Goal: Task Accomplishment & Management: Manage account settings

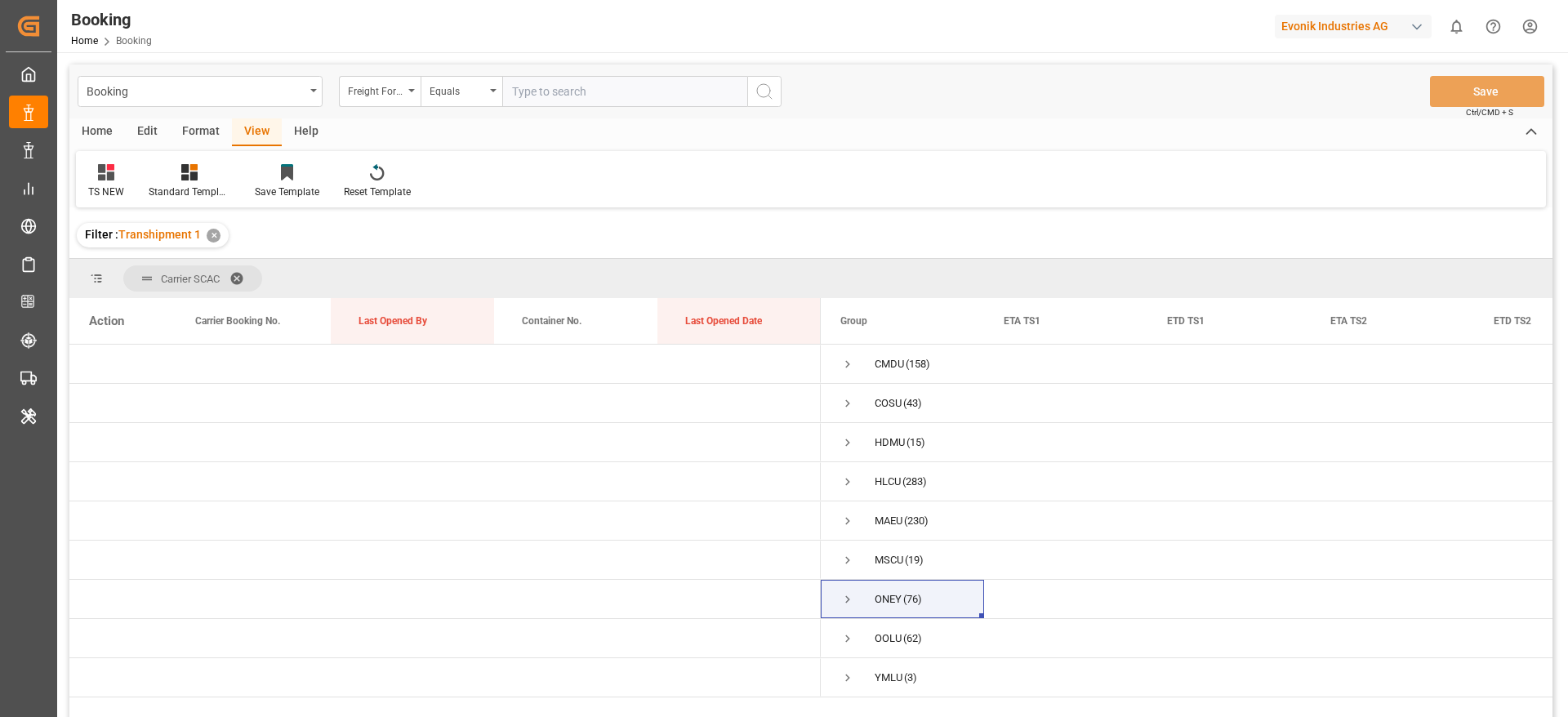
scroll to position [241, 0]
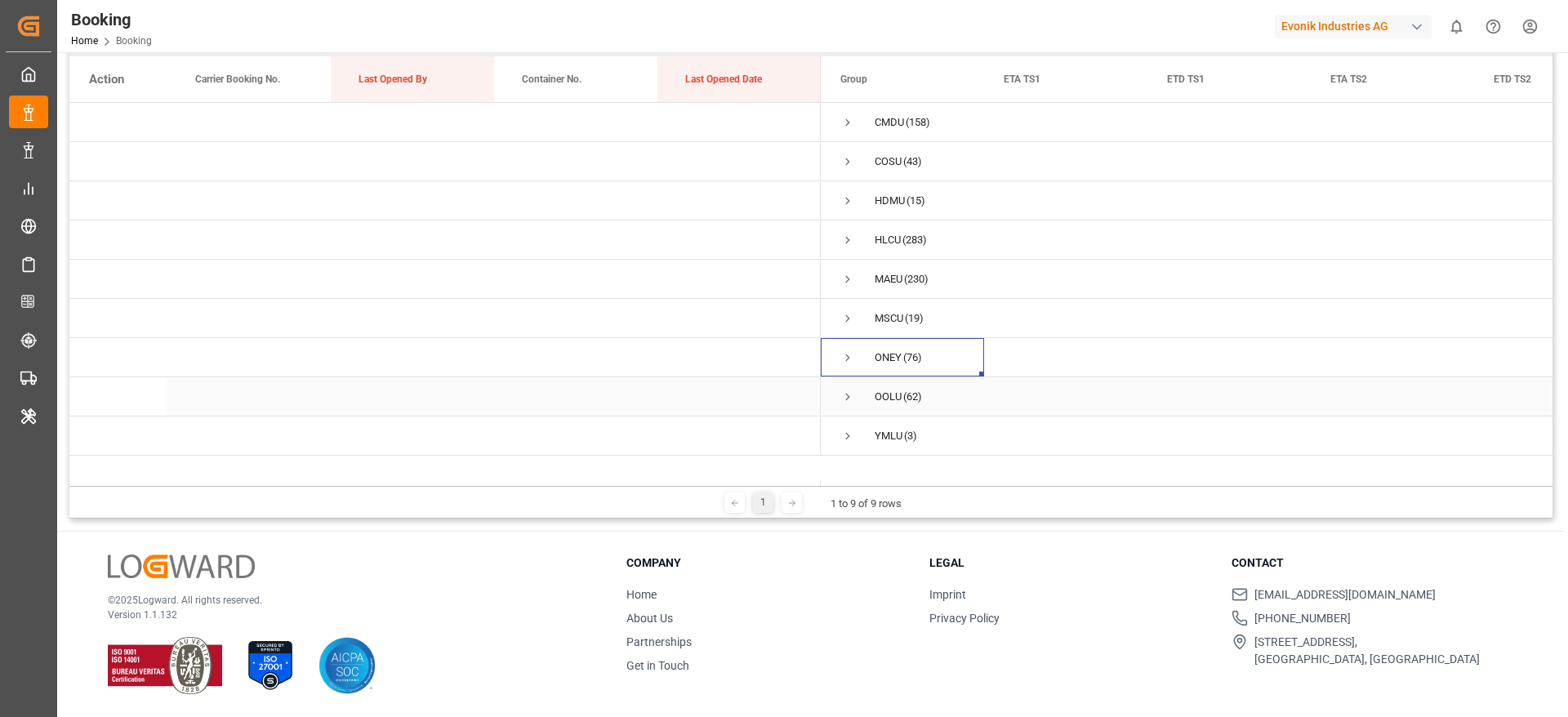
click at [846, 401] on span "Press SPACE to select this row." at bounding box center [847, 397] width 15 height 15
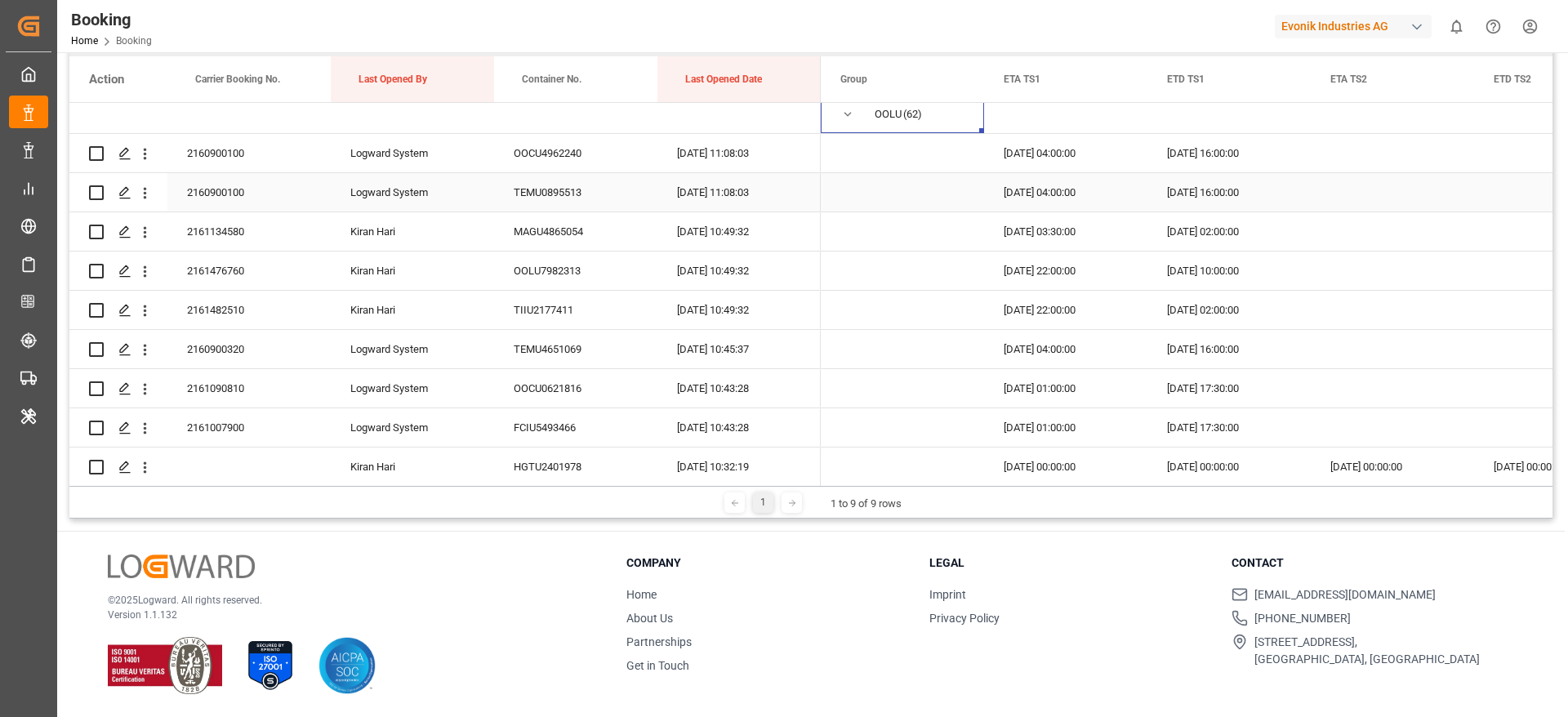
scroll to position [122, 0]
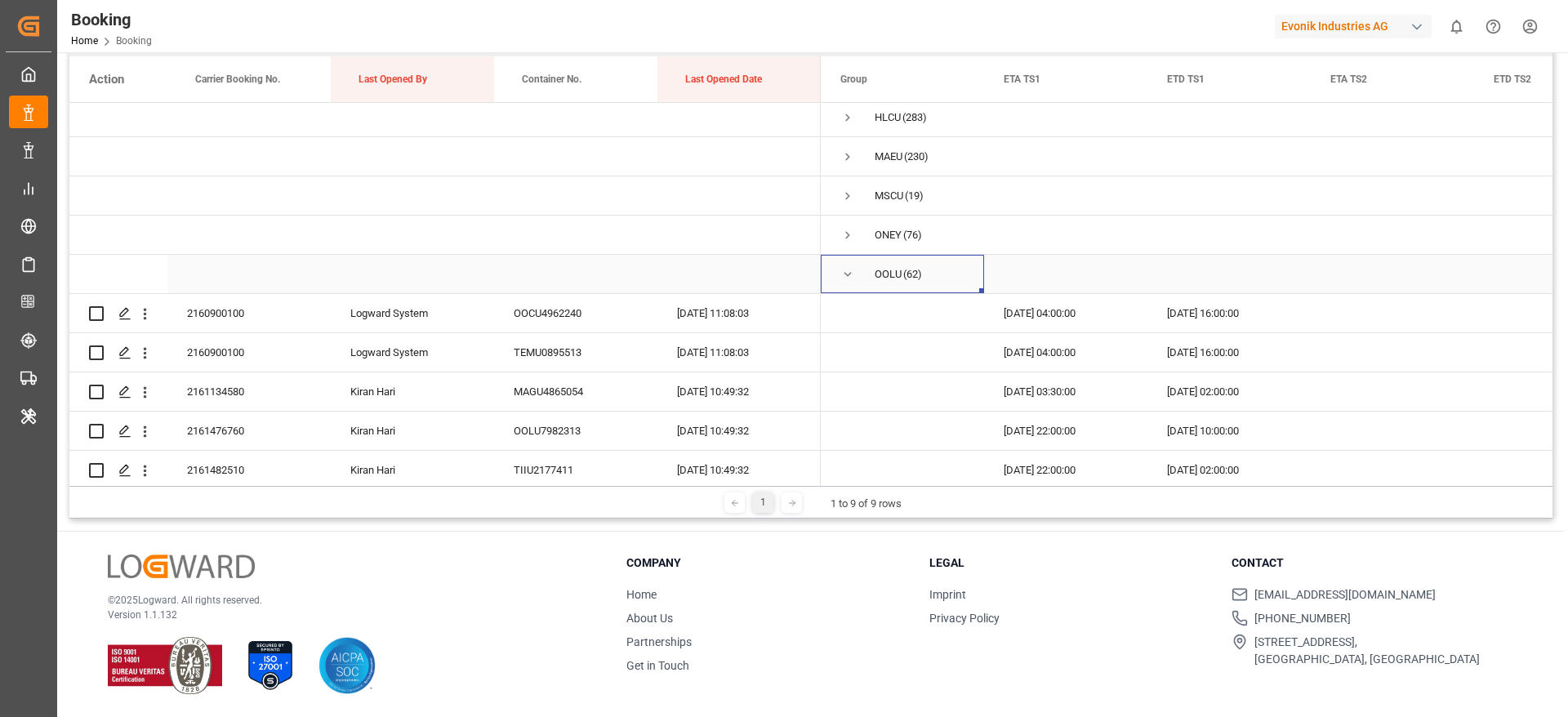
click at [849, 284] on span "Press SPACE to select this row." at bounding box center [847, 275] width 15 height 37
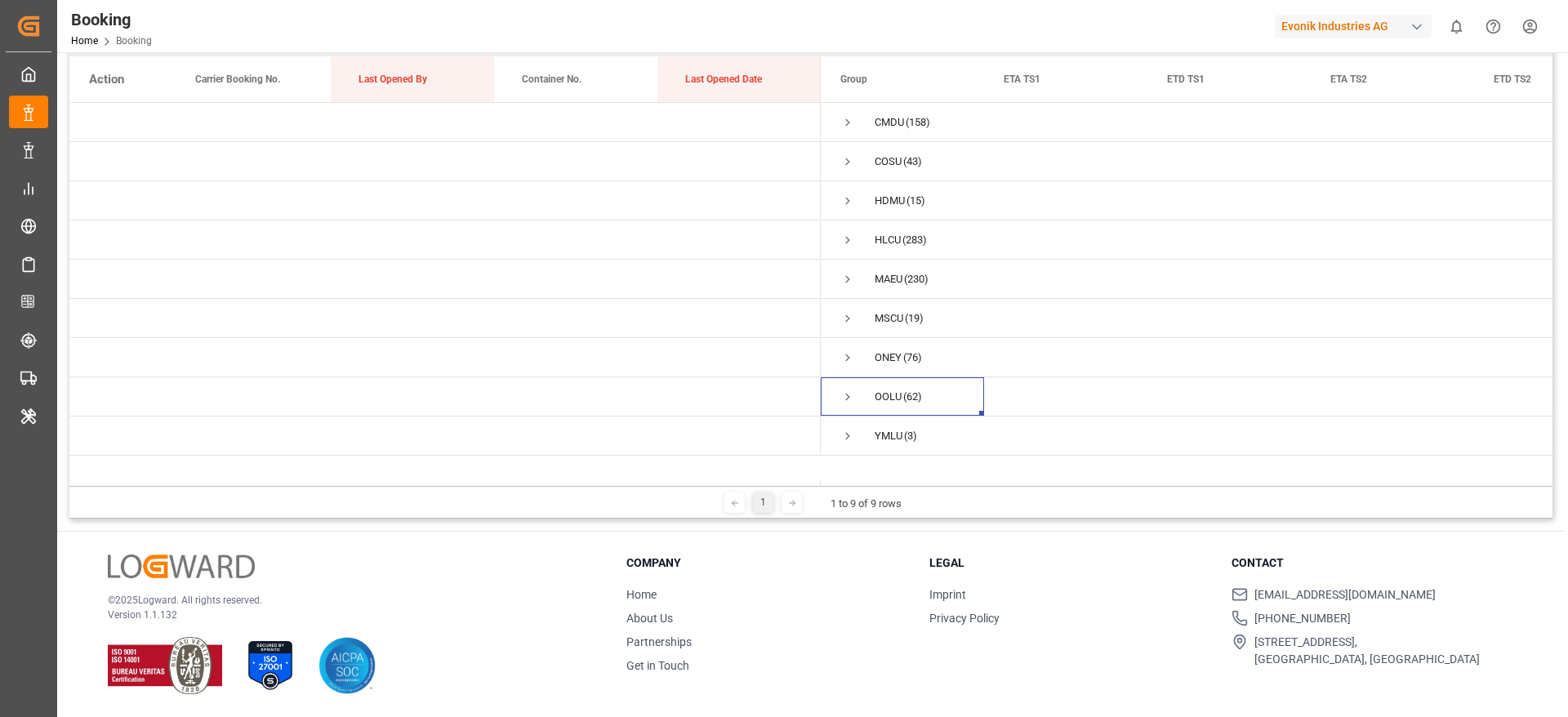
scroll to position [0, 0]
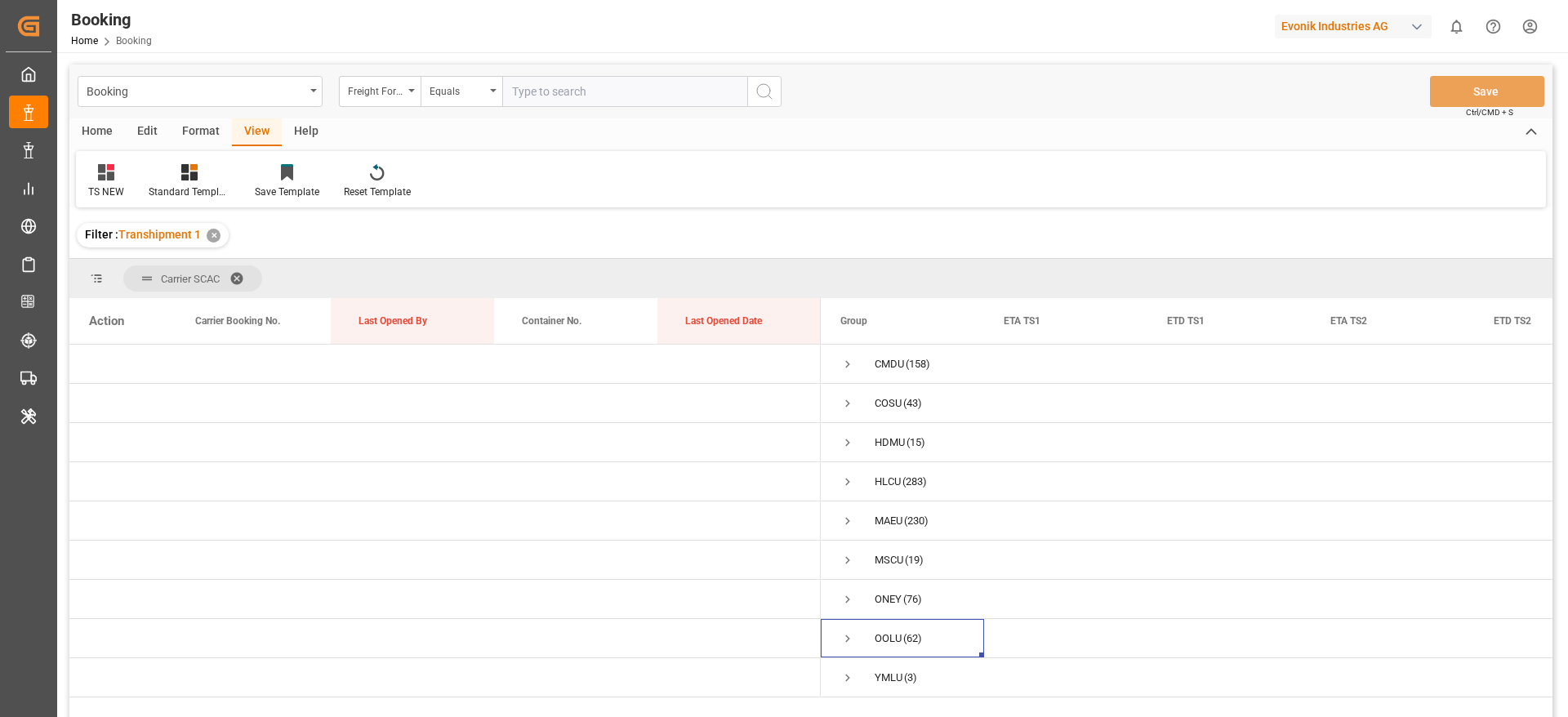
click at [212, 229] on div "✕" at bounding box center [214, 235] width 14 height 14
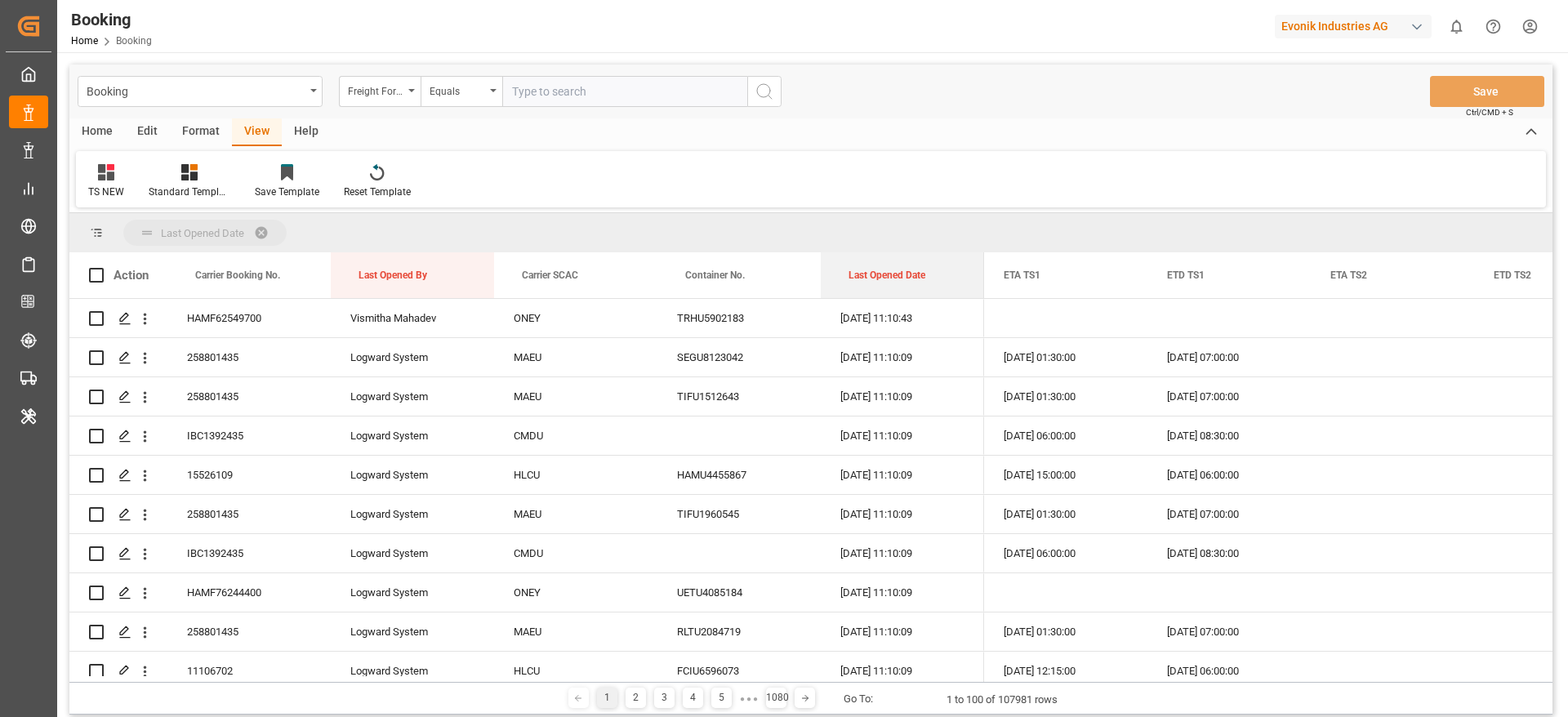
drag, startPoint x: 850, startPoint y: 280, endPoint x: 820, endPoint y: 235, distance: 54.1
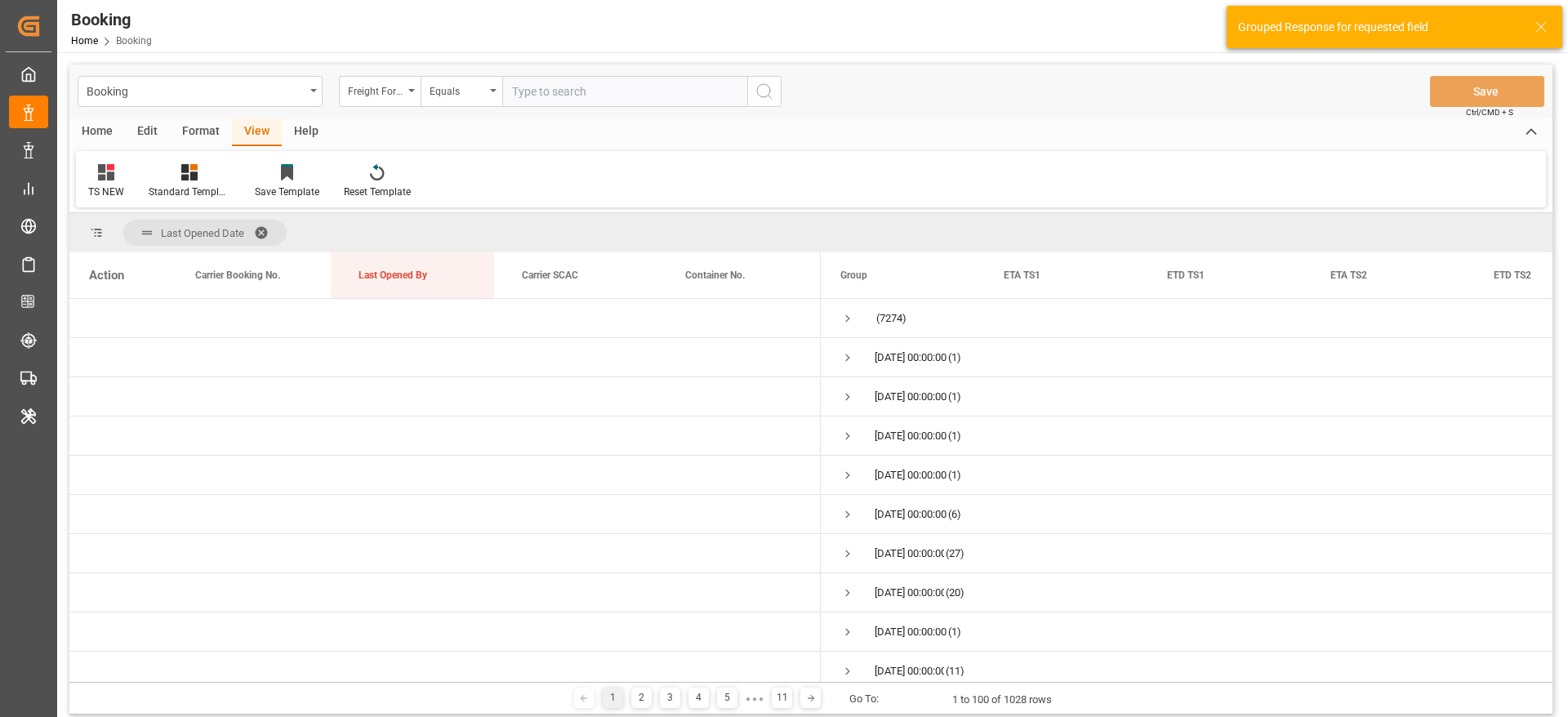
click at [267, 228] on span at bounding box center [267, 232] width 27 height 15
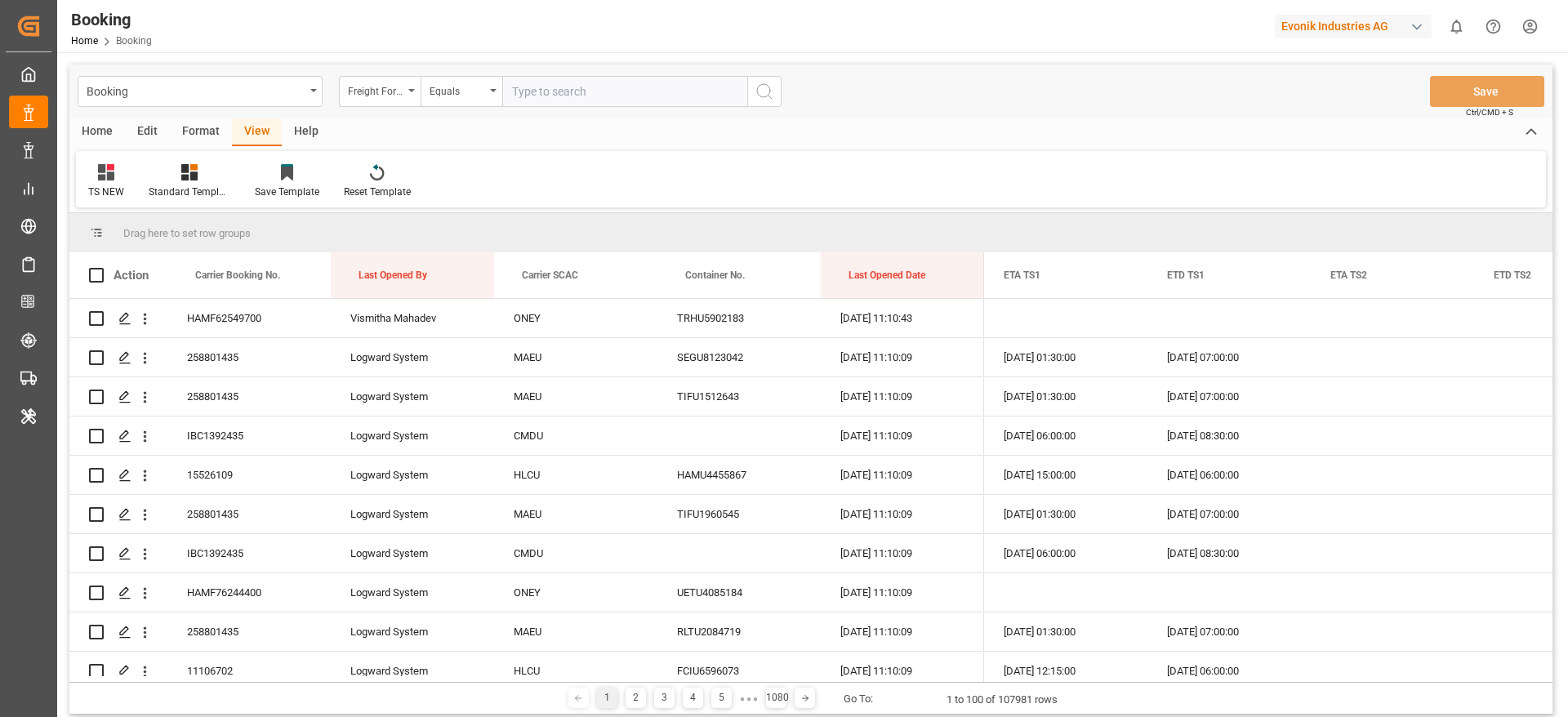
click at [198, 132] on div "Format" at bounding box center [201, 132] width 62 height 28
click at [127, 184] on div "Filter Rows" at bounding box center [112, 191] width 48 height 15
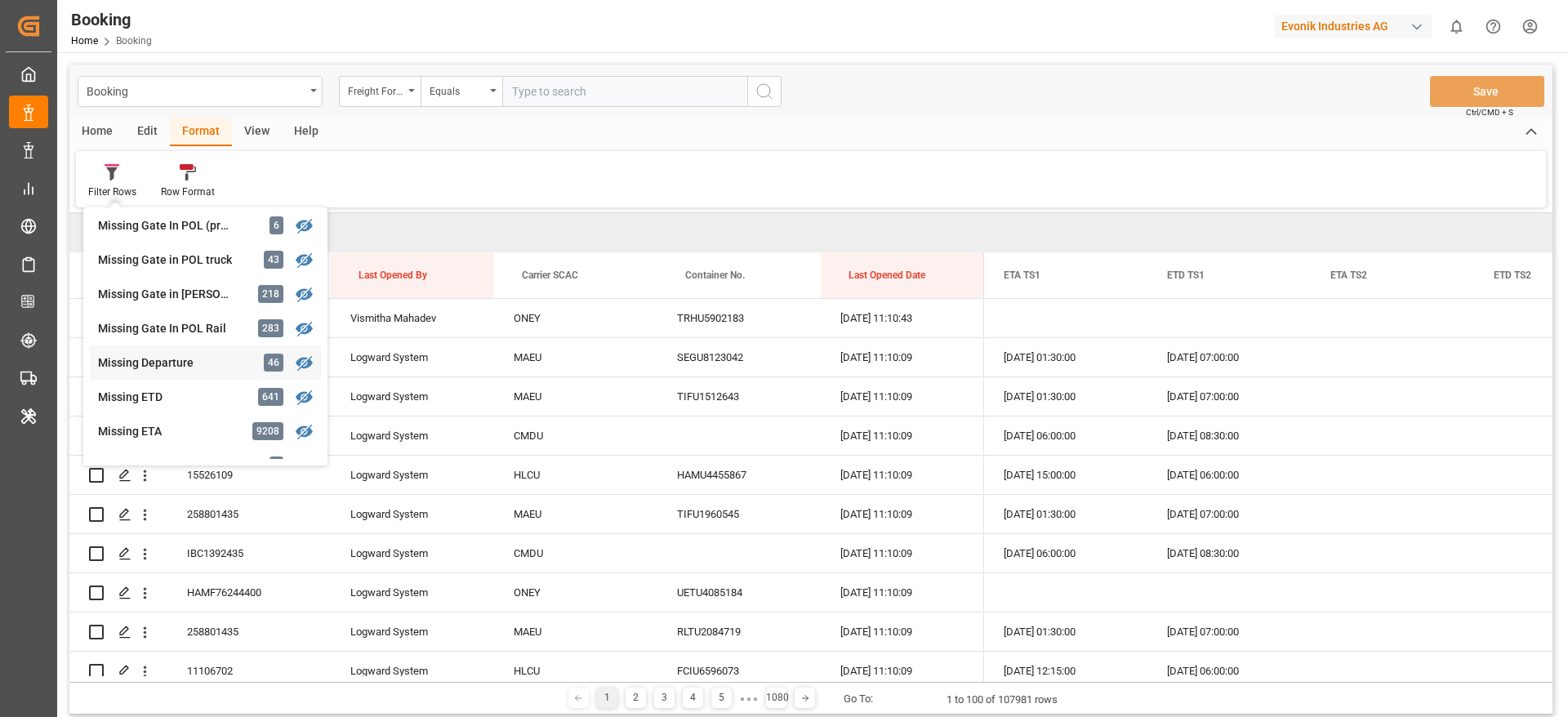
scroll to position [368, 0]
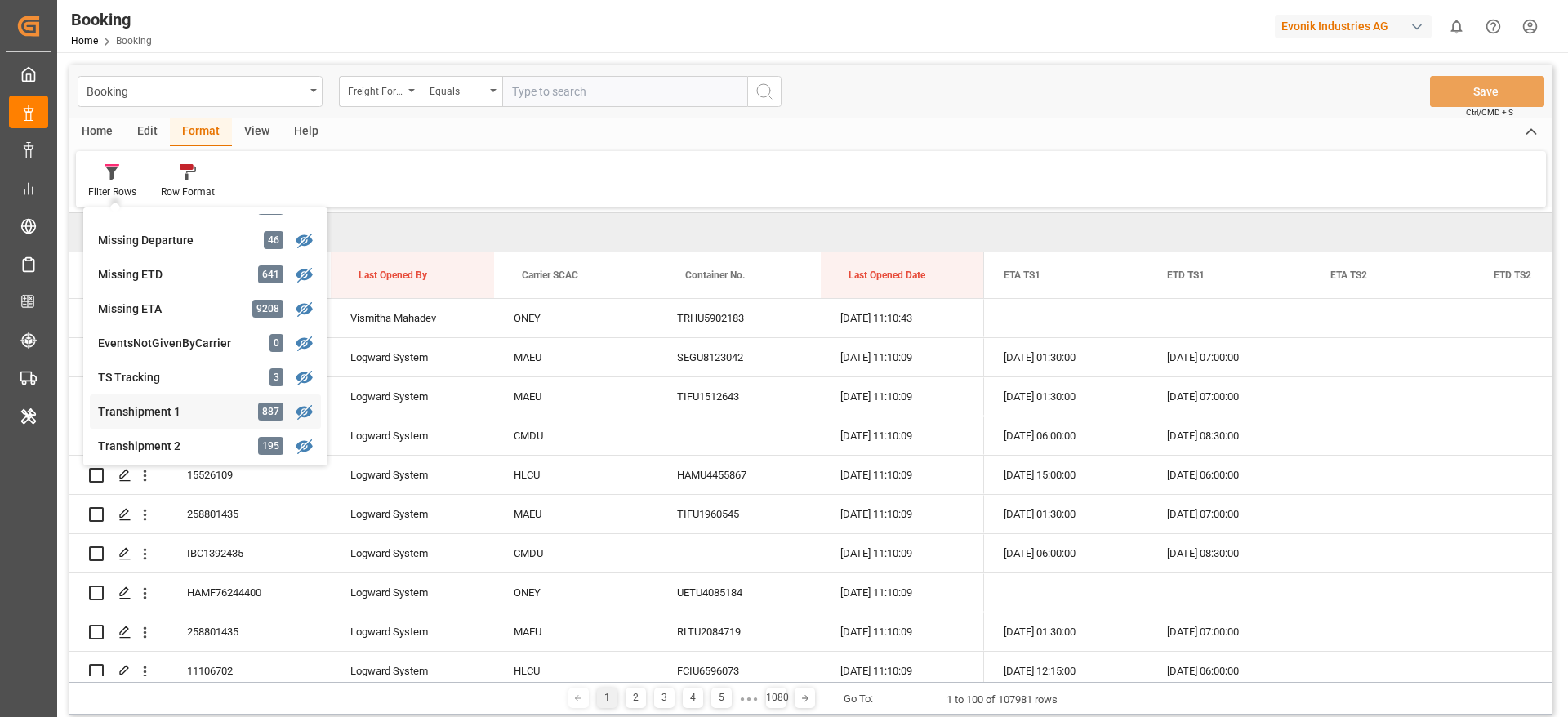
click at [182, 417] on div "Transhipment 1" at bounding box center [169, 412] width 143 height 17
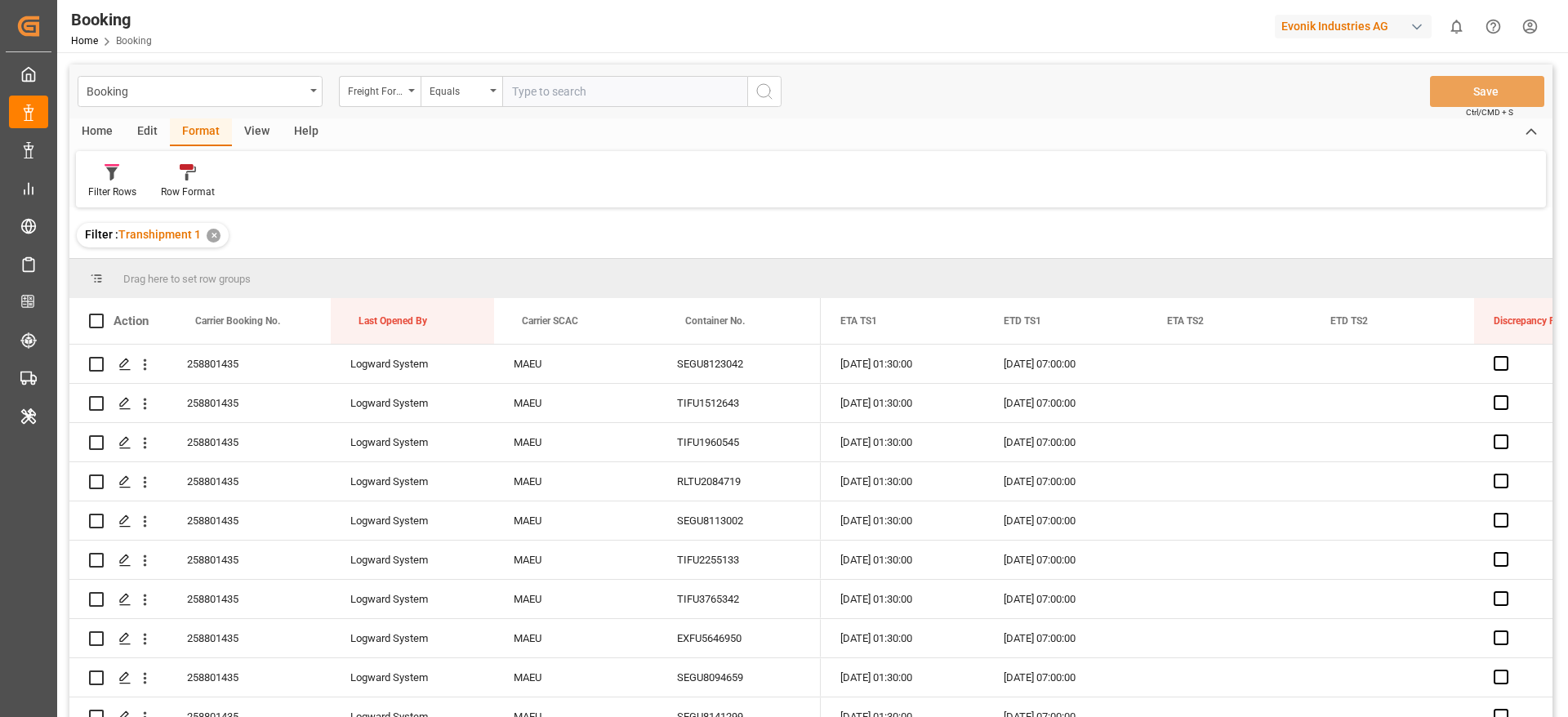
click at [264, 129] on div "View" at bounding box center [257, 132] width 50 height 28
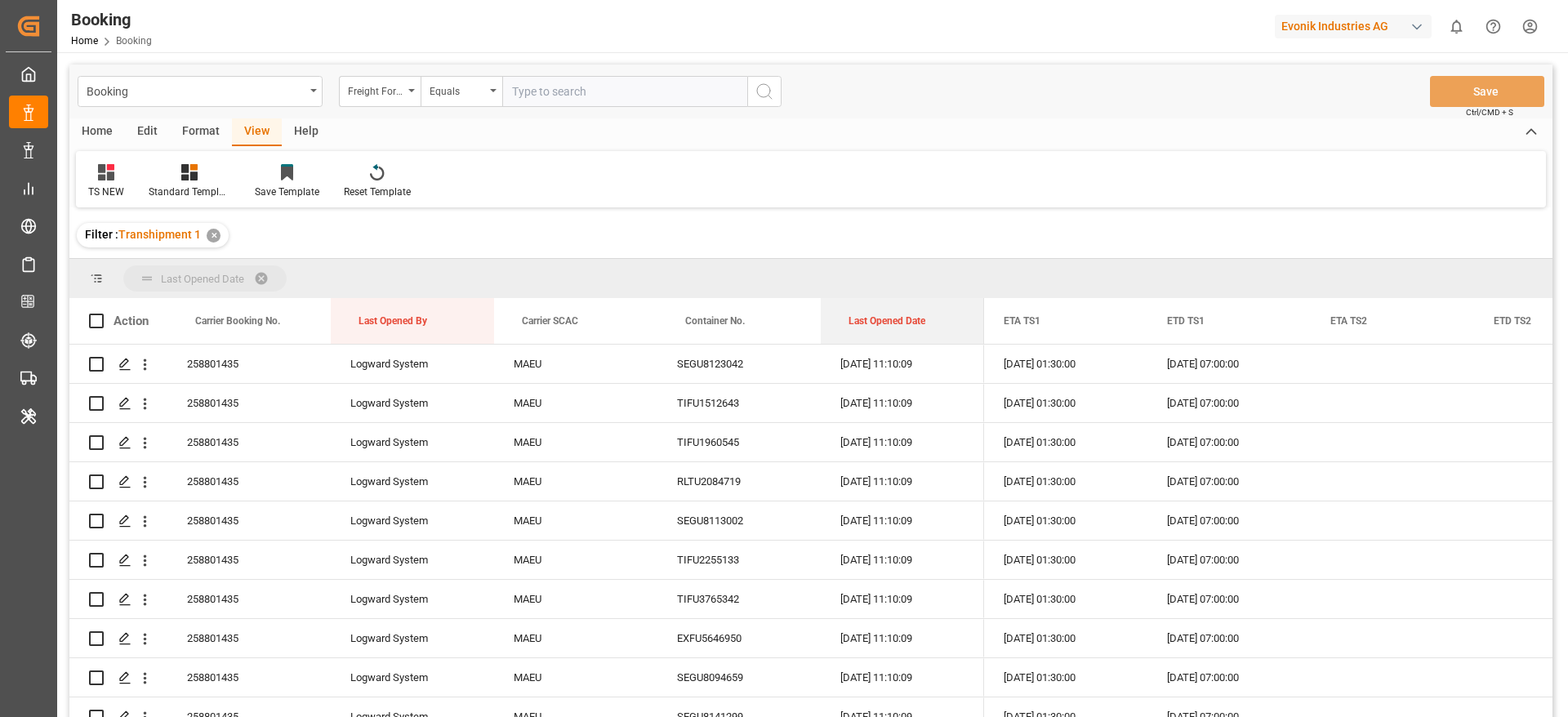
drag, startPoint x: 836, startPoint y: 292, endPoint x: 822, endPoint y: 279, distance: 19.1
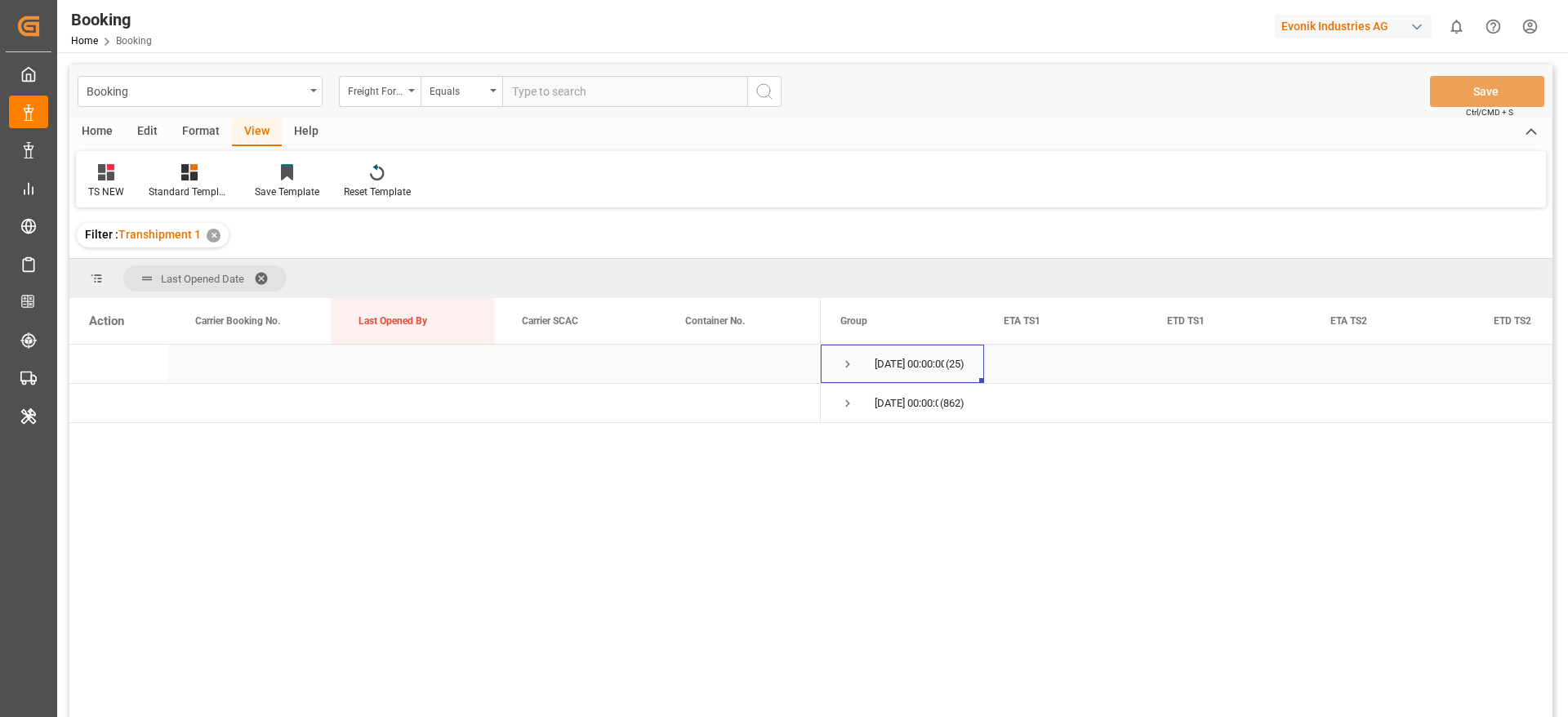
click at [847, 366] on span "Press SPACE to select this row." at bounding box center [847, 363] width 15 height 15
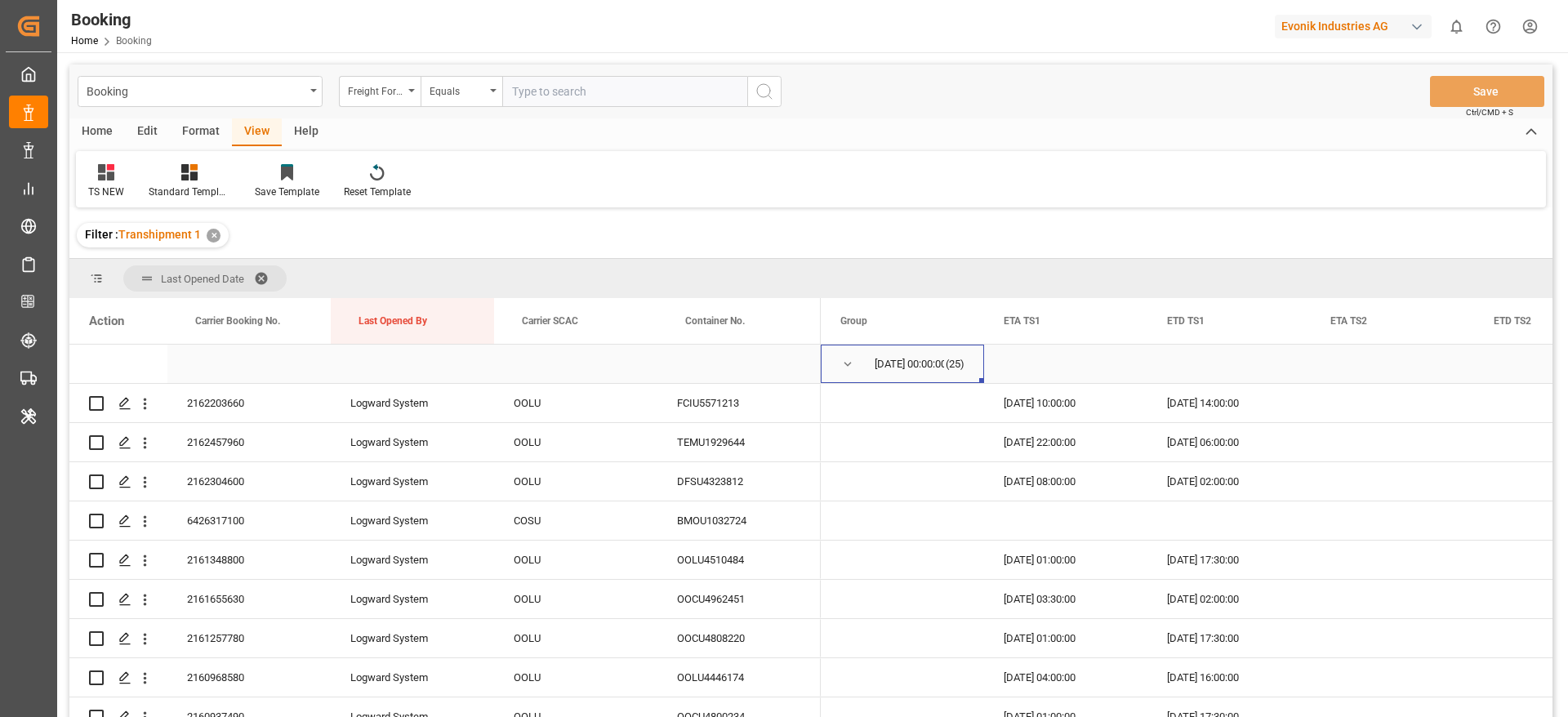
click at [842, 371] on span "Press SPACE to select this row." at bounding box center [847, 364] width 15 height 37
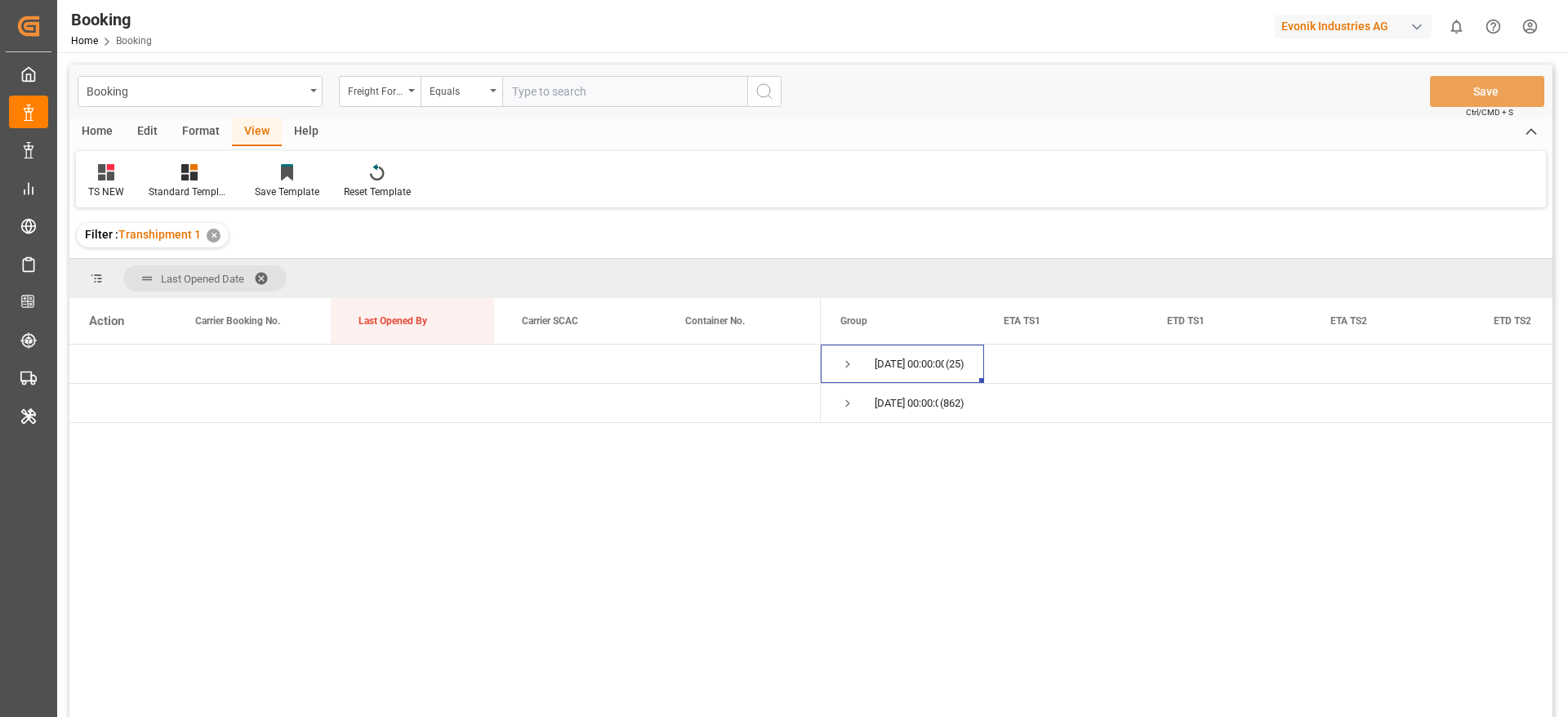
click at [213, 239] on div "✕" at bounding box center [214, 235] width 14 height 14
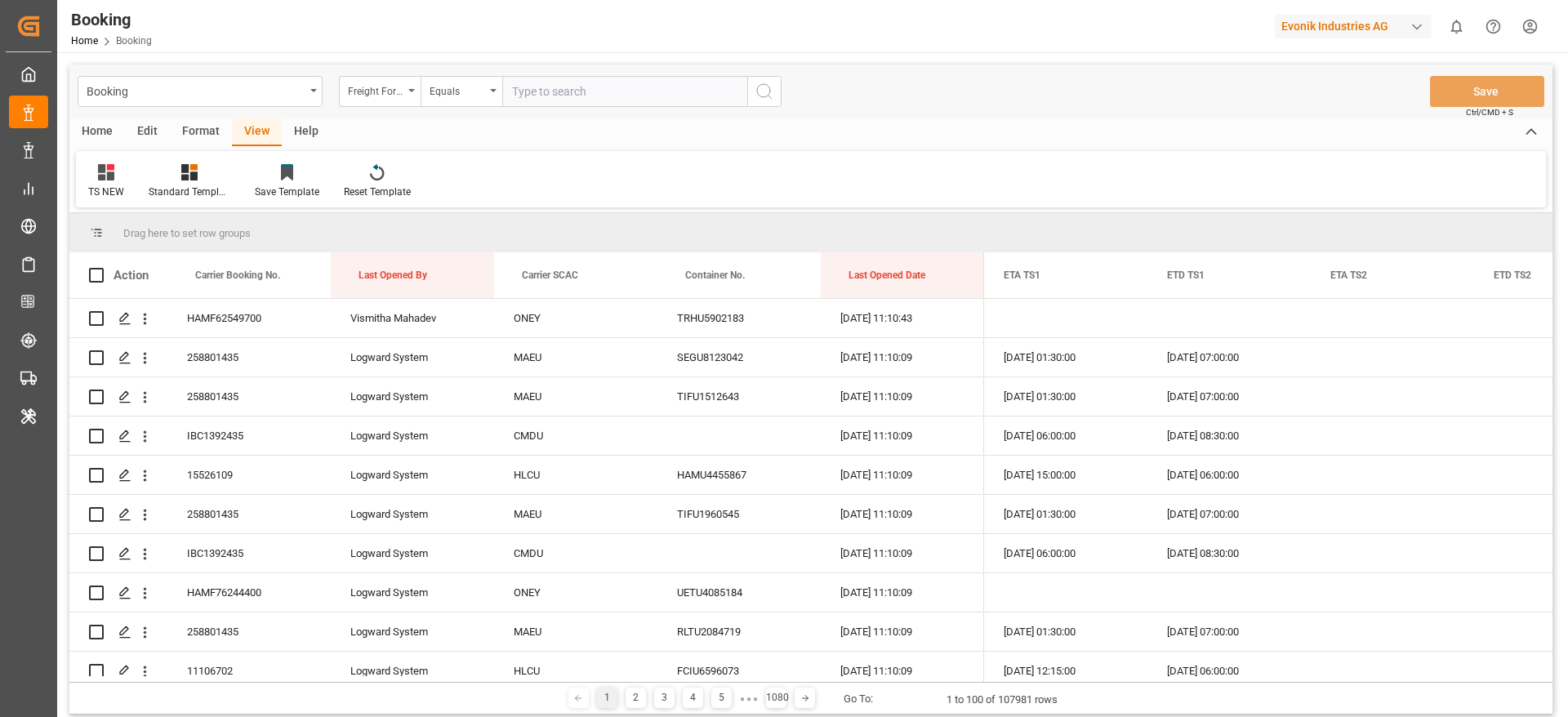
click at [186, 133] on div "Format" at bounding box center [201, 132] width 62 height 28
click at [106, 198] on div "Filter Rows" at bounding box center [112, 191] width 48 height 15
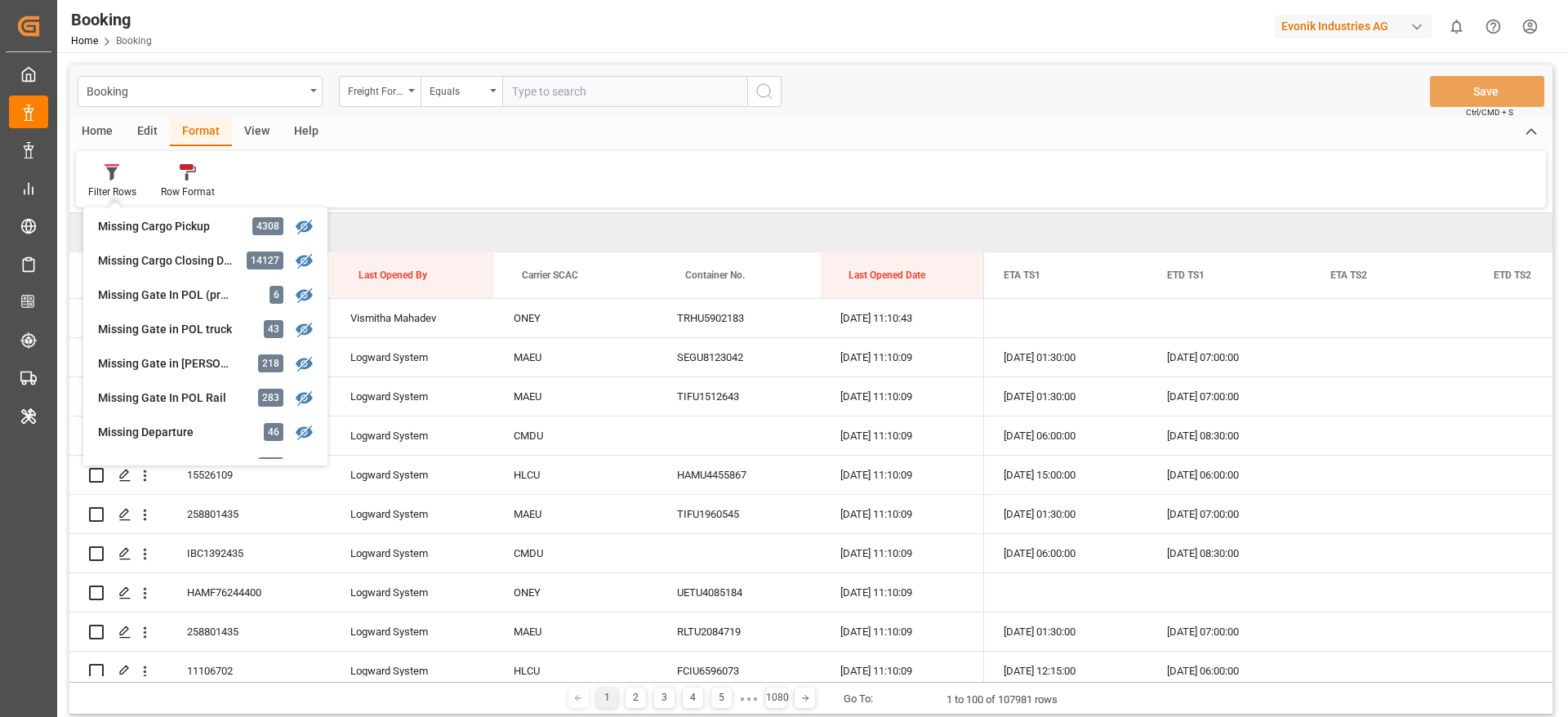
scroll to position [375, 0]
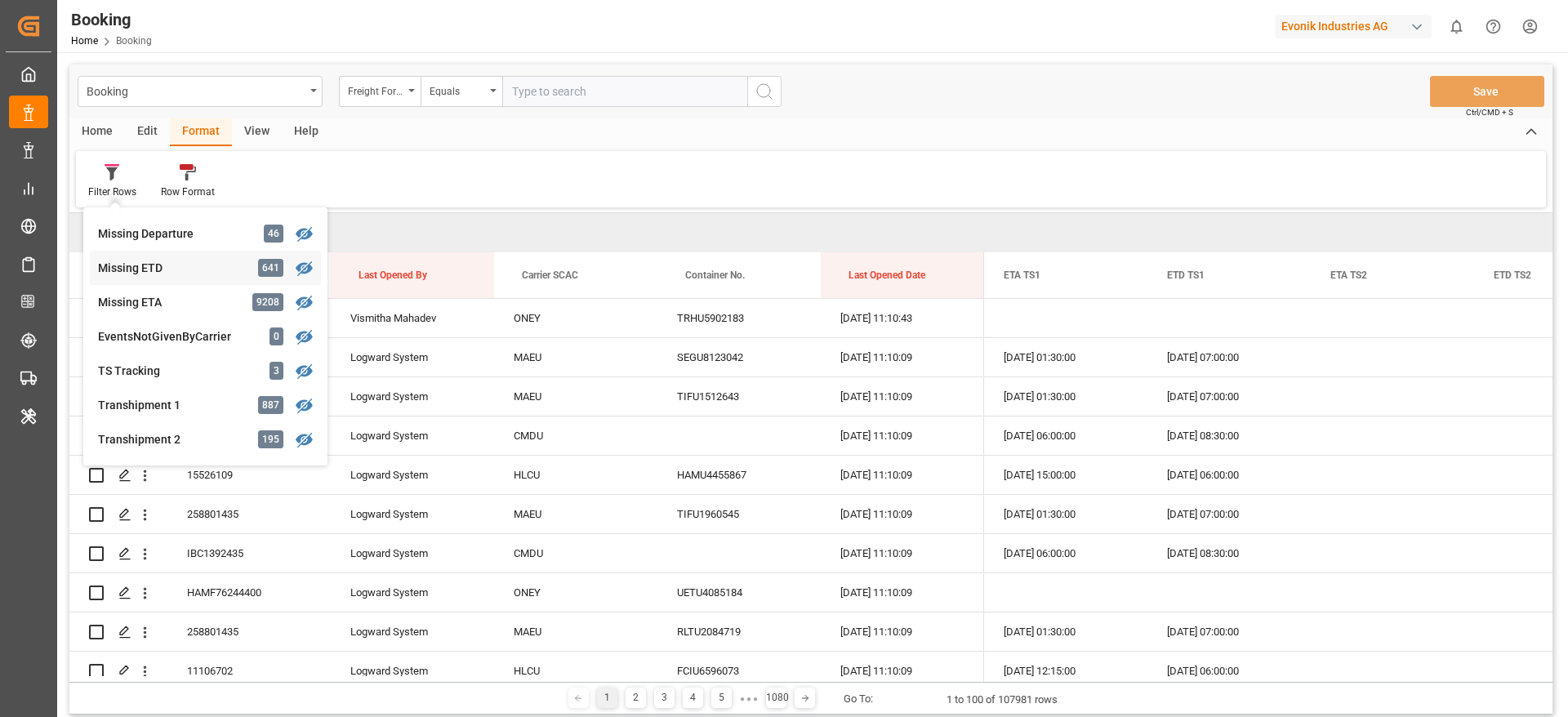
click at [205, 269] on div "Missing ETD" at bounding box center [169, 268] width 143 height 17
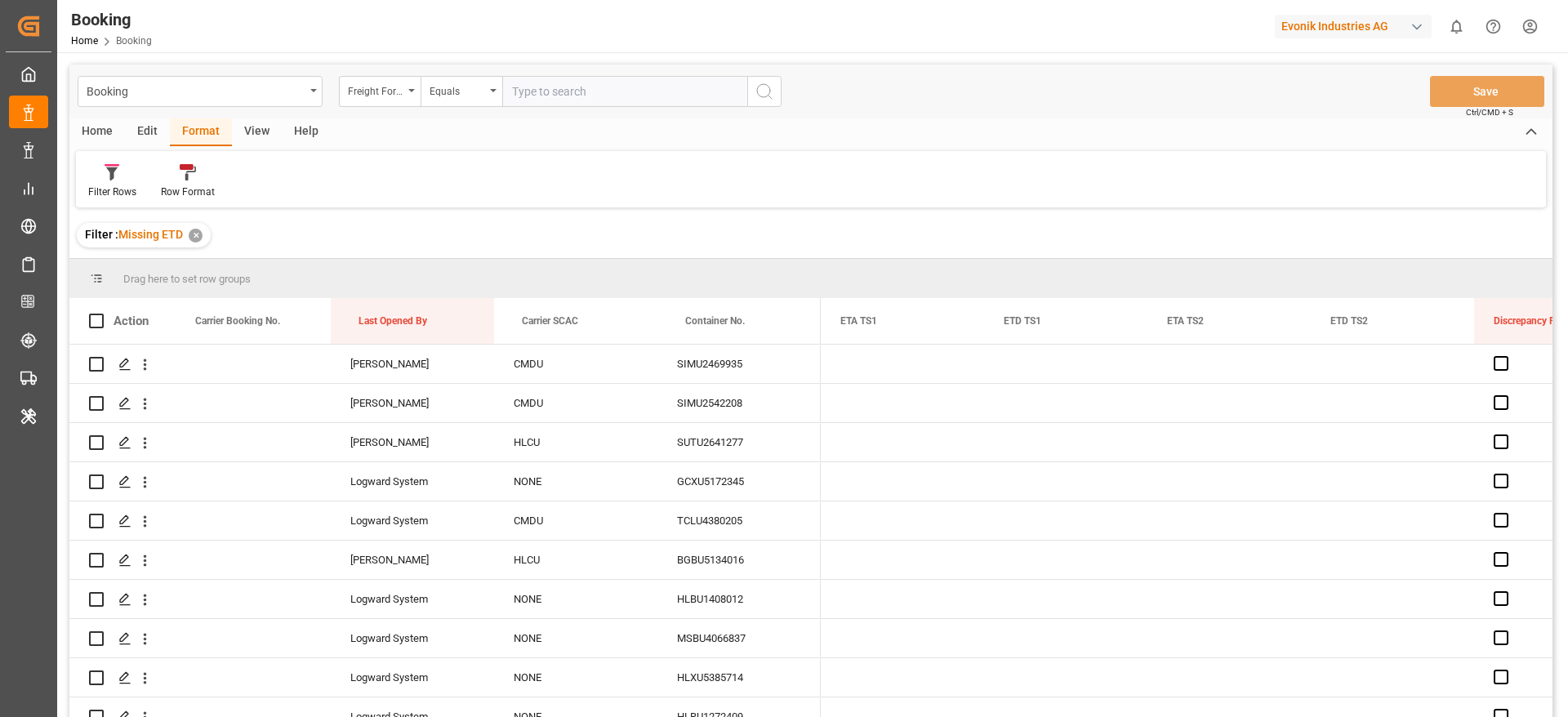
click at [246, 133] on div "View" at bounding box center [257, 132] width 50 height 28
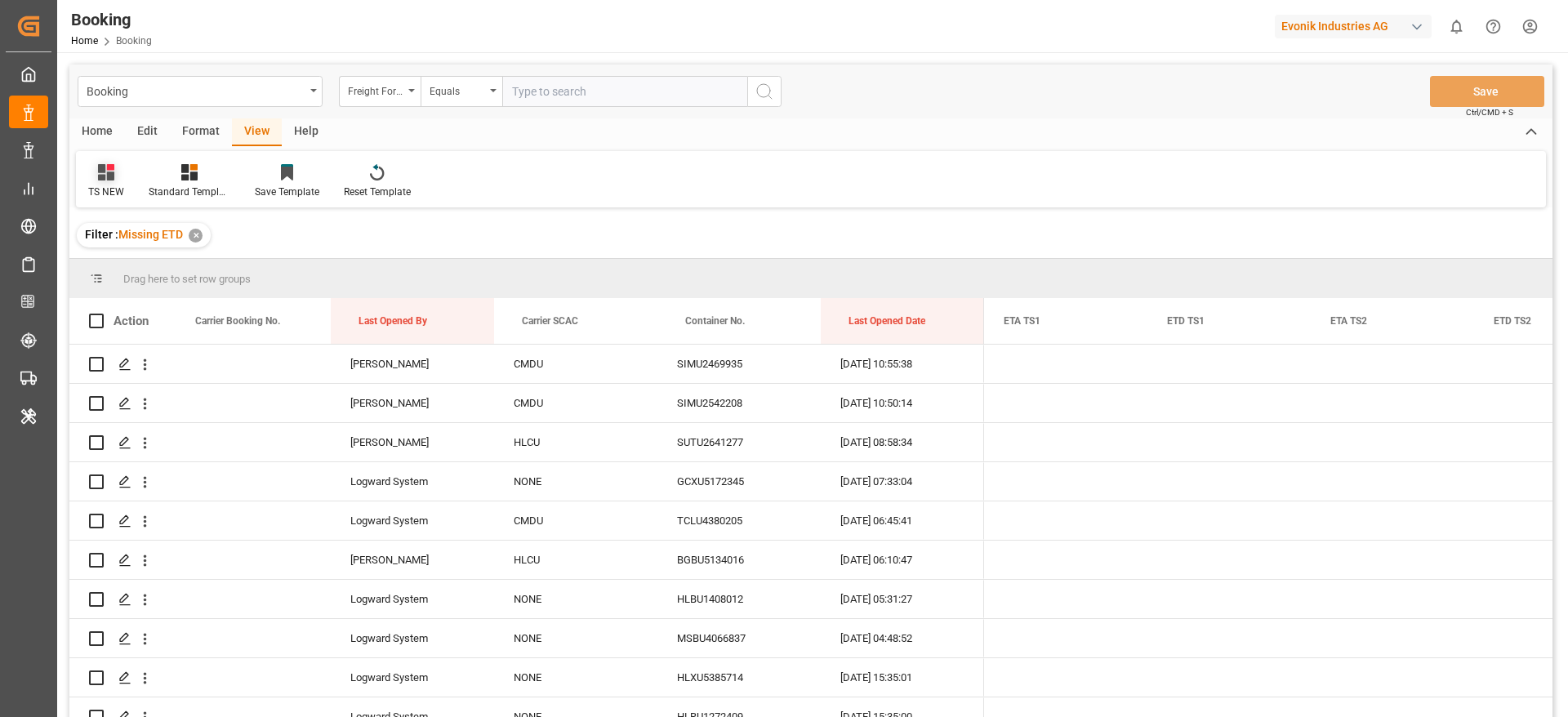
click at [94, 181] on div "TS NEW" at bounding box center [105, 181] width 60 height 35
click at [122, 301] on div "ETD" at bounding box center [167, 297] width 143 height 17
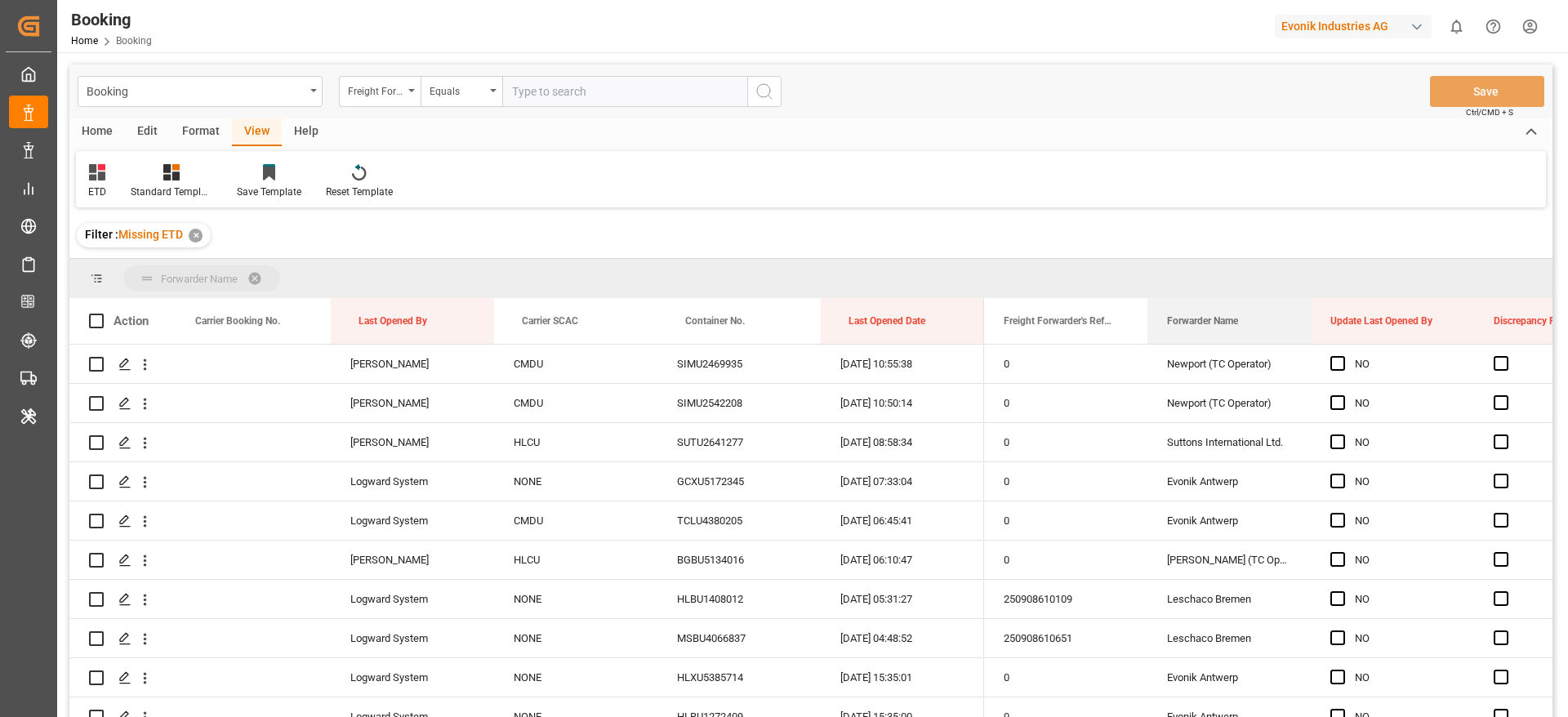
drag, startPoint x: 1213, startPoint y: 322, endPoint x: 1134, endPoint y: 273, distance: 93.0
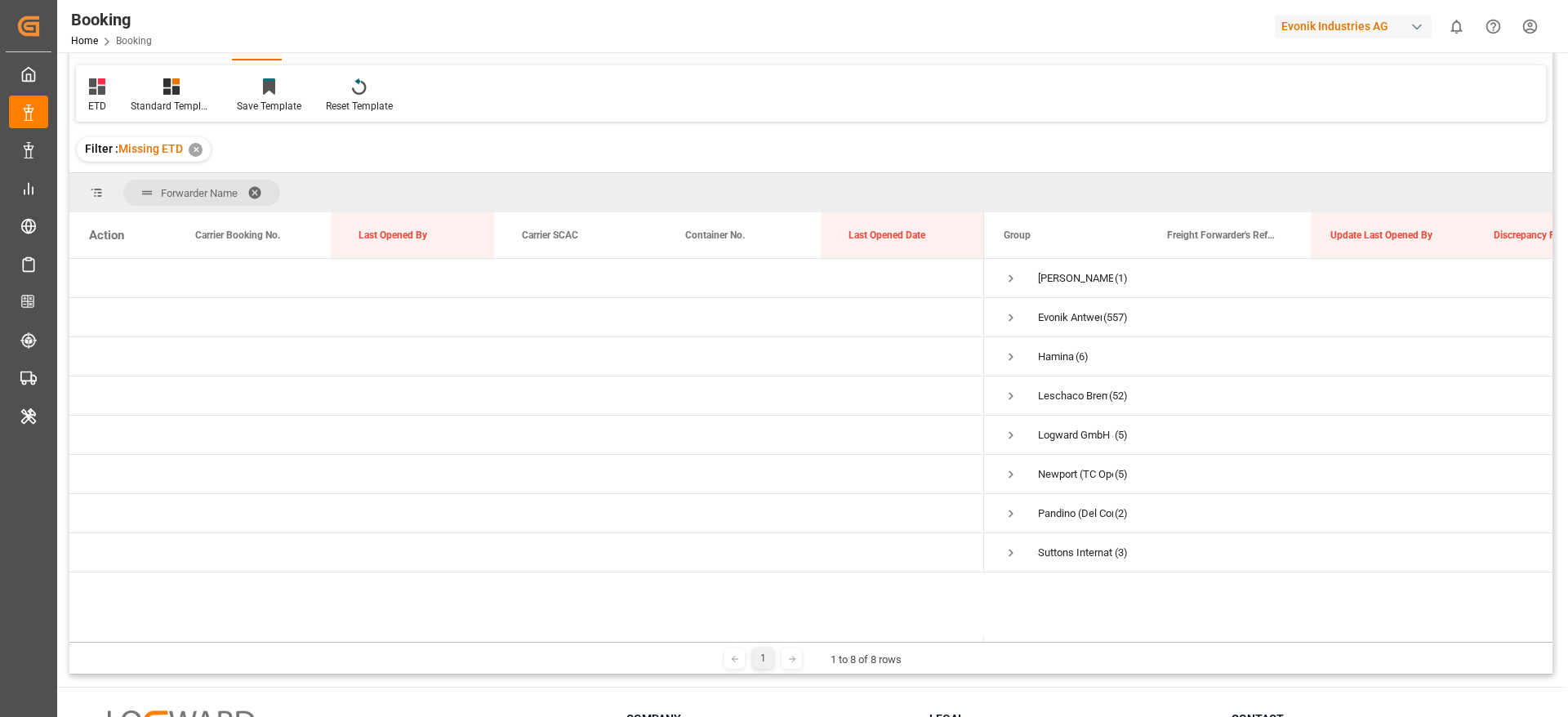
scroll to position [122, 0]
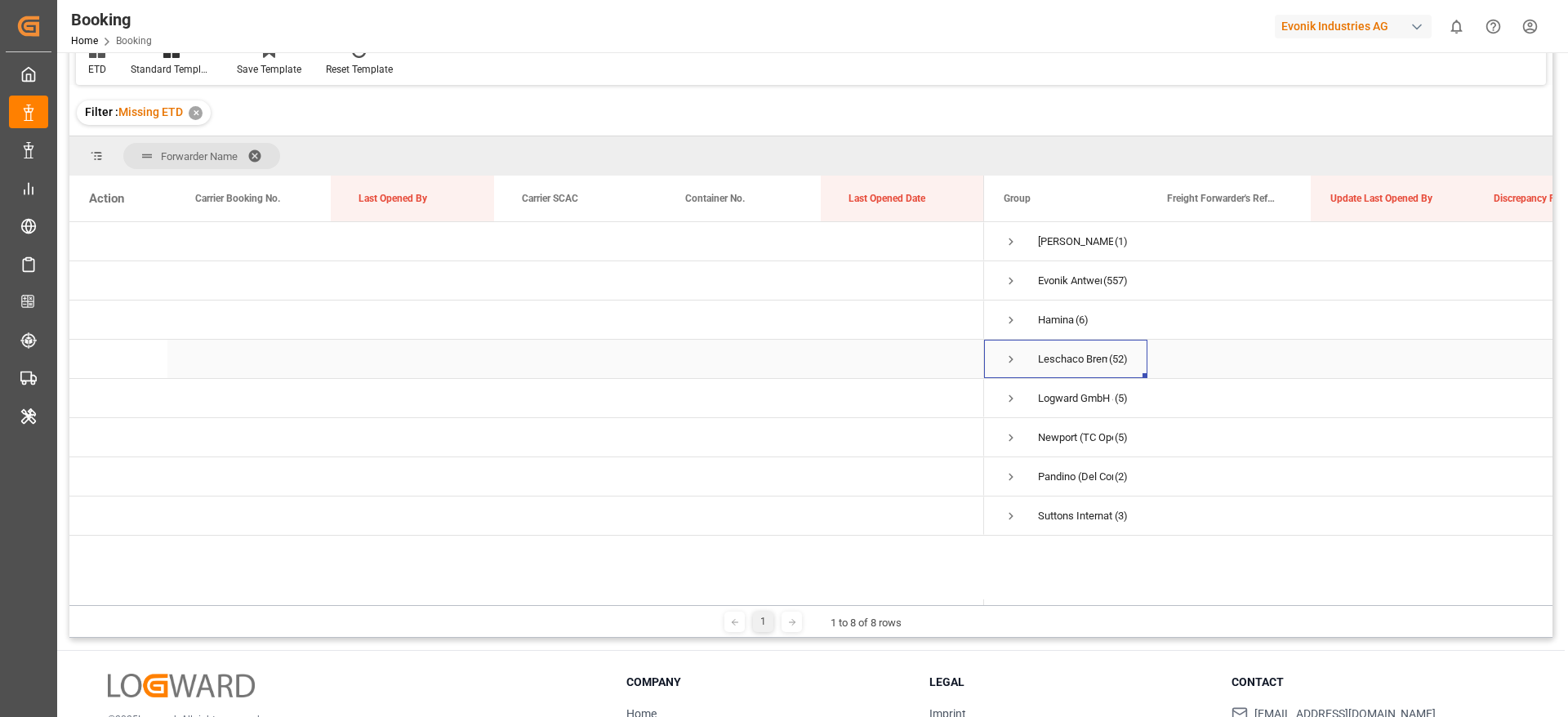
click at [1013, 353] on span "Press SPACE to select this row." at bounding box center [1011, 358] width 15 height 15
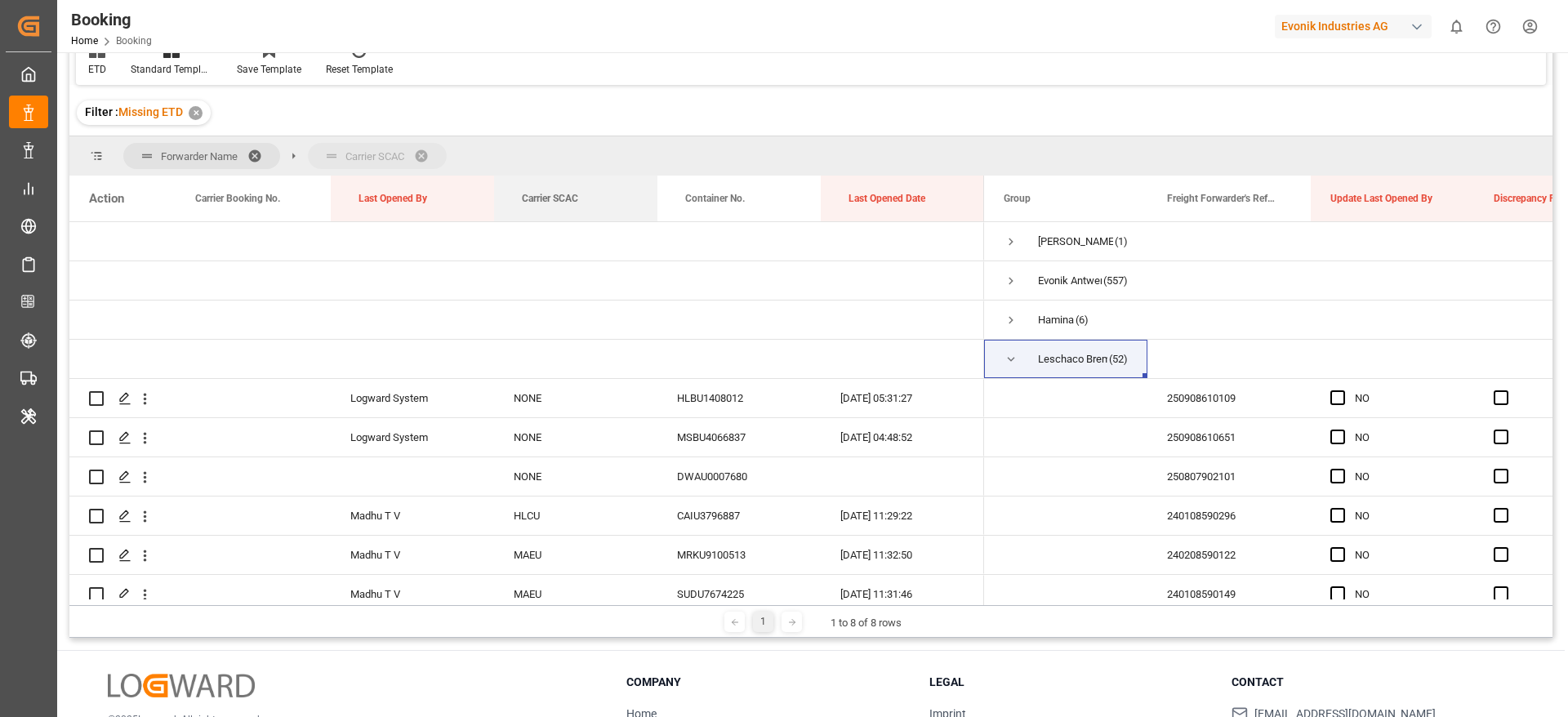
drag, startPoint x: 537, startPoint y: 196, endPoint x: 528, endPoint y: 155, distance: 42.0
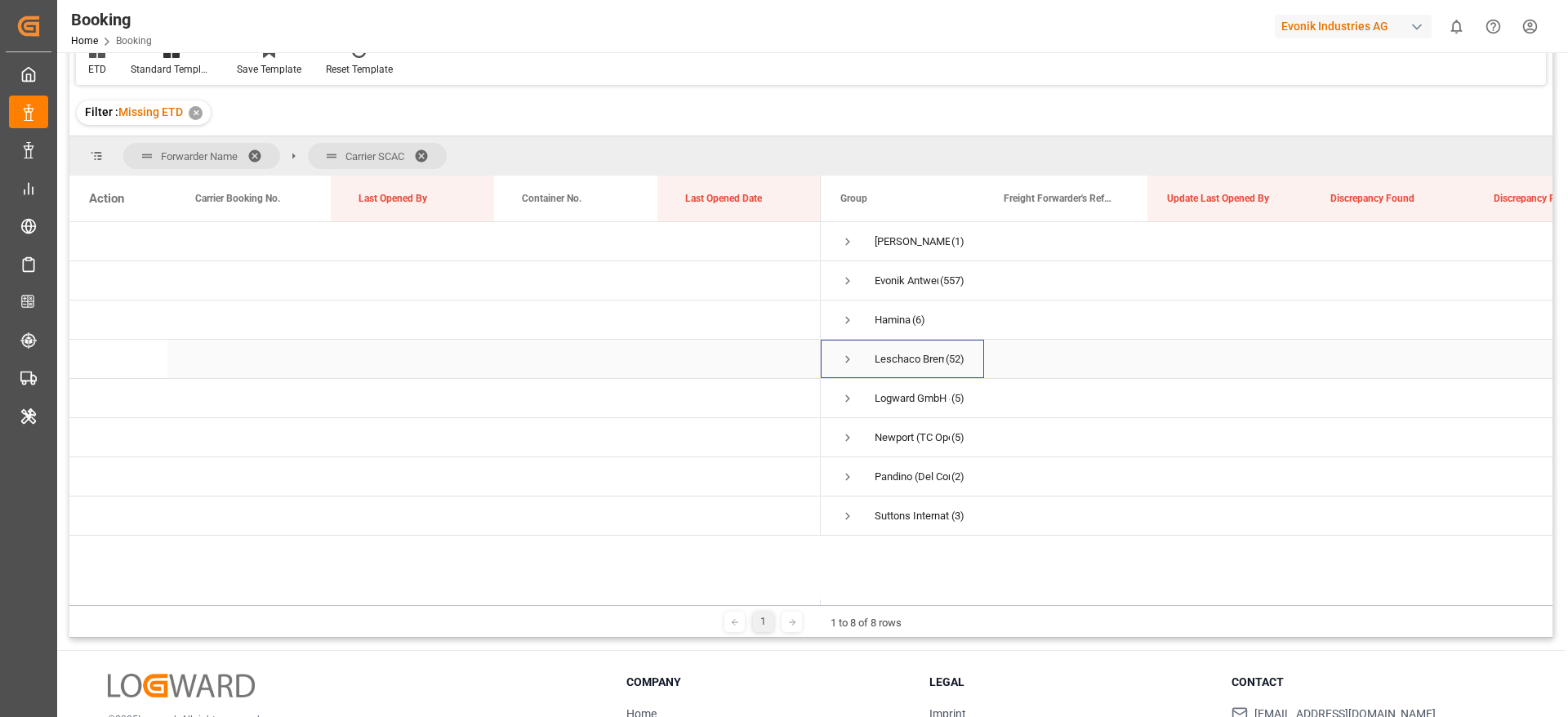
click at [850, 360] on span "Press SPACE to select this row." at bounding box center [847, 358] width 15 height 15
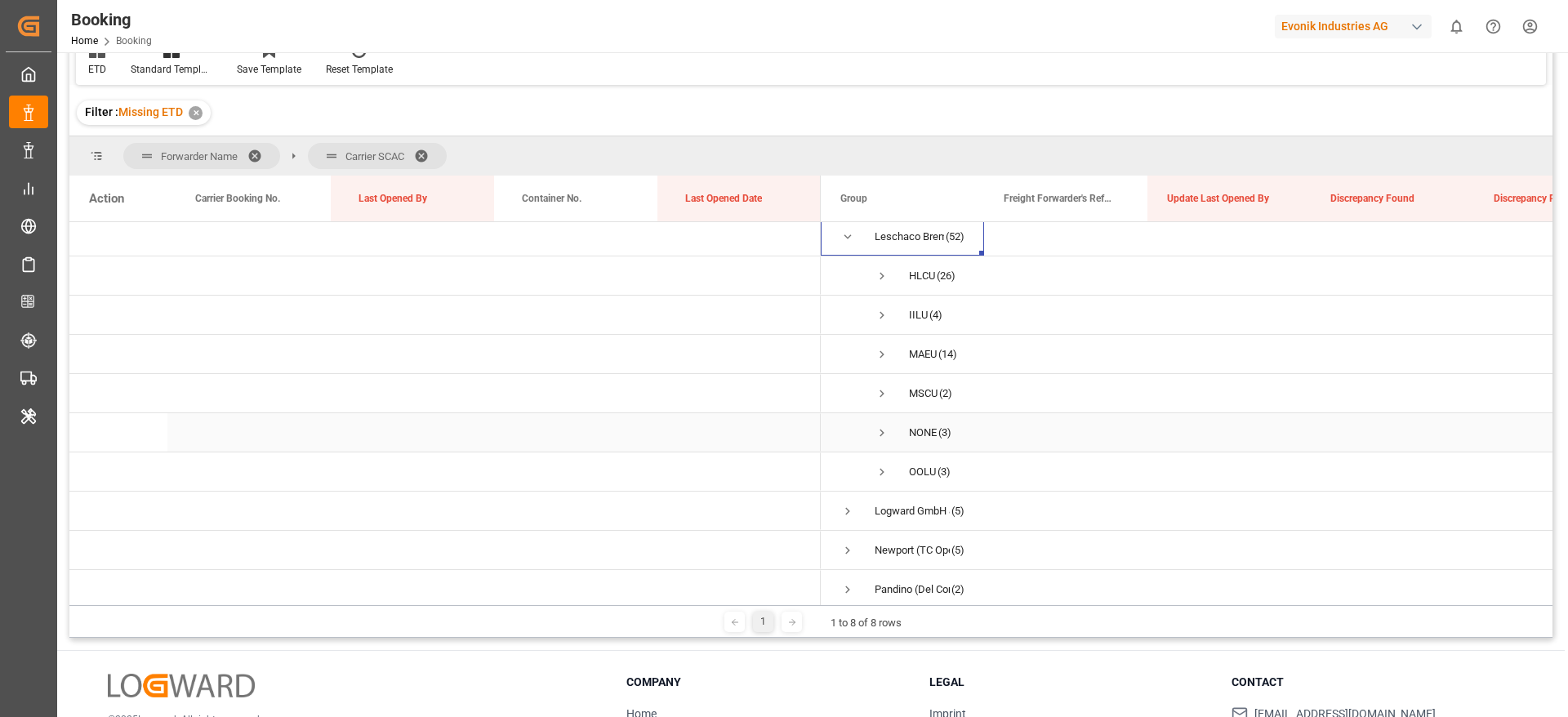
click at [883, 428] on span "Press SPACE to select this row." at bounding box center [882, 432] width 15 height 15
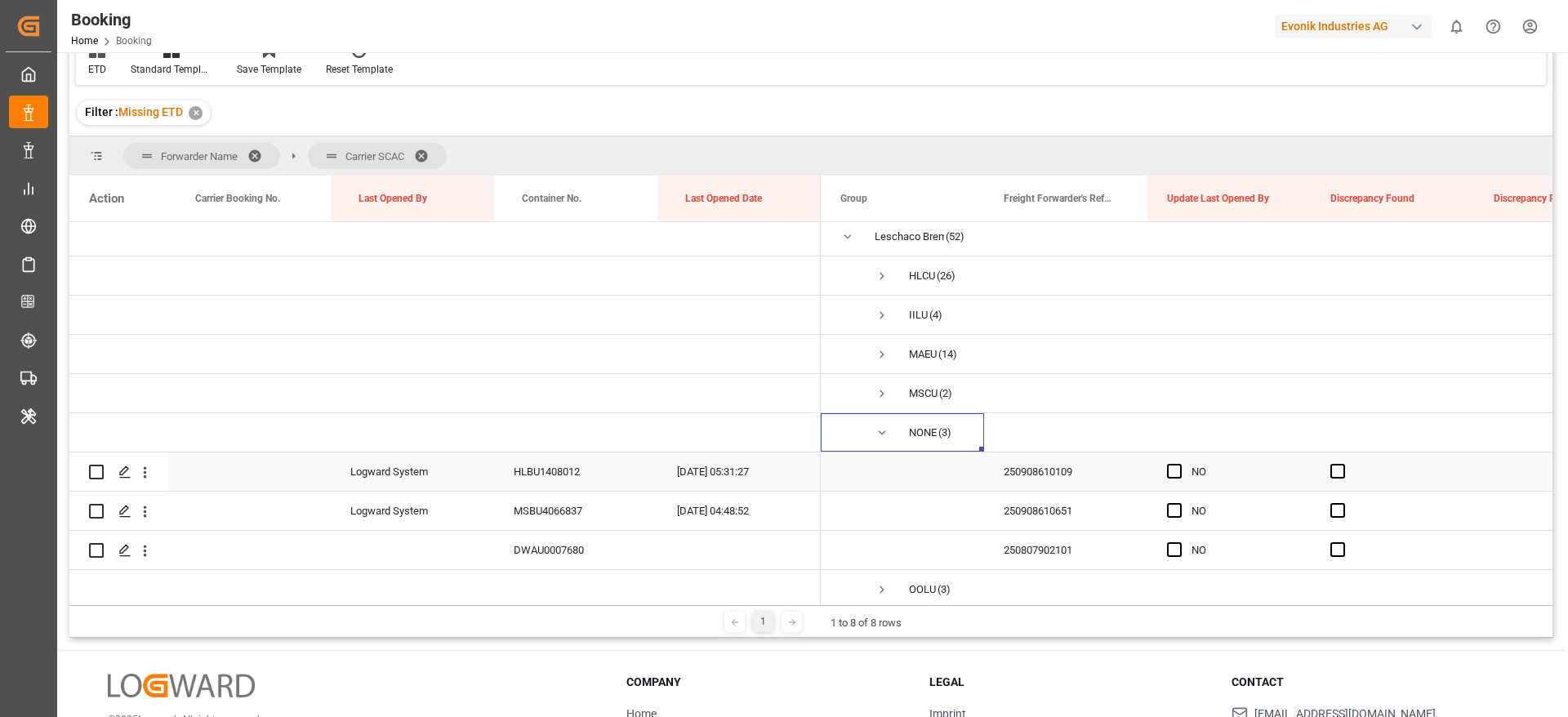
click at [1067, 470] on div "250908610109" at bounding box center [1066, 471] width 163 height 38
click at [146, 467] on icon "open menu" at bounding box center [145, 472] width 17 height 17
click at [274, 507] on span "Open in new tab" at bounding box center [252, 506] width 149 height 17
click at [1040, 512] on div "250908610651" at bounding box center [1066, 510] width 163 height 38
click at [149, 514] on icon "open menu" at bounding box center [145, 511] width 17 height 17
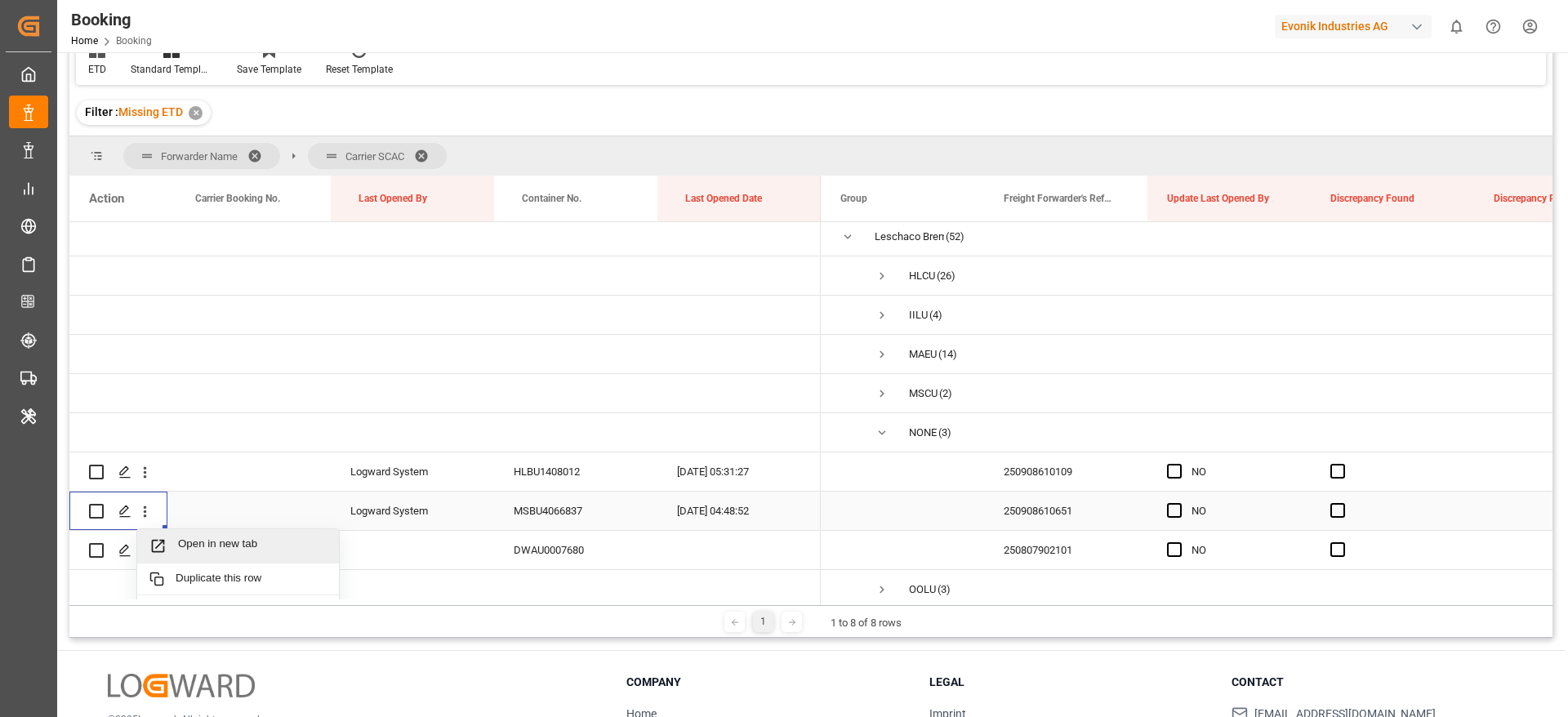
click at [235, 544] on span "Open in new tab" at bounding box center [252, 546] width 149 height 17
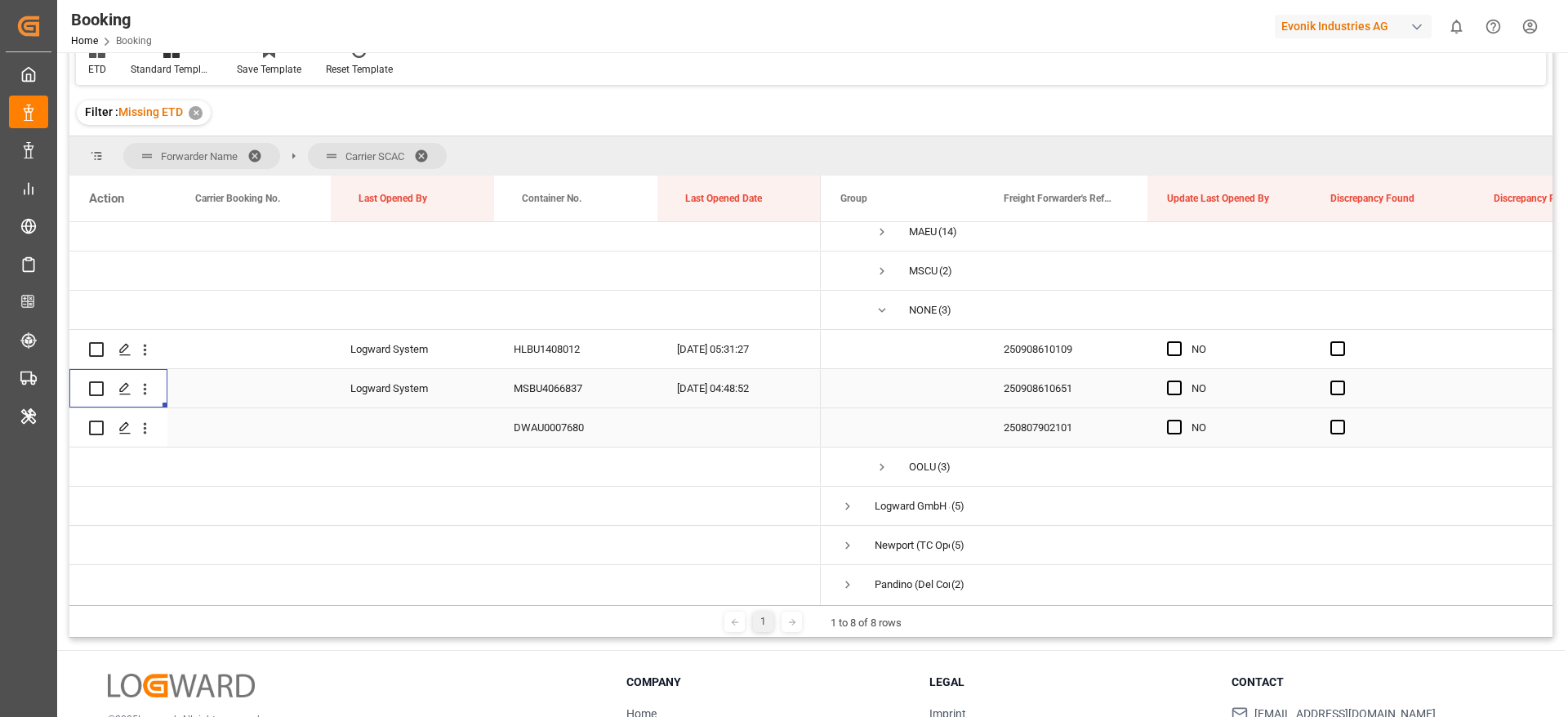
click at [1061, 431] on div "250807902101" at bounding box center [1066, 427] width 163 height 38
click at [874, 305] on span "NONE (3)" at bounding box center [902, 309] width 124 height 36
click at [883, 304] on span "Press SPACE to select this row." at bounding box center [882, 310] width 15 height 15
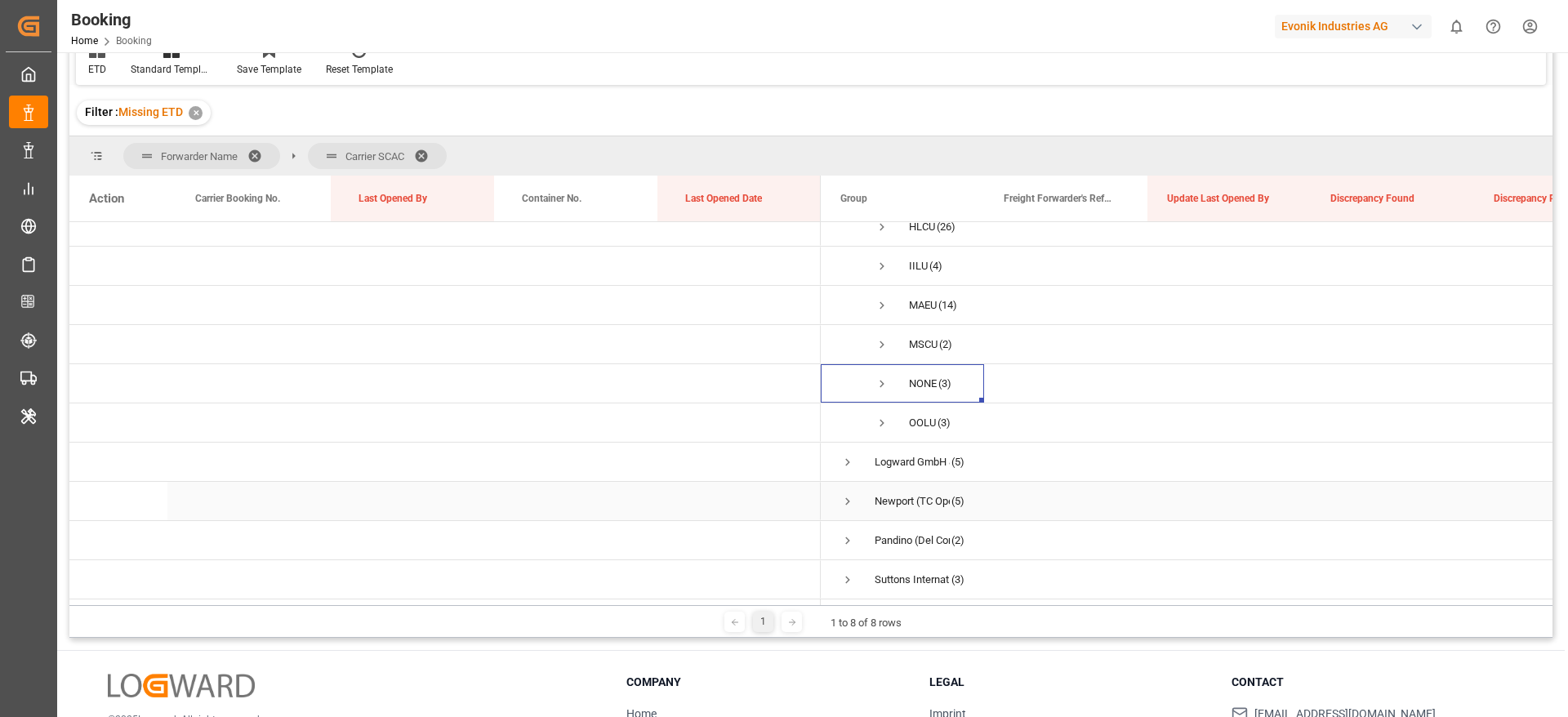
scroll to position [0, 0]
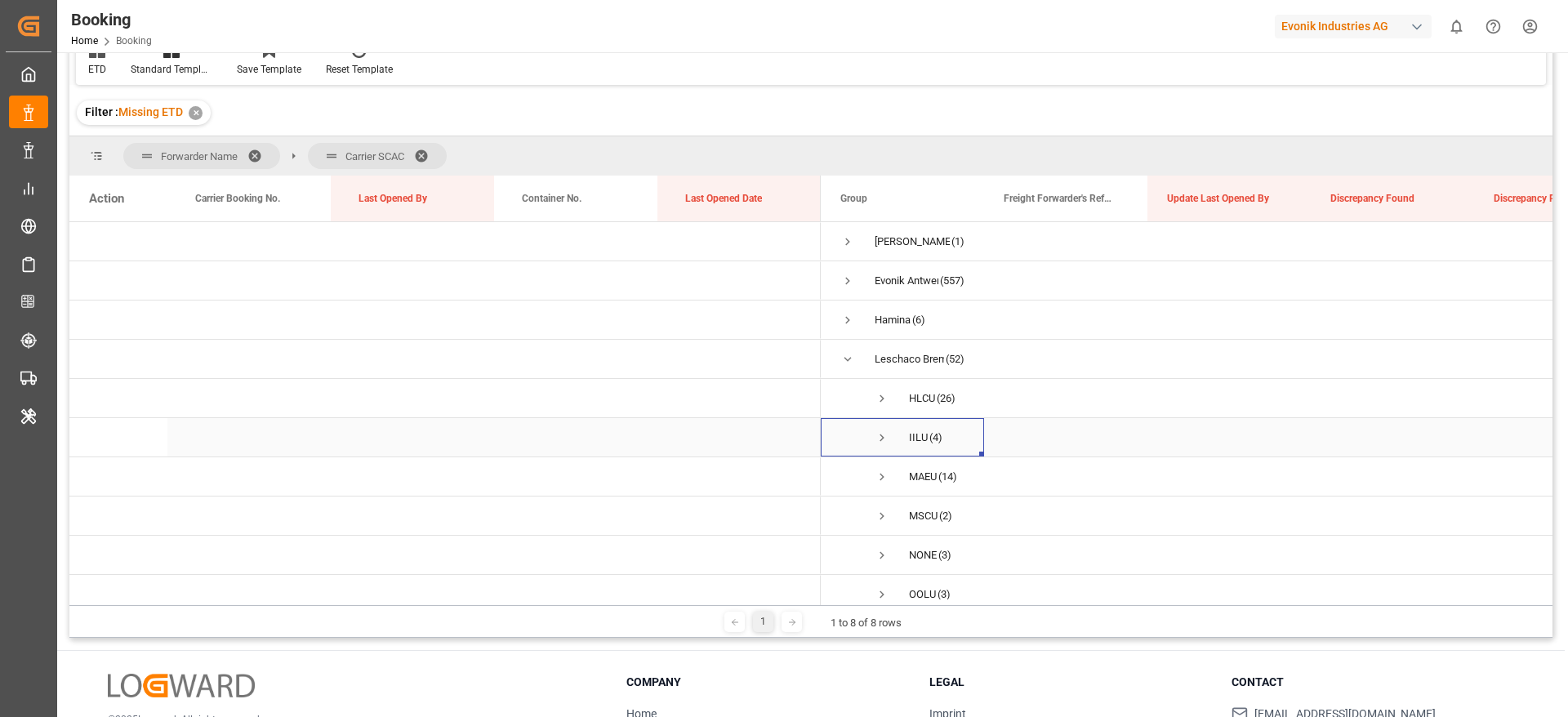
click at [883, 440] on span "Press SPACE to select this row." at bounding box center [882, 437] width 15 height 15
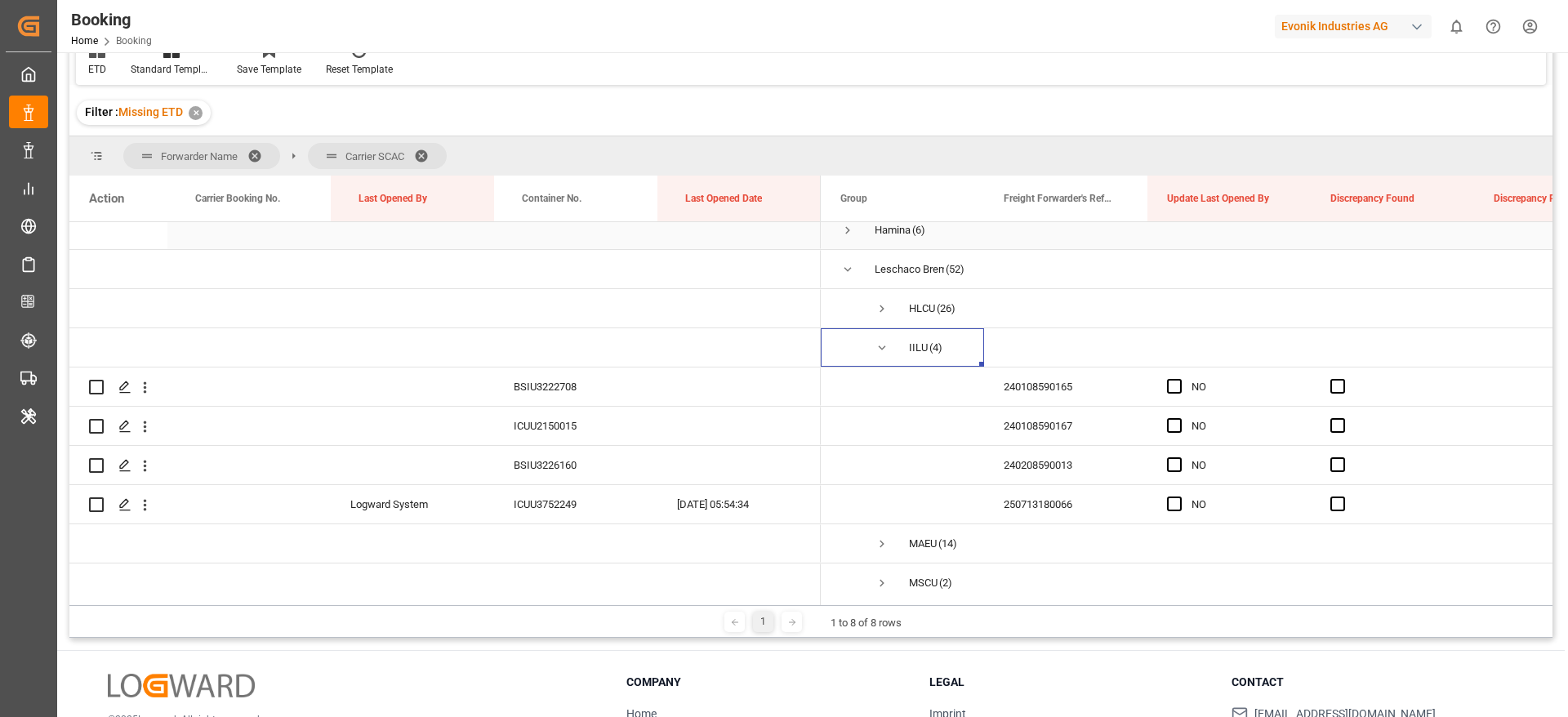
scroll to position [122, 0]
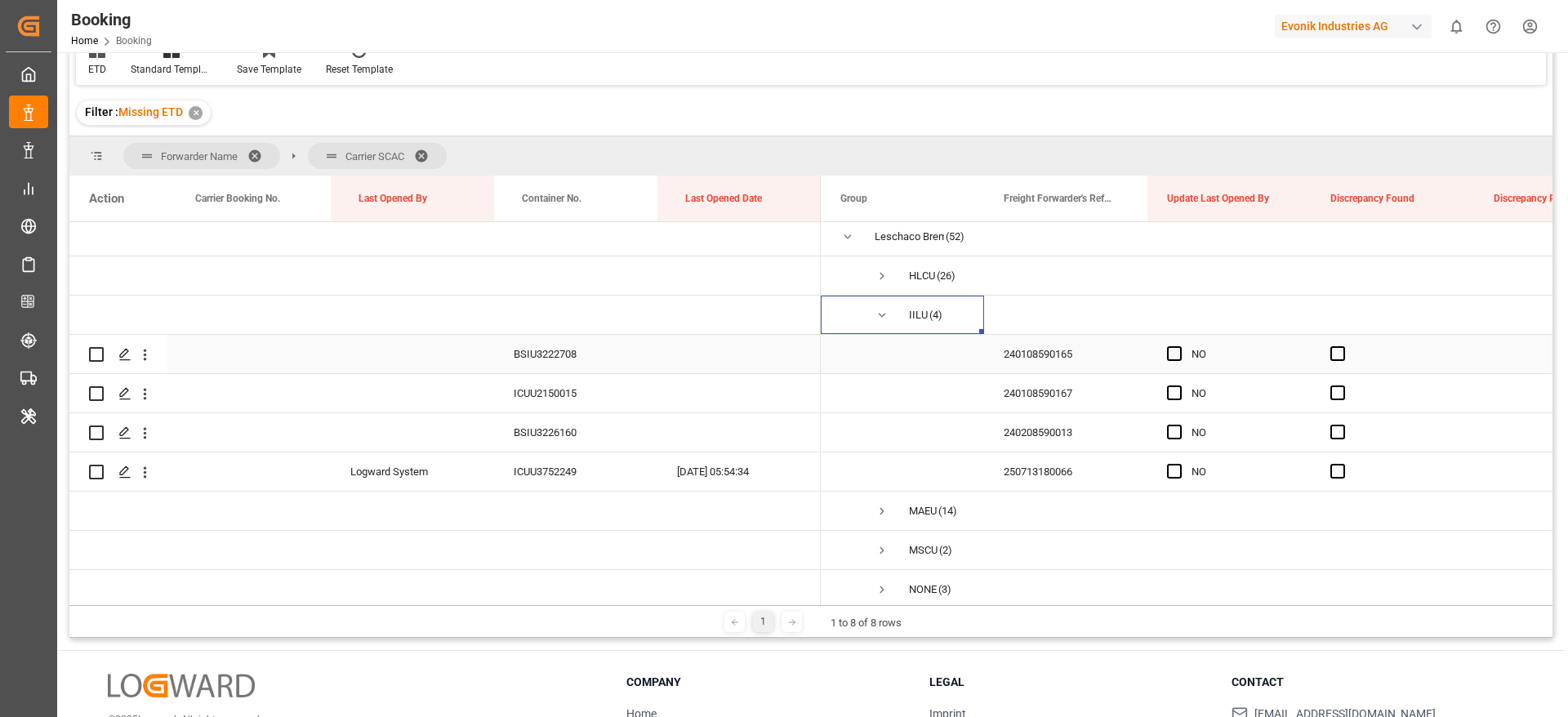
click at [1070, 353] on div "240108590165" at bounding box center [1066, 354] width 163 height 38
click at [1082, 395] on div "240108590167" at bounding box center [1066, 393] width 163 height 38
click at [882, 318] on span "Press SPACE to select this row." at bounding box center [882, 315] width 15 height 15
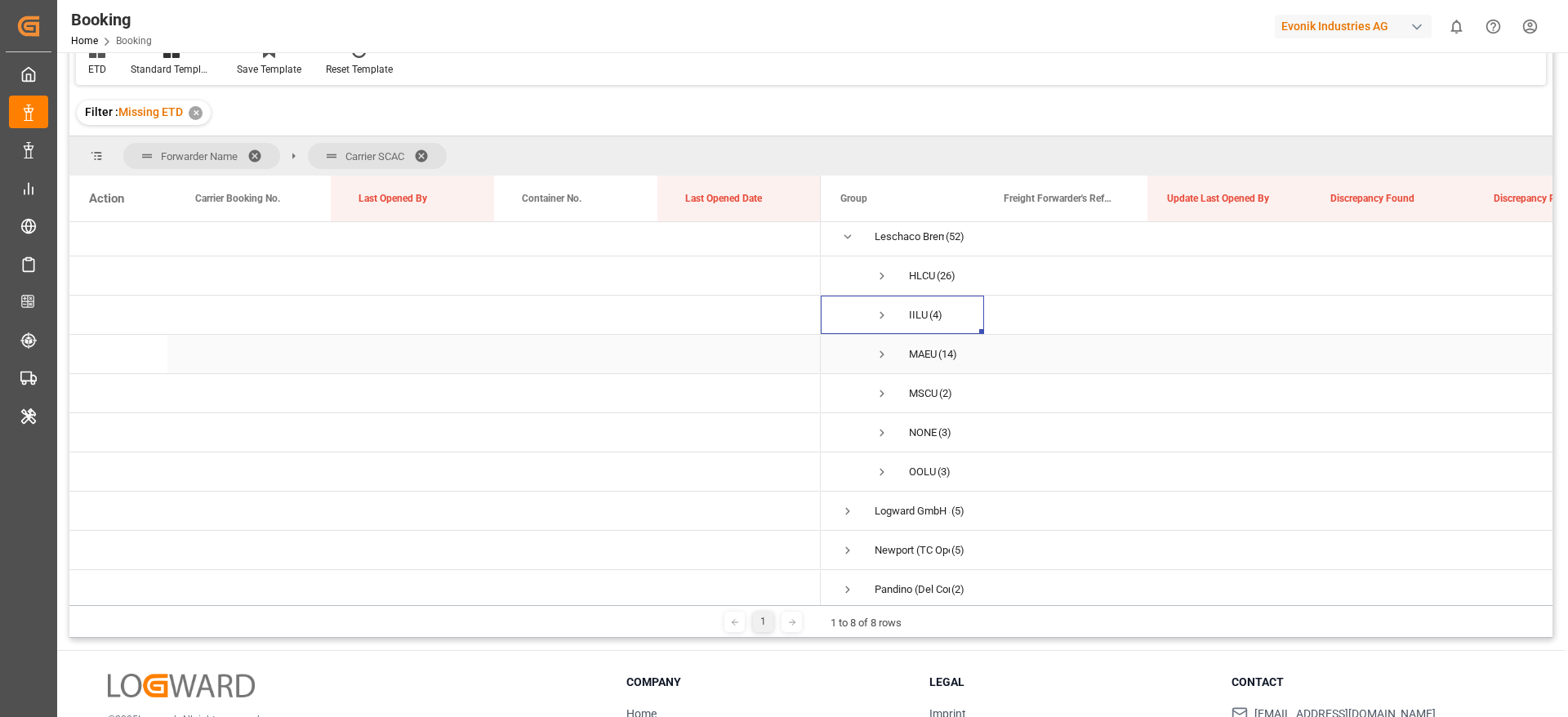
click at [881, 355] on span "Press SPACE to select this row." at bounding box center [882, 354] width 15 height 15
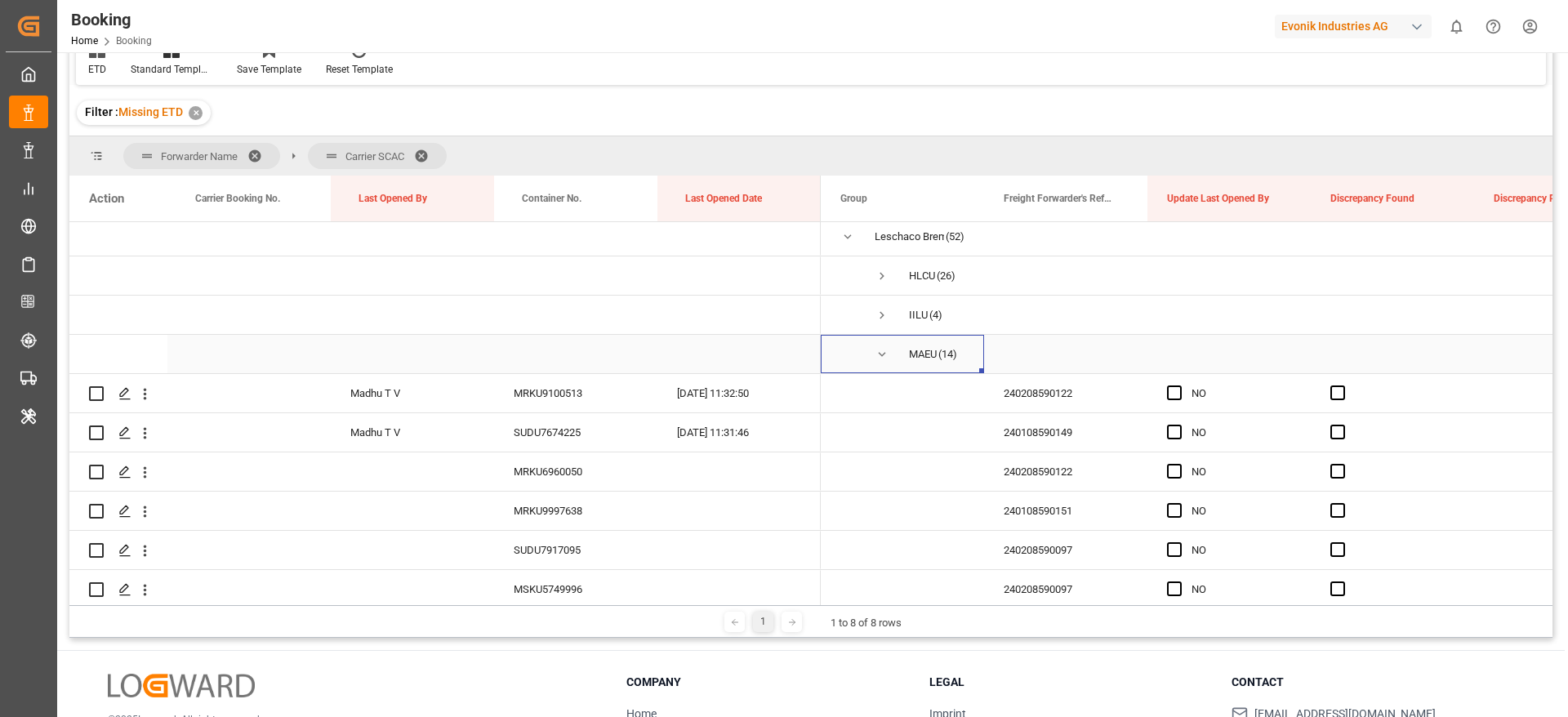
click at [881, 355] on span "Press SPACE to select this row." at bounding box center [882, 354] width 15 height 15
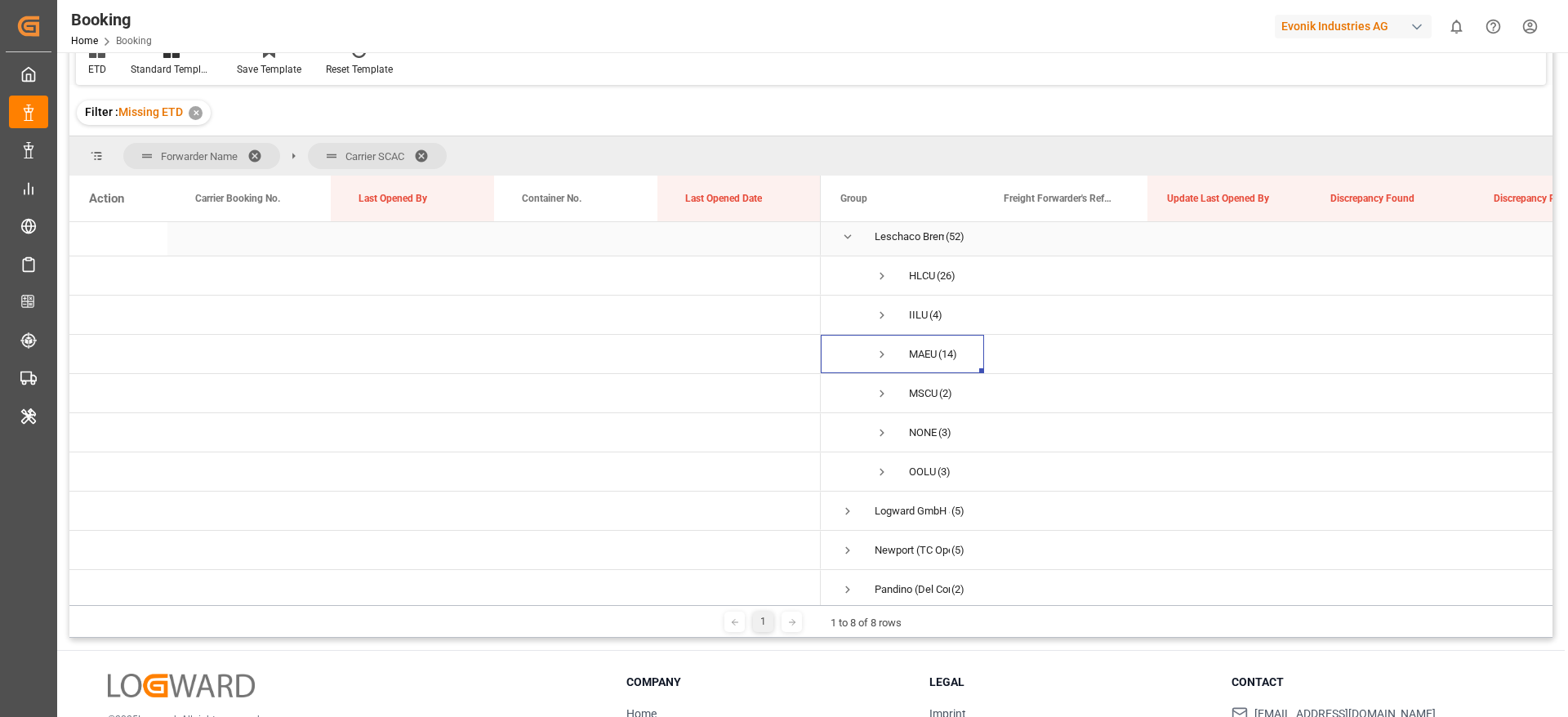
click at [850, 243] on span "Press SPACE to select this row." at bounding box center [847, 236] width 15 height 15
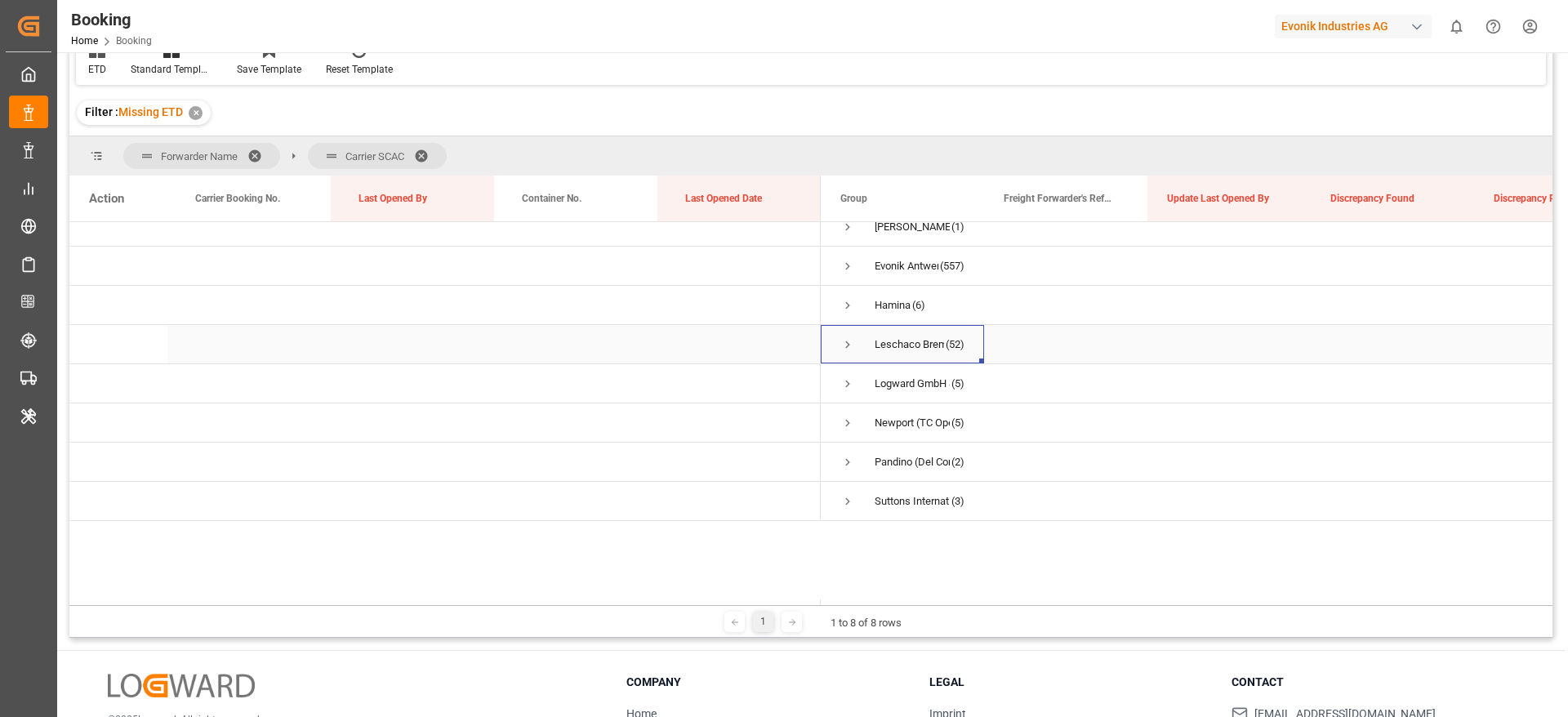
scroll to position [0, 0]
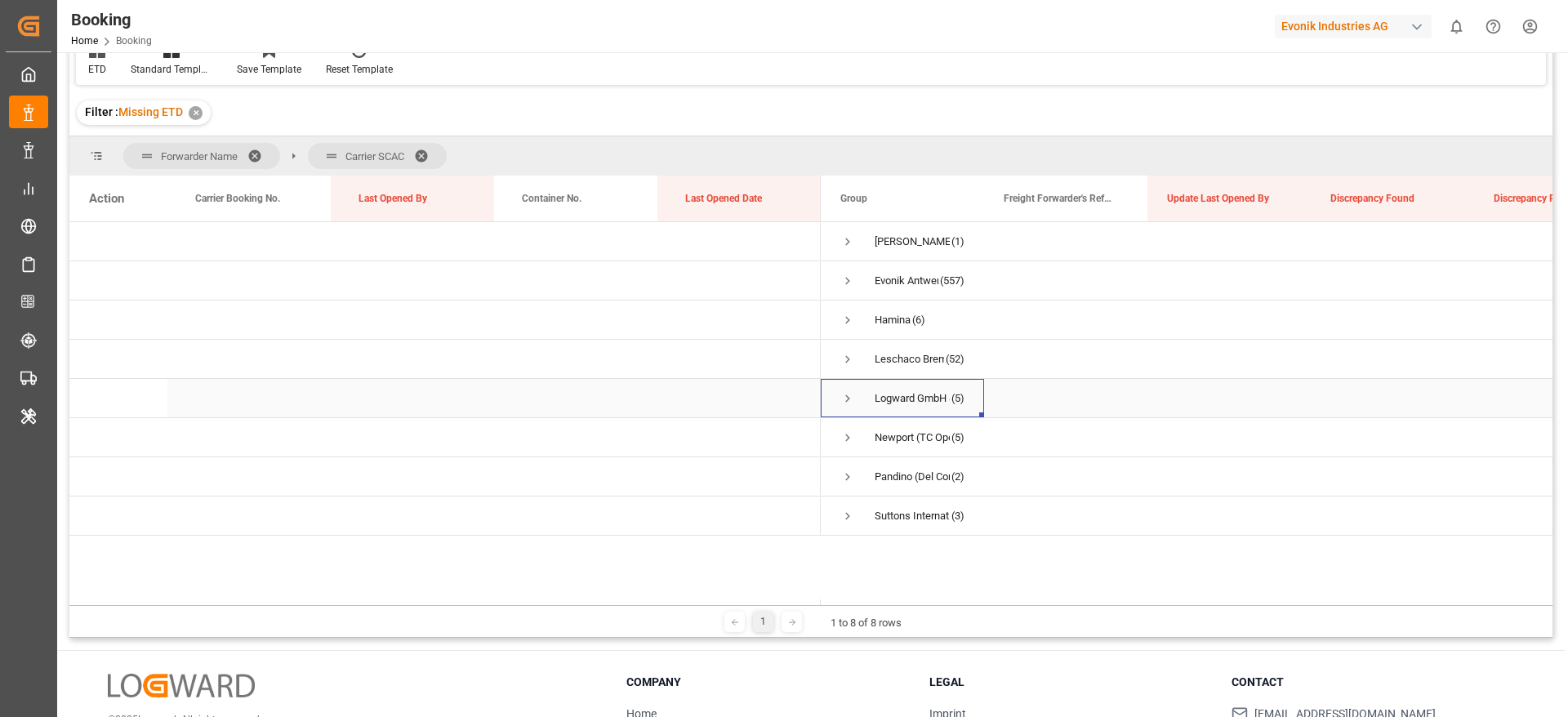
click at [841, 405] on span "Press SPACE to select this row." at bounding box center [847, 398] width 15 height 15
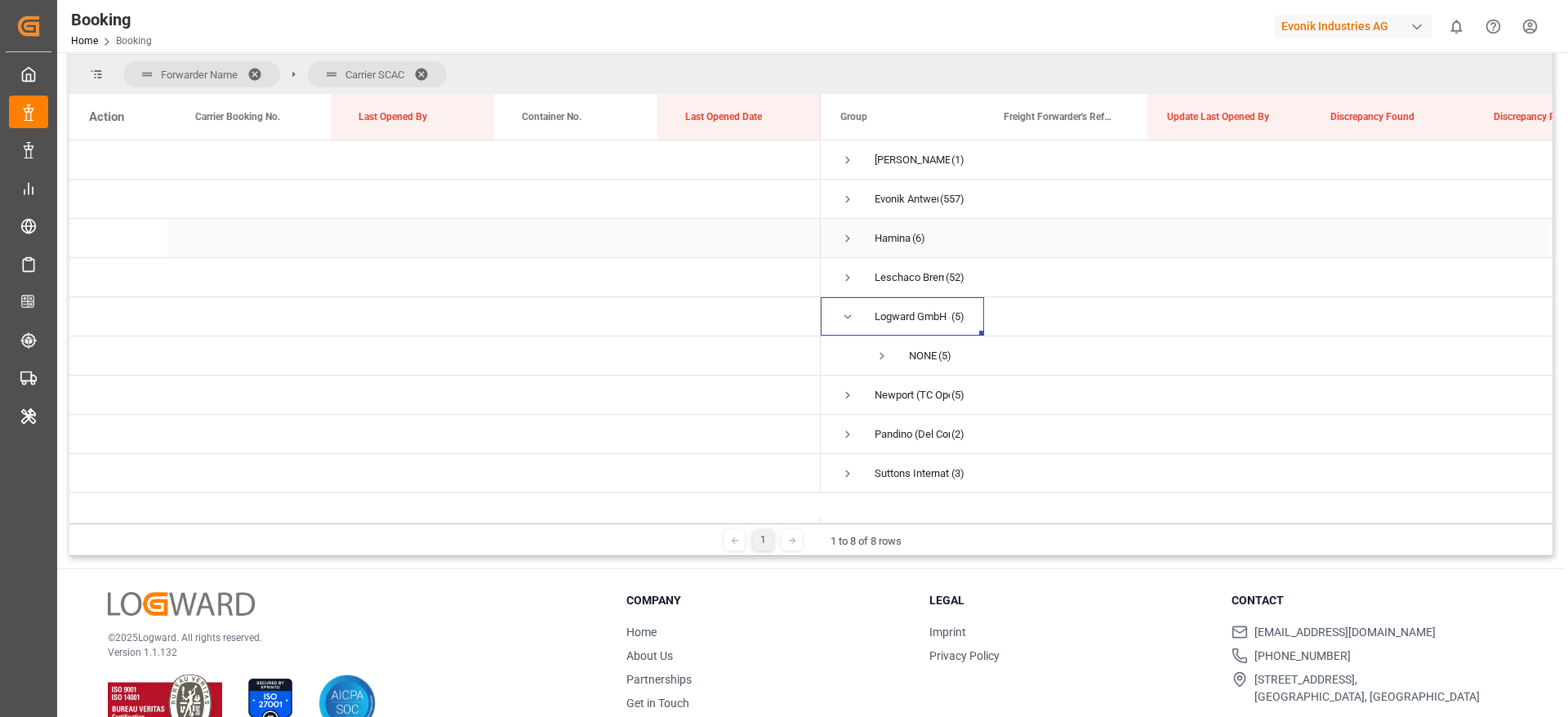
scroll to position [241, 0]
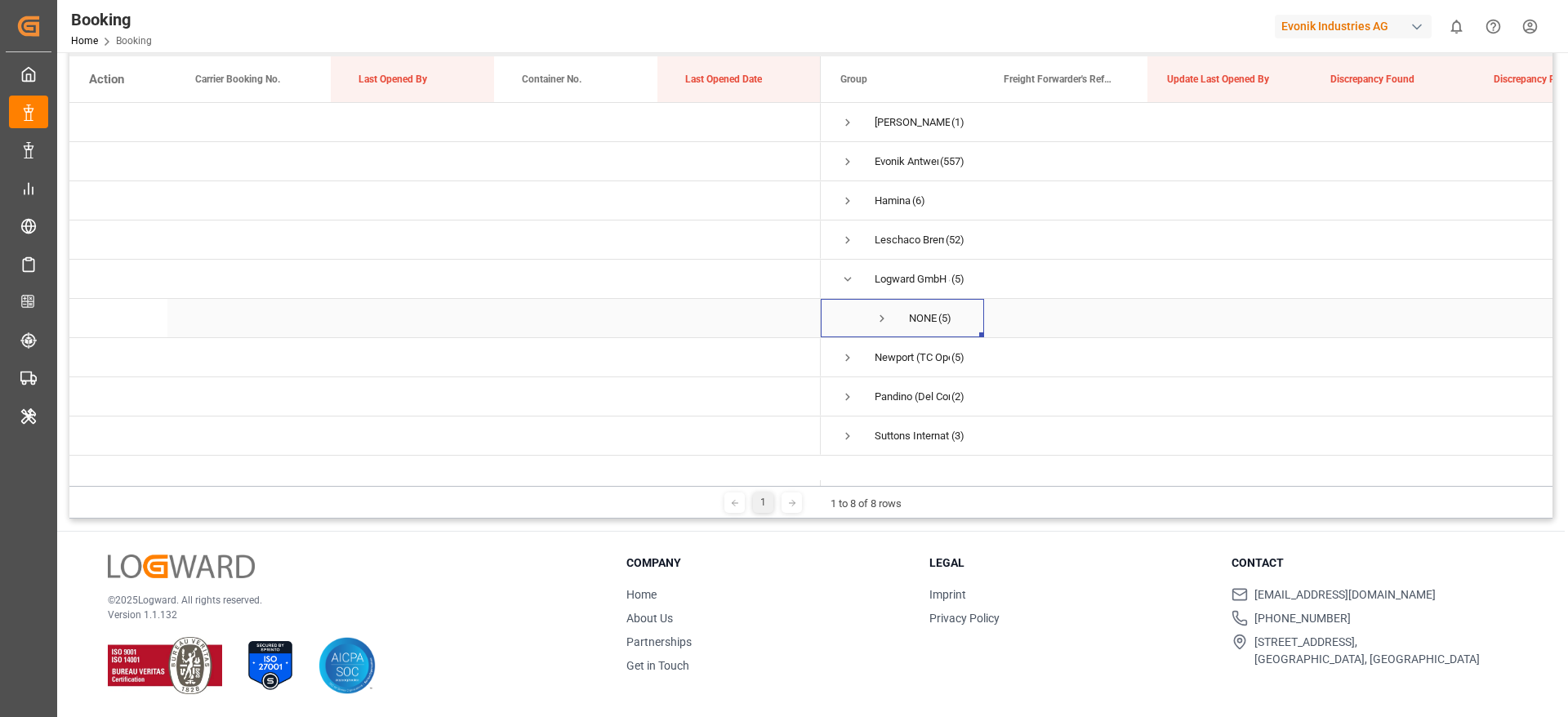
click at [882, 325] on span "Press SPACE to select this row." at bounding box center [882, 318] width 15 height 15
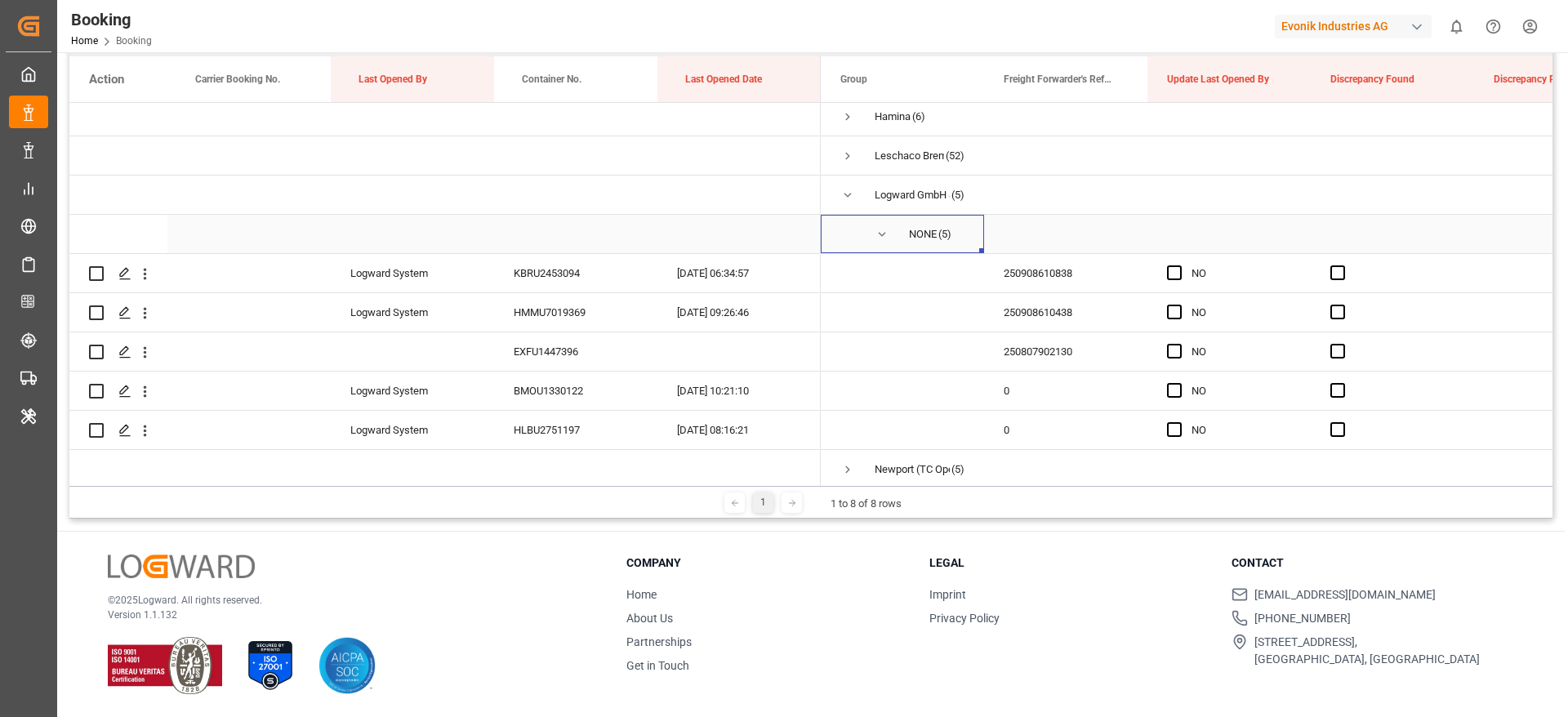
scroll to position [122, 0]
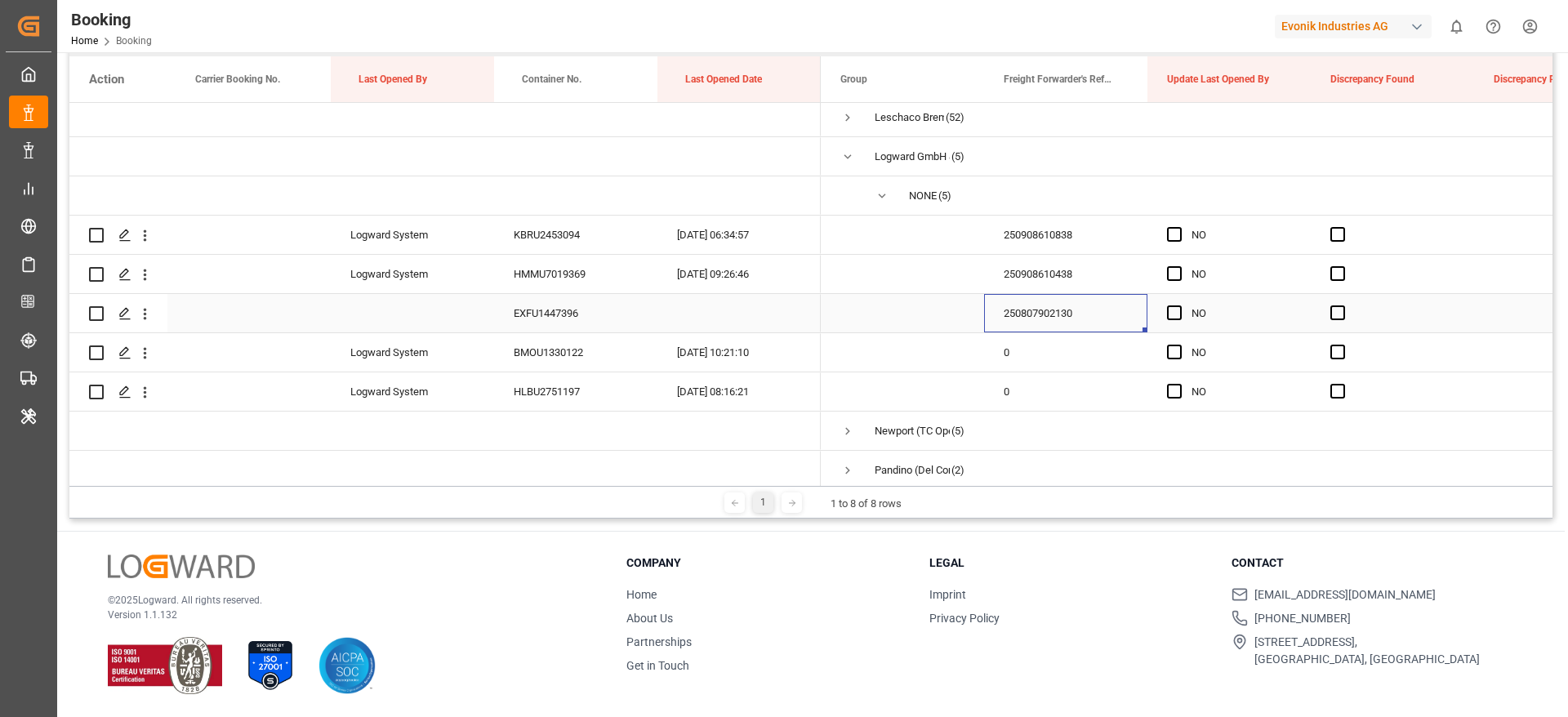
click at [1038, 307] on div "250807902130" at bounding box center [1066, 313] width 163 height 38
click at [1036, 242] on div "250908610838" at bounding box center [1066, 234] width 163 height 38
click at [144, 241] on icon "open menu" at bounding box center [145, 235] width 17 height 17
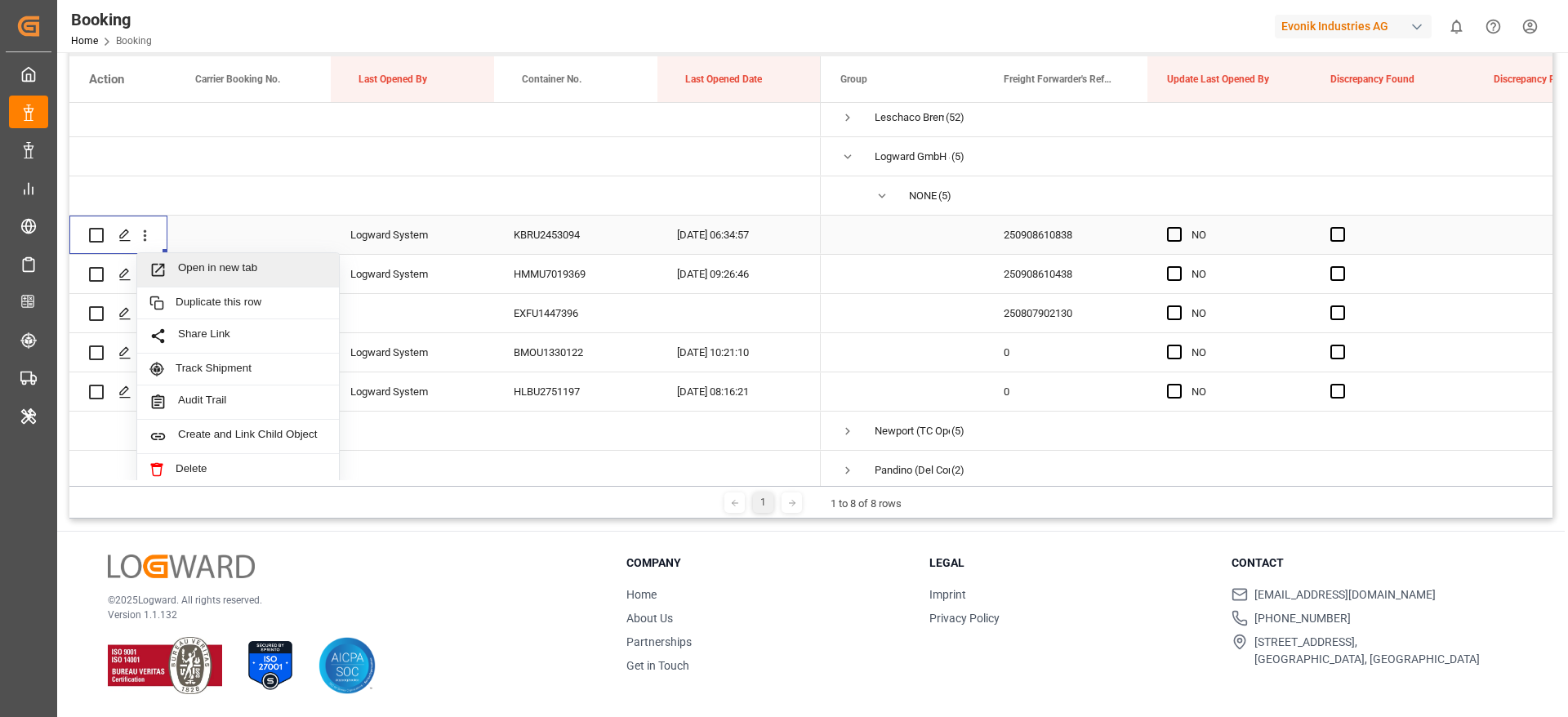
click at [247, 274] on span "Open in new tab" at bounding box center [252, 269] width 149 height 17
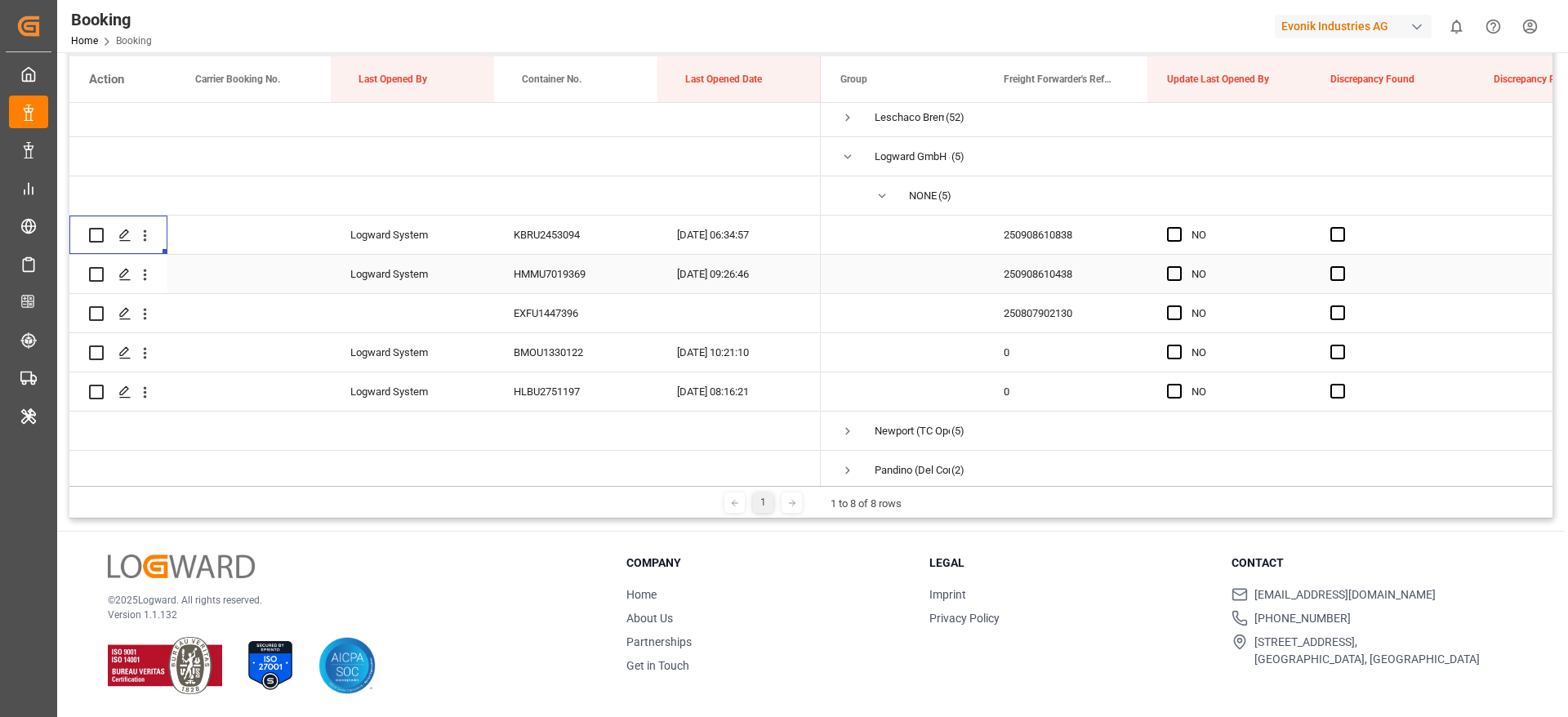
click at [1061, 269] on div "250908610438" at bounding box center [1066, 274] width 163 height 38
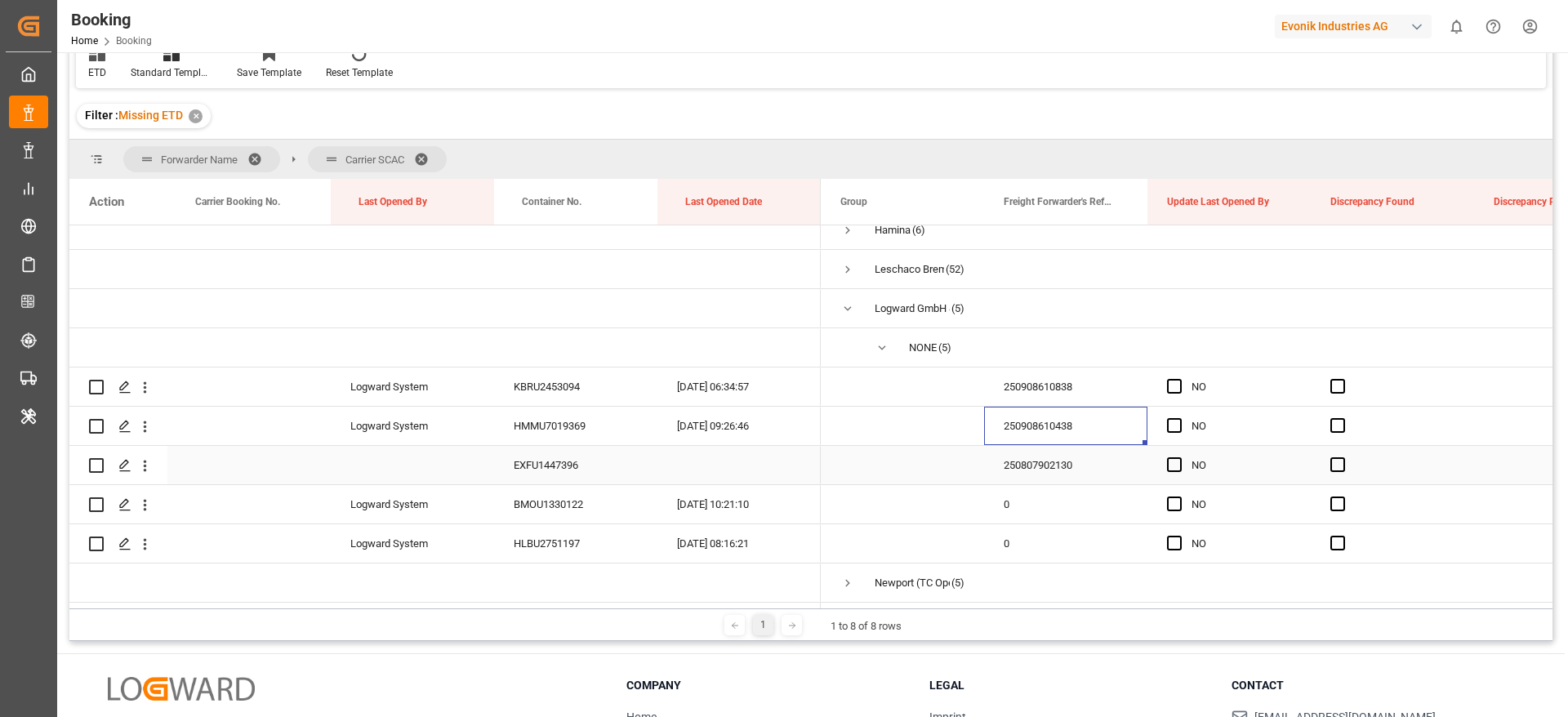
scroll to position [55, 0]
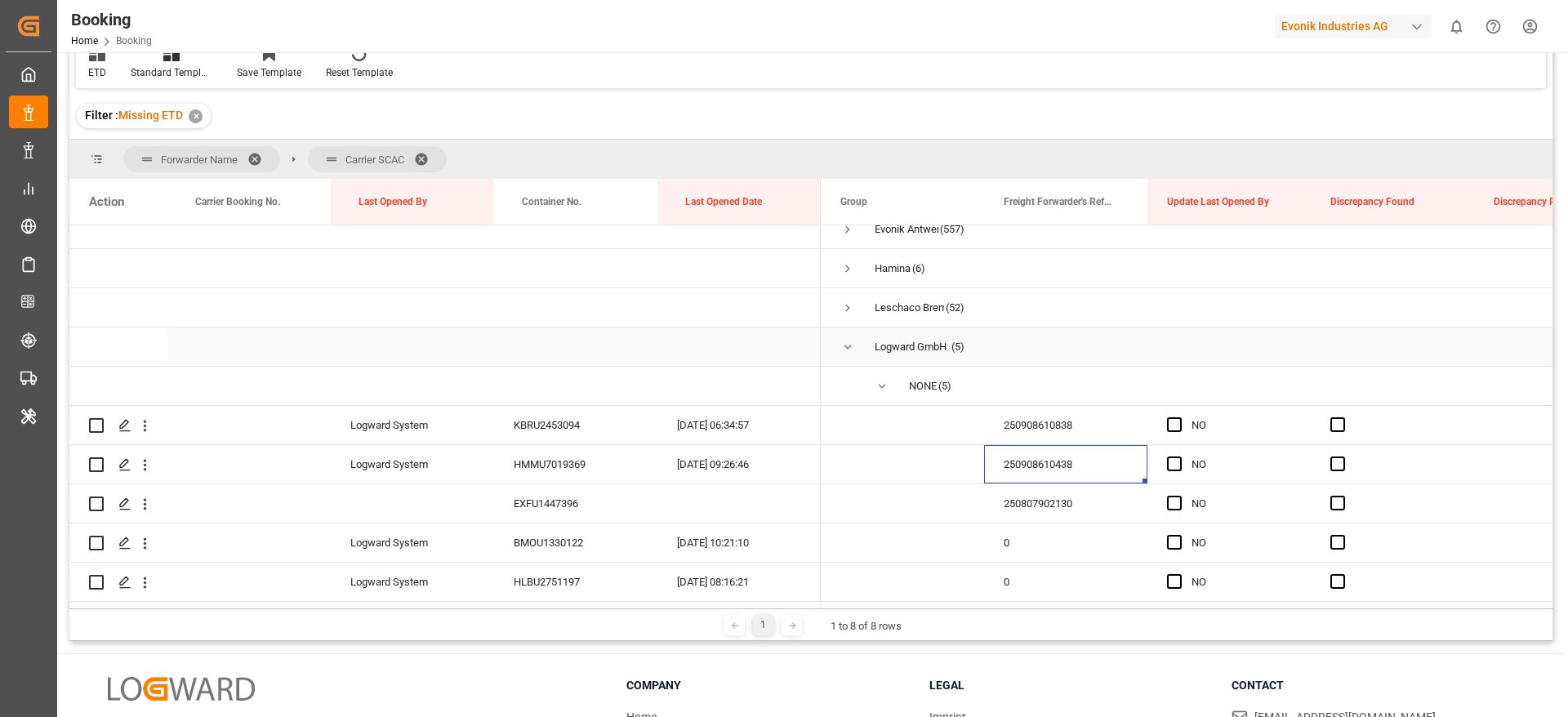
click at [849, 356] on span "Press SPACE to select this row." at bounding box center [847, 347] width 15 height 37
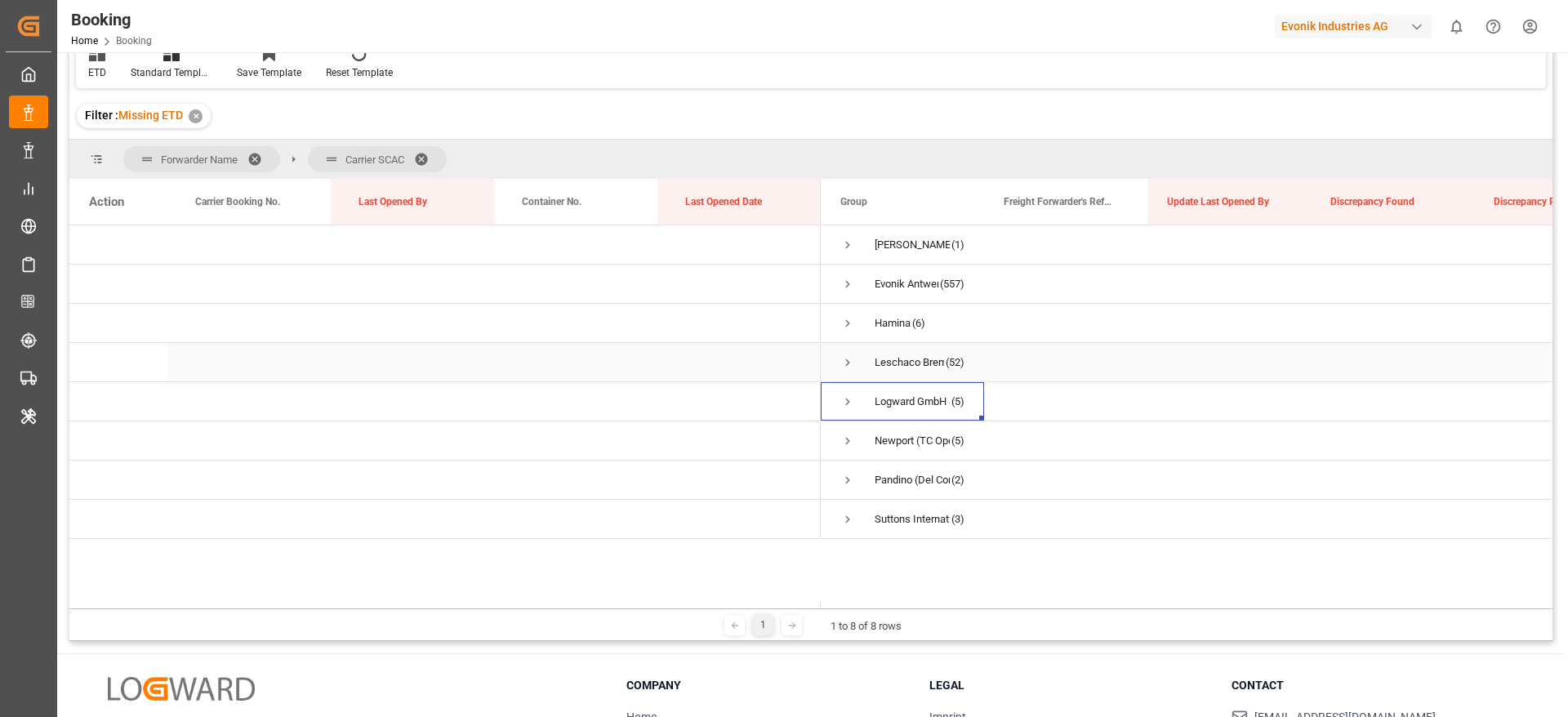
scroll to position [0, 0]
click at [854, 400] on span "Press SPACE to select this row." at bounding box center [847, 402] width 15 height 15
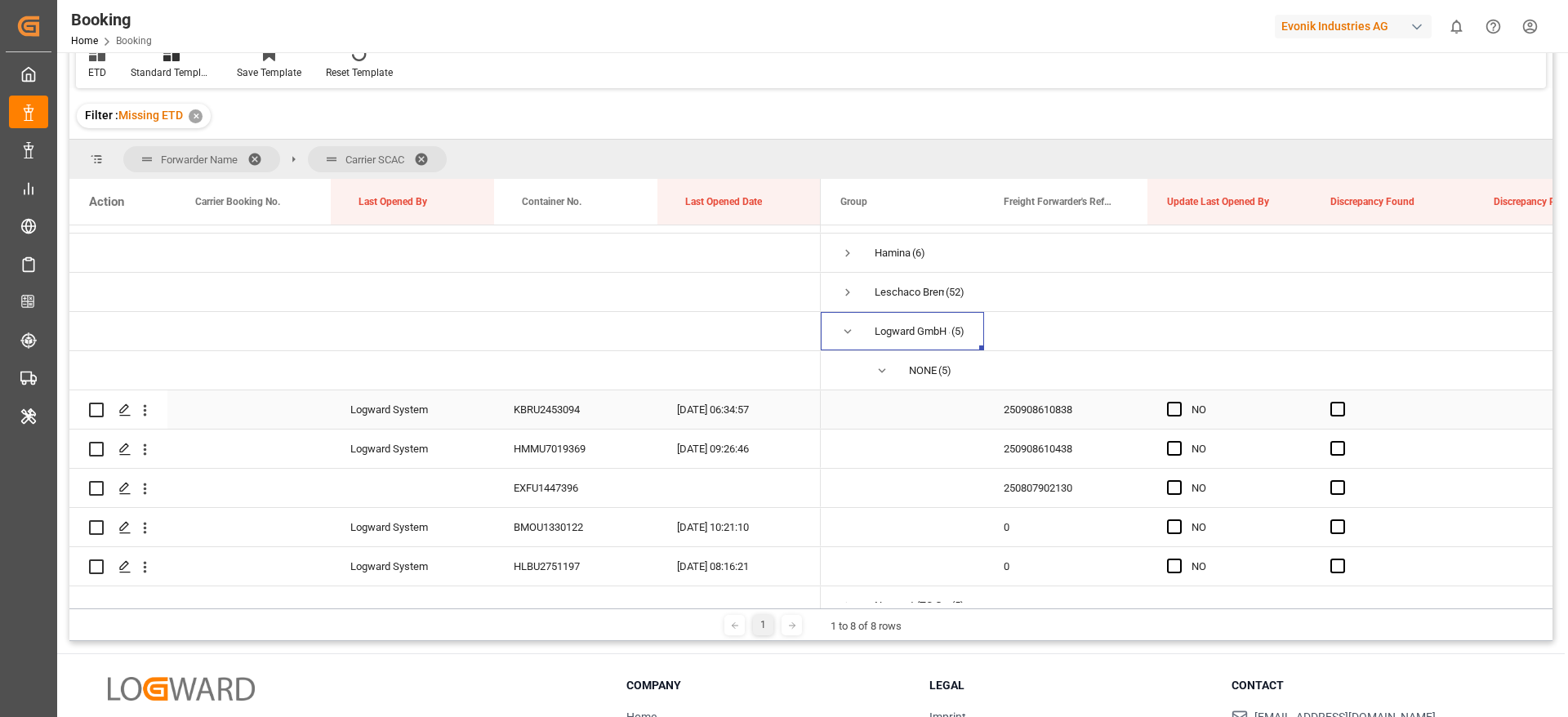
scroll to position [177, 0]
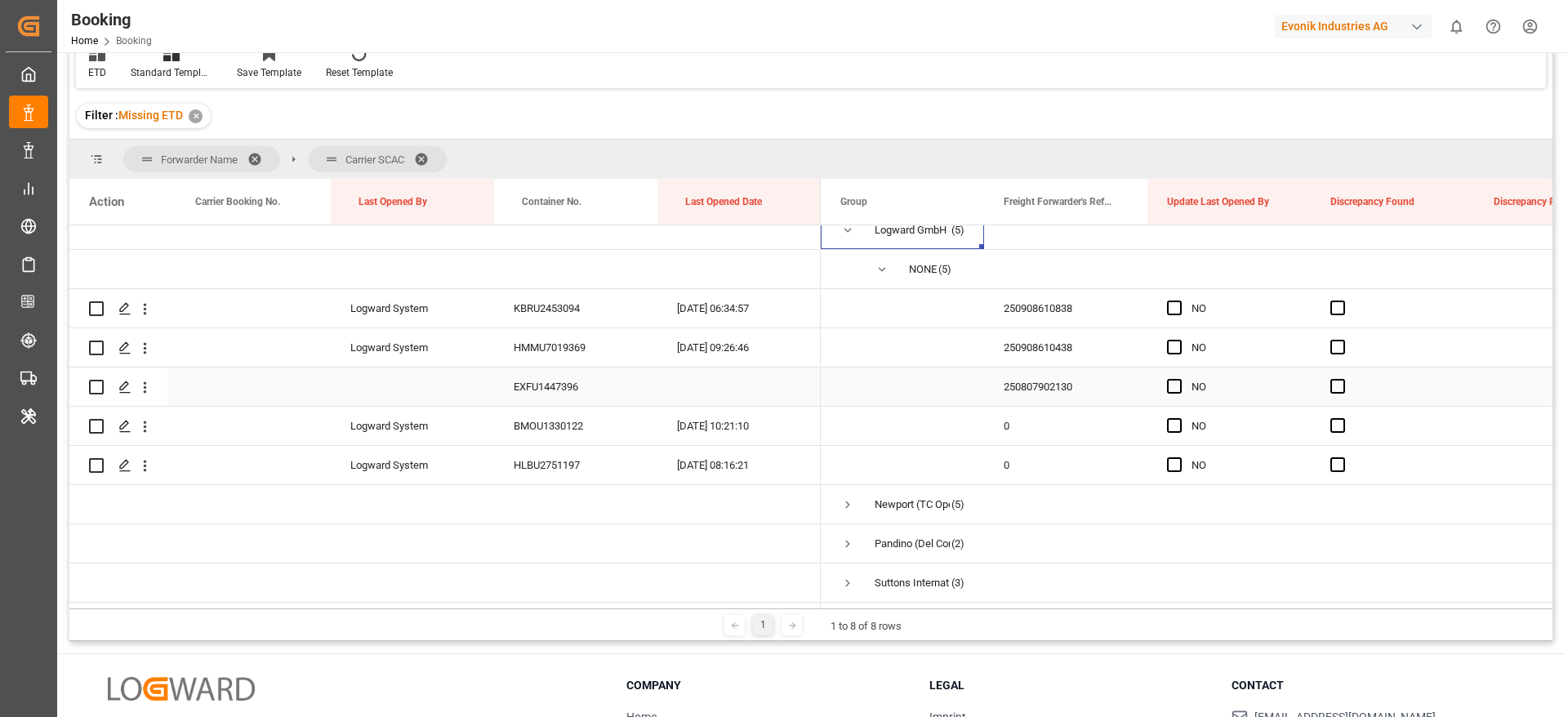
click at [1031, 376] on div "250807902130" at bounding box center [1066, 386] width 163 height 38
click at [152, 422] on icon "open menu" at bounding box center [145, 426] width 17 height 17
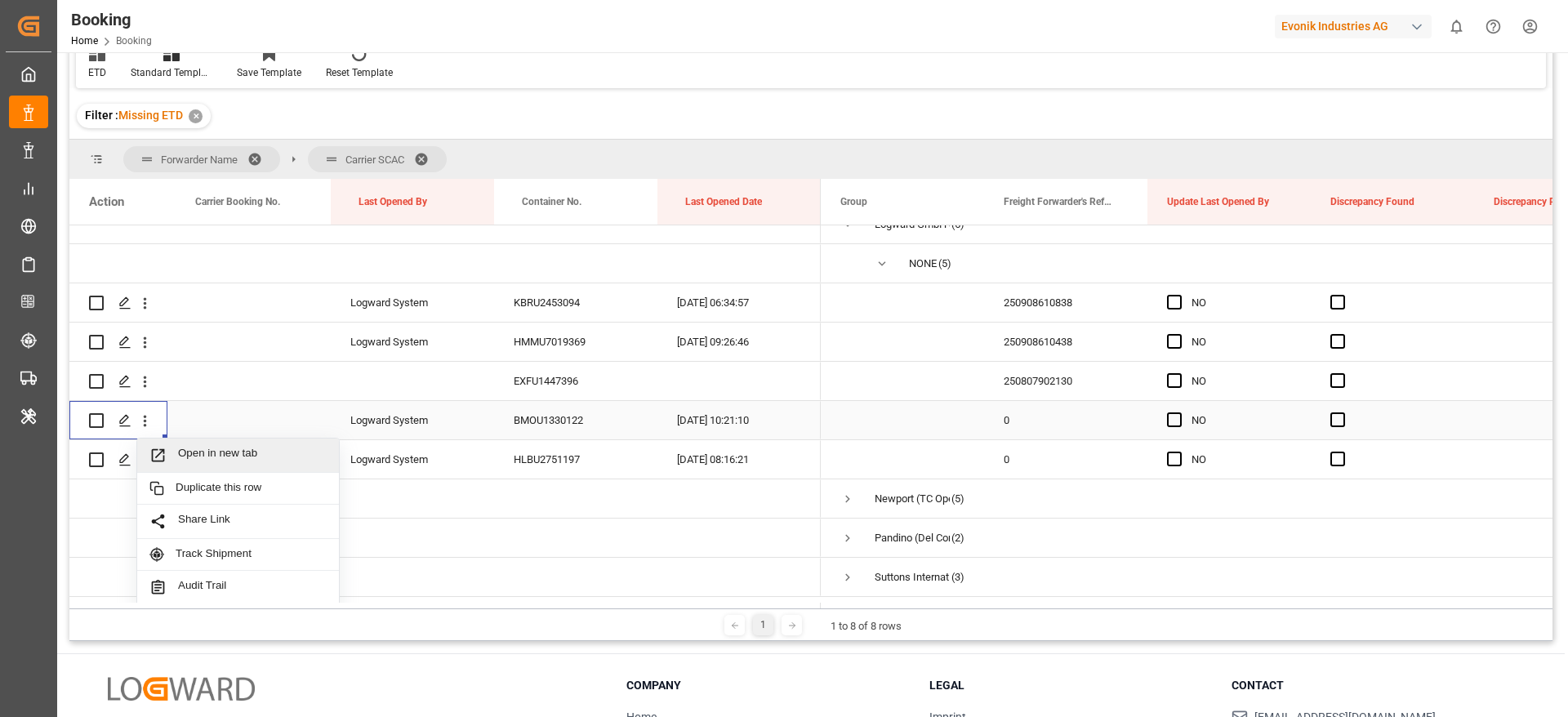
click at [230, 454] on span "Open in new tab" at bounding box center [252, 455] width 149 height 17
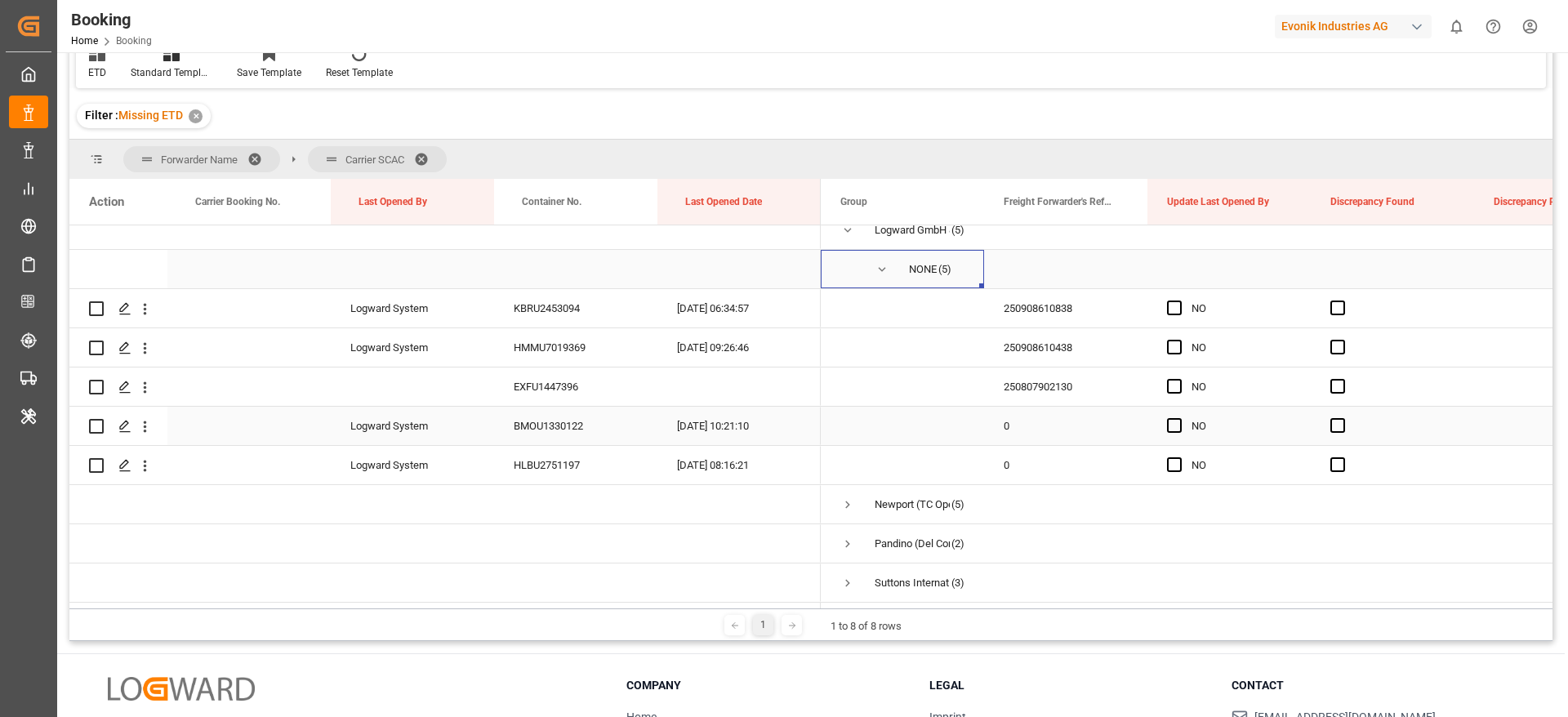
click at [879, 264] on span "Press SPACE to select this row." at bounding box center [882, 269] width 15 height 15
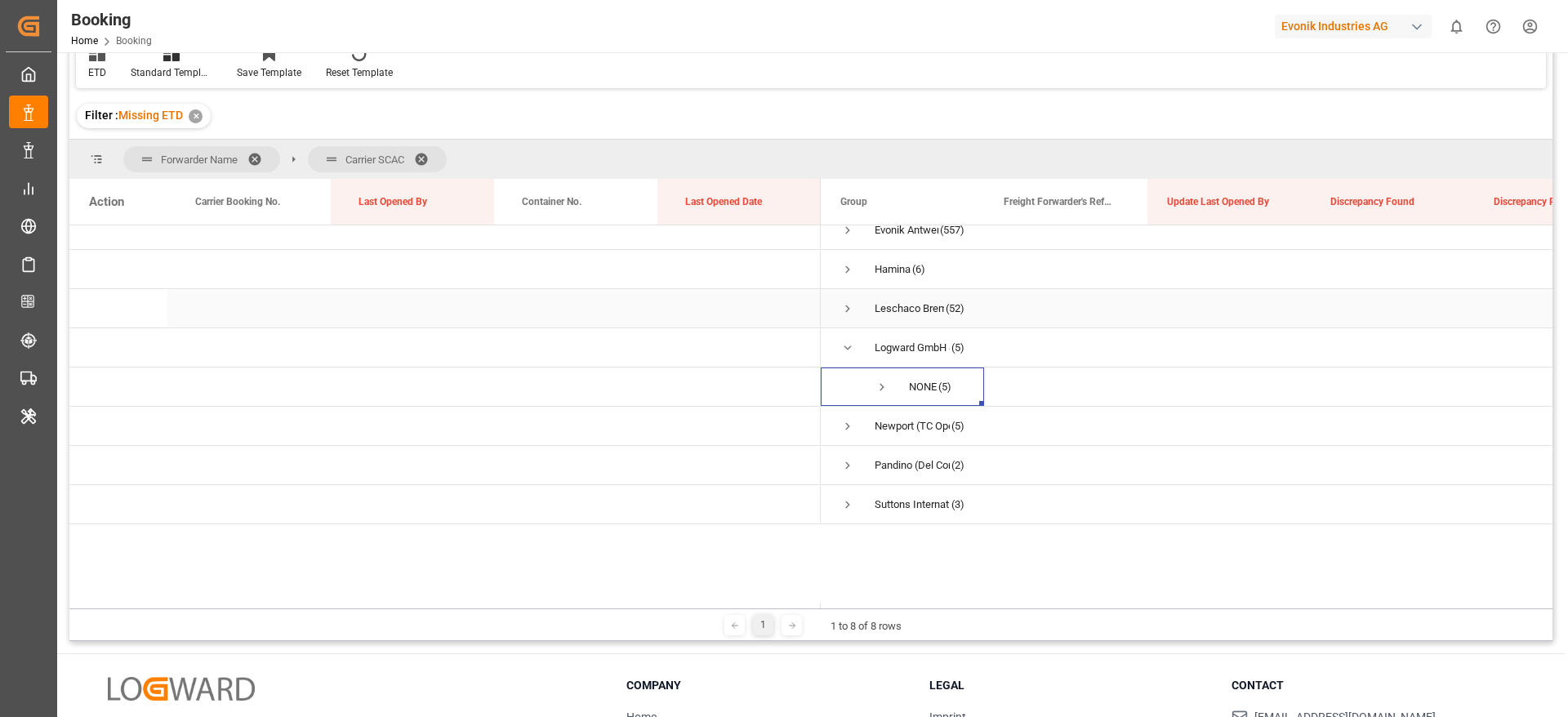
scroll to position [0, 0]
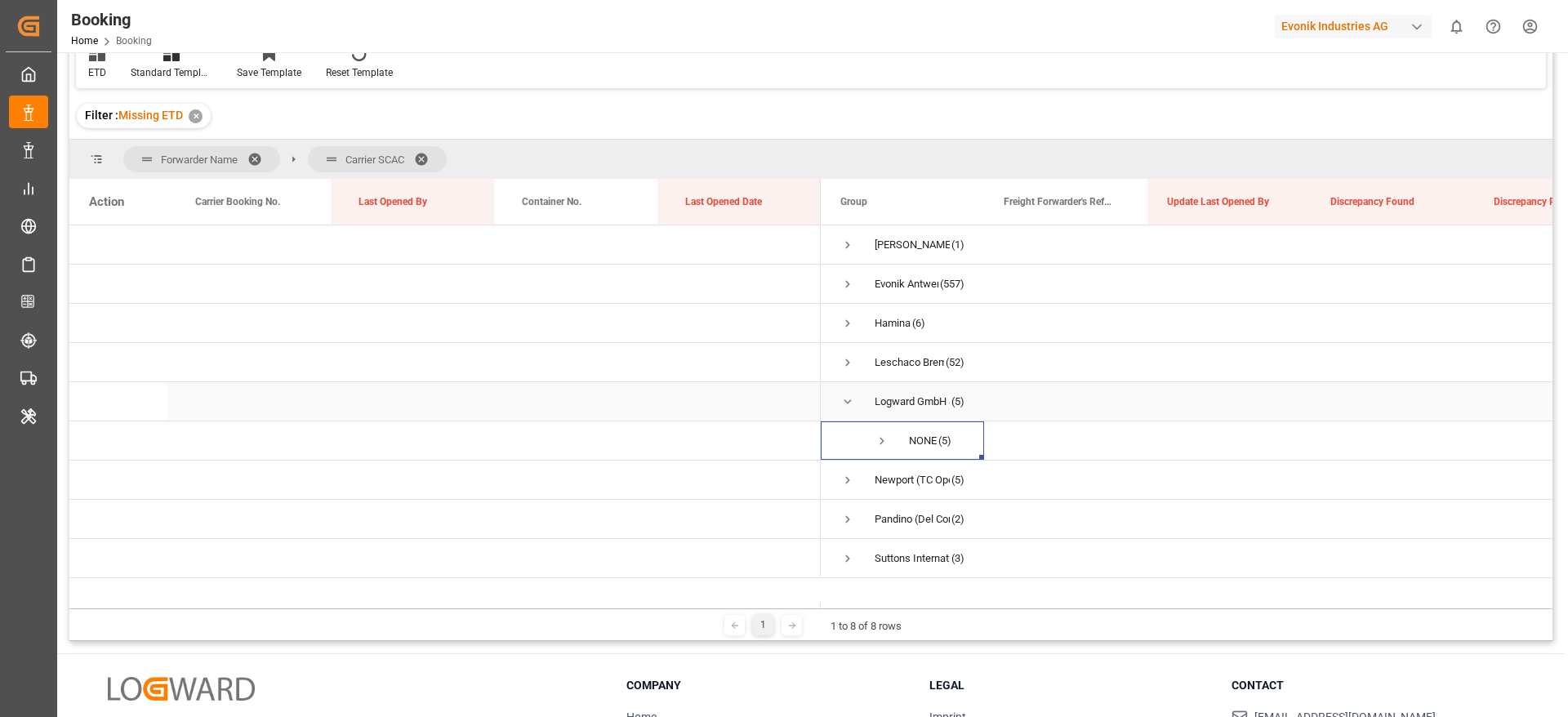
click at [851, 400] on span "Press SPACE to select this row." at bounding box center [847, 402] width 15 height 15
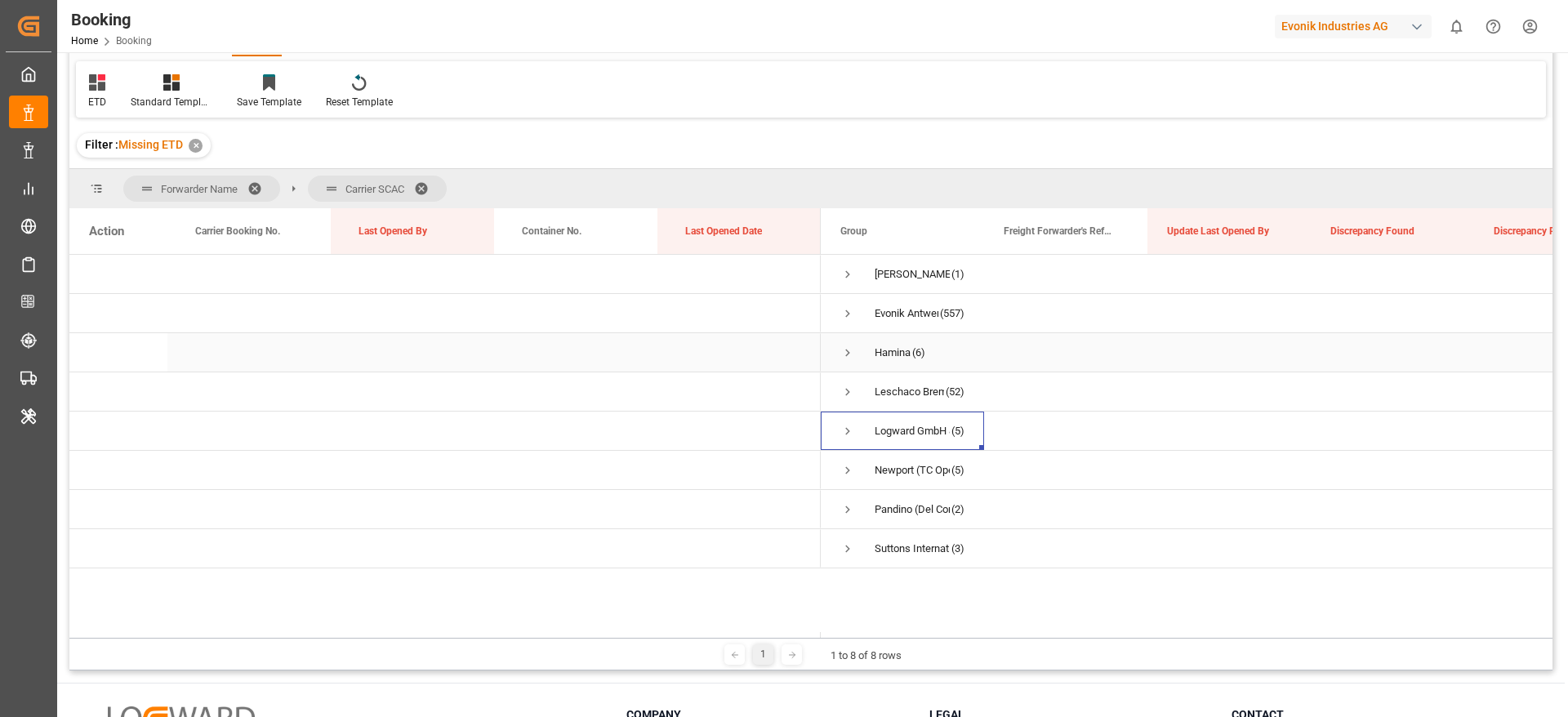
scroll to position [122, 0]
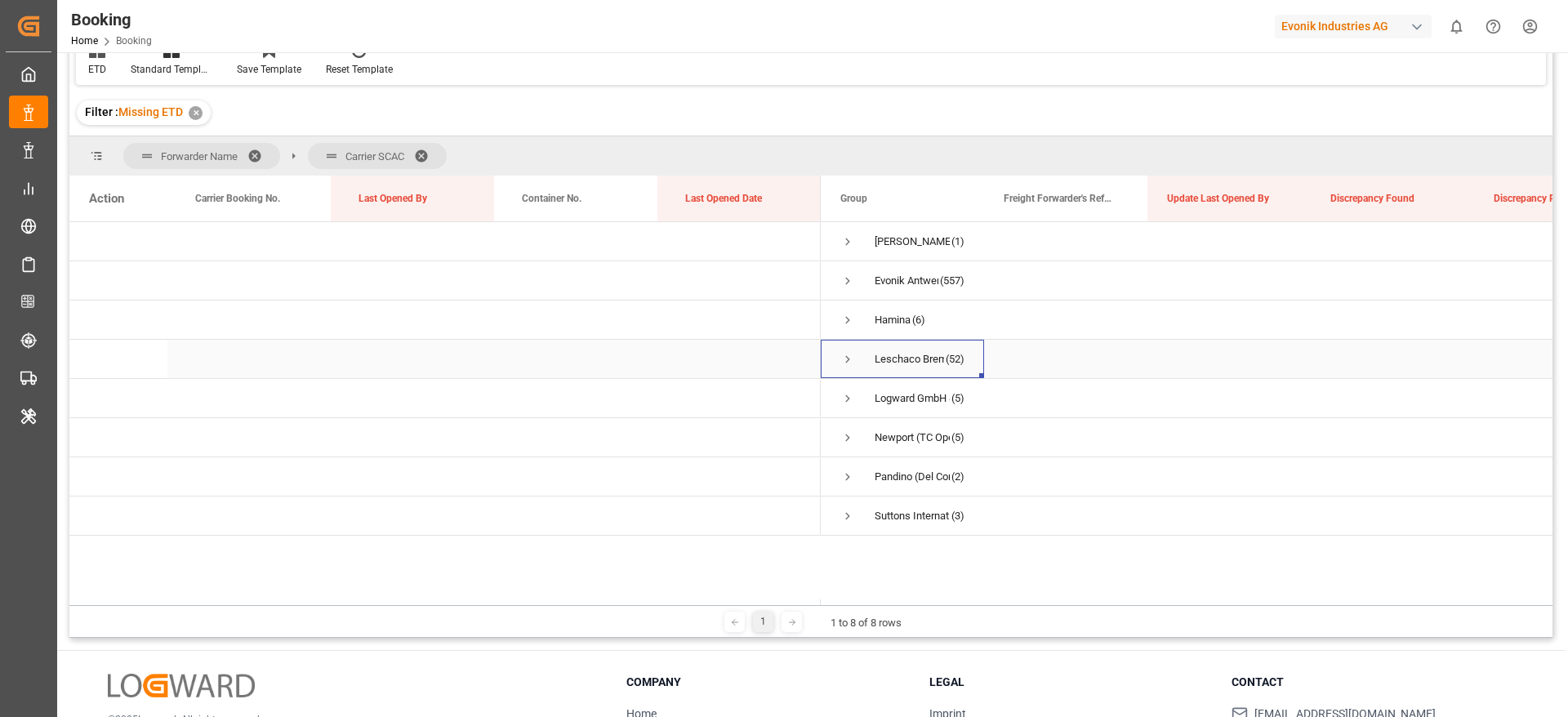
click at [848, 353] on span "Press SPACE to select this row." at bounding box center [847, 358] width 15 height 15
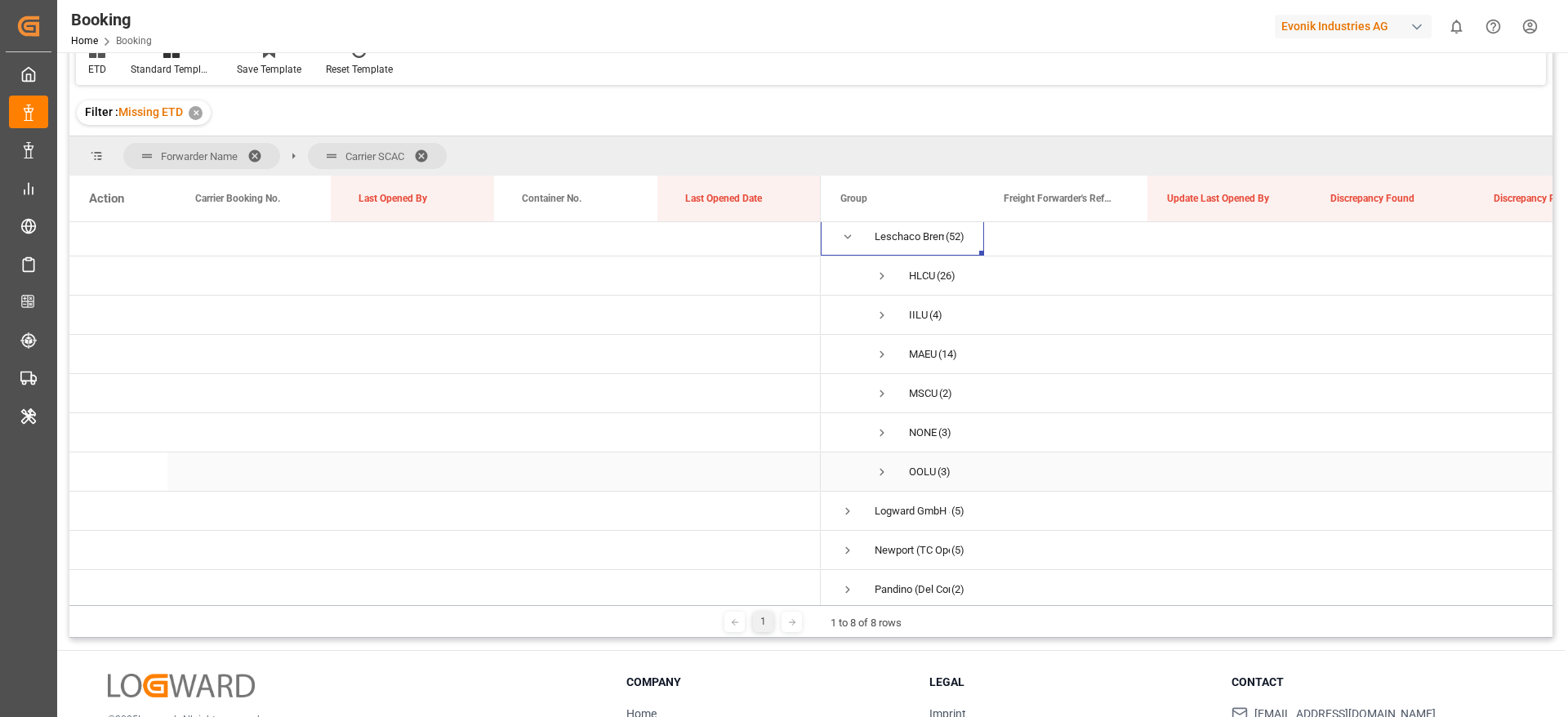
click at [888, 467] on span "Press SPACE to select this row." at bounding box center [882, 472] width 15 height 15
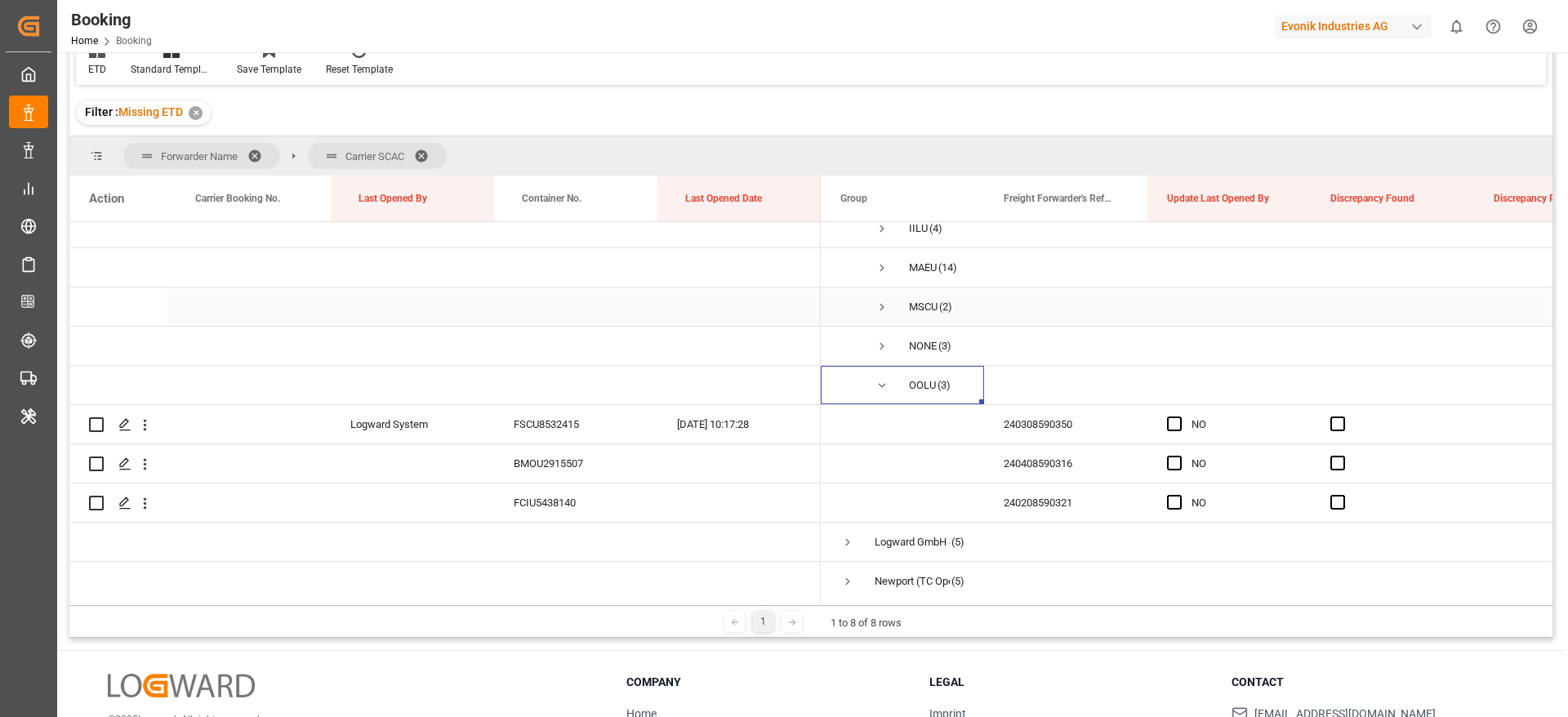
scroll to position [245, 0]
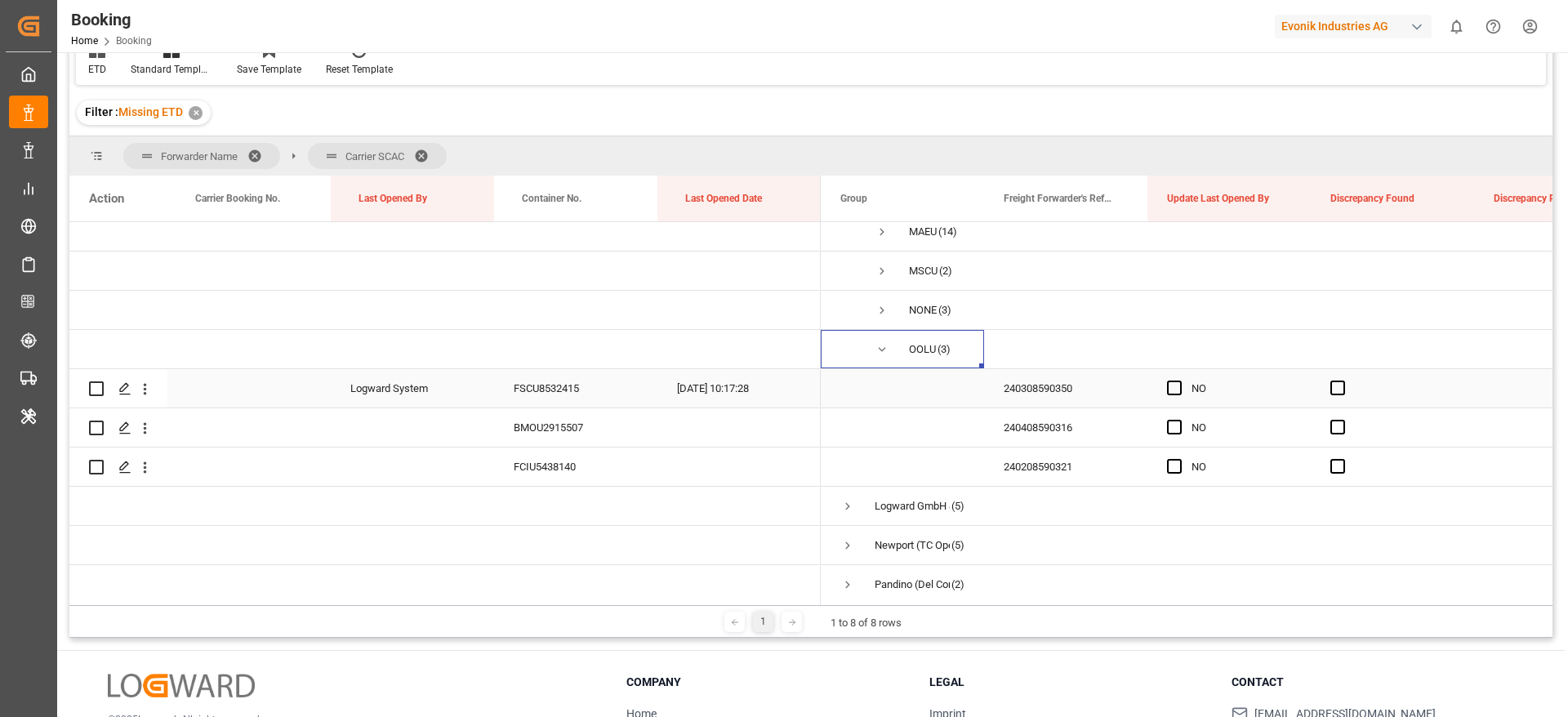
click at [1073, 385] on div "240308590350" at bounding box center [1066, 388] width 163 height 38
click at [1081, 422] on div "240408590316" at bounding box center [1066, 427] width 163 height 38
click at [1035, 467] on div "240208590321" at bounding box center [1066, 466] width 163 height 38
click at [884, 352] on span "Press SPACE to select this row." at bounding box center [882, 350] width 15 height 15
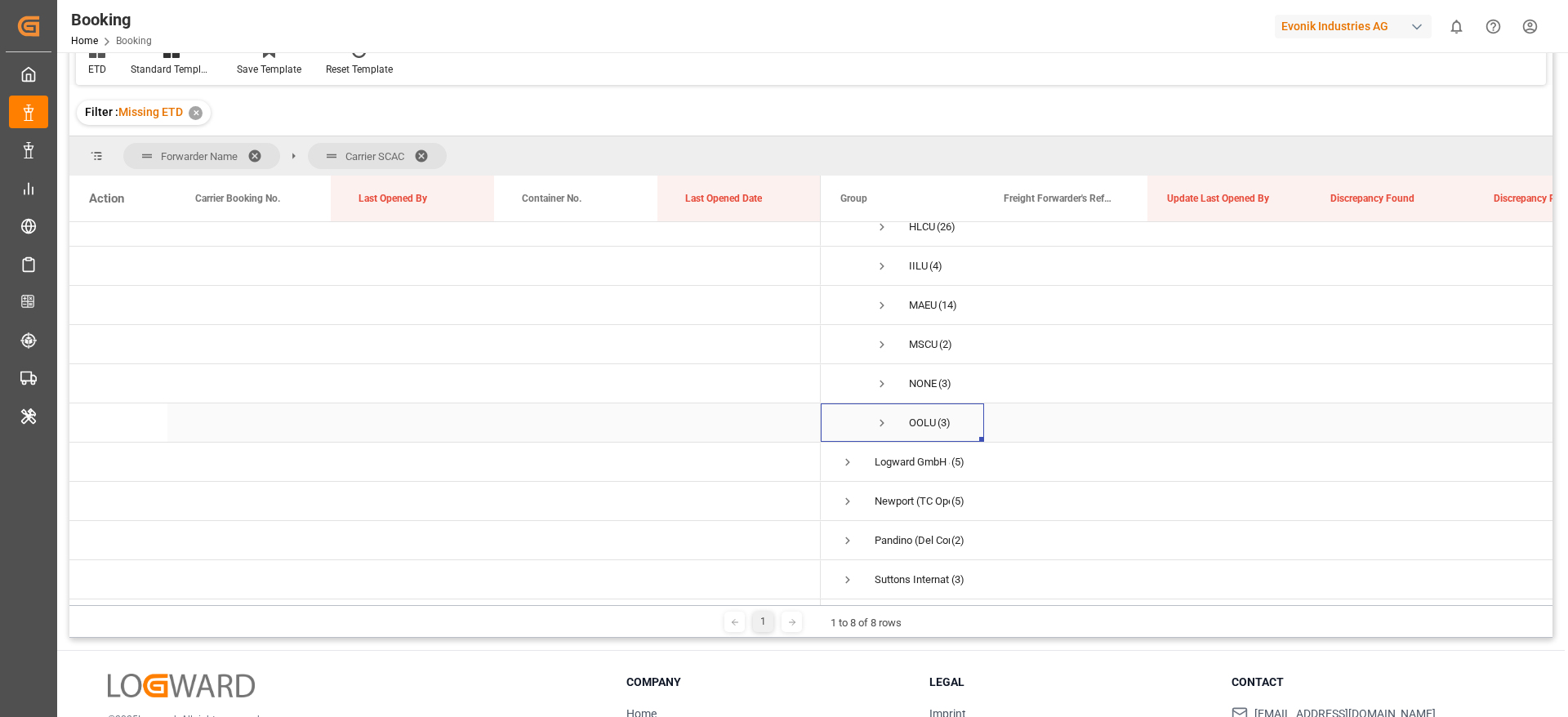
scroll to position [177, 0]
click at [883, 344] on span "Press SPACE to select this row." at bounding box center [882, 345] width 15 height 15
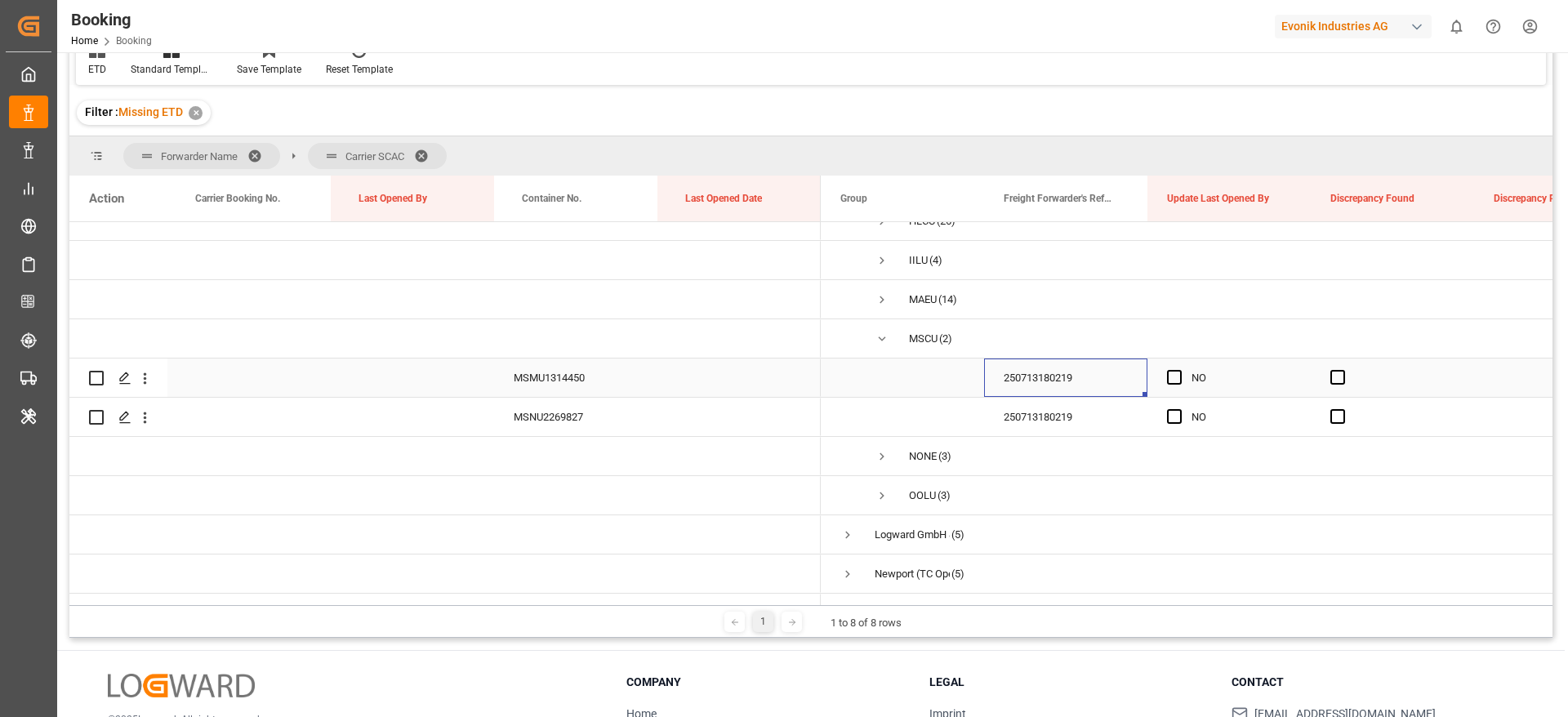
click at [1071, 380] on div "250713180219" at bounding box center [1066, 377] width 163 height 38
click at [1079, 414] on div "250713180219" at bounding box center [1066, 417] width 163 height 38
click at [891, 338] on span "MSCU (2)" at bounding box center [902, 338] width 124 height 36
click at [882, 337] on span "Press SPACE to select this row." at bounding box center [882, 339] width 15 height 15
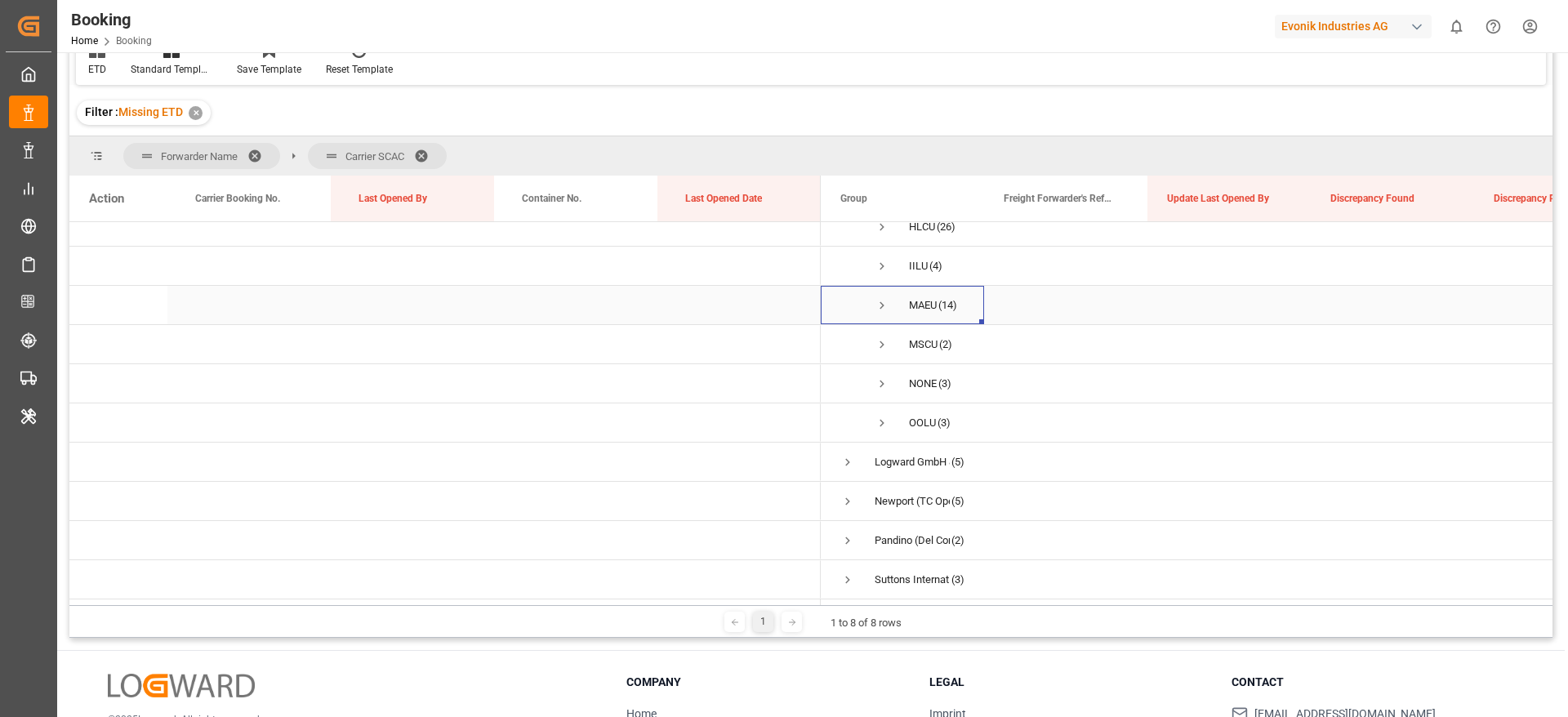
click at [883, 299] on span "Press SPACE to select this row." at bounding box center [882, 305] width 15 height 15
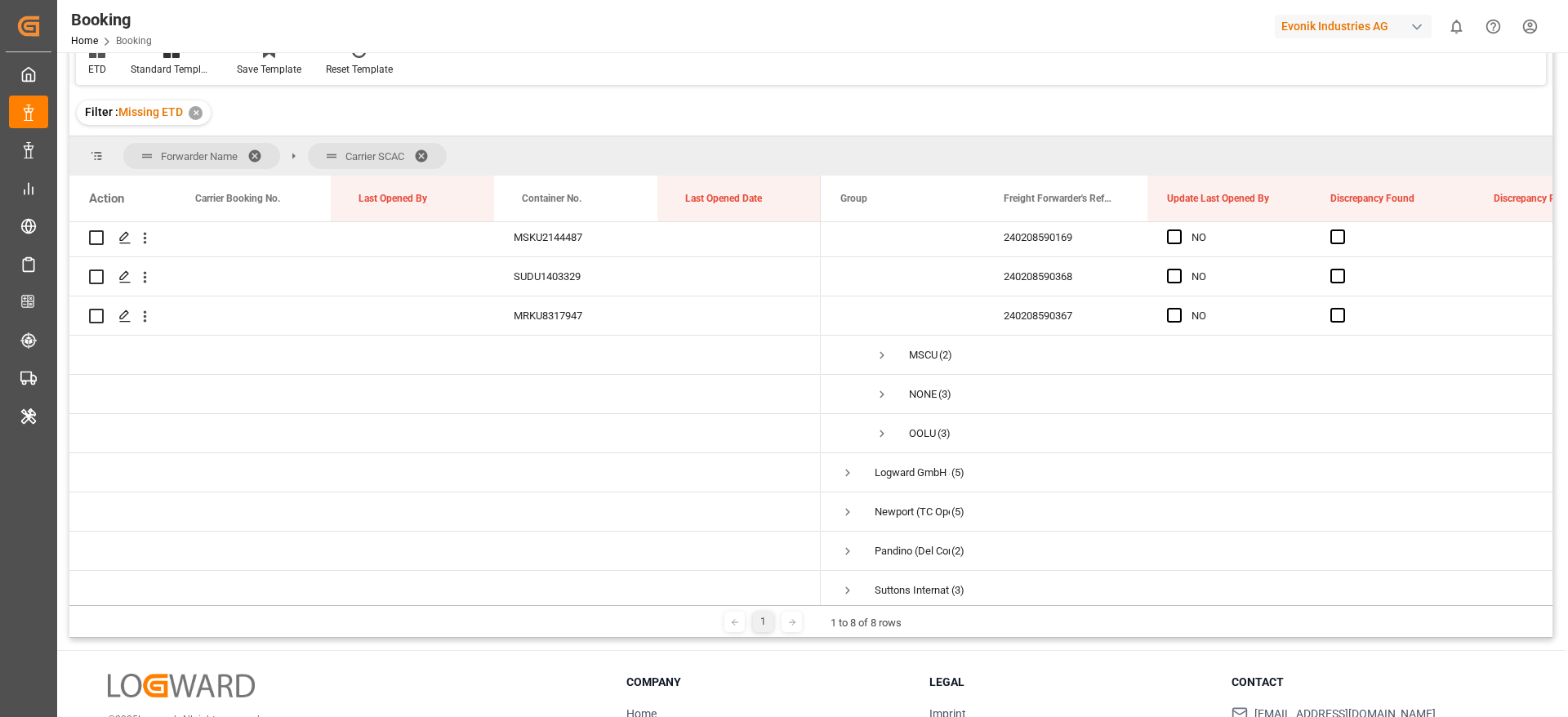
scroll to position [726, 0]
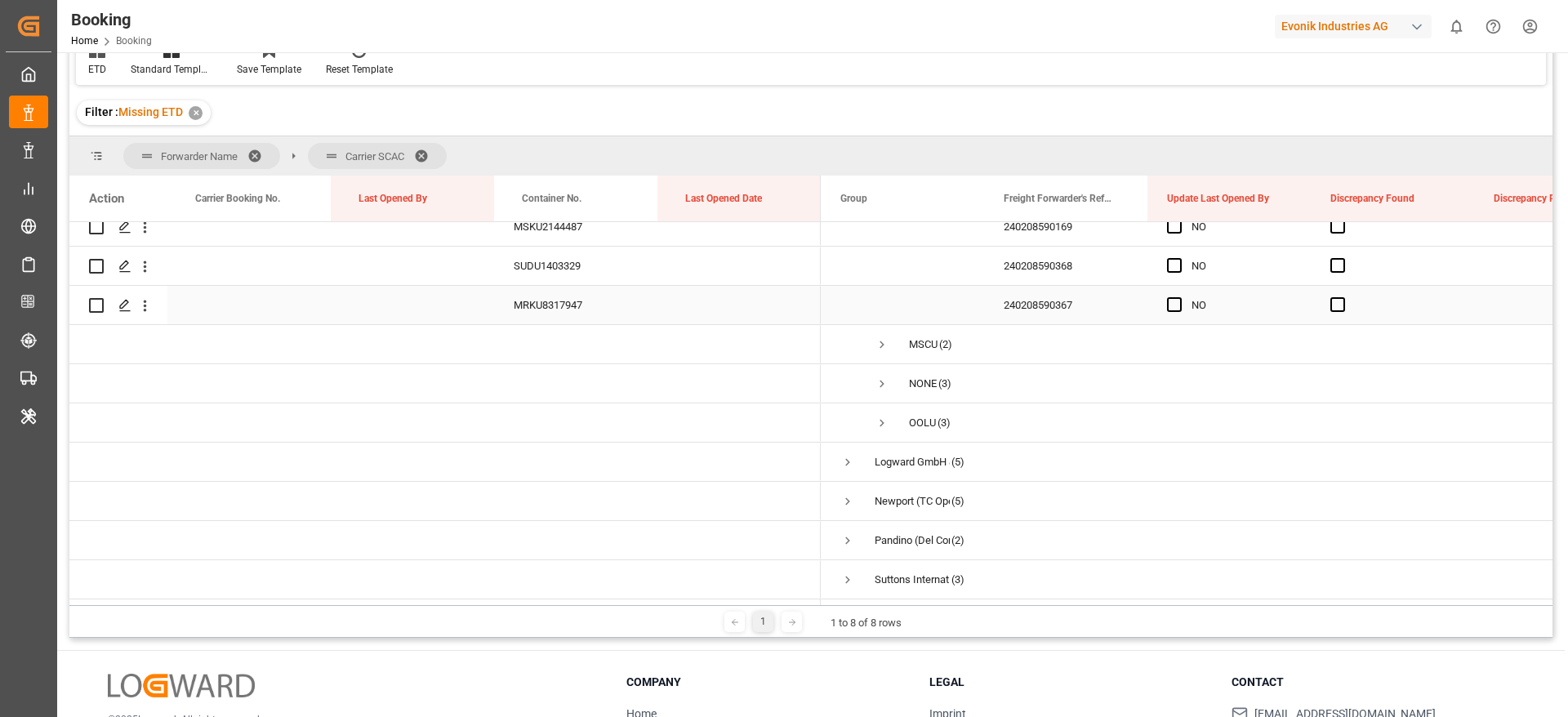
click at [1049, 293] on div "240208590367" at bounding box center [1066, 304] width 163 height 38
click at [1061, 255] on div "240208590368" at bounding box center [1066, 265] width 163 height 38
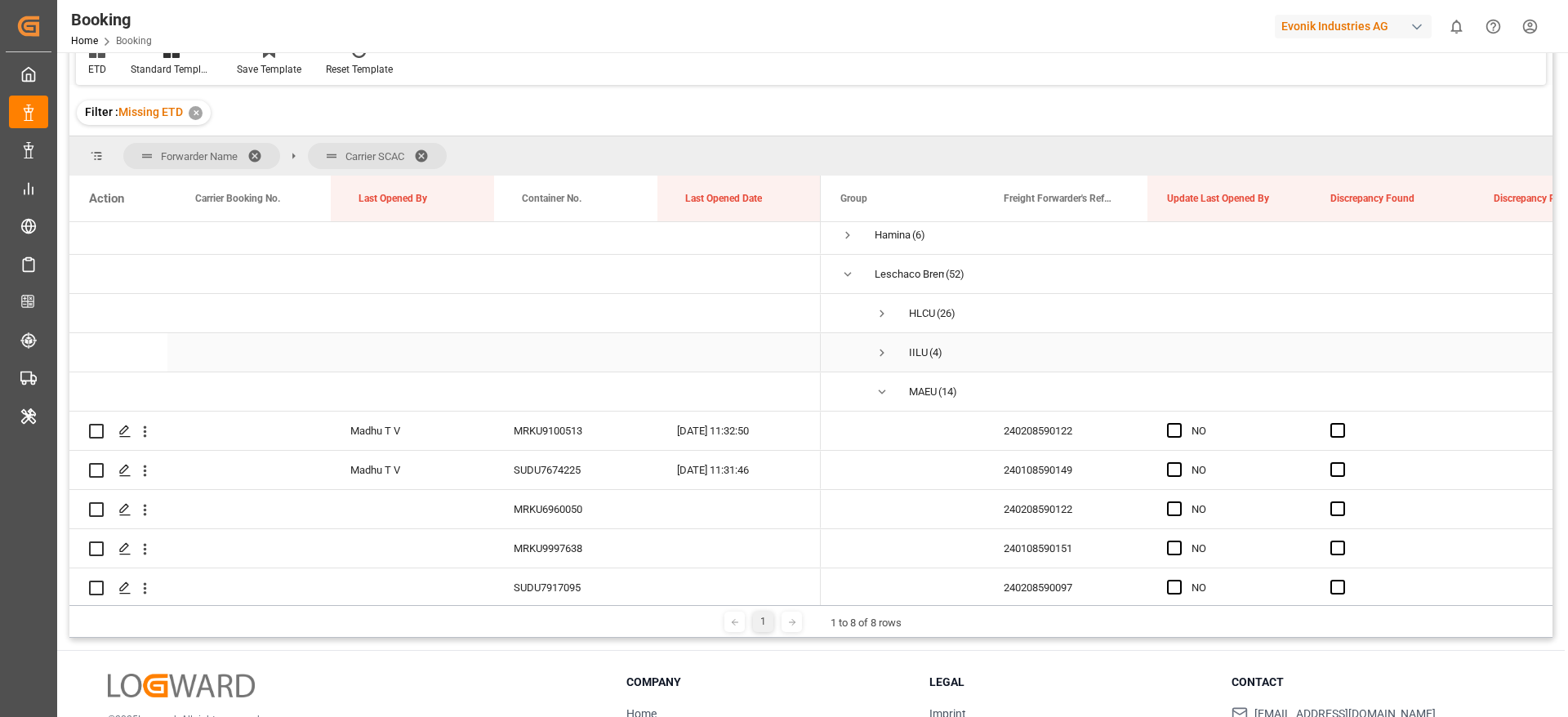
scroll to position [122, 0]
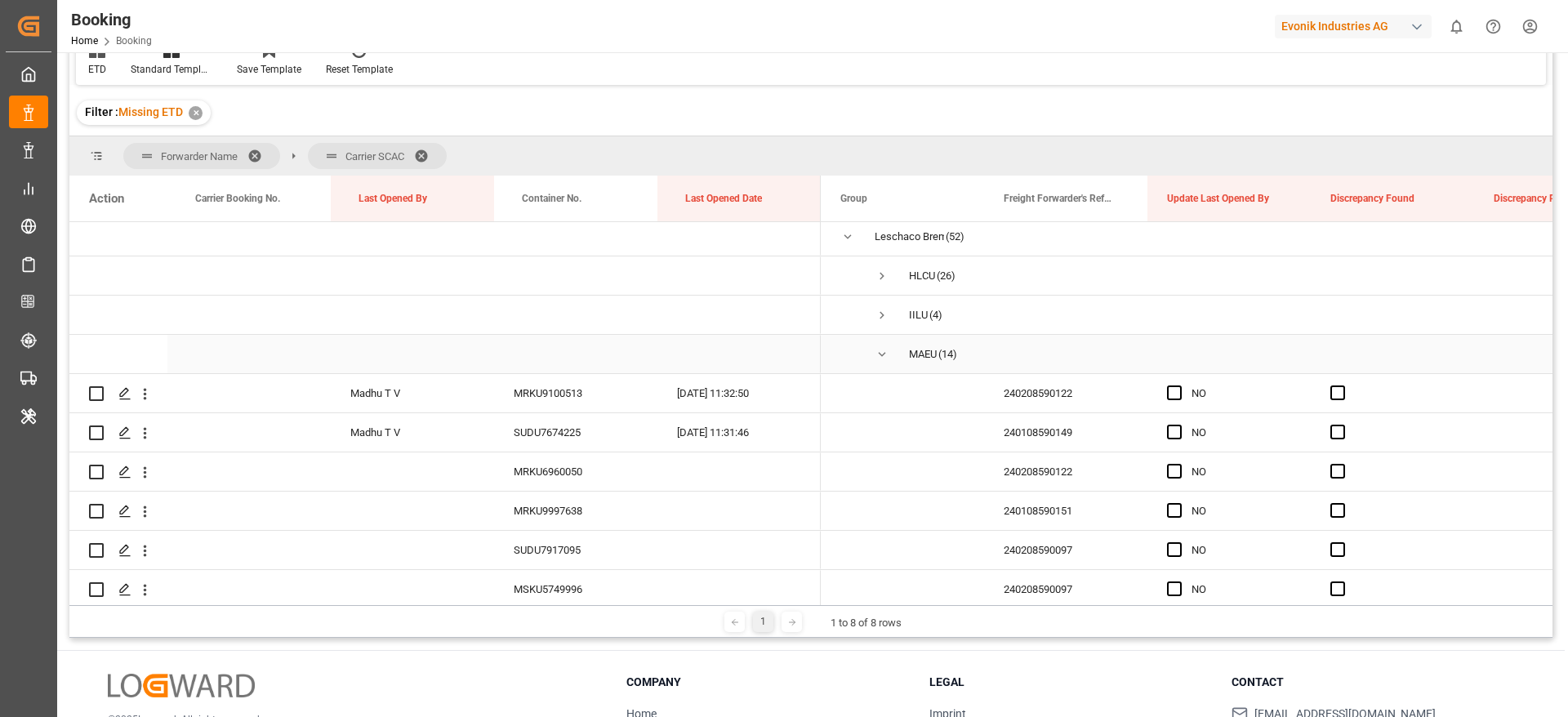
click at [883, 363] on span "Press SPACE to select this row." at bounding box center [882, 355] width 15 height 37
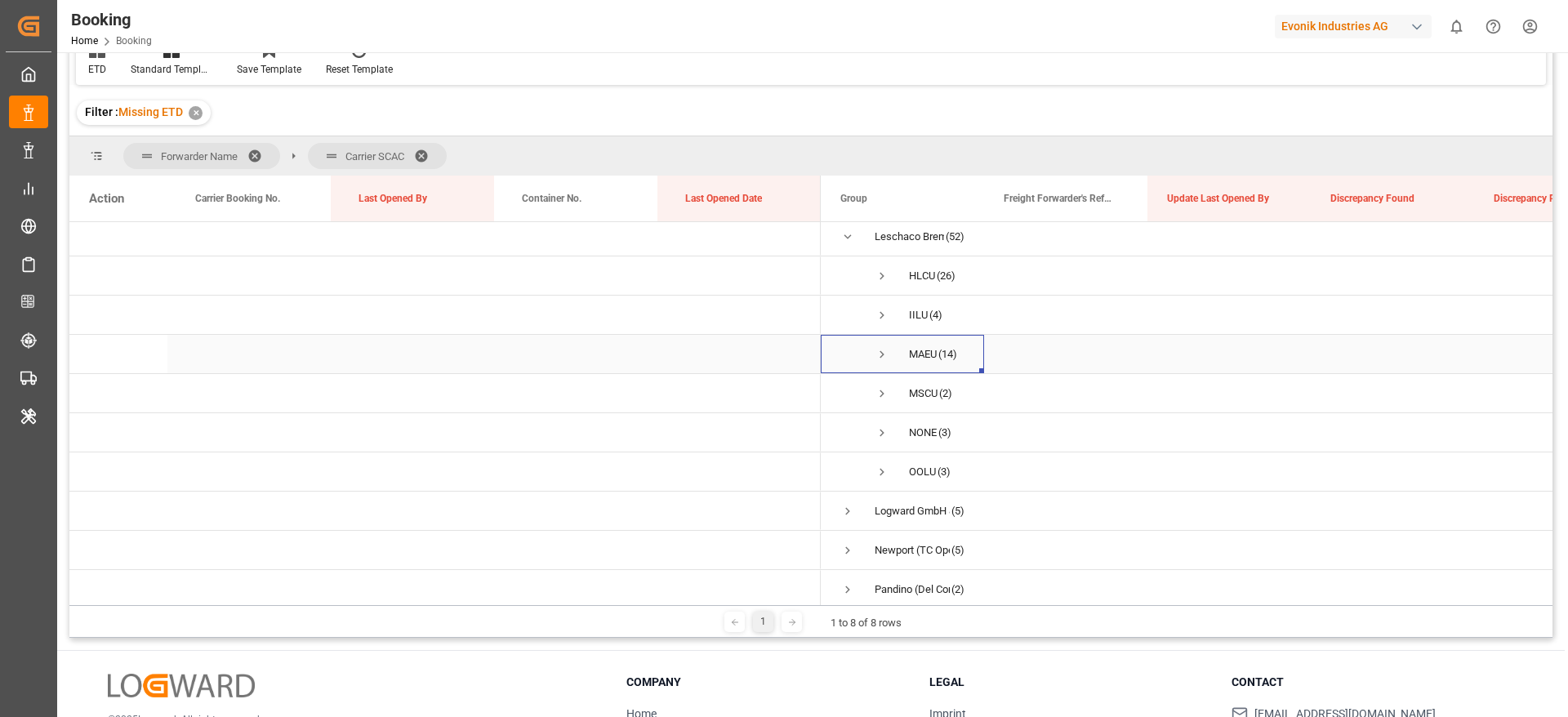
scroll to position [0, 0]
click at [853, 356] on span "Press SPACE to select this row." at bounding box center [847, 358] width 15 height 15
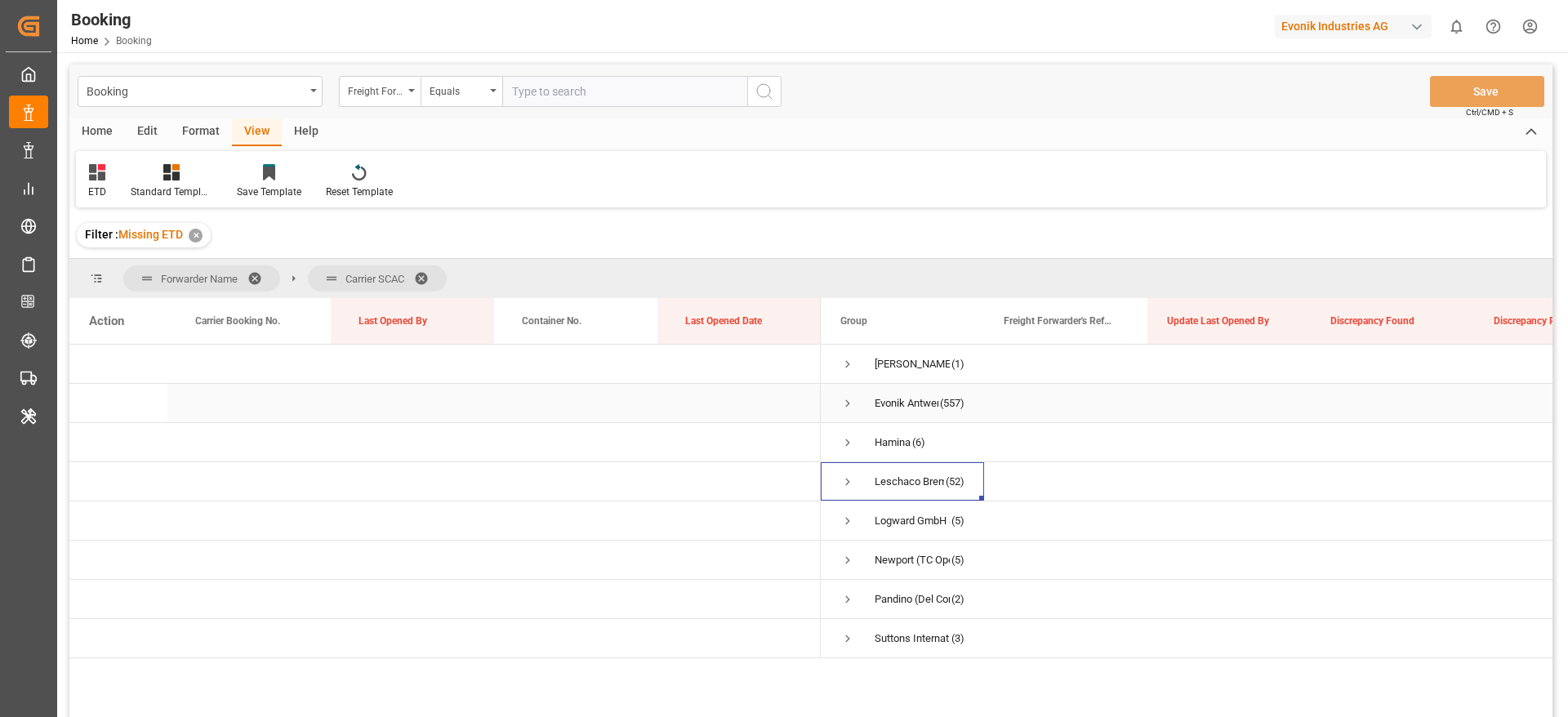
click at [851, 408] on span "Press SPACE to select this row." at bounding box center [847, 403] width 15 height 15
click at [849, 443] on span "Press SPACE to select this row." at bounding box center [847, 442] width 15 height 15
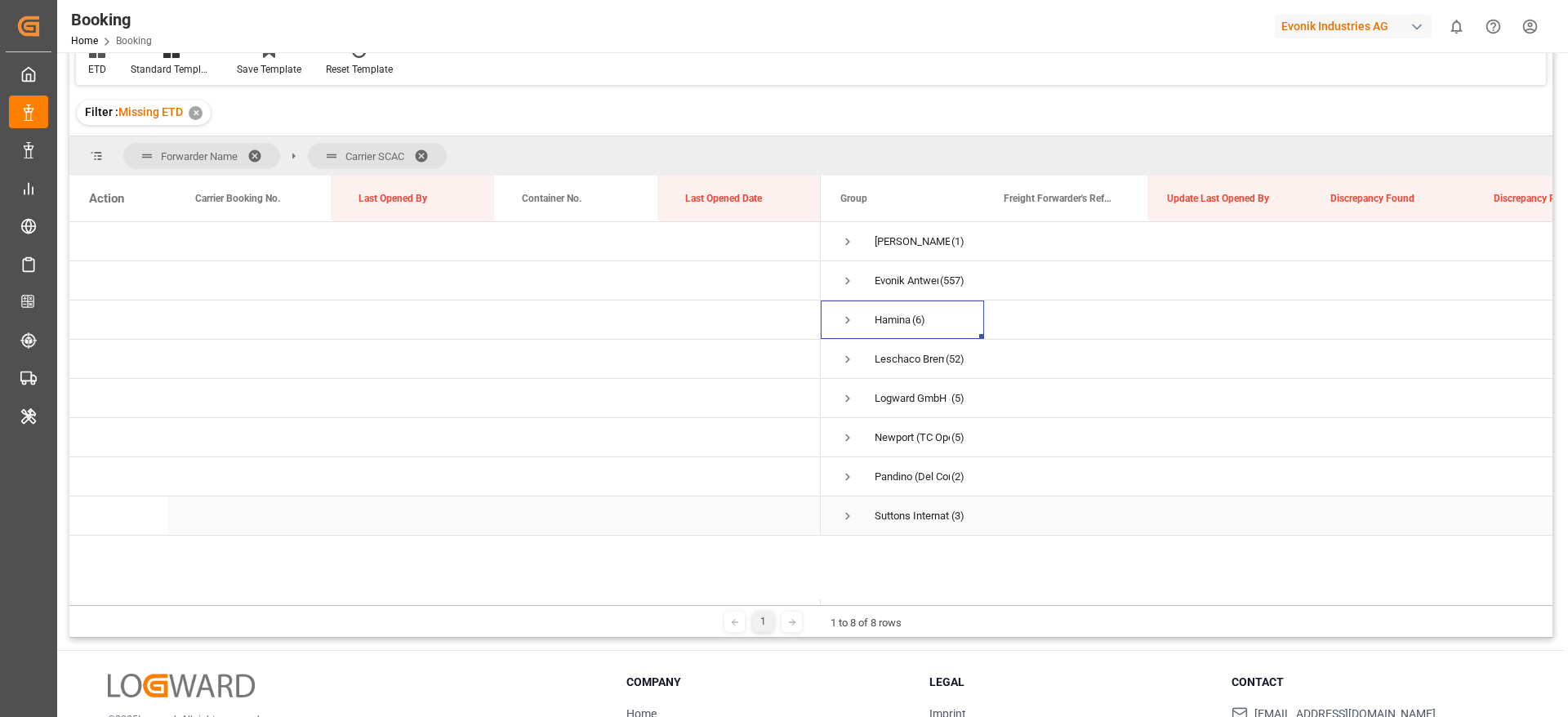
click at [850, 512] on span "Press SPACE to select this row." at bounding box center [847, 516] width 15 height 15
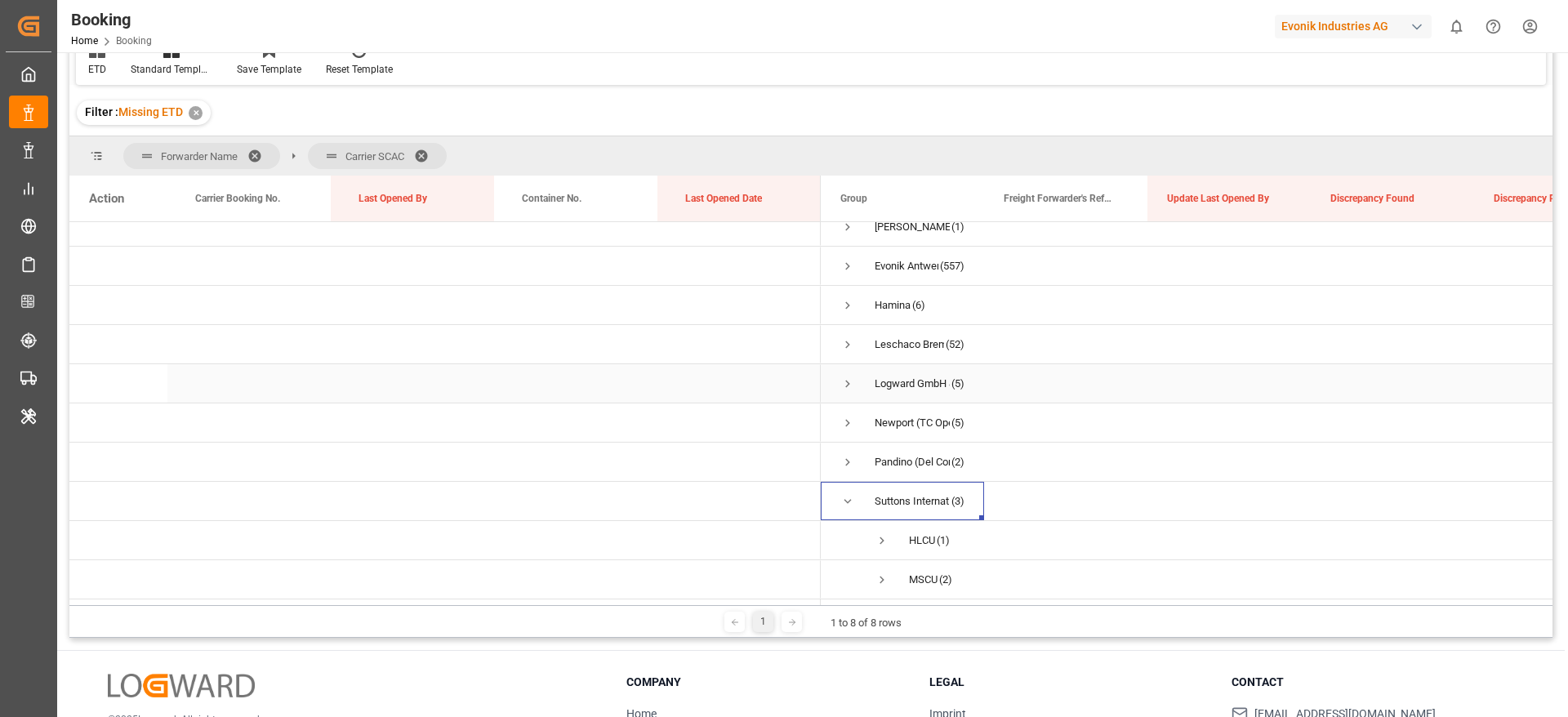
scroll to position [21, 0]
click at [886, 534] on span "Press SPACE to select this row." at bounding box center [882, 541] width 15 height 15
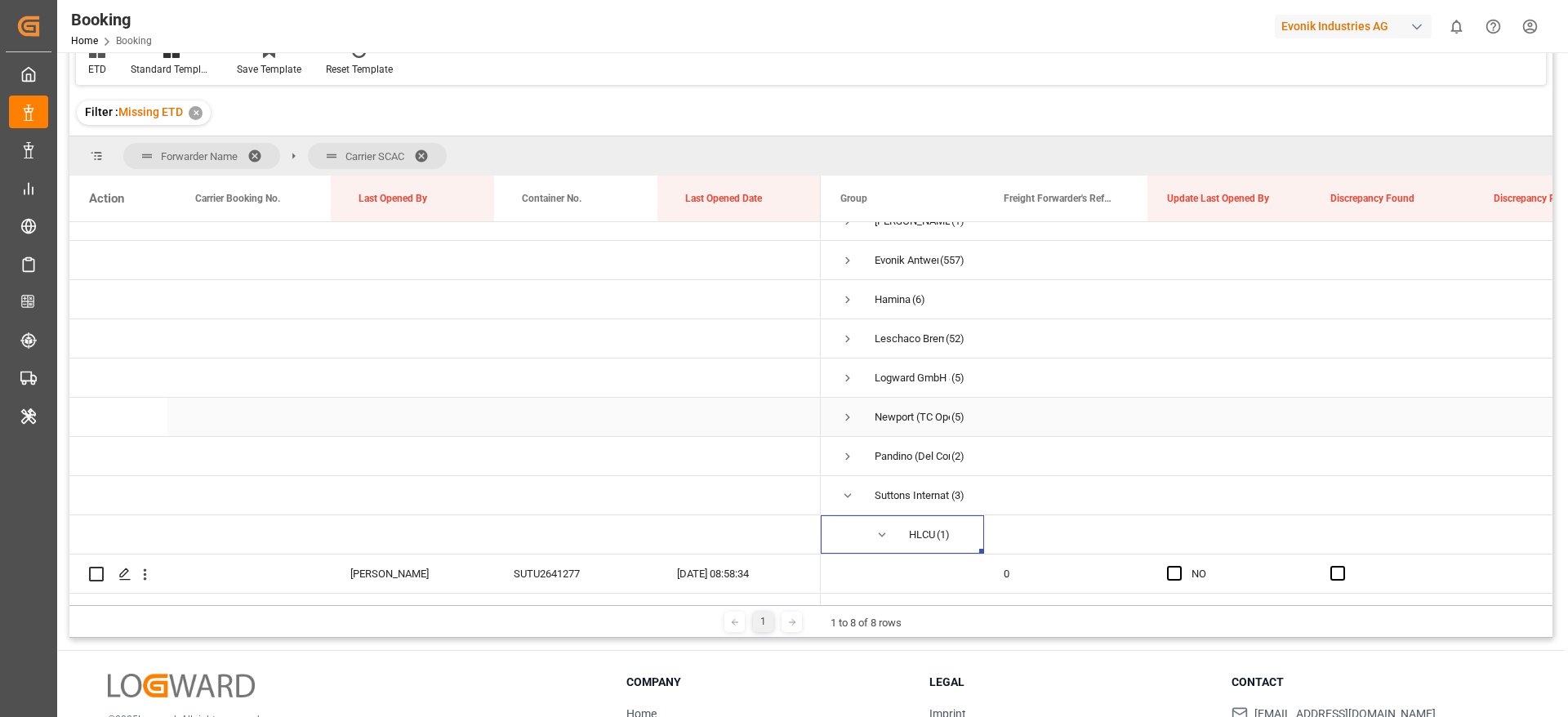
scroll to position [60, 0]
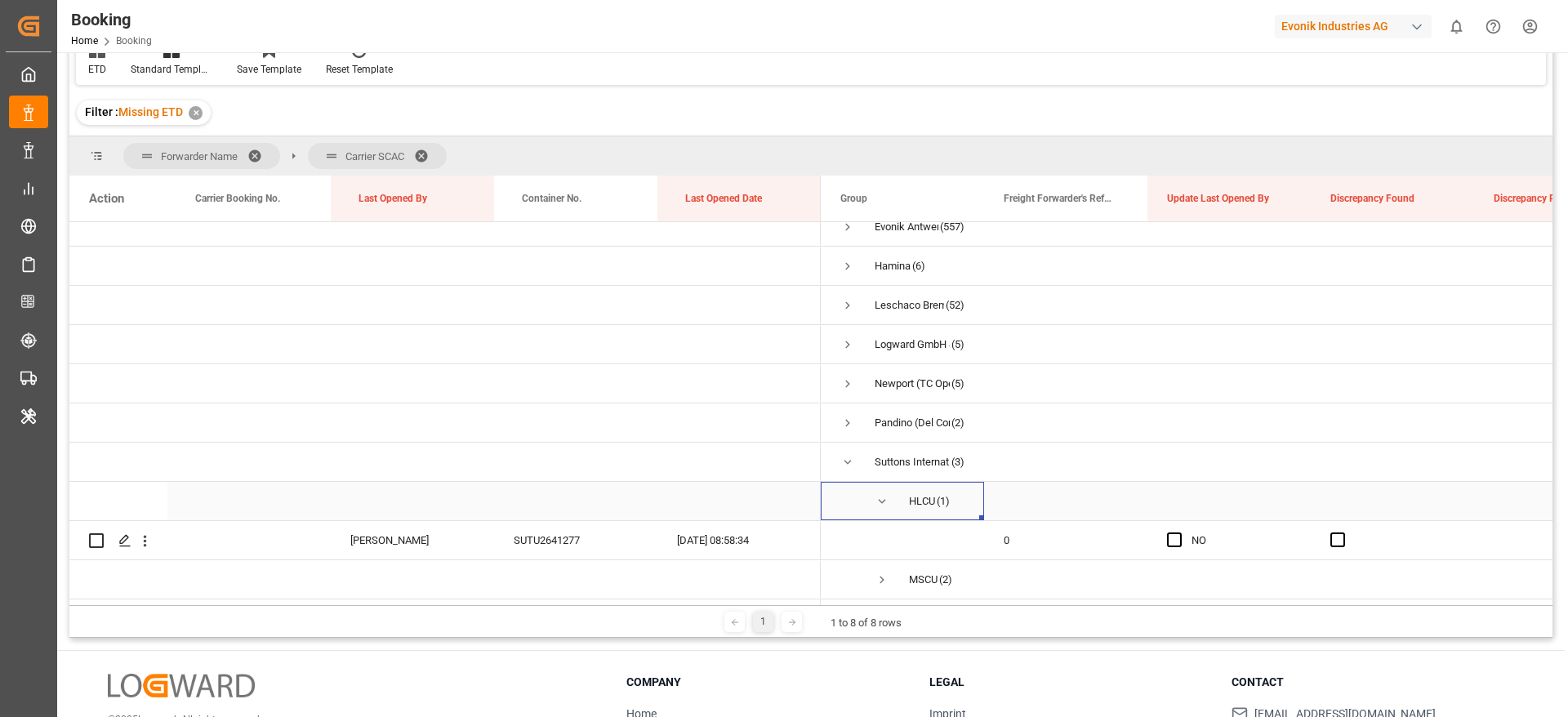
click at [886, 494] on span "Press SPACE to select this row." at bounding box center [882, 501] width 15 height 15
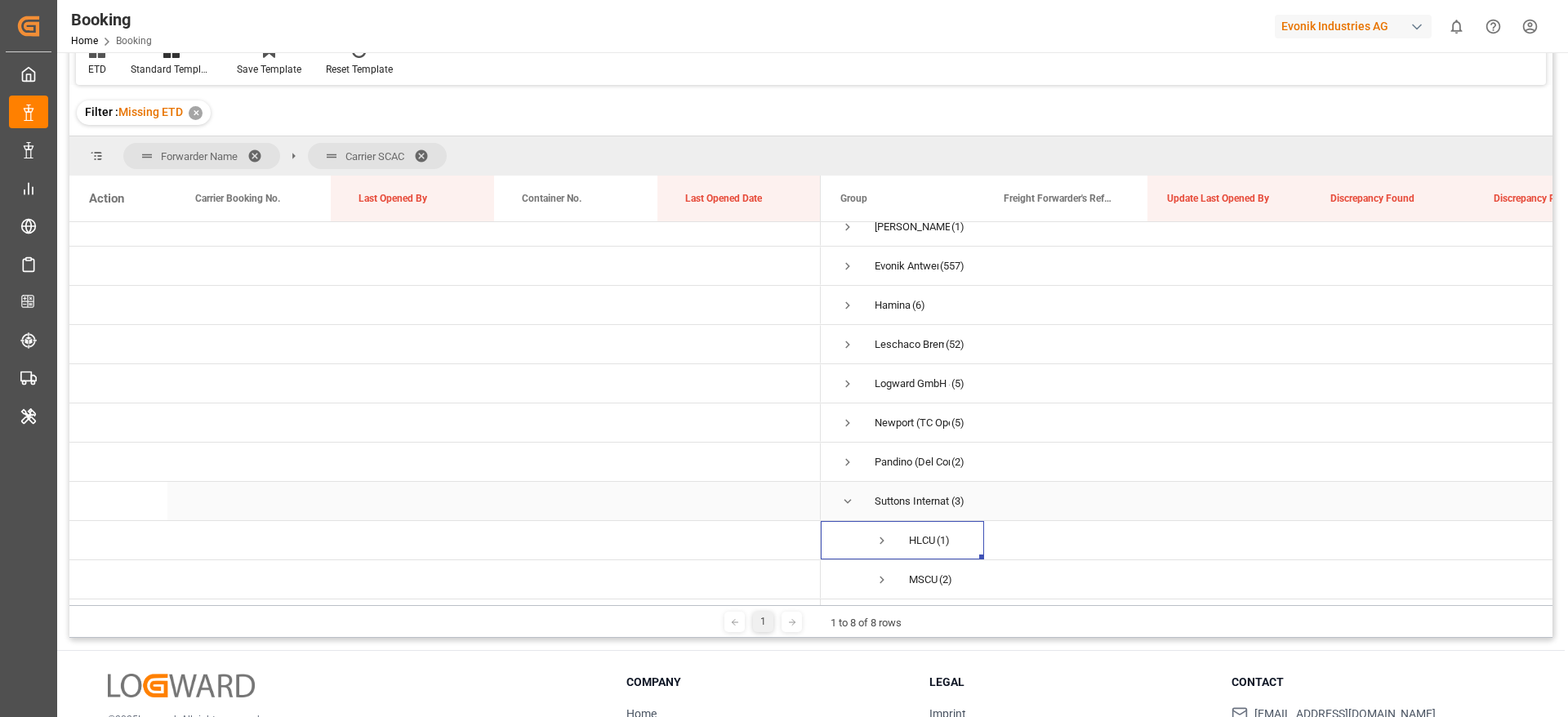
scroll to position [21, 0]
click at [853, 496] on span "Press SPACE to select this row." at bounding box center [847, 501] width 15 height 15
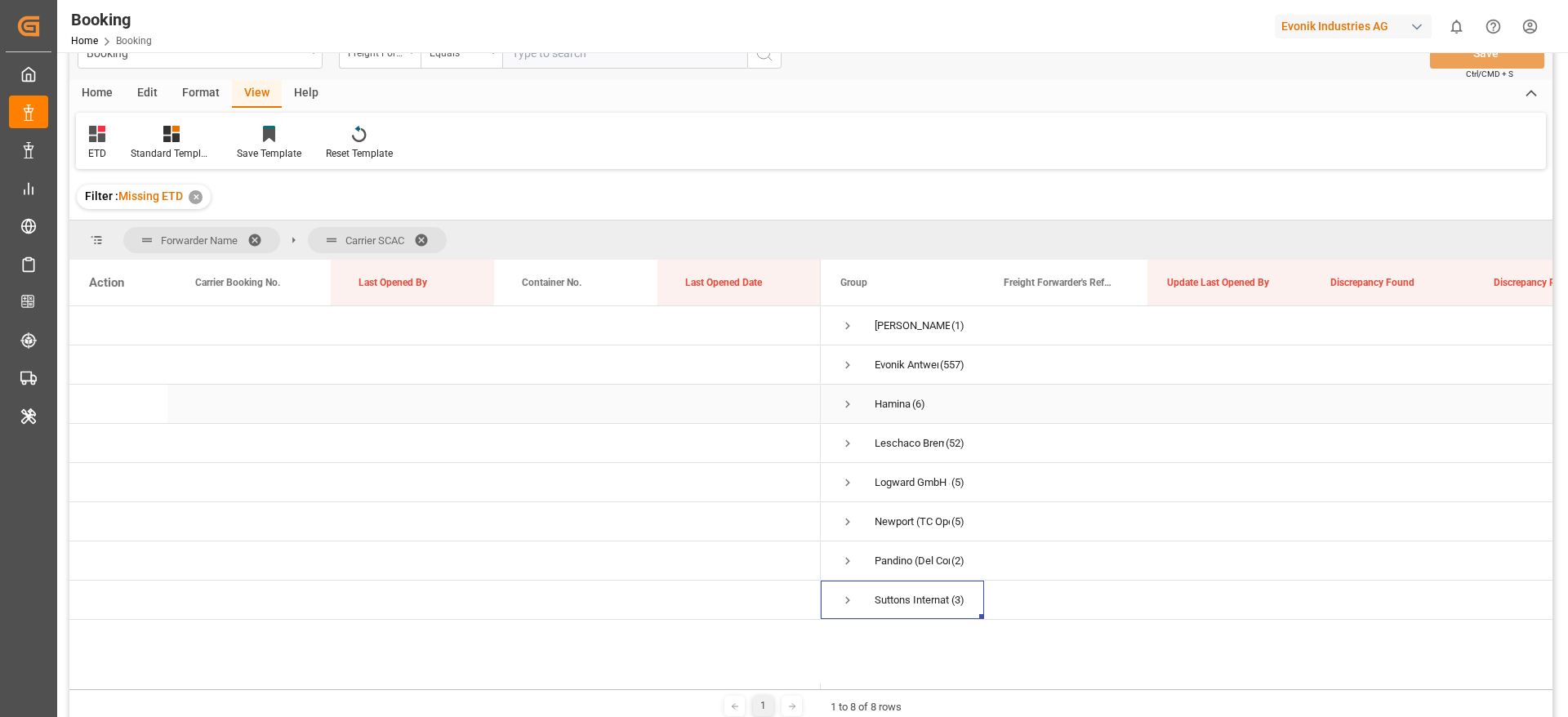
scroll to position [0, 0]
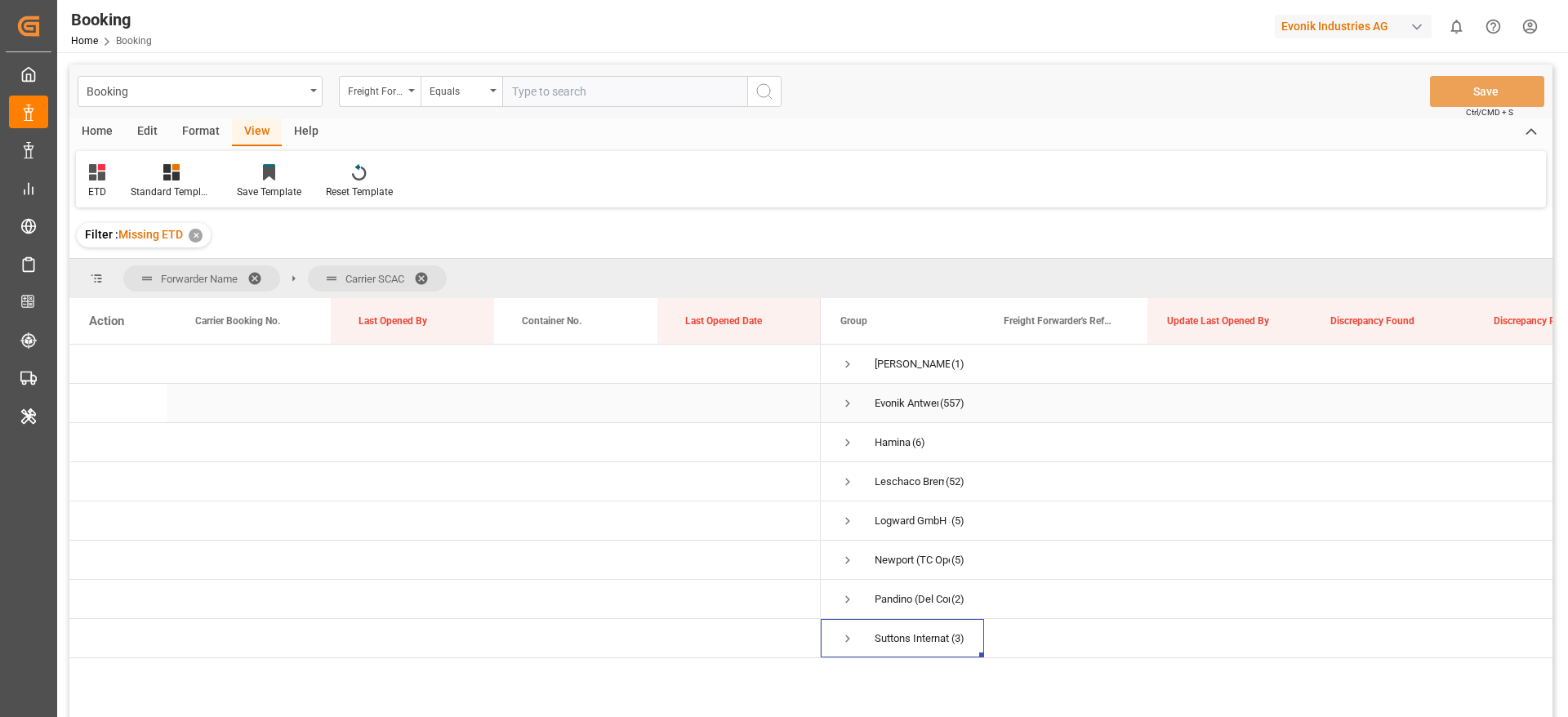
click at [834, 405] on div "Evonik Antwerp (557)" at bounding box center [903, 403] width 163 height 38
click at [846, 402] on span "Press SPACE to select this row." at bounding box center [847, 403] width 15 height 15
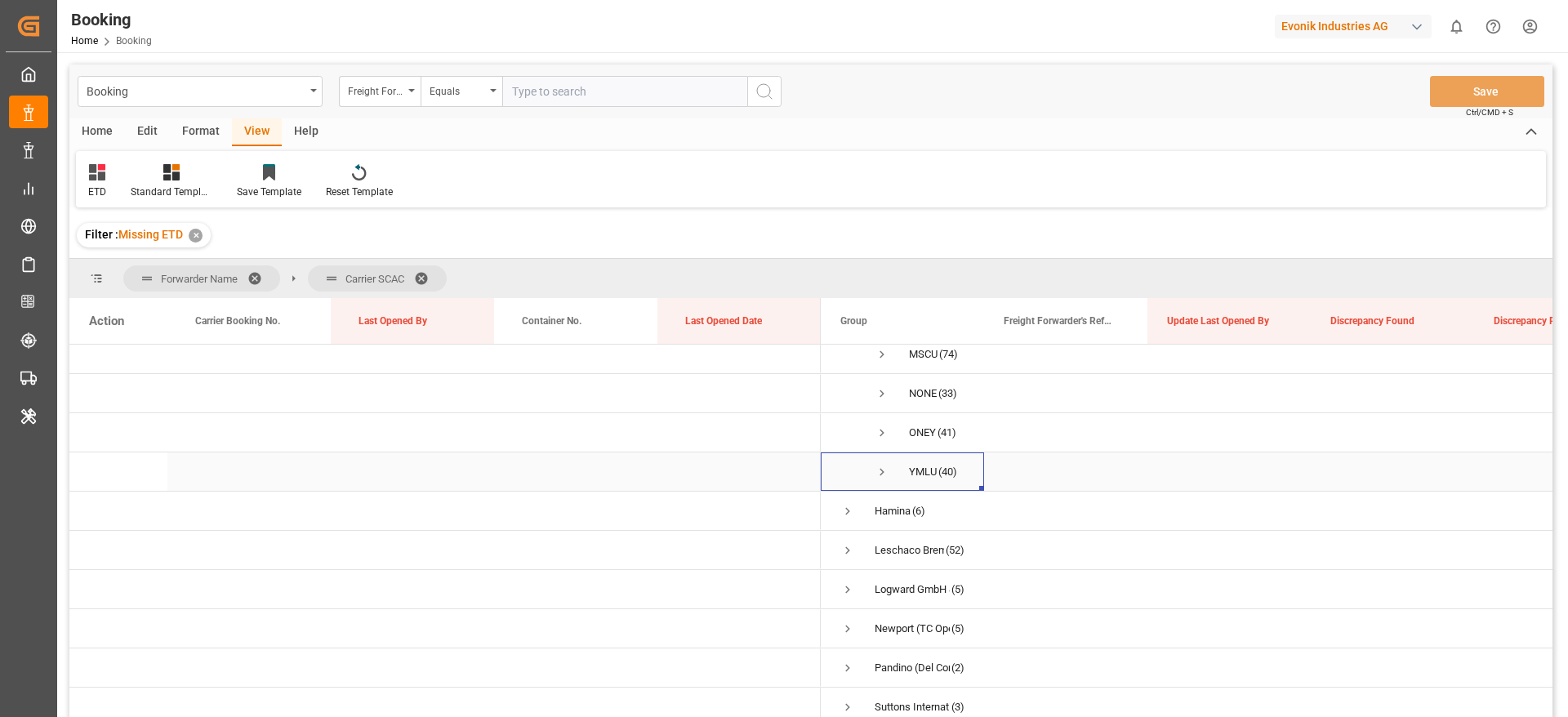
click at [883, 473] on span "Press SPACE to select this row." at bounding box center [882, 472] width 15 height 15
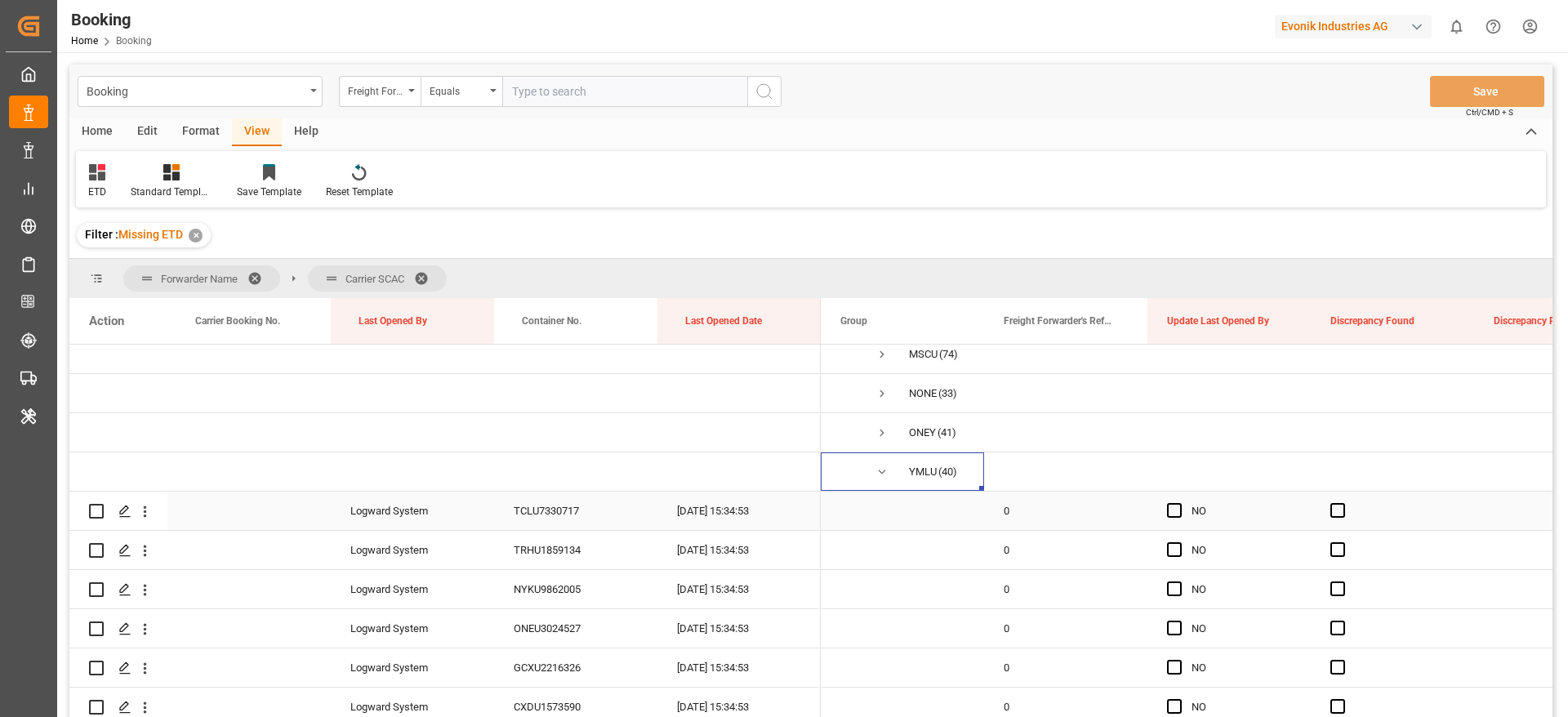
click at [155, 506] on div "Press SPACE to select this row." at bounding box center [145, 511] width 41 height 32
click at [147, 513] on icon "open menu" at bounding box center [145, 511] width 17 height 17
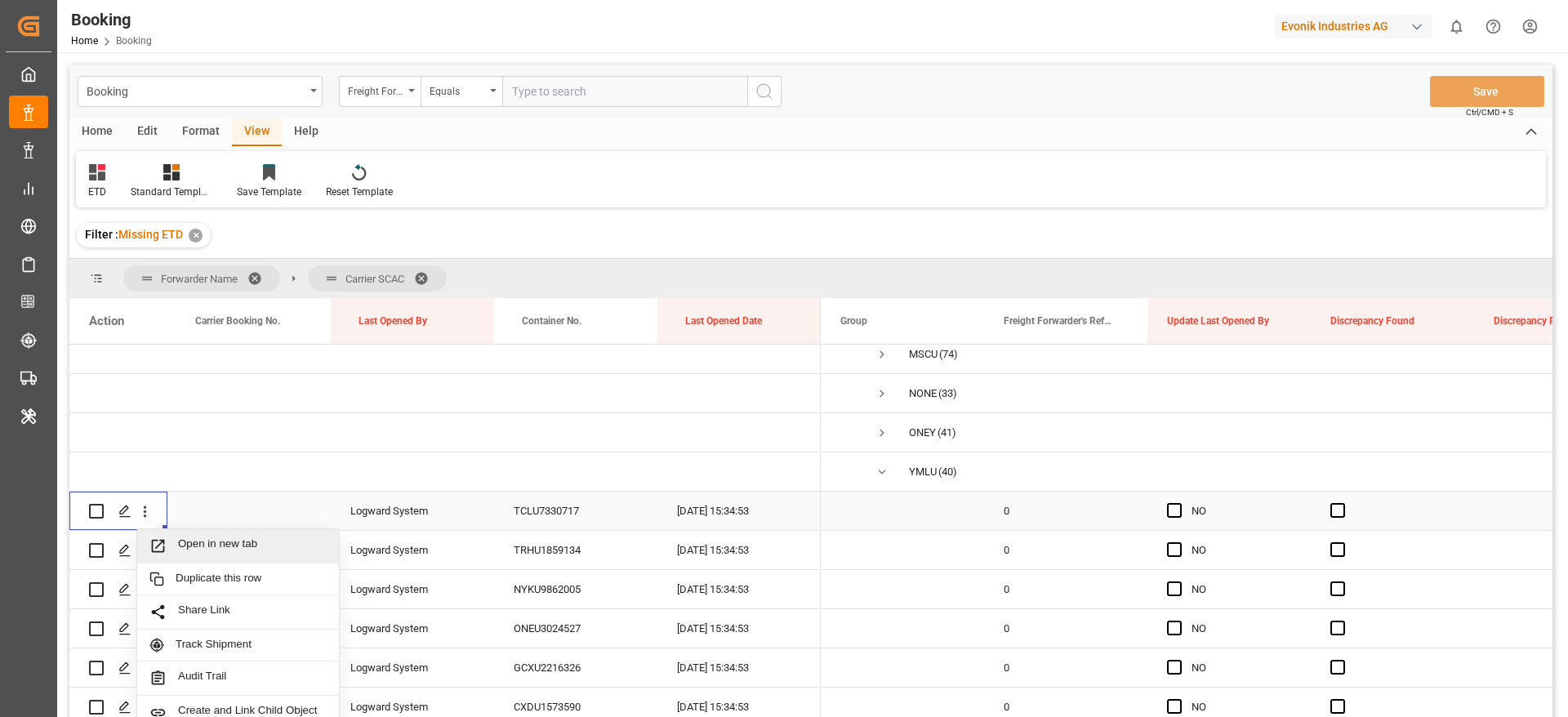
click at [256, 539] on span "Open in new tab" at bounding box center [252, 546] width 149 height 17
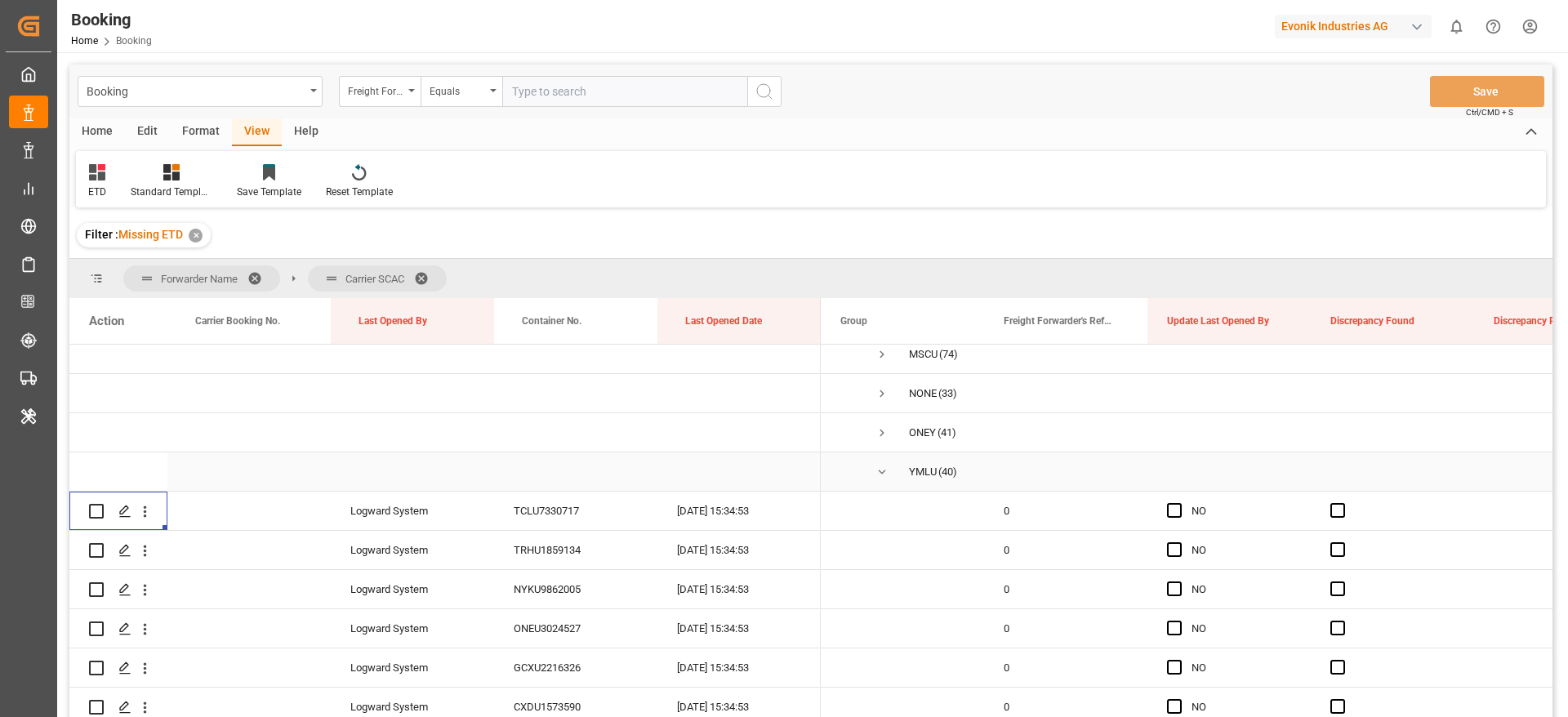
click at [879, 474] on span "Press SPACE to select this row." at bounding box center [882, 472] width 15 height 15
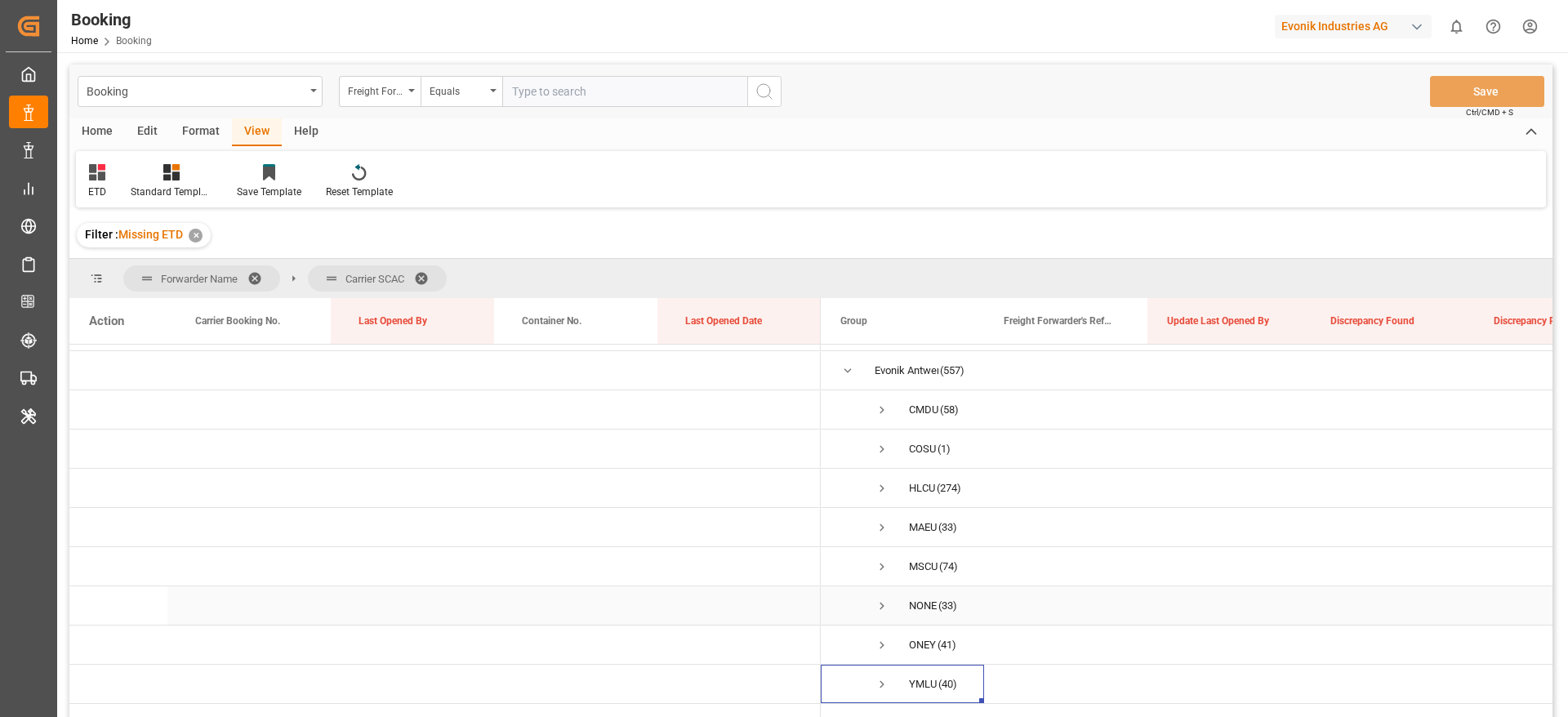
scroll to position [0, 0]
click at [847, 403] on span "Press SPACE to select this row." at bounding box center [847, 403] width 15 height 15
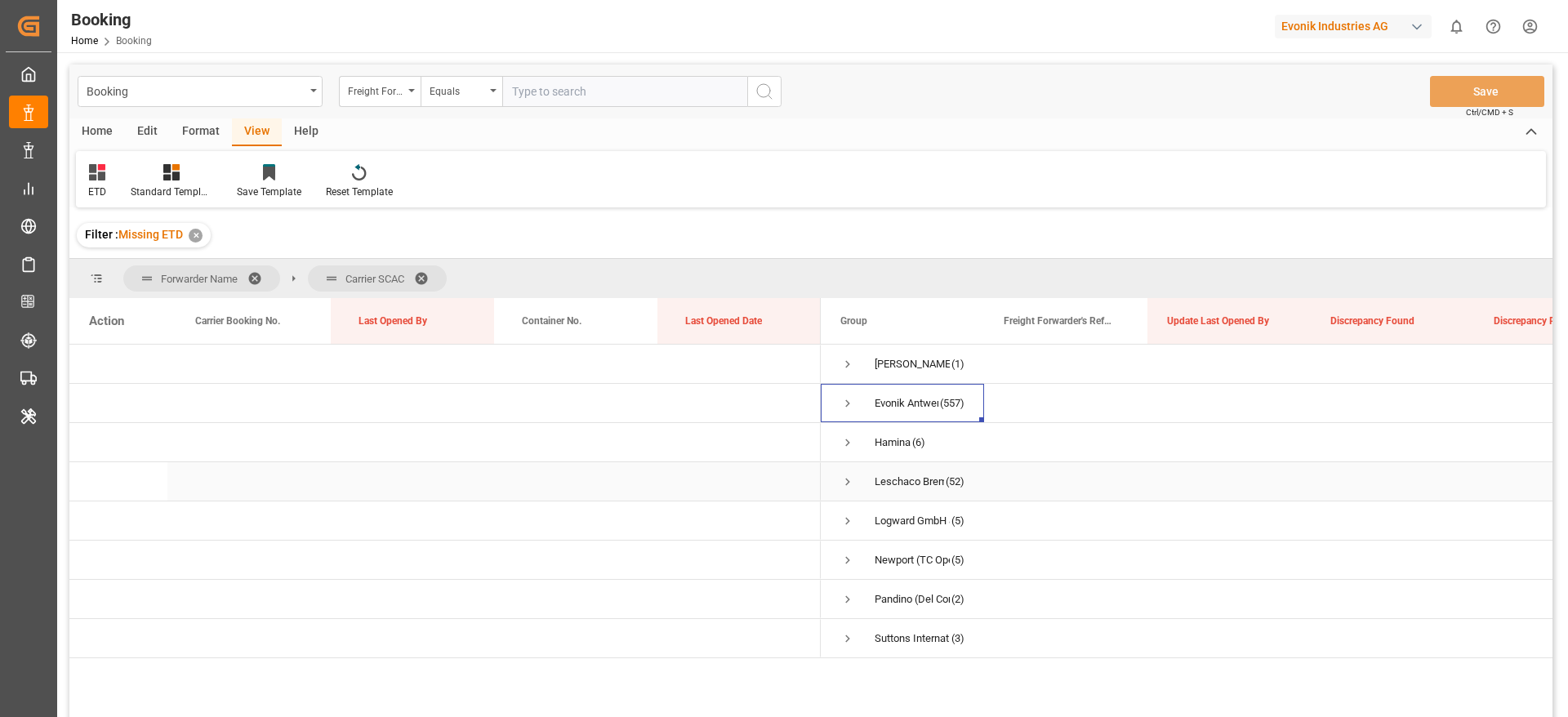
click at [843, 487] on span "Press SPACE to select this row." at bounding box center [847, 482] width 15 height 15
click at [852, 524] on span "Press SPACE to select this row." at bounding box center [847, 521] width 15 height 15
click at [854, 557] on span "Press SPACE to select this row." at bounding box center [847, 559] width 15 height 15
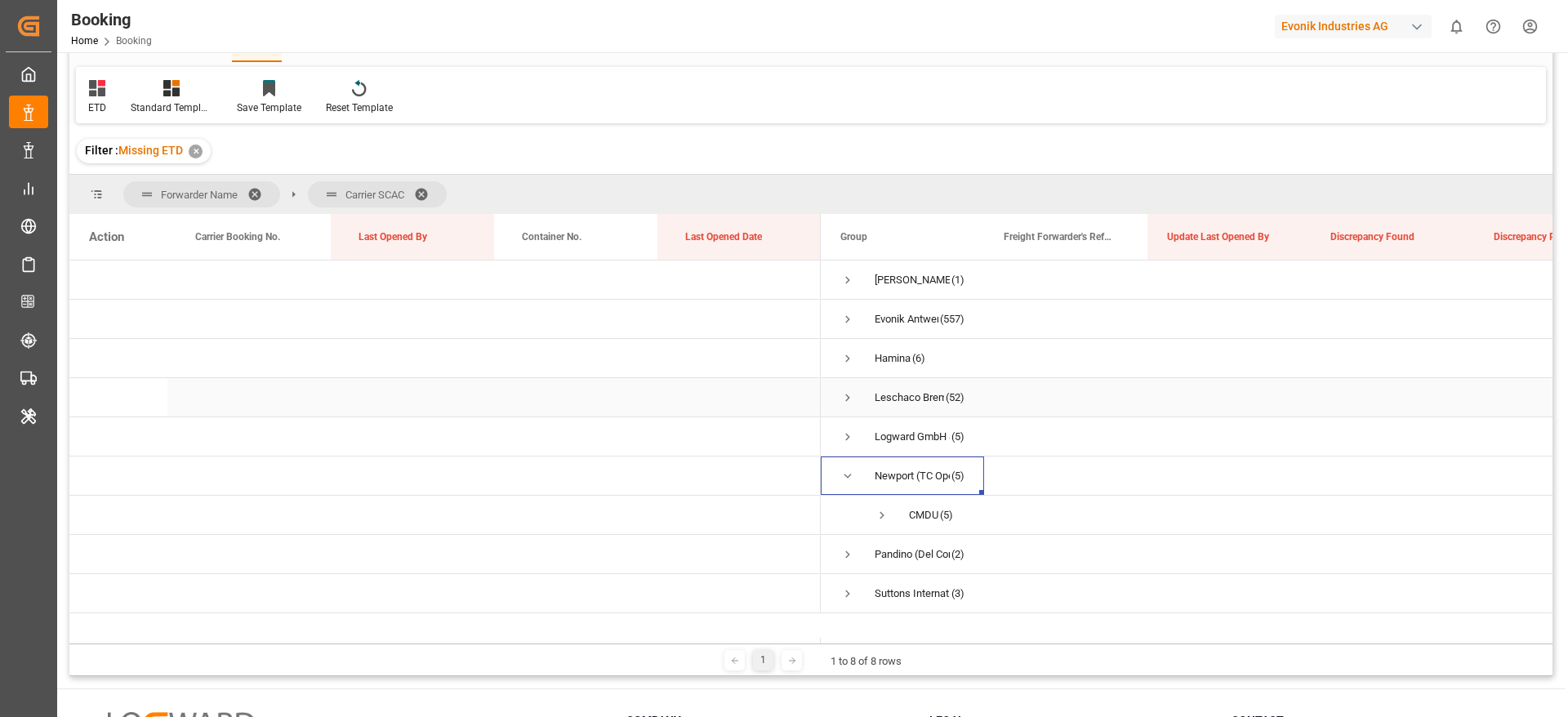
scroll to position [122, 0]
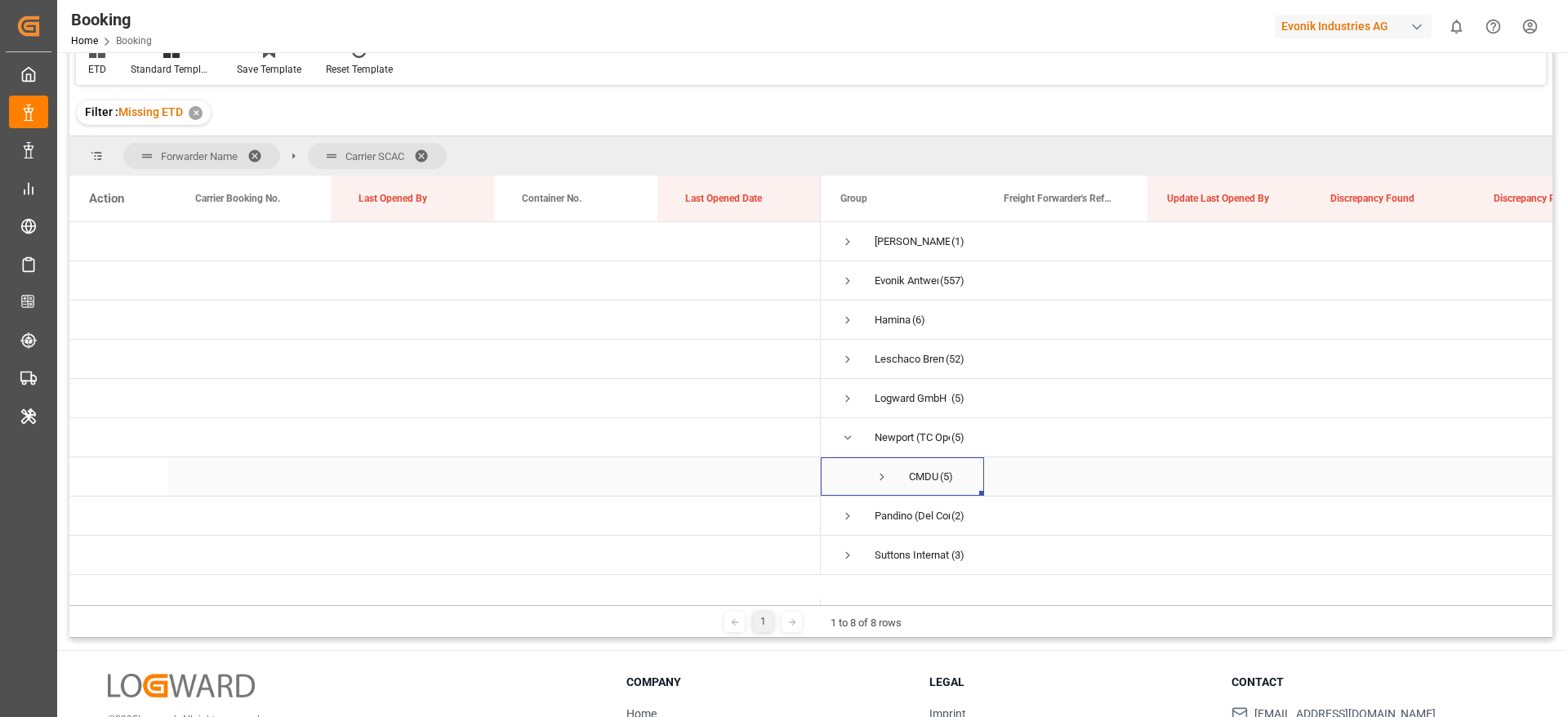
click at [891, 467] on span "CMDU (5)" at bounding box center [902, 476] width 124 height 36
click at [884, 471] on span "Press SPACE to select this row." at bounding box center [882, 477] width 15 height 15
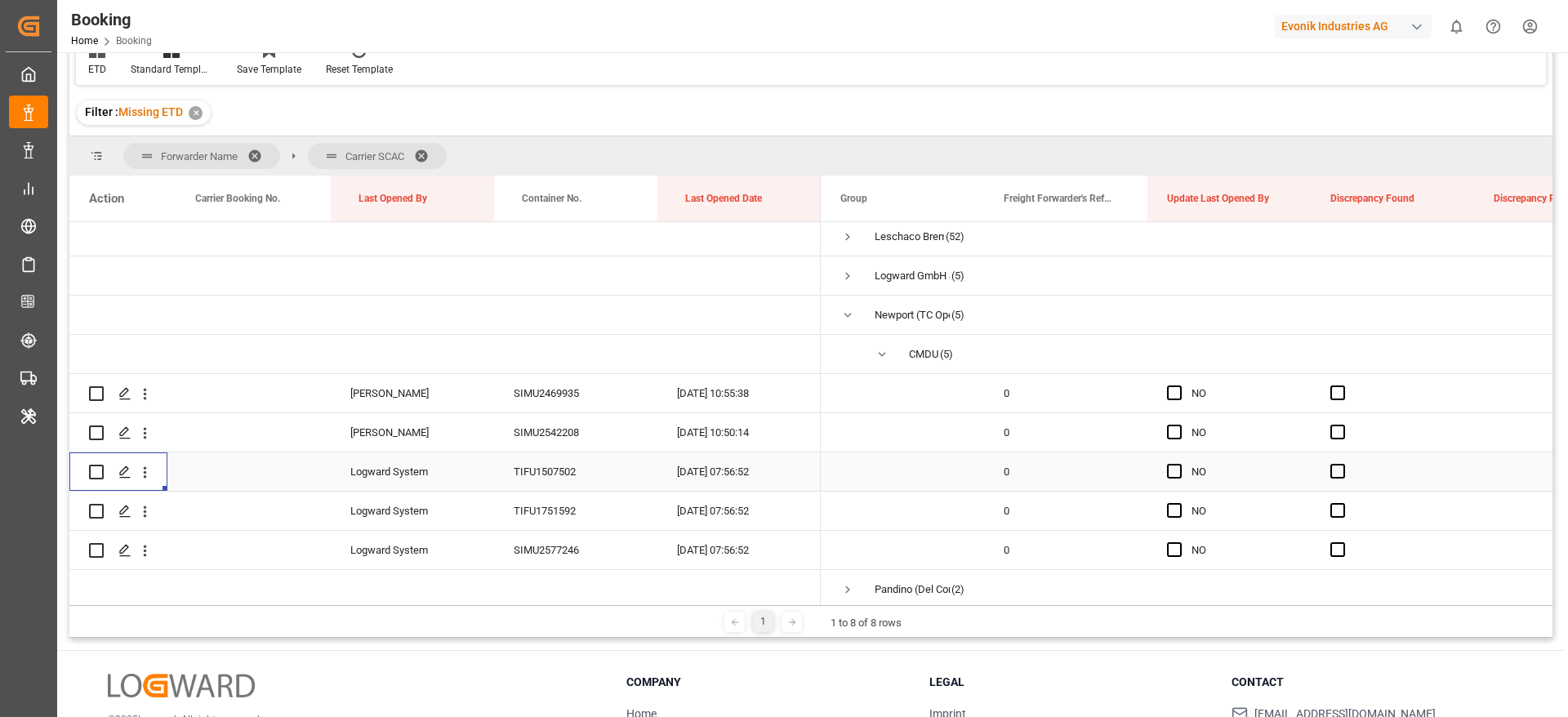
click at [156, 472] on div "Press SPACE to select this row." at bounding box center [145, 473] width 41 height 32
click at [142, 479] on icon "open menu" at bounding box center [145, 472] width 17 height 17
click at [263, 506] on span "Open in new tab" at bounding box center [252, 506] width 149 height 17
click at [846, 314] on span "Press SPACE to select this row." at bounding box center [847, 315] width 15 height 15
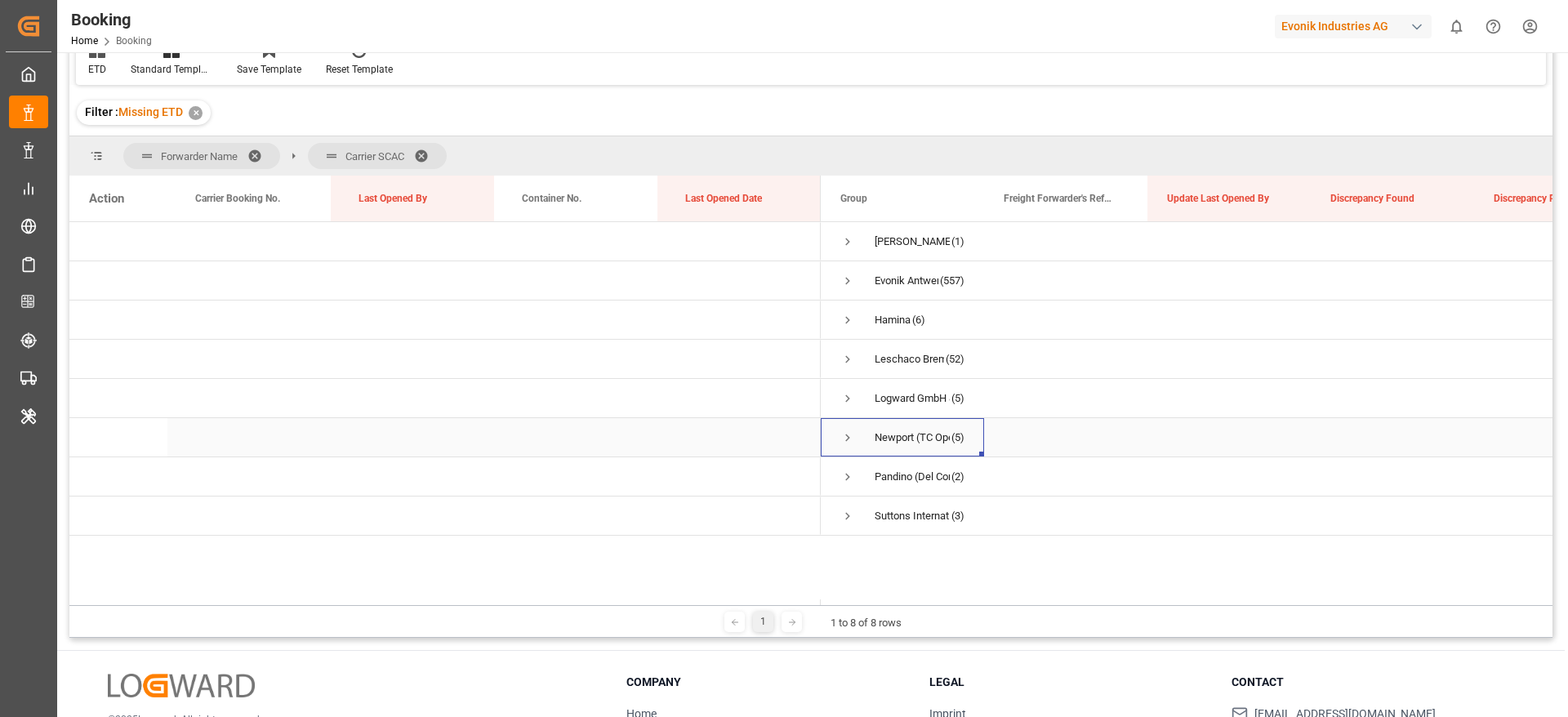
scroll to position [241, 0]
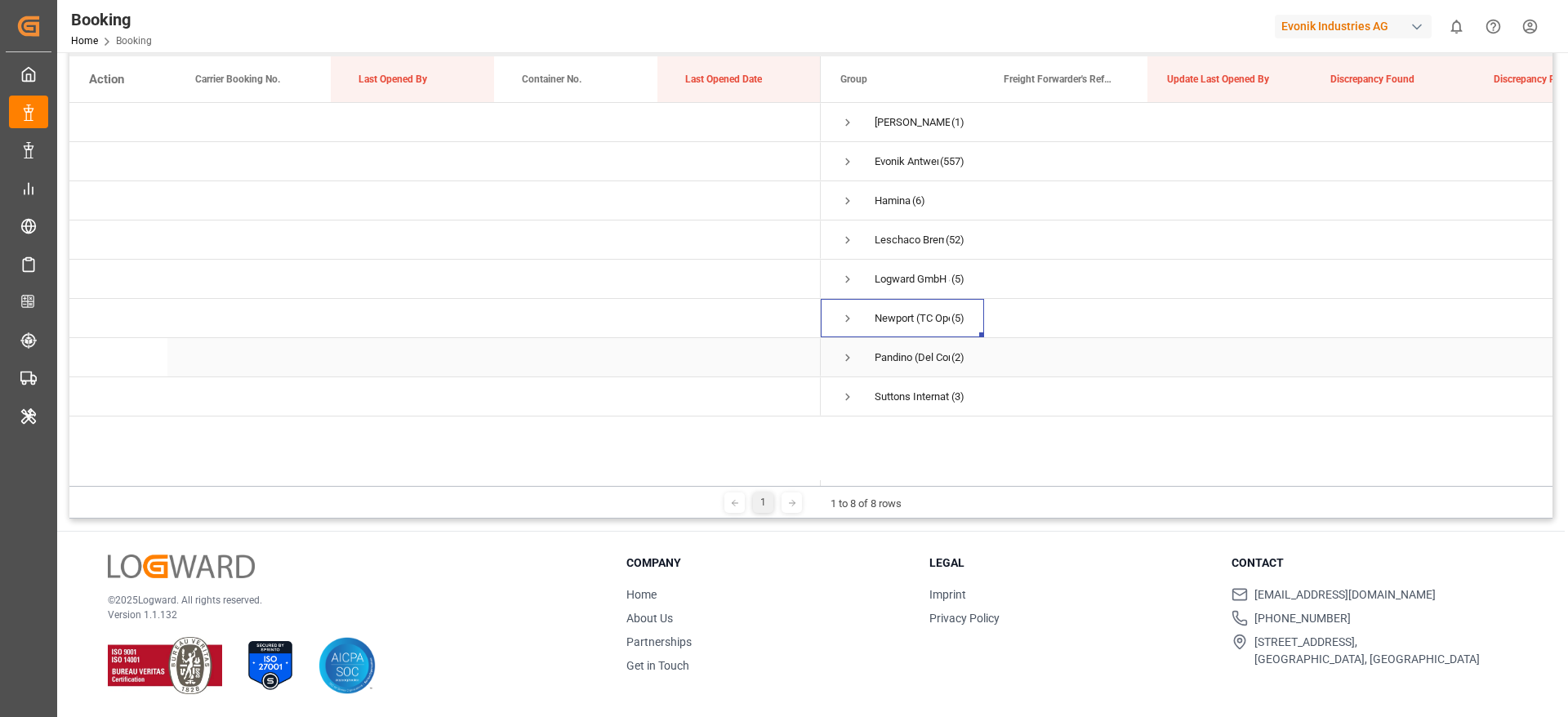
click at [850, 361] on span "Press SPACE to select this row." at bounding box center [847, 358] width 15 height 15
click at [849, 353] on span "Press SPACE to select this row." at bounding box center [847, 358] width 15 height 15
click at [854, 319] on span "Press SPACE to select this row." at bounding box center [847, 318] width 15 height 15
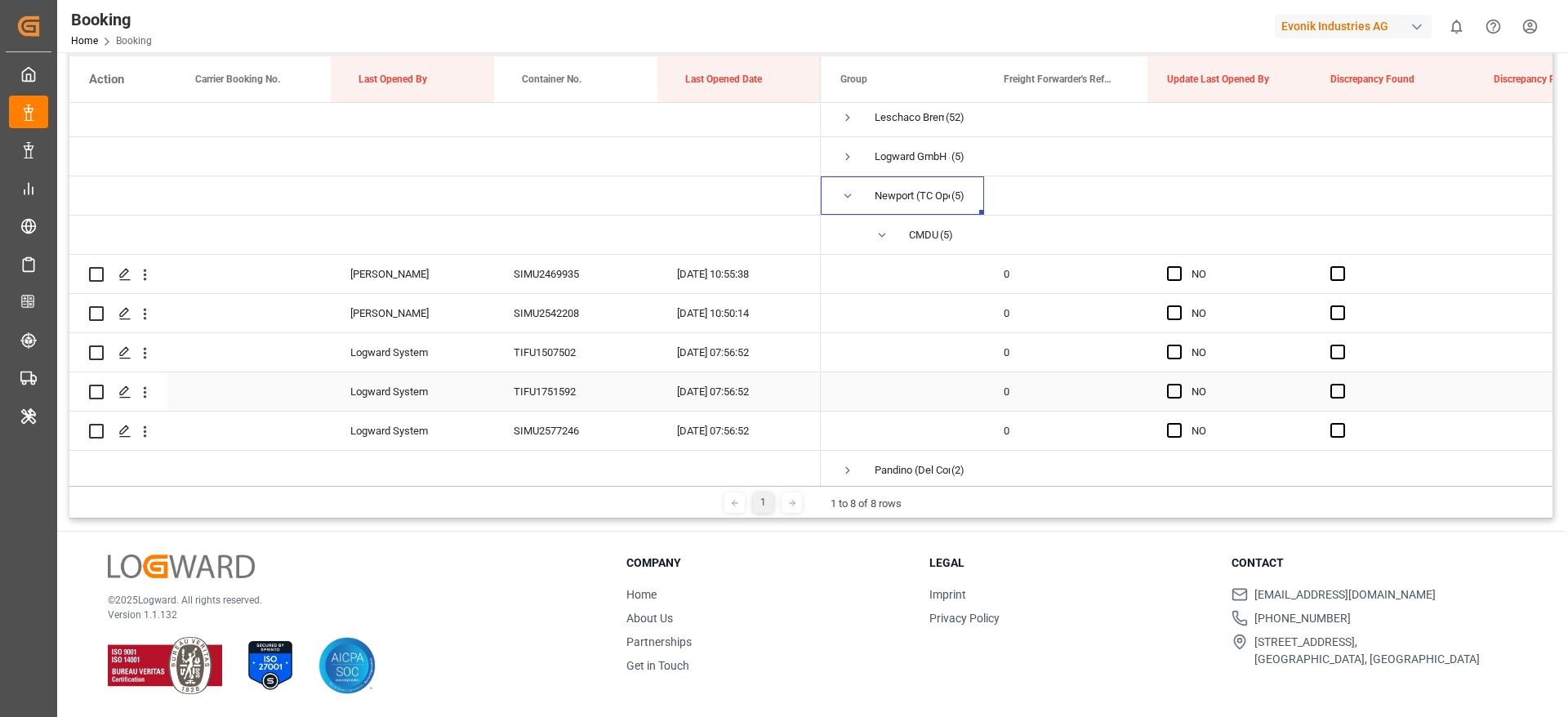
scroll to position [177, 0]
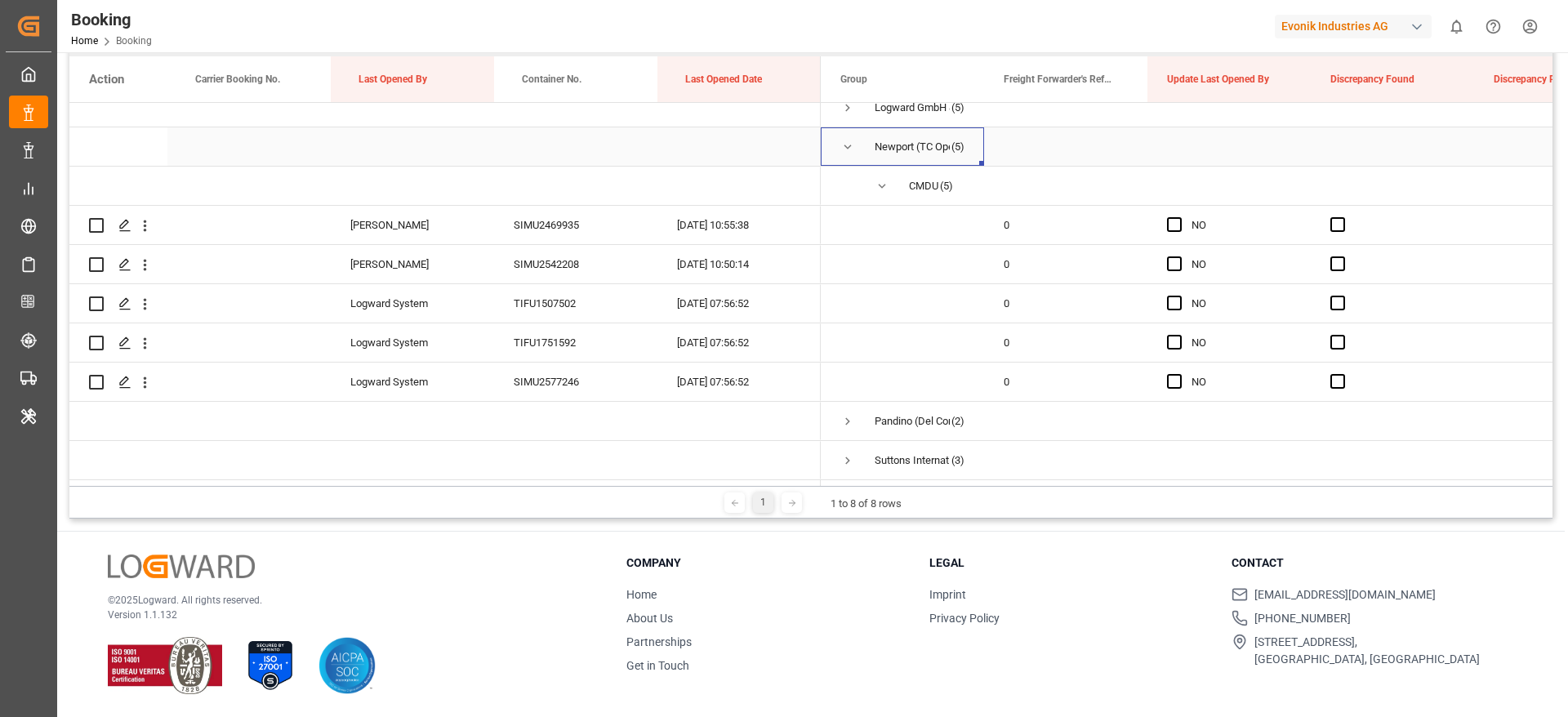
click at [840, 141] on span "Press SPACE to select this row." at bounding box center [847, 147] width 15 height 15
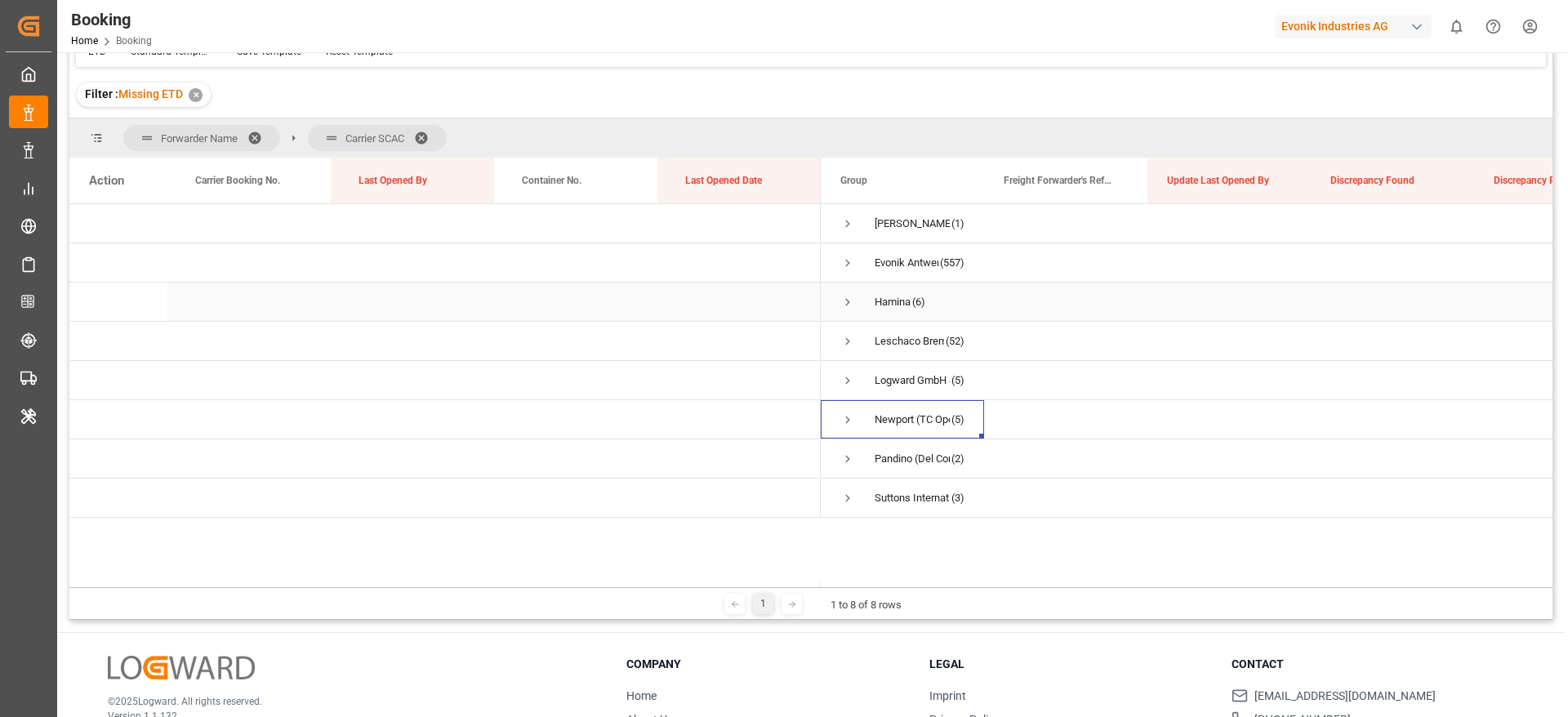
scroll to position [0, 0]
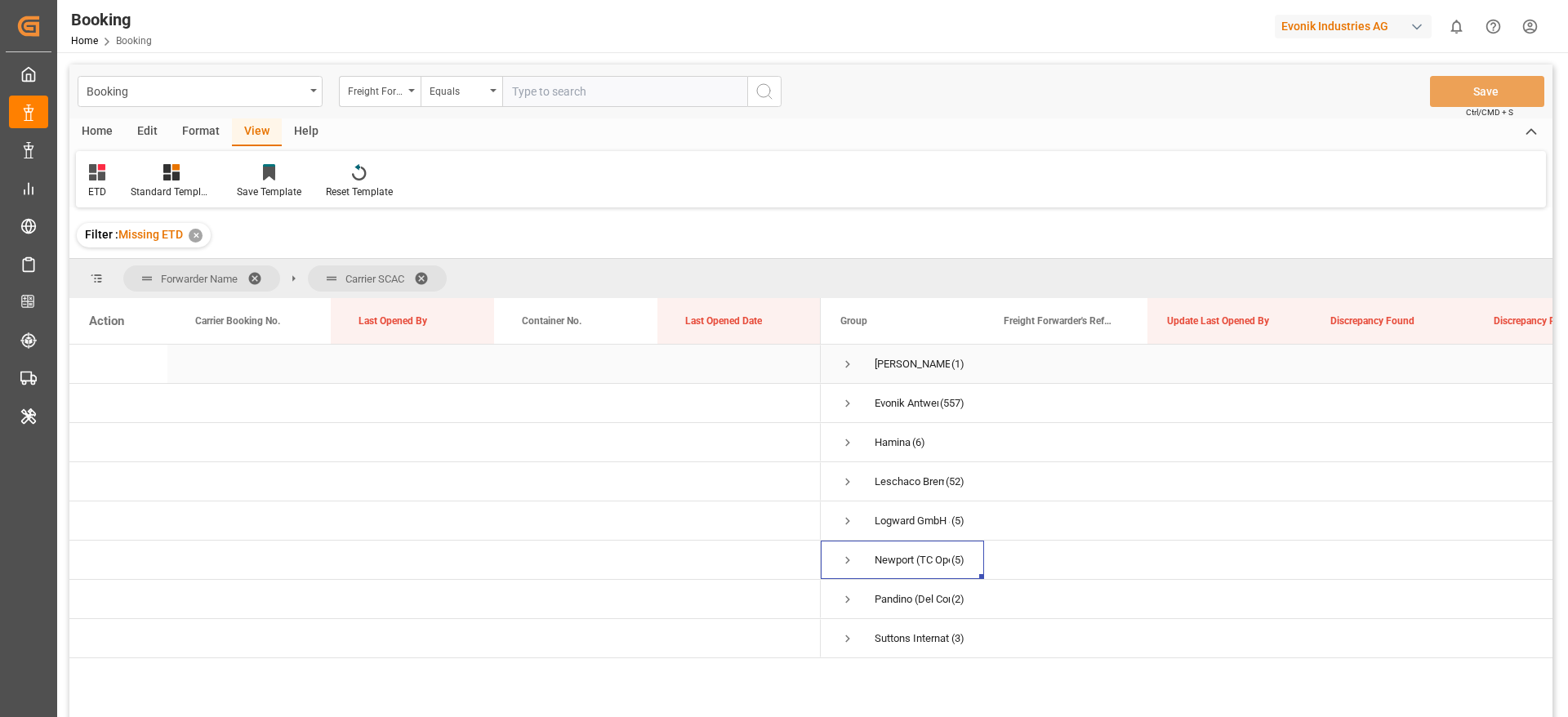
click at [845, 359] on span "Press SPACE to select this row." at bounding box center [847, 363] width 15 height 15
click at [881, 400] on span "Press SPACE to select this row." at bounding box center [882, 403] width 15 height 15
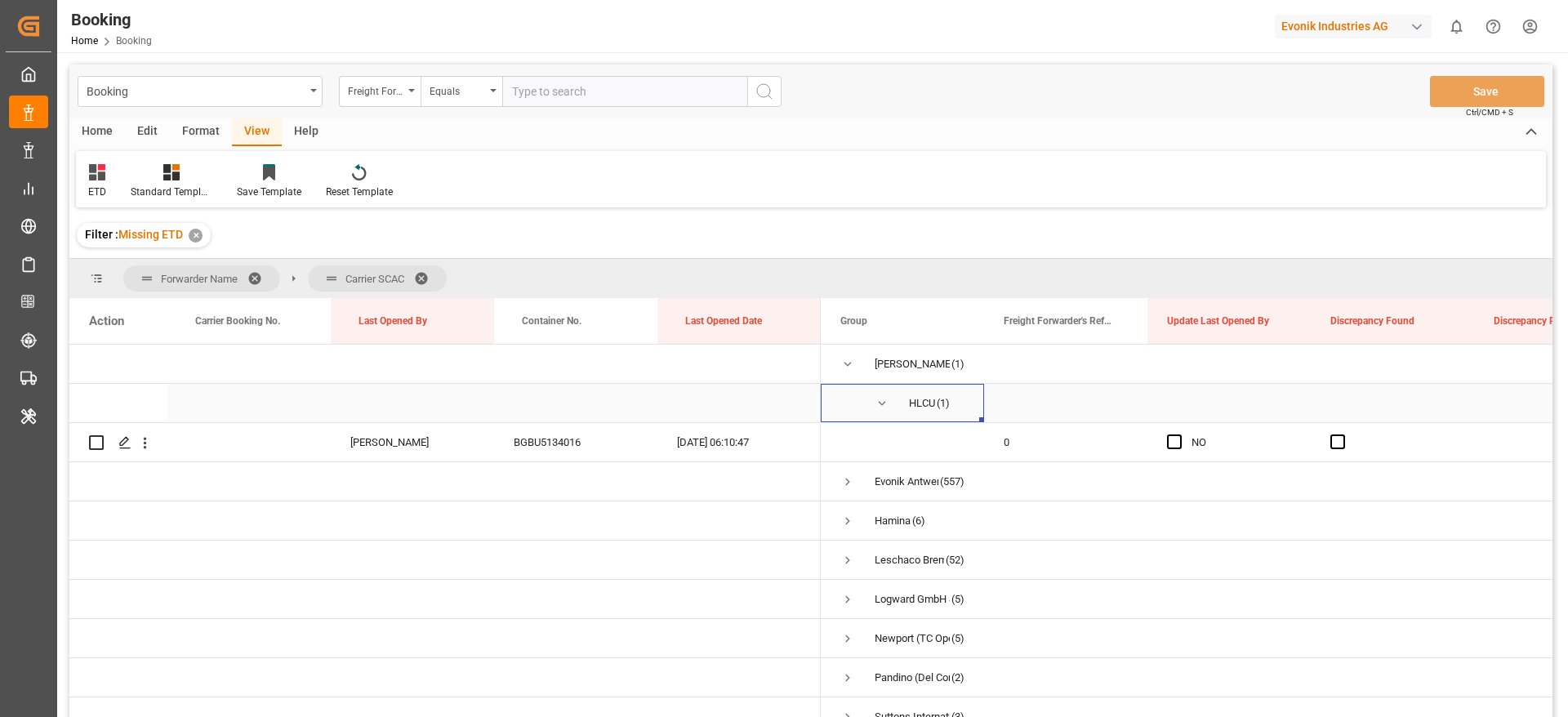
click at [881, 400] on span "Press SPACE to select this row." at bounding box center [882, 403] width 15 height 15
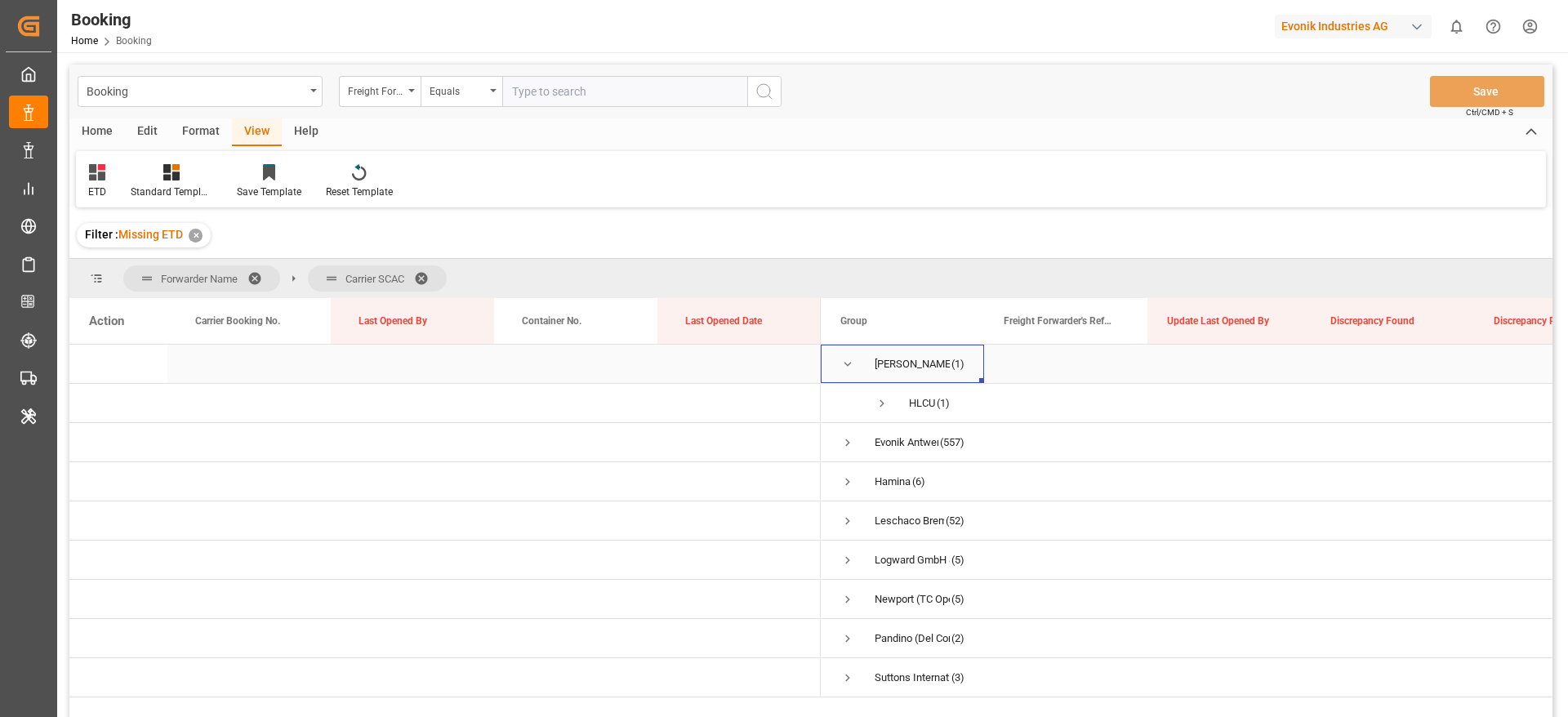
click at [853, 369] on span "Press SPACE to select this row." at bounding box center [847, 363] width 15 height 15
click at [428, 275] on span at bounding box center [426, 278] width 27 height 15
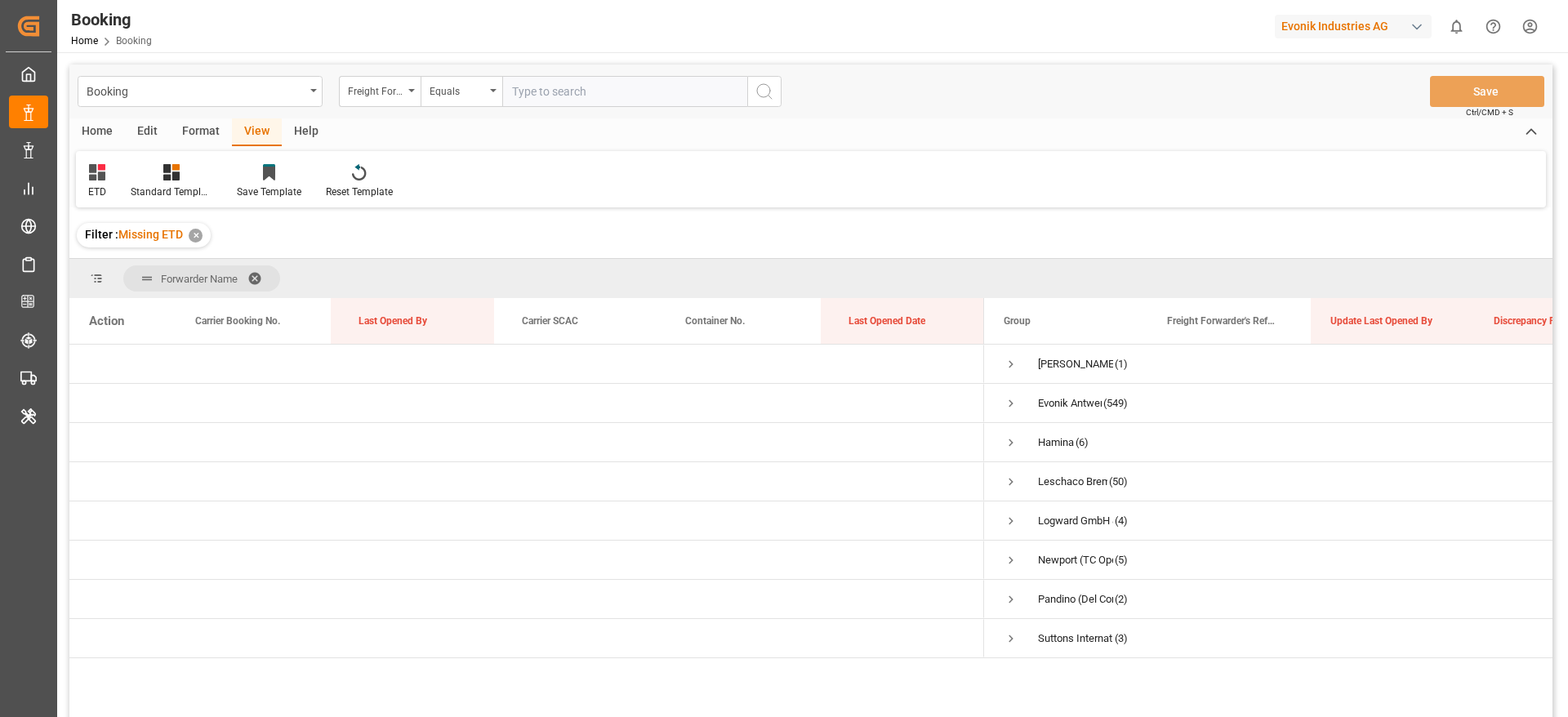
click at [256, 276] on span at bounding box center [260, 278] width 27 height 15
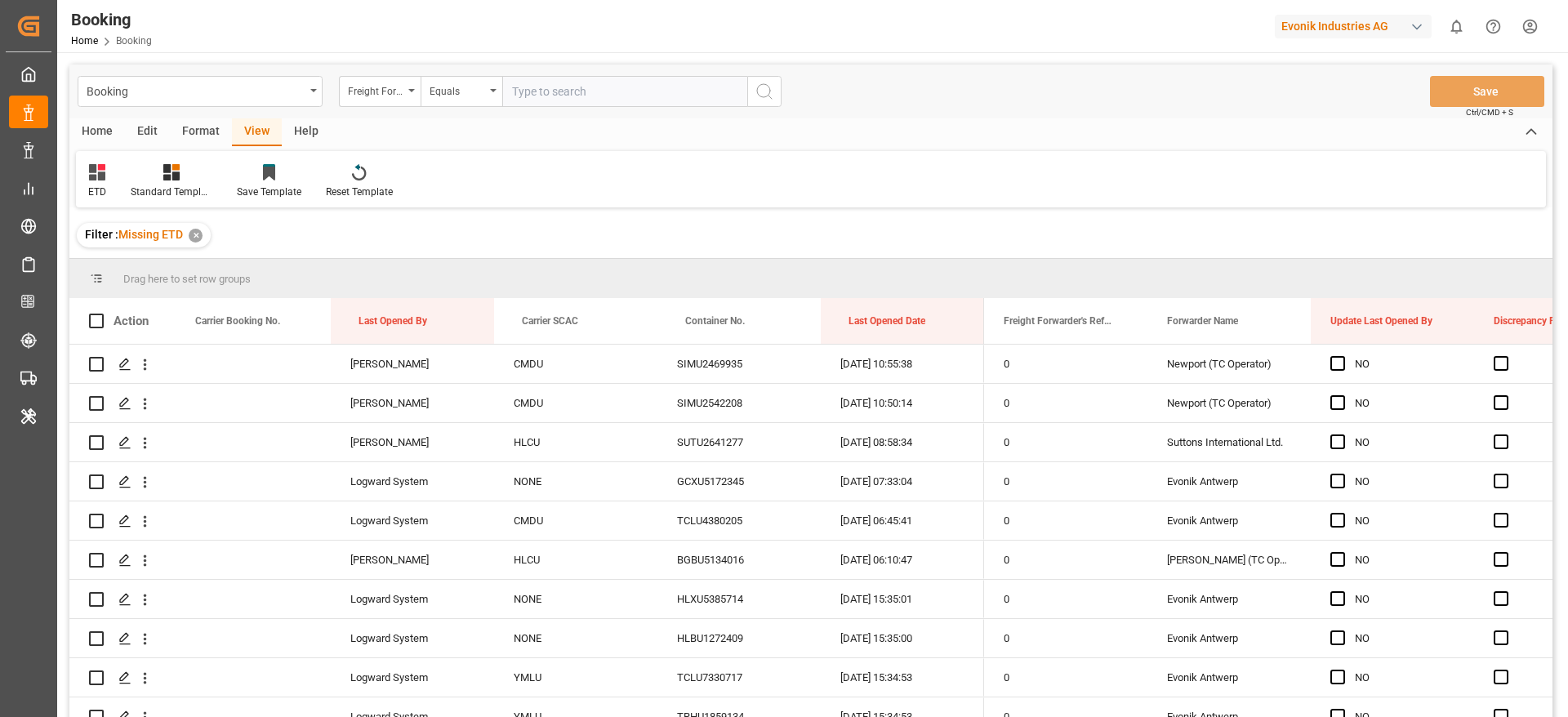
click at [192, 238] on div "✕" at bounding box center [196, 235] width 14 height 14
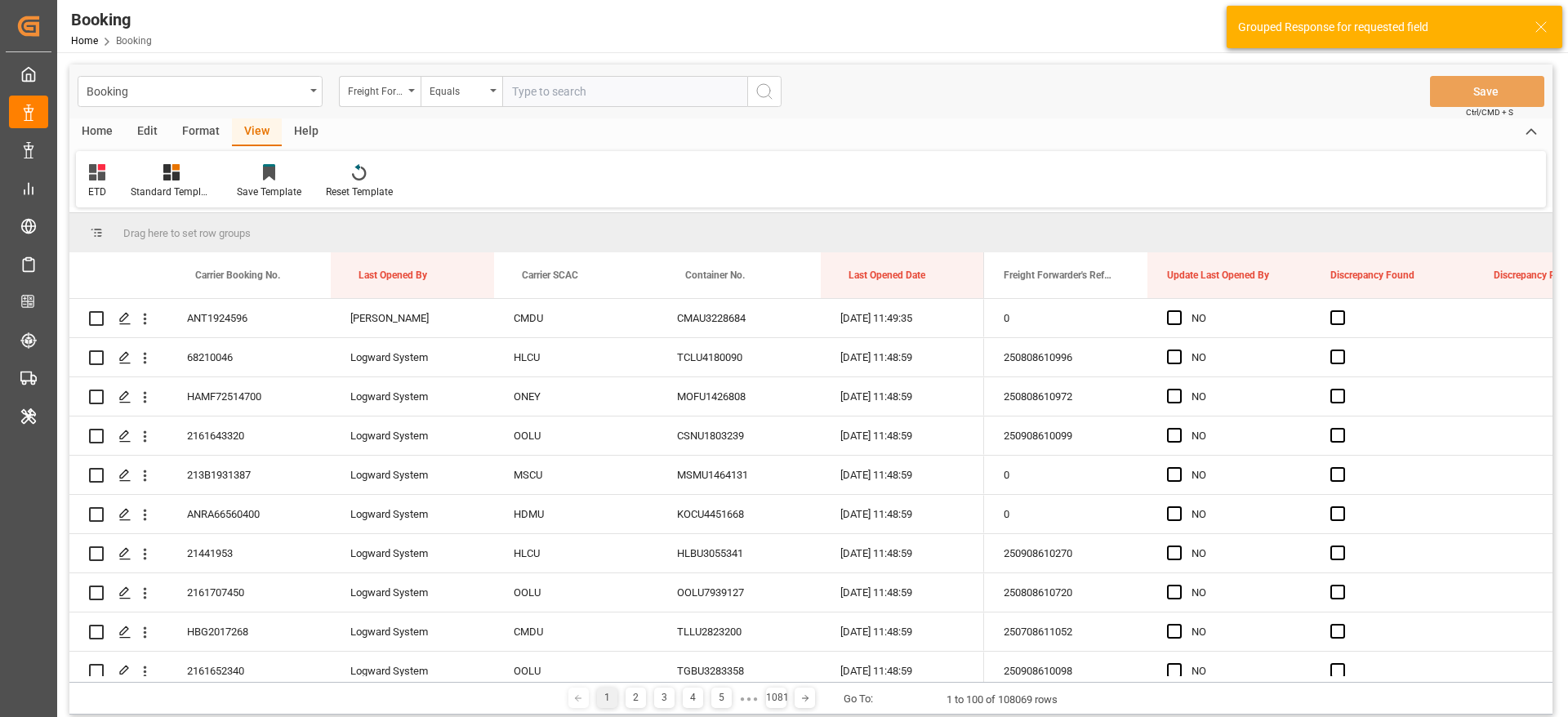
click at [199, 134] on div "Format" at bounding box center [201, 132] width 62 height 28
click at [116, 175] on icon at bounding box center [111, 172] width 15 height 17
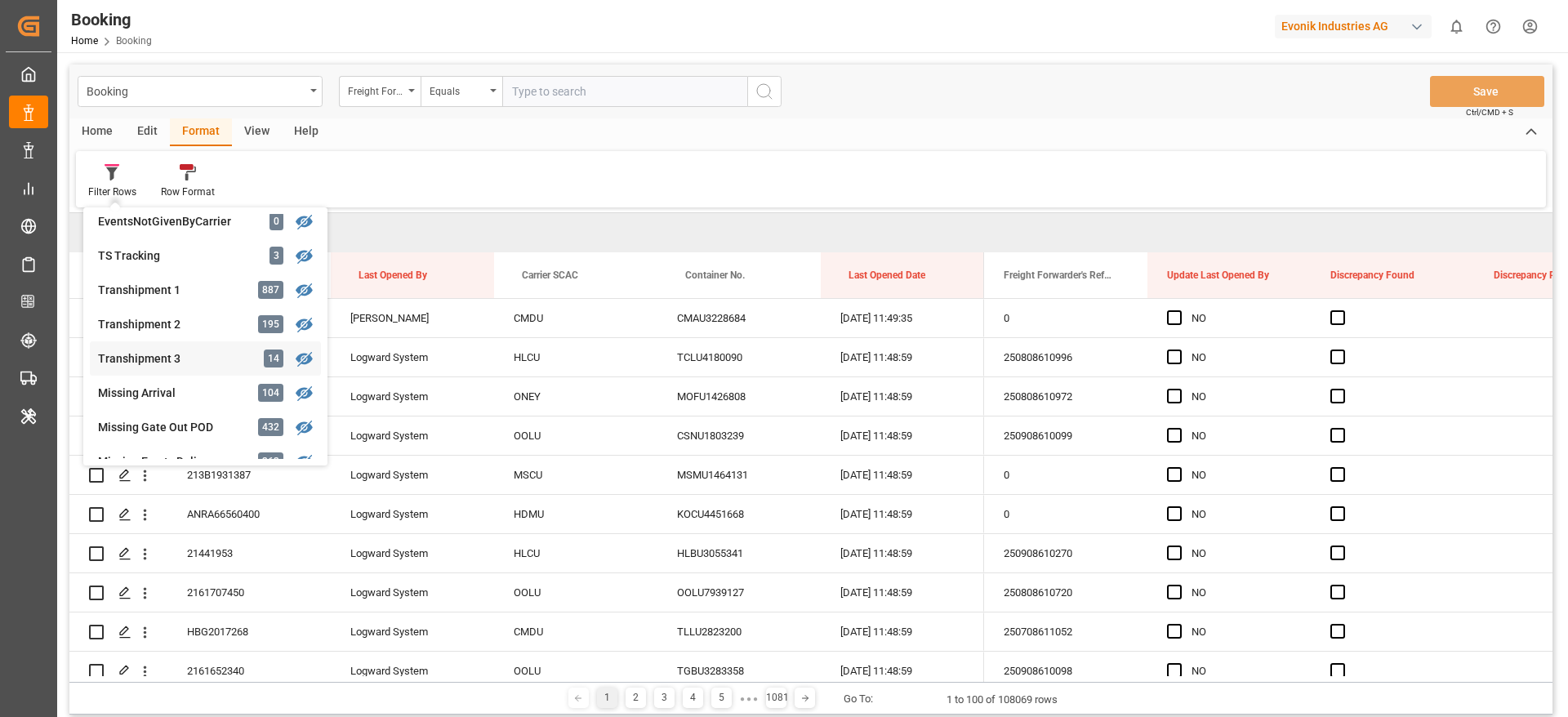
scroll to position [613, 0]
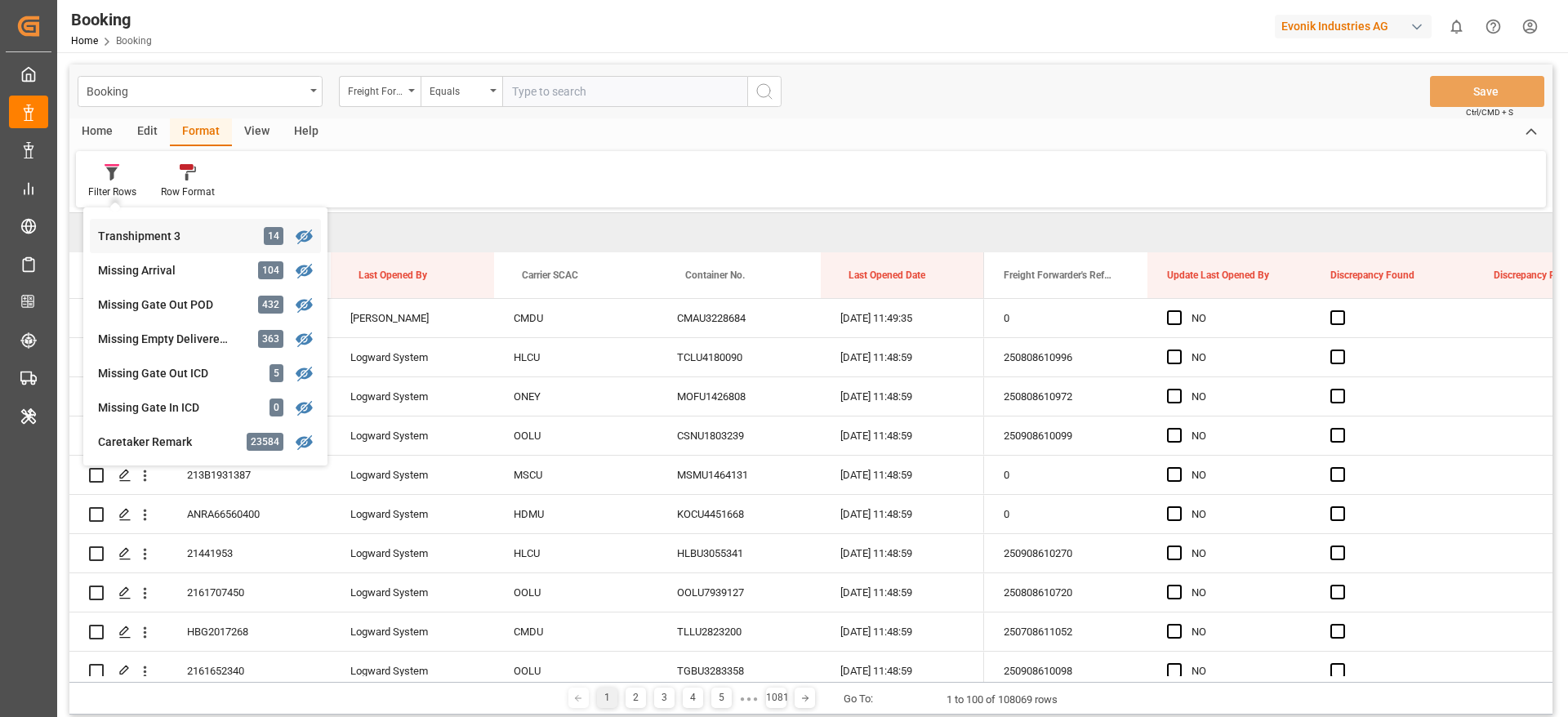
click at [246, 364] on div "Missing Gate Out ICD 5" at bounding box center [205, 373] width 231 height 34
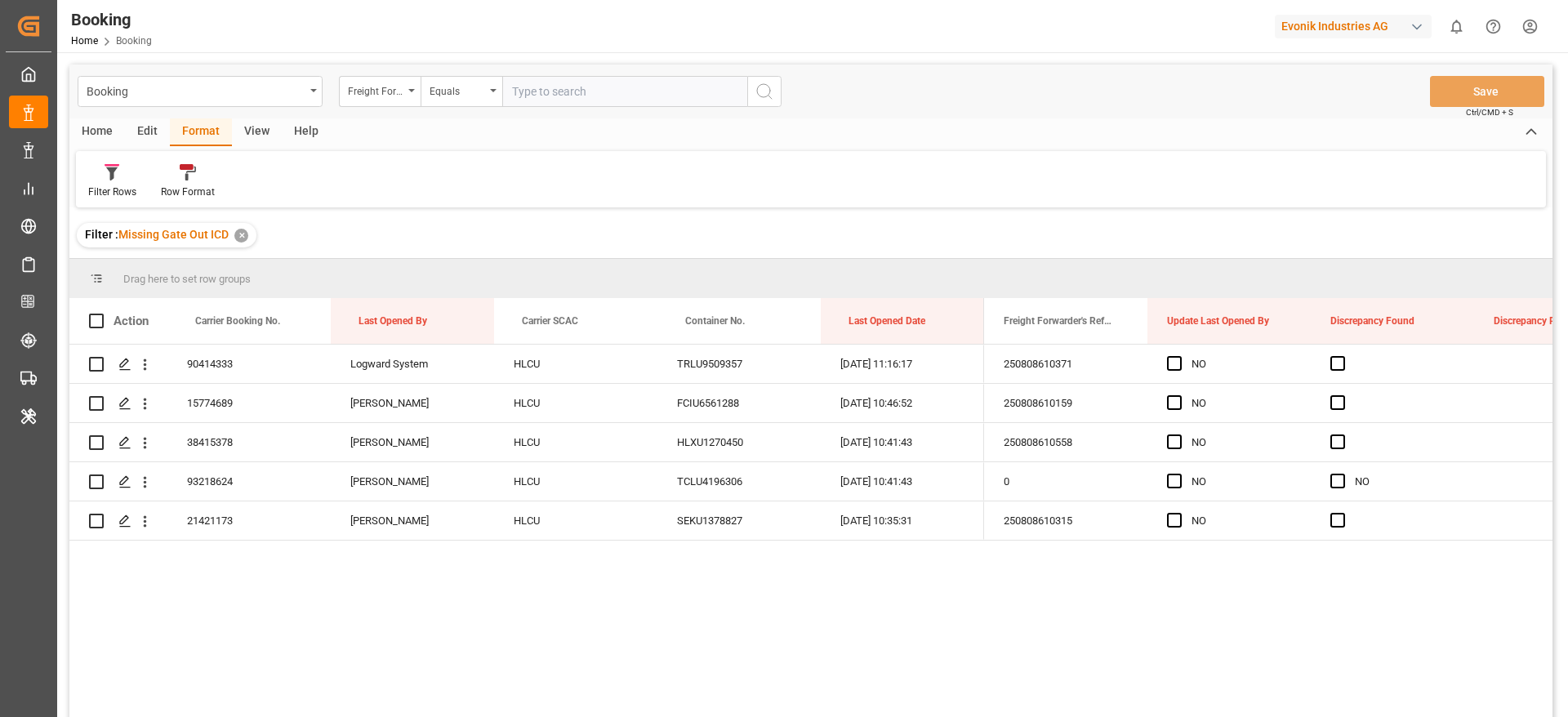
click at [237, 236] on div "✕" at bounding box center [241, 235] width 14 height 14
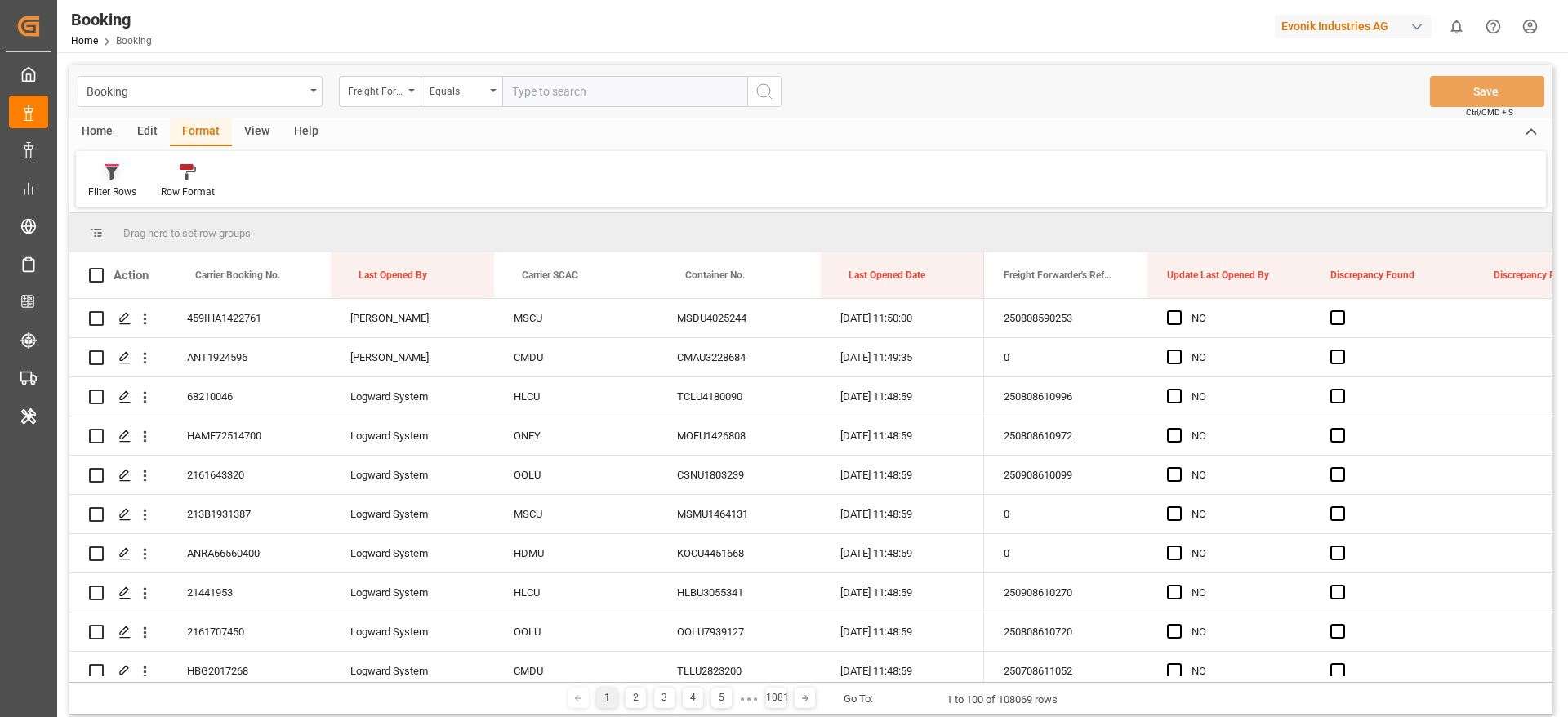
click at [119, 174] on icon at bounding box center [111, 172] width 15 height 17
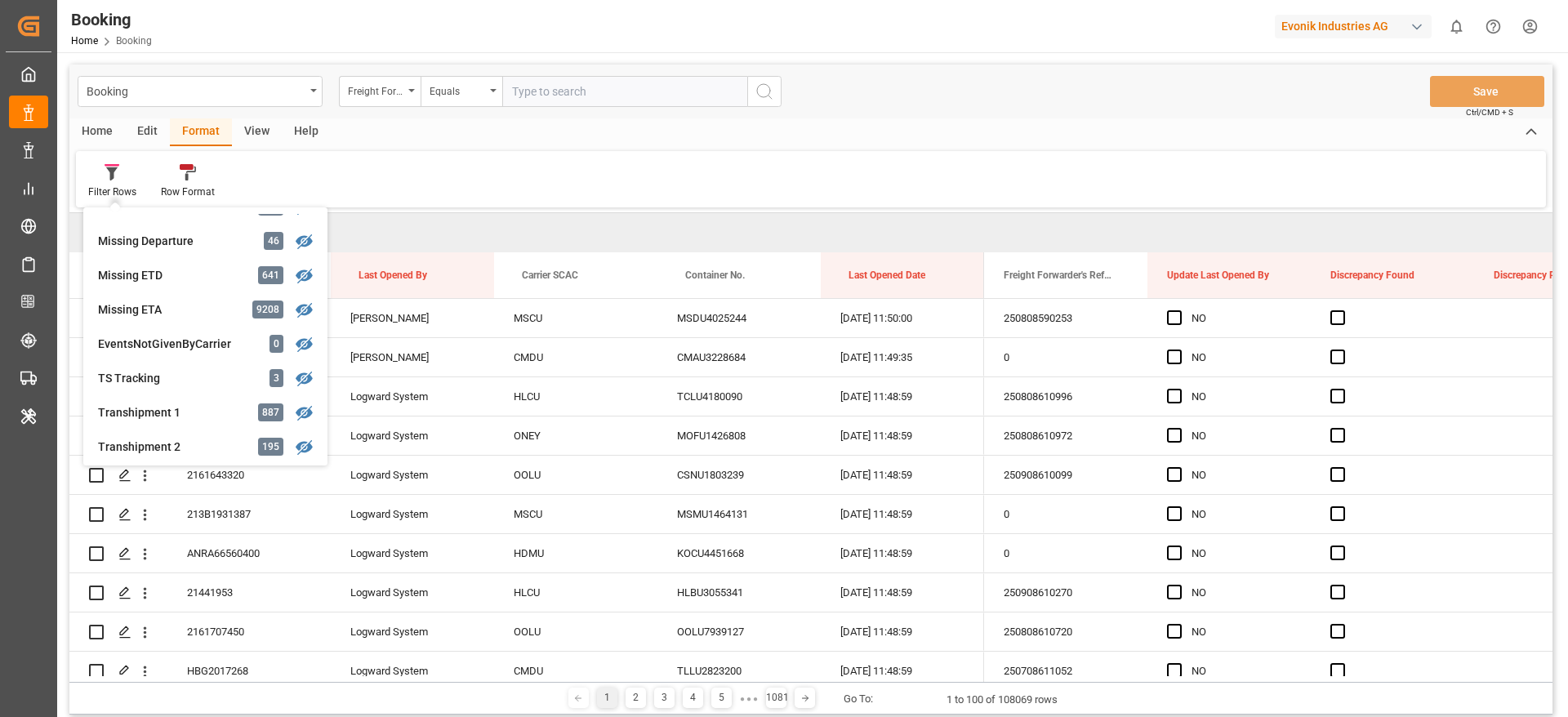
scroll to position [376, 0]
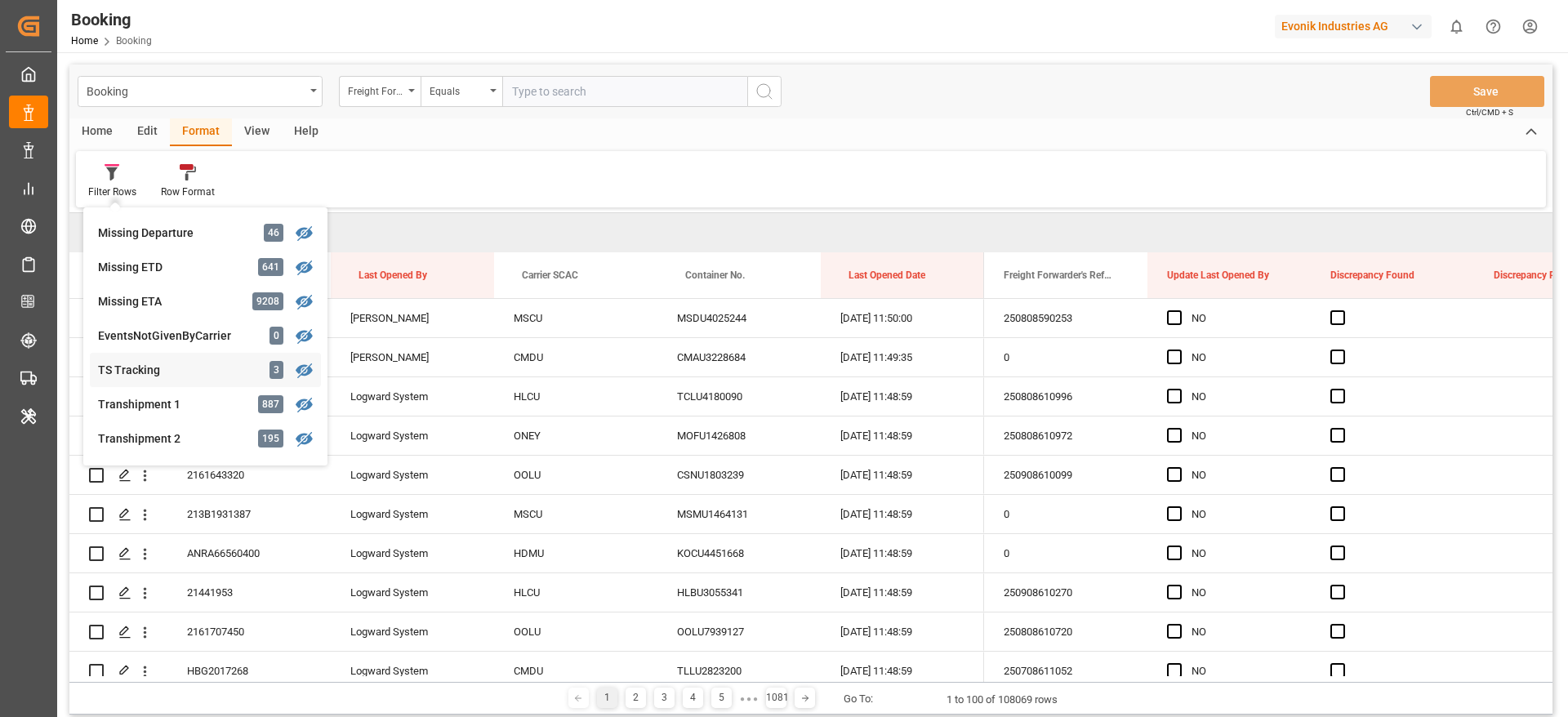
click at [179, 365] on div "TS Tracking" at bounding box center [169, 369] width 143 height 17
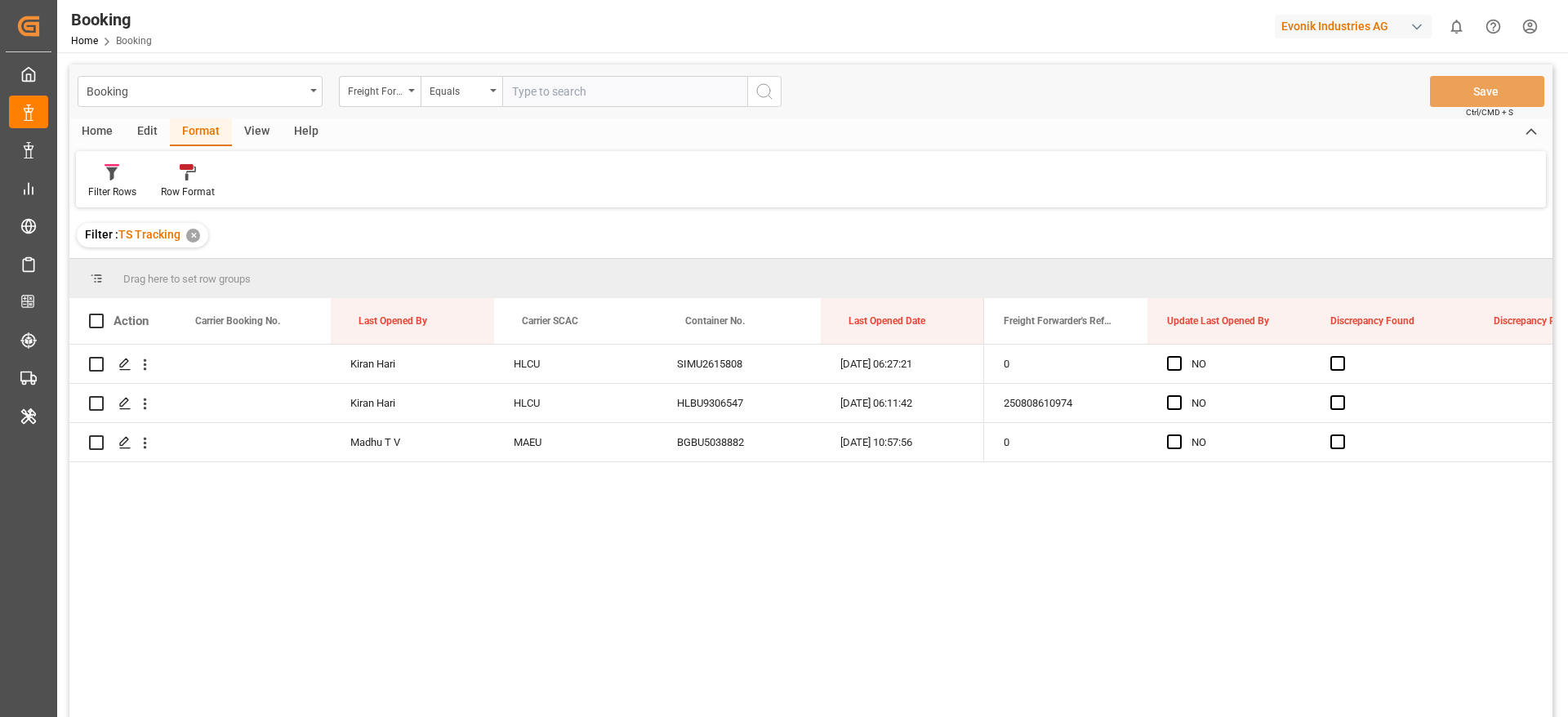
click at [203, 231] on div "Filter : TS Tracking ✕" at bounding box center [143, 234] width 132 height 25
click at [197, 235] on div "✕" at bounding box center [193, 235] width 14 height 14
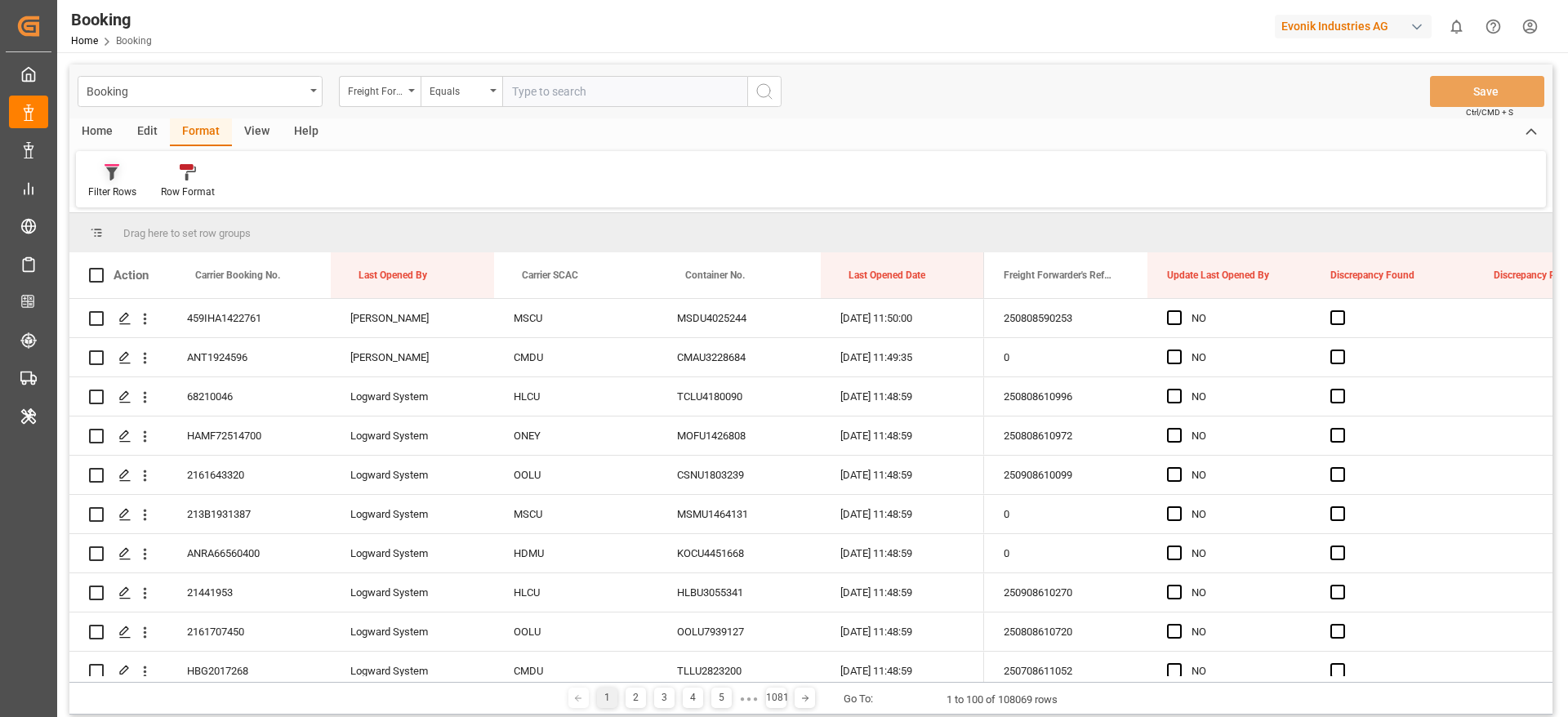
click at [107, 175] on icon at bounding box center [111, 172] width 15 height 17
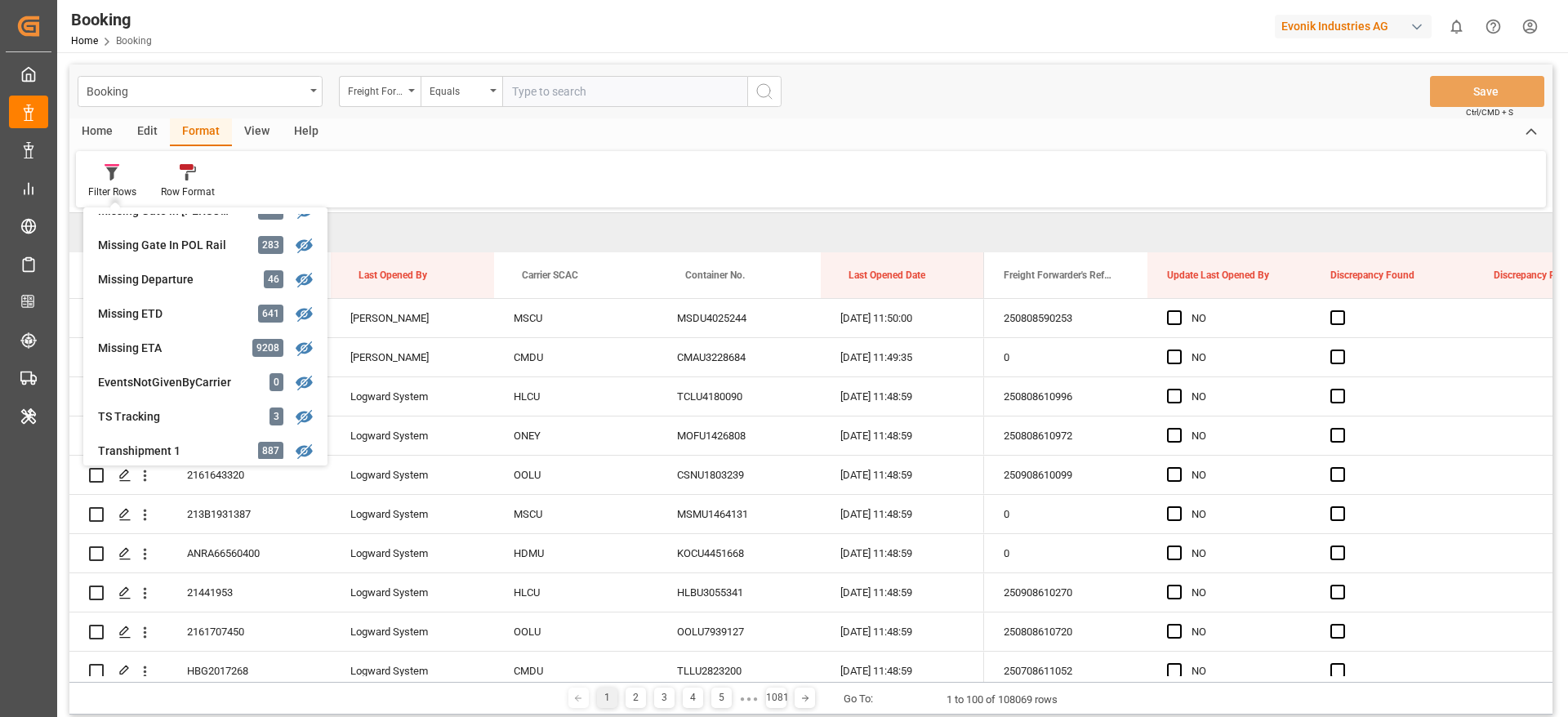
scroll to position [367, 0]
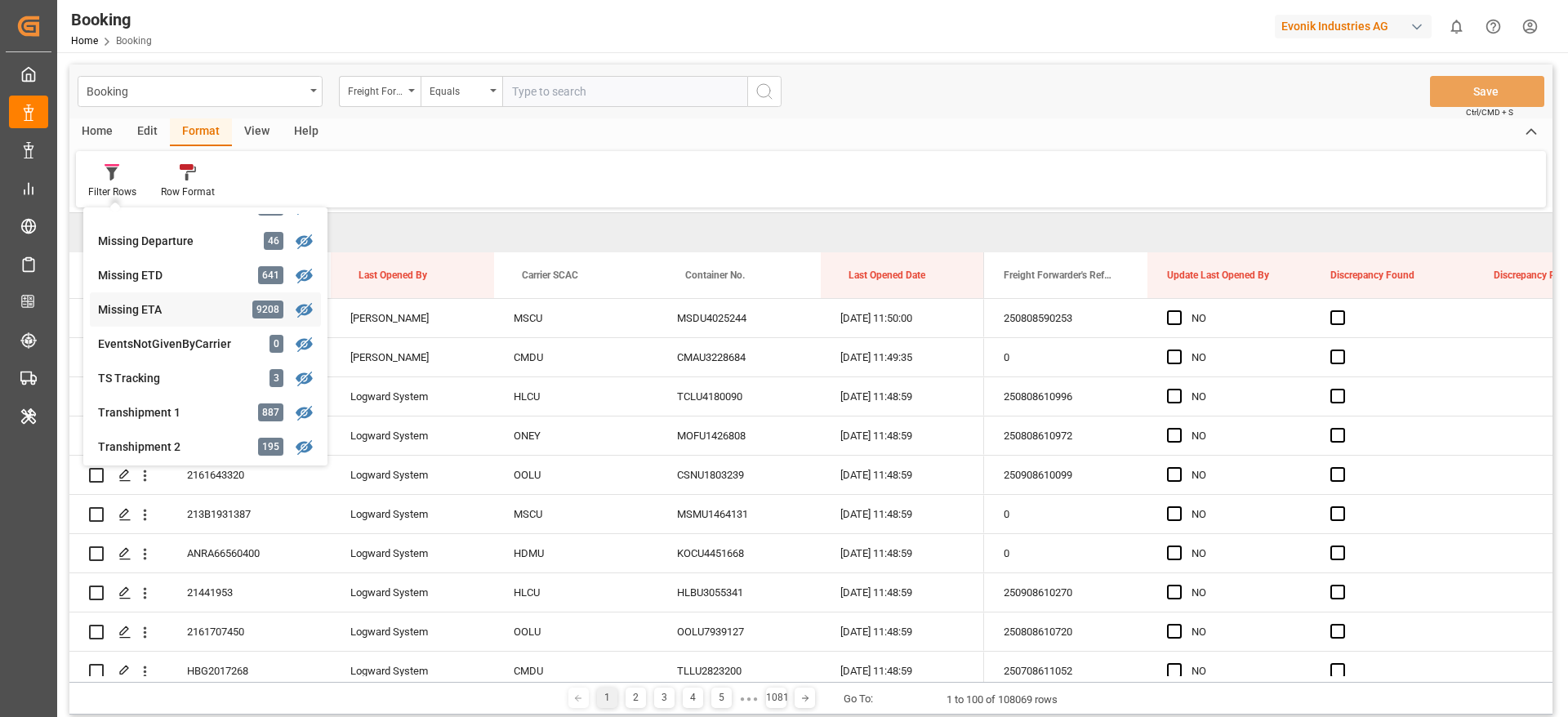
click at [172, 307] on div "Missing ETA" at bounding box center [169, 309] width 143 height 17
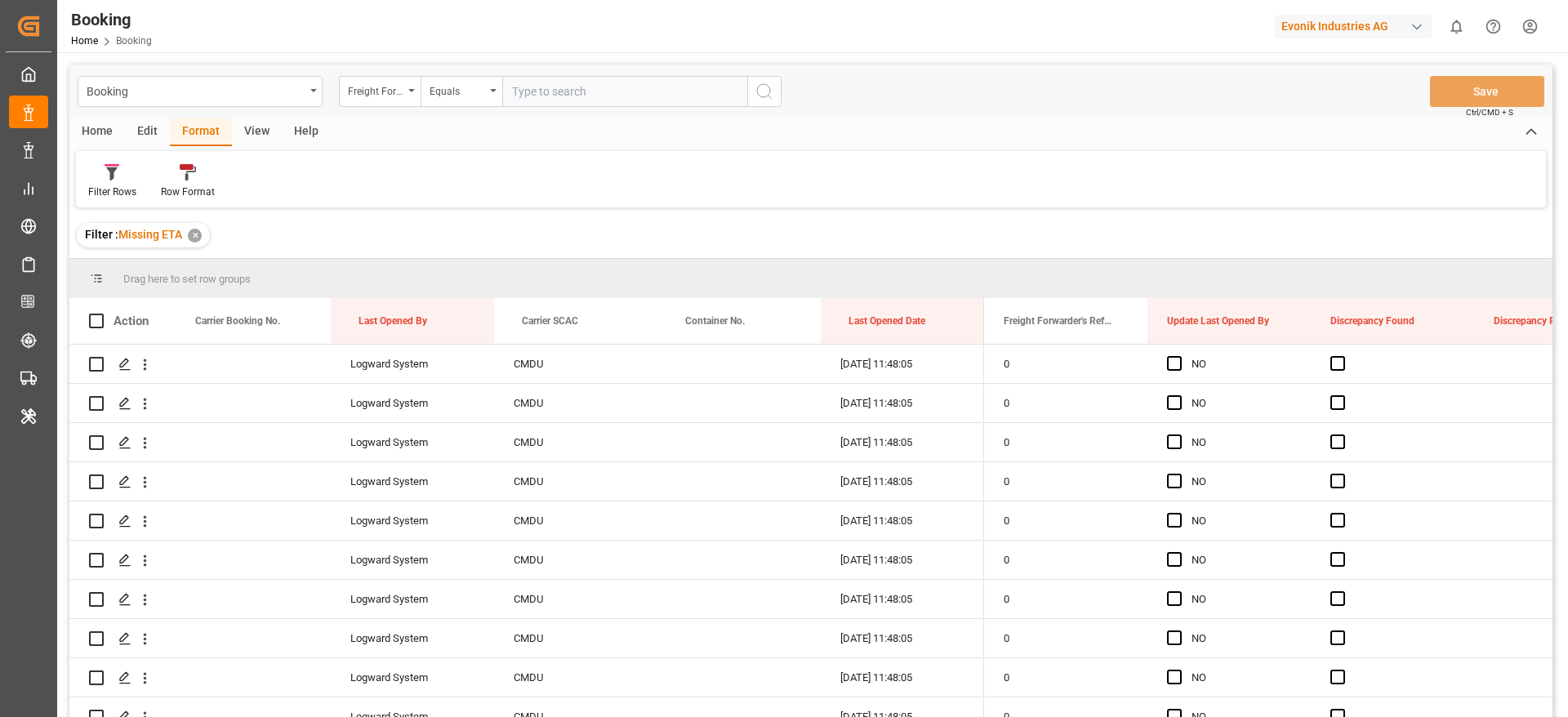
click at [259, 123] on div "View" at bounding box center [257, 132] width 50 height 28
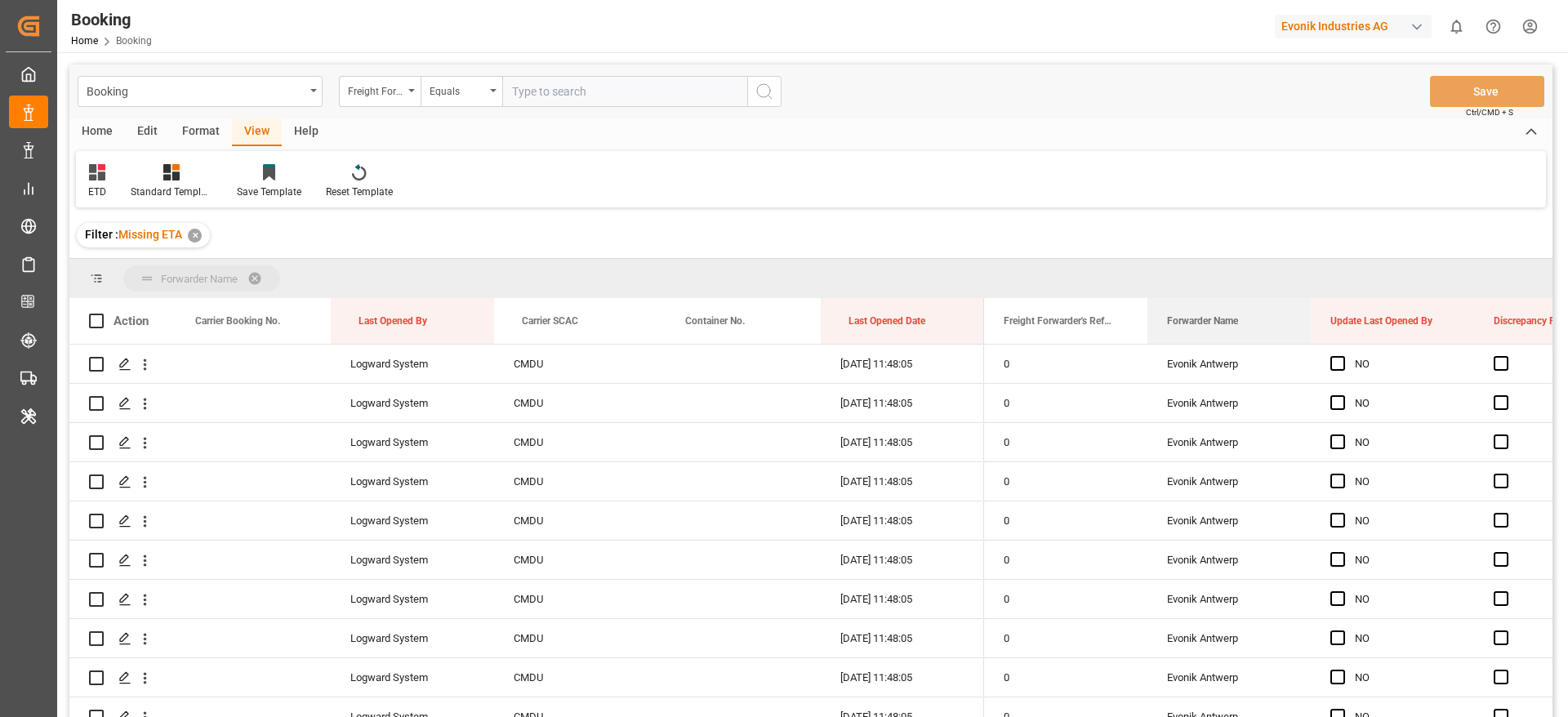
drag, startPoint x: 1175, startPoint y: 309, endPoint x: 1122, endPoint y: 278, distance: 61.4
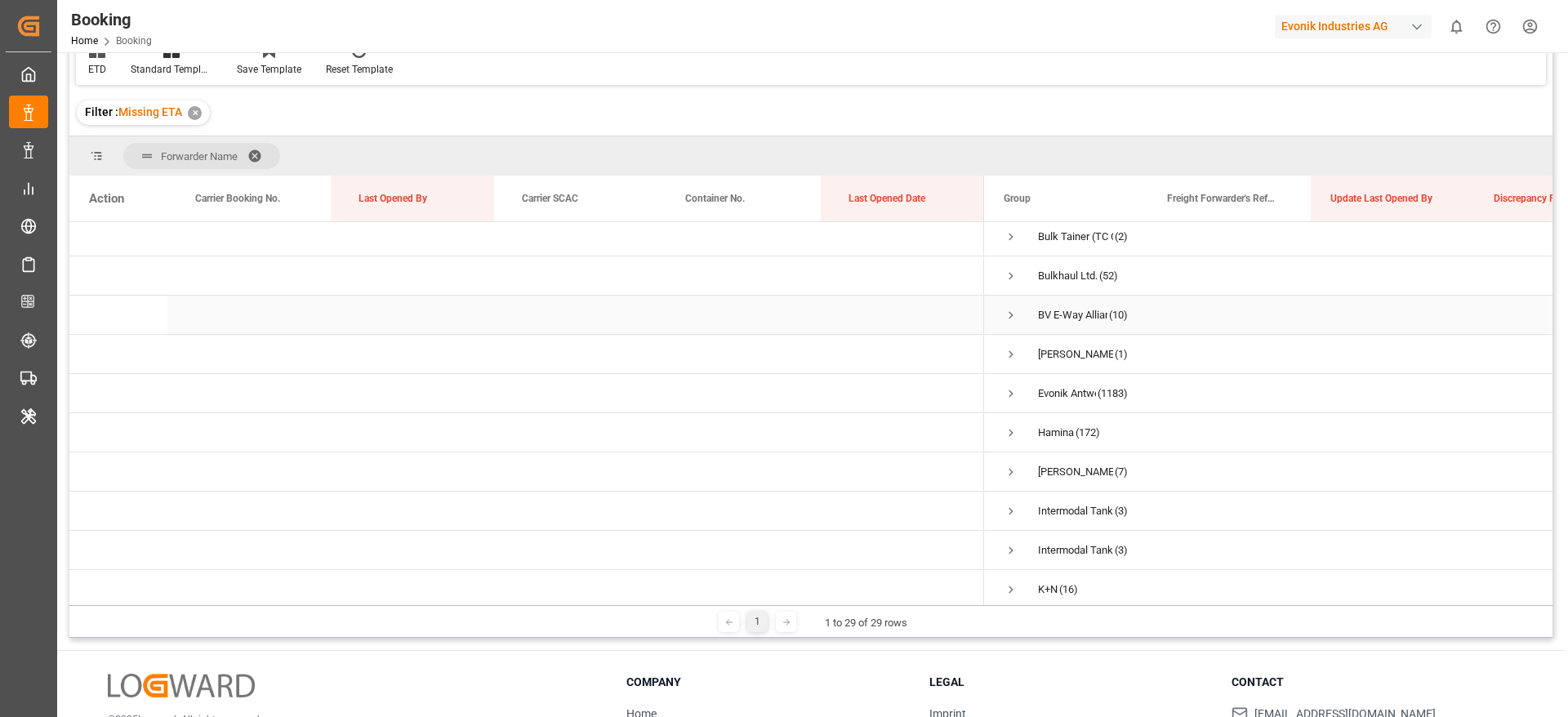
scroll to position [122, 0]
click at [1016, 347] on span "Press SPACE to select this row." at bounding box center [1011, 354] width 15 height 15
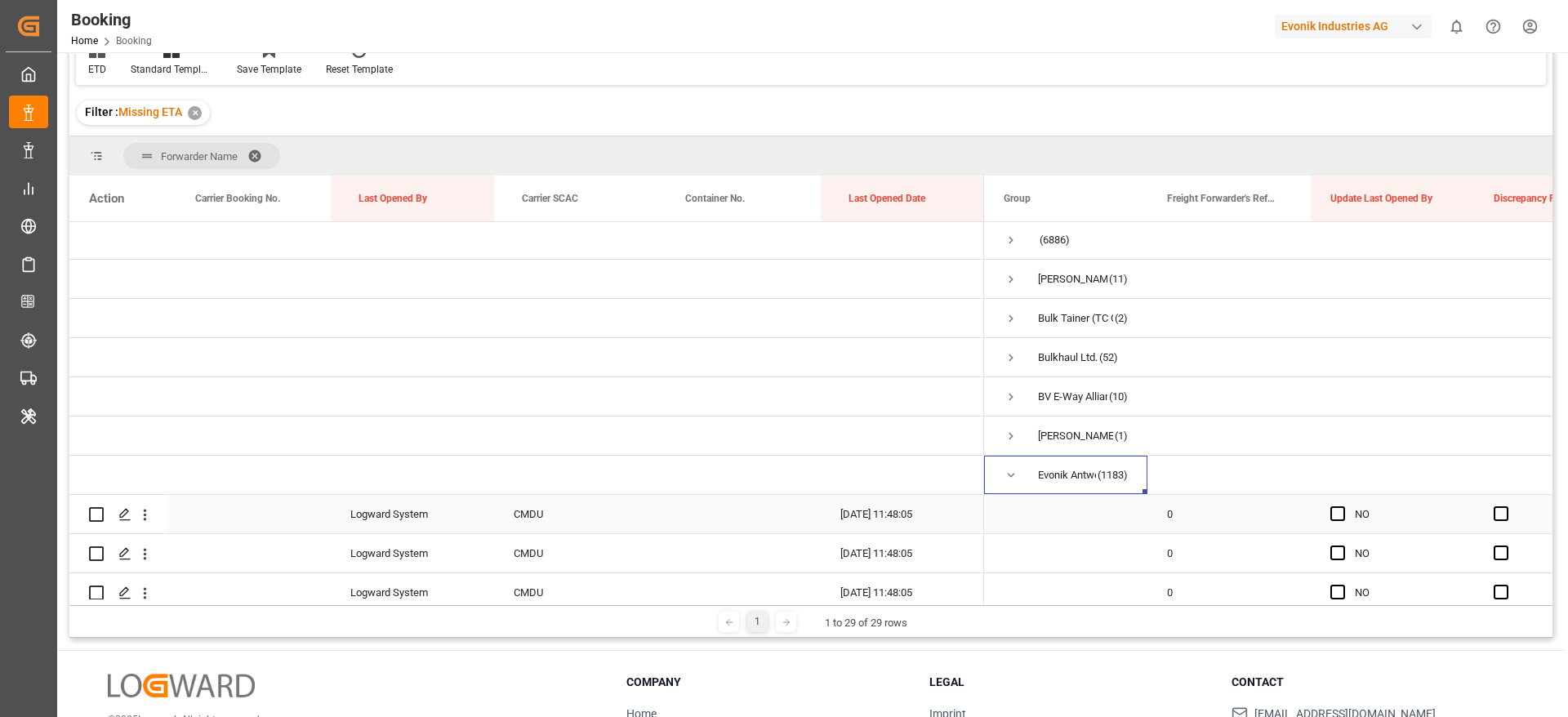
scroll to position [0, 0]
click at [1003, 480] on div "Evonik Antwerp (1183)" at bounding box center [1066, 476] width 163 height 38
click at [1013, 477] on span "Press SPACE to select this row." at bounding box center [1011, 477] width 15 height 15
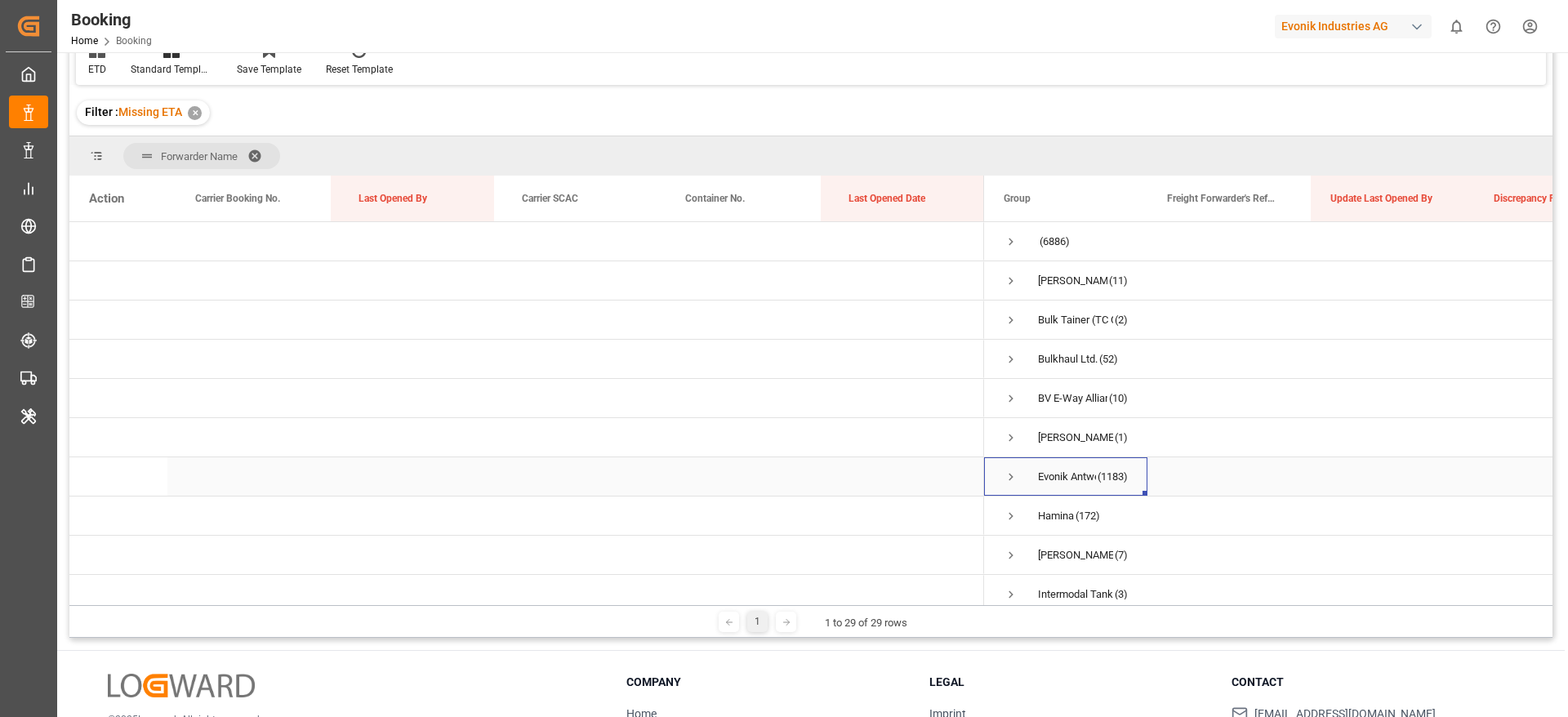
click at [1013, 477] on span "Press SPACE to select this row." at bounding box center [1011, 477] width 15 height 15
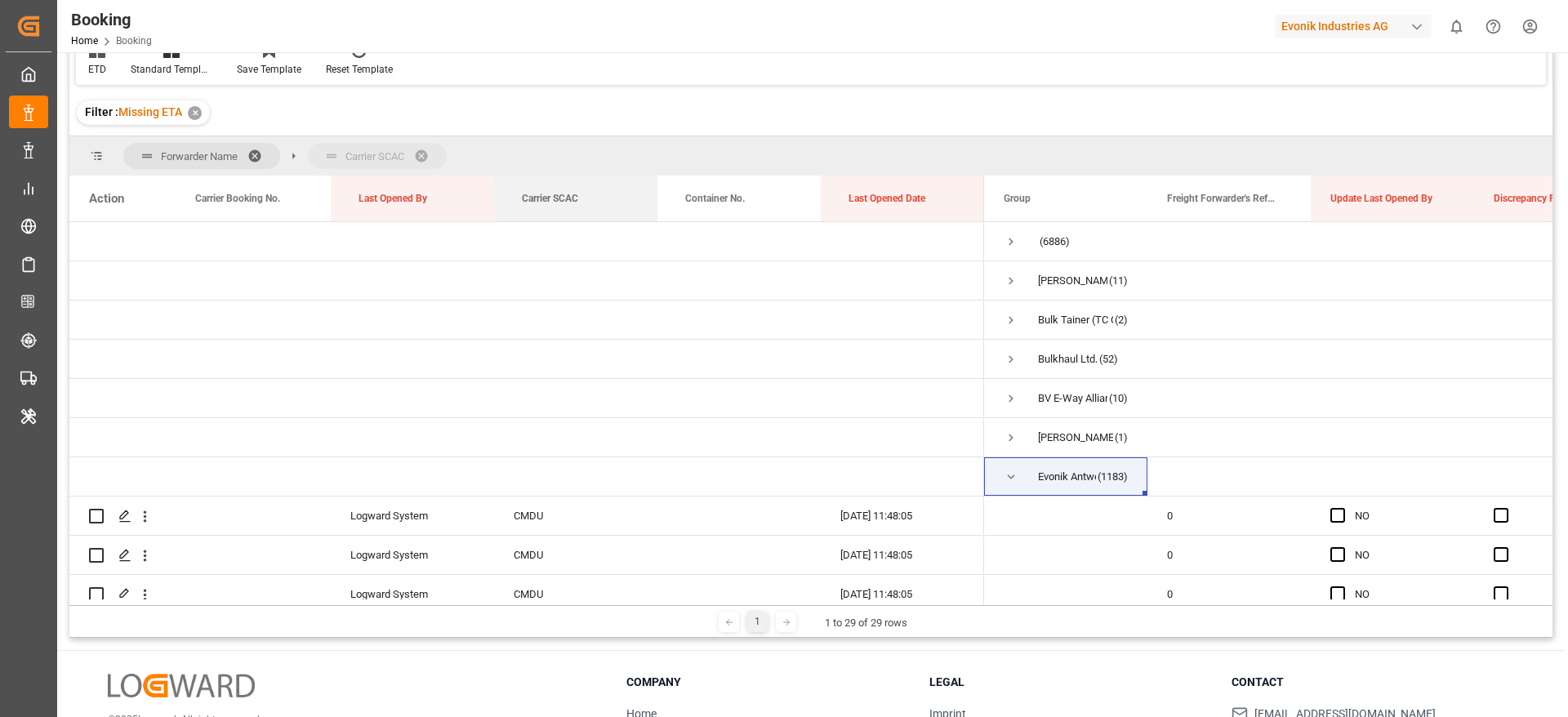
drag, startPoint x: 555, startPoint y: 196, endPoint x: 534, endPoint y: 160, distance: 41.7
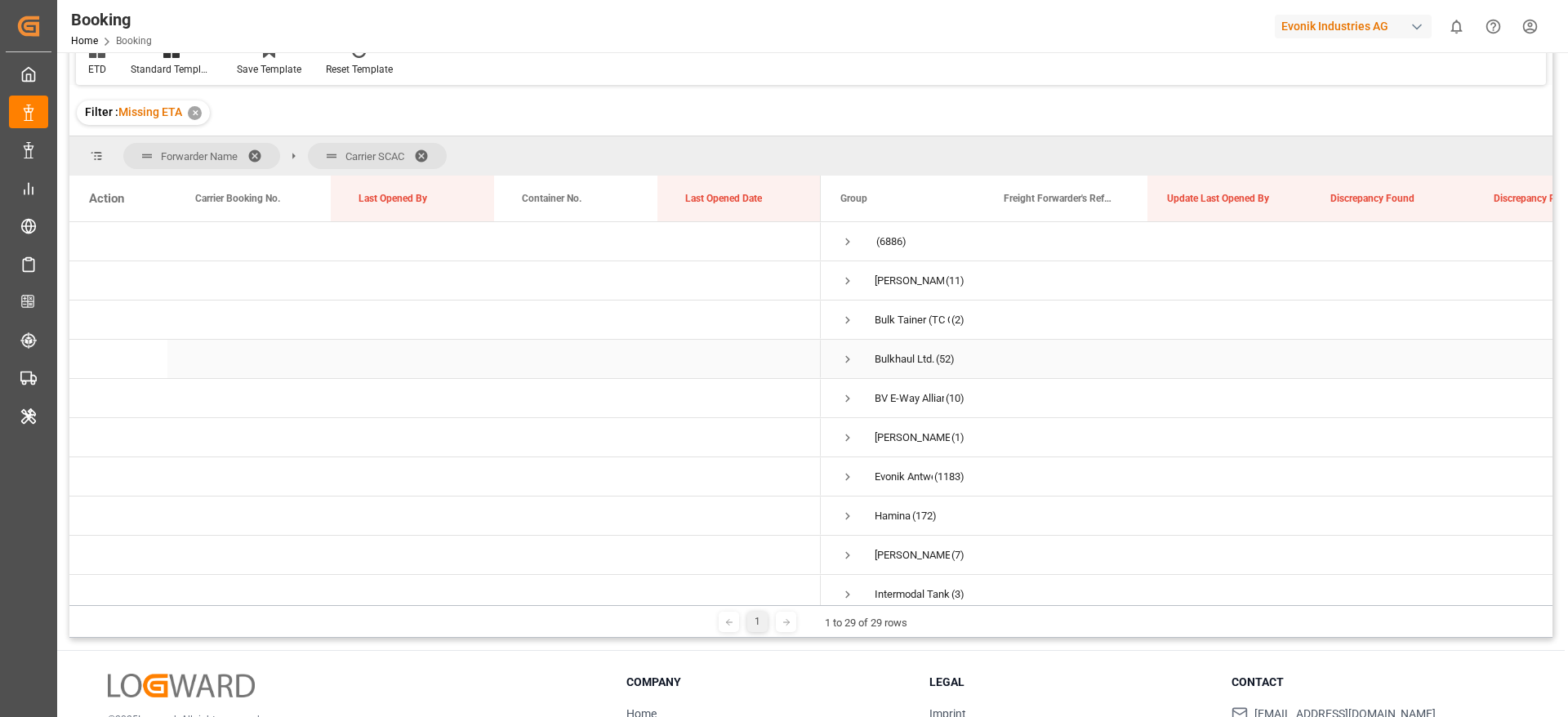
scroll to position [122, 0]
click at [846, 356] on span "Press SPACE to select this row." at bounding box center [847, 354] width 15 height 15
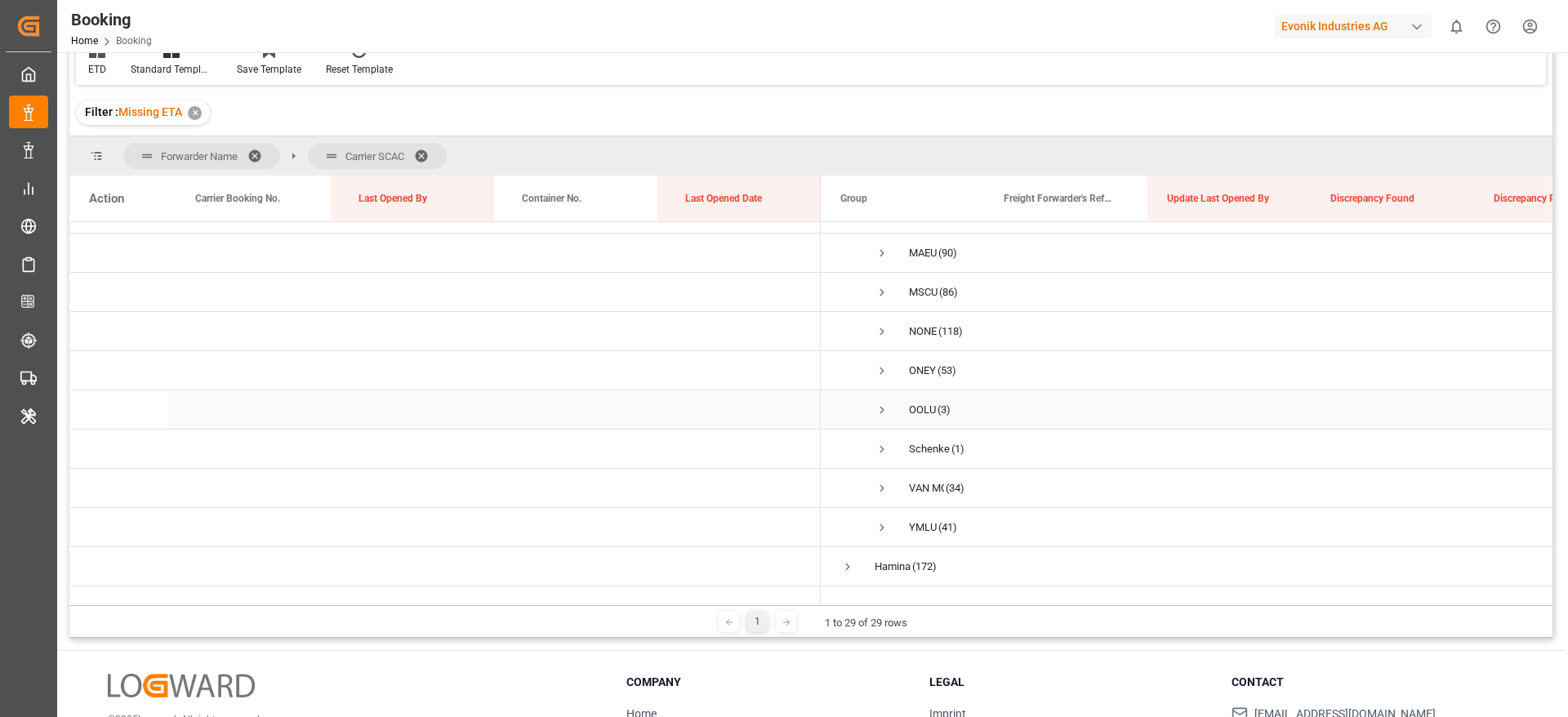
scroll to position [613, 0]
click at [879, 334] on span "Press SPACE to select this row." at bounding box center [882, 335] width 15 height 15
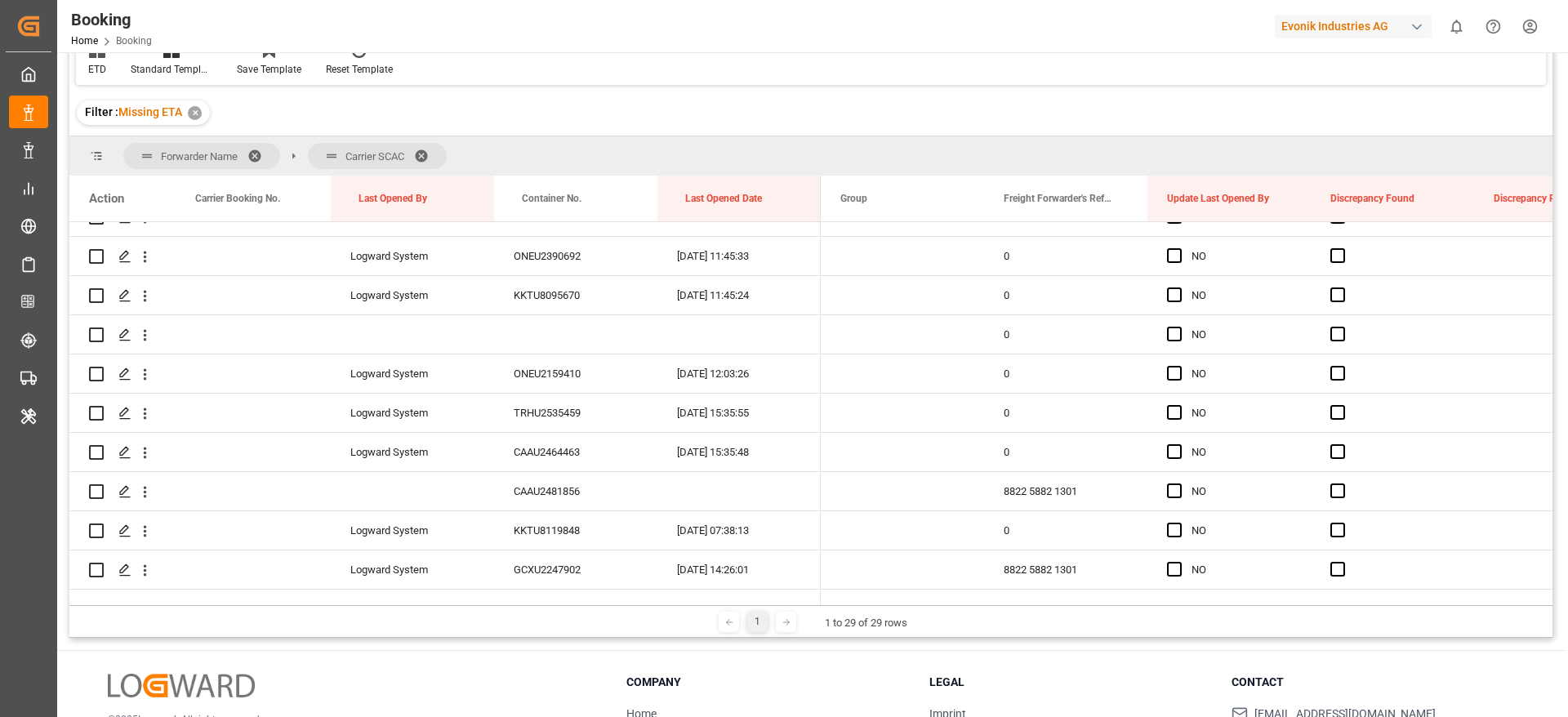
scroll to position [1768, 0]
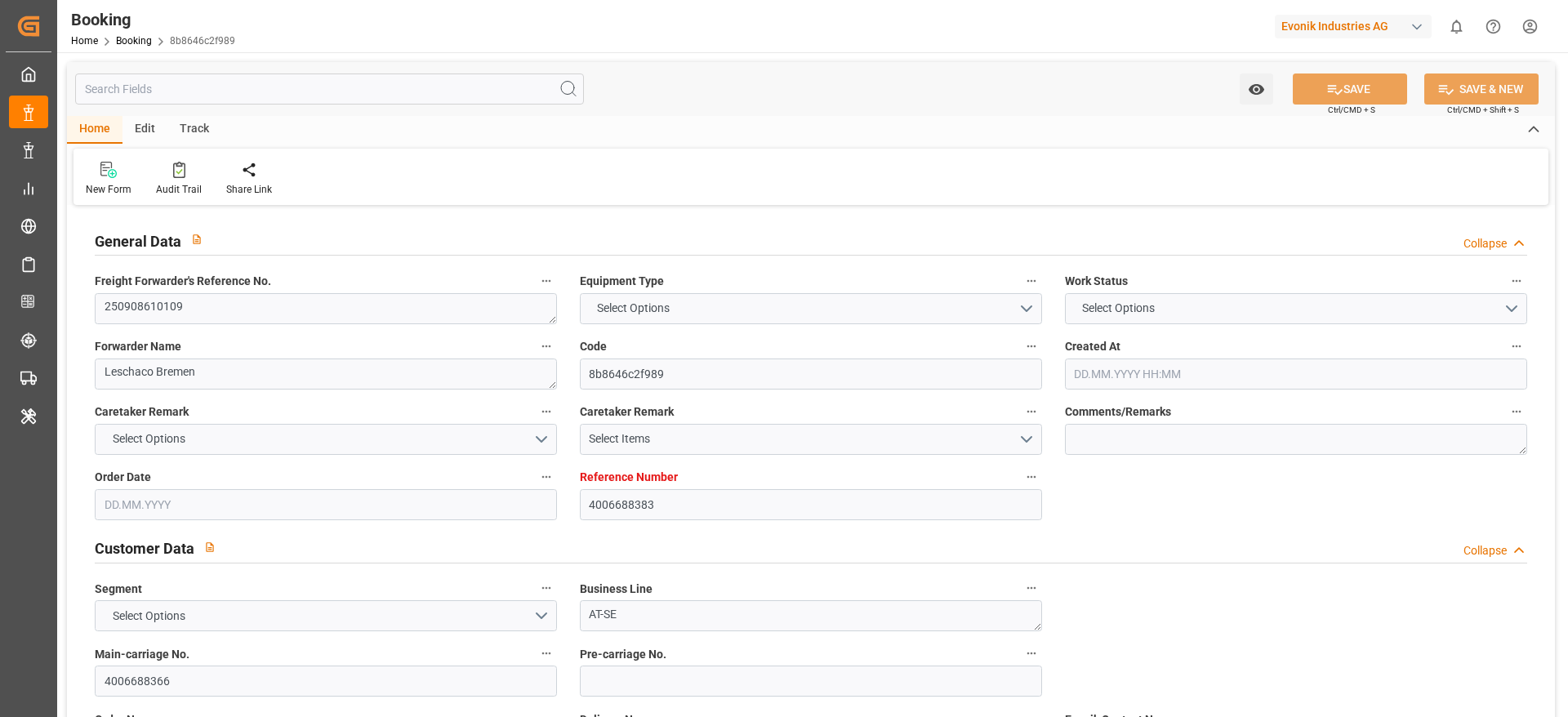
type input "4006688383"
type input "Dummy"
type input "Dummy Carrier"
type input "DEHAM"
type input "INNSA"
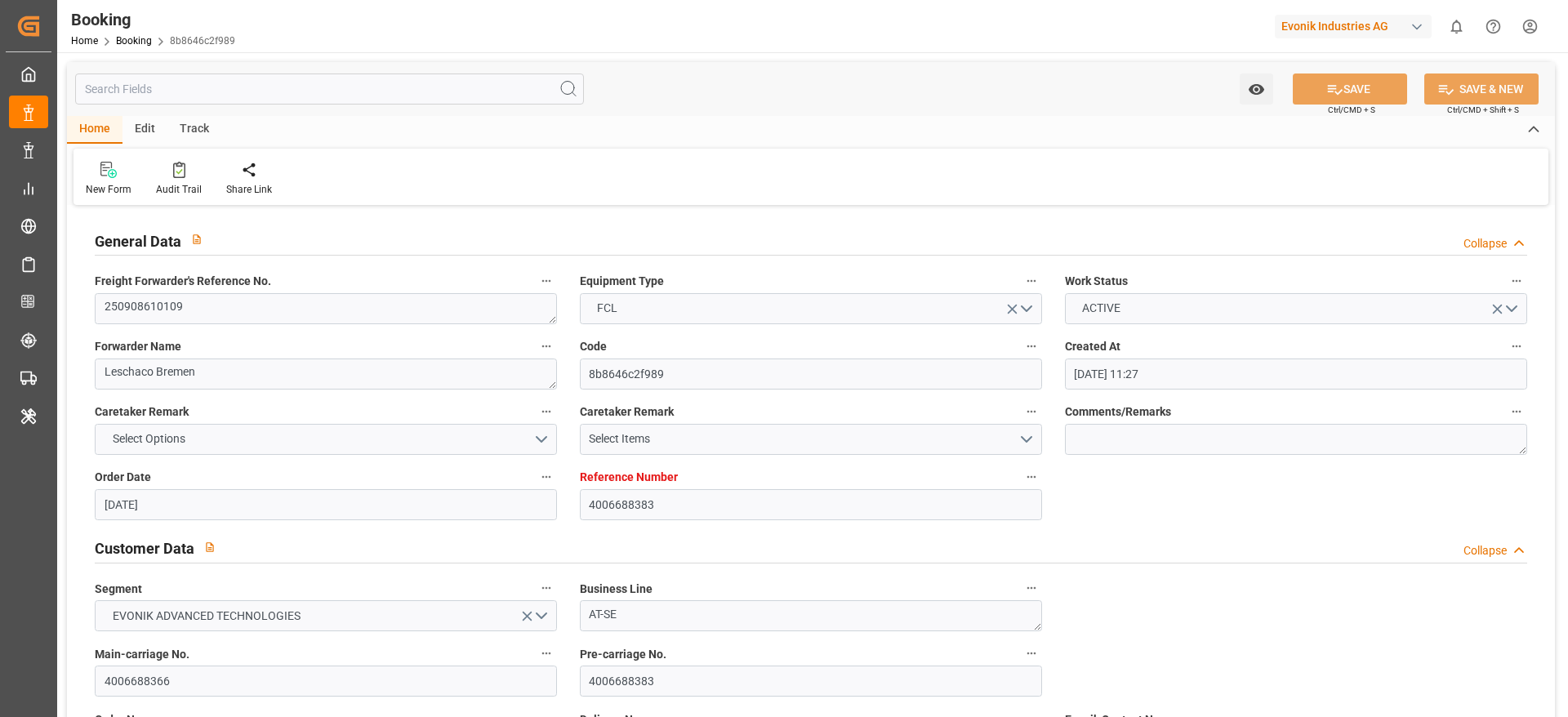
type input "20.08.2025 11:27"
type input "20.08.2025"
type input "05.11.2025"
type input "03.09.2025"
type input "09.09.2025 00:00"
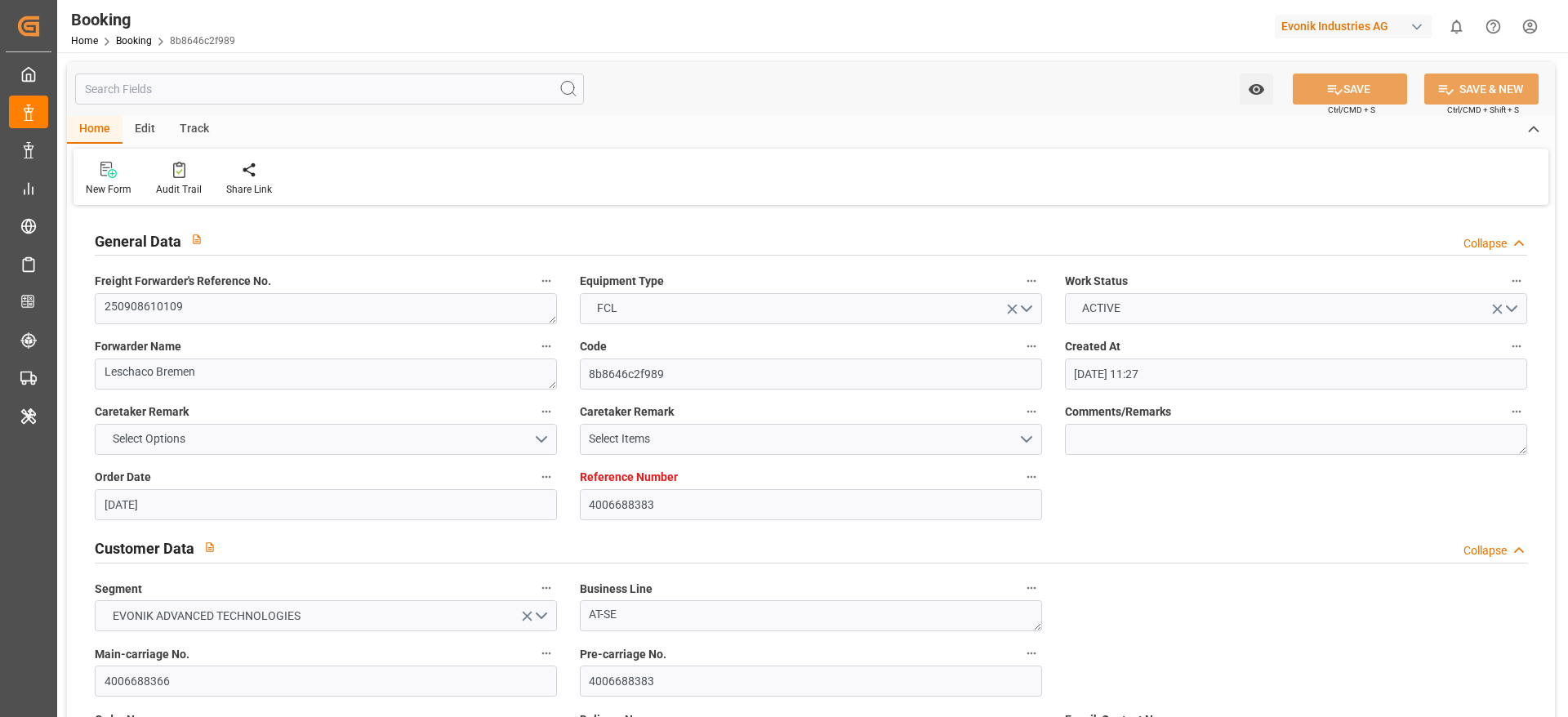
type input "17.09.2025 05:31"
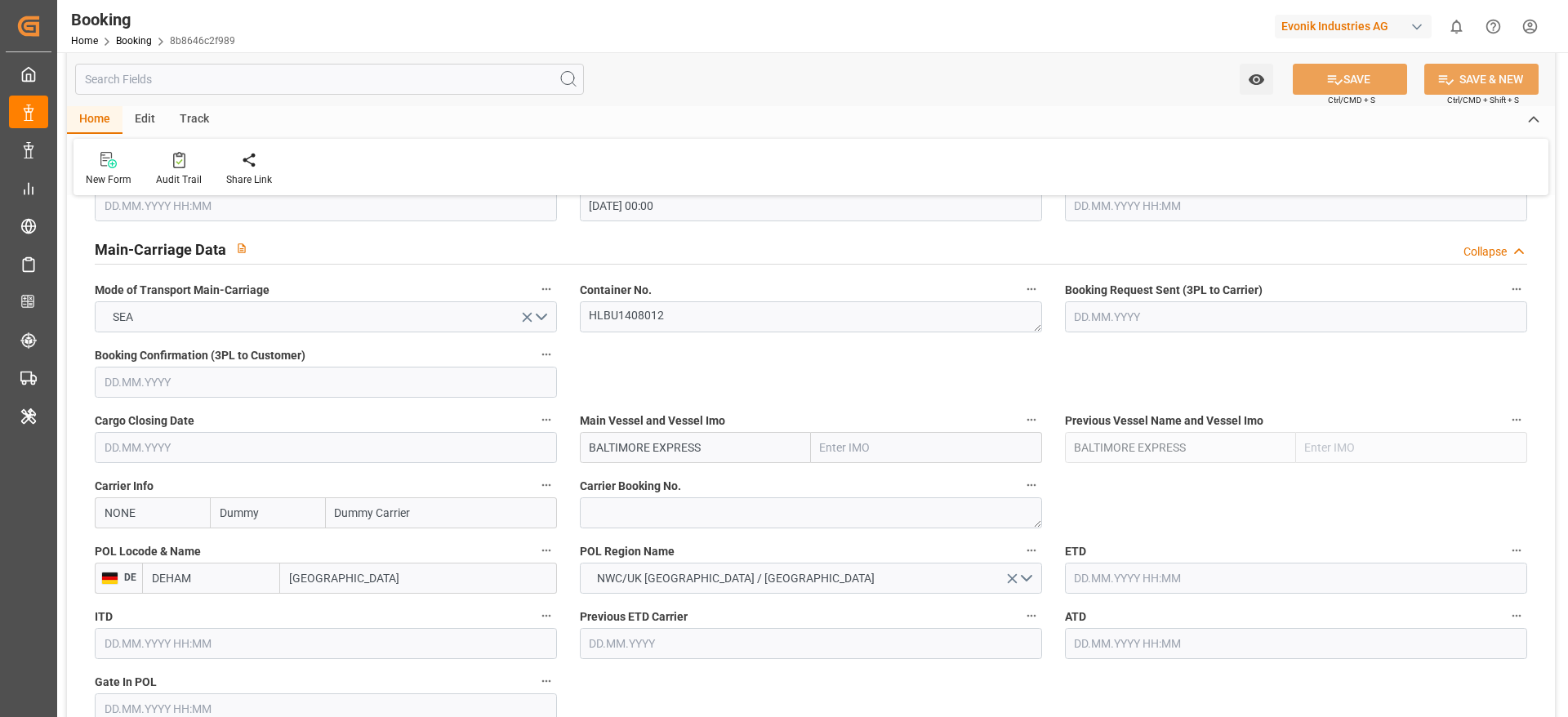
scroll to position [980, 0]
click at [630, 515] on textarea at bounding box center [811, 512] width 462 height 32
paste textarea "32201399"
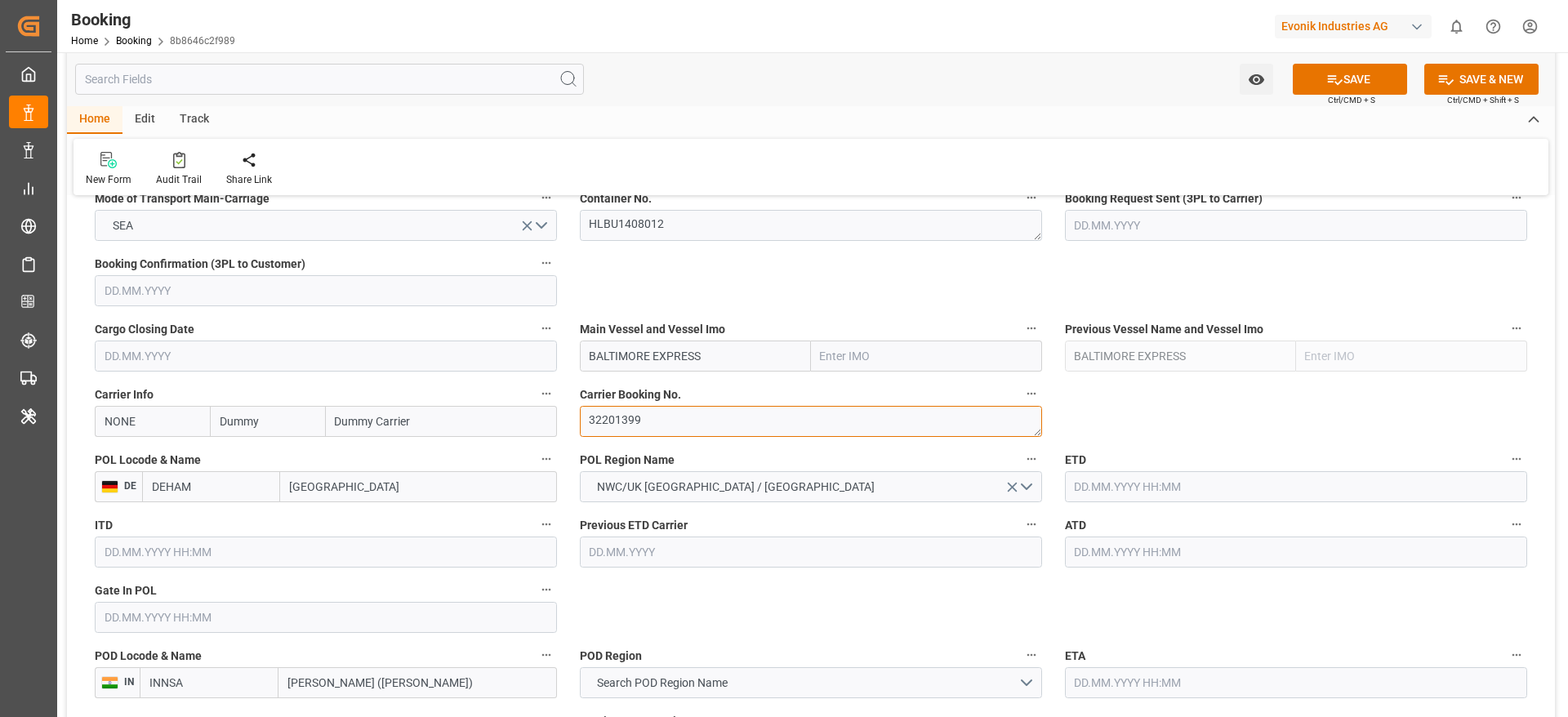
scroll to position [1103, 0]
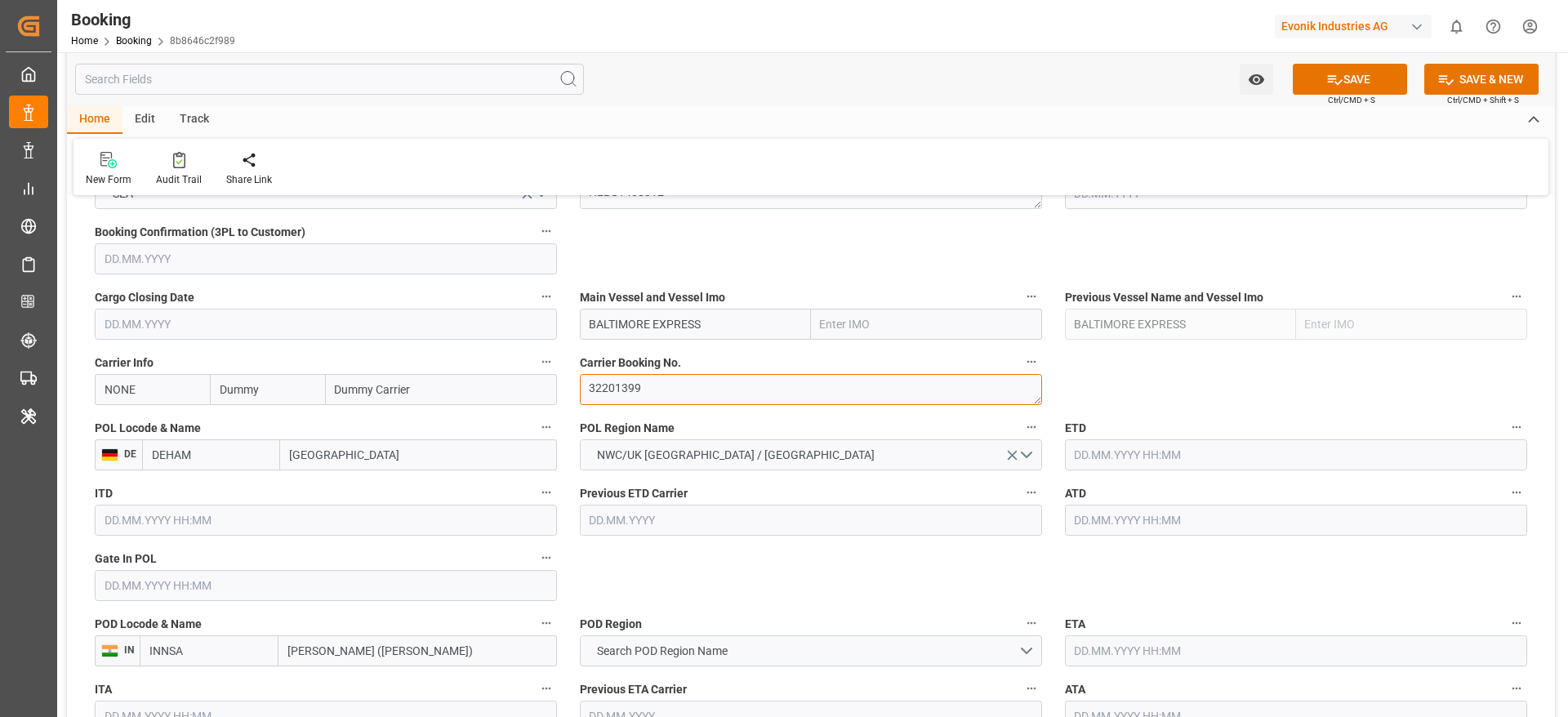
type textarea "32201399"
click at [289, 393] on input "Dummy" at bounding box center [267, 390] width 115 height 32
type input "hlcu"
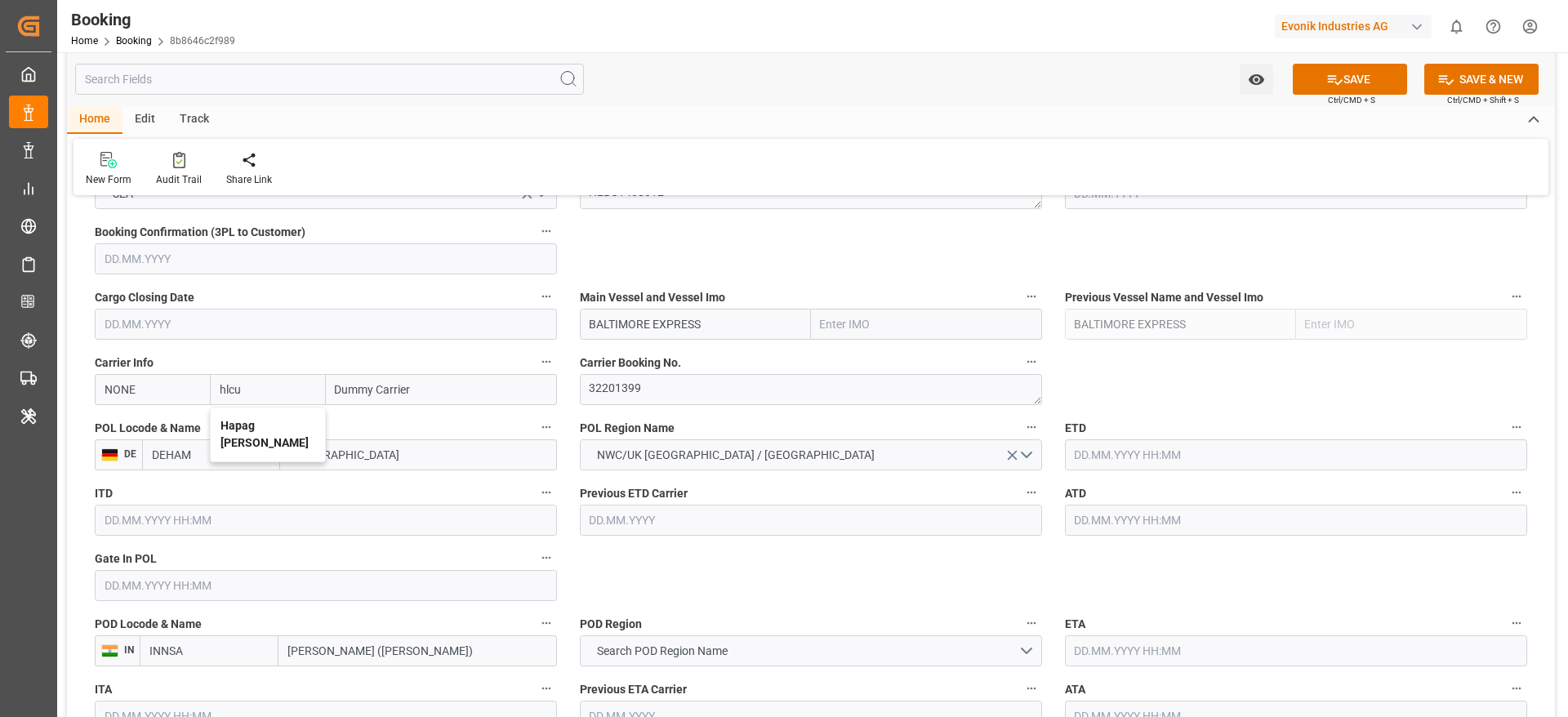
click at [278, 421] on b "Hapag [PERSON_NAME]" at bounding box center [265, 433] width 89 height 31
type input "HLCU"
type input "Hapag [PERSON_NAME]"
type input "Hapag Lloyd Aktiengesellschaft"
type input "Hapag [PERSON_NAME]"
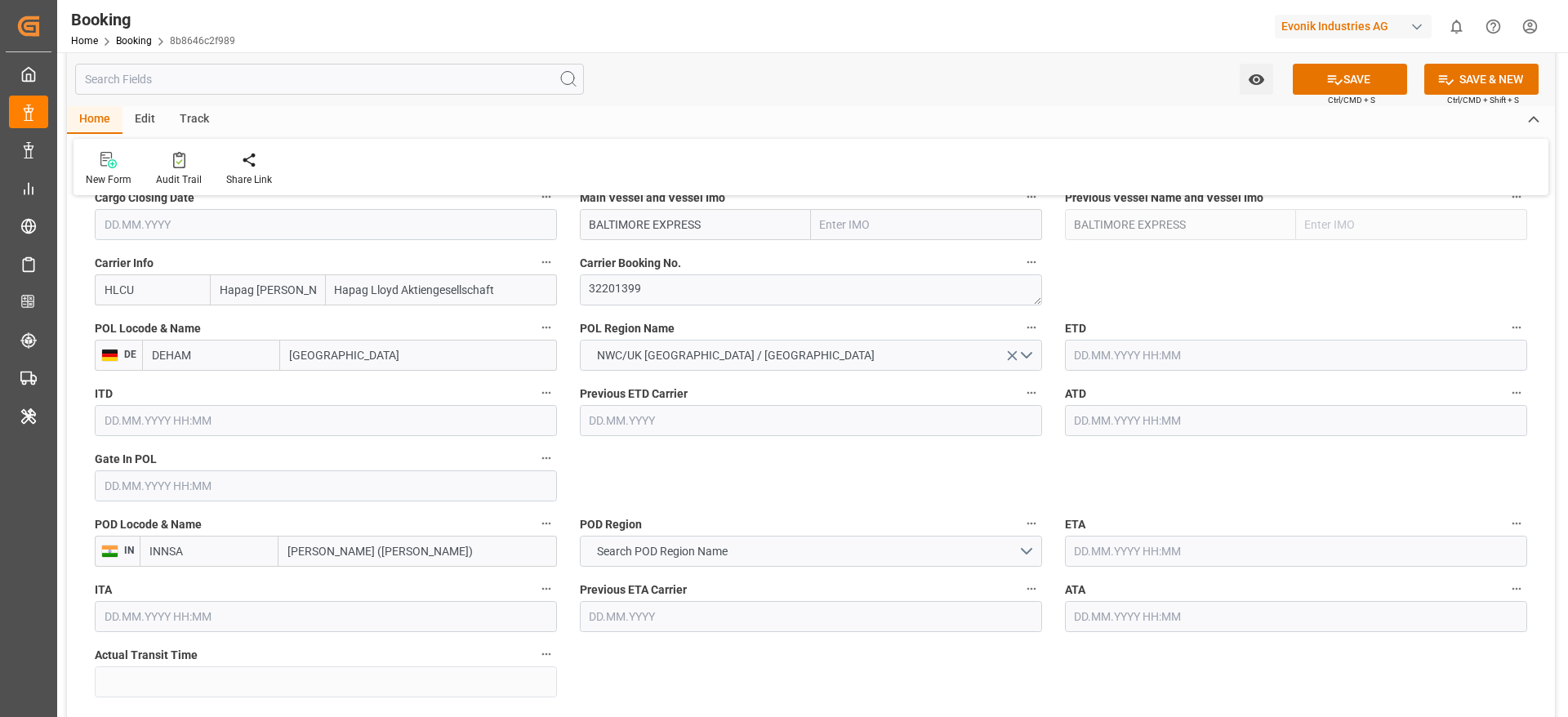
scroll to position [1225, 0]
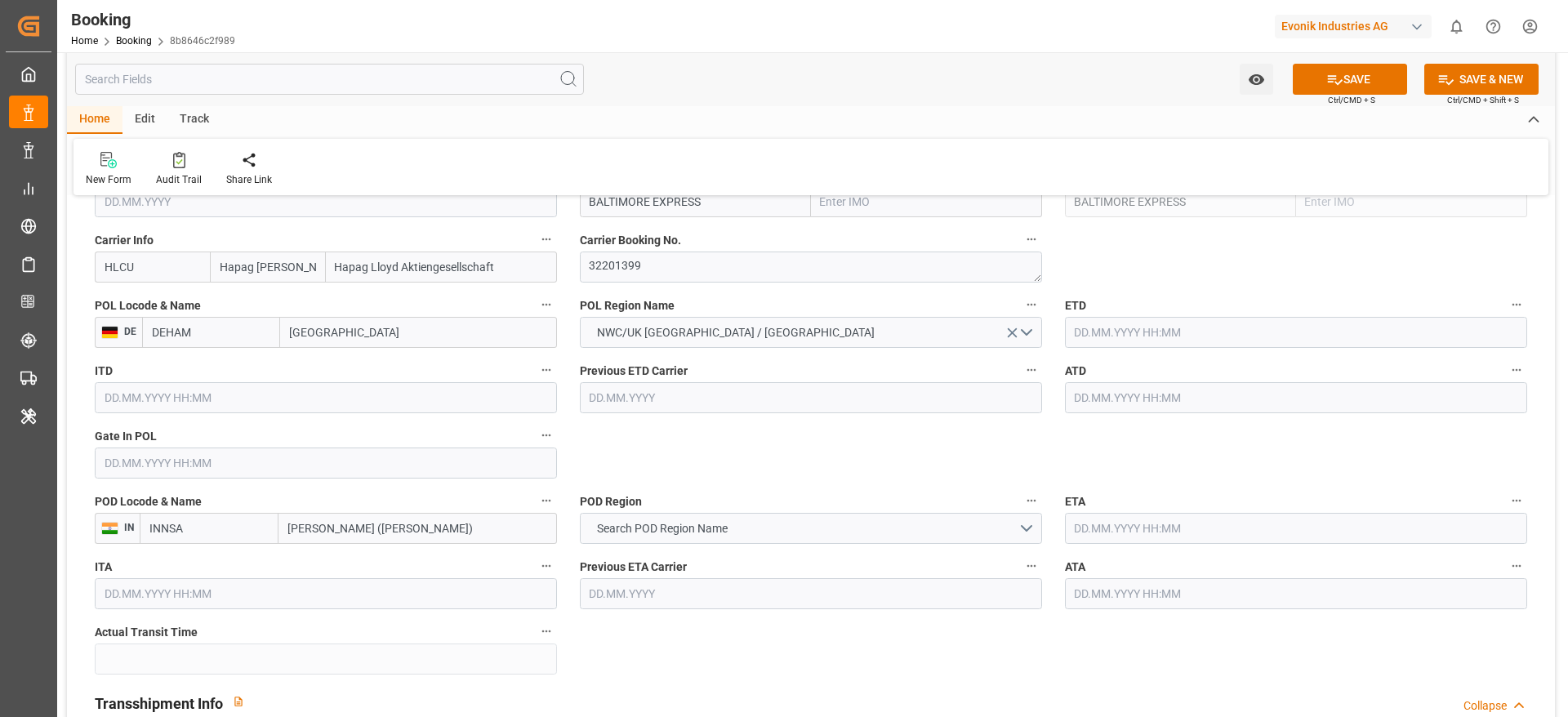
click at [1135, 407] on input "text" at bounding box center [1295, 398] width 462 height 32
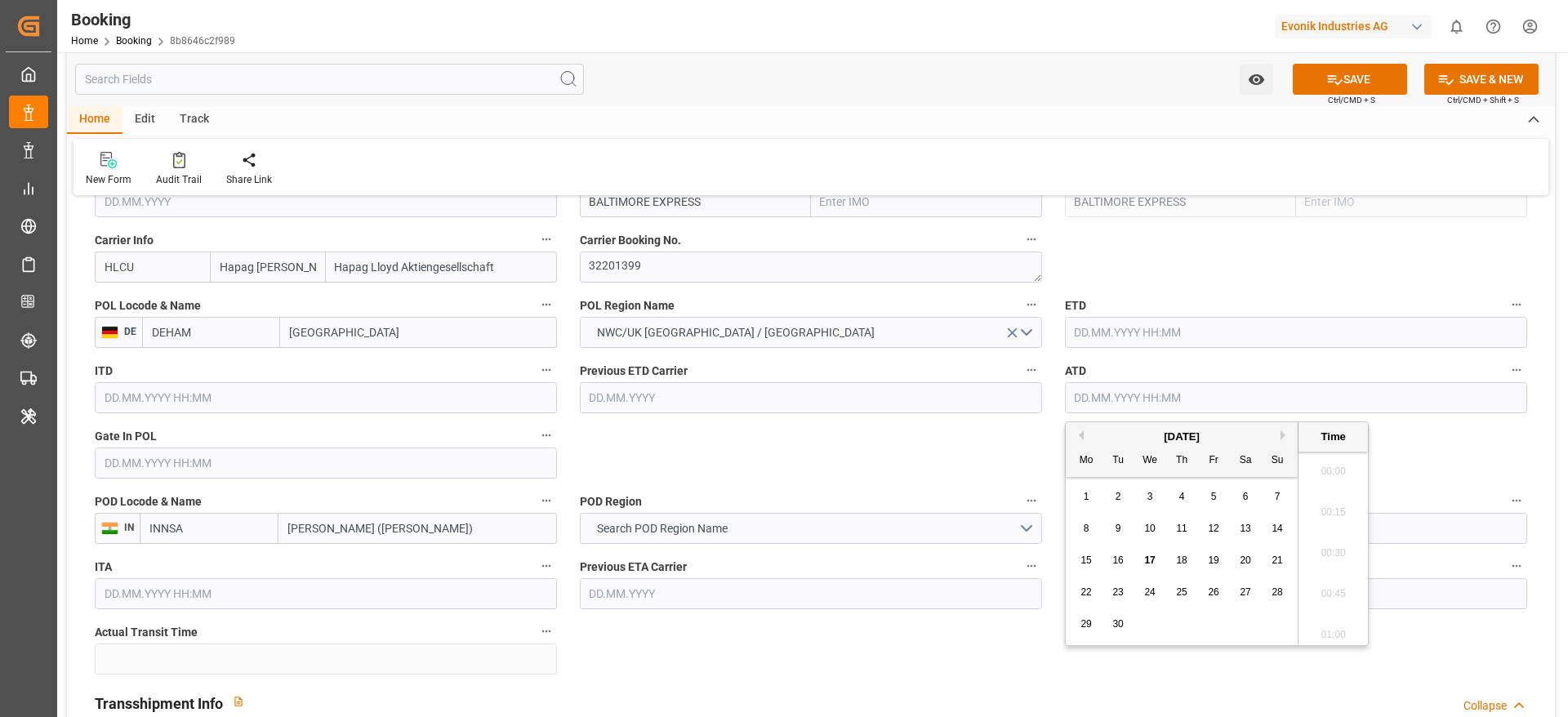
scroll to position [2660, 0]
click at [1116, 561] on span "16" at bounding box center [1118, 560] width 11 height 12
type input "16.09.2025 00:00"
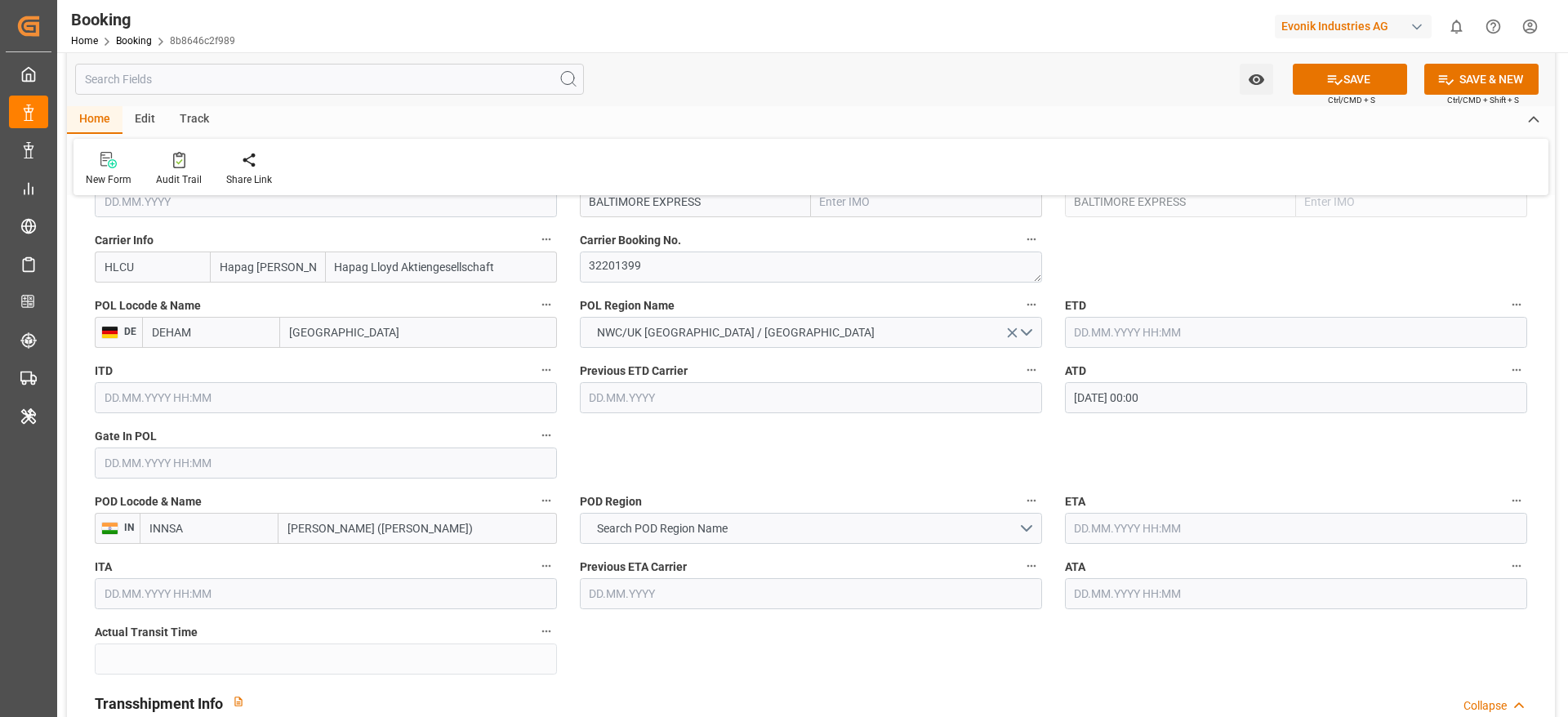
click at [1149, 395] on input "16.09.2025 00:00" at bounding box center [1295, 398] width 462 height 32
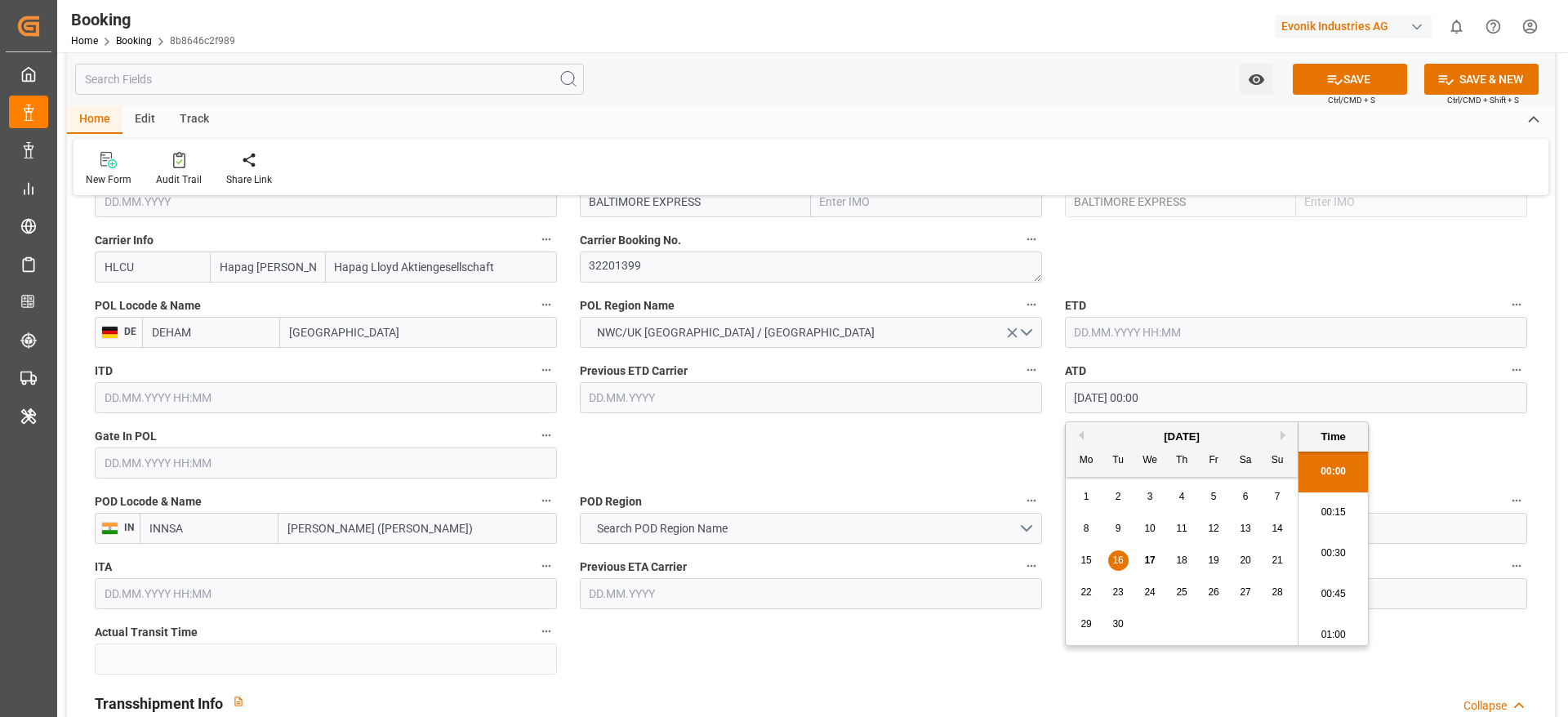
click at [1149, 395] on input "16.09.2025 00:00" at bounding box center [1295, 398] width 462 height 32
click at [1135, 327] on input "text" at bounding box center [1295, 333] width 462 height 32
paste input "16.09.2025 00:00"
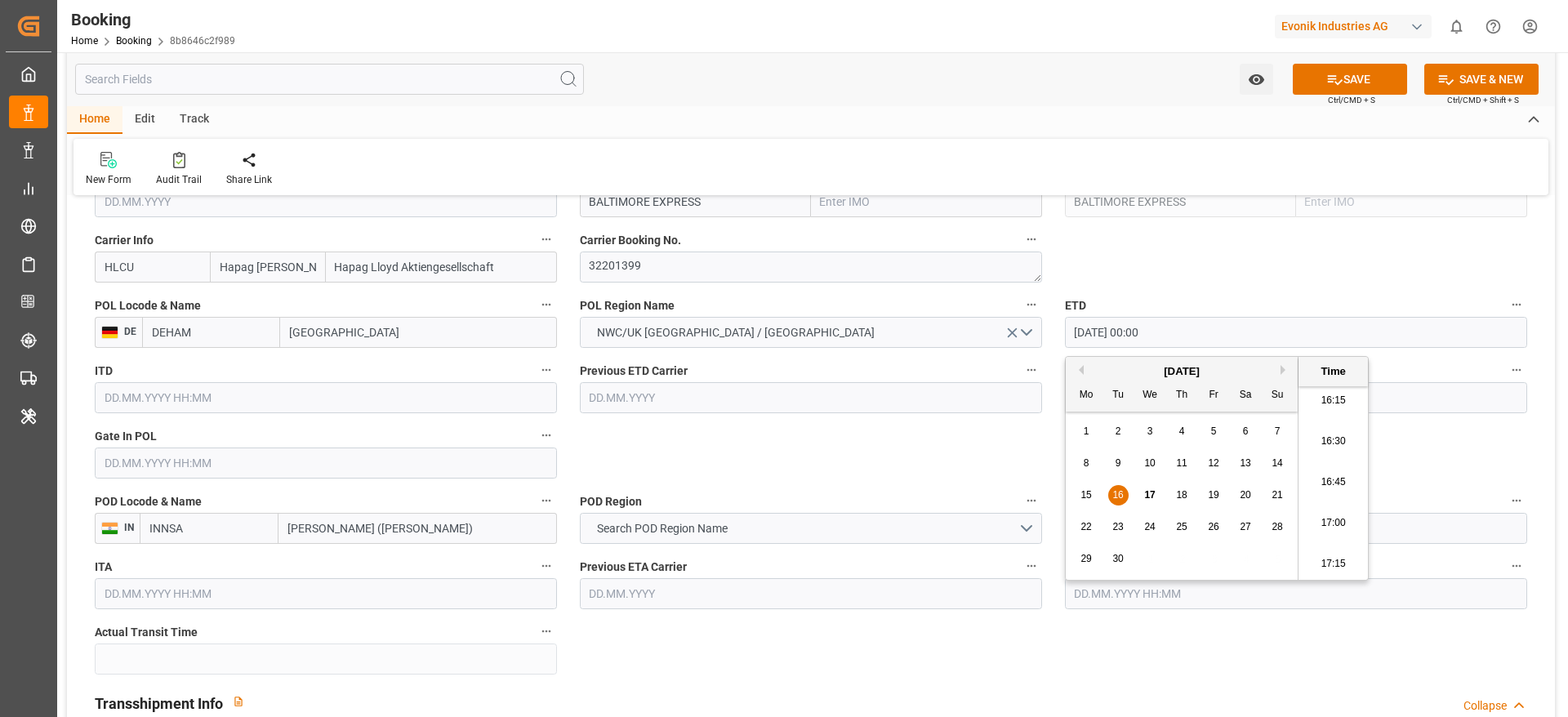
type input "16.09.2025 00:00"
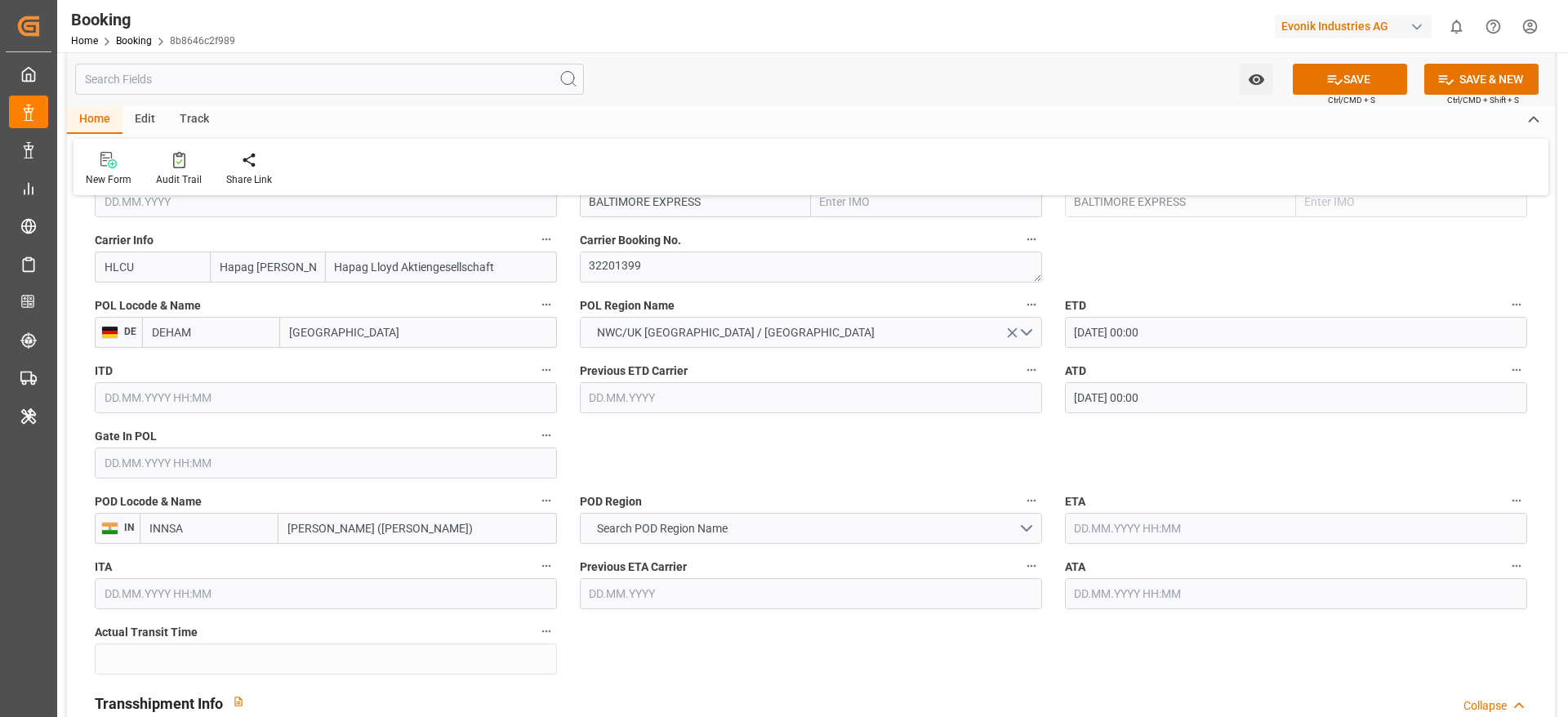
click at [252, 470] on input "text" at bounding box center [325, 463] width 462 height 32
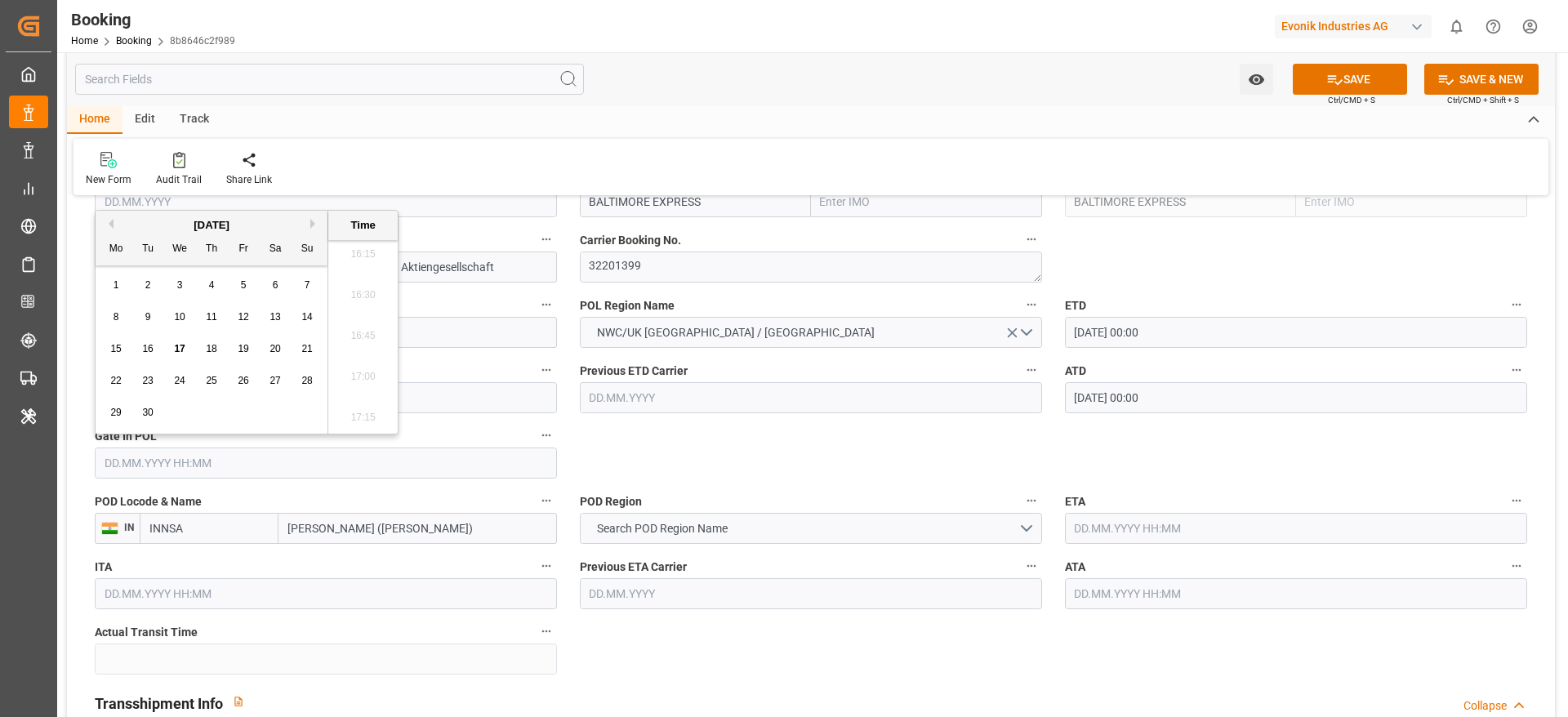
click at [241, 317] on span "12" at bounding box center [242, 317] width 11 height 12
type input "12.09.2025 00:00"
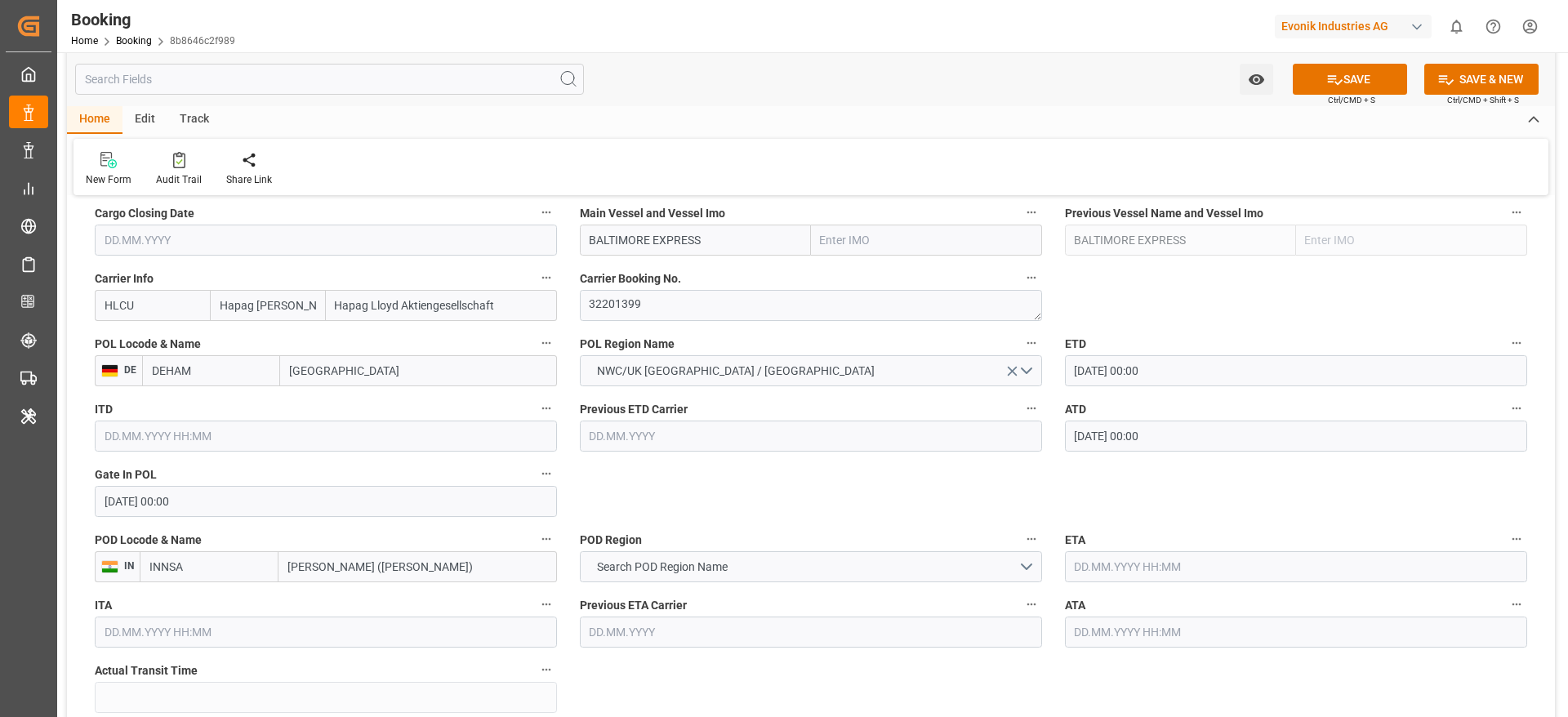
scroll to position [1225, 0]
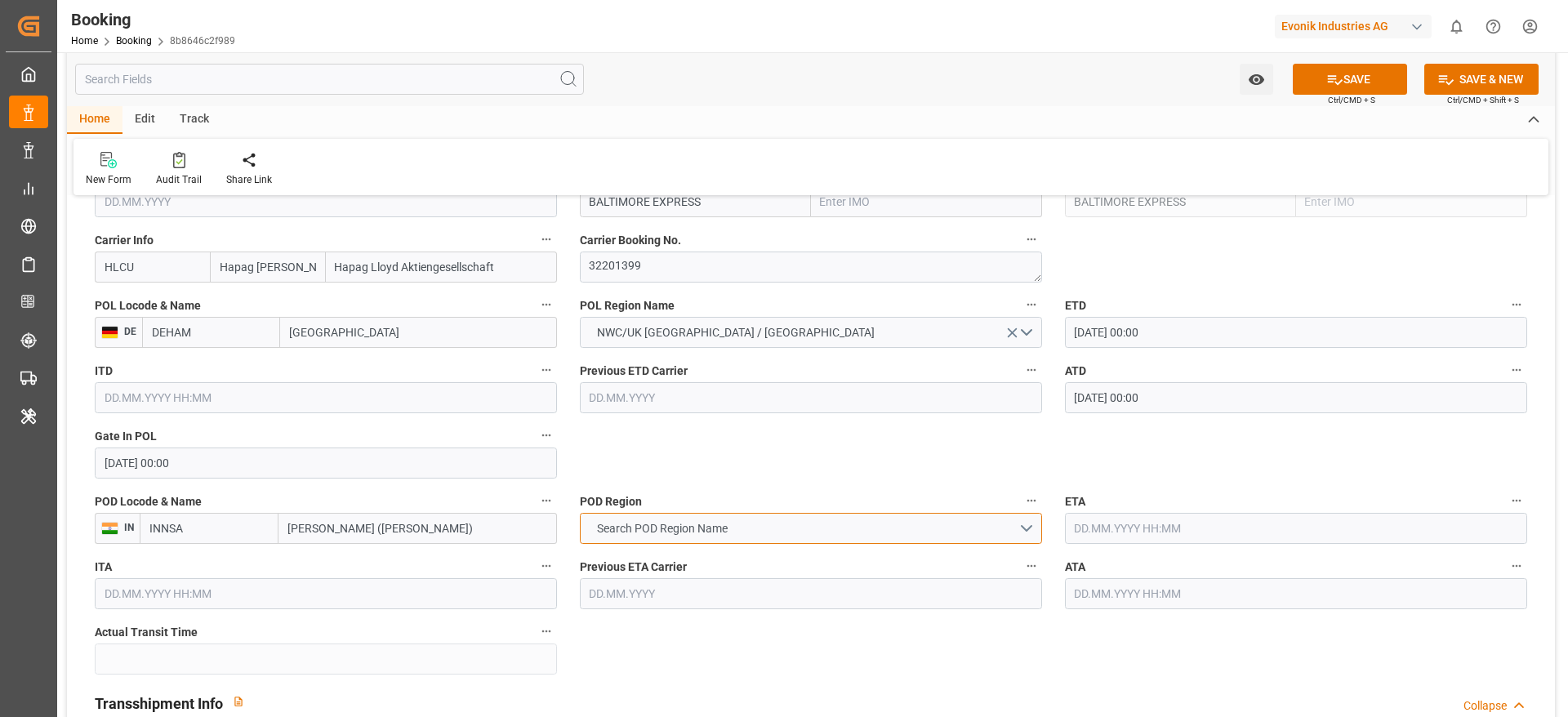
click at [789, 530] on button "Search POD Region Name" at bounding box center [811, 529] width 462 height 32
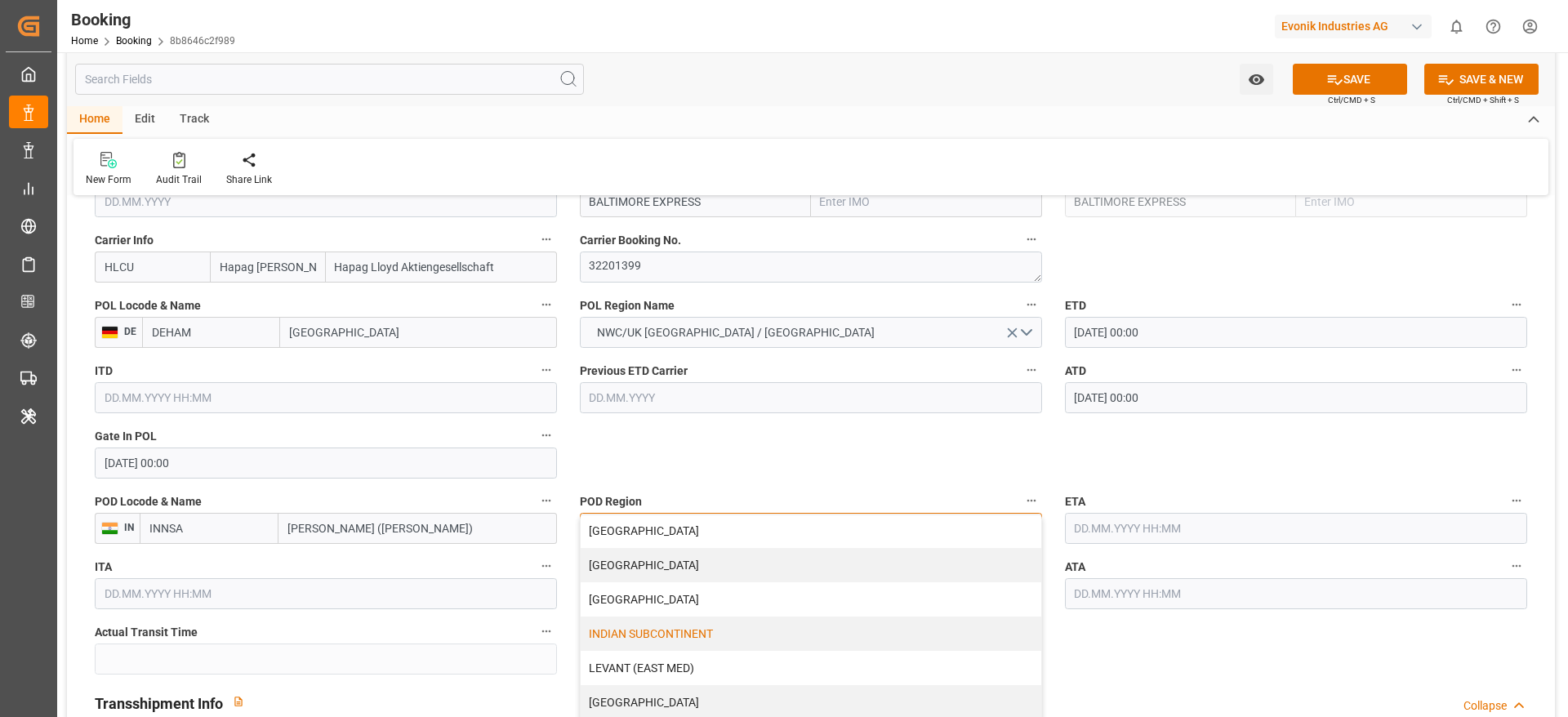
scroll to position [245, 0]
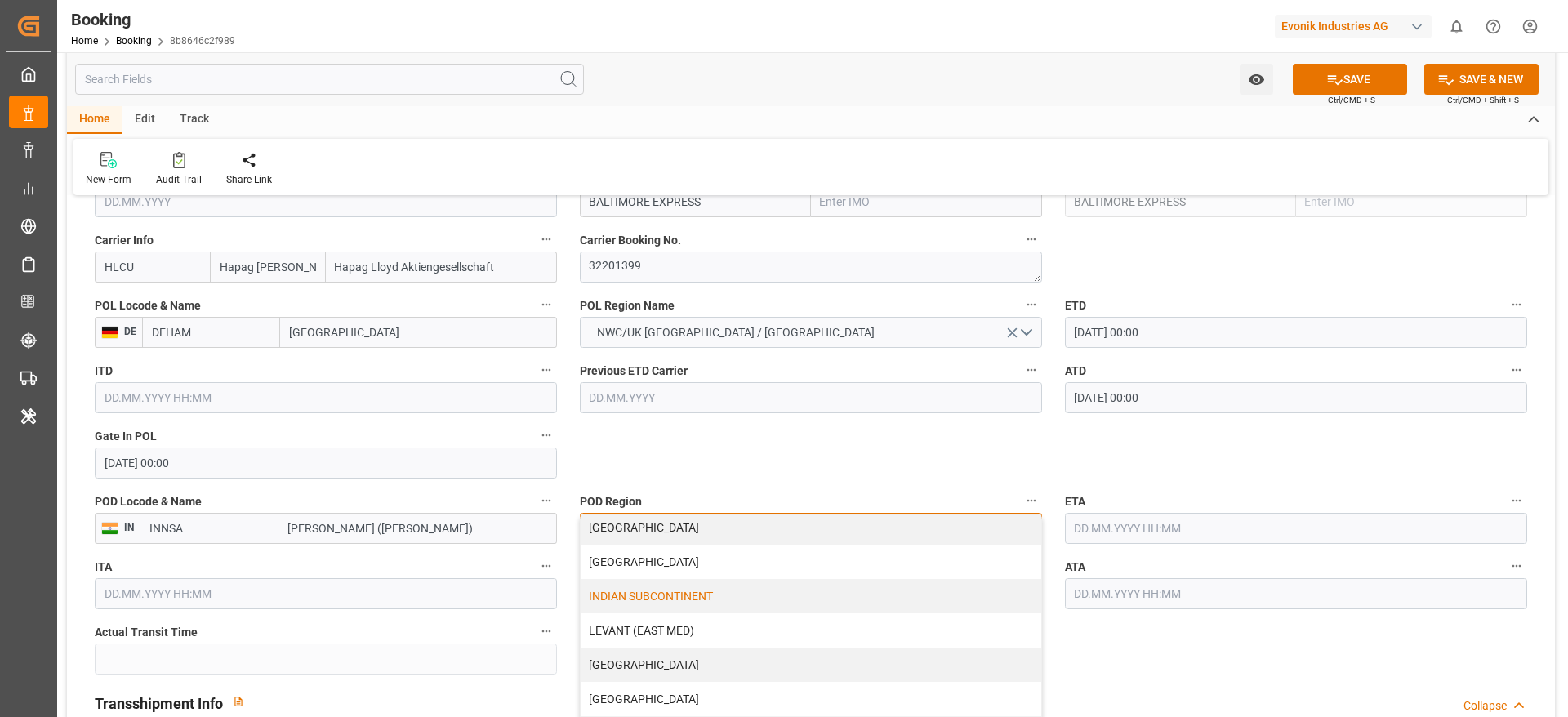
click at [732, 600] on div "INDIAN SUBCONTINENT" at bounding box center [812, 596] width 461 height 34
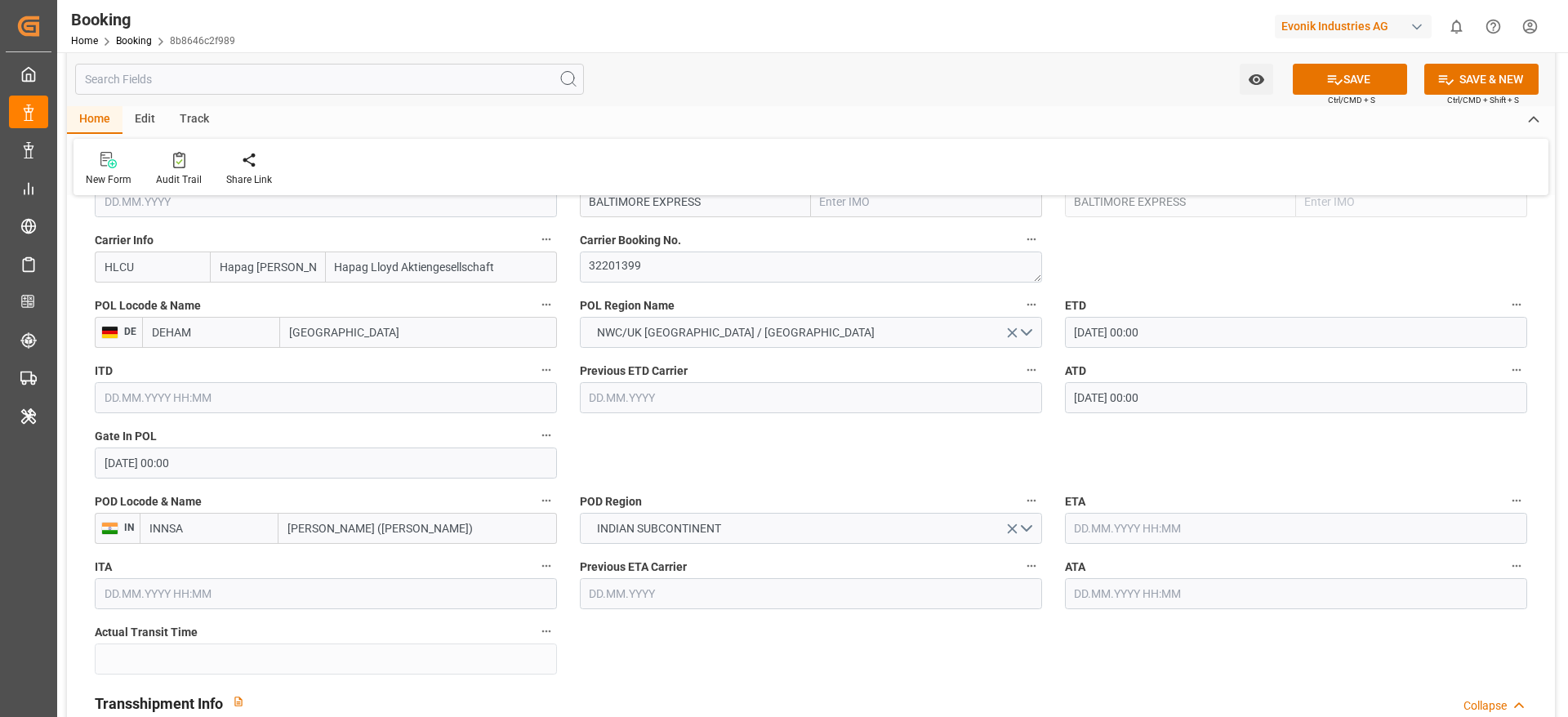
click at [1202, 544] on input "text" at bounding box center [1295, 529] width 462 height 32
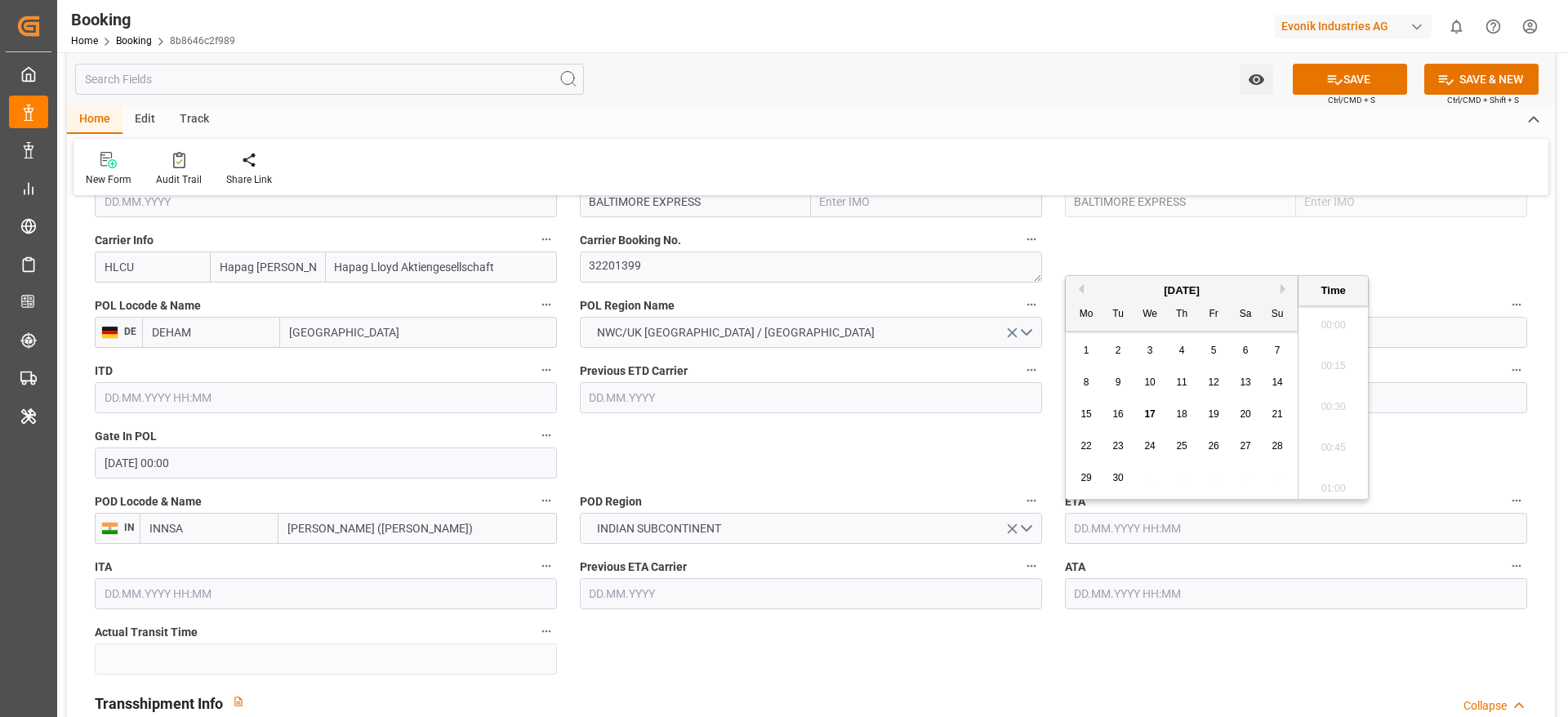
scroll to position [2660, 0]
click at [1285, 290] on button "Next Month" at bounding box center [1285, 290] width 10 height 10
click at [1150, 472] on span "29" at bounding box center [1149, 478] width 11 height 12
type input "29.10.2025 00:00"
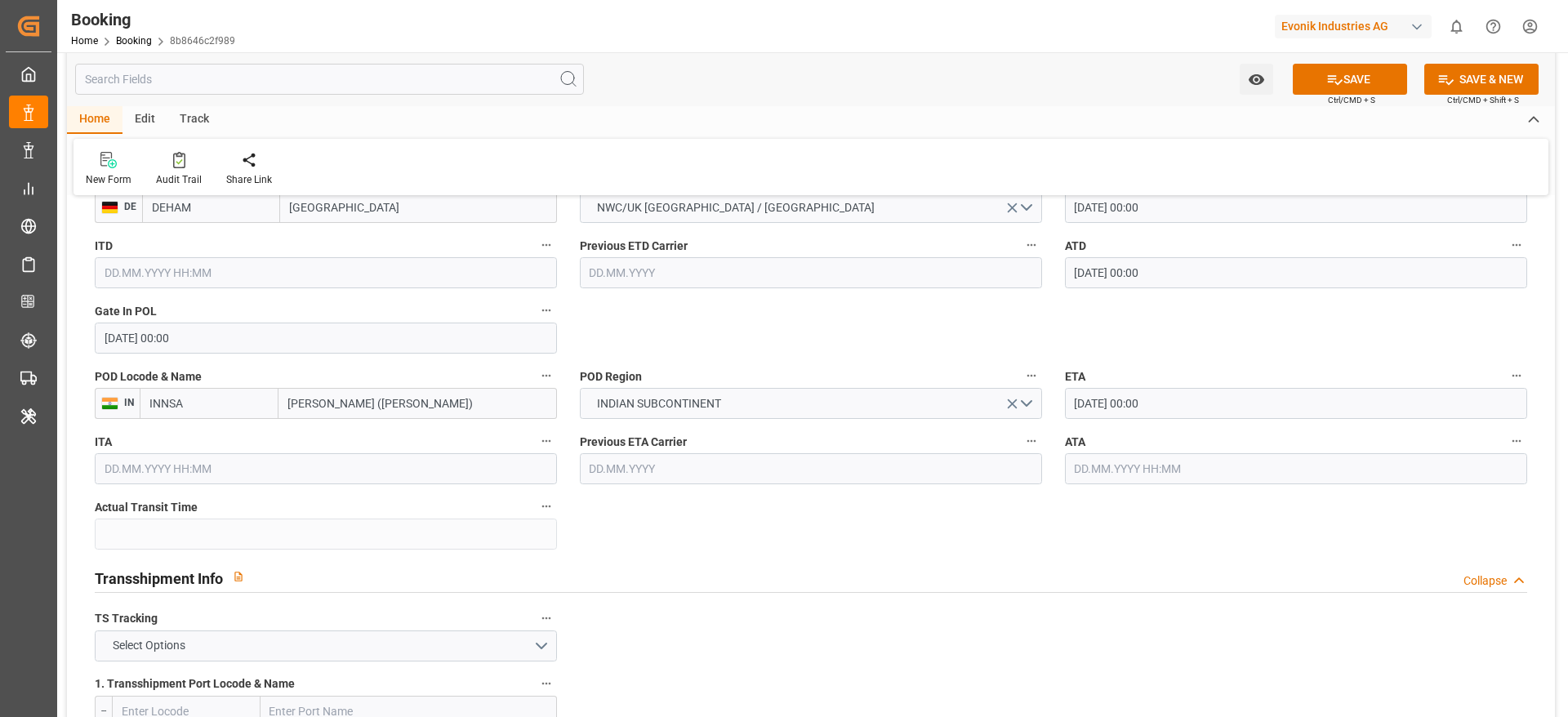
scroll to position [1470, 0]
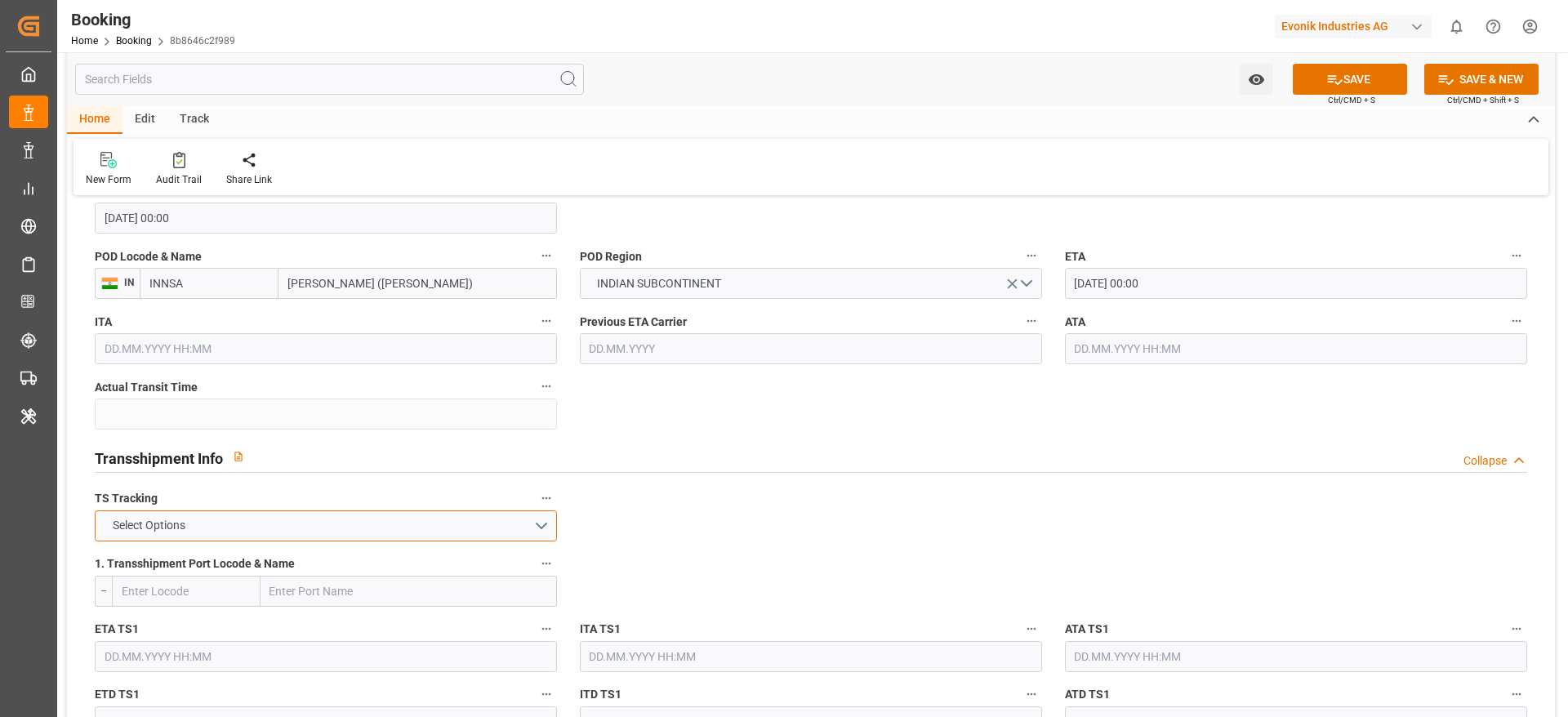
click at [282, 525] on button "Select Options" at bounding box center [325, 526] width 462 height 32
click at [246, 565] on div "FALSE" at bounding box center [326, 564] width 461 height 34
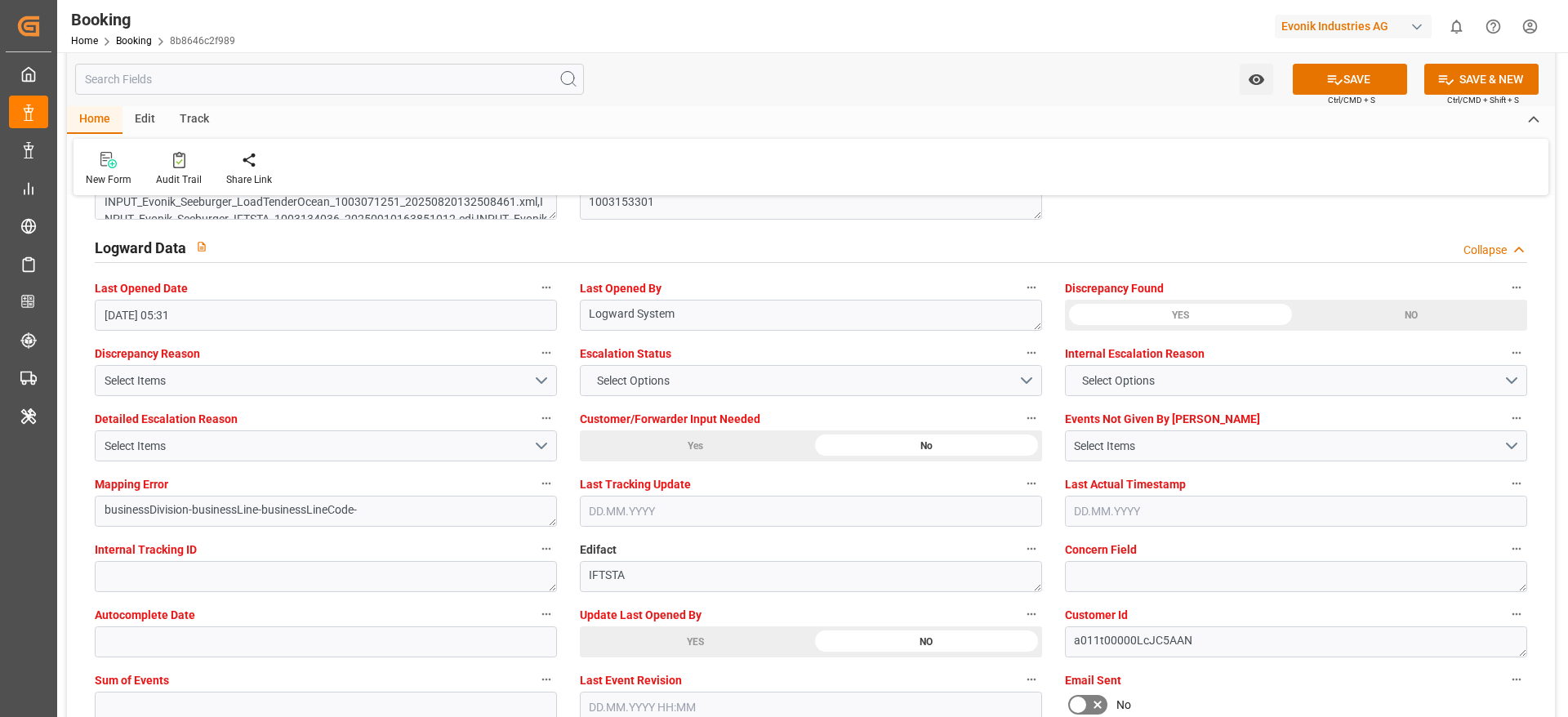
scroll to position [3063, 0]
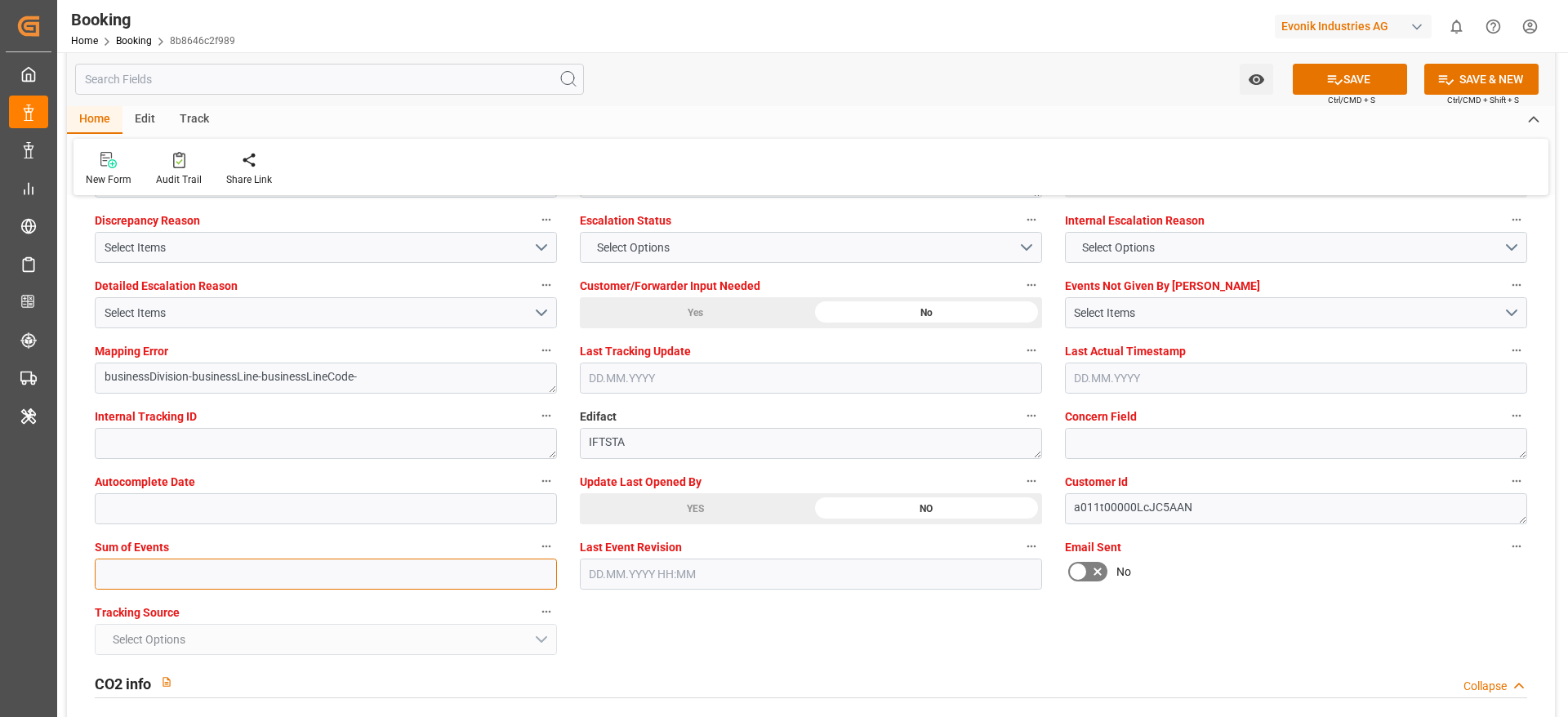
click at [211, 585] on input "text" at bounding box center [325, 574] width 462 height 32
type input "0"
click at [1400, 75] on button "SAVE" at bounding box center [1350, 80] width 114 height 32
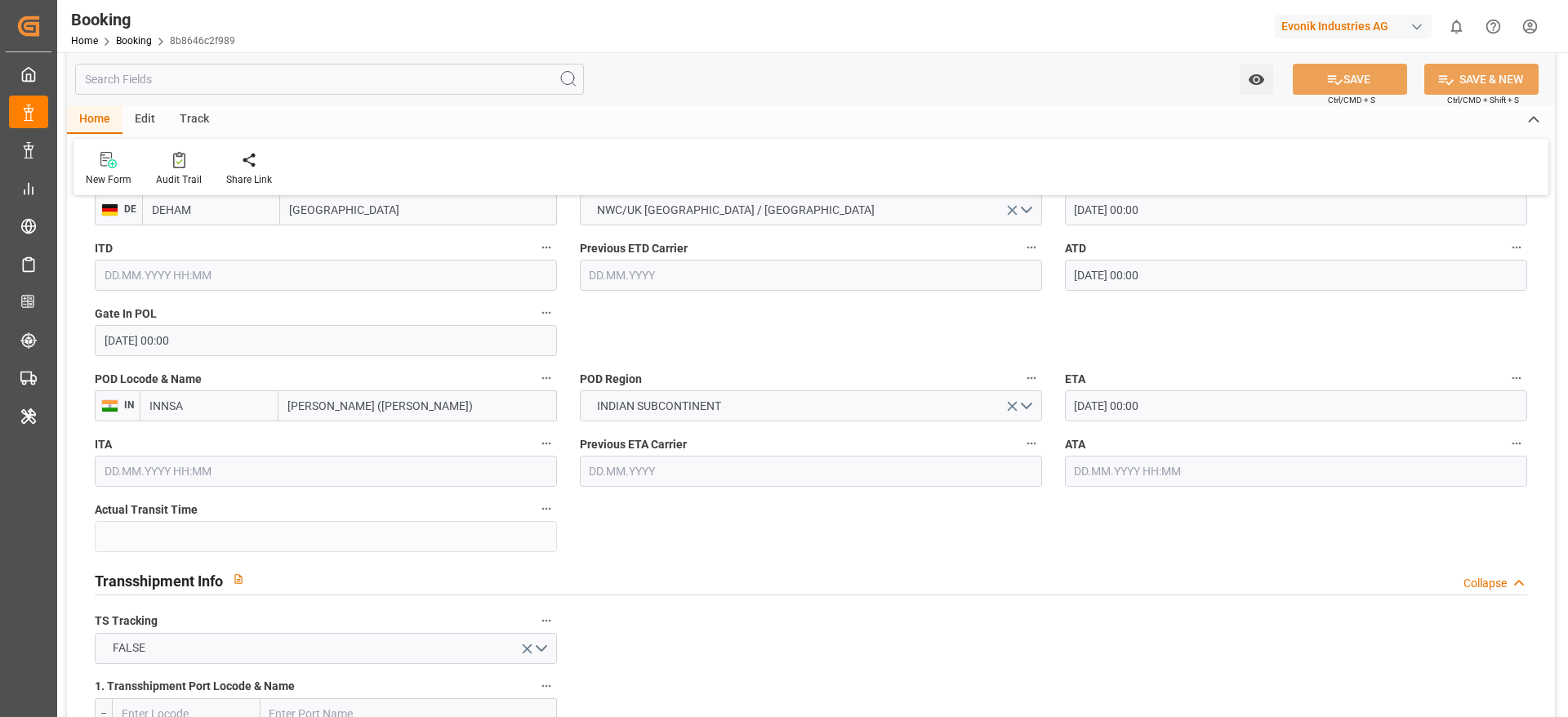
scroll to position [1257, 0]
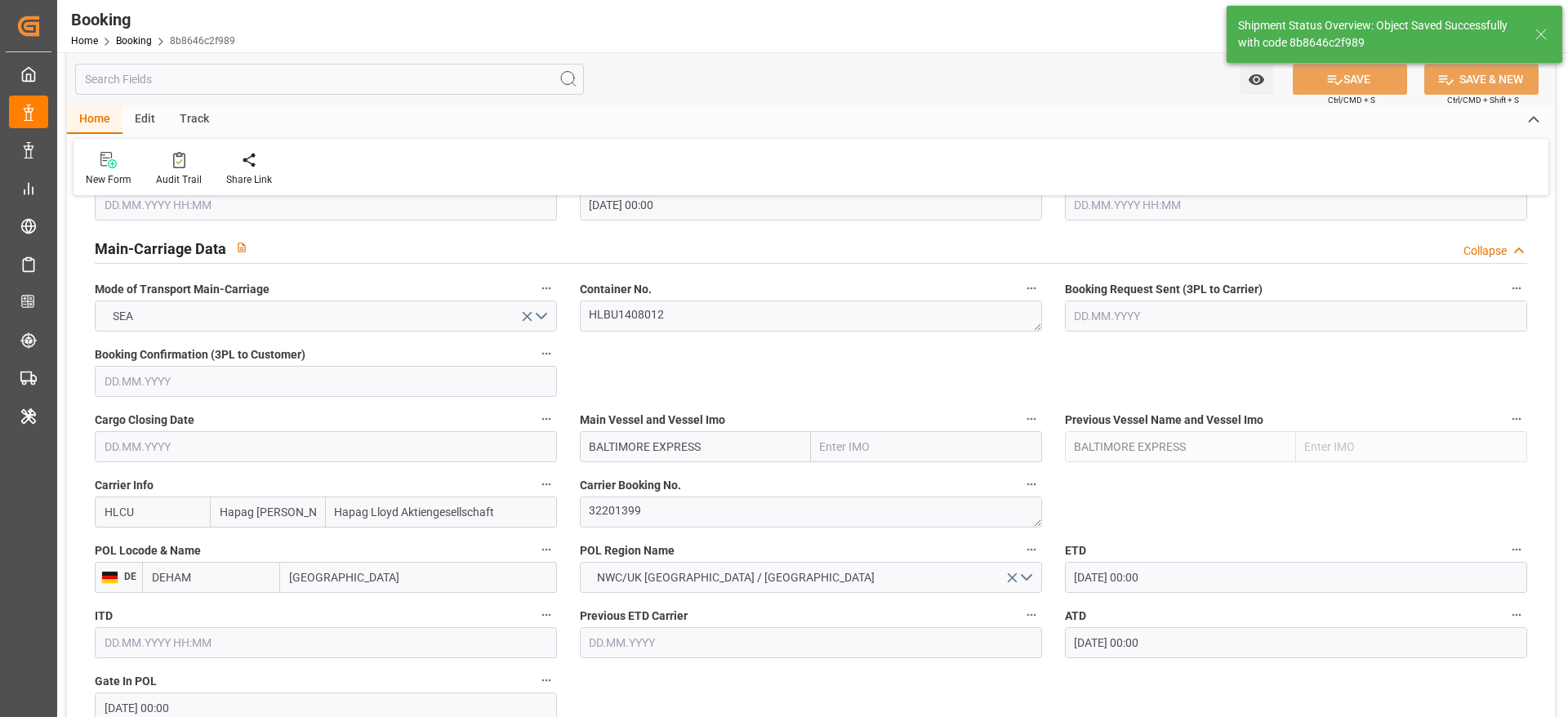
type textarea "NWC/UK North West Continent / UK_INNSA_HLCU_AT-SE"
type textarea "[PERSON_NAME]"
type textarea "businessDivision-businessLine-"
type input "16.09.2025 00:00"
type input "29.10.2025 00:00"
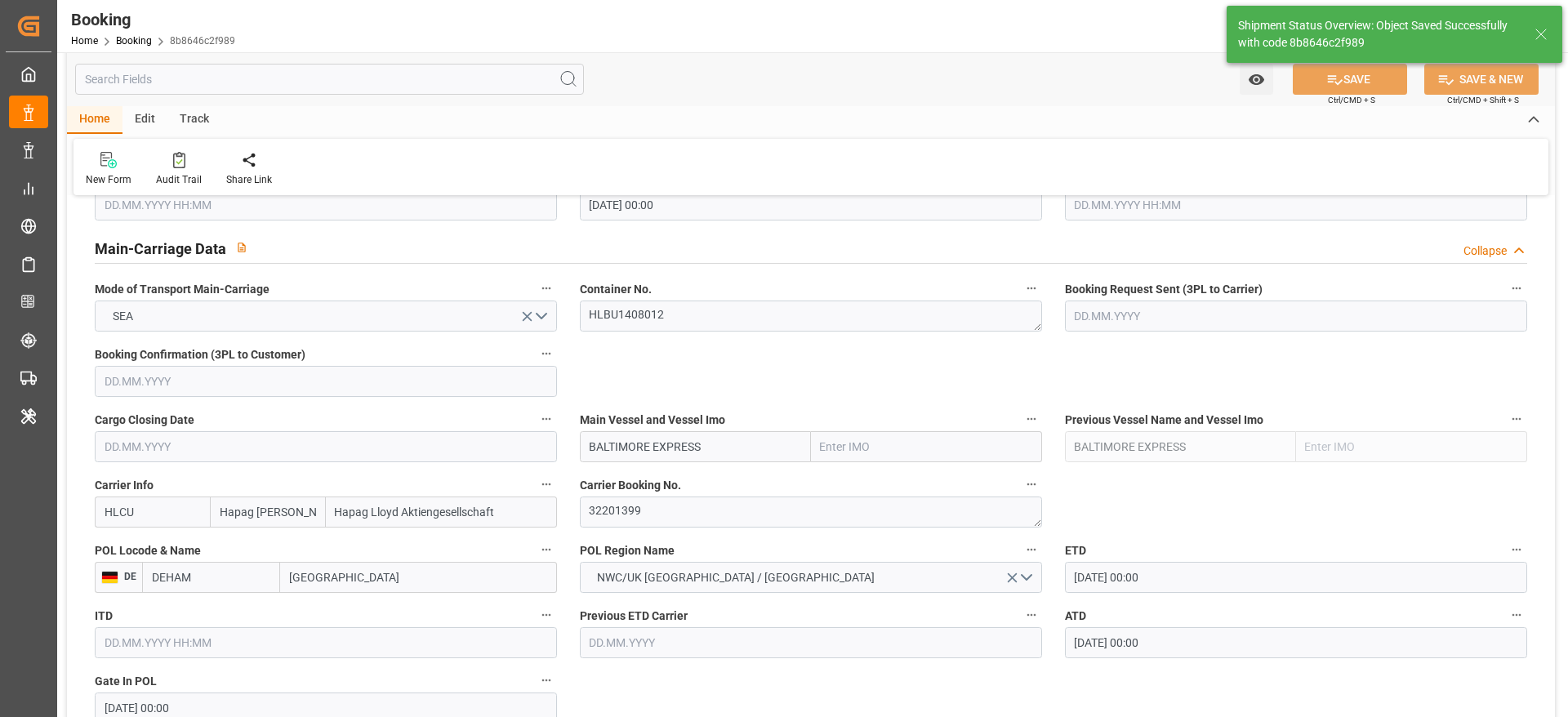
type input "17.09.2025 11:16"
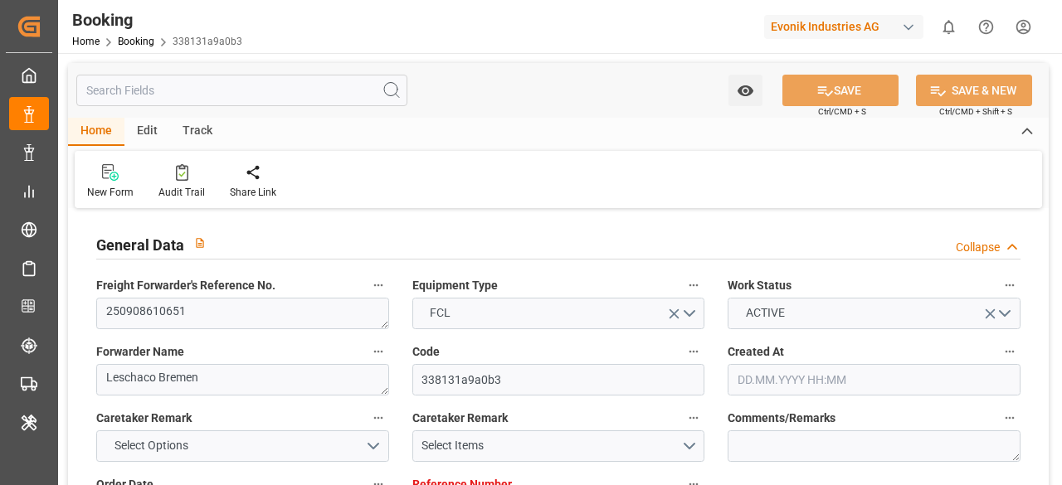
type input "4006714849"
type input "9710438"
type input "Dummy"
type input "Dummy Carrier"
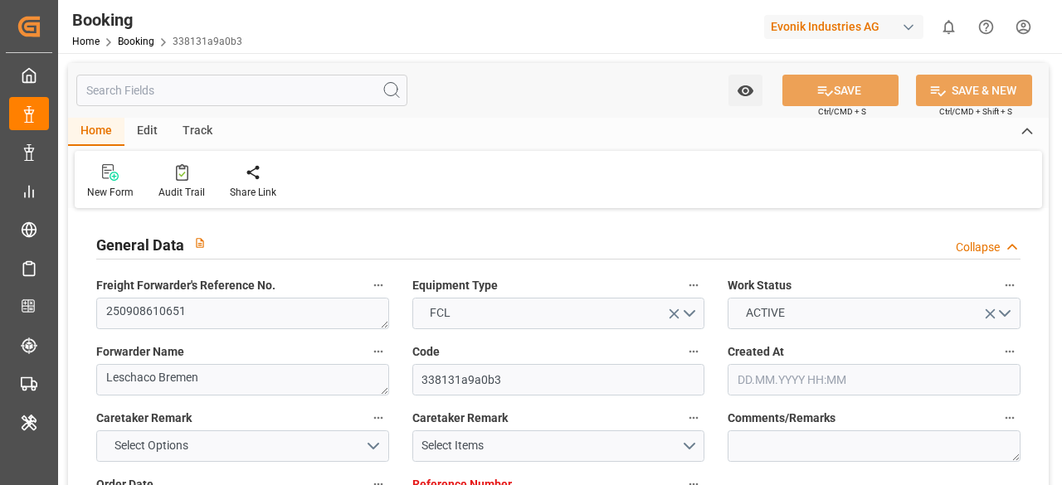
type input "DEHAM"
type input "SAJED"
type input "04.09.2025 06:57"
type input "04.09.2025"
type input "19.10.2025"
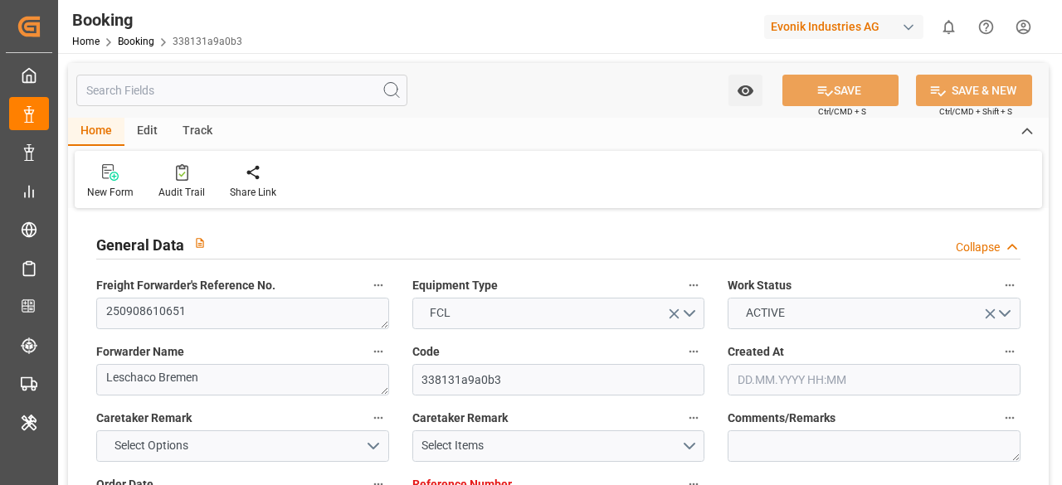
type input "08.09.2025"
type input "08.09.2025 00:00"
type input "17.09.2025 04:48"
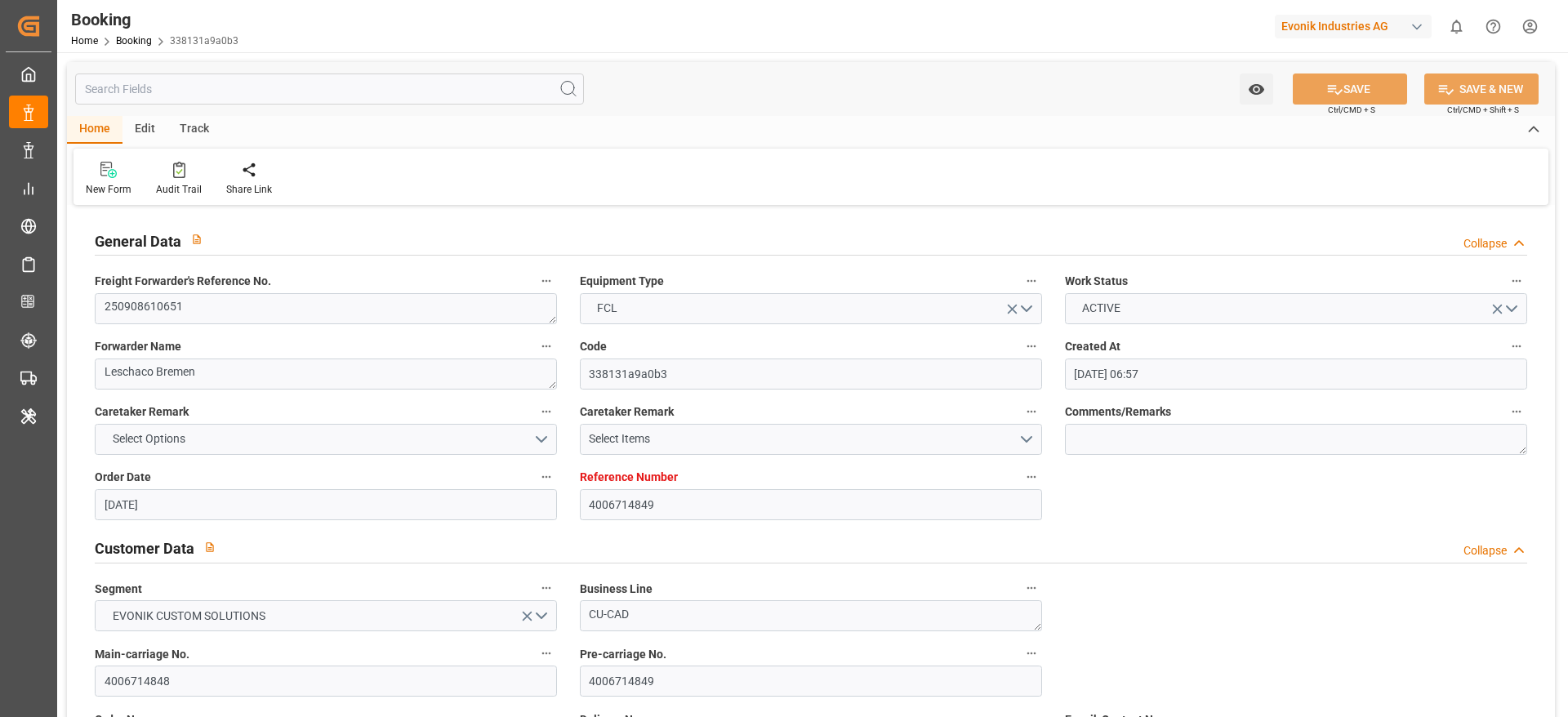
scroll to position [1103, 0]
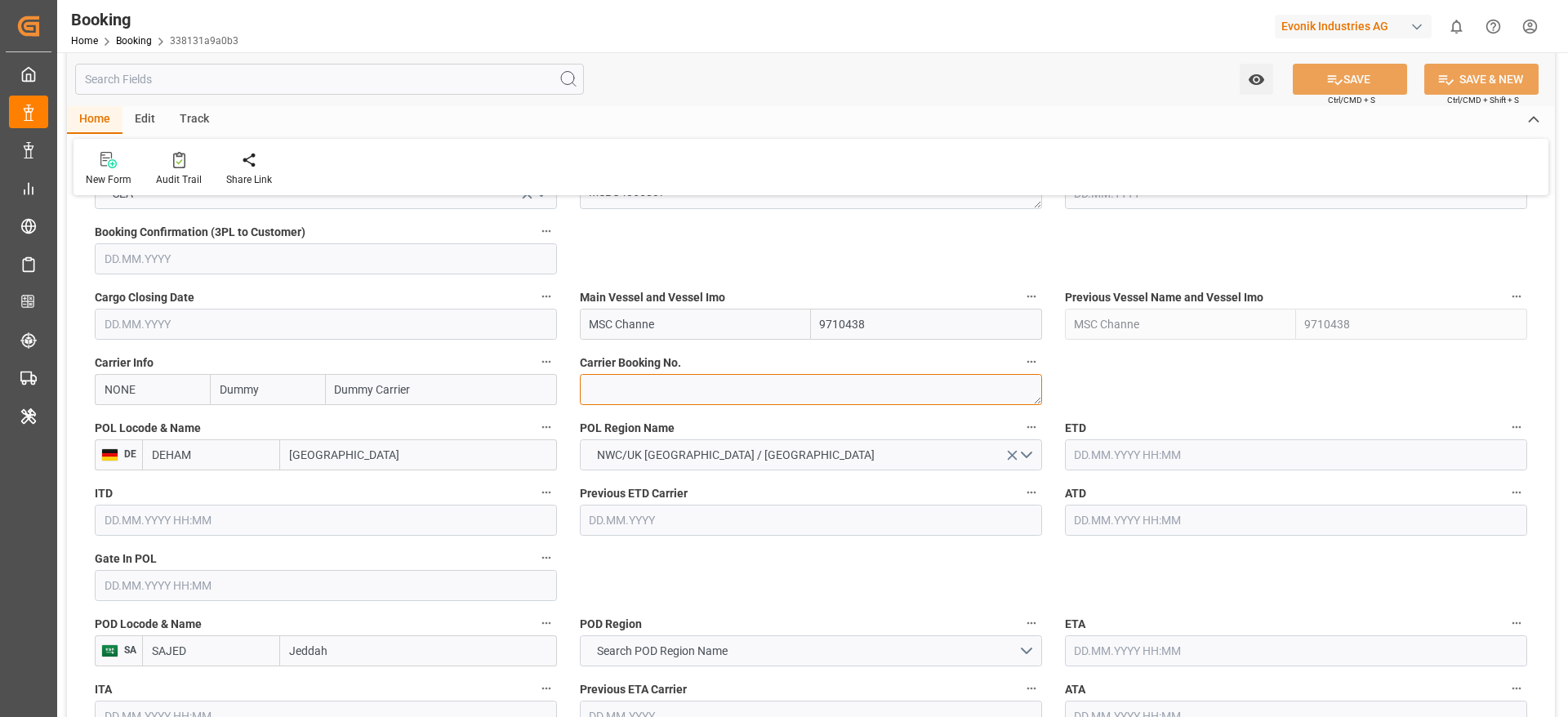
click at [683, 389] on textarea at bounding box center [811, 390] width 462 height 32
paste textarea "459IHA1432105"
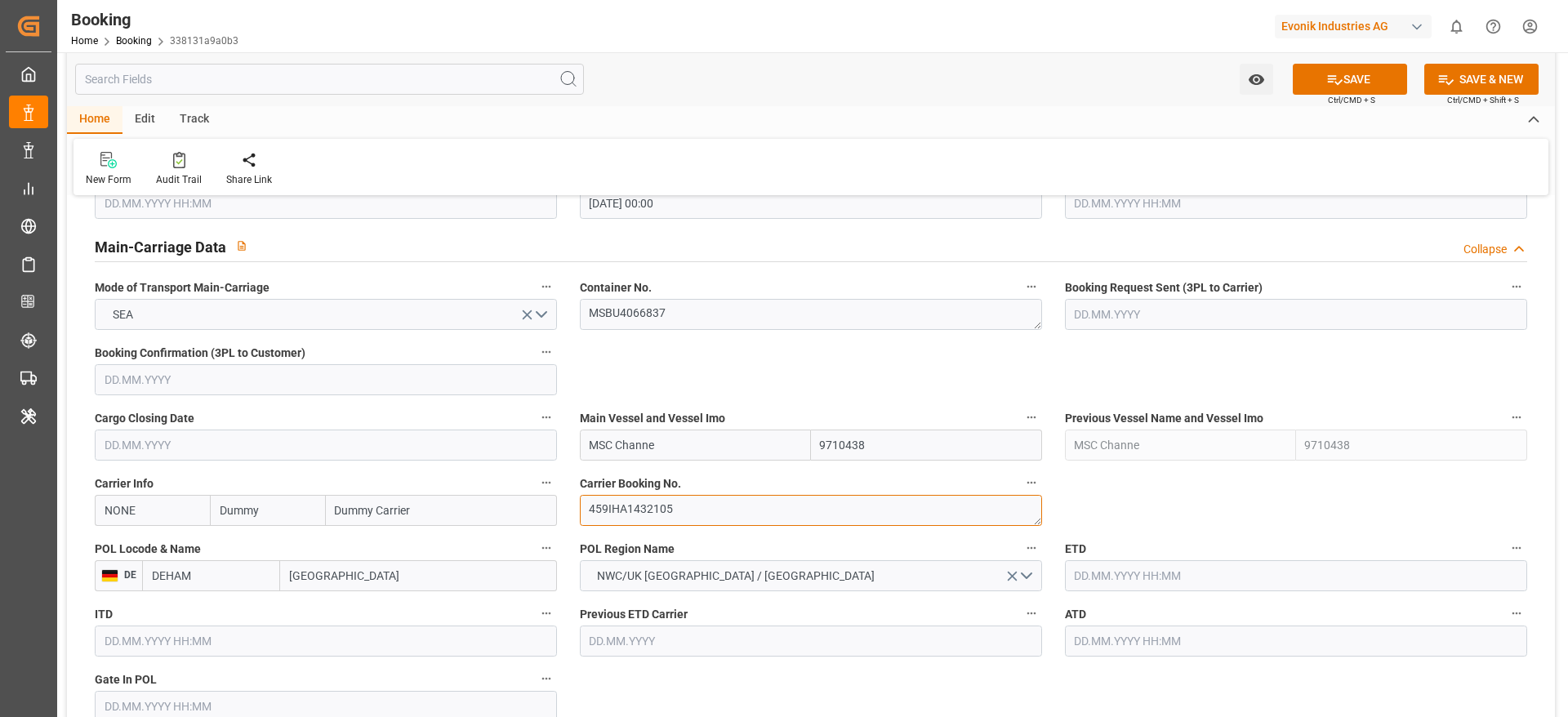
scroll to position [980, 0]
type textarea "459IHA1432105"
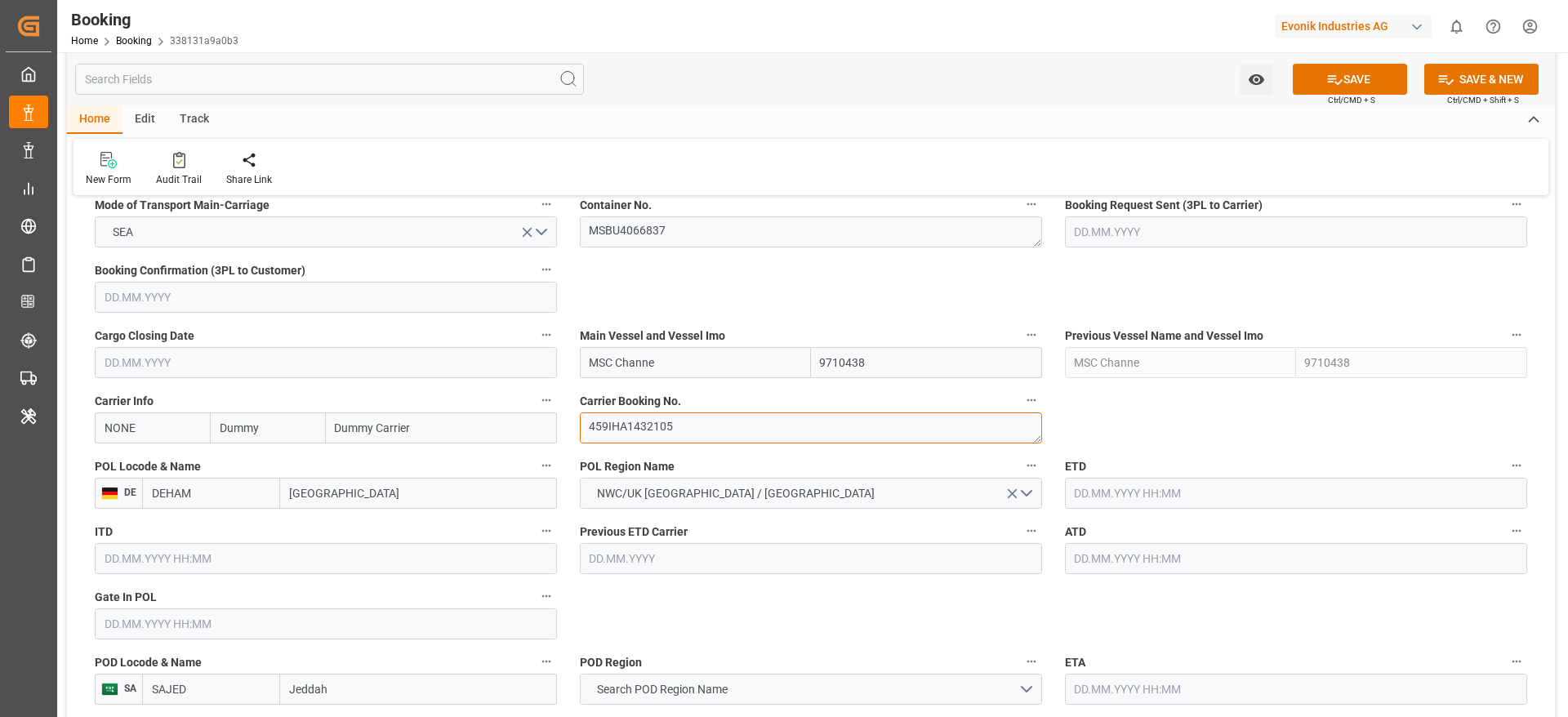
scroll to position [1103, 0]
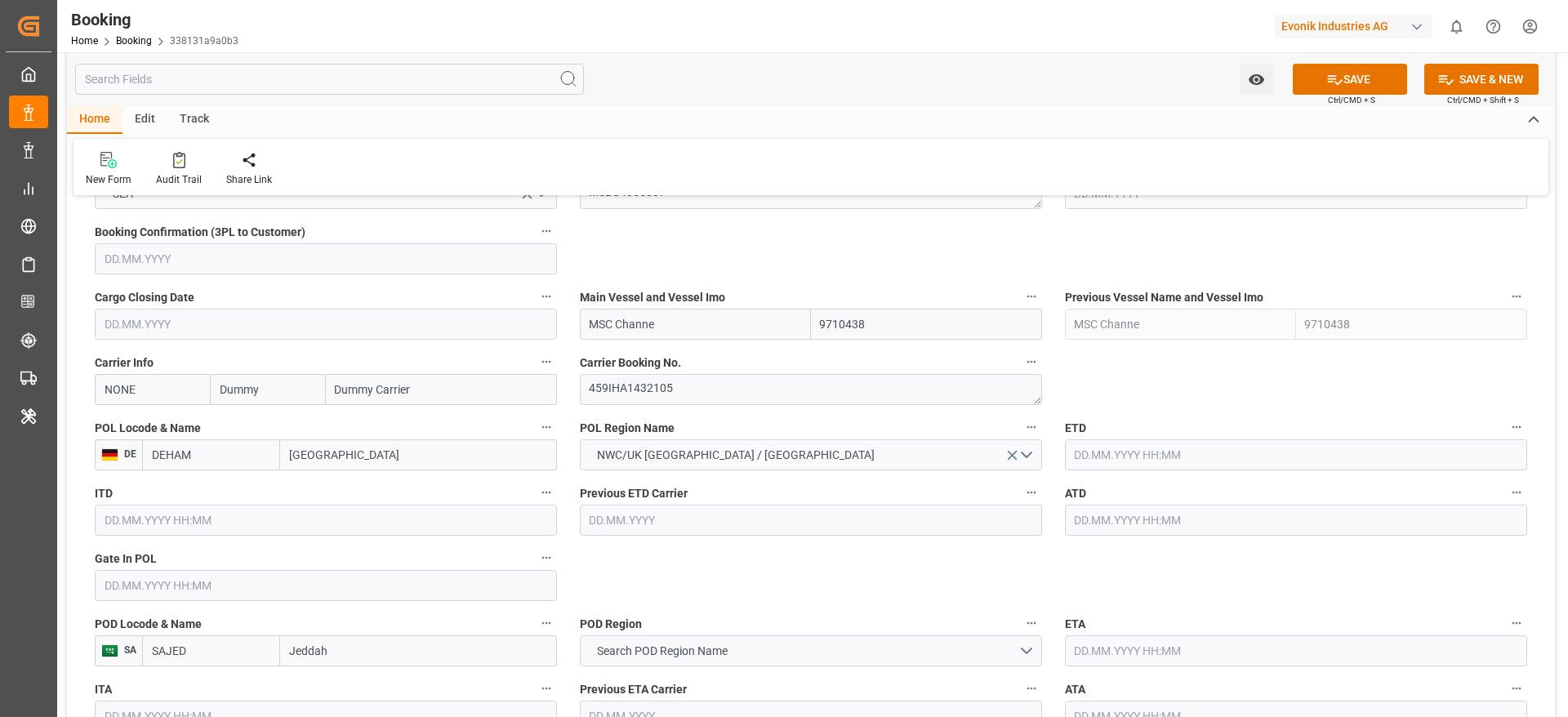
click at [393, 459] on input "Hamburg" at bounding box center [418, 455] width 277 height 32
paste input "Bremerhaven"
type input "Bremerhaven"
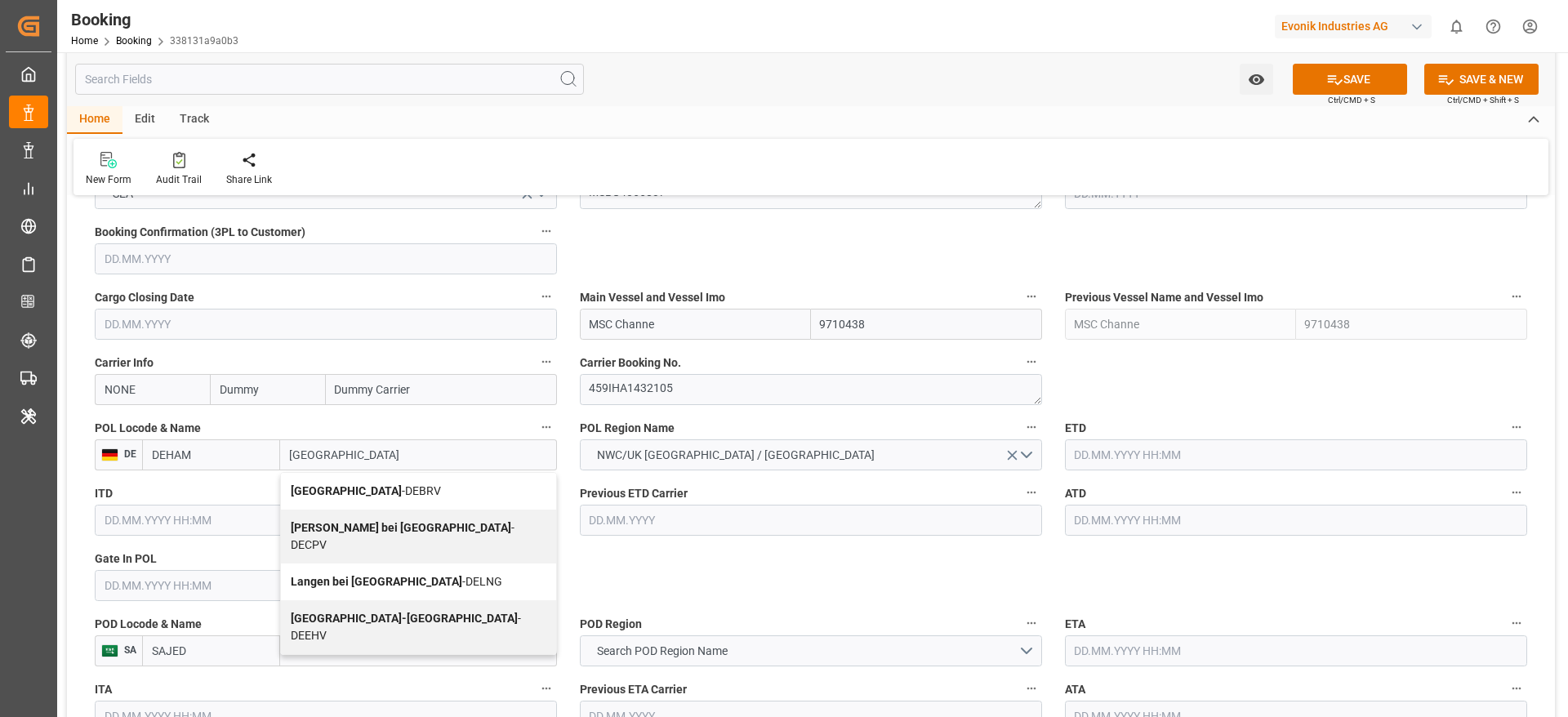
click at [387, 477] on span "Bremerhaven - DEBRV" at bounding box center [365, 490] width 151 height 13
type input "DEBRV"
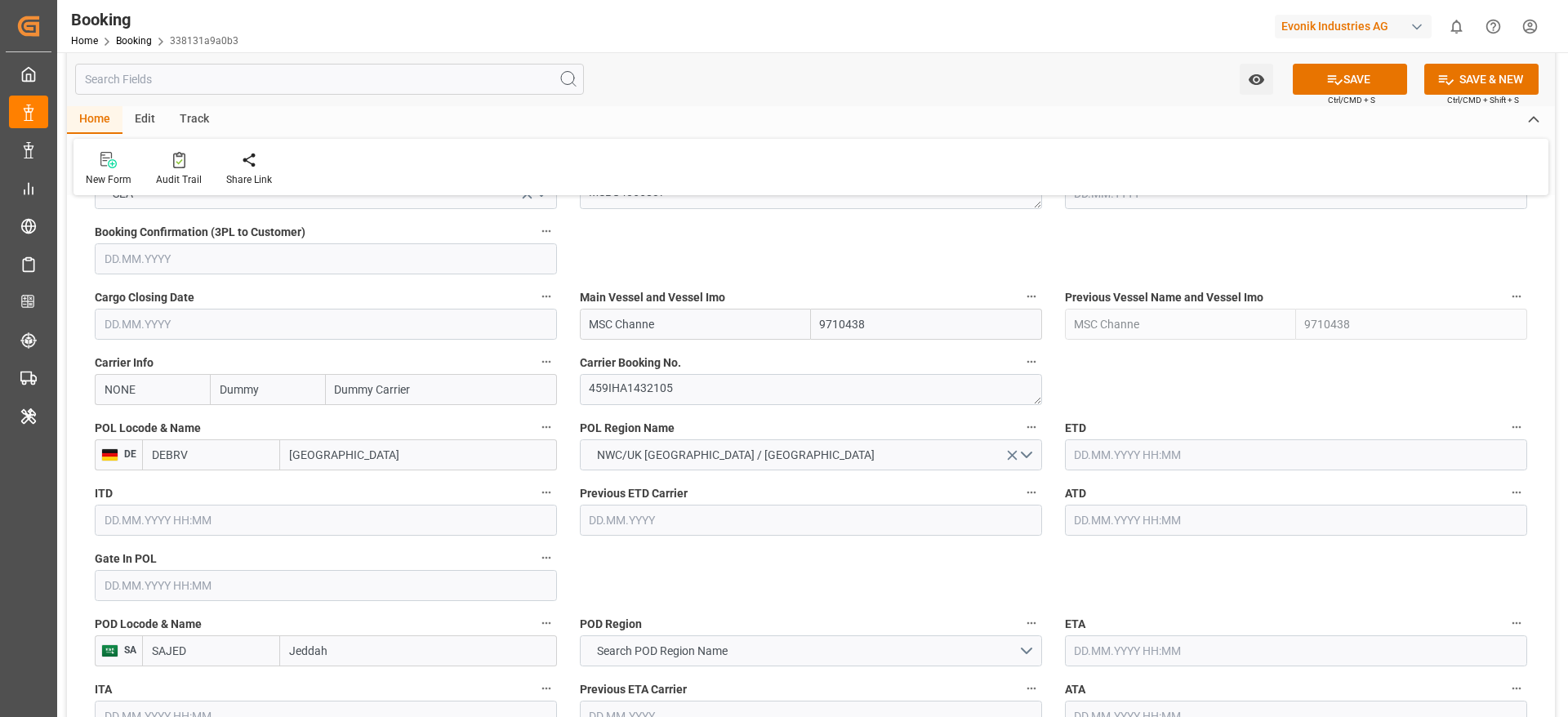
type input "Bremerhaven"
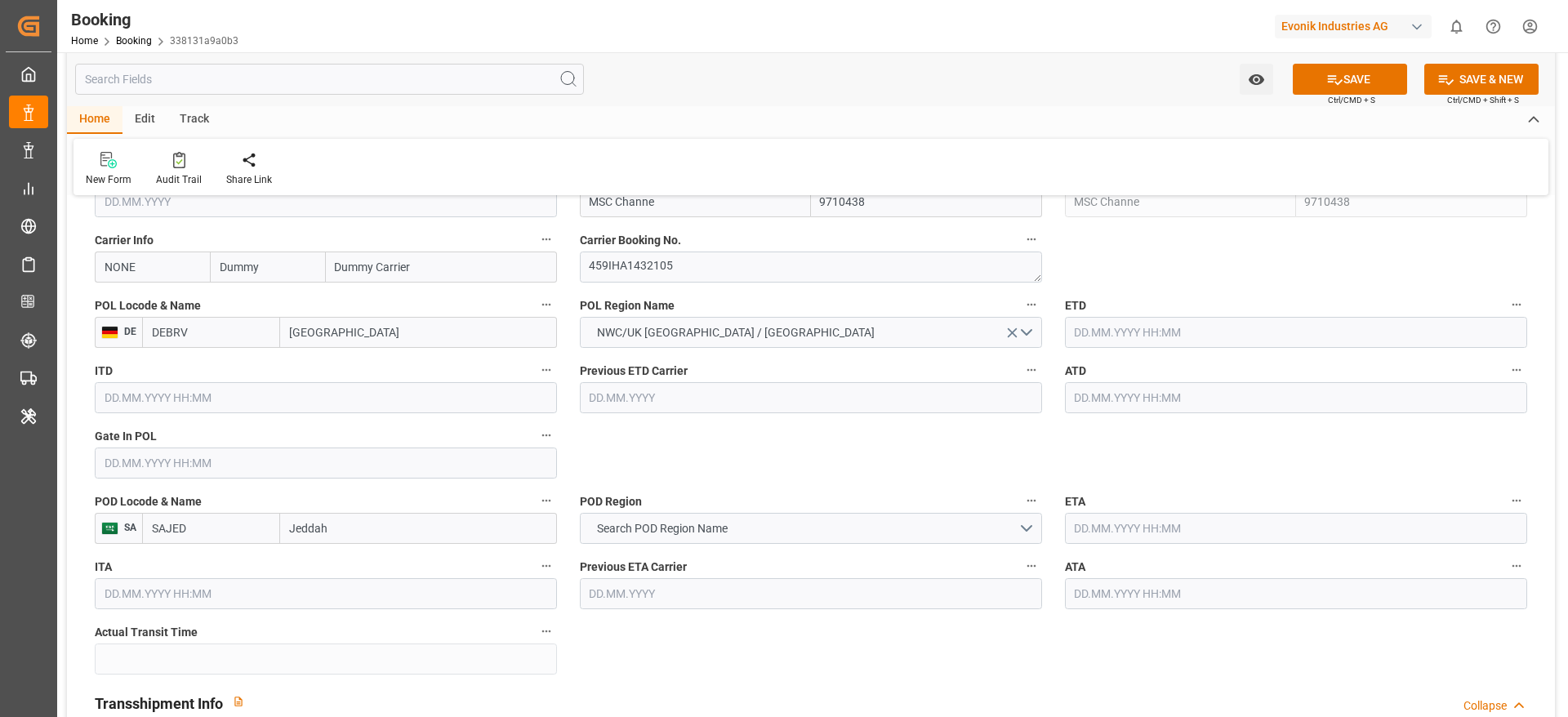
click at [185, 474] on input "text" at bounding box center [325, 463] width 462 height 32
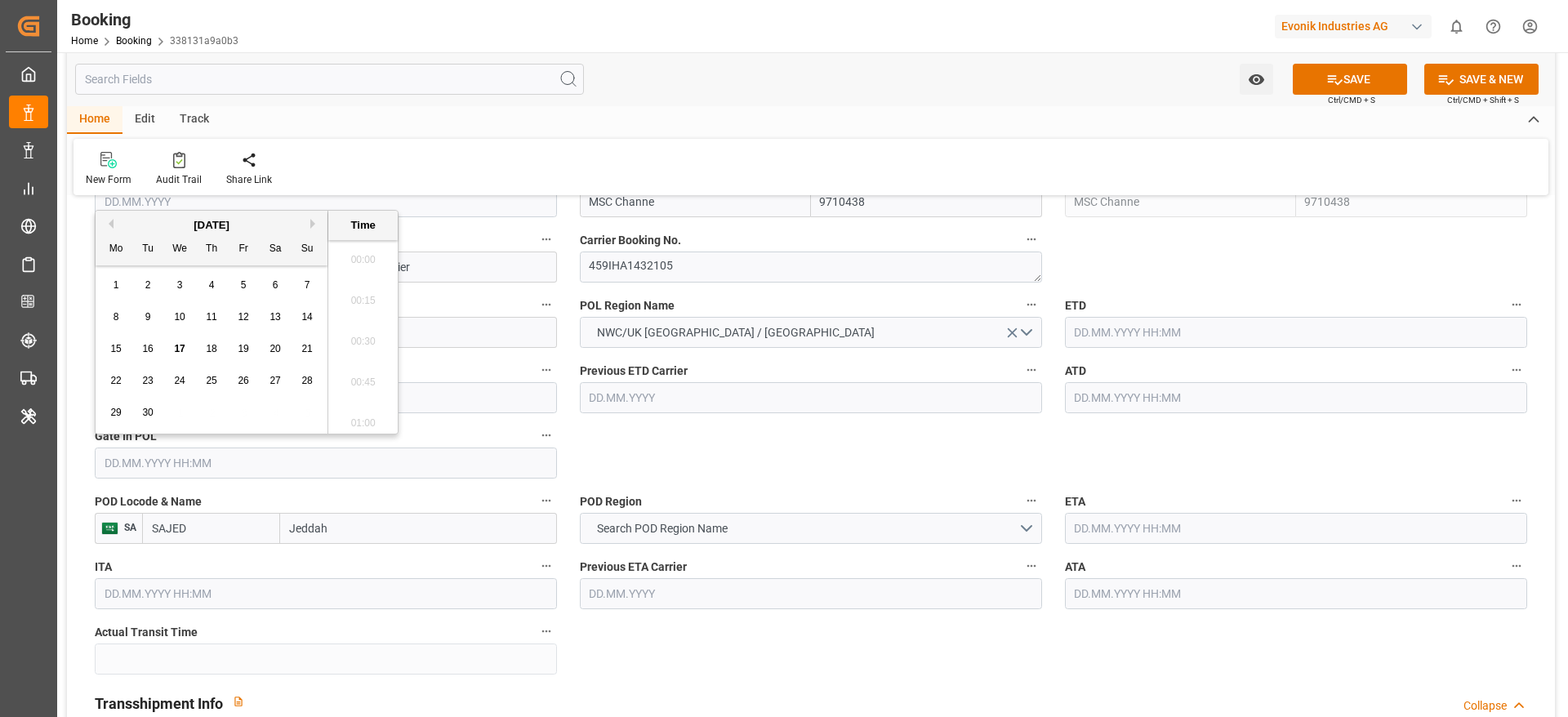
scroll to position [2660, 0]
click at [270, 320] on span "13" at bounding box center [275, 317] width 11 height 12
type input "13.09.2025 00:00"
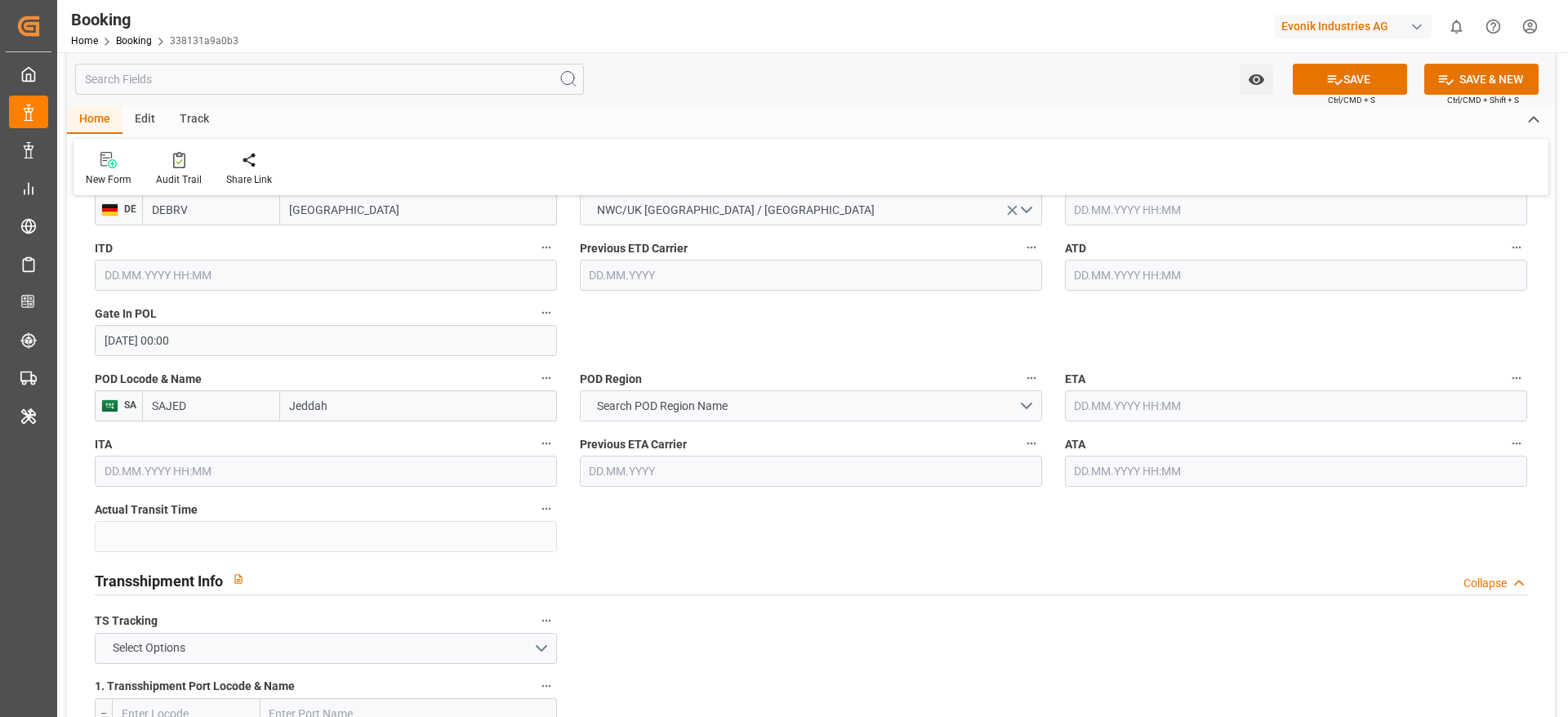
click at [1045, 402] on input "text" at bounding box center [1295, 406] width 462 height 32
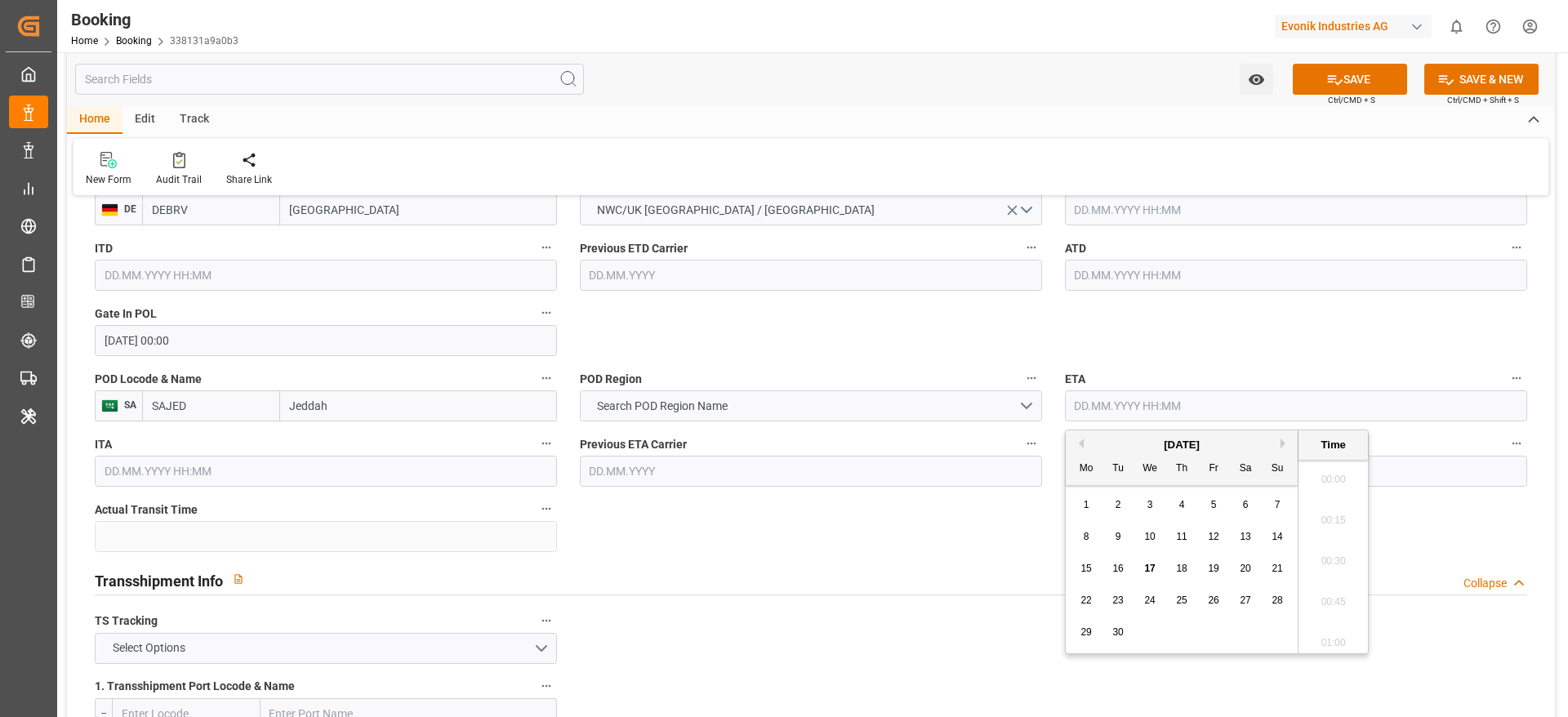
scroll to position [2660, 0]
click at [1045, 437] on div "September 2025" at bounding box center [1182, 445] width 232 height 17
click at [1045, 441] on button "Next Month" at bounding box center [1285, 443] width 10 height 10
click at [1045, 477] on span "20" at bounding box center [1085, 601] width 11 height 12
type input "20.10.2025 00:00"
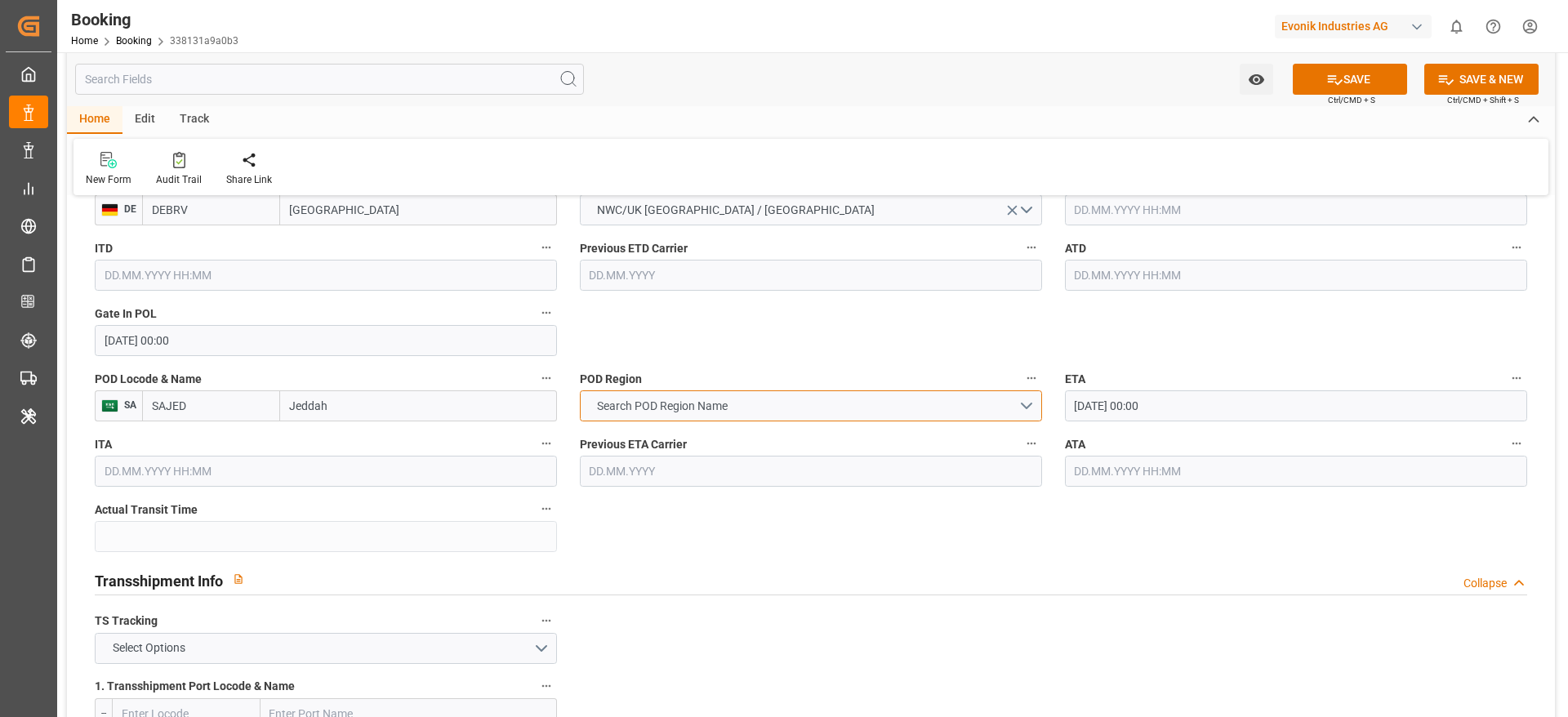
click at [653, 398] on span "Search POD Region Name" at bounding box center [662, 406] width 147 height 17
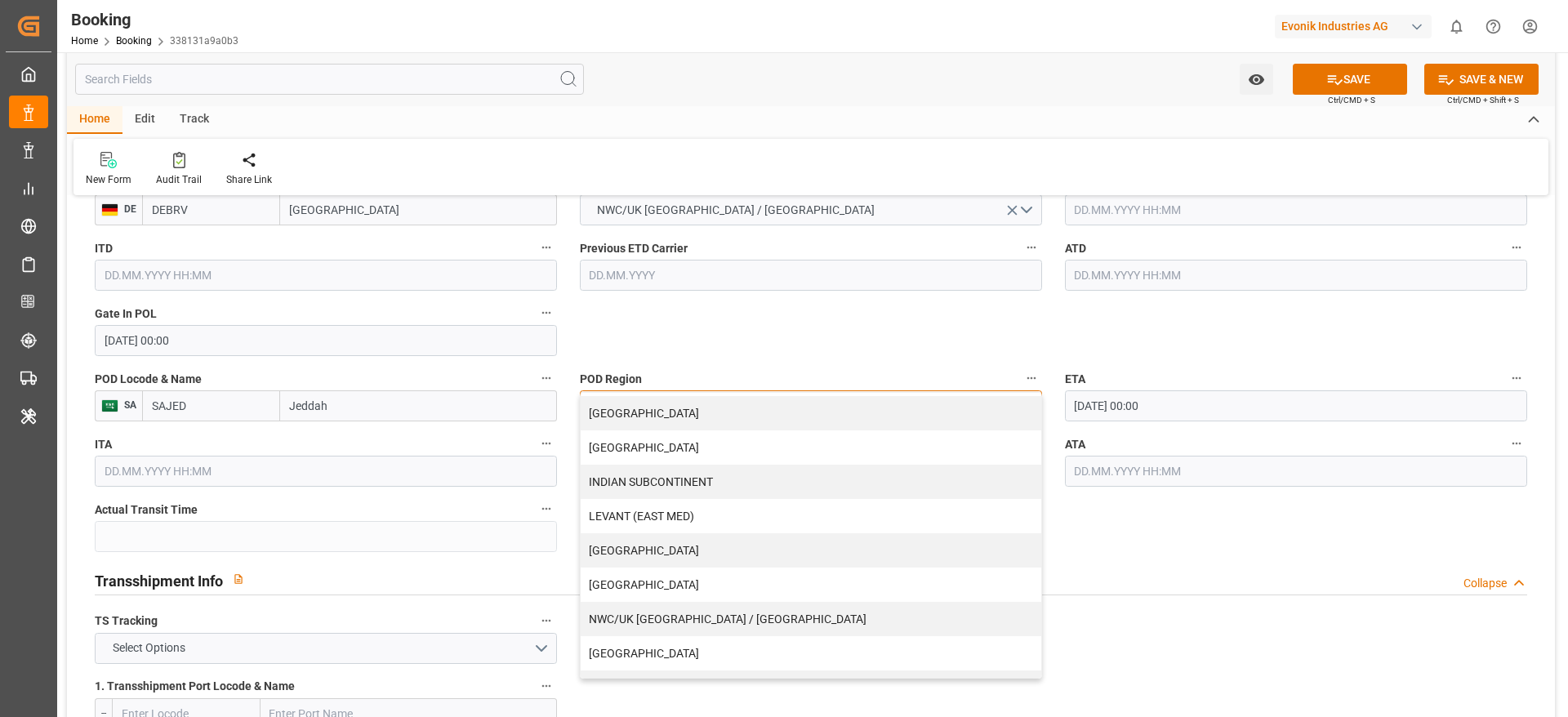
scroll to position [245, 0]
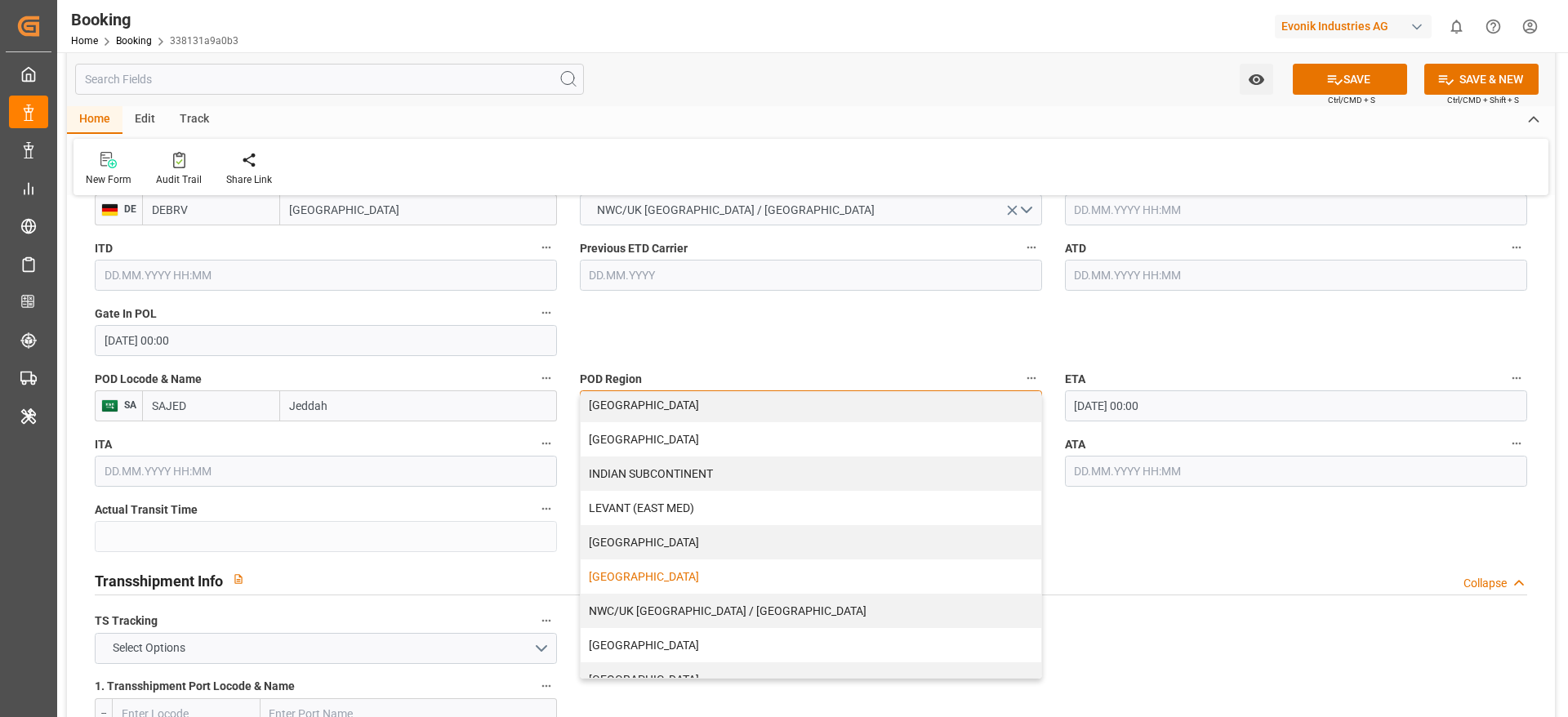
click at [682, 477] on div "MIDDLE EAST" at bounding box center [812, 576] width 461 height 34
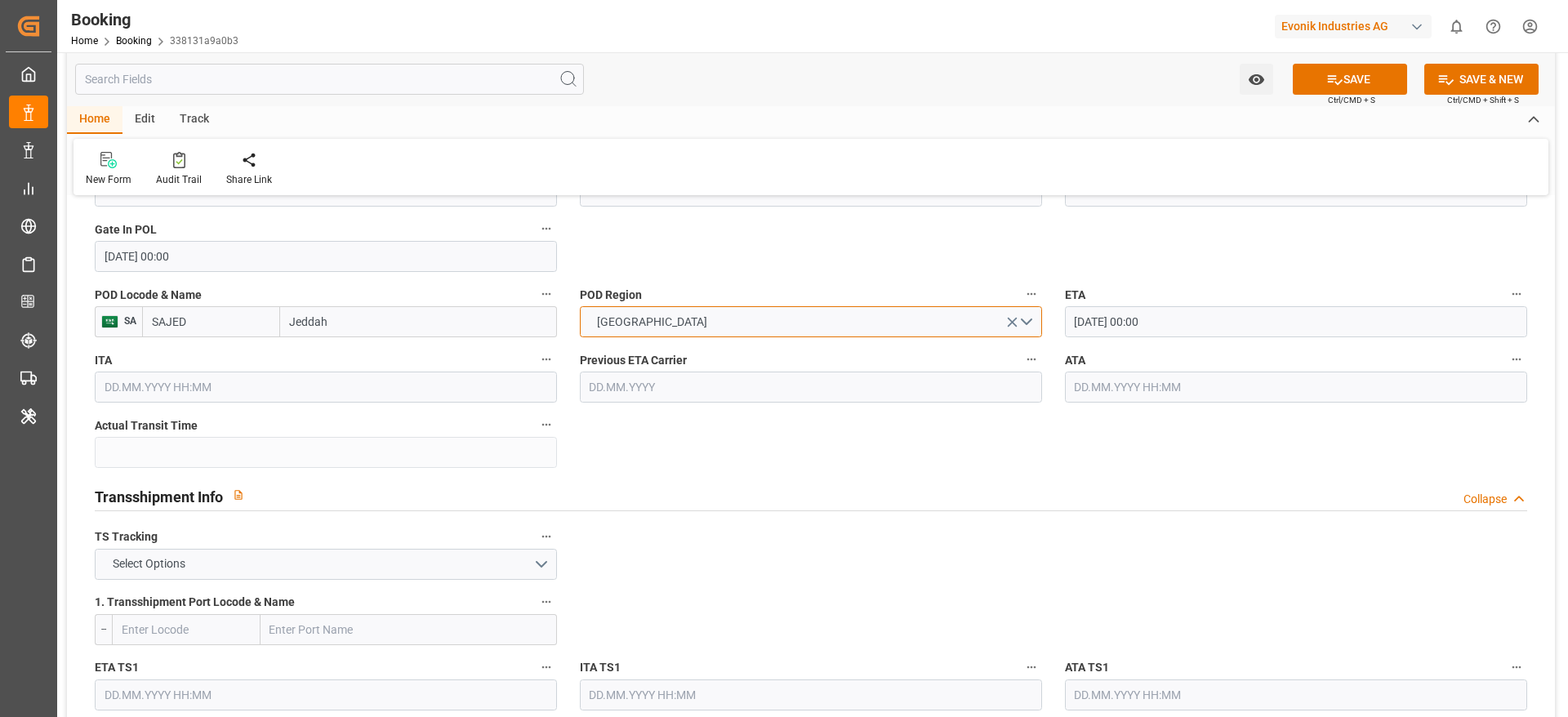
scroll to position [1593, 0]
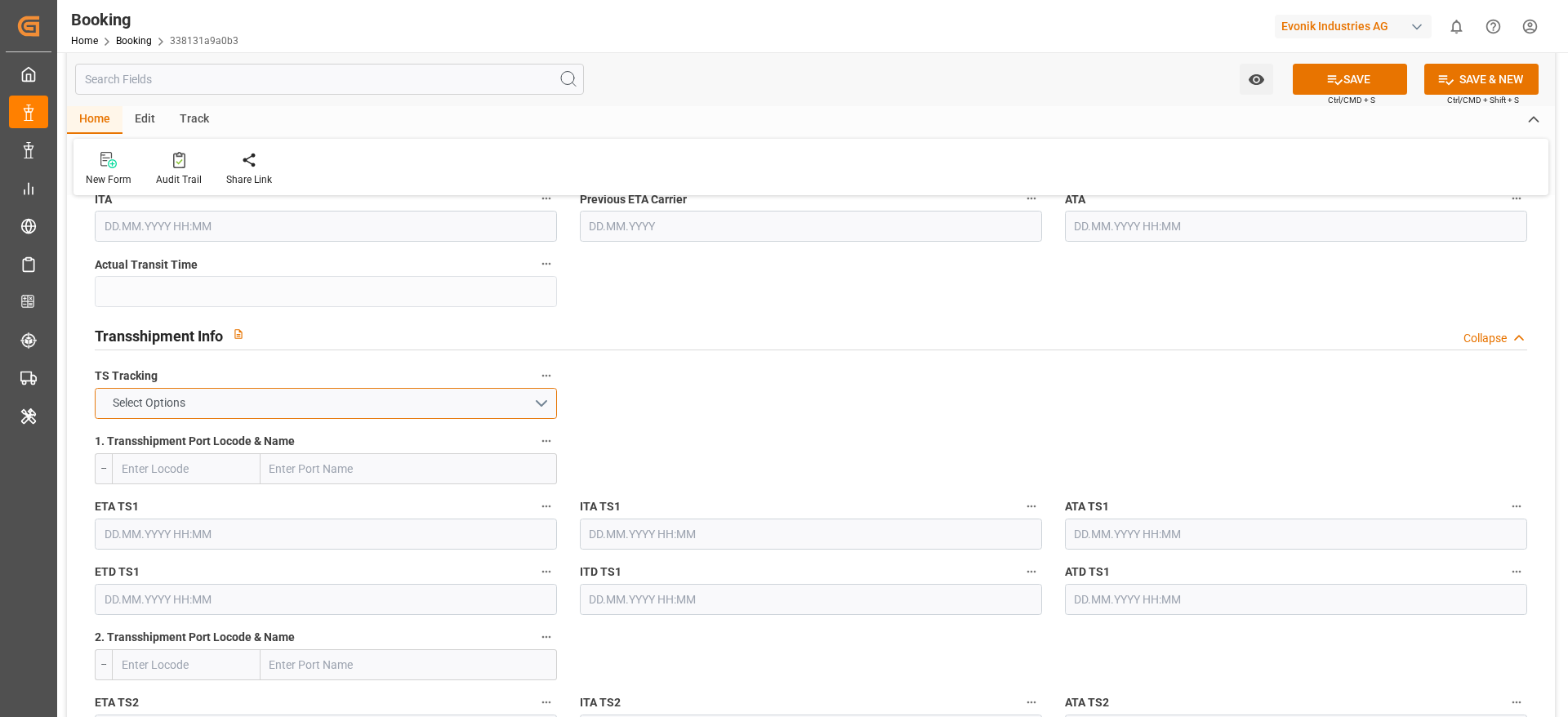
click at [309, 409] on button "Select Options" at bounding box center [325, 404] width 462 height 32
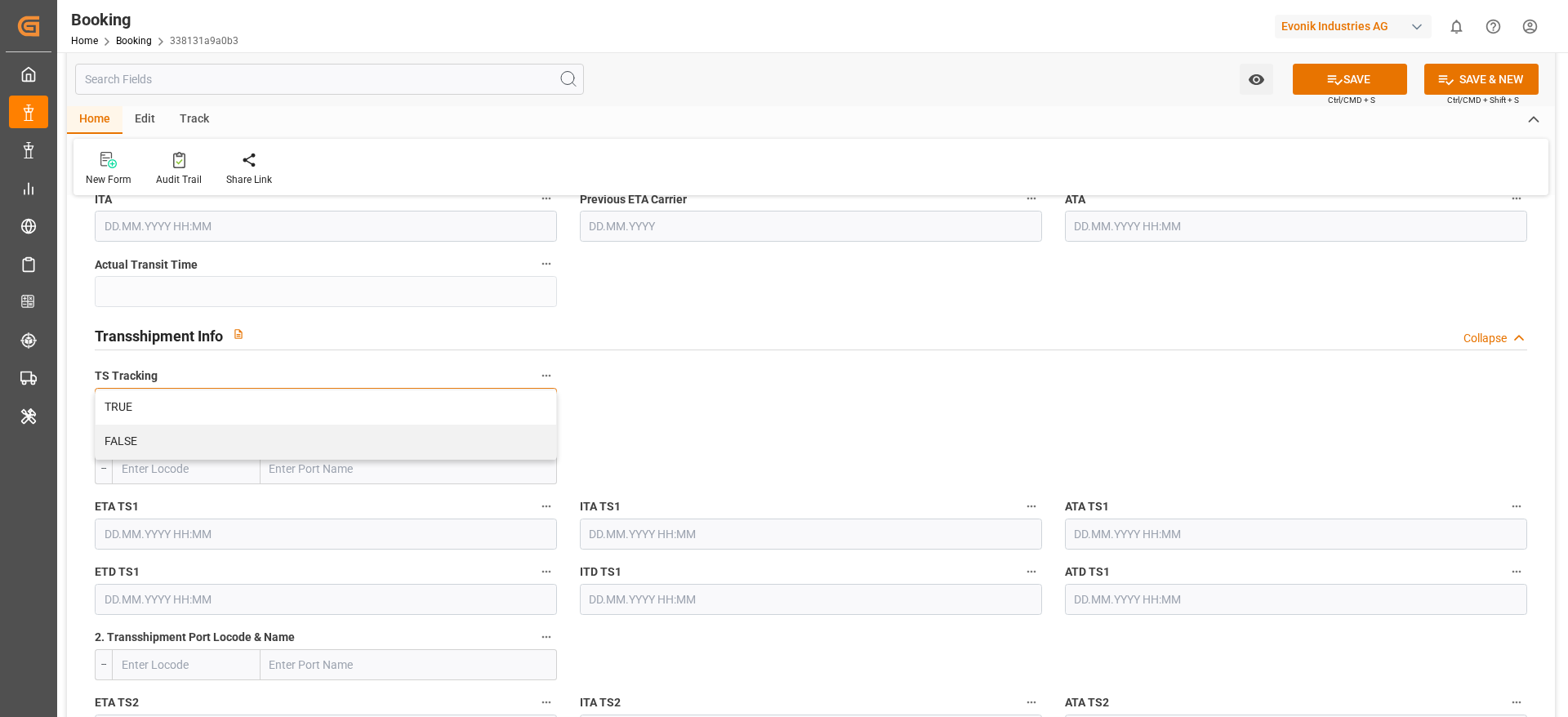
click at [309, 409] on div "TRUE" at bounding box center [326, 407] width 461 height 34
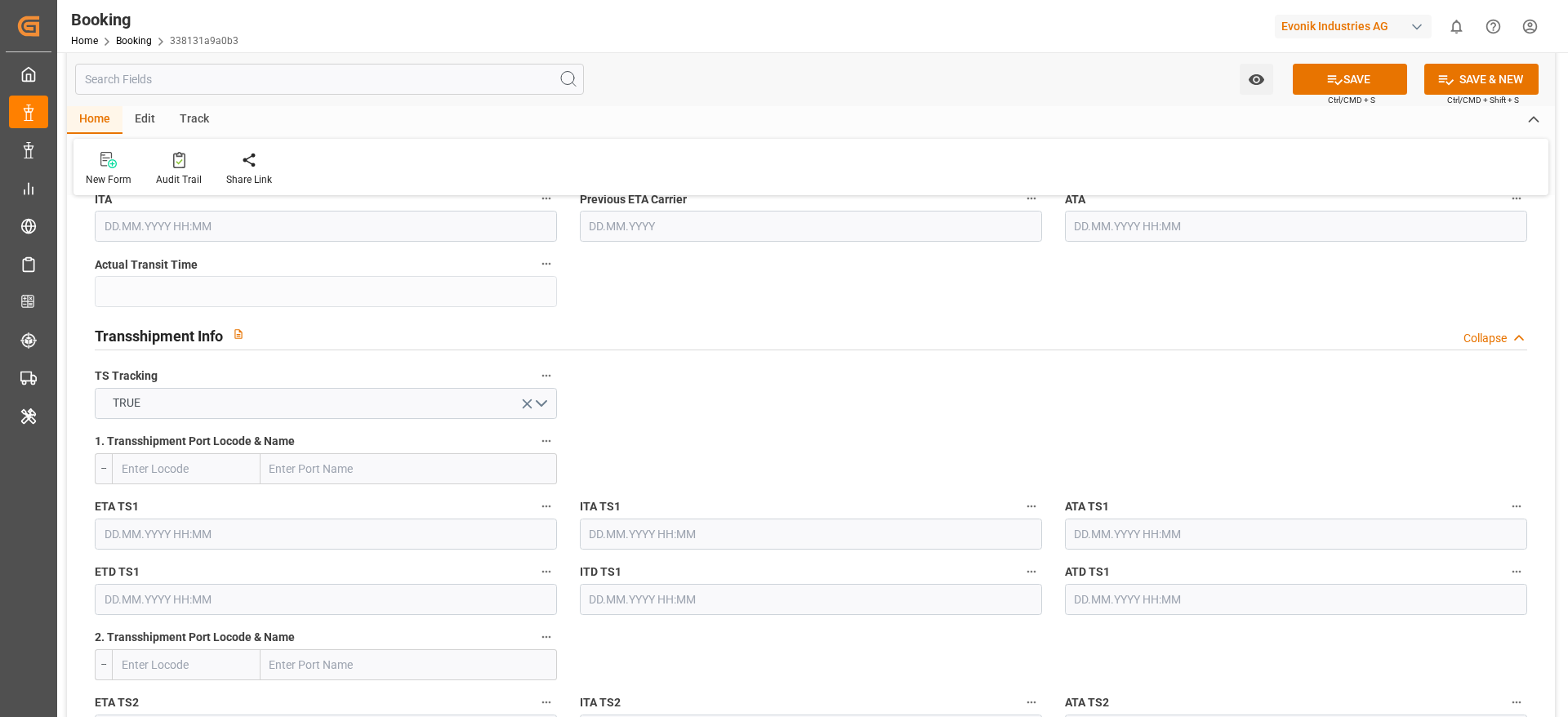
click at [323, 477] on input "text" at bounding box center [409, 469] width 296 height 32
paste input "Sines"
type input "Sines"
click at [318, 477] on span "Sines - PTSIE" at bounding box center [302, 504] width 63 height 13
type input "PTSIE"
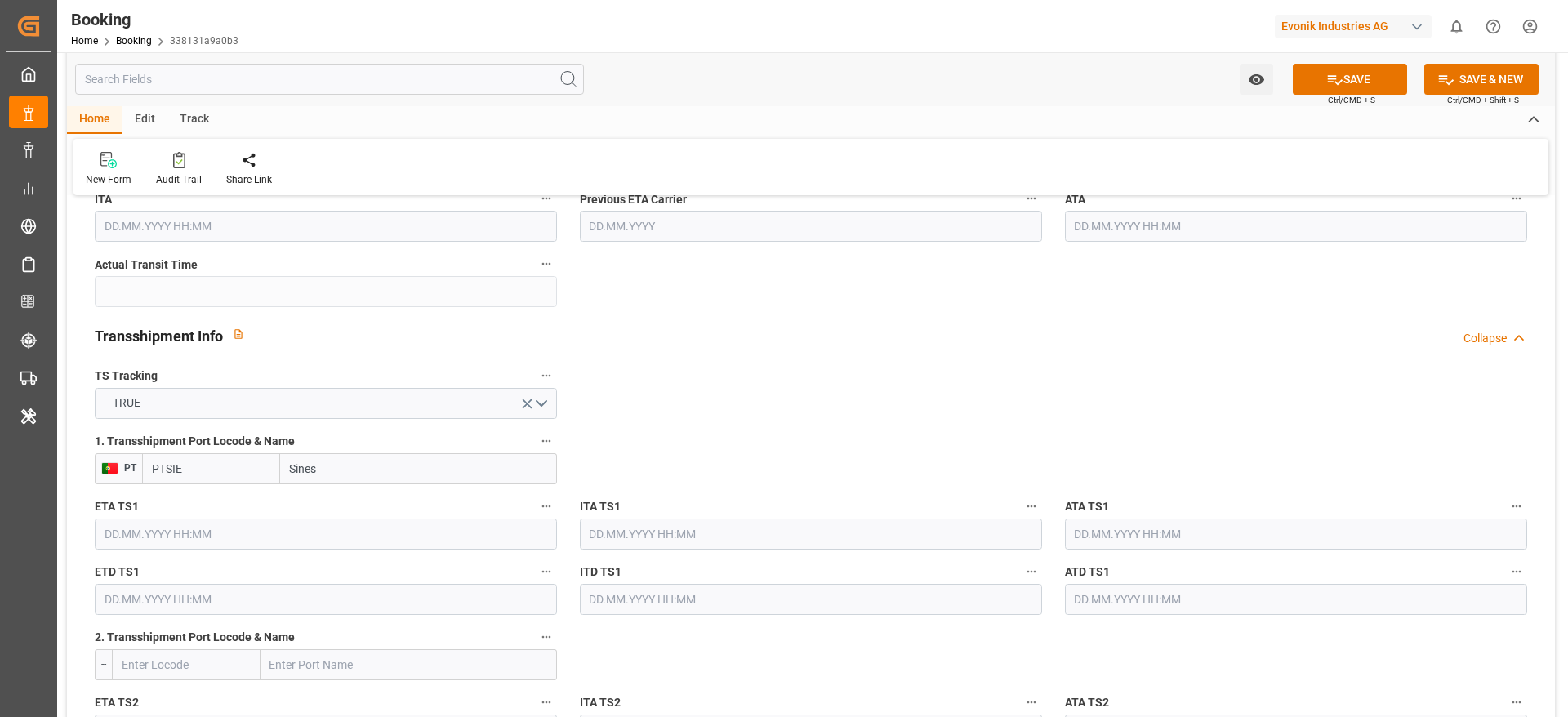
type input "Sines"
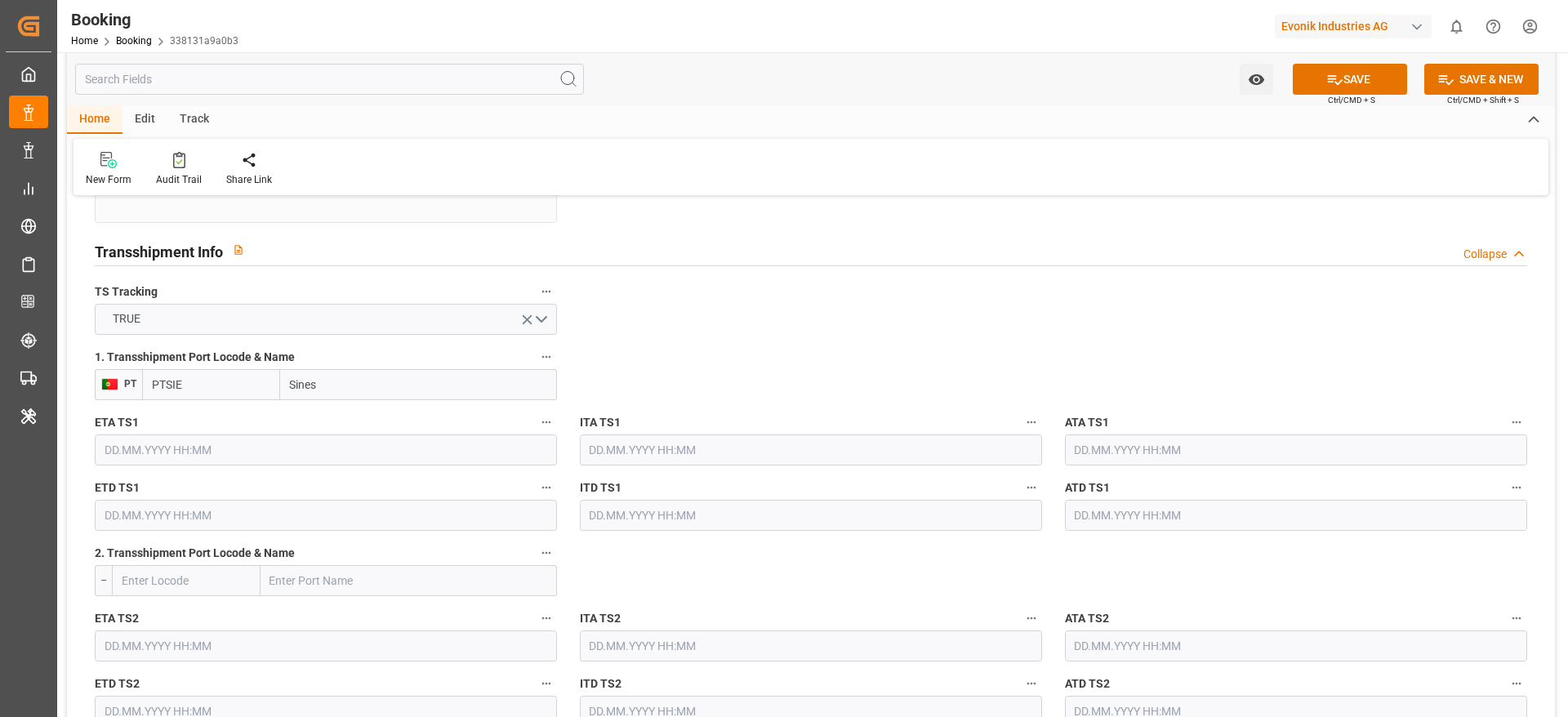
scroll to position [1716, 0]
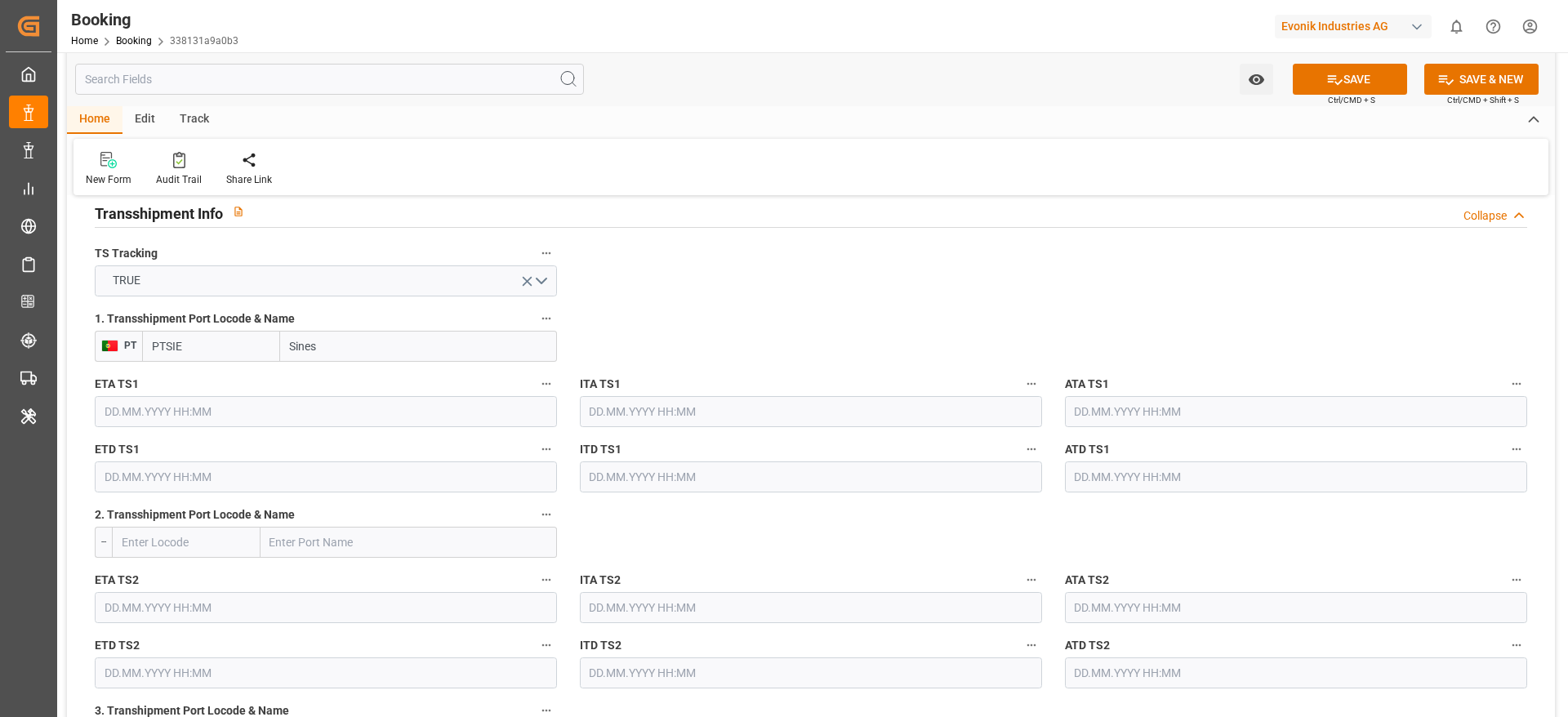
click at [272, 410] on input "text" at bounding box center [325, 412] width 462 height 32
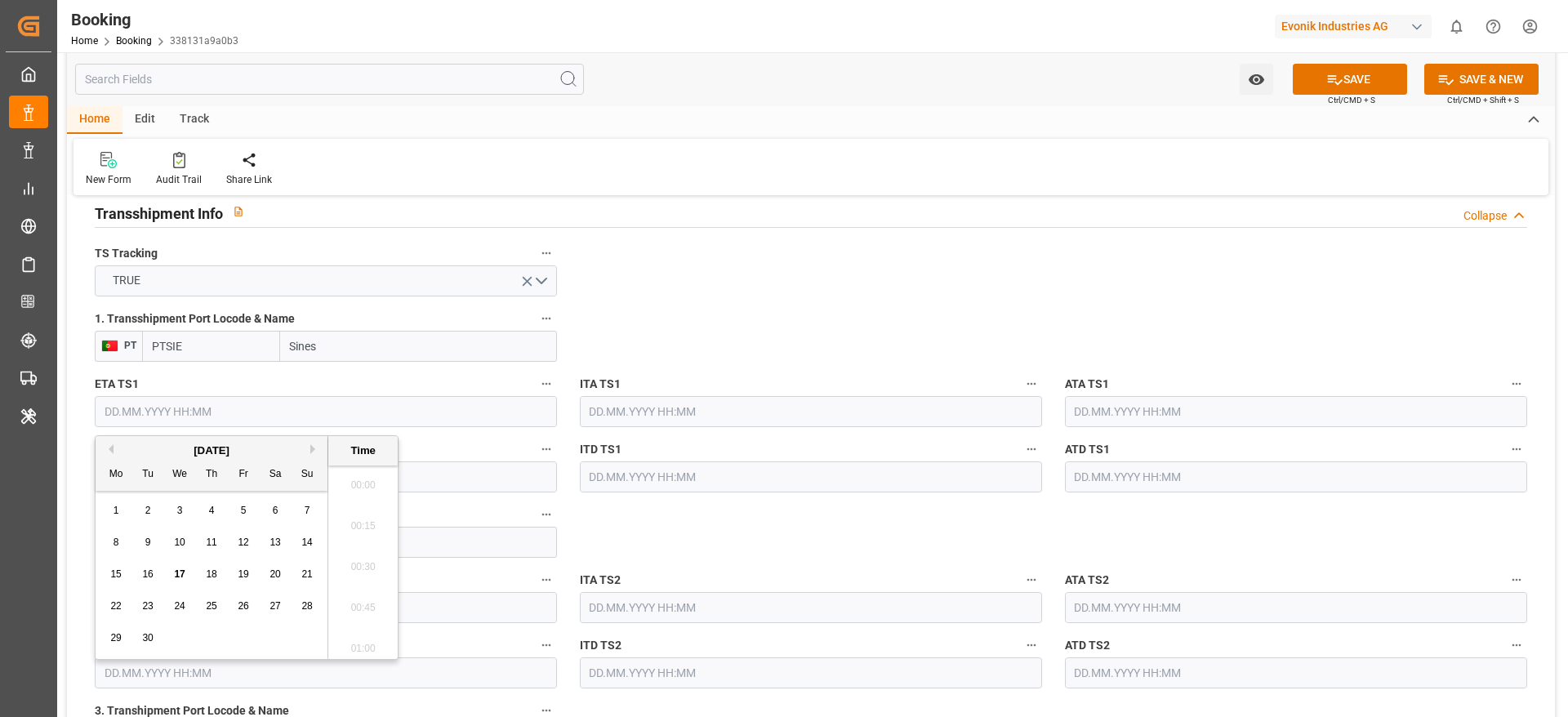
scroll to position [2660, 0]
click at [119, 477] on span "22" at bounding box center [115, 607] width 11 height 12
type input "22.09.2025 00:00"
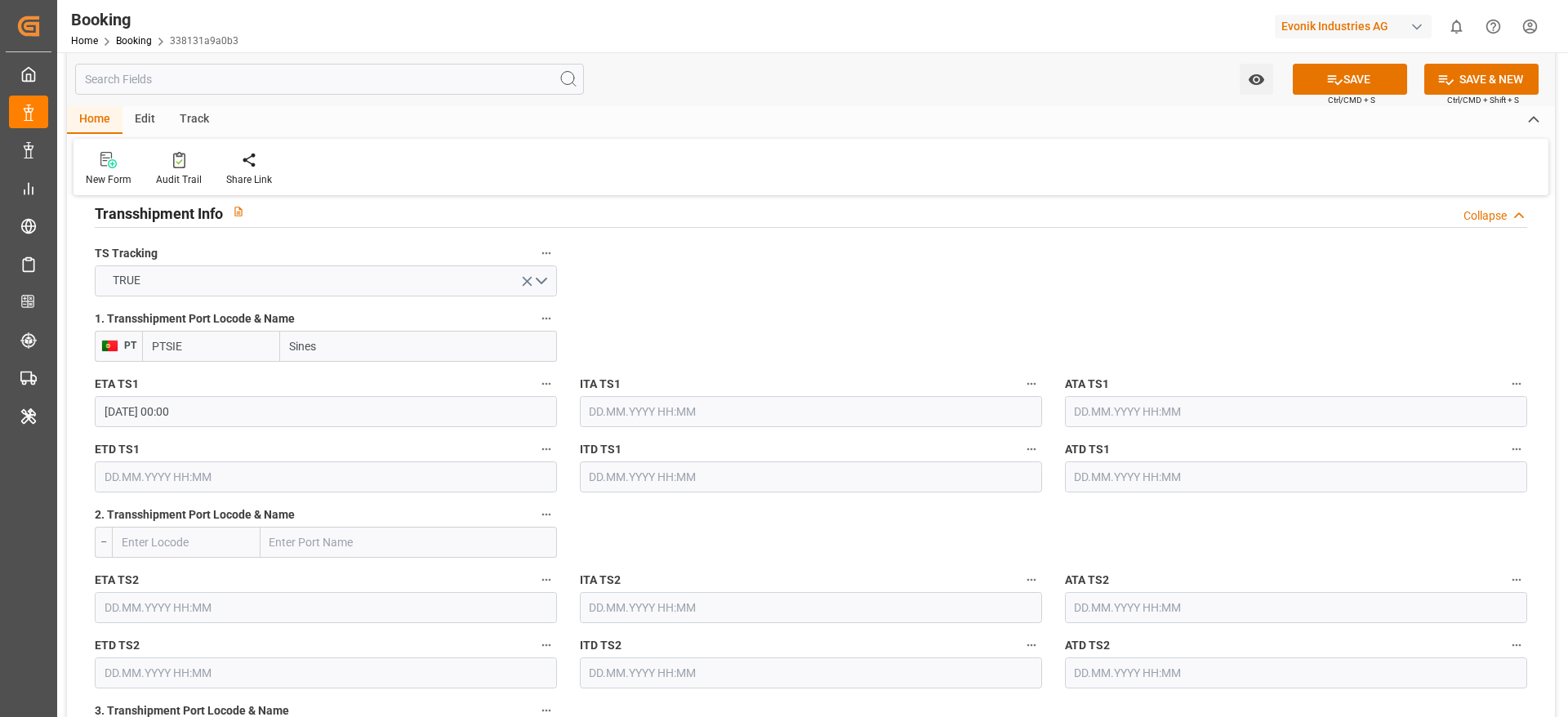
click at [307, 477] on input "text" at bounding box center [325, 478] width 462 height 32
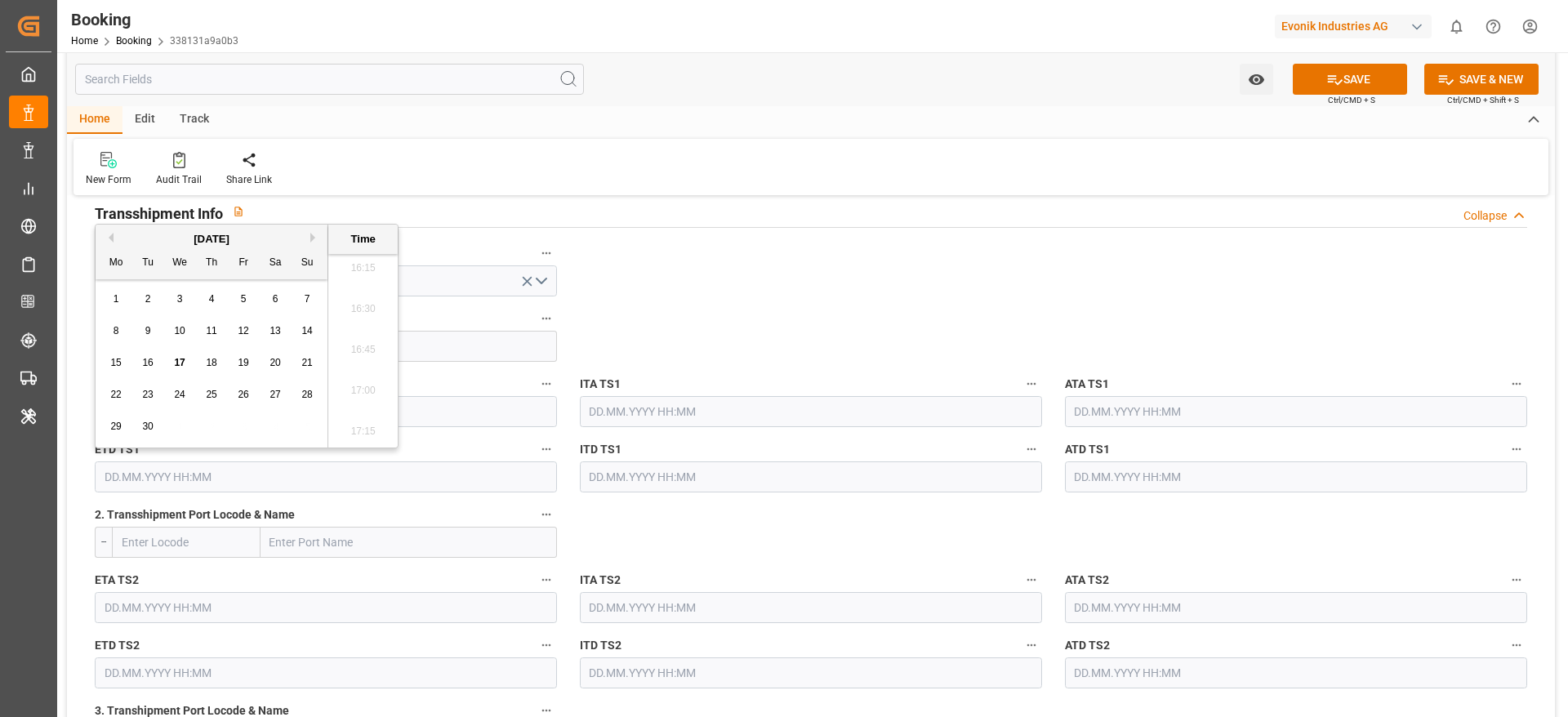
click at [316, 234] on button "Next Month" at bounding box center [315, 237] width 10 height 10
click at [182, 300] on span "1" at bounding box center [180, 299] width 6 height 12
type input "01.10.2025 00:00"
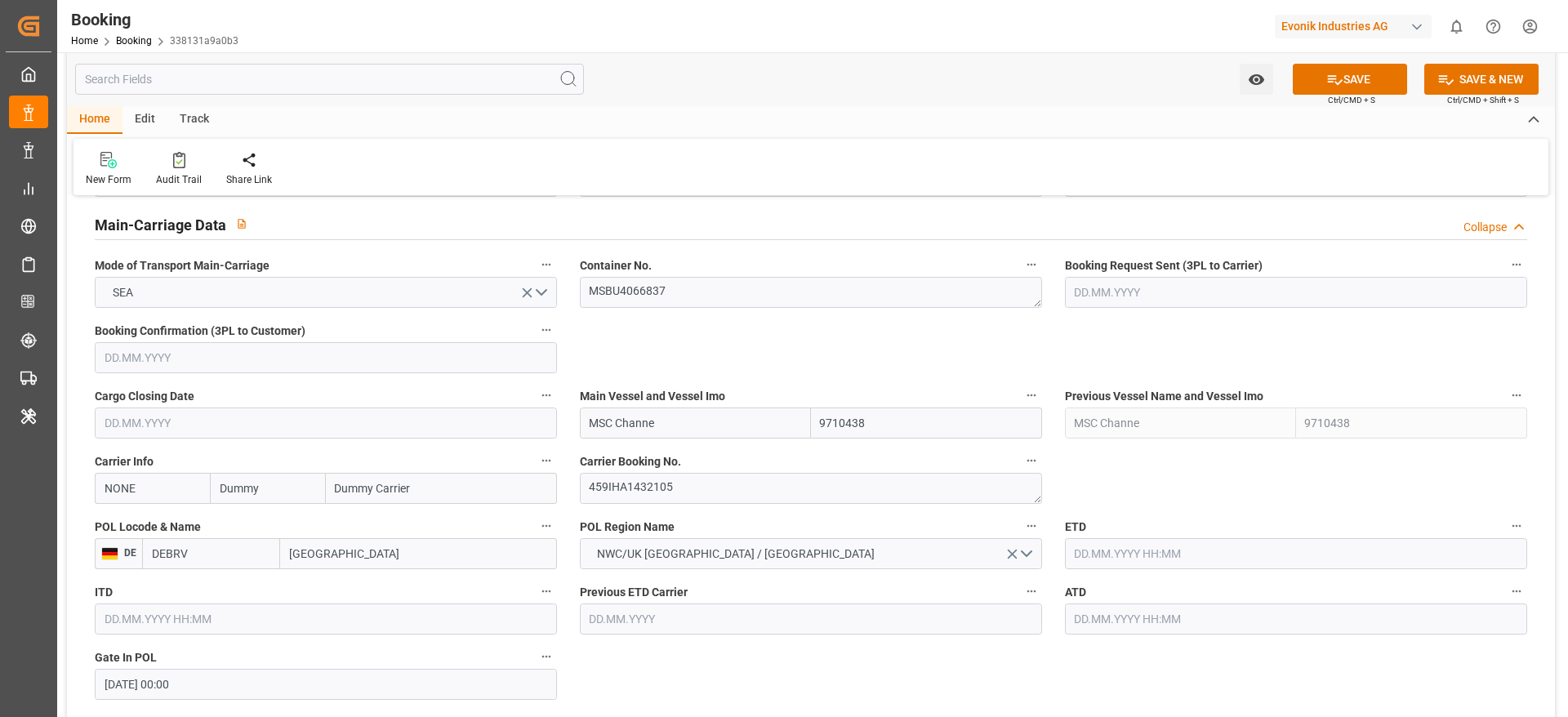
scroll to position [980, 0]
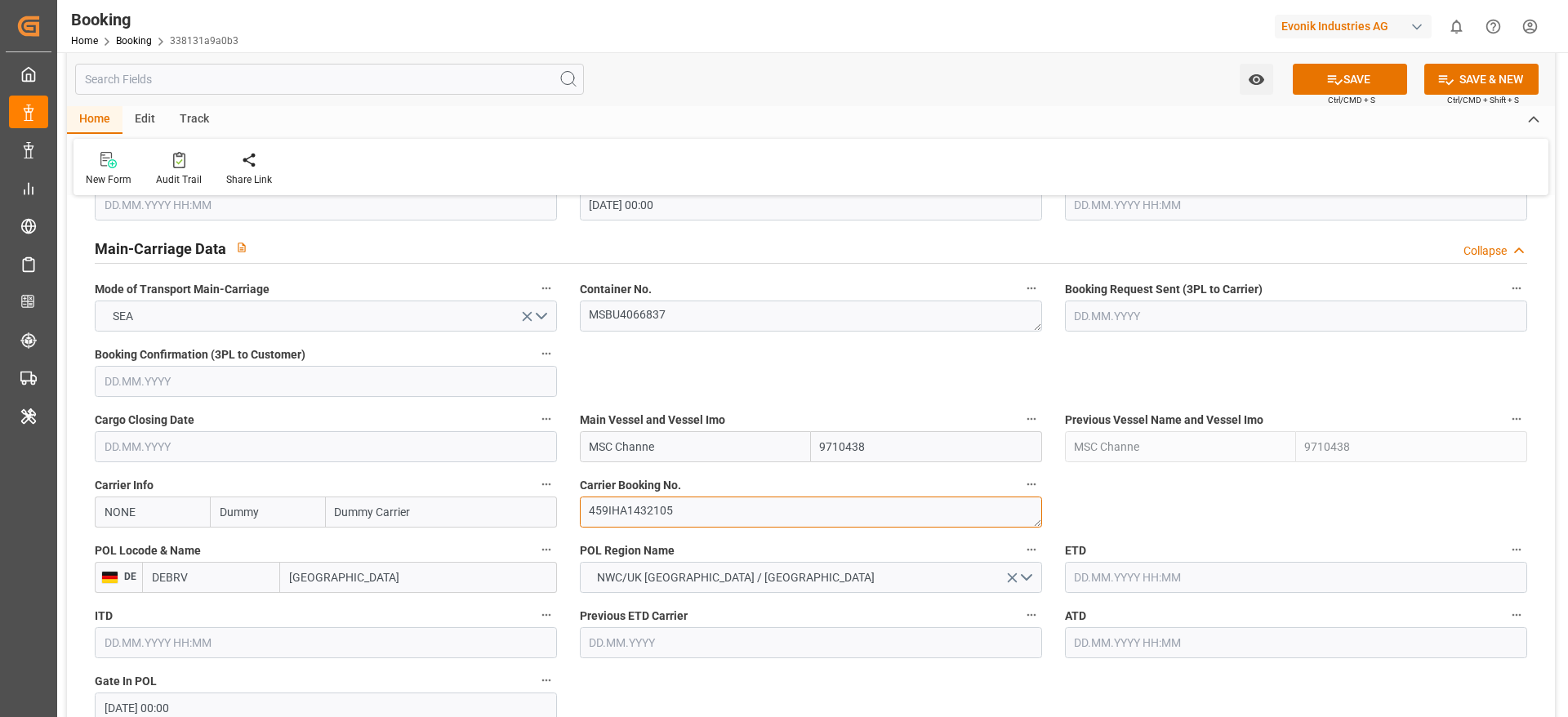
click at [703, 477] on textarea "459IHA1432105" at bounding box center [811, 512] width 462 height 32
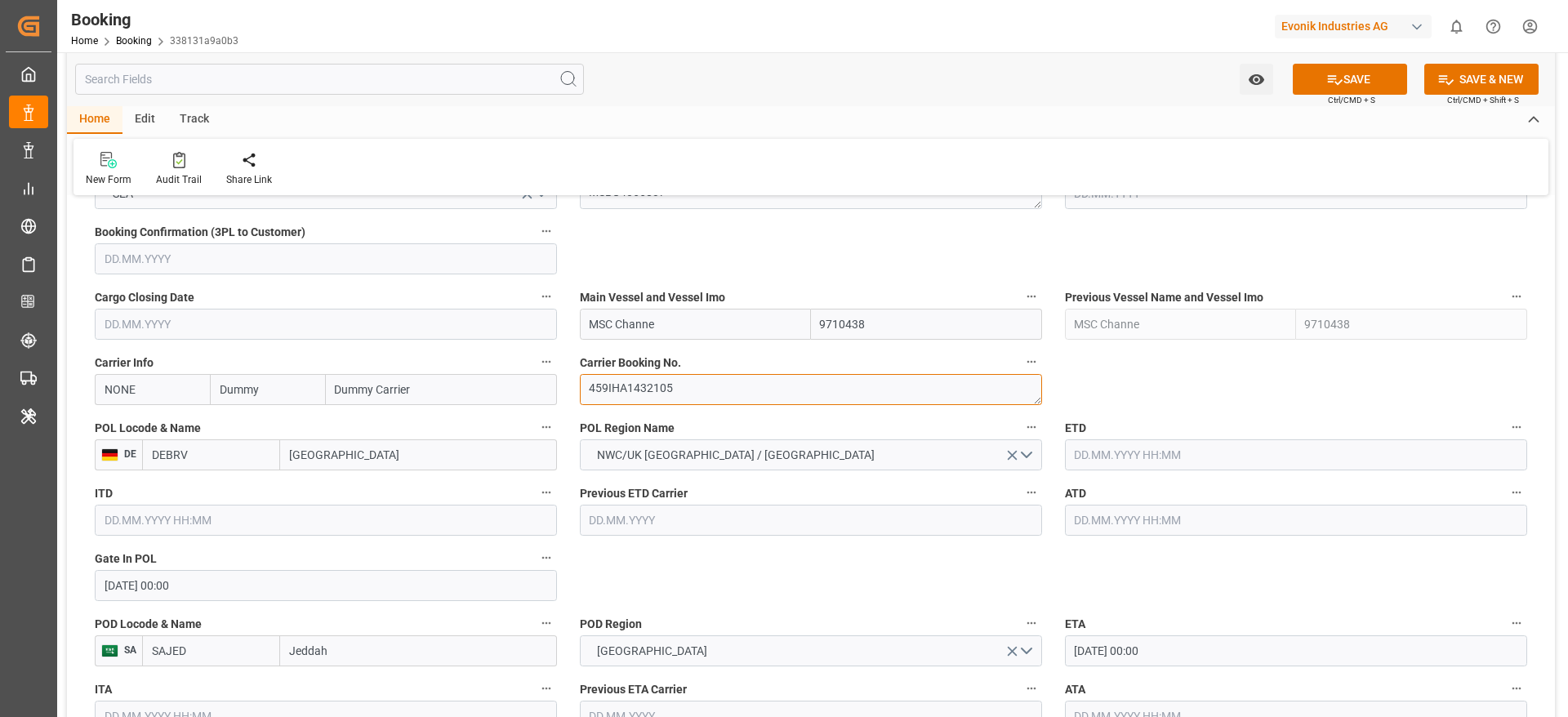
scroll to position [1225, 0]
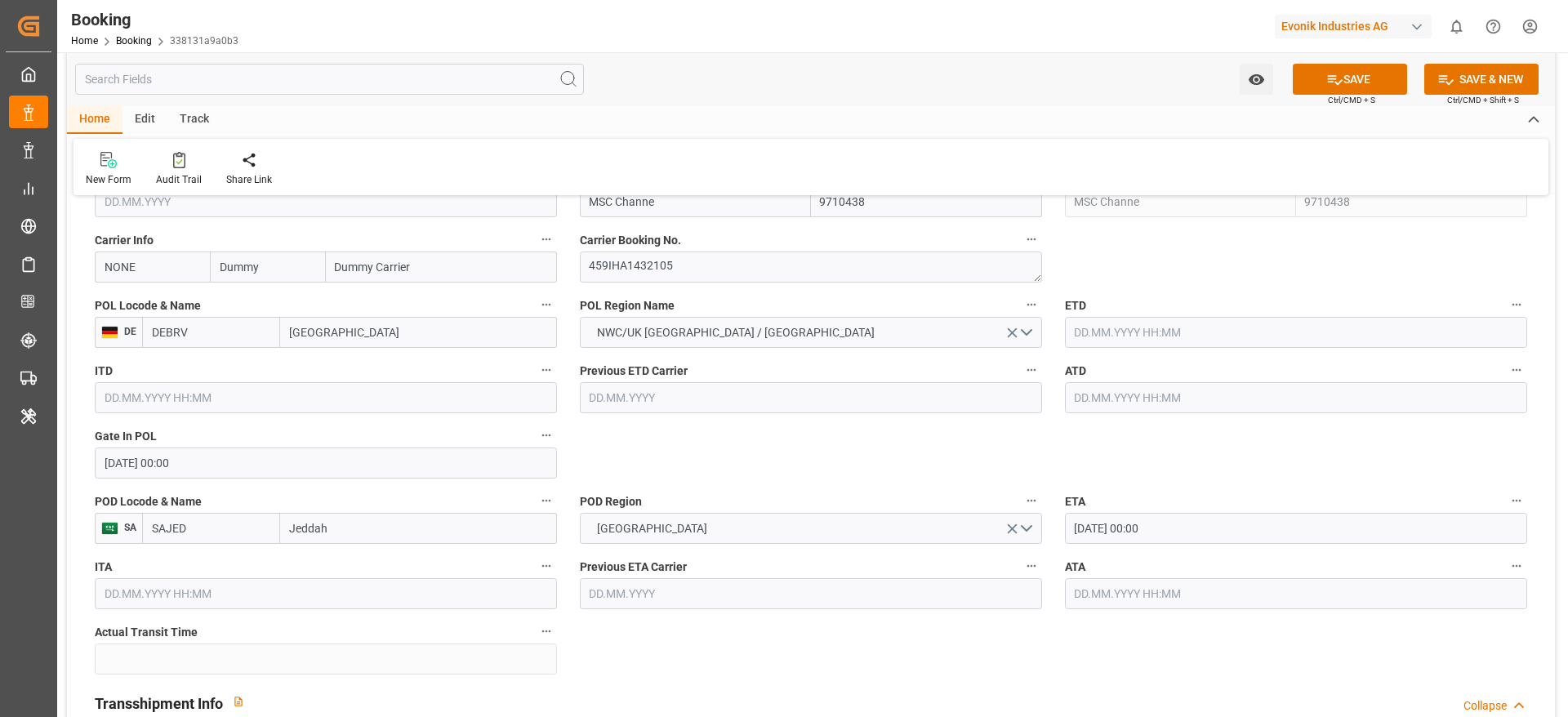
click at [1045, 405] on input "text" at bounding box center [1295, 398] width 462 height 32
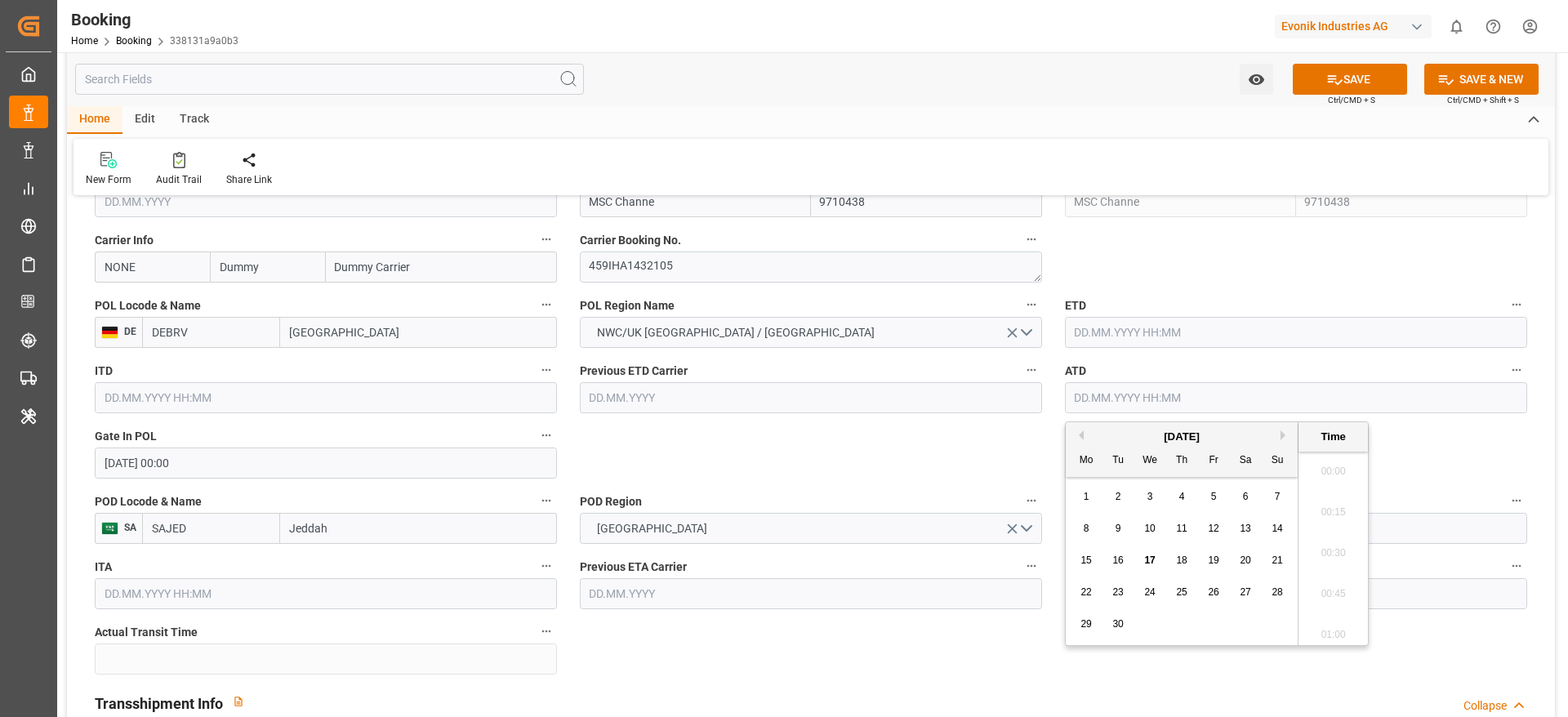
scroll to position [2660, 0]
click at [1045, 477] on span "15" at bounding box center [1085, 560] width 11 height 12
type input "15.09.2025 00:00"
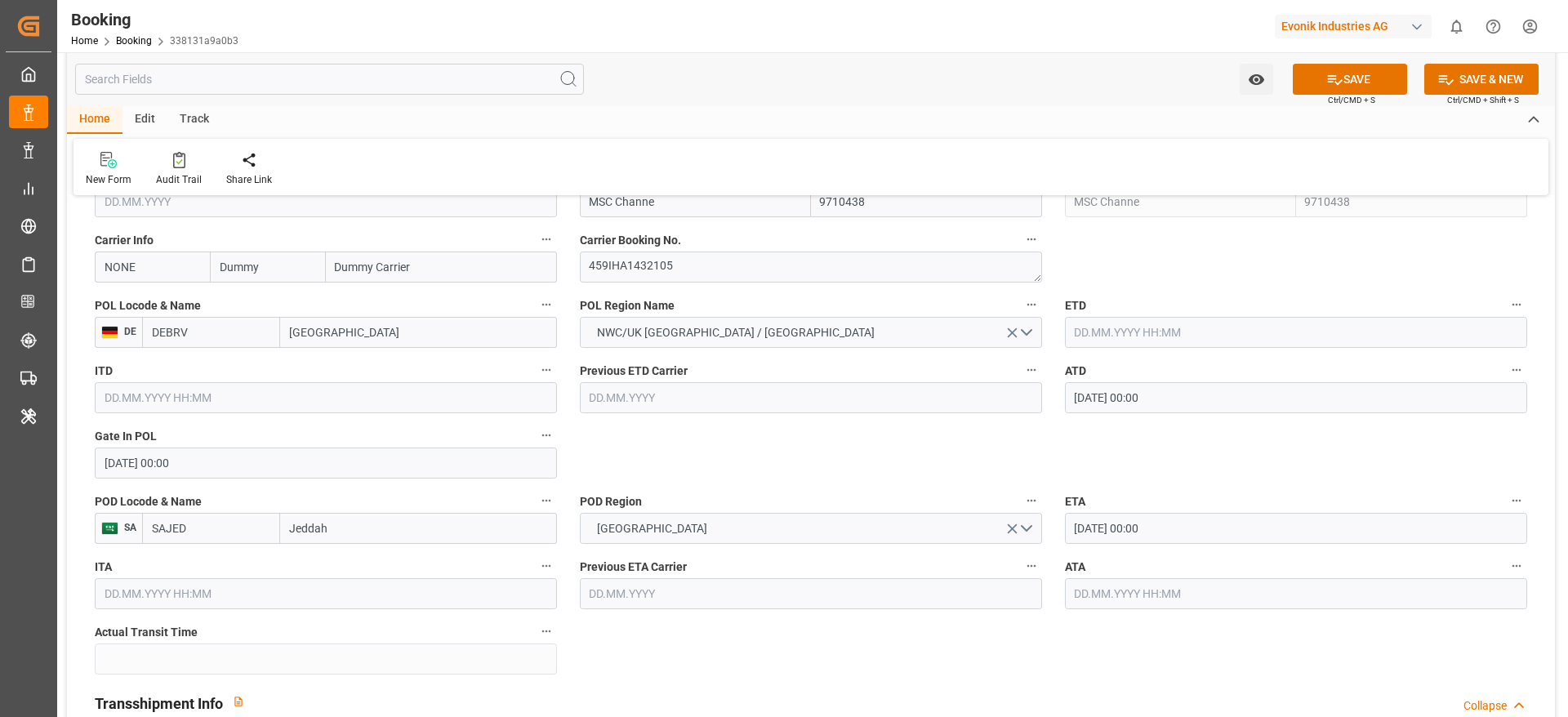
click at [1045, 396] on input "15.09.2025 00:00" at bounding box center [1295, 398] width 462 height 32
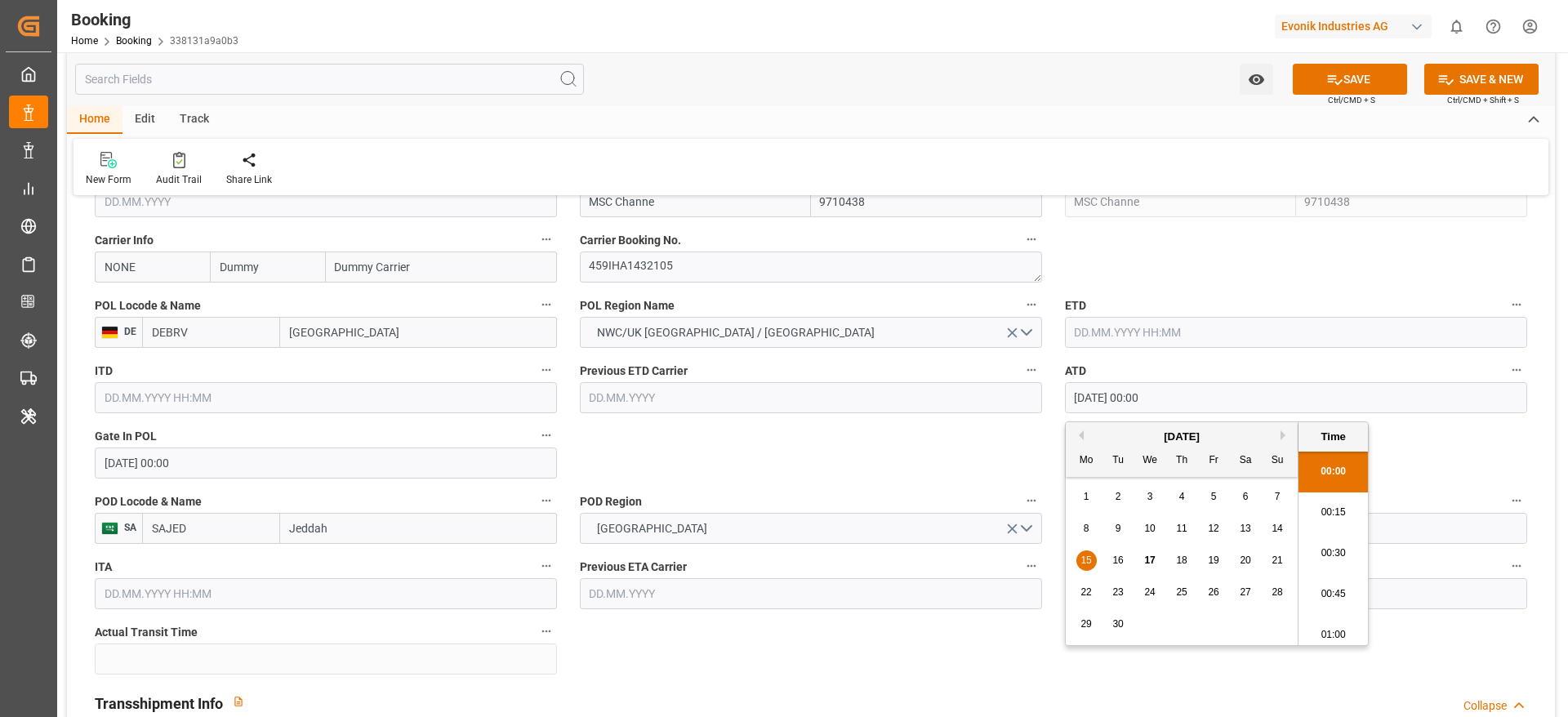
click at [1045, 396] on input "15.09.2025 00:00" at bounding box center [1295, 398] width 462 height 32
click at [1045, 325] on input "text" at bounding box center [1295, 333] width 462 height 32
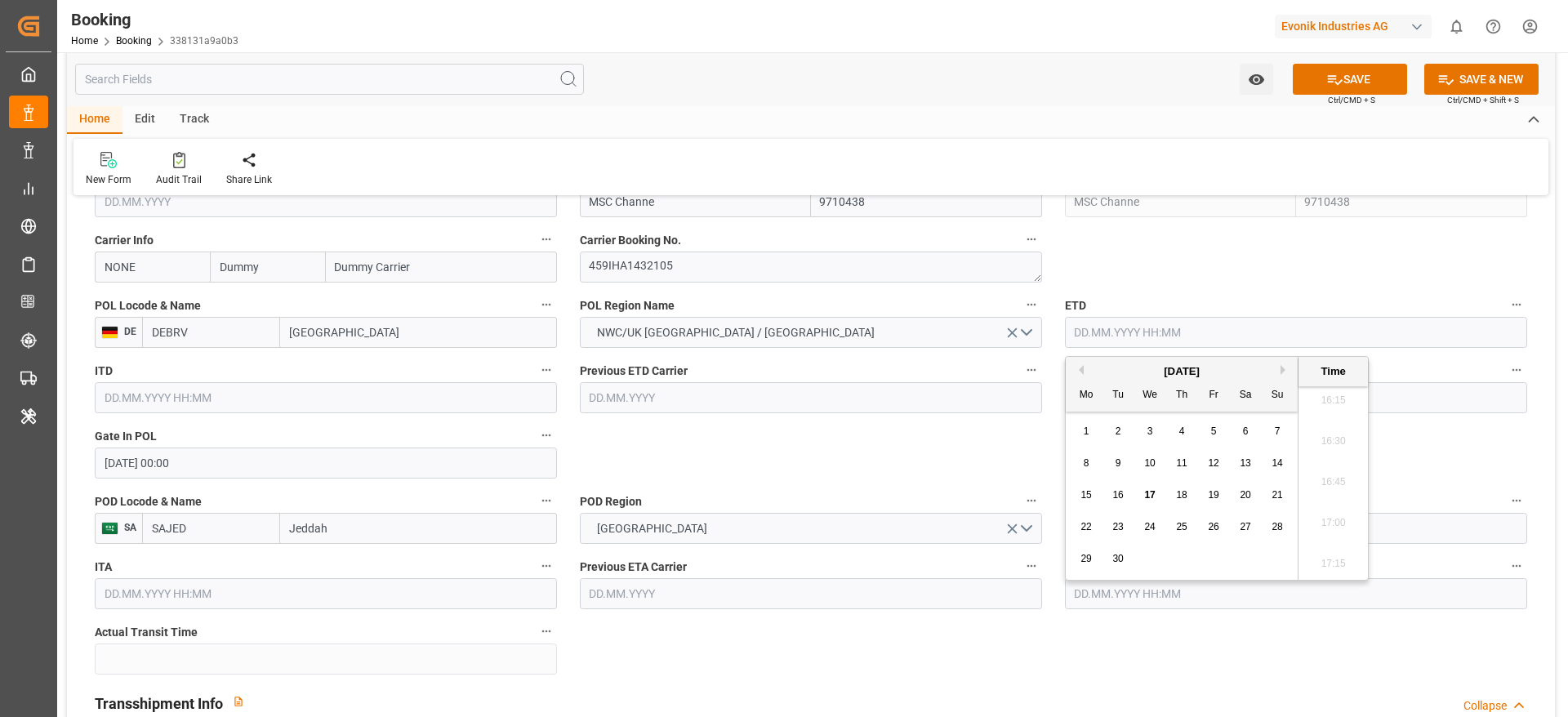
paste input "15.09.2025 00:00"
type input "15.09.2025 00:00"
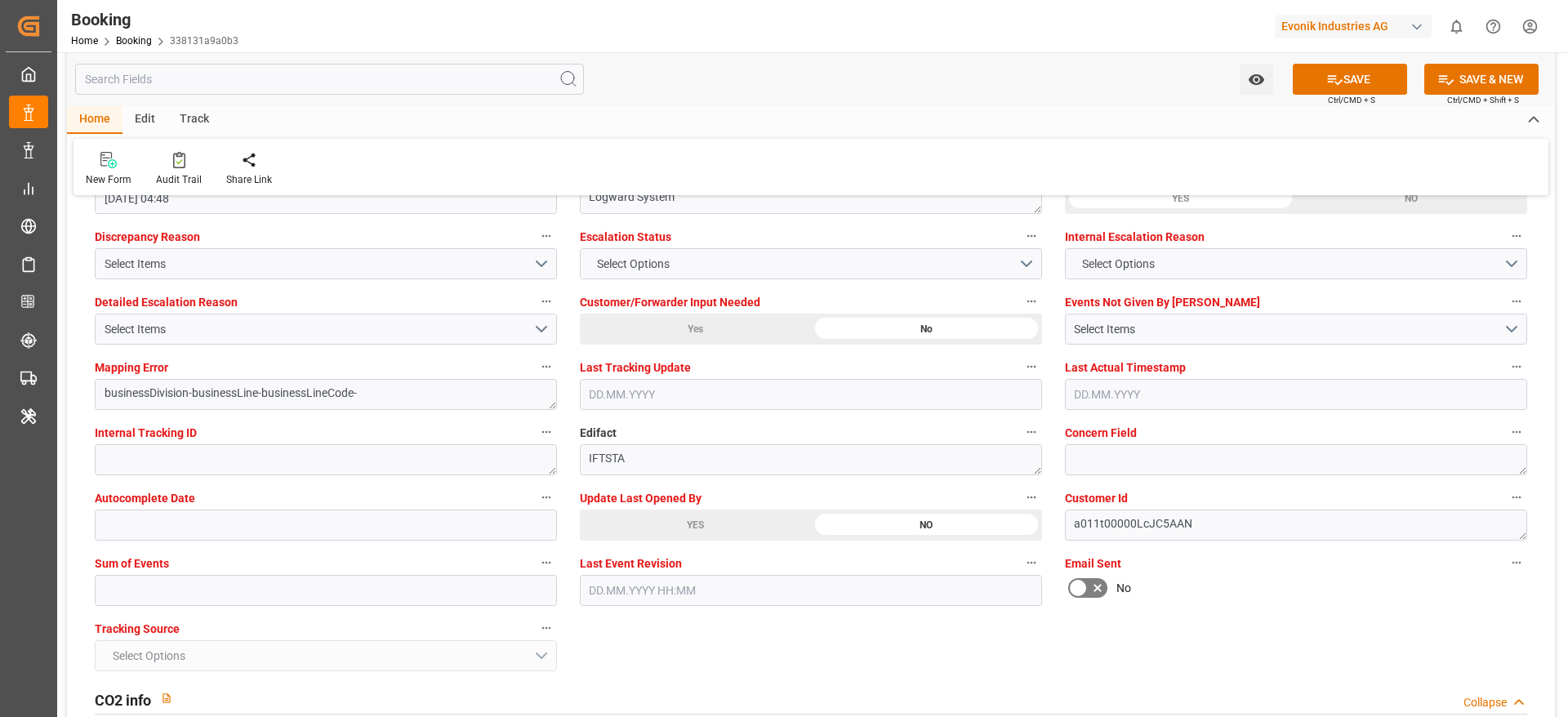
scroll to position [3186, 0]
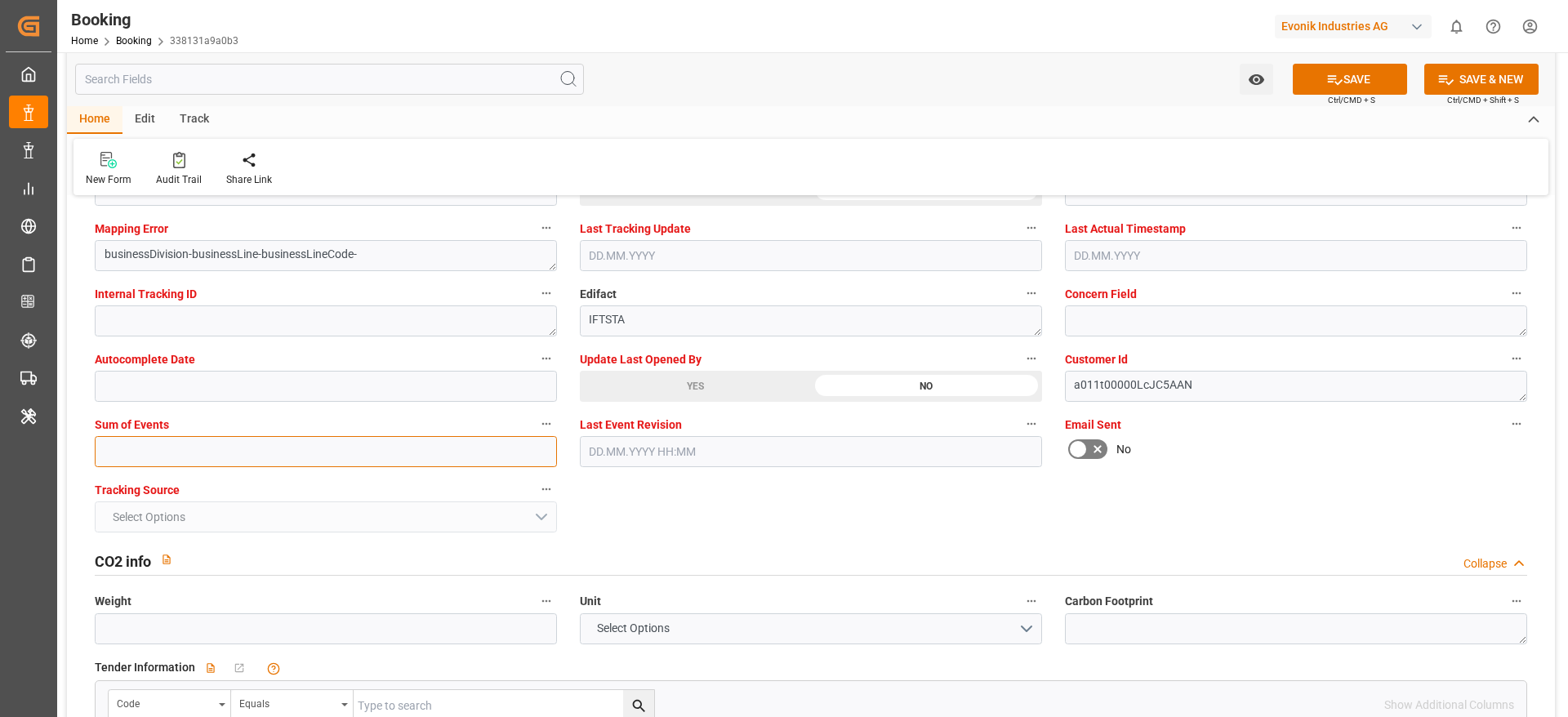
click at [168, 461] on input "text" at bounding box center [325, 452] width 462 height 32
type input "0"
click at [1045, 89] on button "SAVE" at bounding box center [1350, 80] width 114 height 32
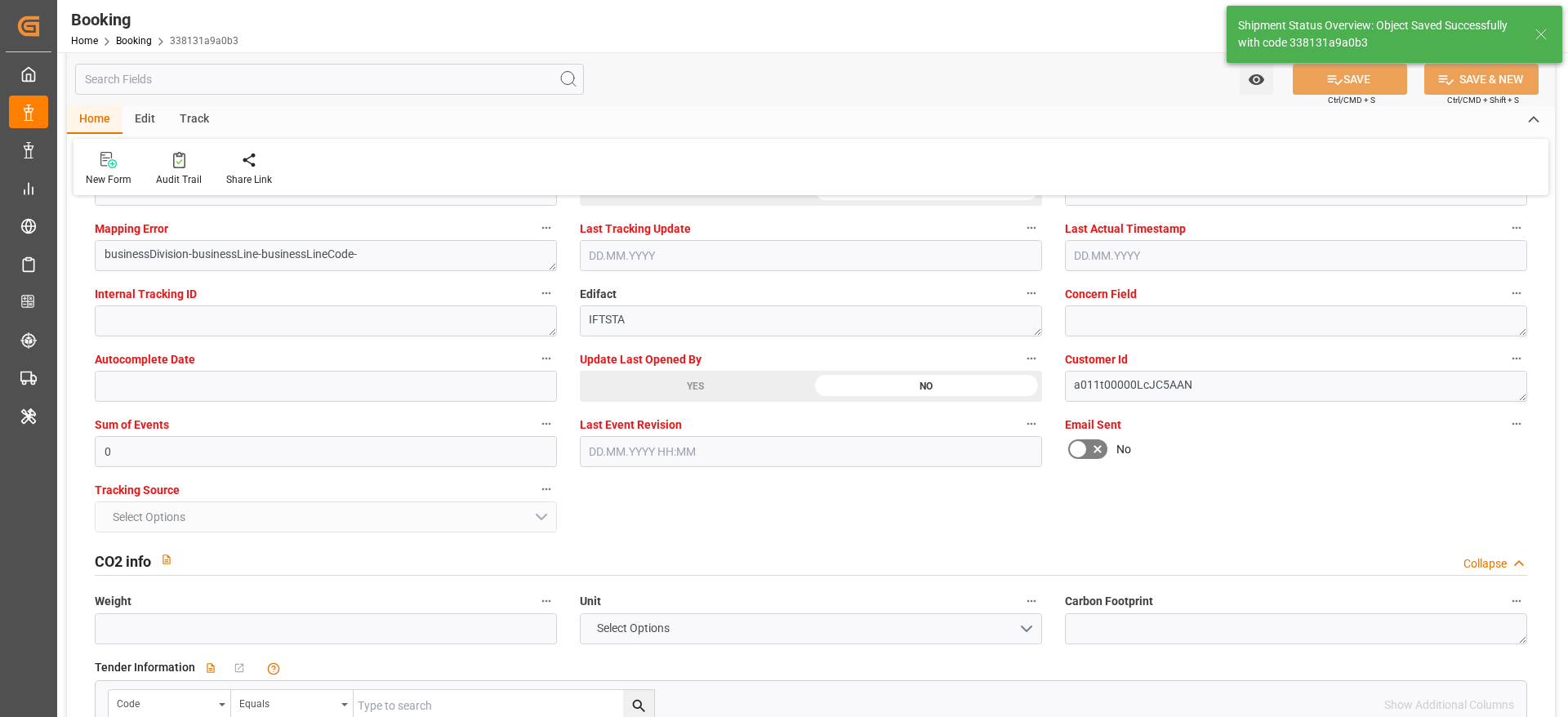
type textarea "Gagan Prakash"
type textarea "businessDivision-businessLine-"
type textarea "Yes"
type input "15.09.2025 00:00"
type input "20.10.2025 00:00"
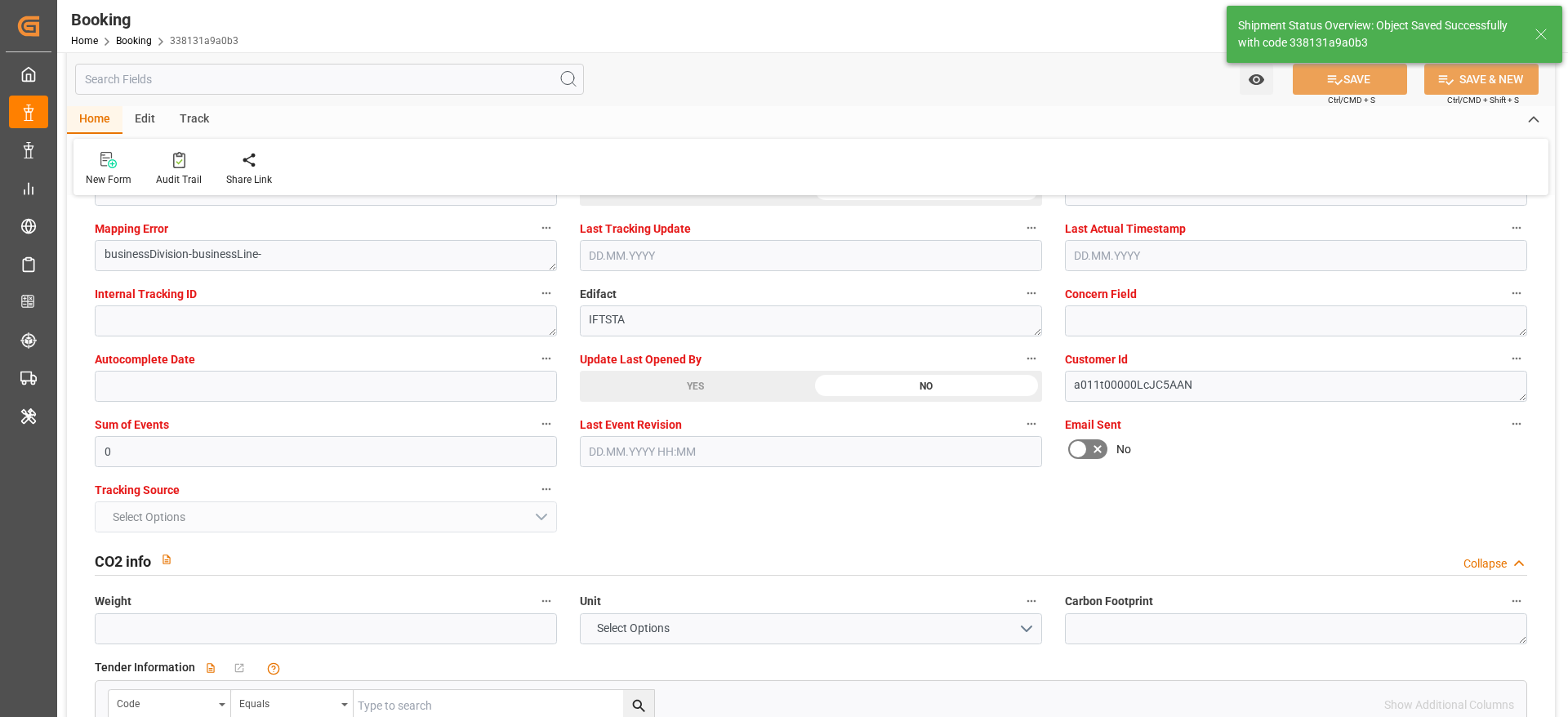
type input "22.09.2025 00:00"
type input "01.10.2025 00:00"
type input "17.09.2025 11:19"
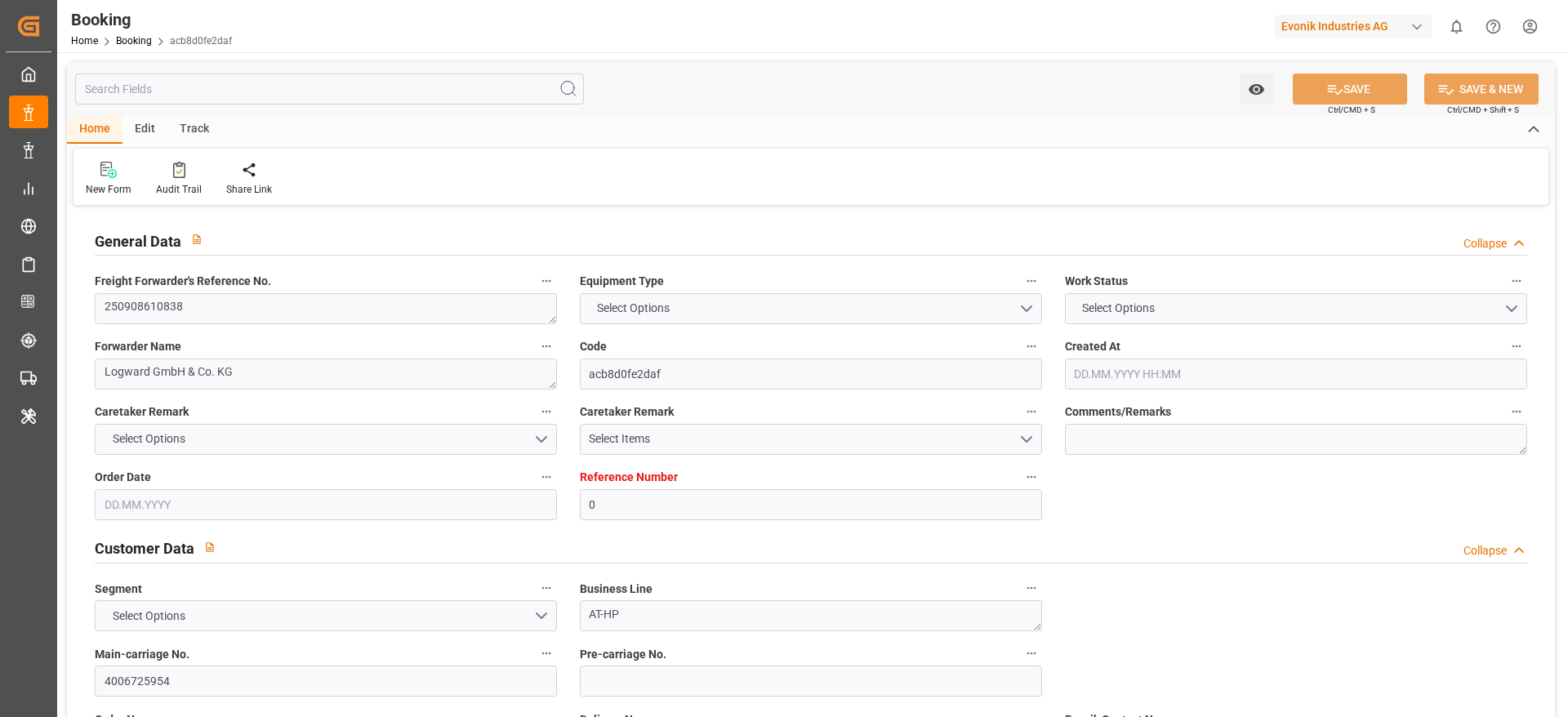
type input "0"
type input "Dummy"
type input "Dummy Carrier"
type input "NLRTM"
type input "CNSHA"
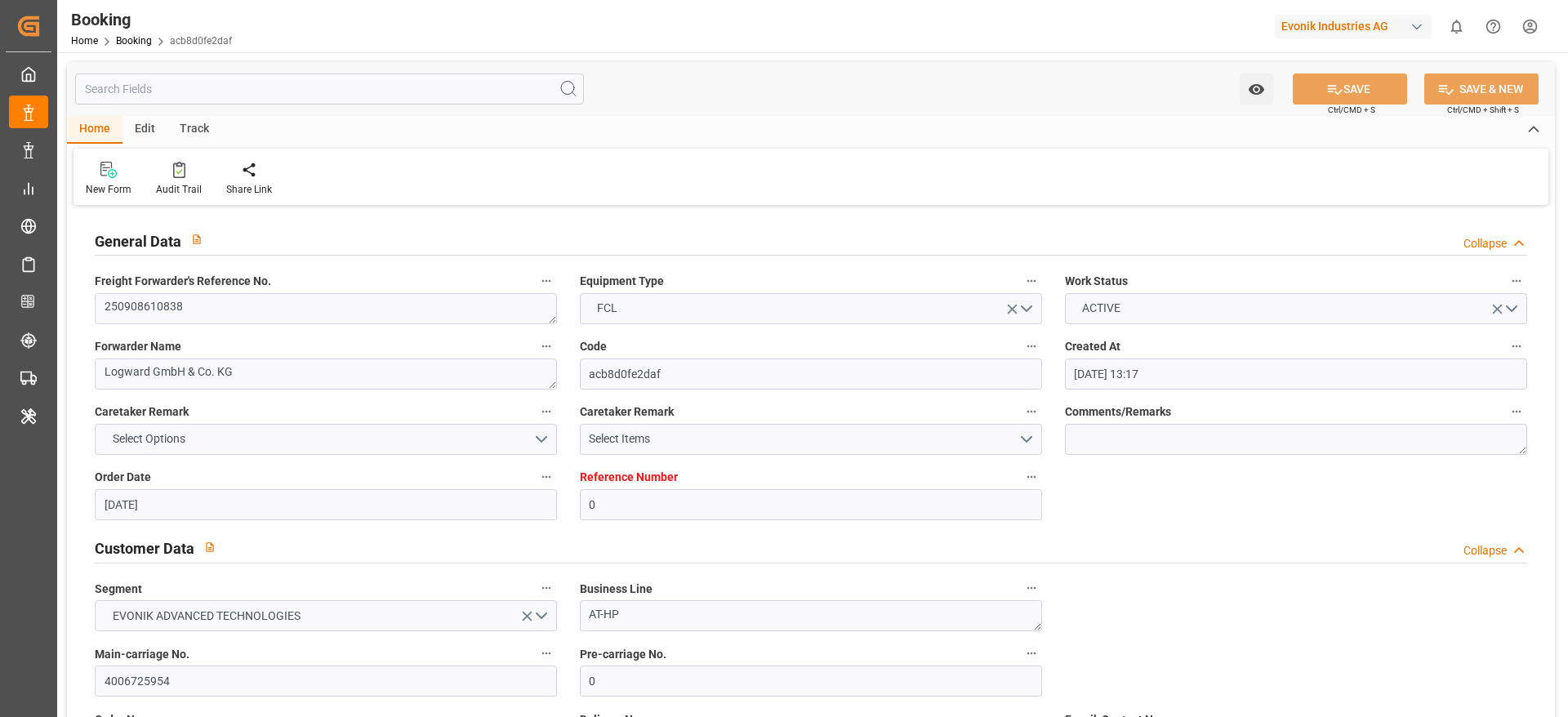
type input "[DATE] 13:17"
type input "[DATE]"
type input "[DATE] 00:00"
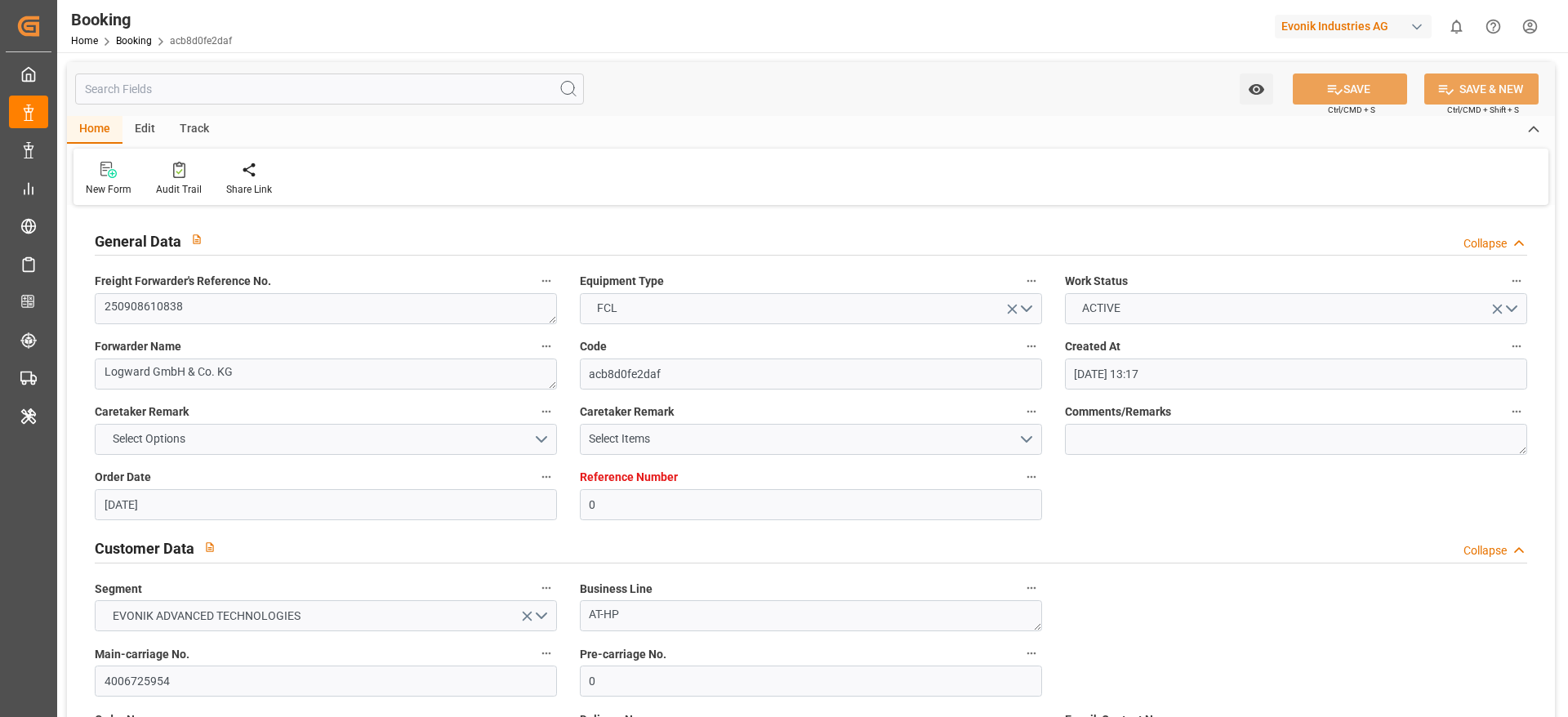
type input "[DATE] 06:34"
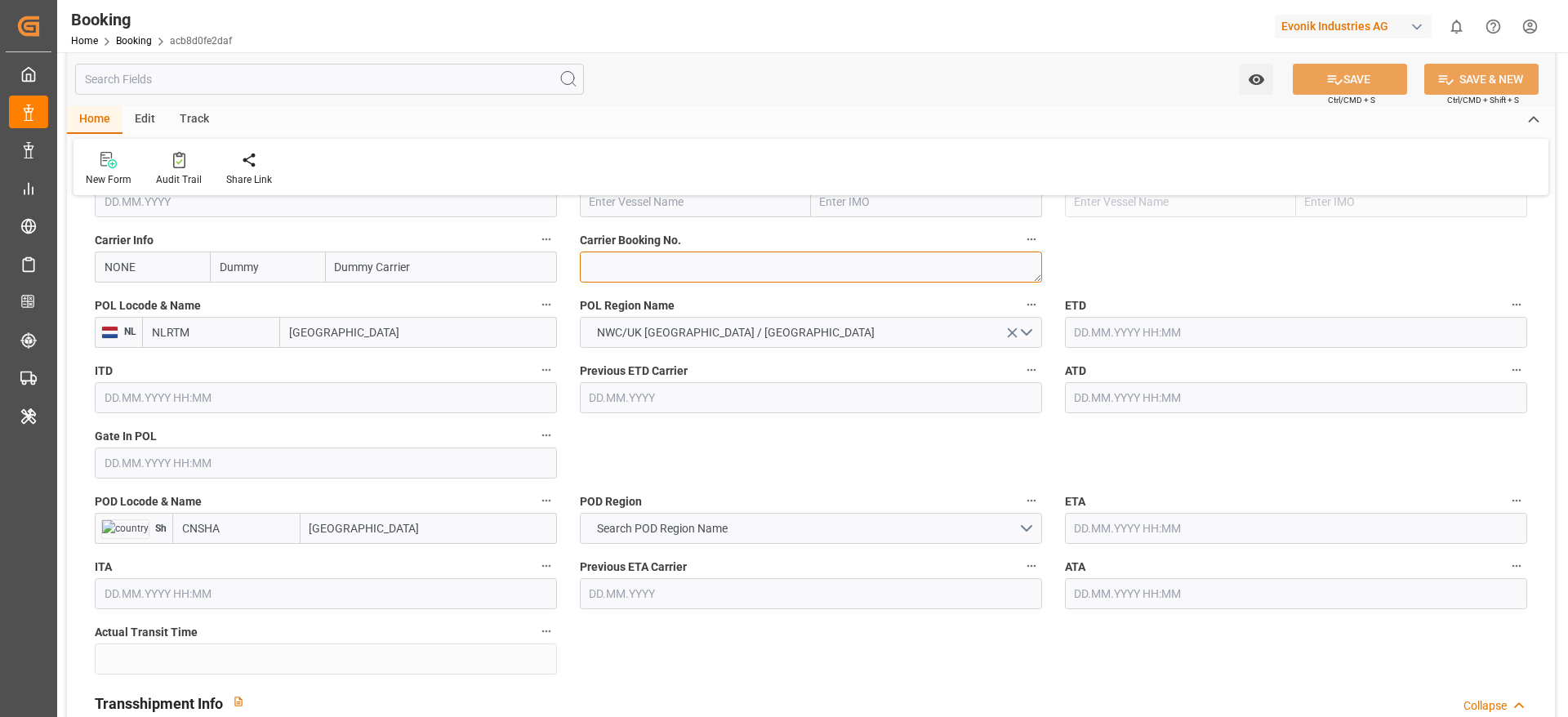
click at [655, 264] on textarea at bounding box center [811, 267] width 462 height 32
paste textarea "90522802"
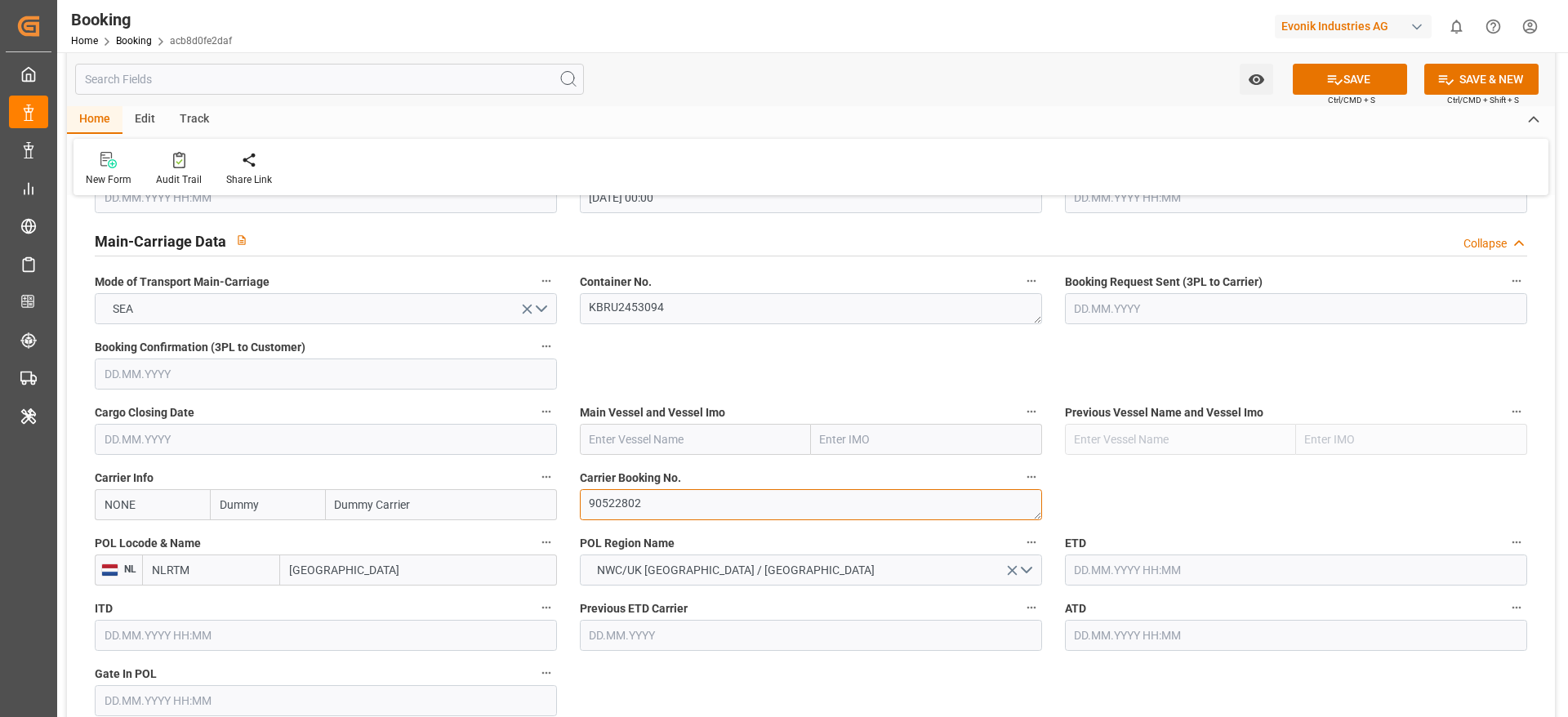
scroll to position [980, 0]
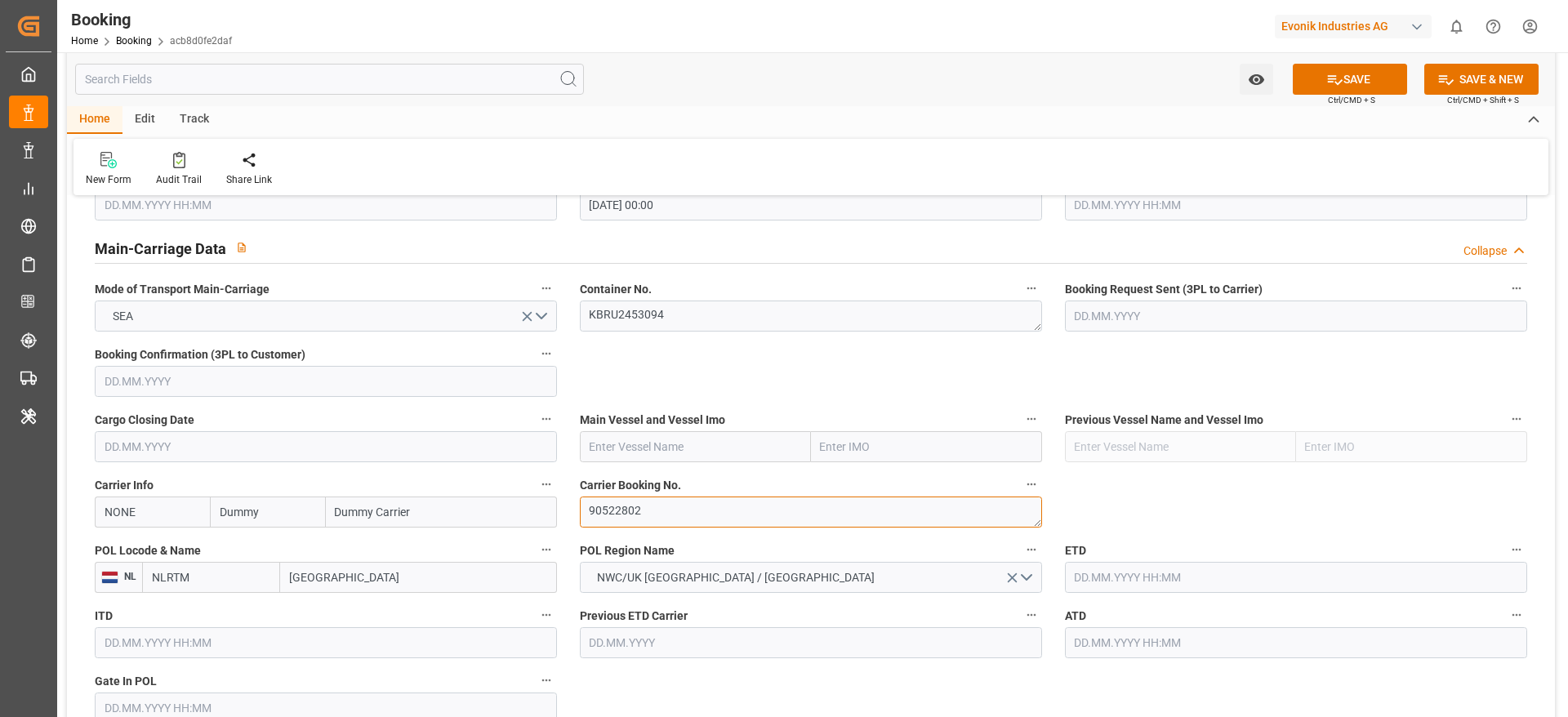
type textarea "90522802"
click at [265, 503] on input "Dummy" at bounding box center [267, 512] width 115 height 32
type input "hlcu"
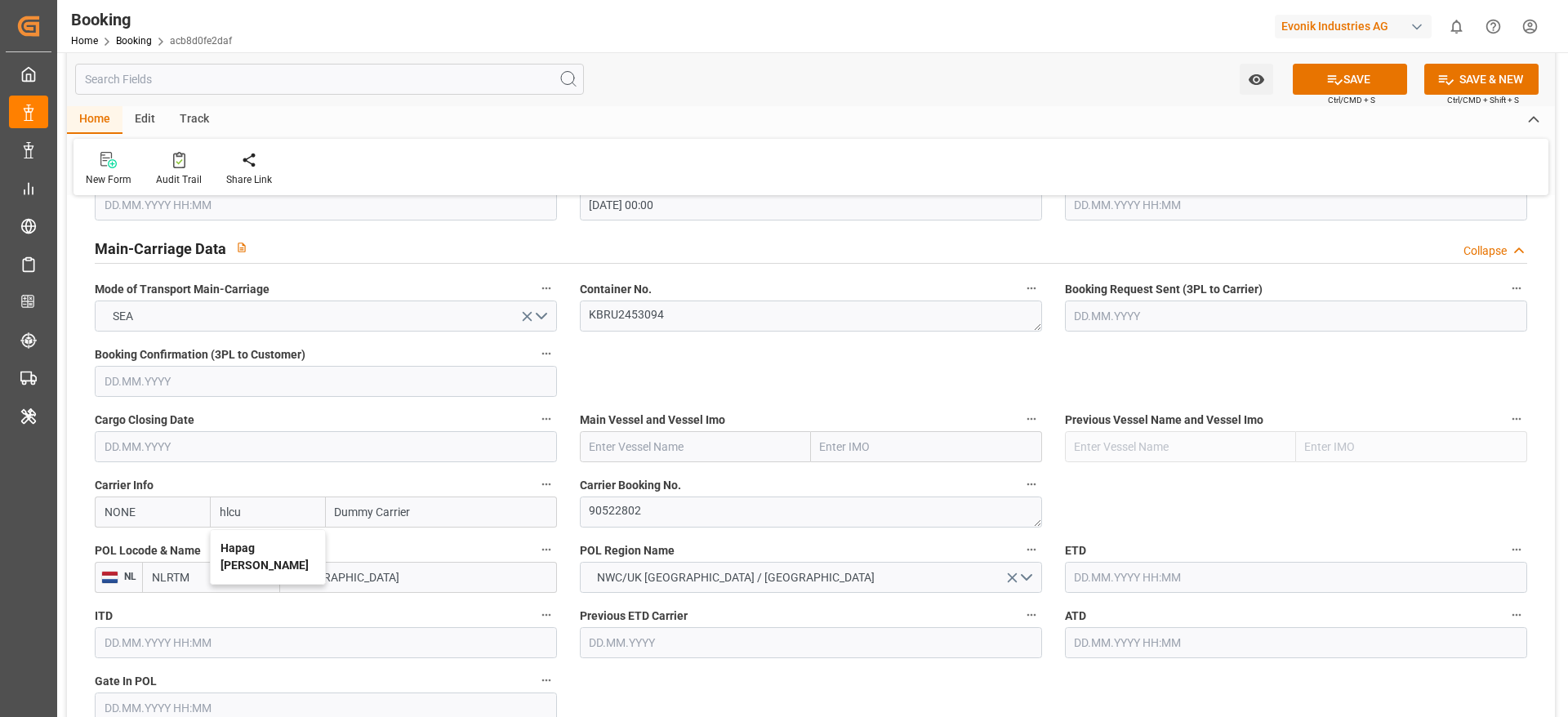
click at [258, 549] on b "Hapag Lloyd" at bounding box center [265, 556] width 89 height 31
type input "HLCU"
type input "Hapag Lloyd"
type input "Hapag Lloyd Aktiengesellschaft"
type input "Hapag Lloyd"
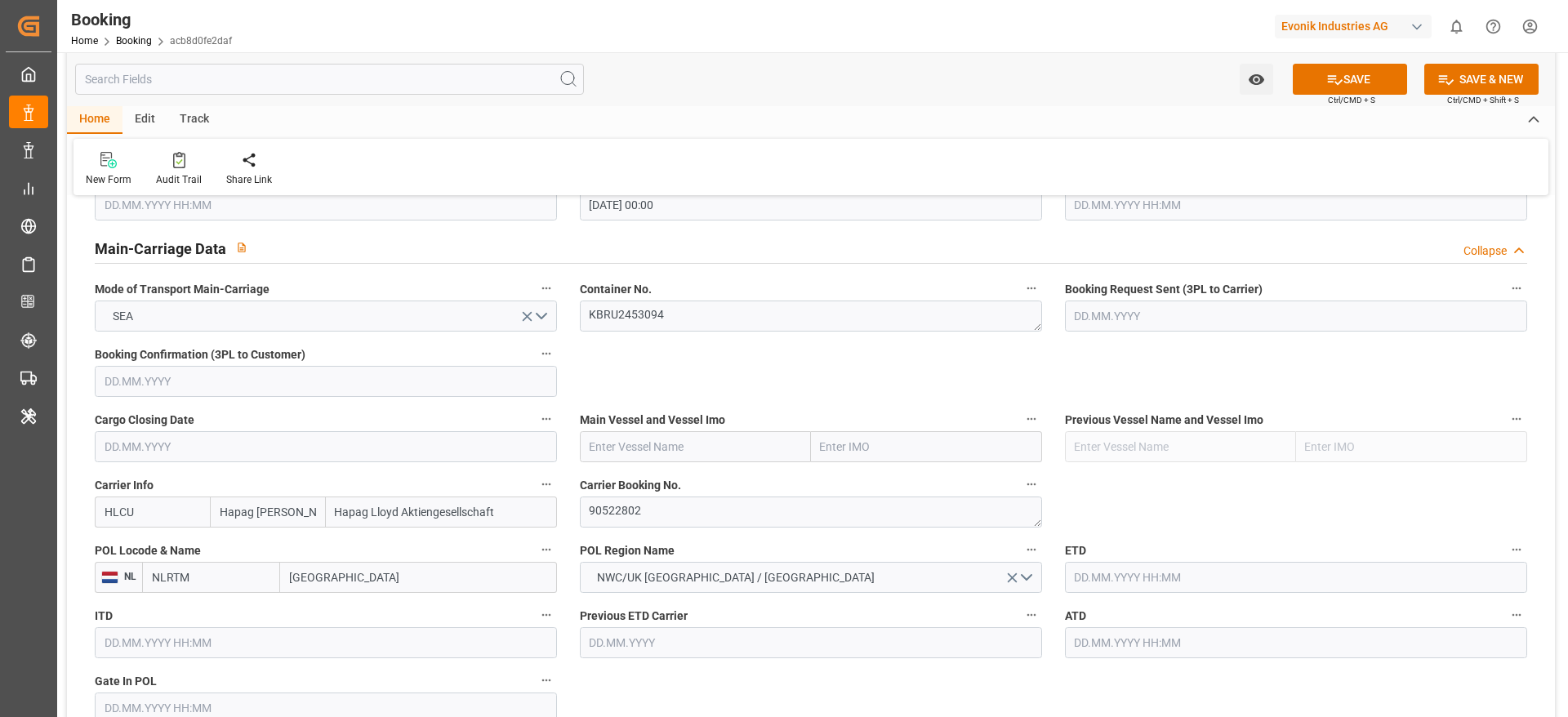
click at [618, 455] on input "text" at bounding box center [695, 447] width 231 height 32
paste input "EMMA MAERSK"
click at [672, 477] on b "EMMA MAERSK" at bounding box center [635, 483] width 89 height 13
type input "EMMA MAERSK"
type input "9321483"
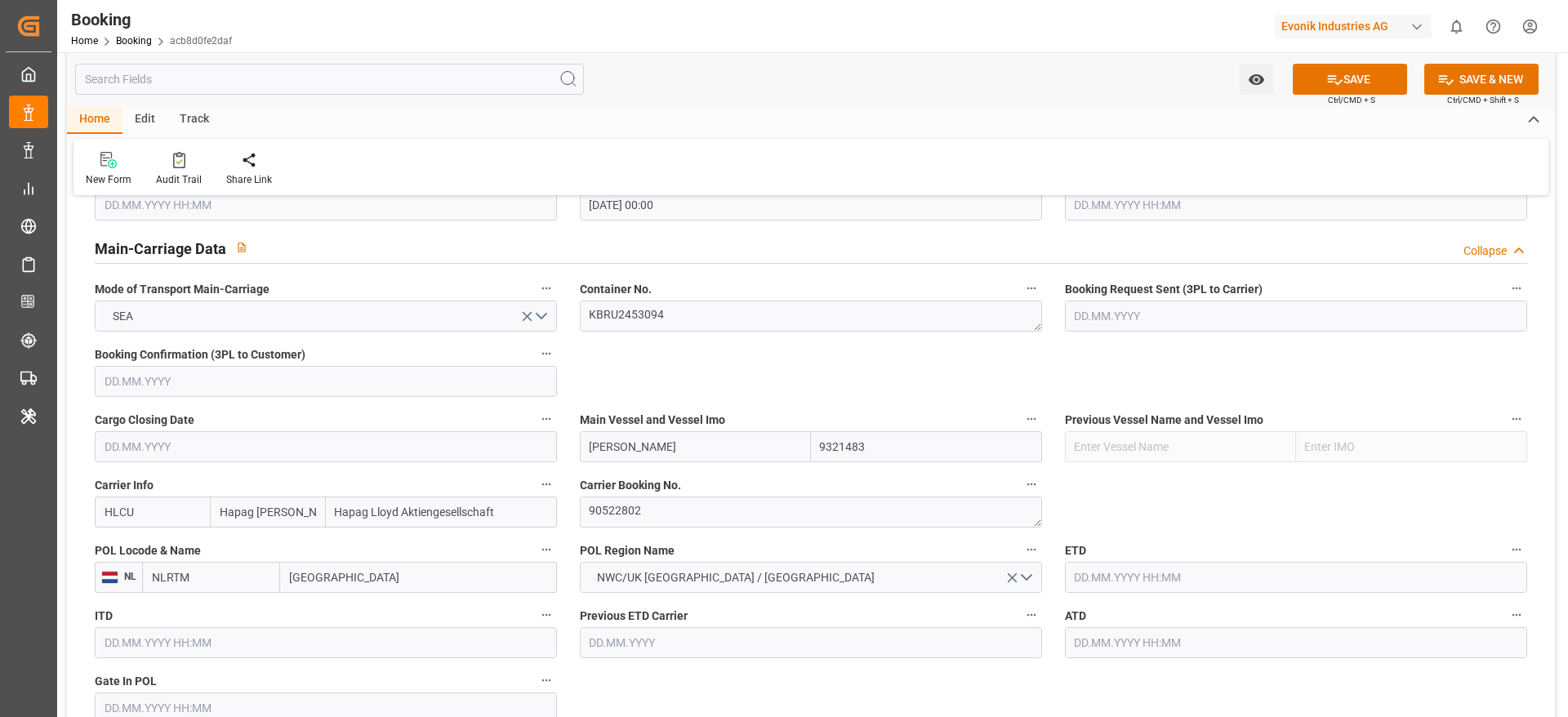
type input "EMMA MAERSK"
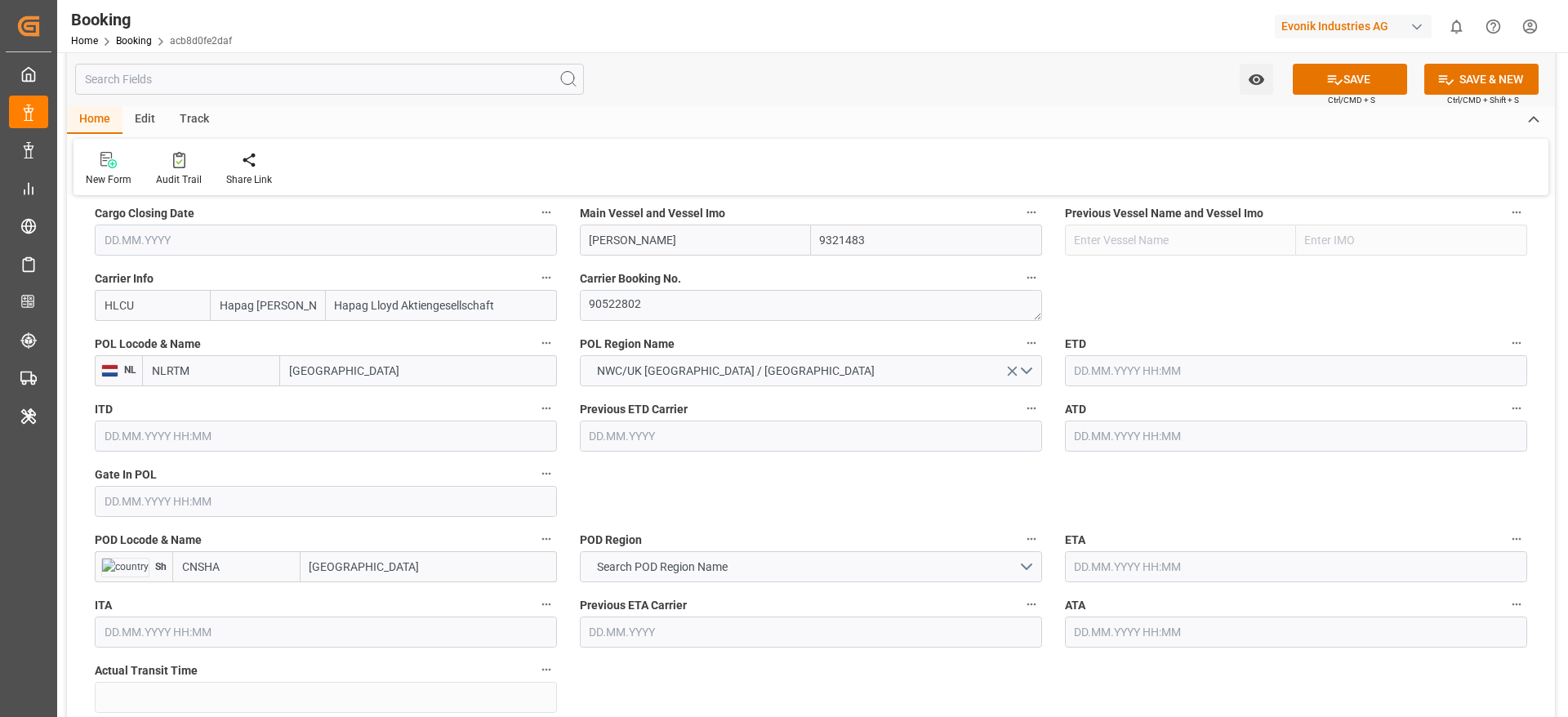
scroll to position [1225, 0]
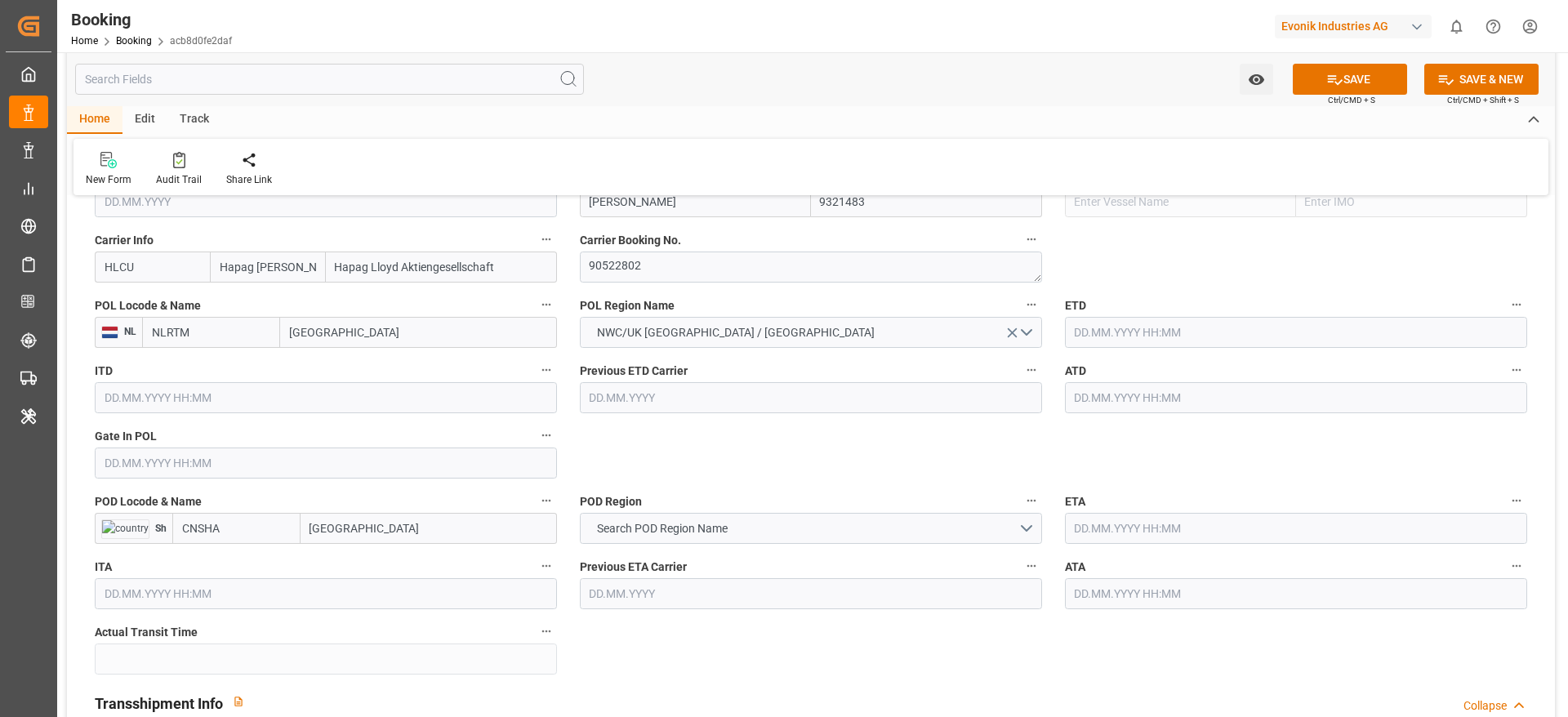
click at [1170, 323] on input "text" at bounding box center [1295, 333] width 462 height 32
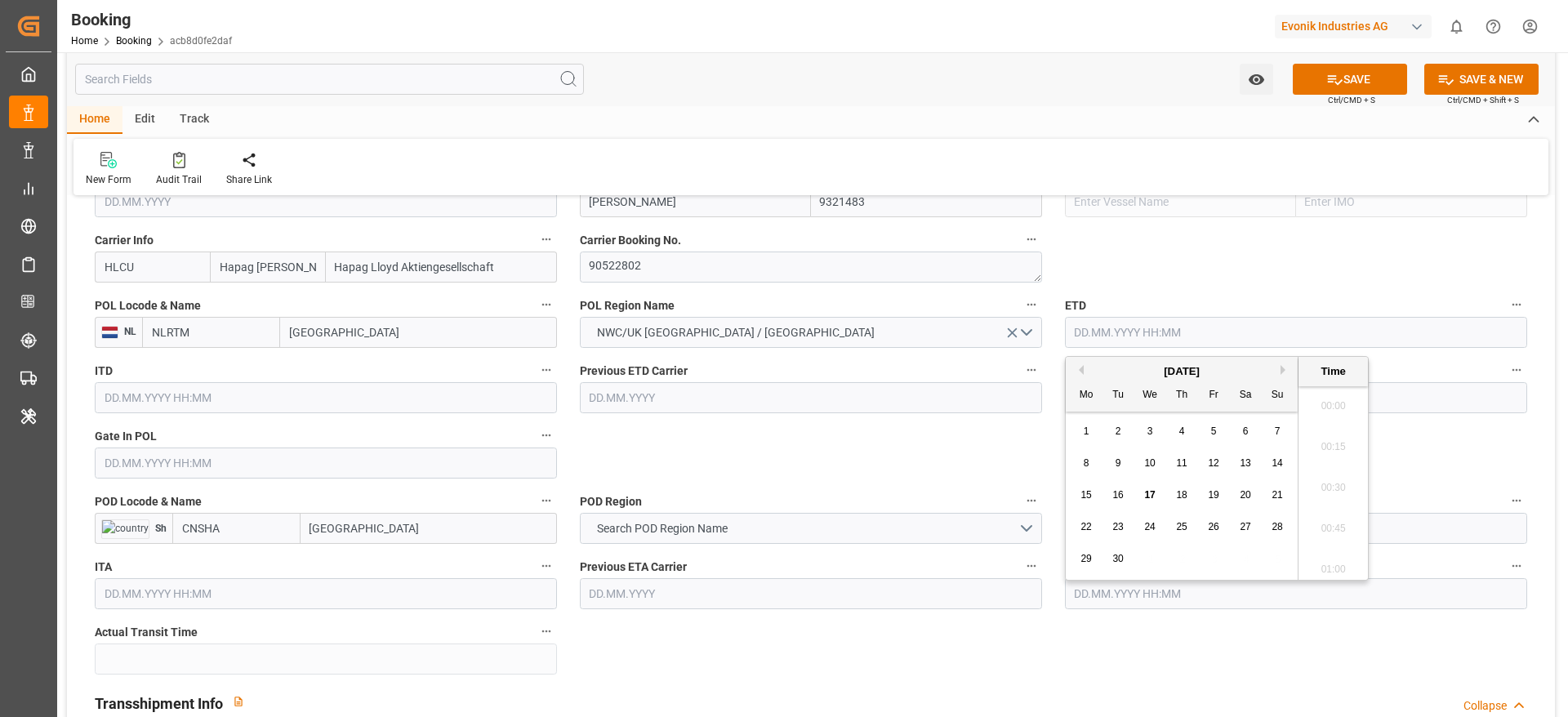
scroll to position [2660, 0]
click at [1182, 522] on span "25" at bounding box center [1181, 527] width 11 height 12
type input "25.09.2025 00:00"
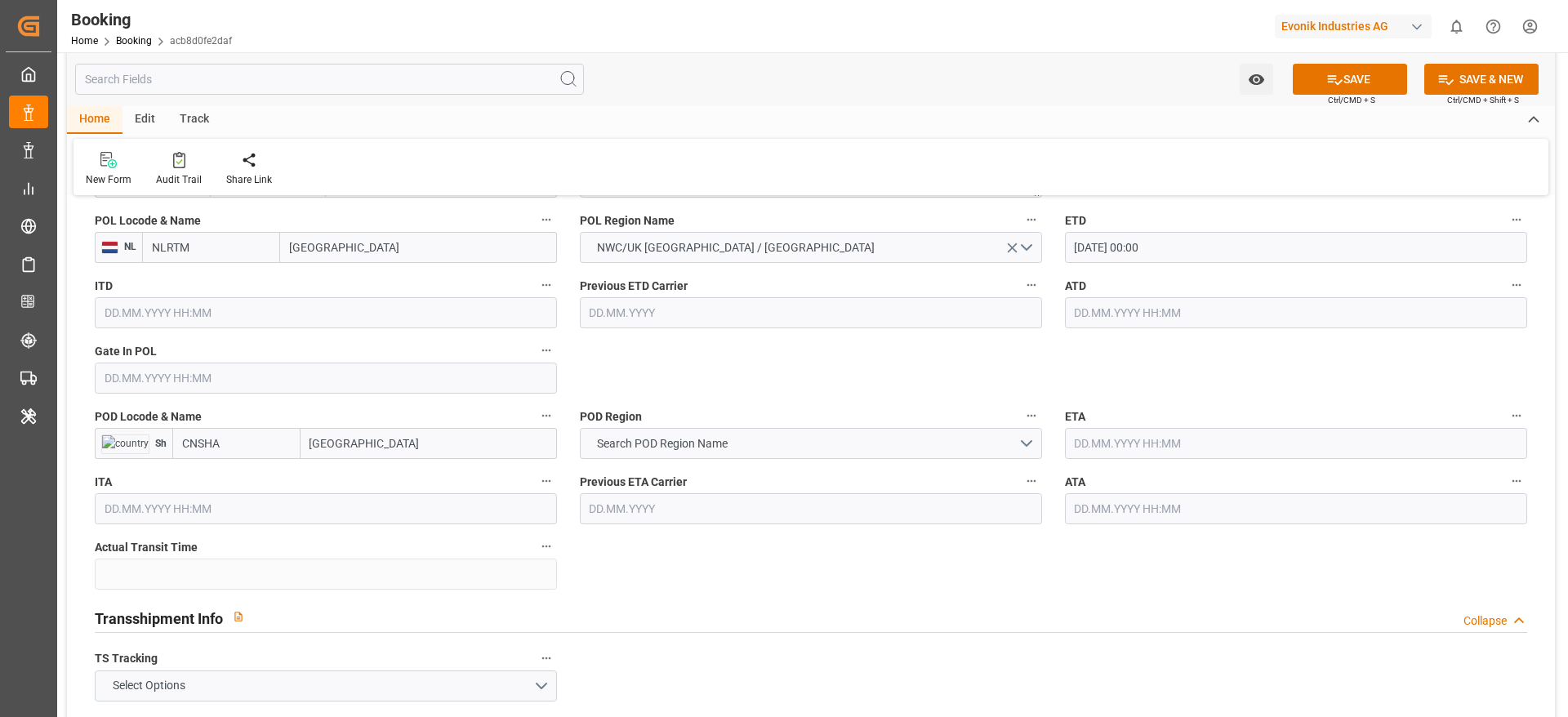
scroll to position [1347, 0]
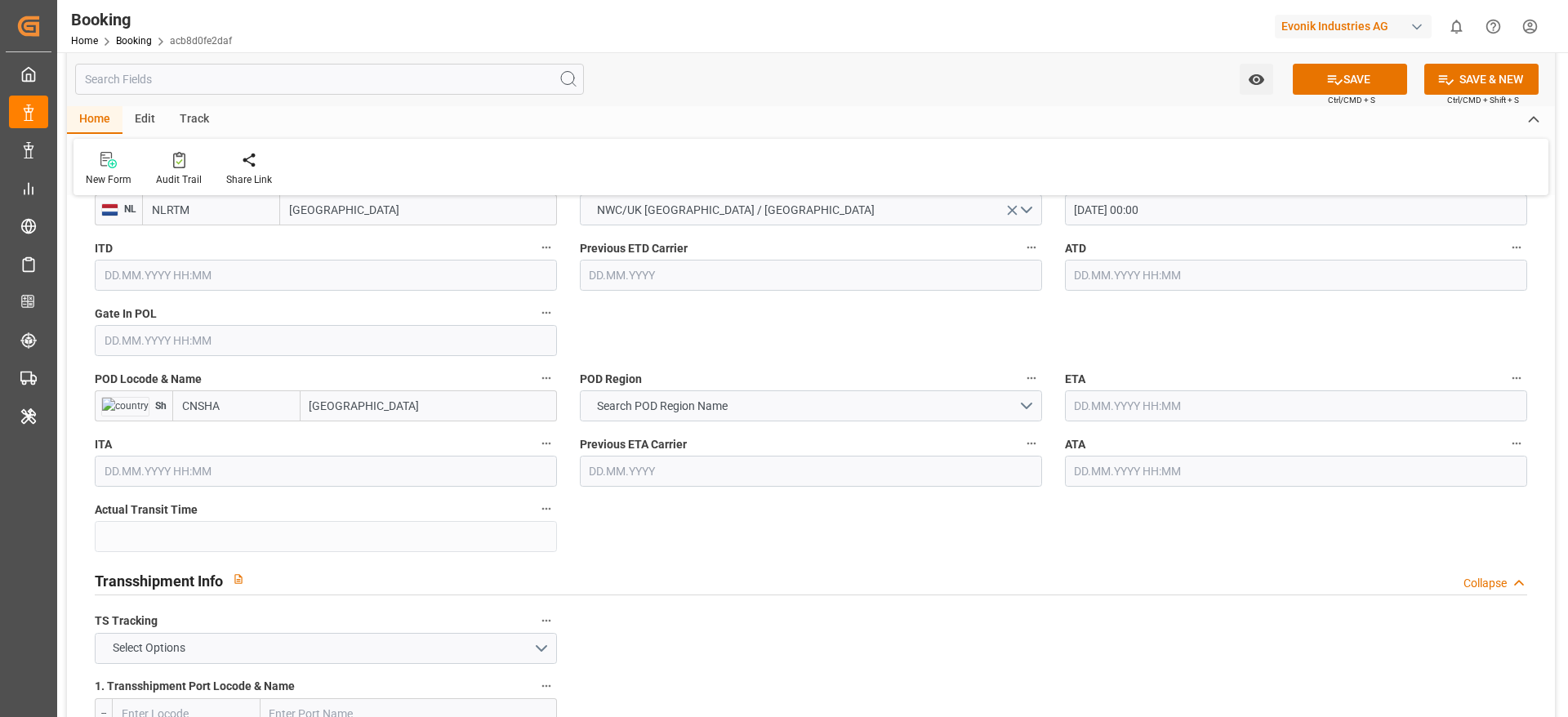
click at [1108, 411] on input "text" at bounding box center [1295, 406] width 462 height 32
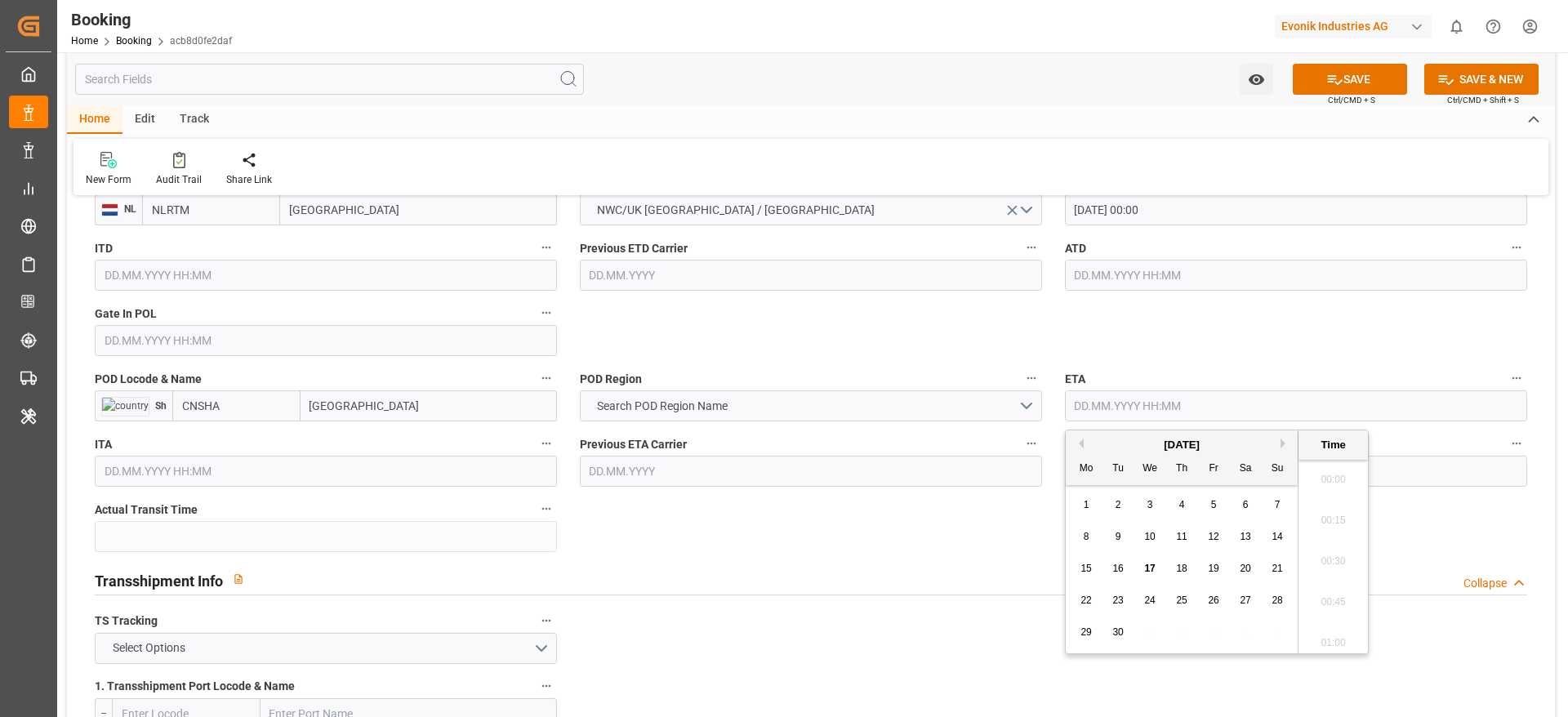
scroll to position [2660, 0]
click at [1290, 443] on button "Next Month" at bounding box center [1285, 443] width 10 height 10
click at [1252, 529] on div "8" at bounding box center [1246, 538] width 21 height 20
type input "08.11.2025 00:00"
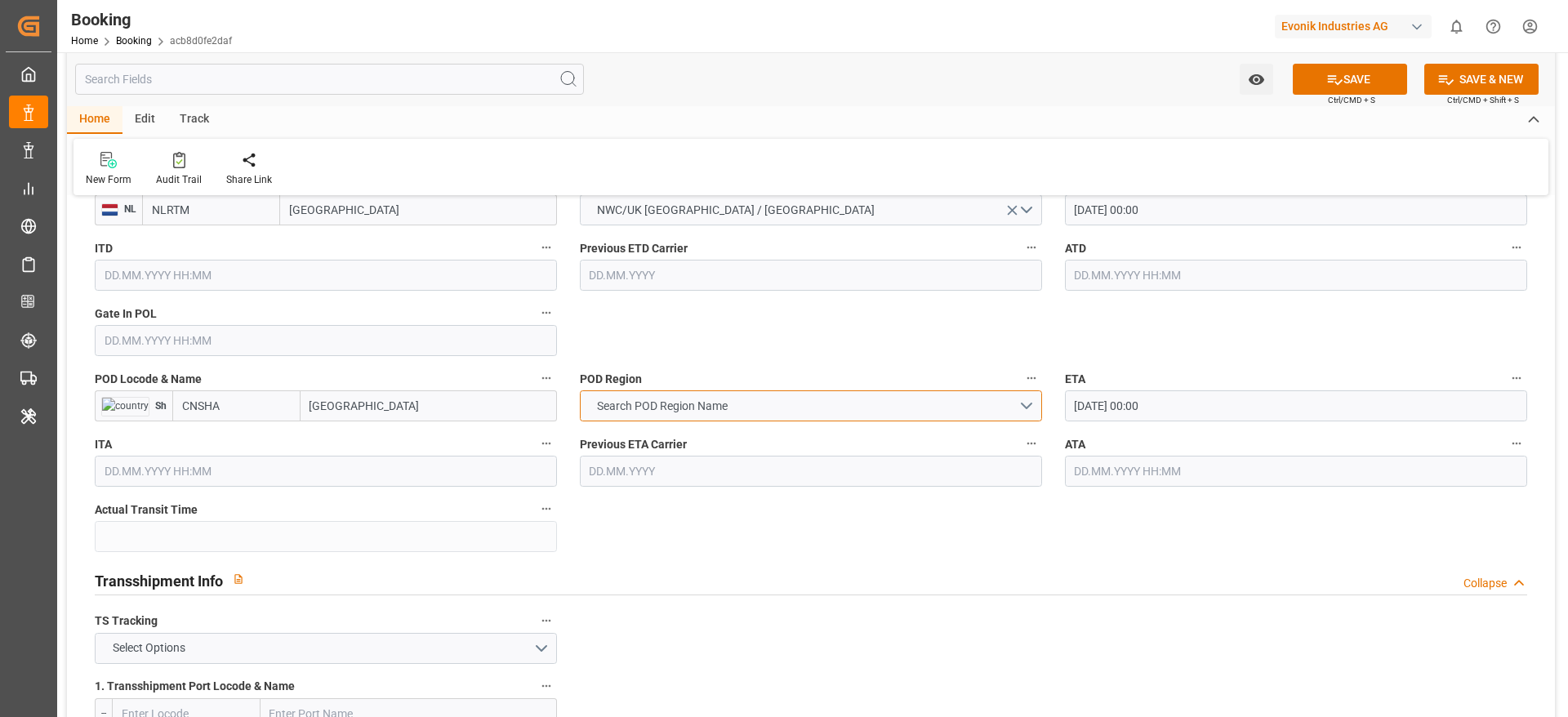
click at [743, 410] on button "Search POD Region Name" at bounding box center [811, 406] width 462 height 32
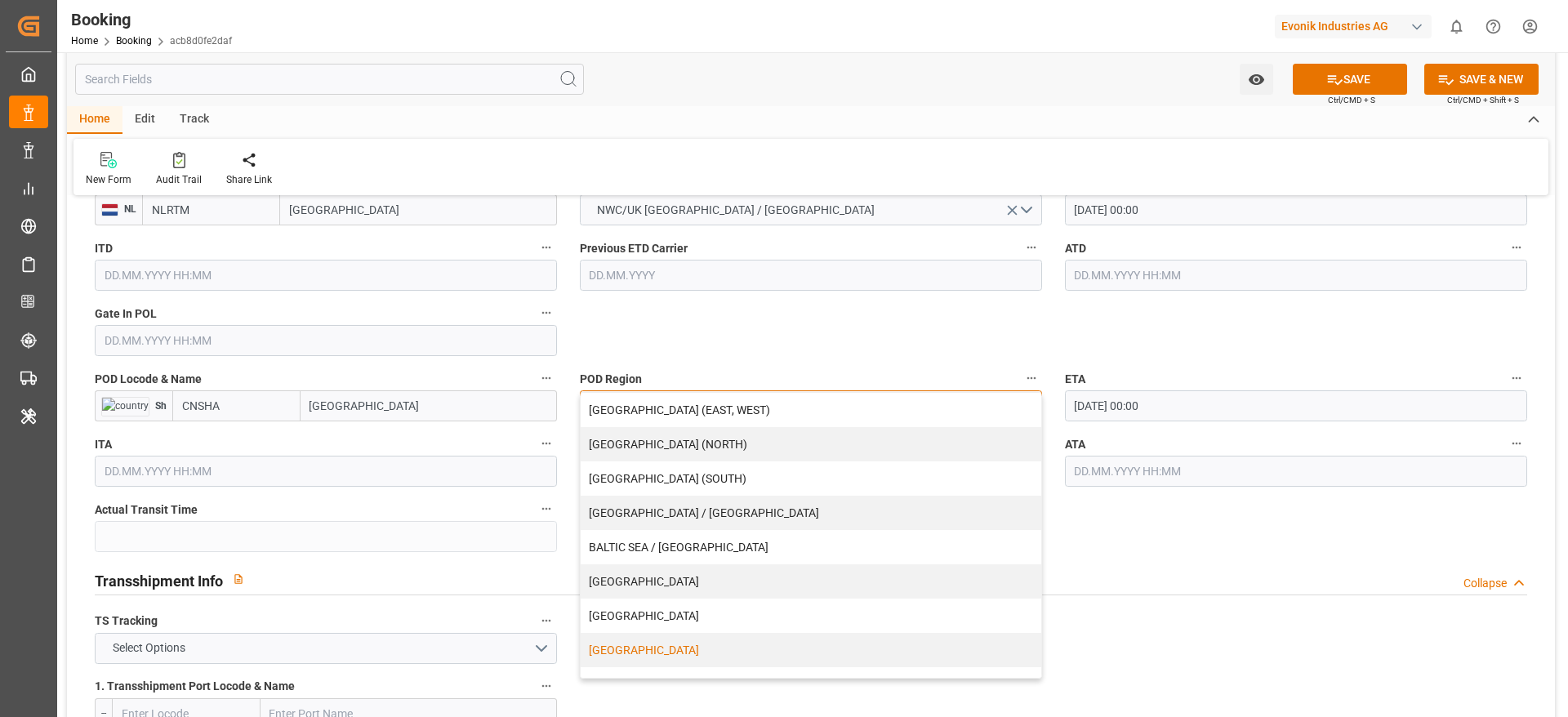
click at [654, 648] on div "CHINA" at bounding box center [812, 650] width 461 height 34
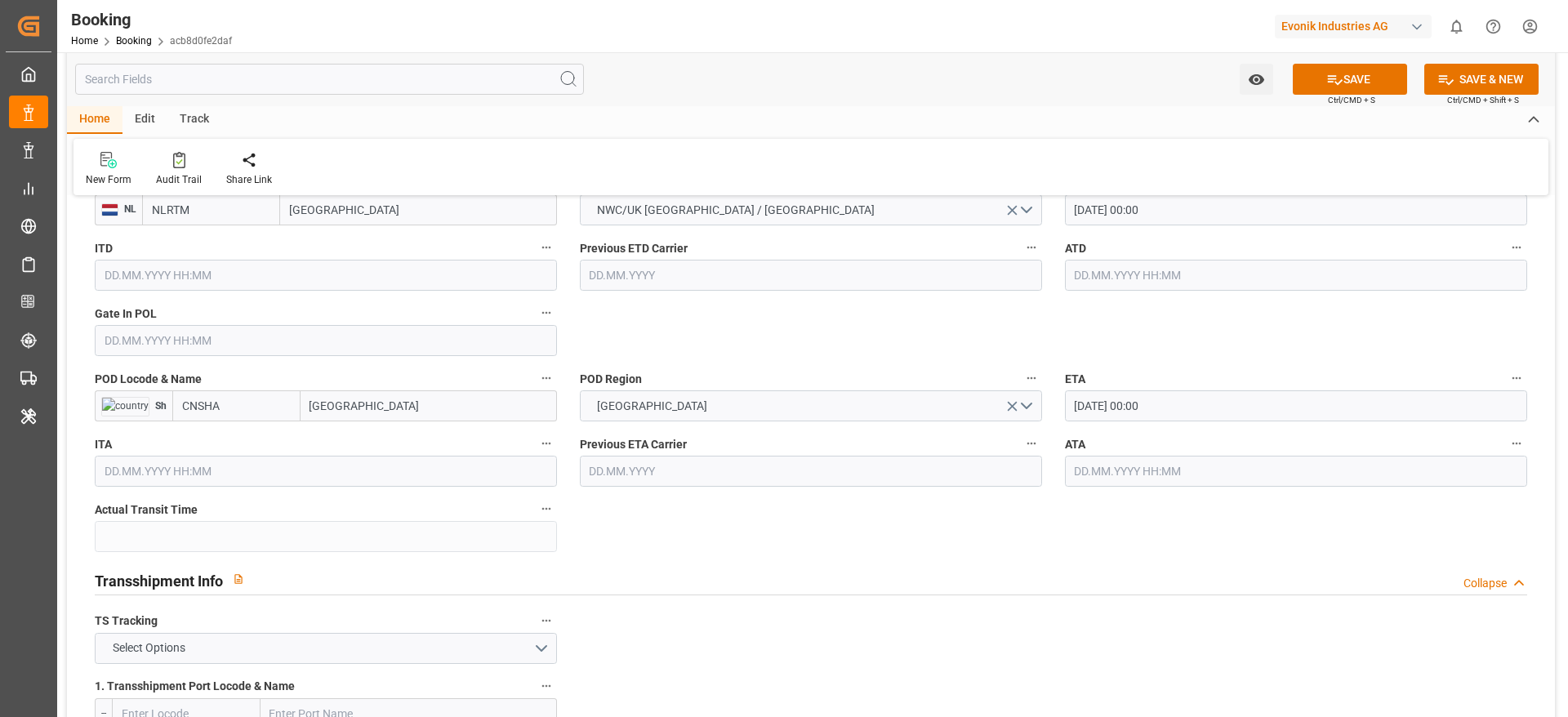
click at [390, 419] on input "Shanghai" at bounding box center [428, 406] width 256 height 32
type input "Shanghai"
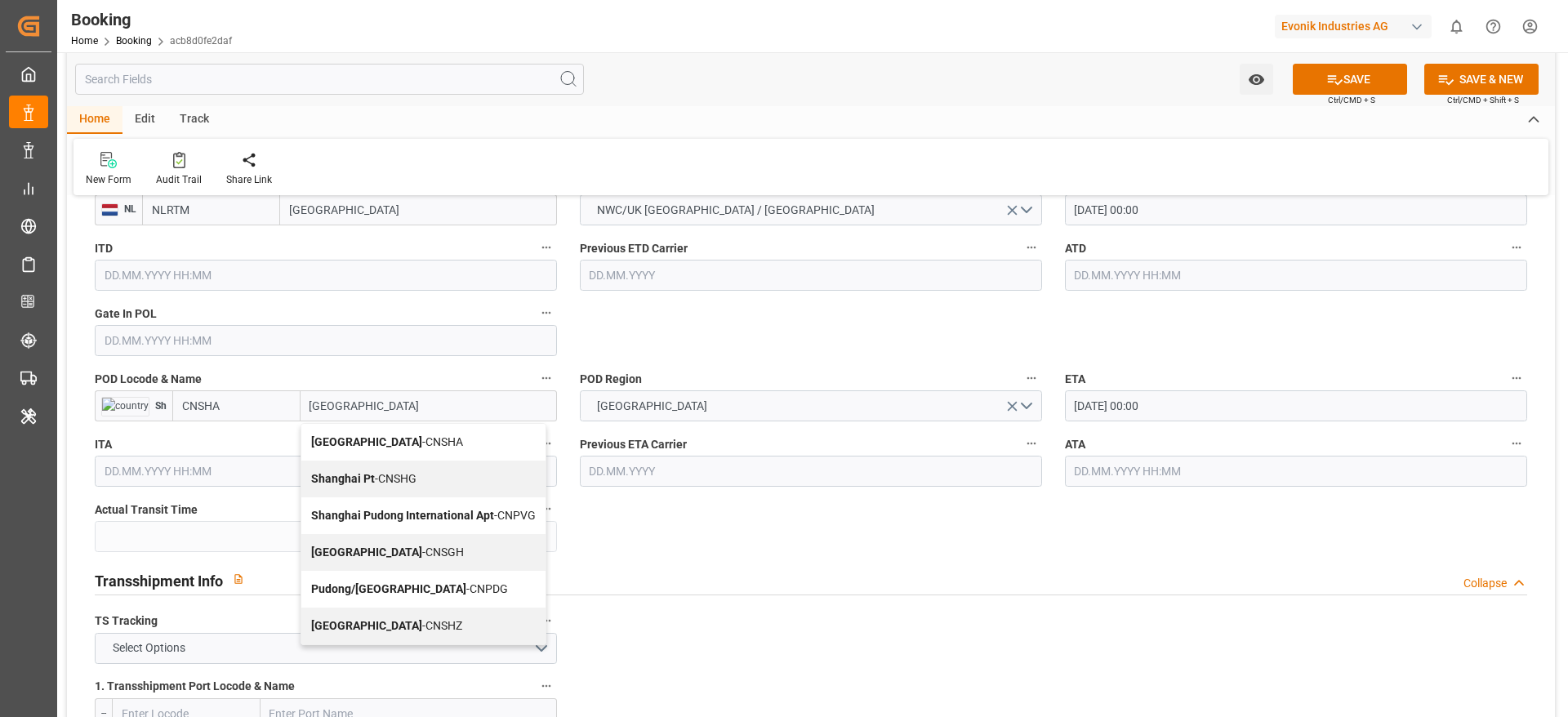
click at [394, 539] on div "Shanghai - CNSGH" at bounding box center [424, 552] width 244 height 36
type input "CNSGH"
type input "Shanghai"
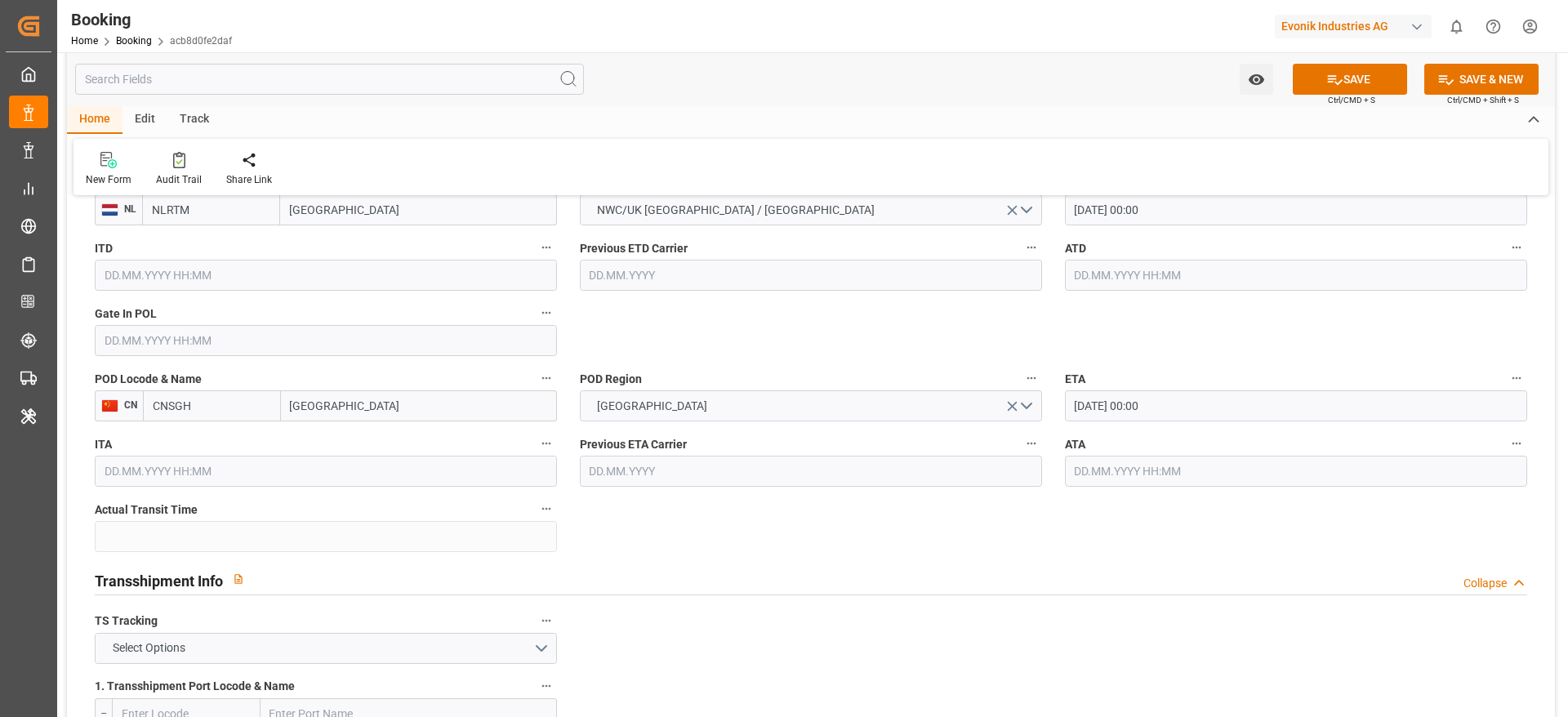
scroll to position [1470, 0]
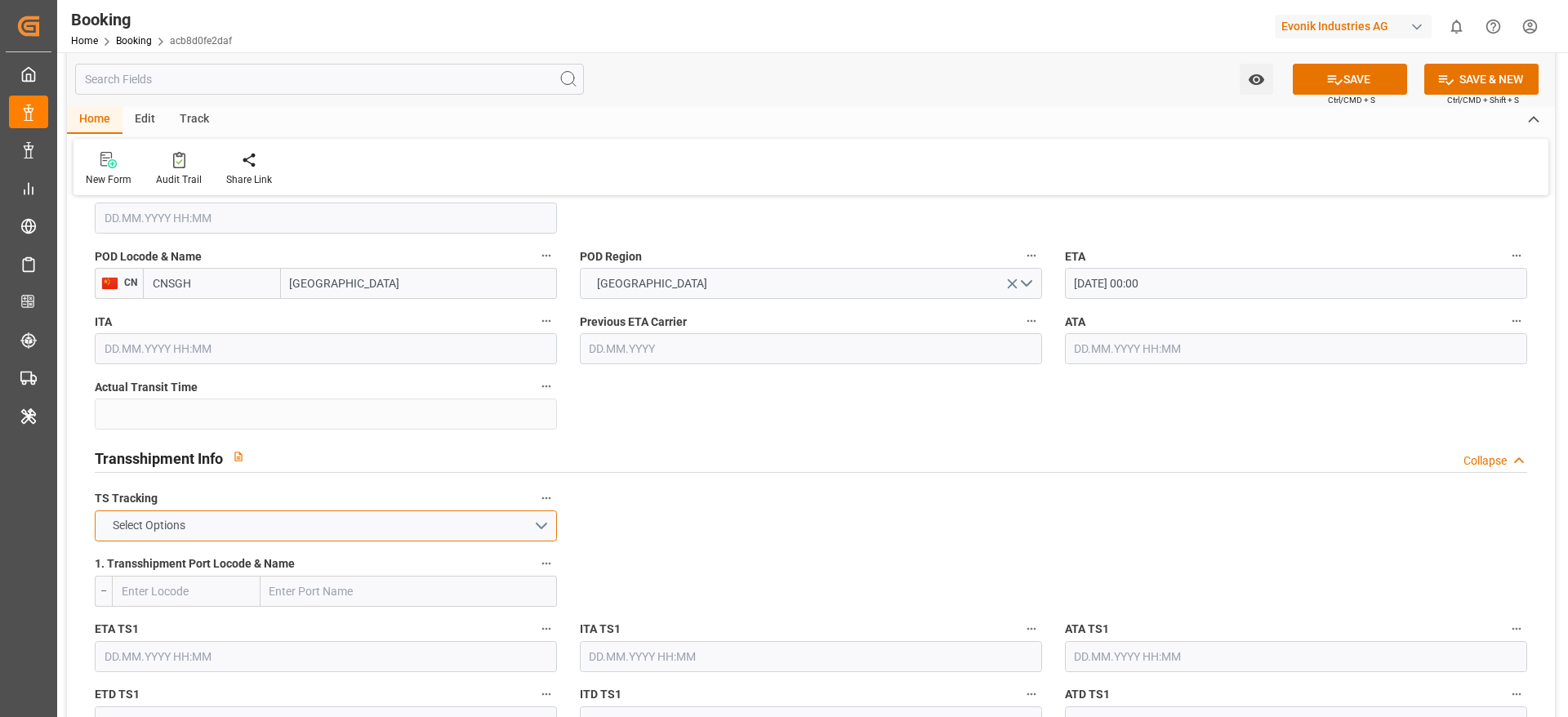
click at [271, 523] on button "Select Options" at bounding box center [325, 526] width 462 height 32
click at [229, 557] on div "FALSE" at bounding box center [326, 564] width 461 height 34
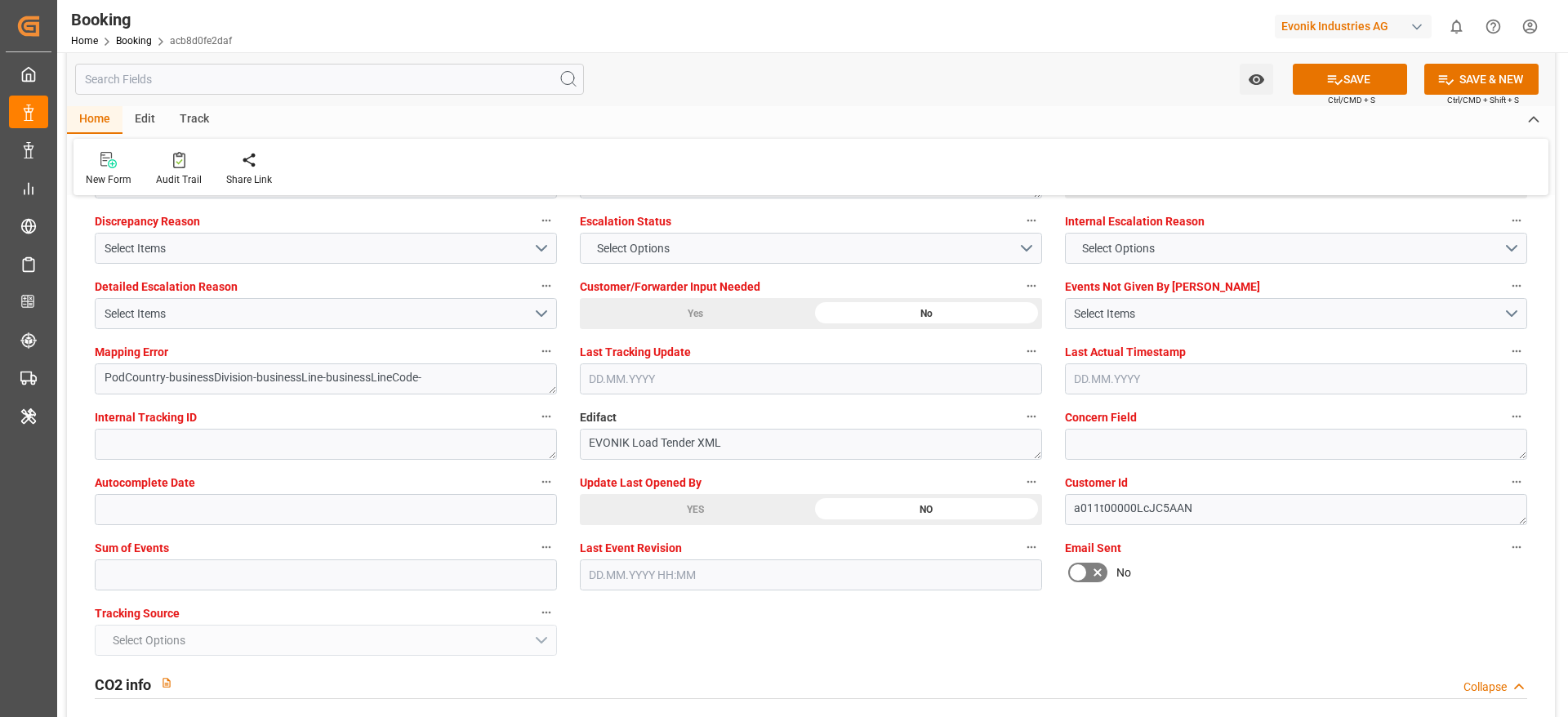
scroll to position [3063, 0]
click at [171, 581] on input "text" at bounding box center [325, 574] width 462 height 32
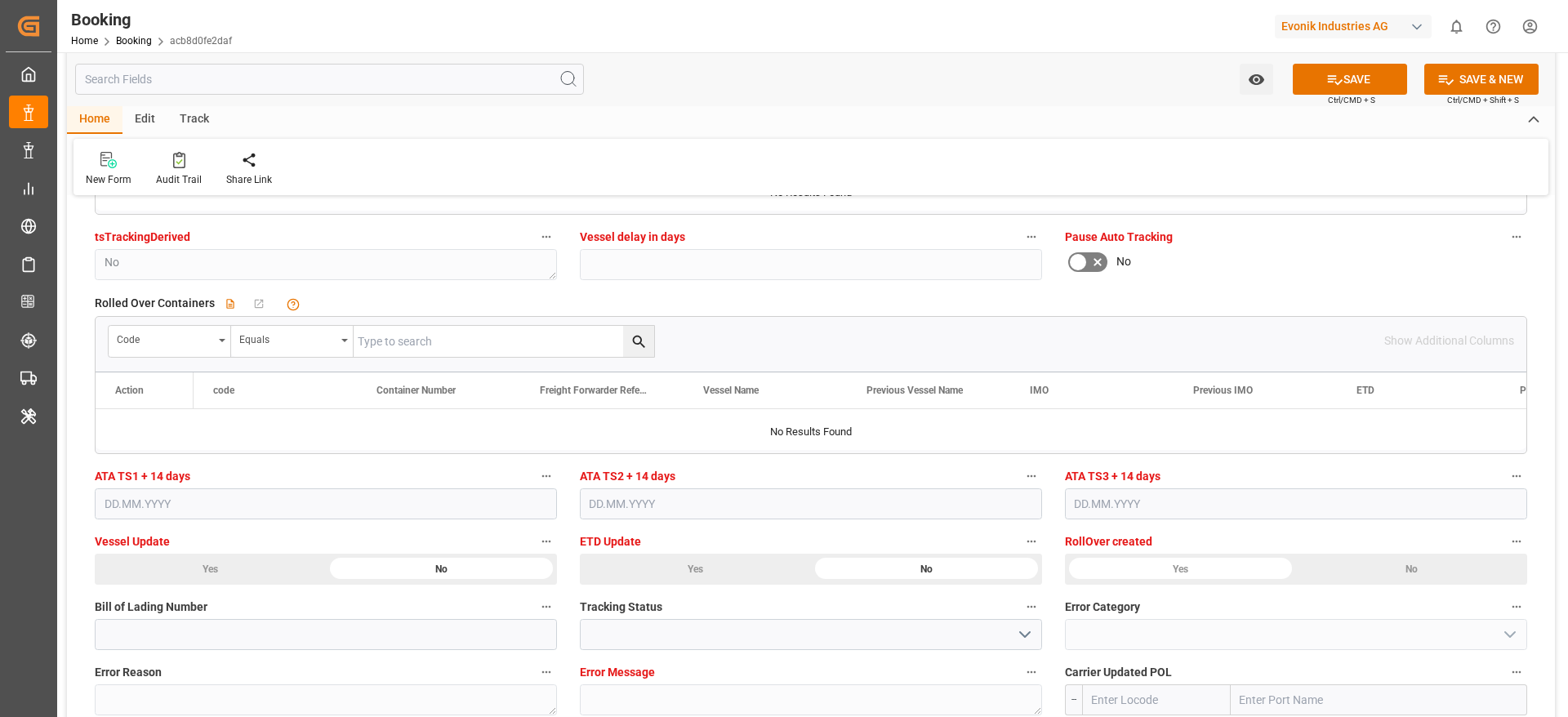
scroll to position [3799, 0]
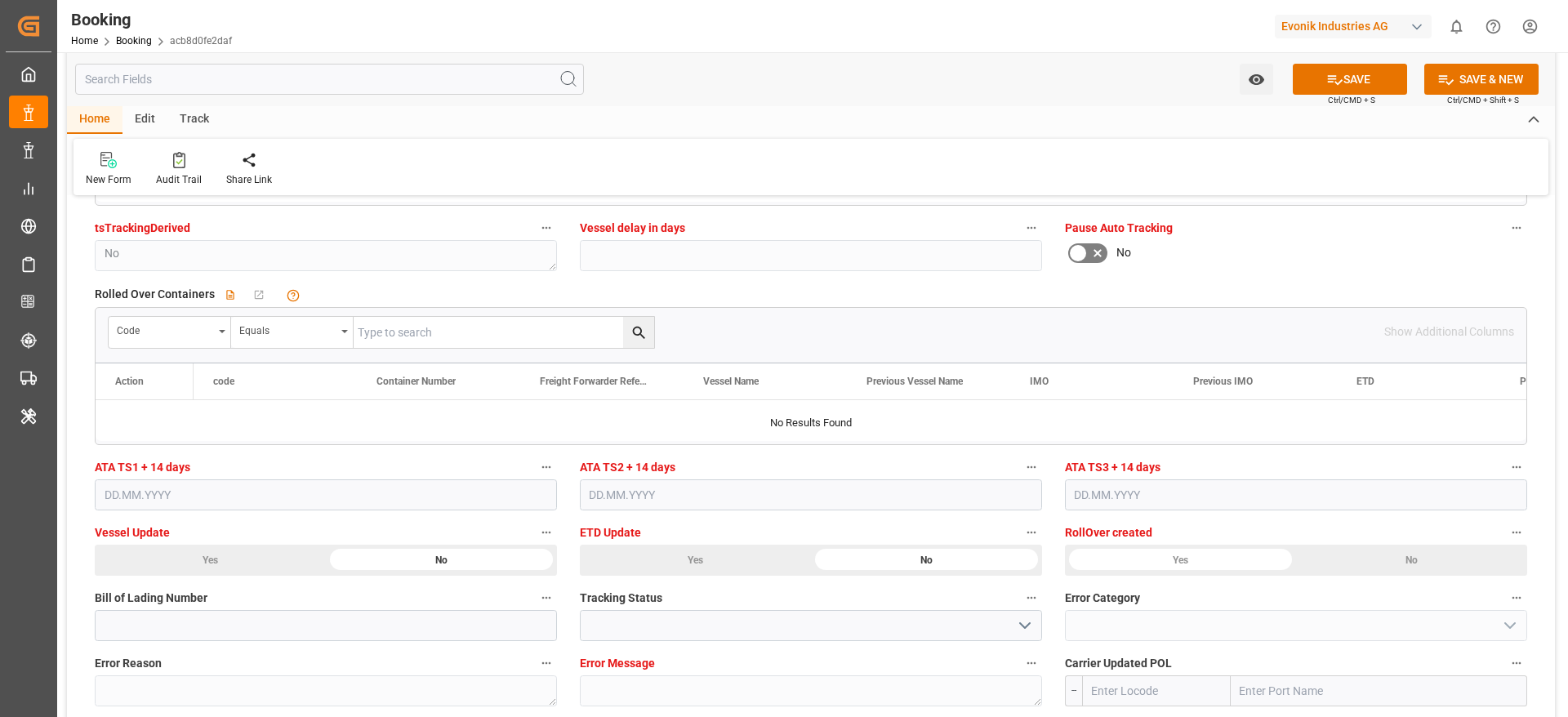
type input "0"
click at [1327, 79] on icon at bounding box center [1335, 79] width 17 height 17
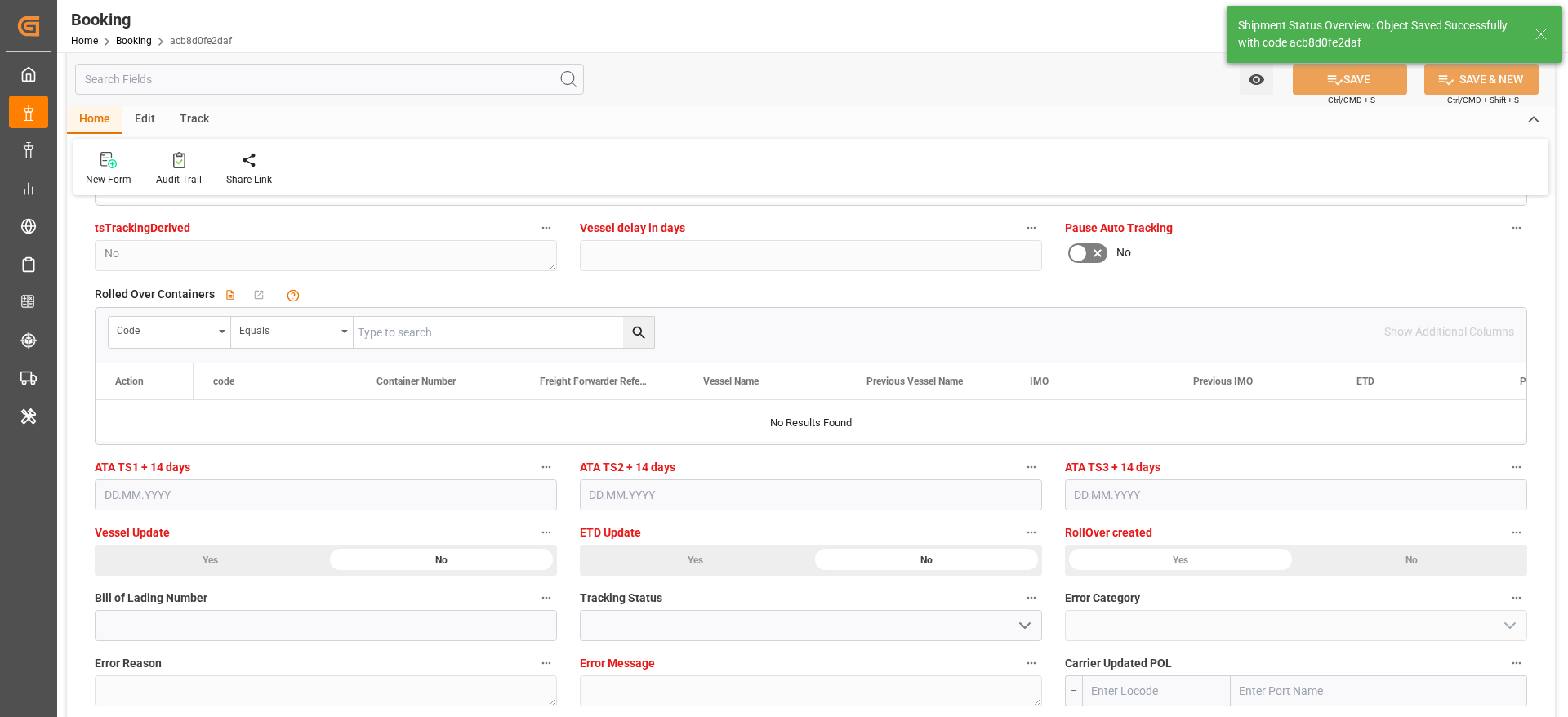
type textarea "NWC/UK North West Continent / UK_CNSGH_HLCU_AT-HP"
type textarea "Gagan Prakash"
type textarea "Pod-PodRegionName-businessDivision-businessLine-"
type input "25.09.2025 00:00"
type input "08.11.2025 00:00"
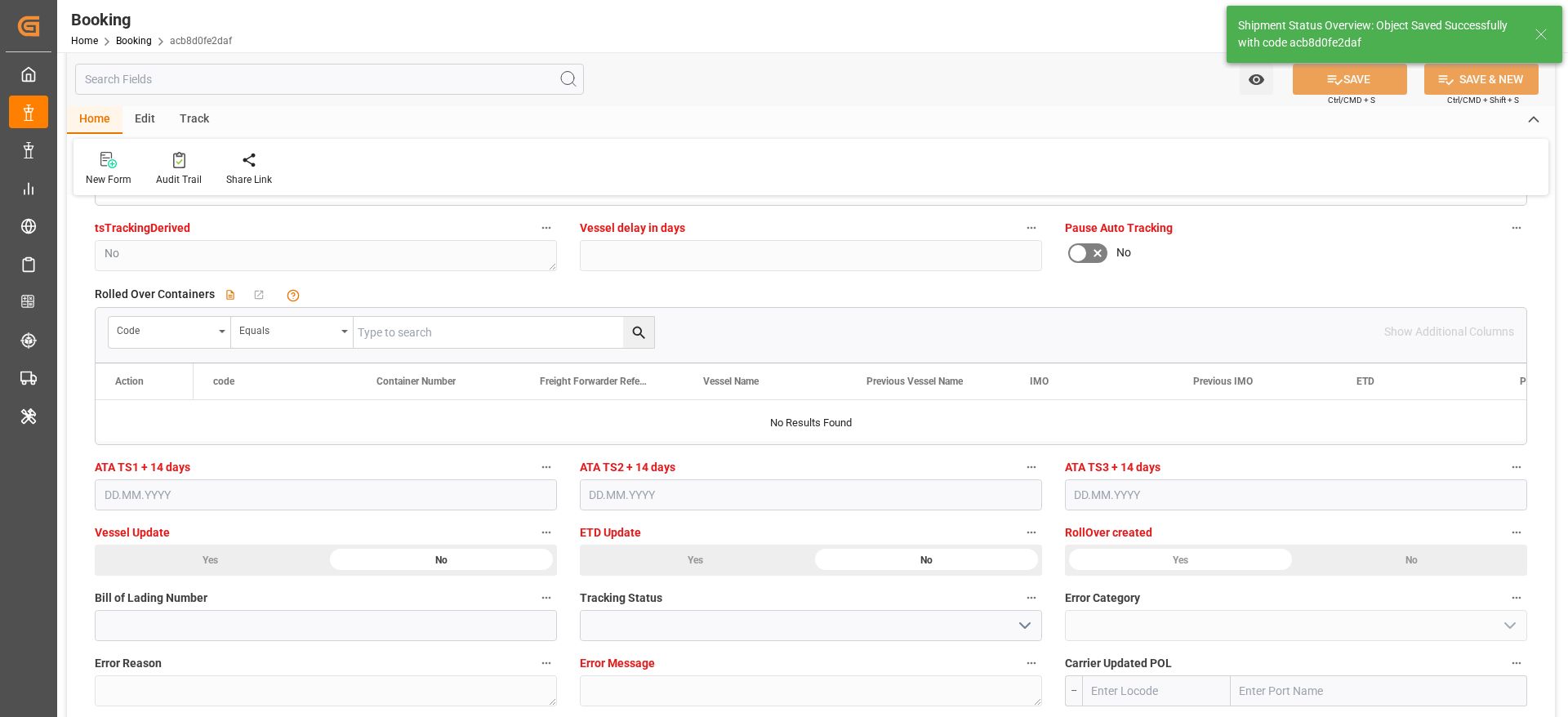
type input "17.09.2025 11:23"
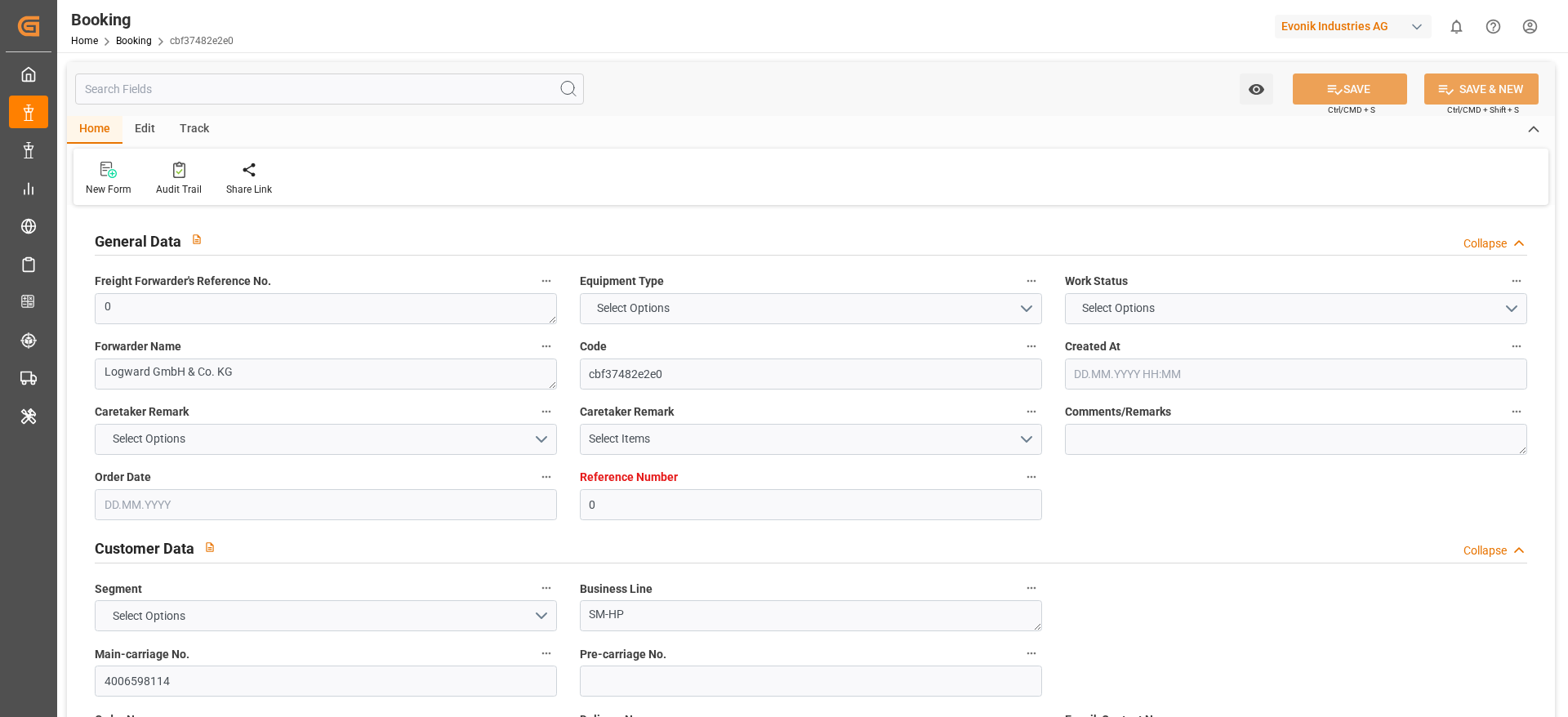
type textarea "0"
type textarea "Logward GmbH & Co. KG"
type input "cbf37482e2e0"
type input "0"
type textarea "SM-HP"
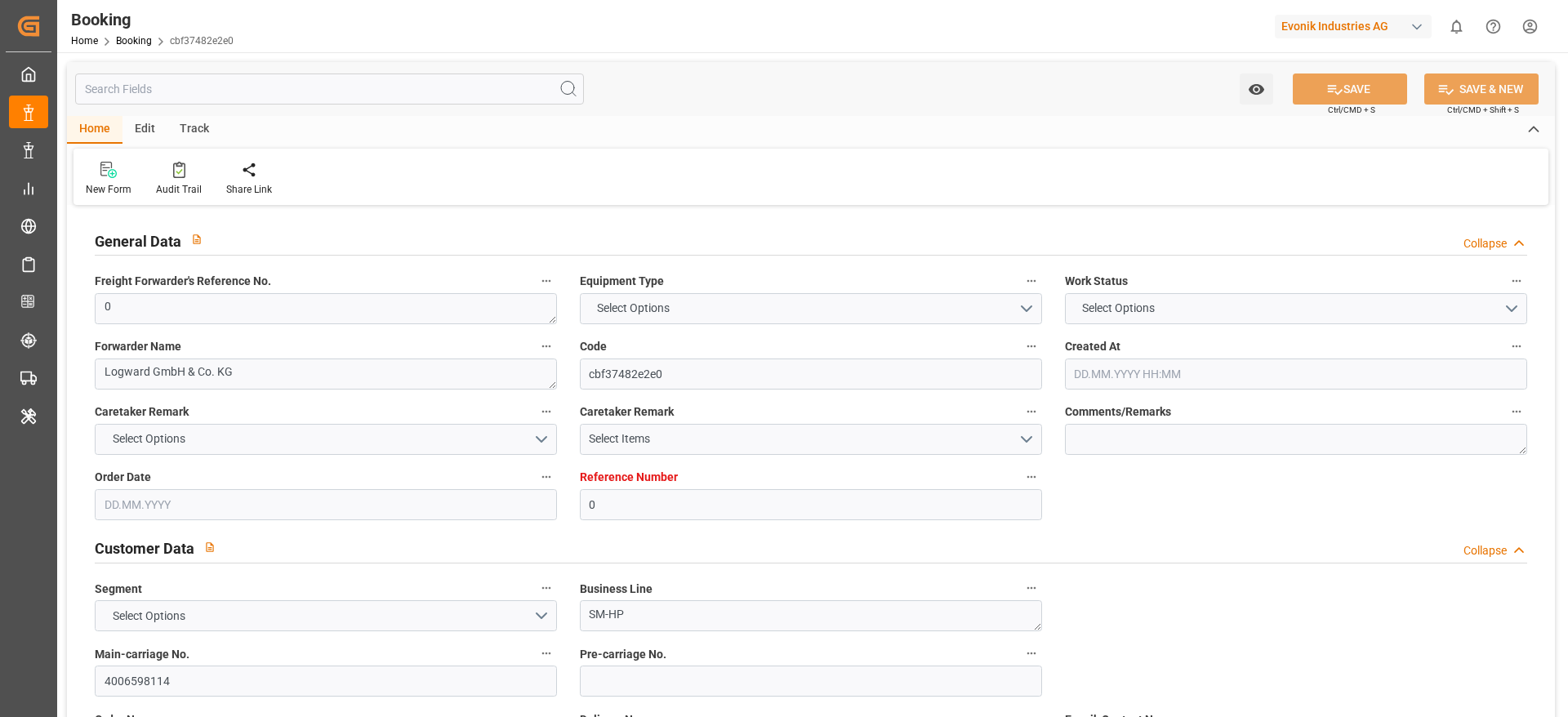
type input "4006598114"
type textarea "[PERSON_NAME][EMAIL_ADDRESS][PERSON_NAME][DOMAIN_NAME]"
type textarea "CIF"
type textarea "Shanghai Port"
type textarea "Evonik Plant 0000501175"
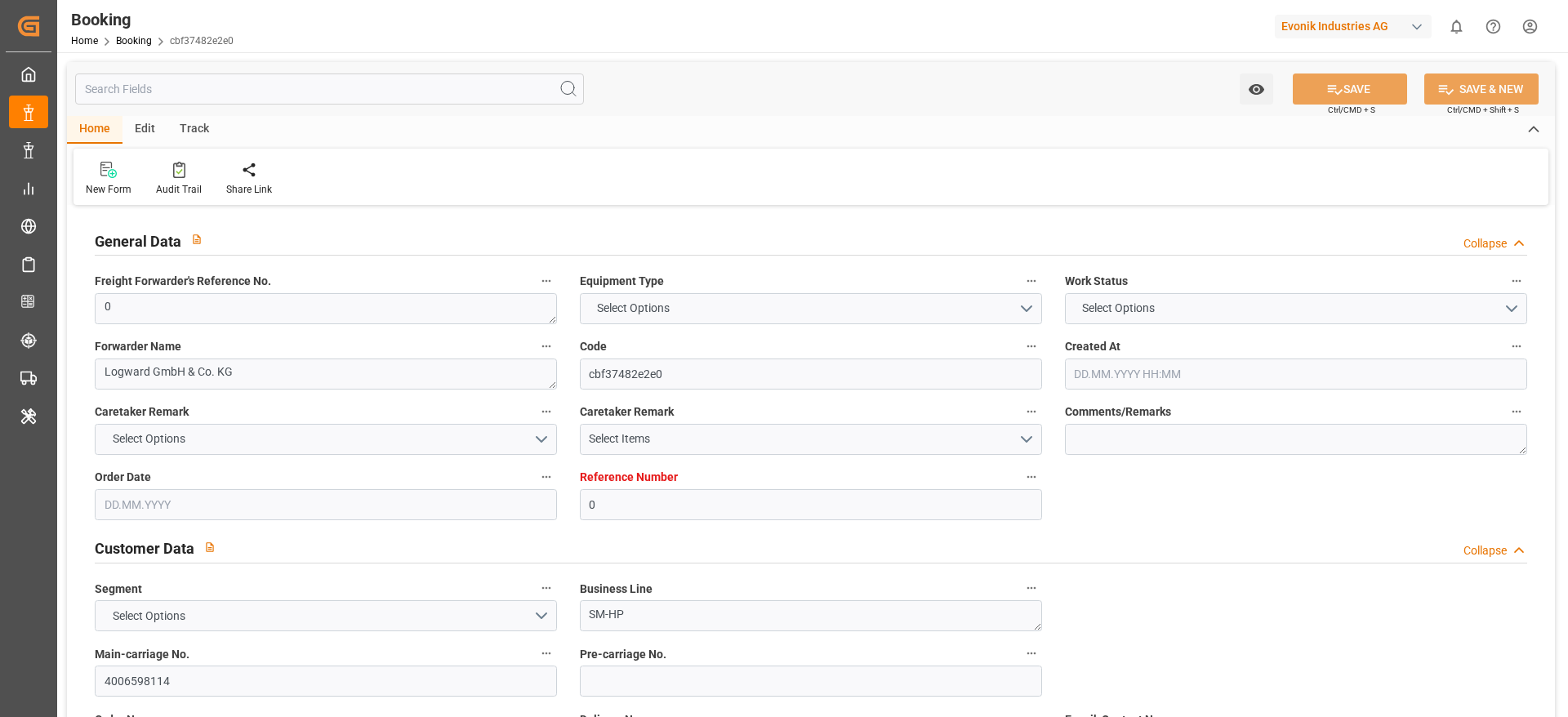
type textarea "[GEOGRAPHIC_DATA]"
type textarea "BMOU1330122"
type input "NONE"
type input "[GEOGRAPHIC_DATA]"
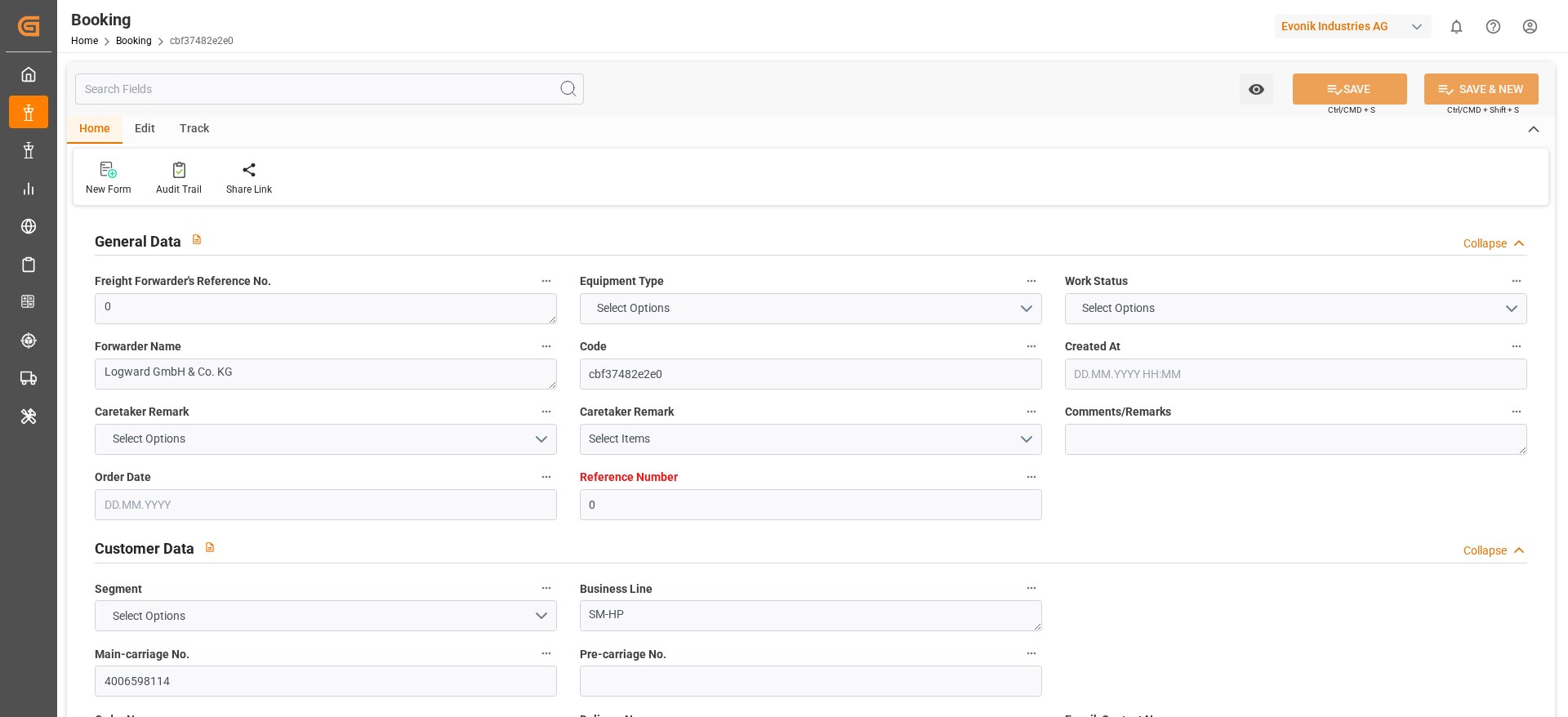
type textarea "INPUT_Evonik_Seeburger_LoadTenderOcean_1002793527_20250523121754128.xml"
type textarea "NWC/[GEOGRAPHIC_DATA] [GEOGRAPHIC_DATA] Continent / [GEOGRAPHIC_DATA]-HP"
type textarea "INPUT_Evonik_Seeburger_LoadTenderOcean_1002732413_20250506105742141.xml,INPUT_E…"
type textarea "1002793527"
type textarea "Logward System"
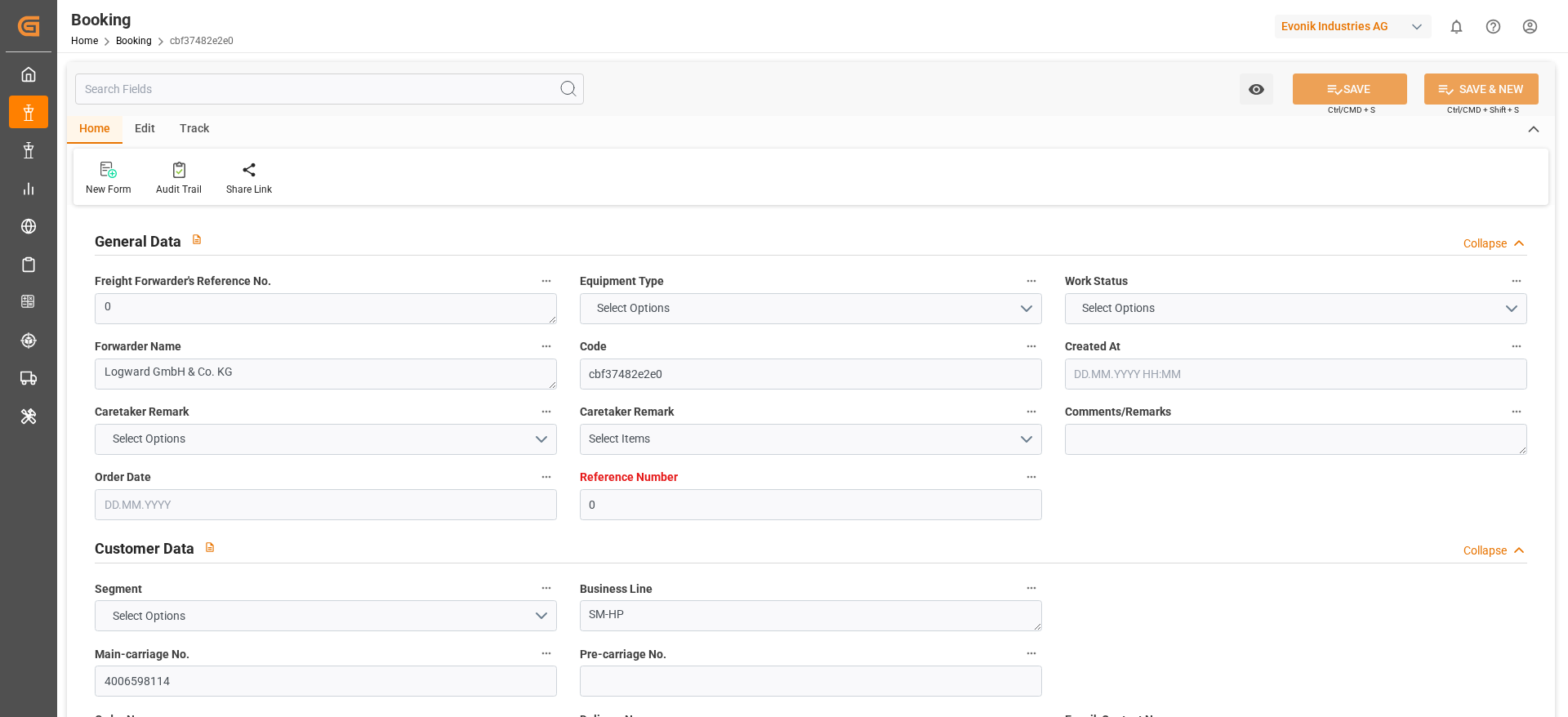
type textarea "PodCountry-"
type textarea "EVONIK Load Tender XML"
type textarea "a016N000000wbCAQAY"
type textarea "No"
type input "0"
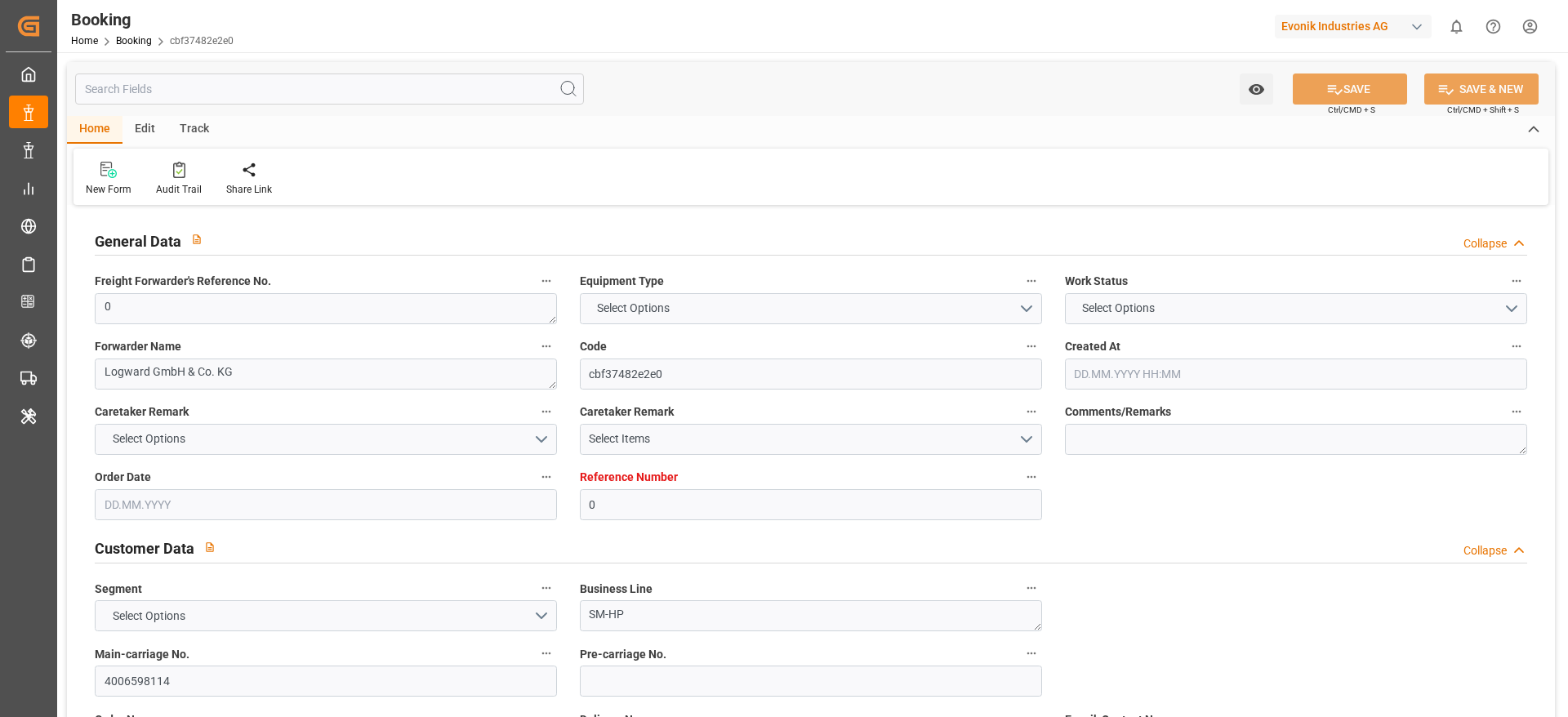
type input "Dummy"
type input "Dummy Carrier"
type input "NLRTM"
type input "CNSHA"
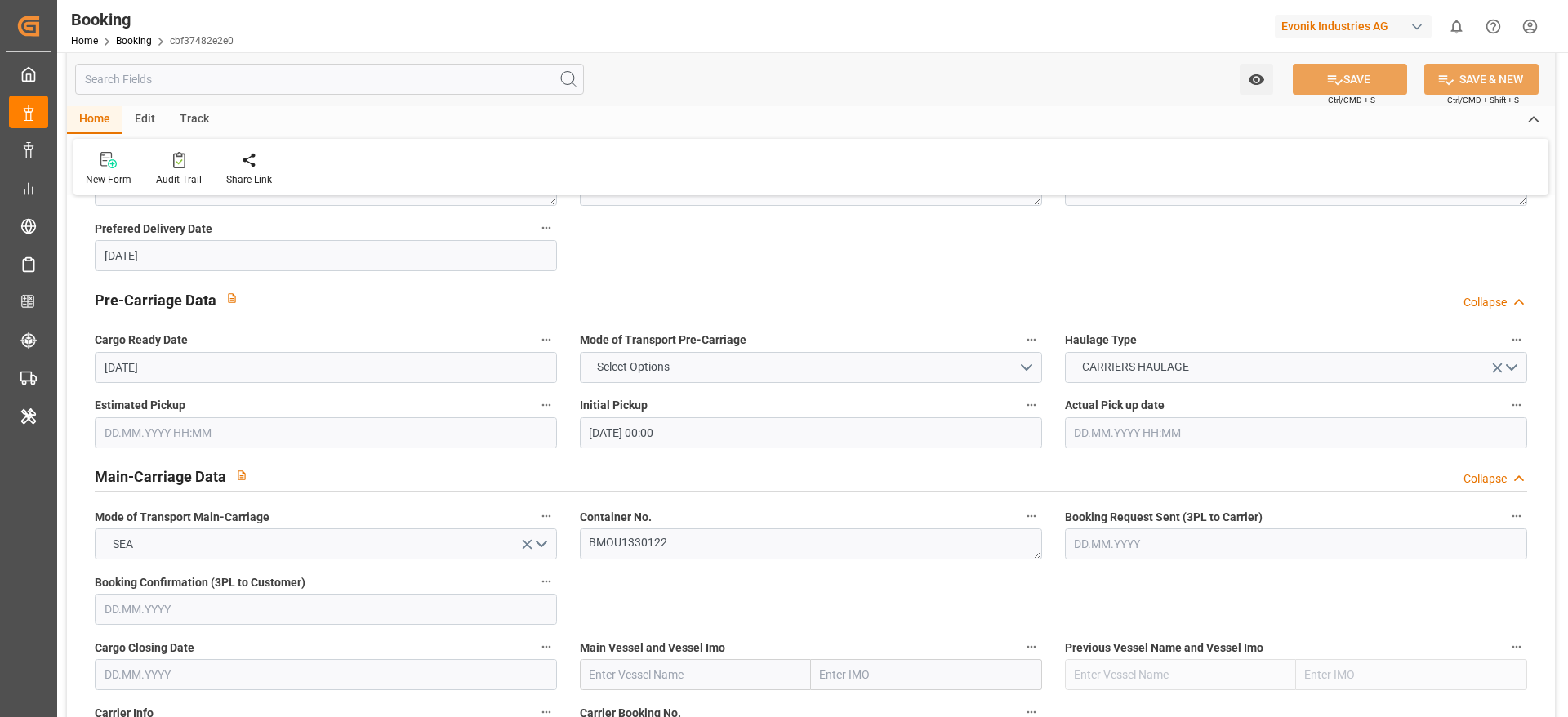
type input "06.05.2025 09:00"
type input "06.05.2025"
type input "11.07.2025"
type input "05.05.2025"
type input "05.05.2025 00:00"
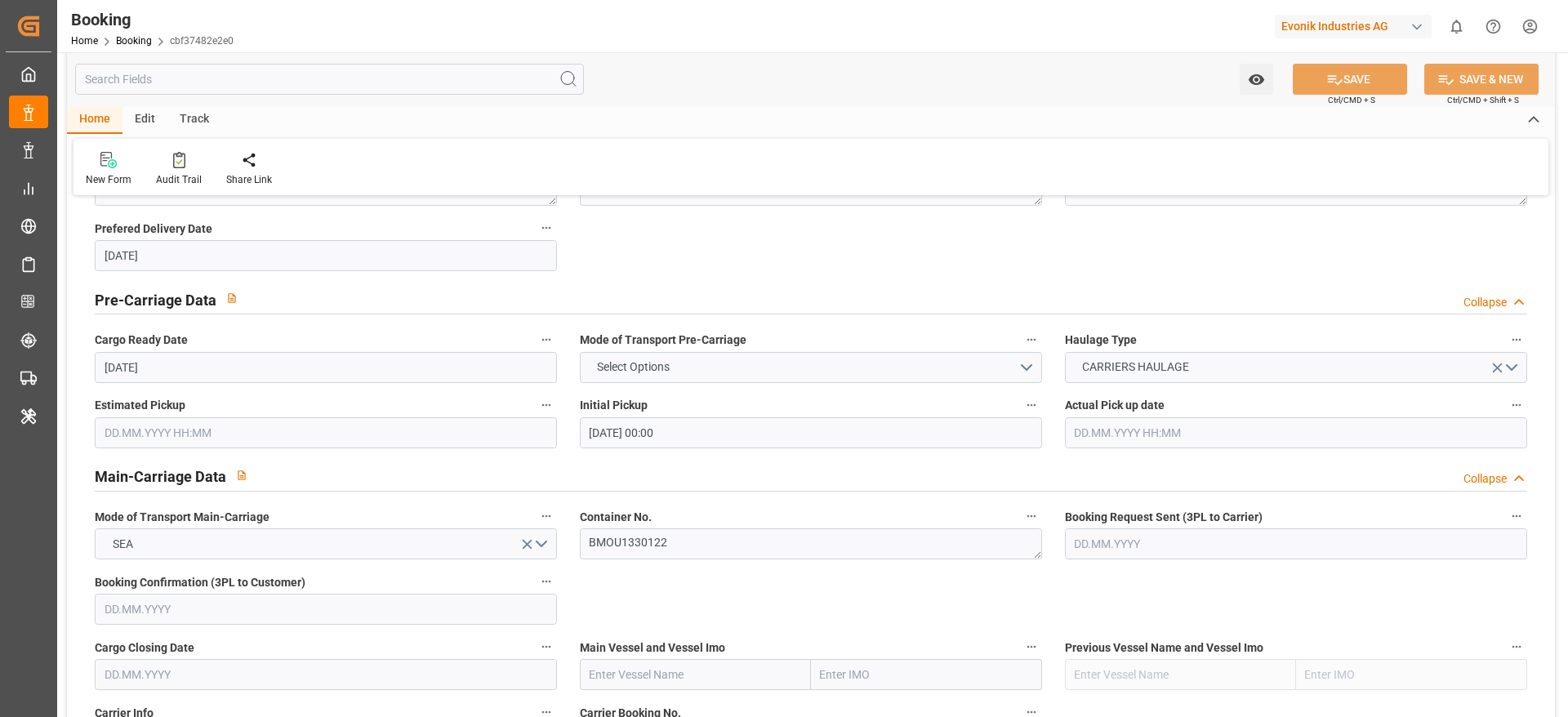
type input "23.05.2025 10:21"
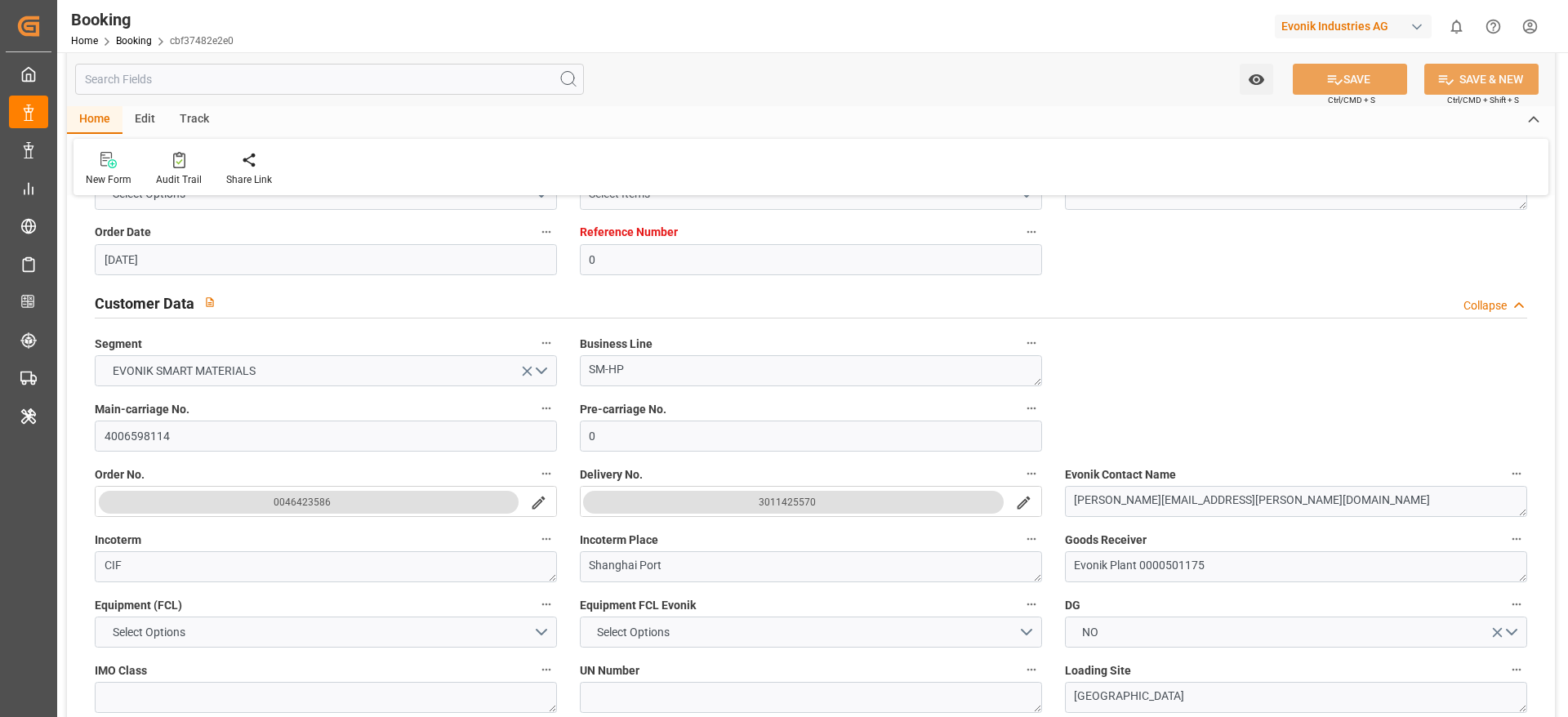
scroll to position [367, 0]
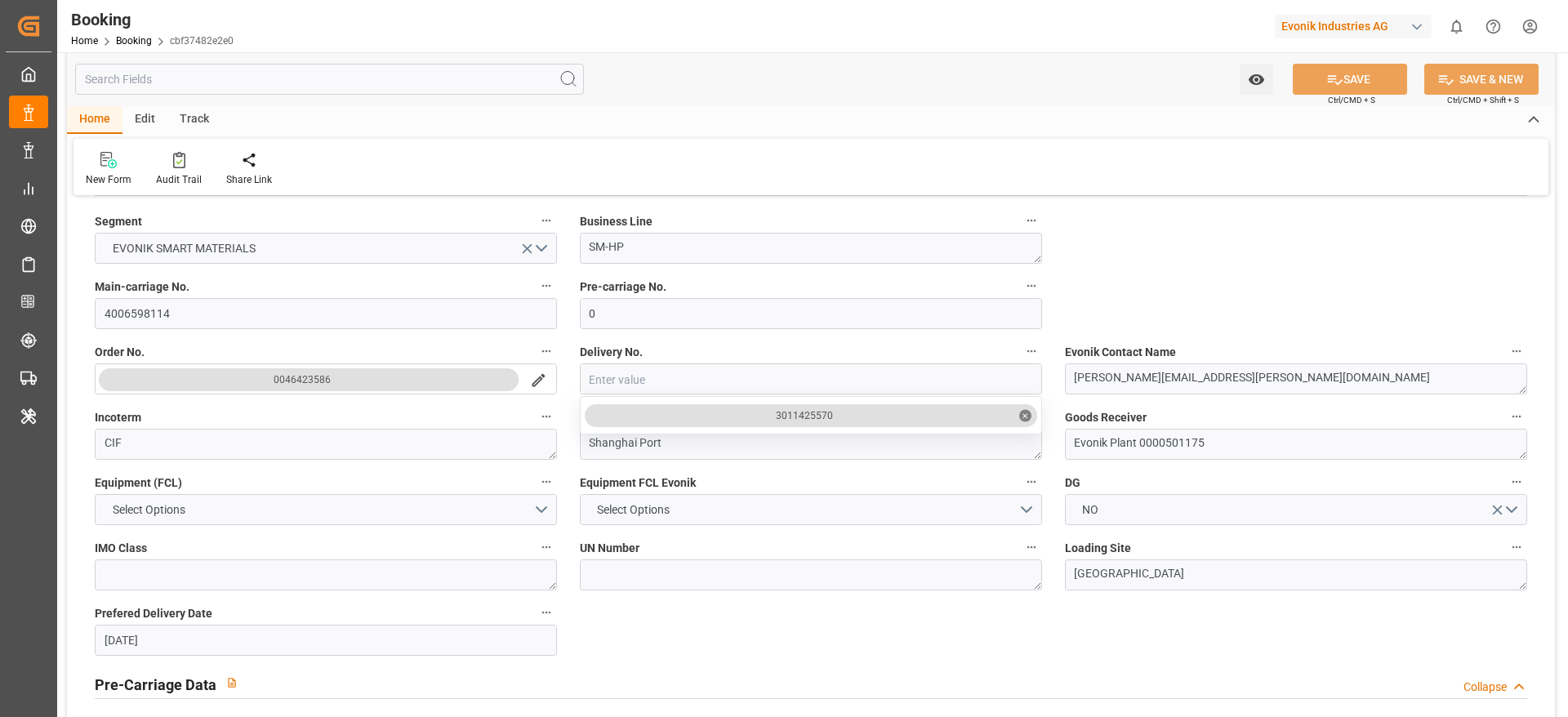
click at [839, 411] on div "3011425570 ✕" at bounding box center [811, 416] width 452 height 23
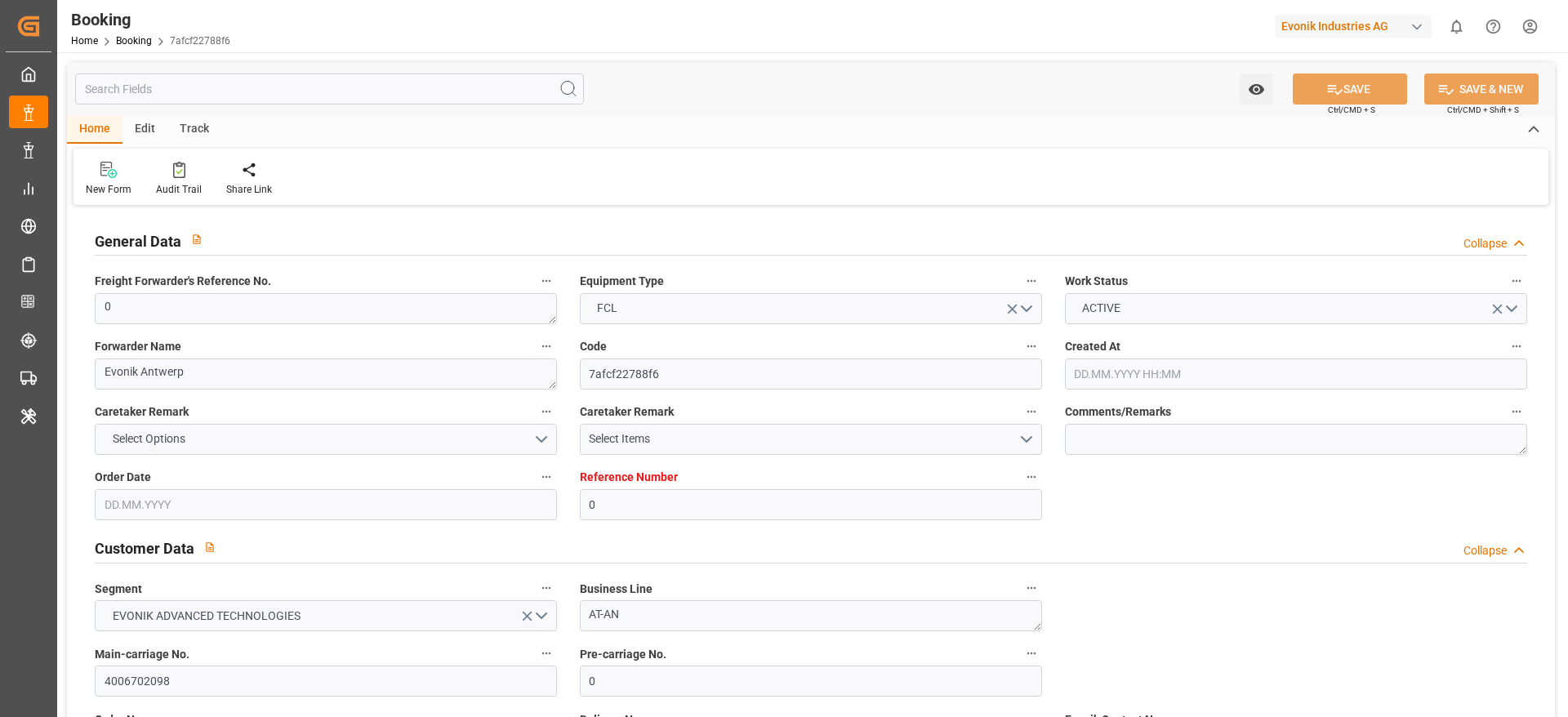
type input "[DATE] 08:02"
type input "[DATE]"
type input "[DATE] 00:00"
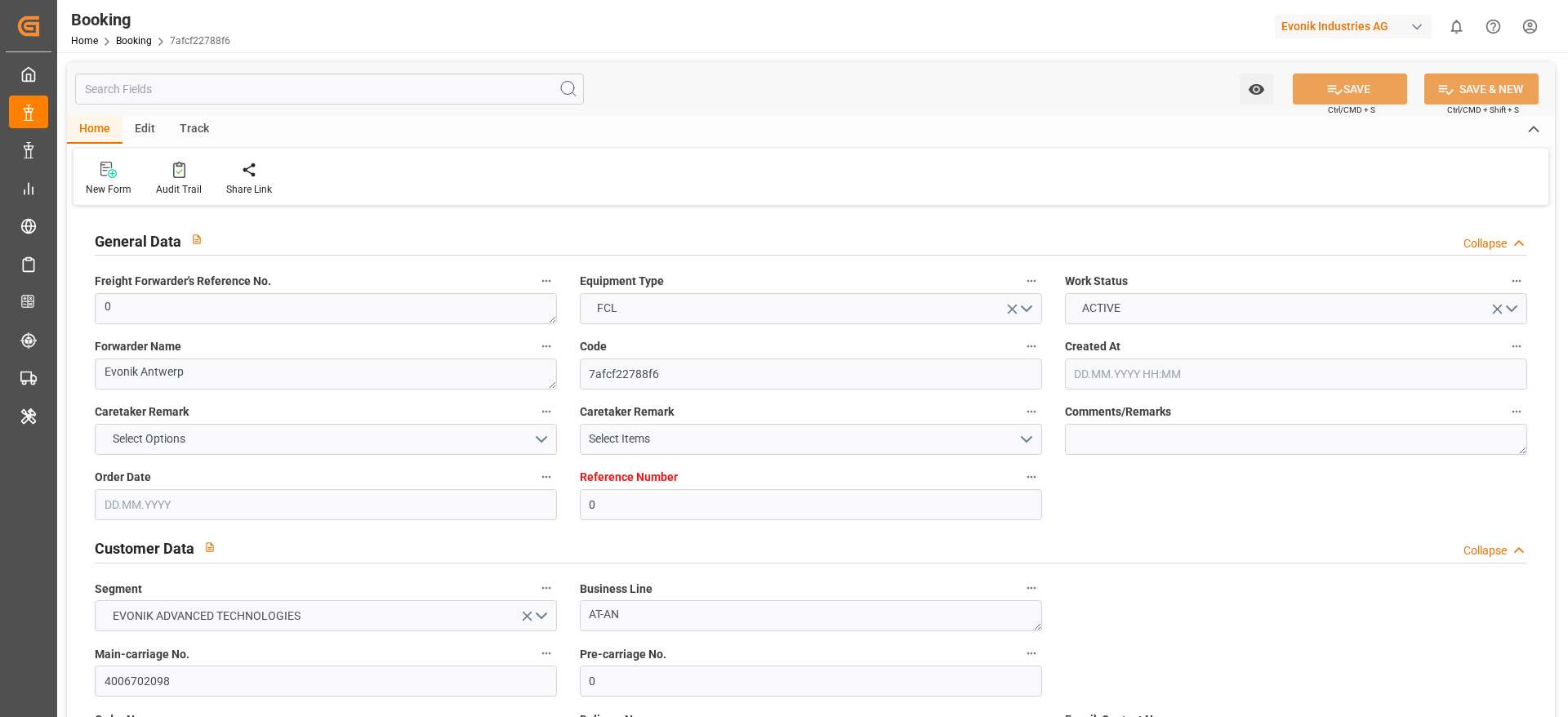
type input "[DATE] 15:34"
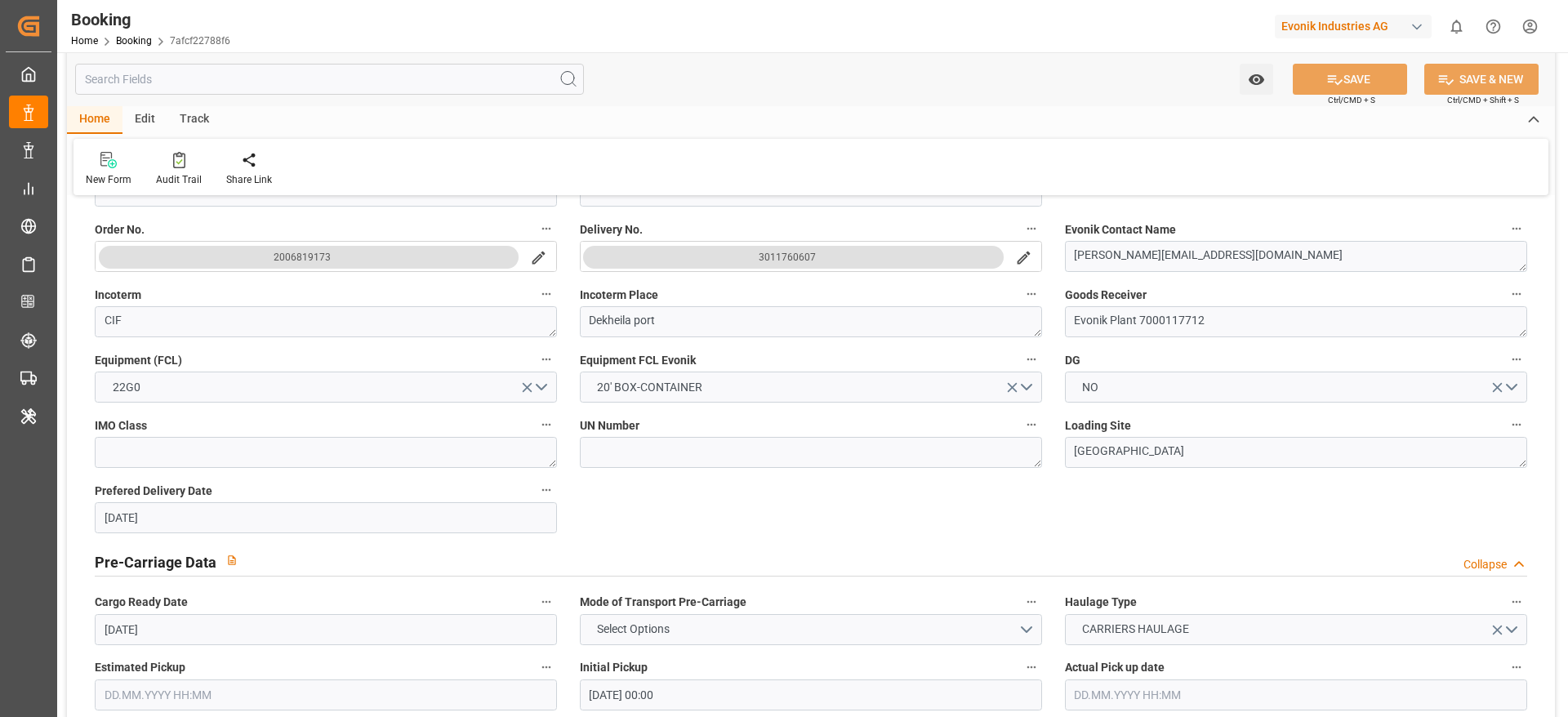
click at [824, 260] on button "3011760607" at bounding box center [793, 257] width 421 height 23
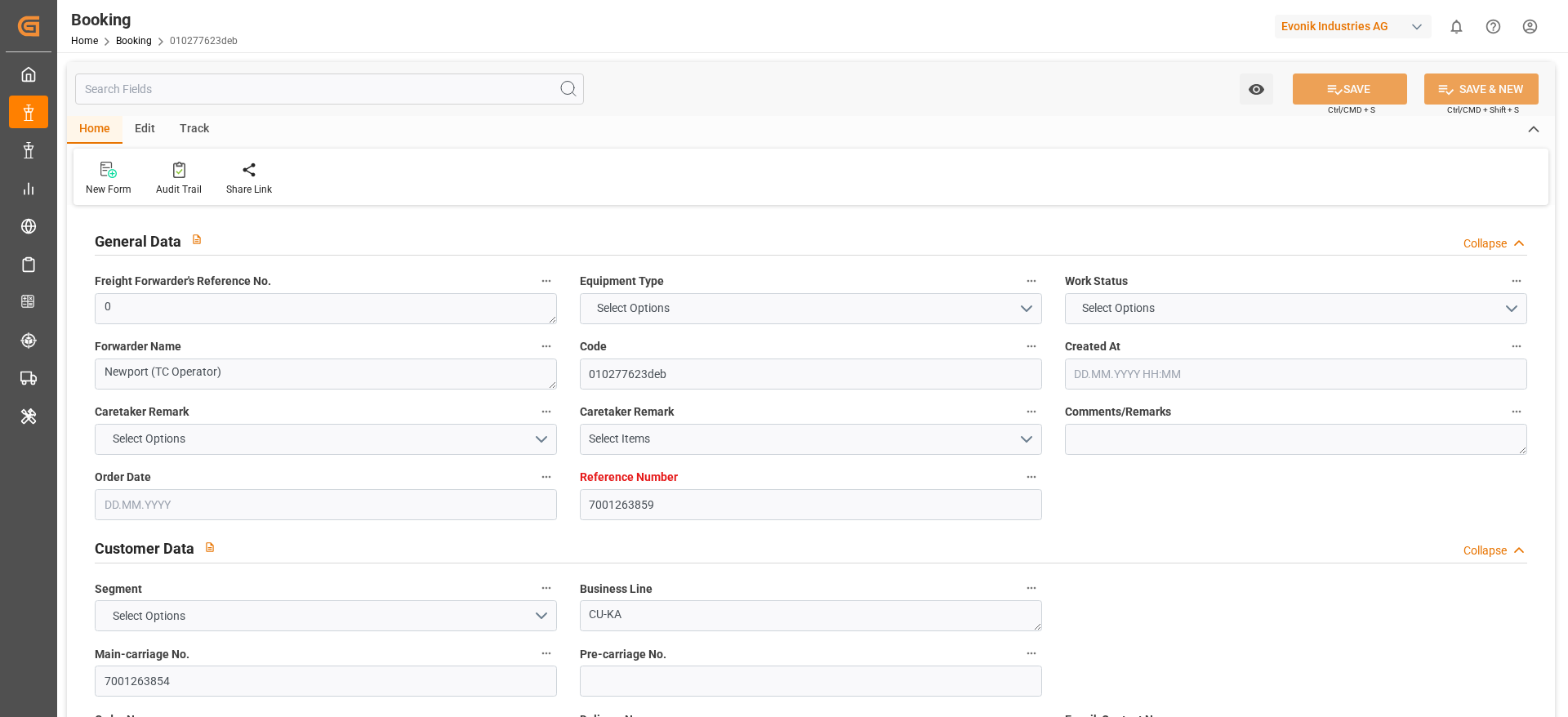
type textarea "0"
type textarea "Newport (TC Operator)"
type input "010277623deb"
type input "7001263859"
type textarea "CU-KA"
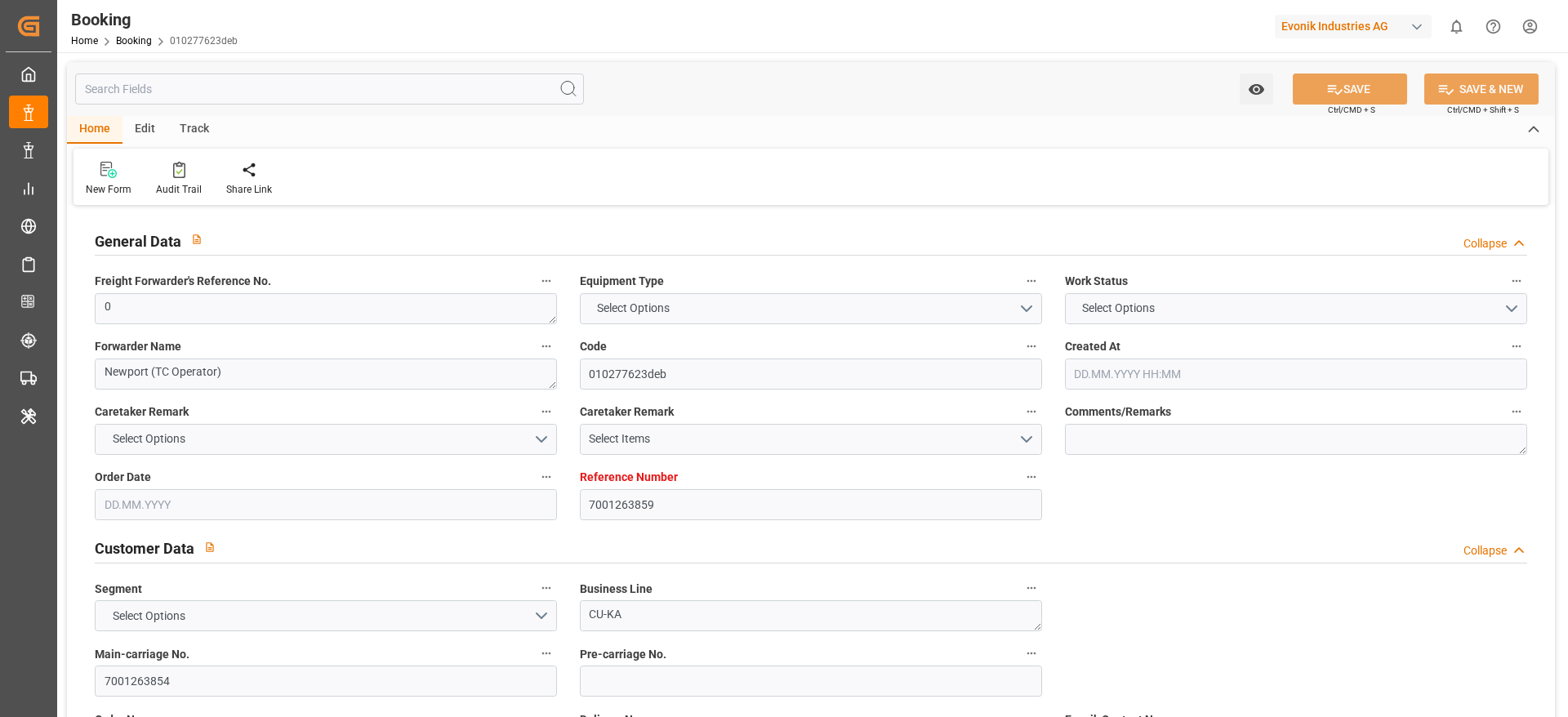
type input "7001263854"
type textarea "[EMAIL_ADDRESS][DOMAIN_NAME]"
type textarea "CIF"
type textarea "PORT KELANG"
type textarea "3"
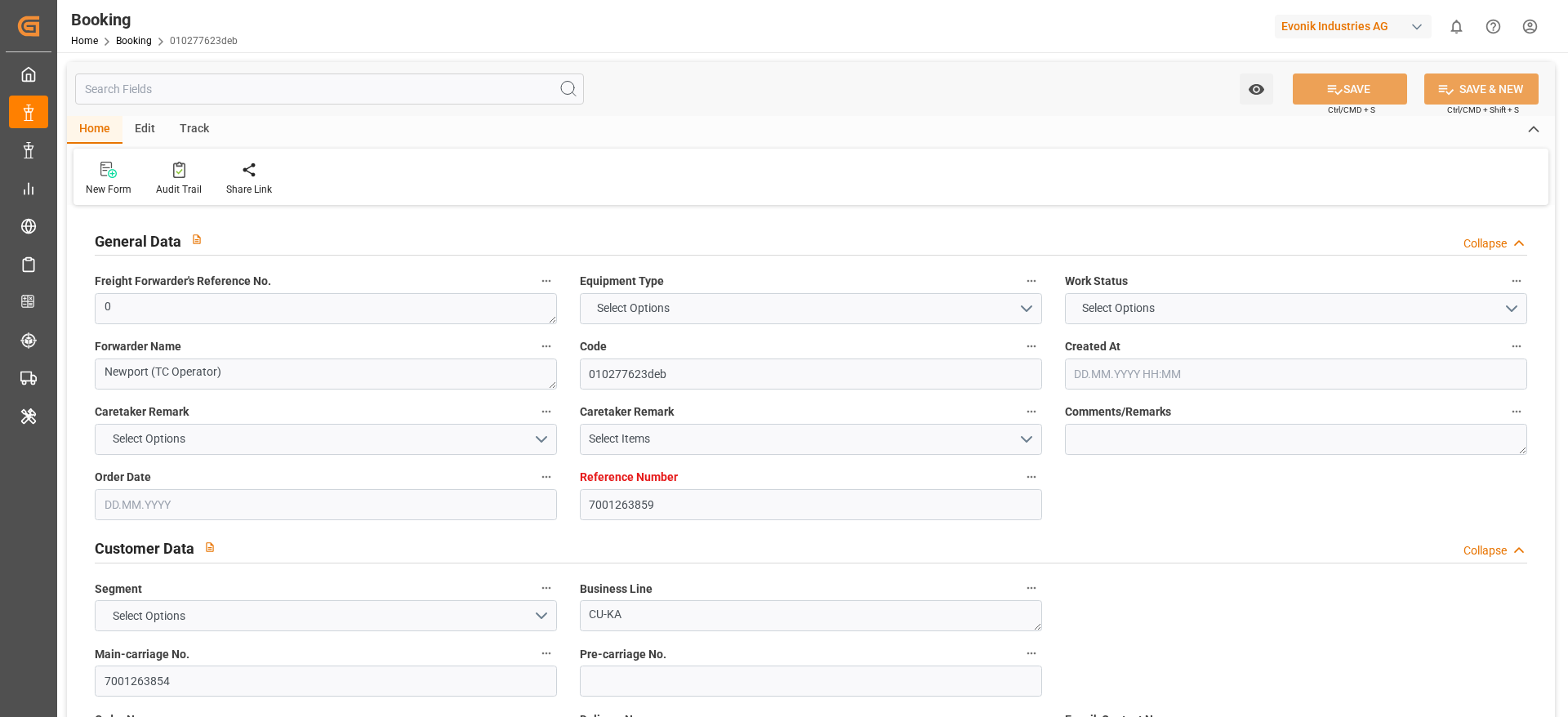
type textarea "Niederkassel"
type textarea "TIFU1507502"
type input "EVER ART"
type input "CMDU"
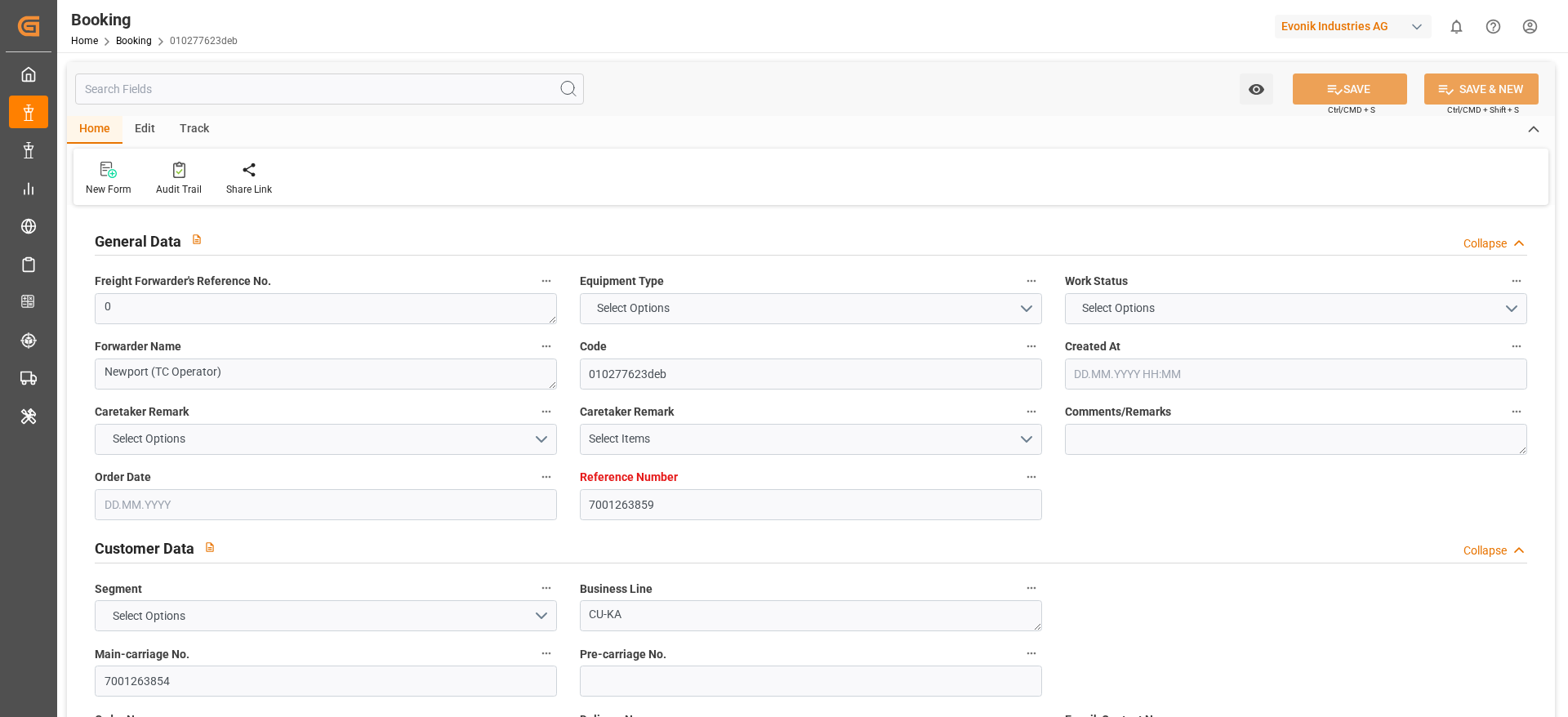
type input "NWC / EU"
type input "Port Klang (Pelabuhan Klang)"
type textarea "INPUT_Evonik_Seeburger_IFTMIN_1003150268_20250916095535691.edi"
type textarea "INPUT_Evonik_Seeburger_IFTMIN_1003104898_20250901150740376.edi,INPUT_Evonik_See…"
type textarea "1003150268"
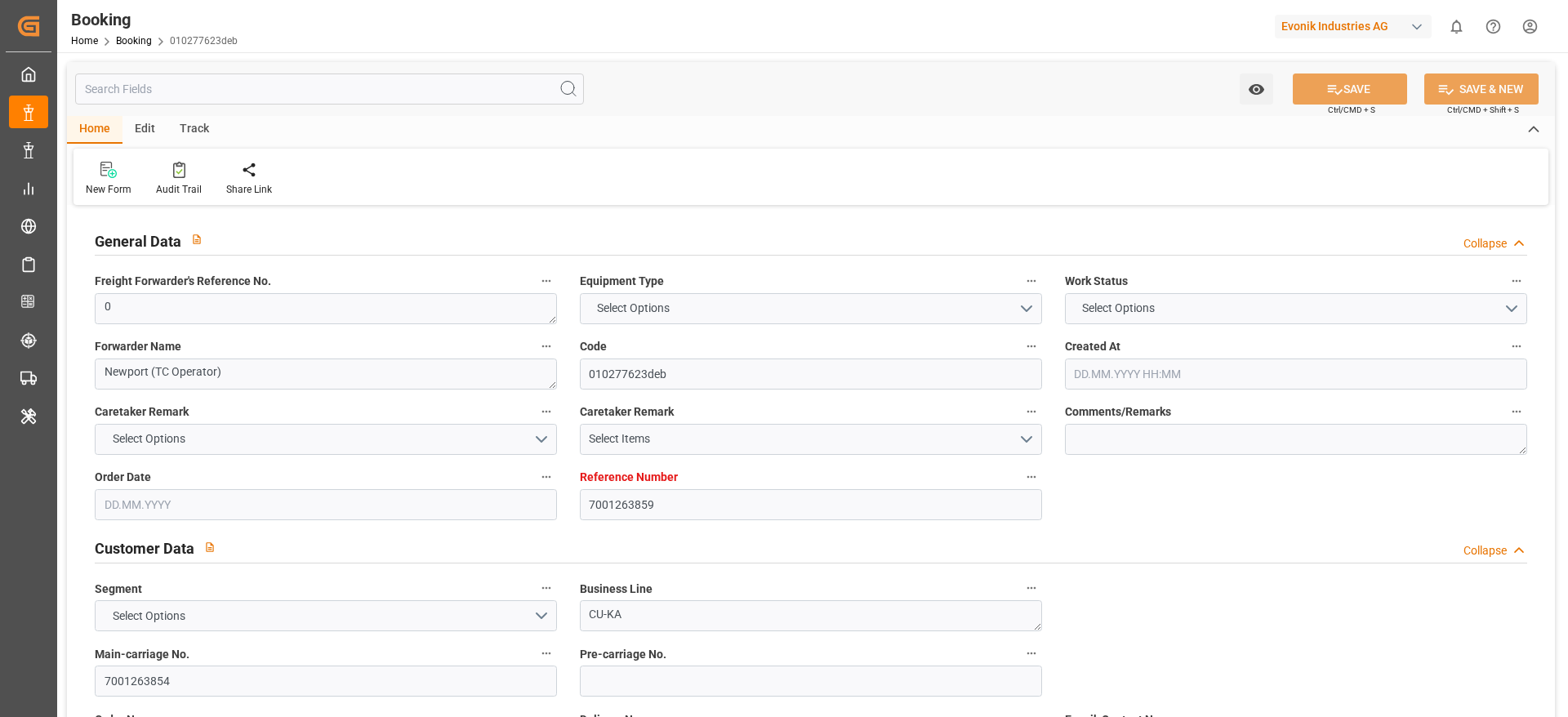
type textarea "Logward System"
type textarea "Pol-PodRegionName-businessDivision-businessLine-businessLineCode-"
type textarea "IFTMIN"
type textarea "a011t00000LcJC5AAN"
type textarea "No"
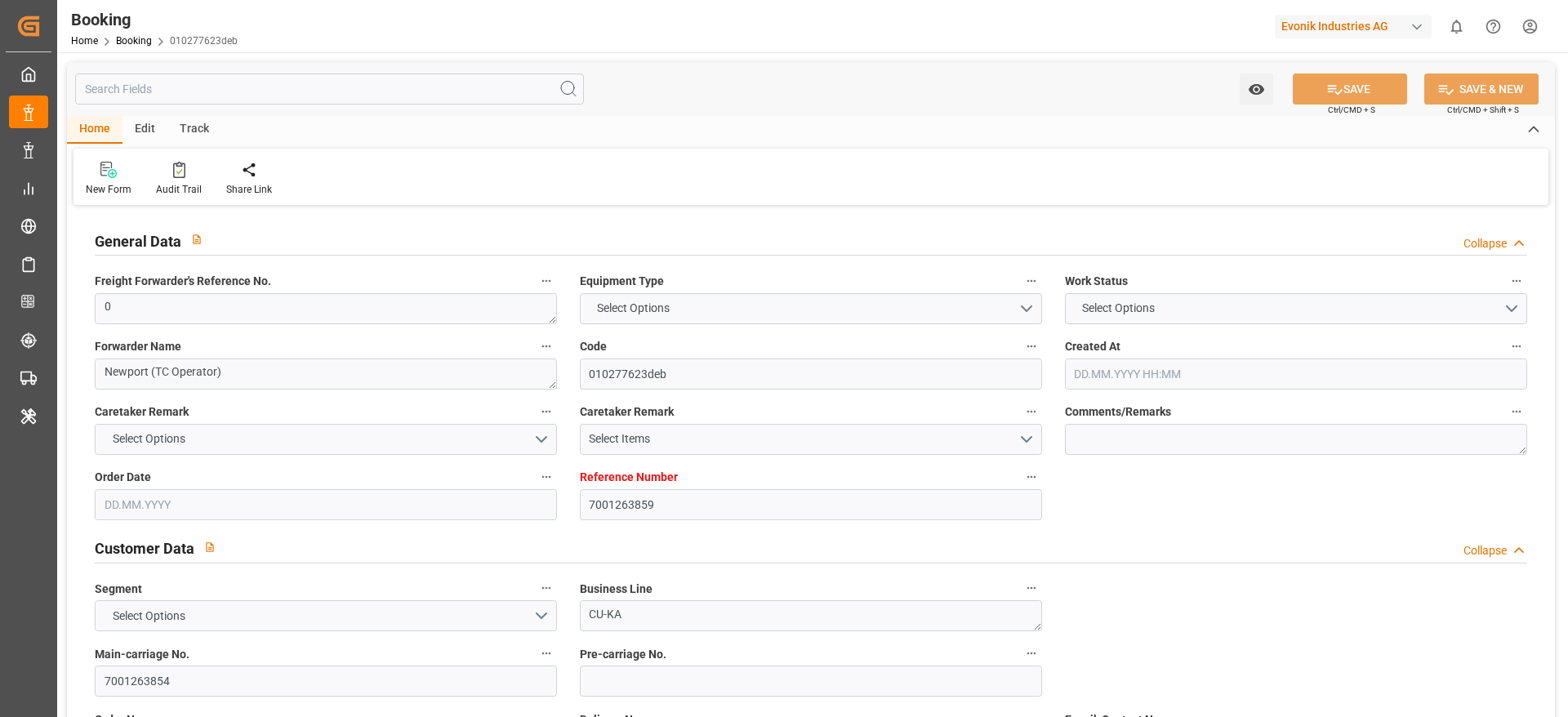
type input "7001263859"
type input "9893943"
type input "CMACGM"
type input "CMA CGM Group"
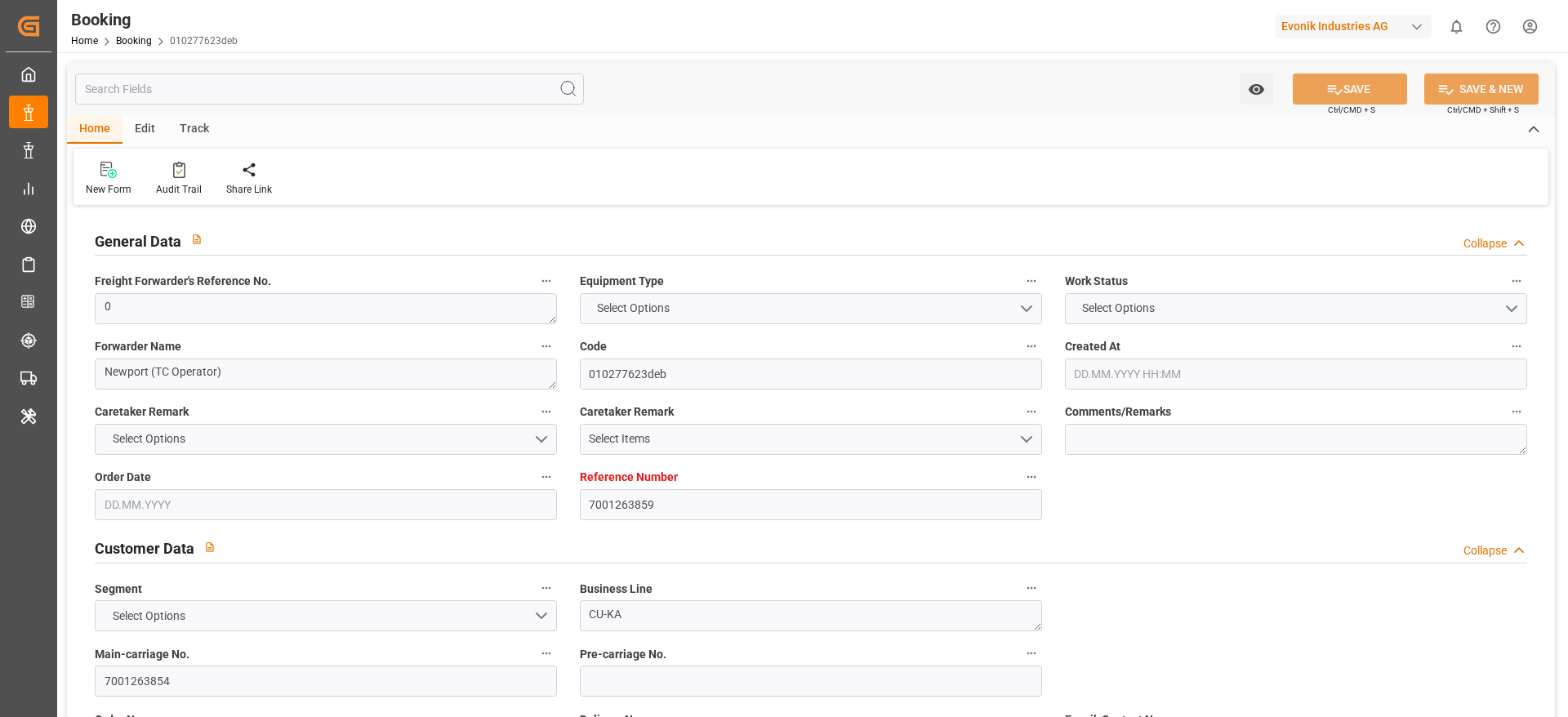
type input "EUNWC"
type input "MYPKG"
type input "[DATE] 13:12"
type input "[DATE]"
type input "30.10.2025"
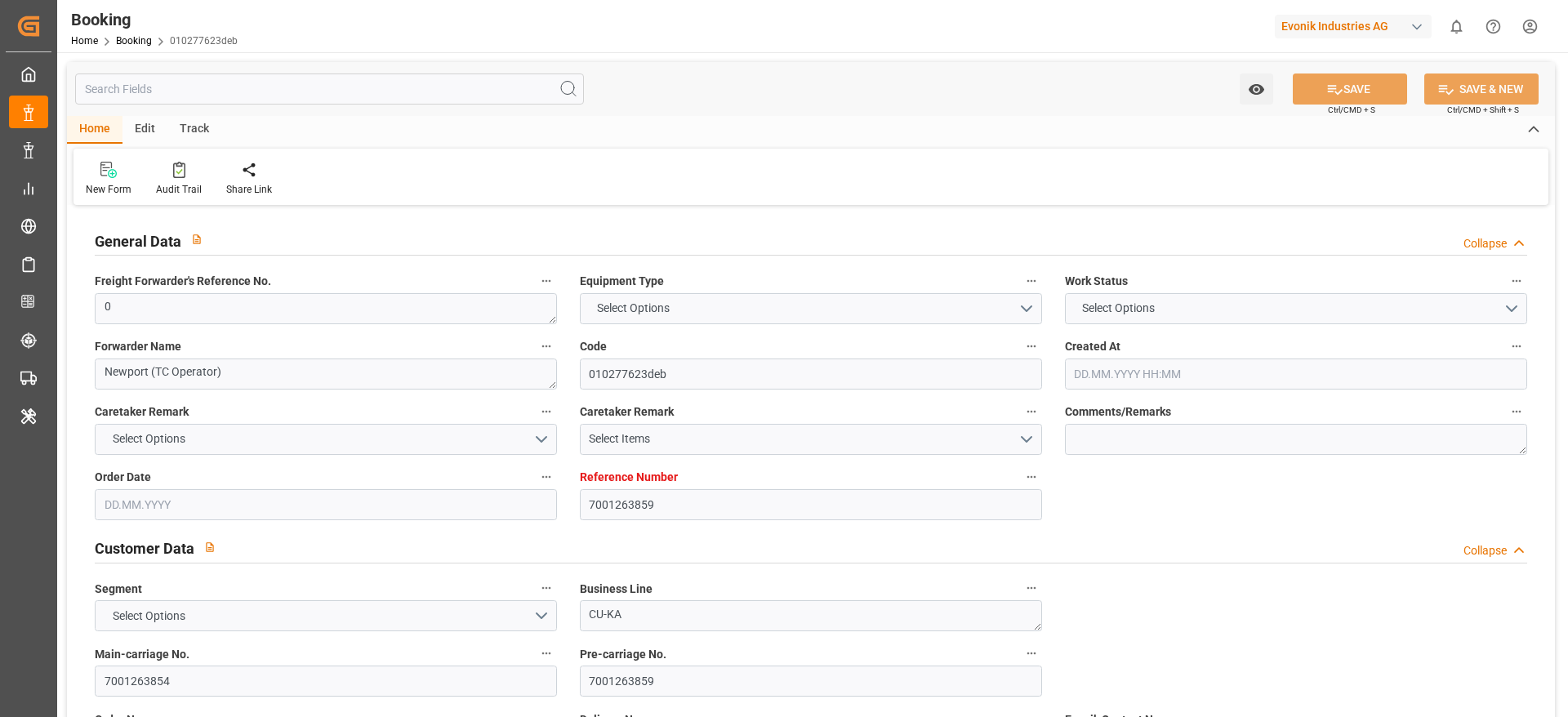
type input "16.09.2025"
type input "16.09.2025 00:00"
type input "30.10.2025 00:00"
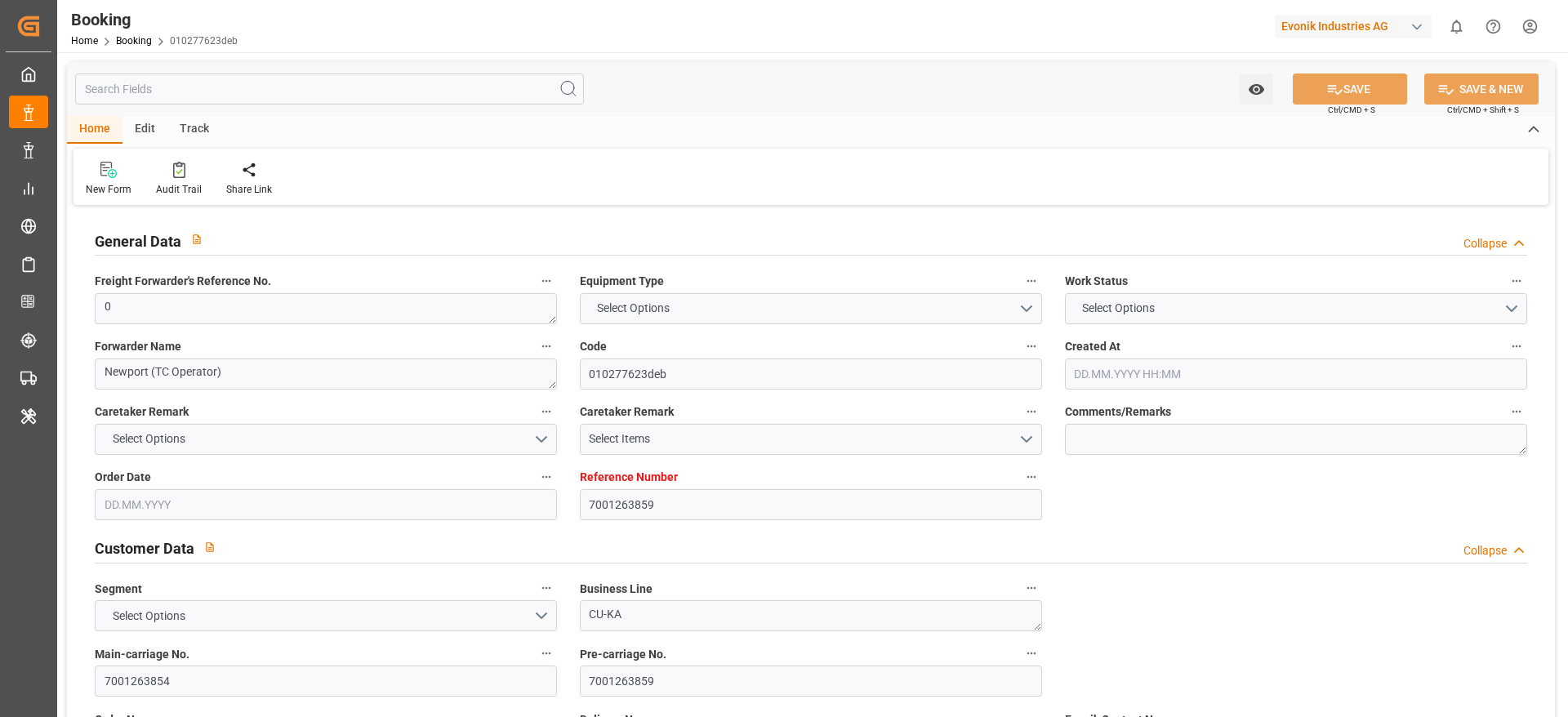
type input "30.10.2025 00:00"
type input "16.09.2025 07:56"
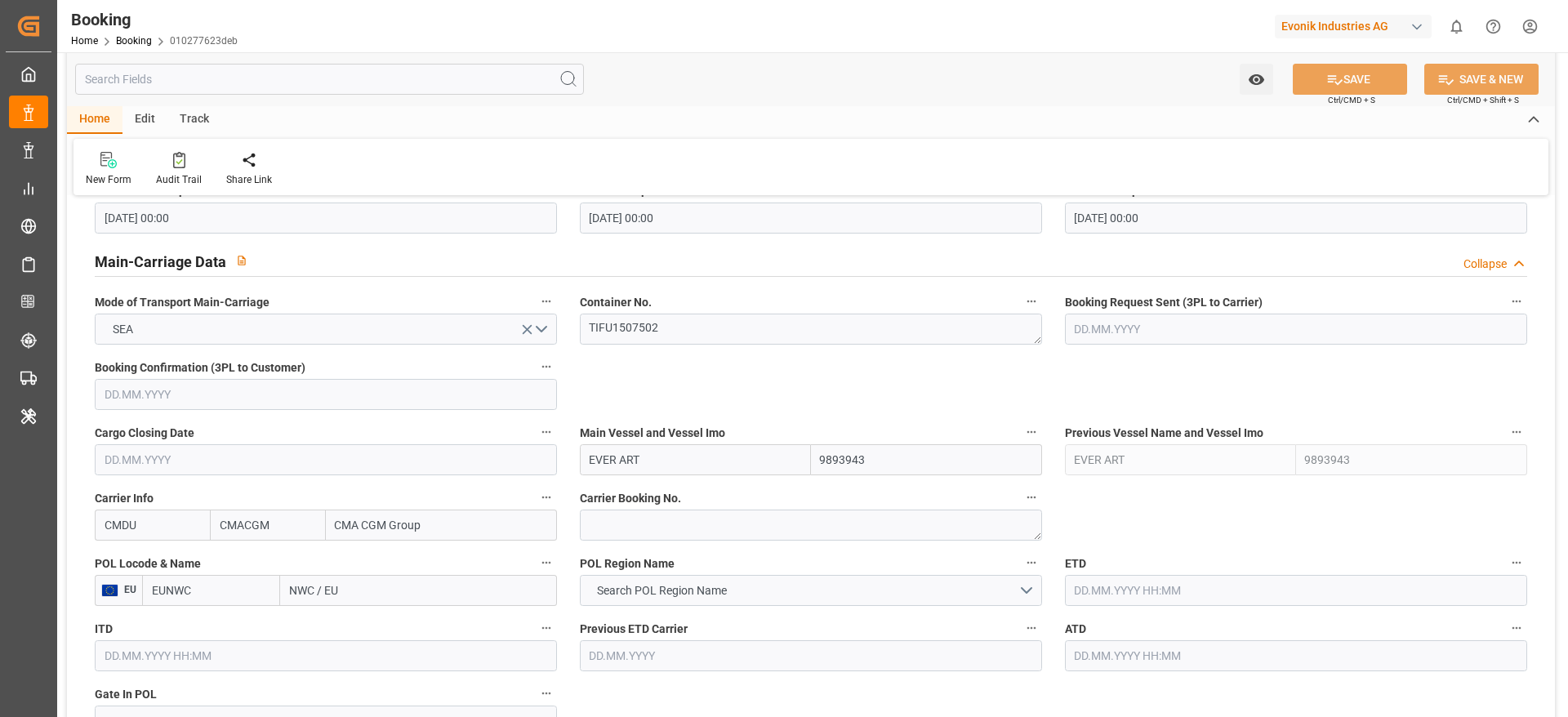
scroll to position [980, 0]
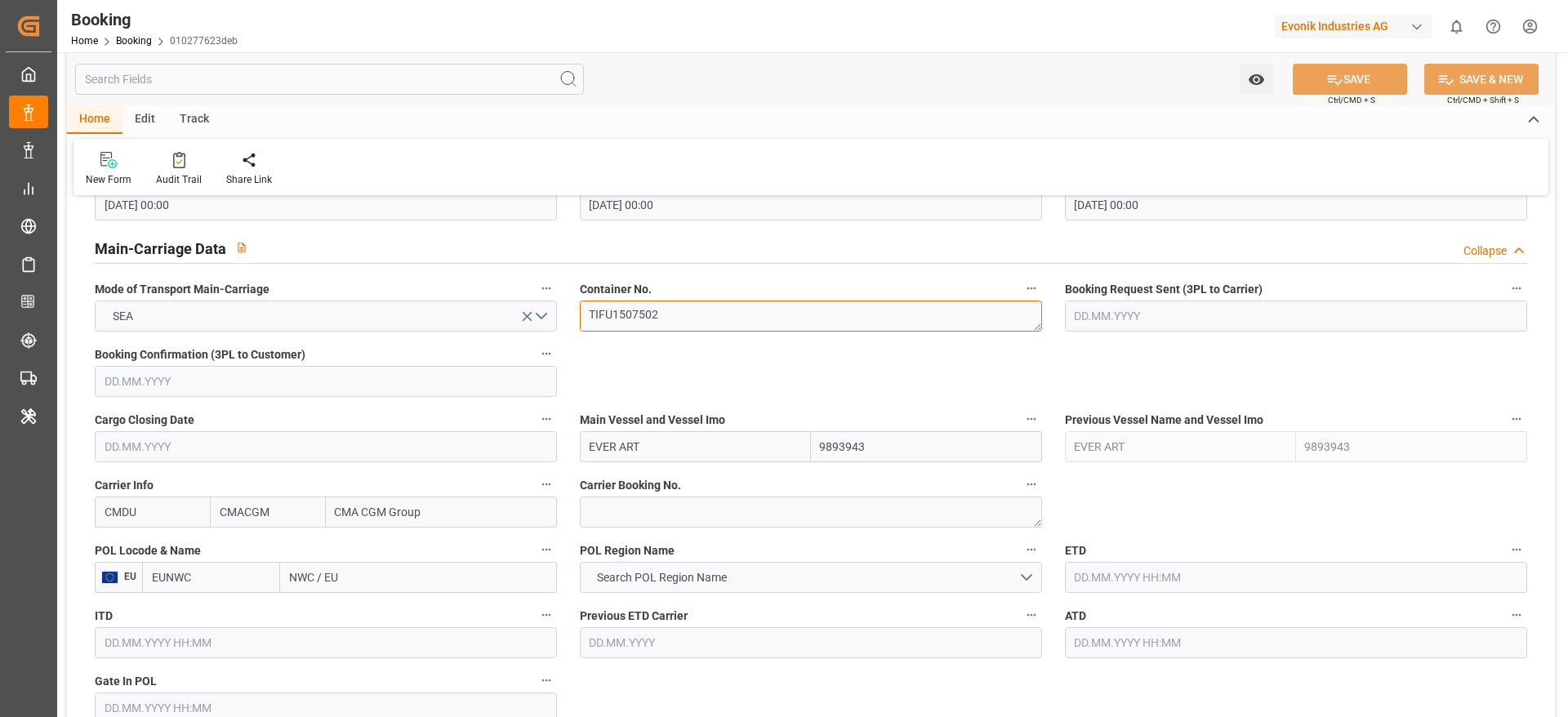
click at [699, 314] on textarea "TIFU1507502" at bounding box center [811, 316] width 462 height 32
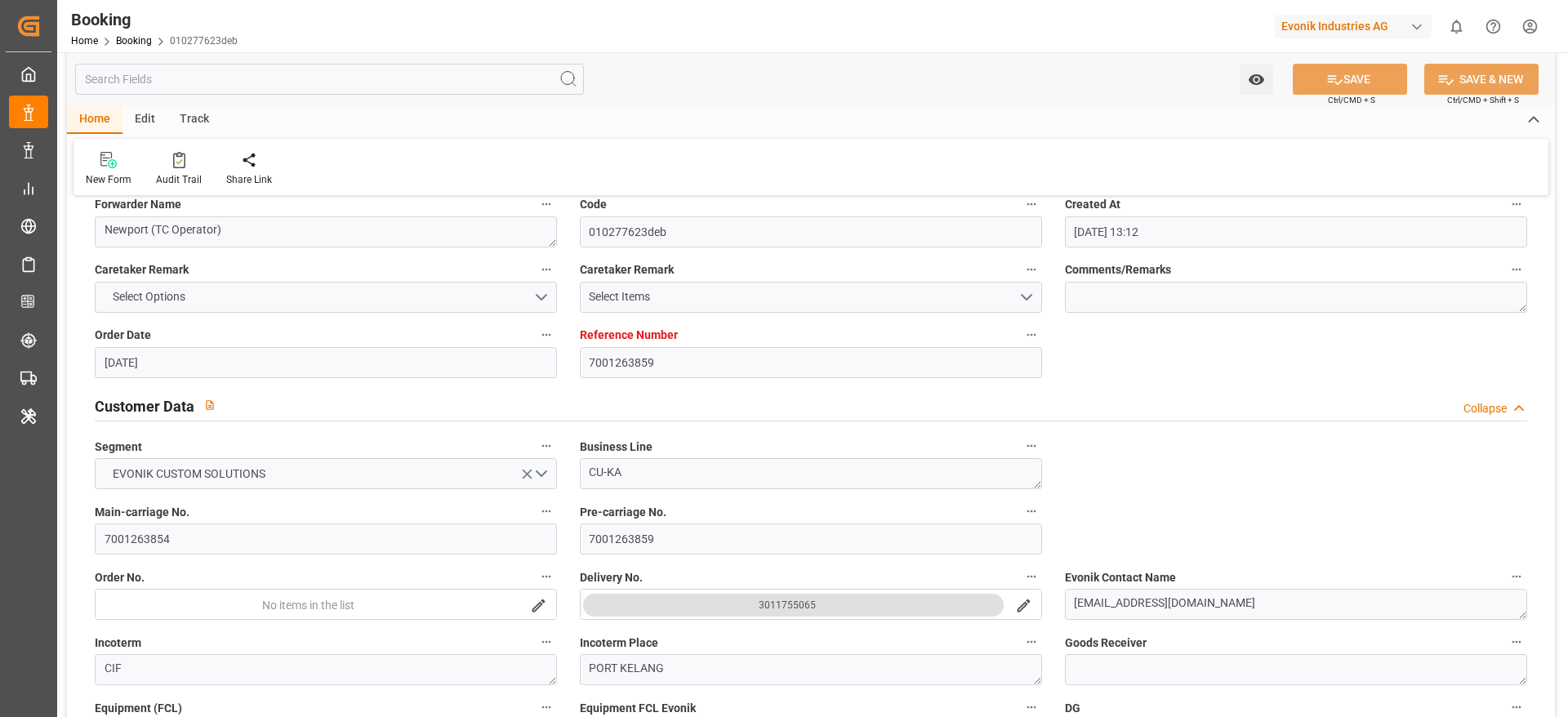
scroll to position [122, 0]
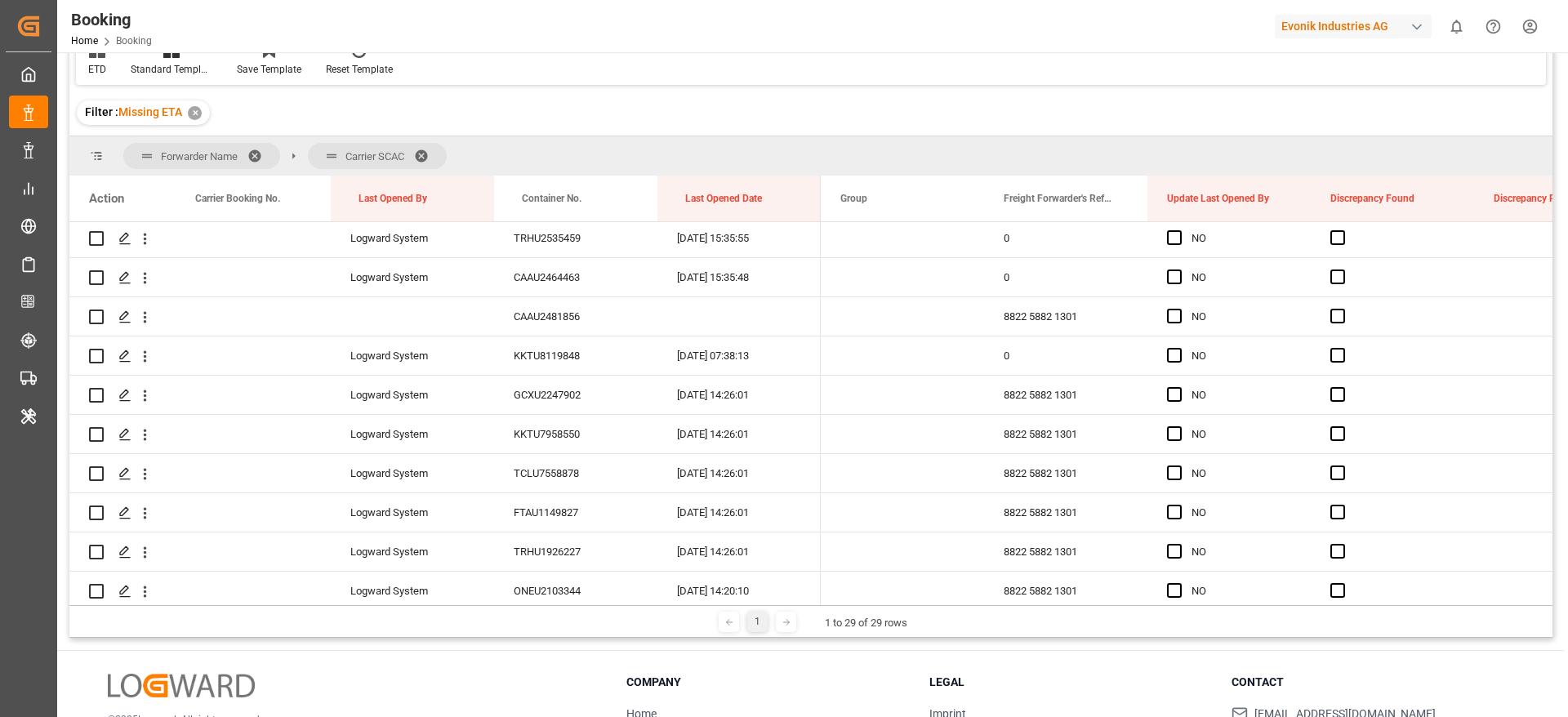
scroll to position [1716, 0]
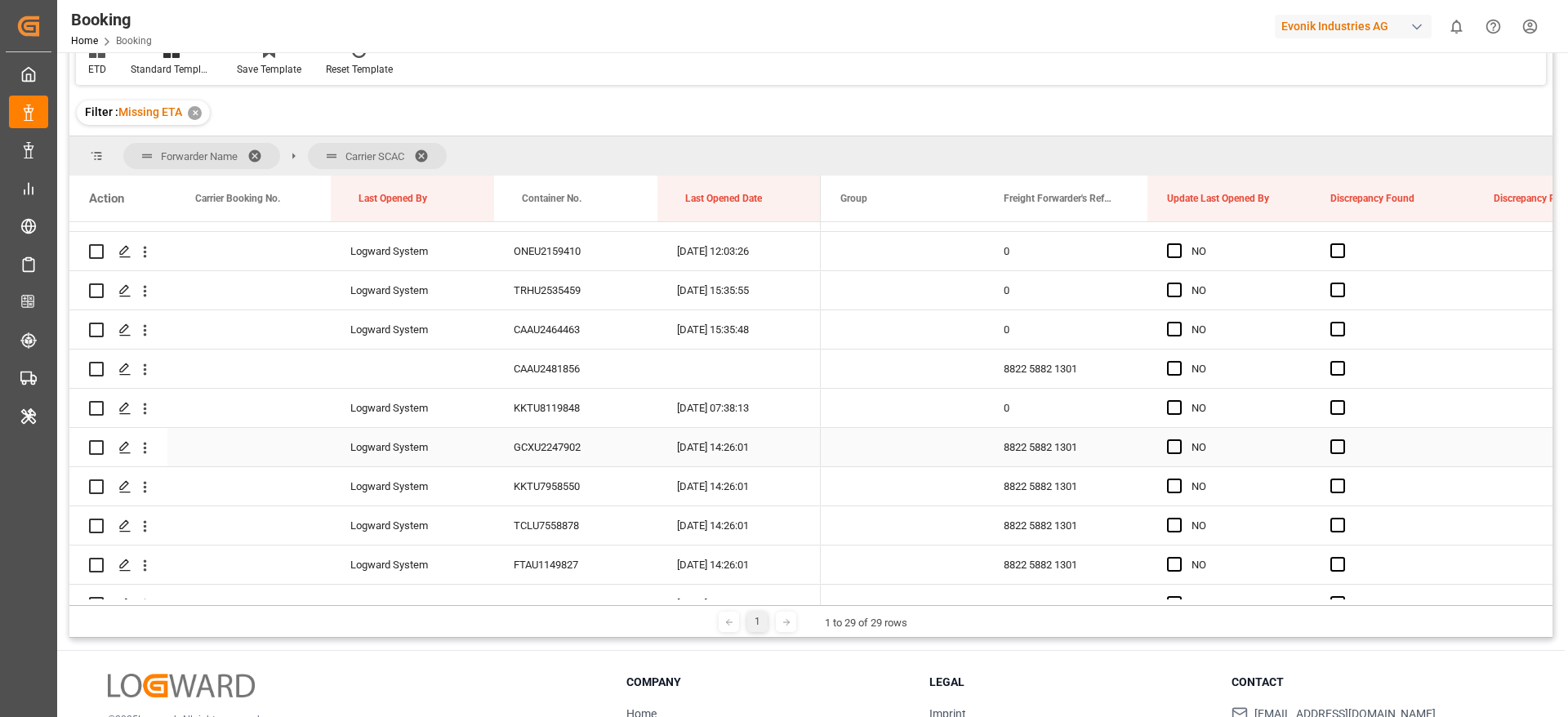
click at [1058, 443] on div "8822 5882 1301" at bounding box center [1066, 447] width 163 height 38
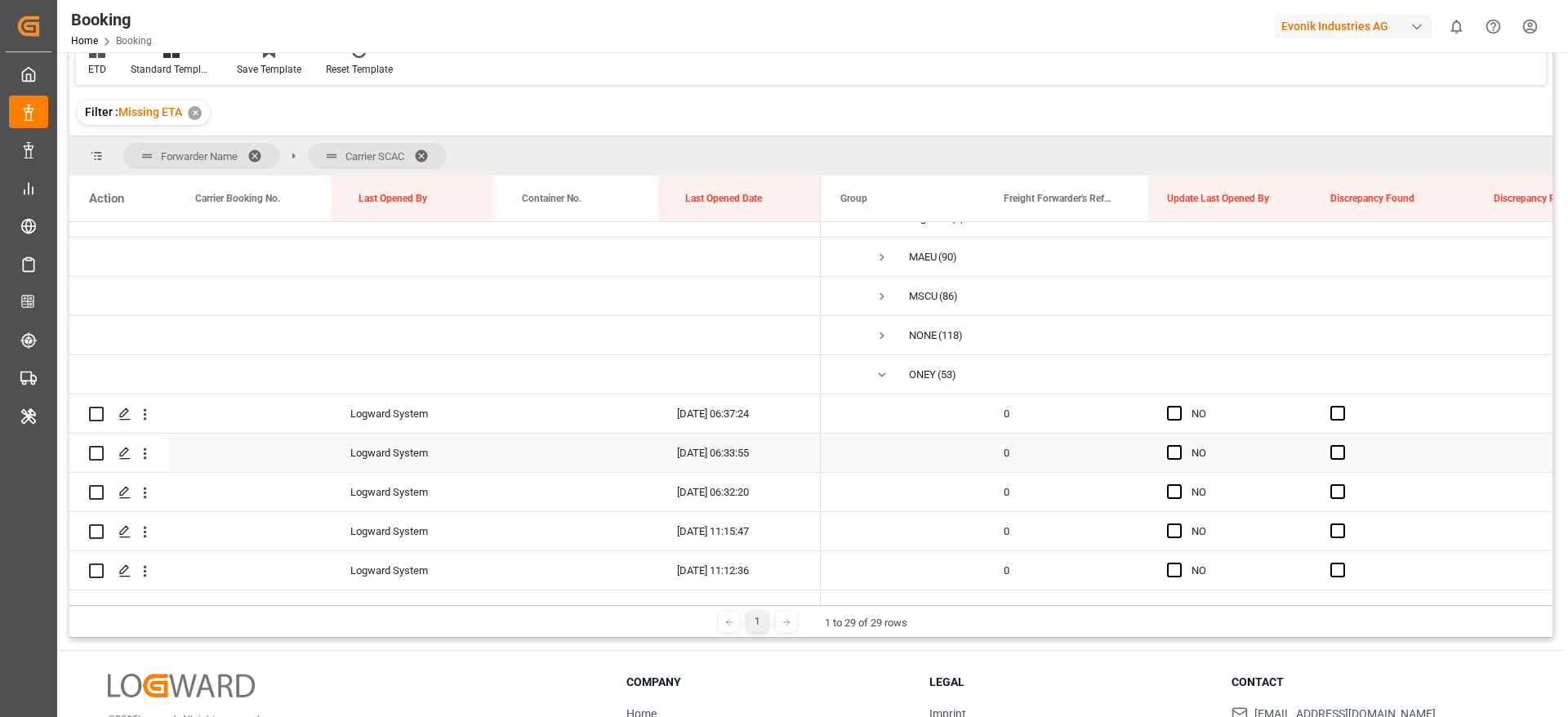
scroll to position [613, 0]
click at [883, 333] on span "Press SPACE to select this row." at bounding box center [882, 335] width 15 height 15
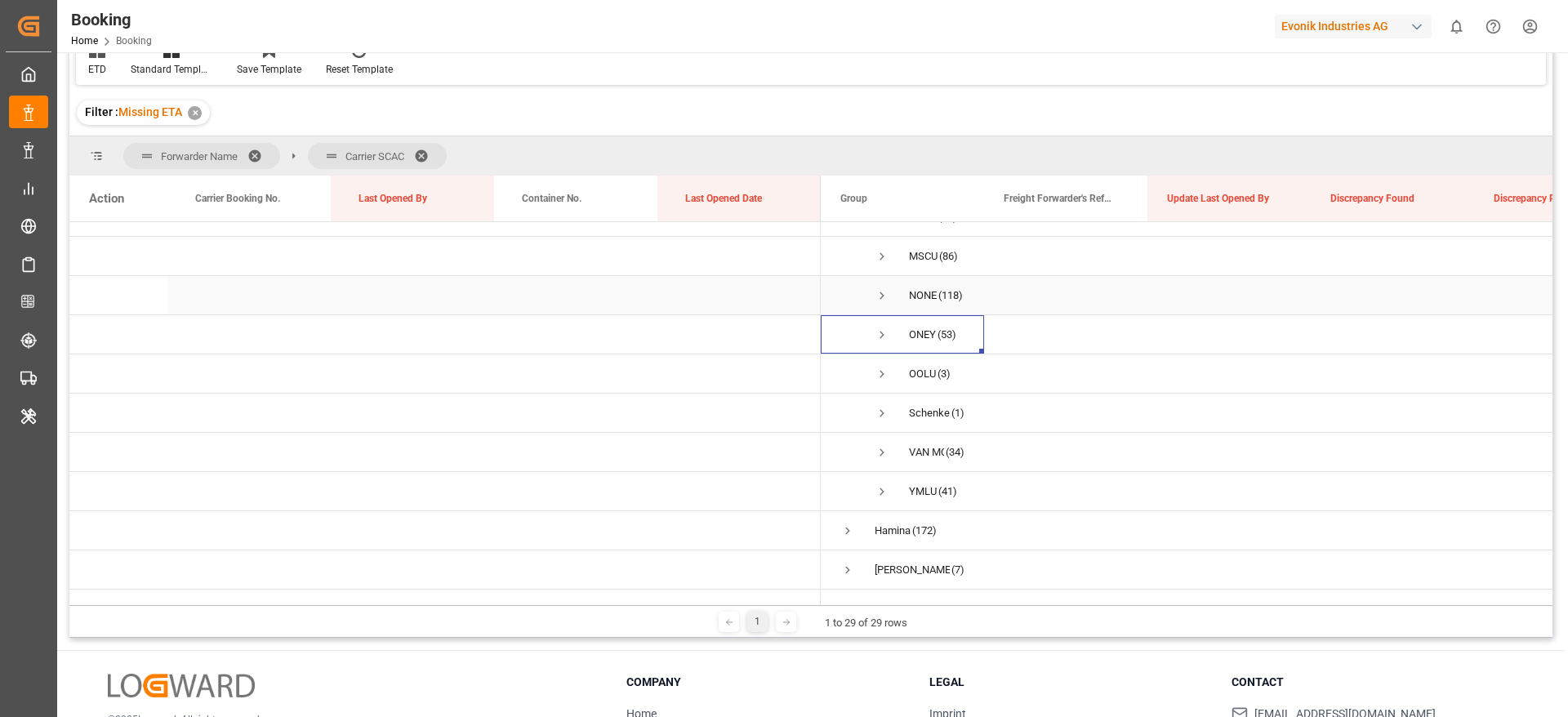
click at [881, 298] on span "Press SPACE to select this row." at bounding box center [882, 295] width 15 height 15
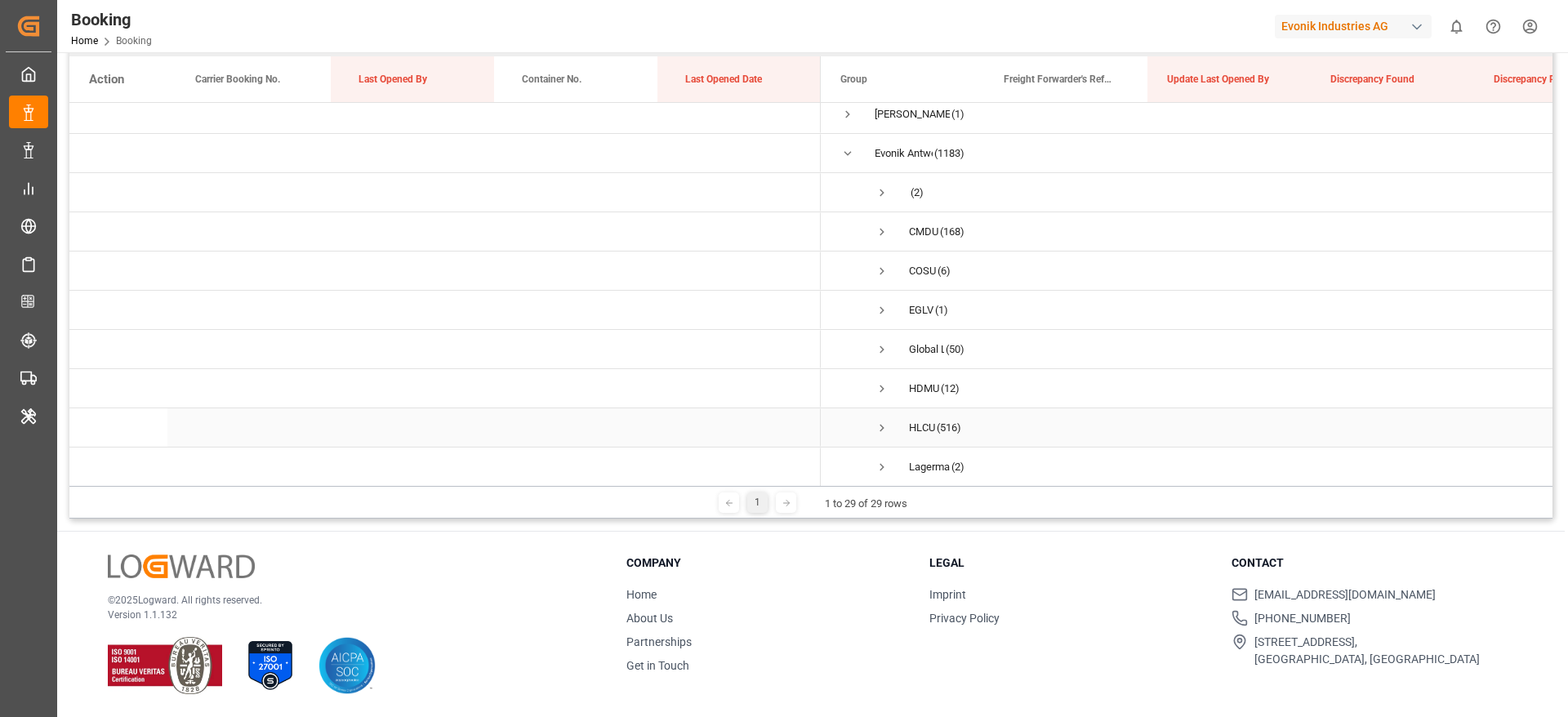
scroll to position [367, 0]
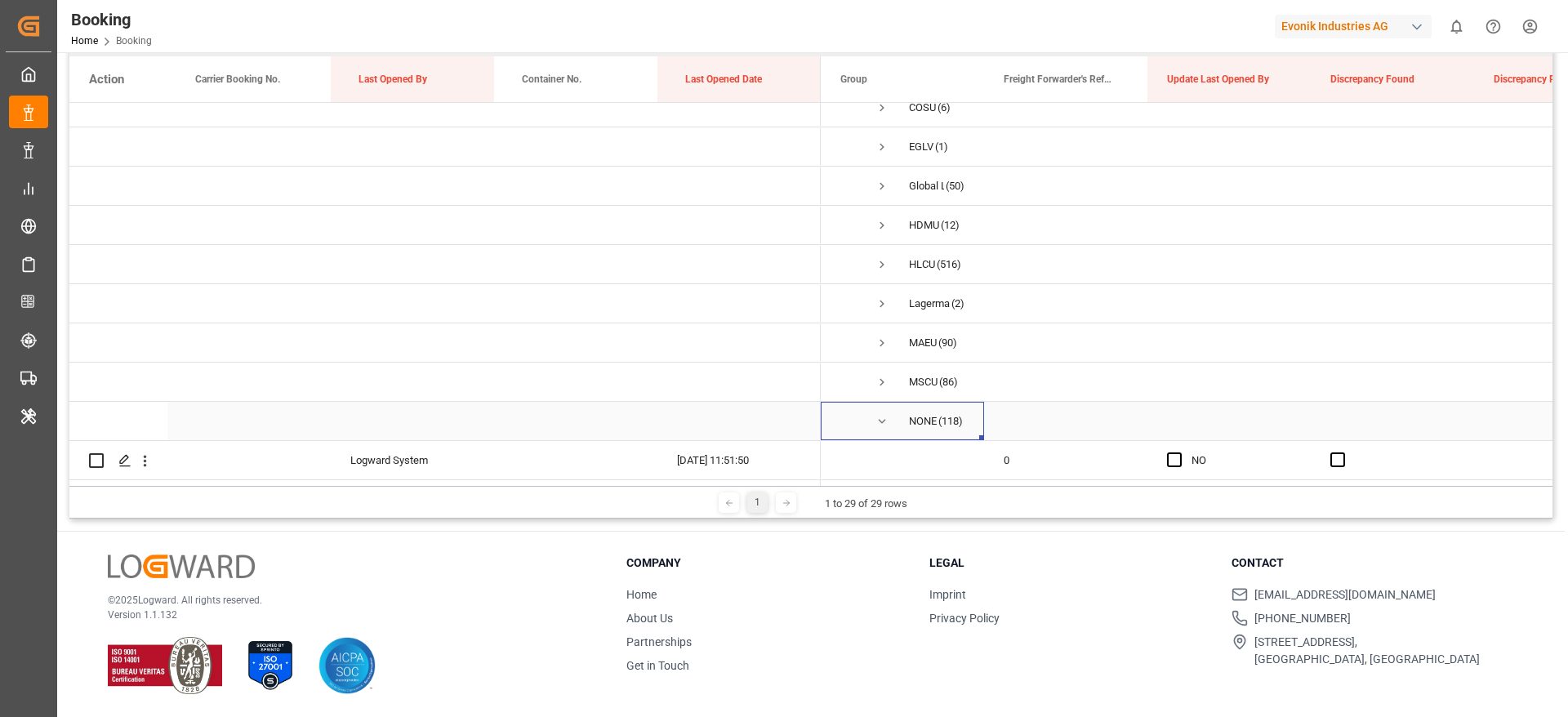
click at [880, 416] on span "Press SPACE to select this row." at bounding box center [882, 421] width 15 height 15
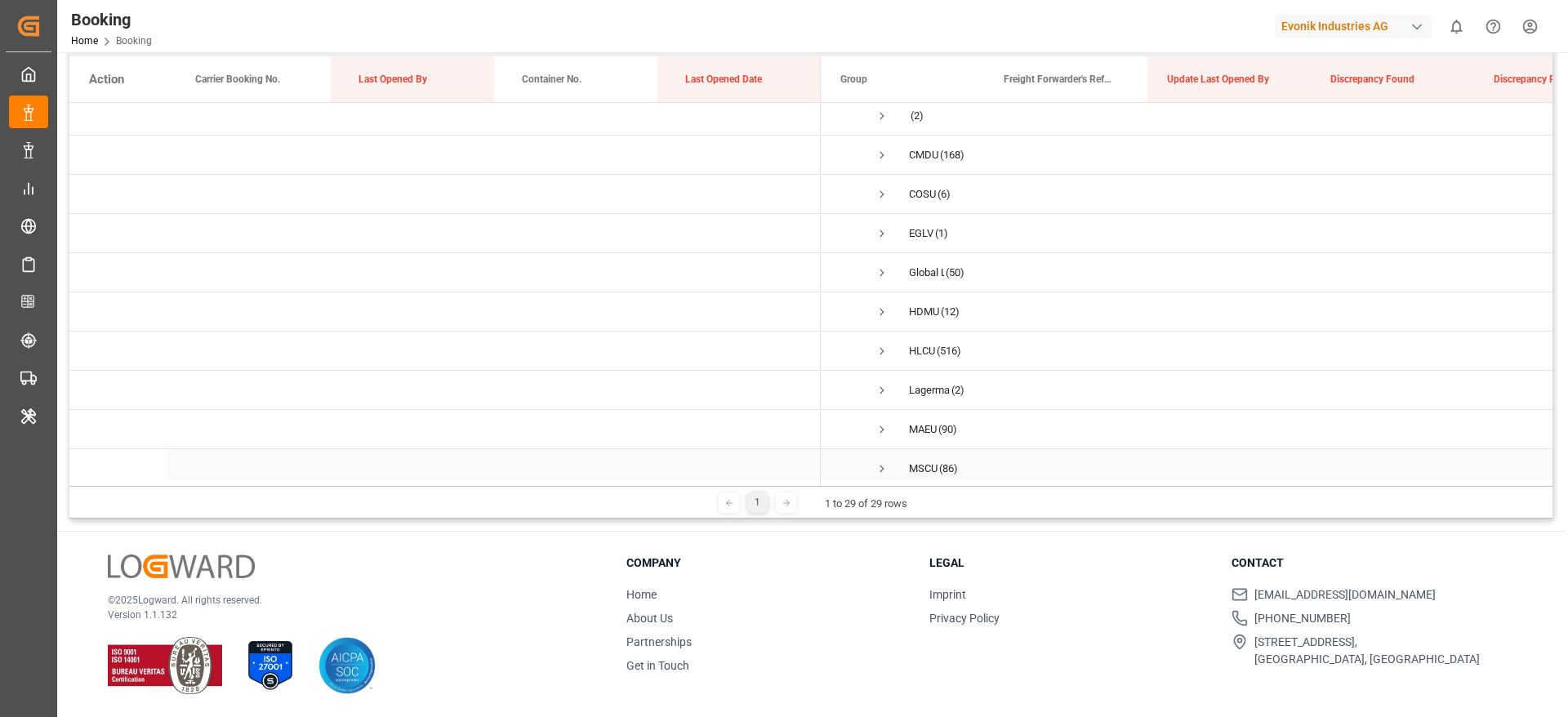
scroll to position [245, 0]
click at [879, 239] on span "Press SPACE to select this row." at bounding box center [882, 230] width 15 height 37
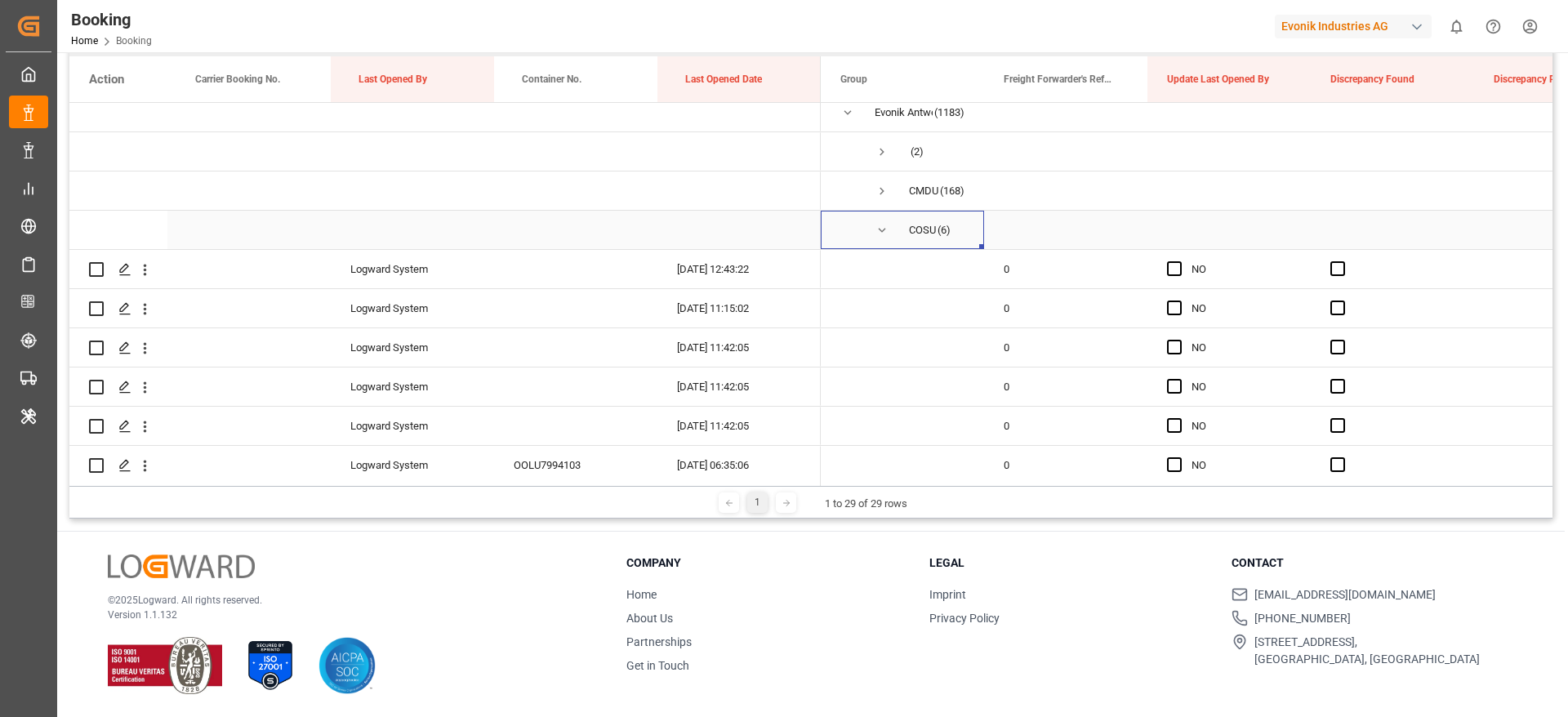
click at [879, 239] on span "Press SPACE to select this row." at bounding box center [882, 230] width 15 height 37
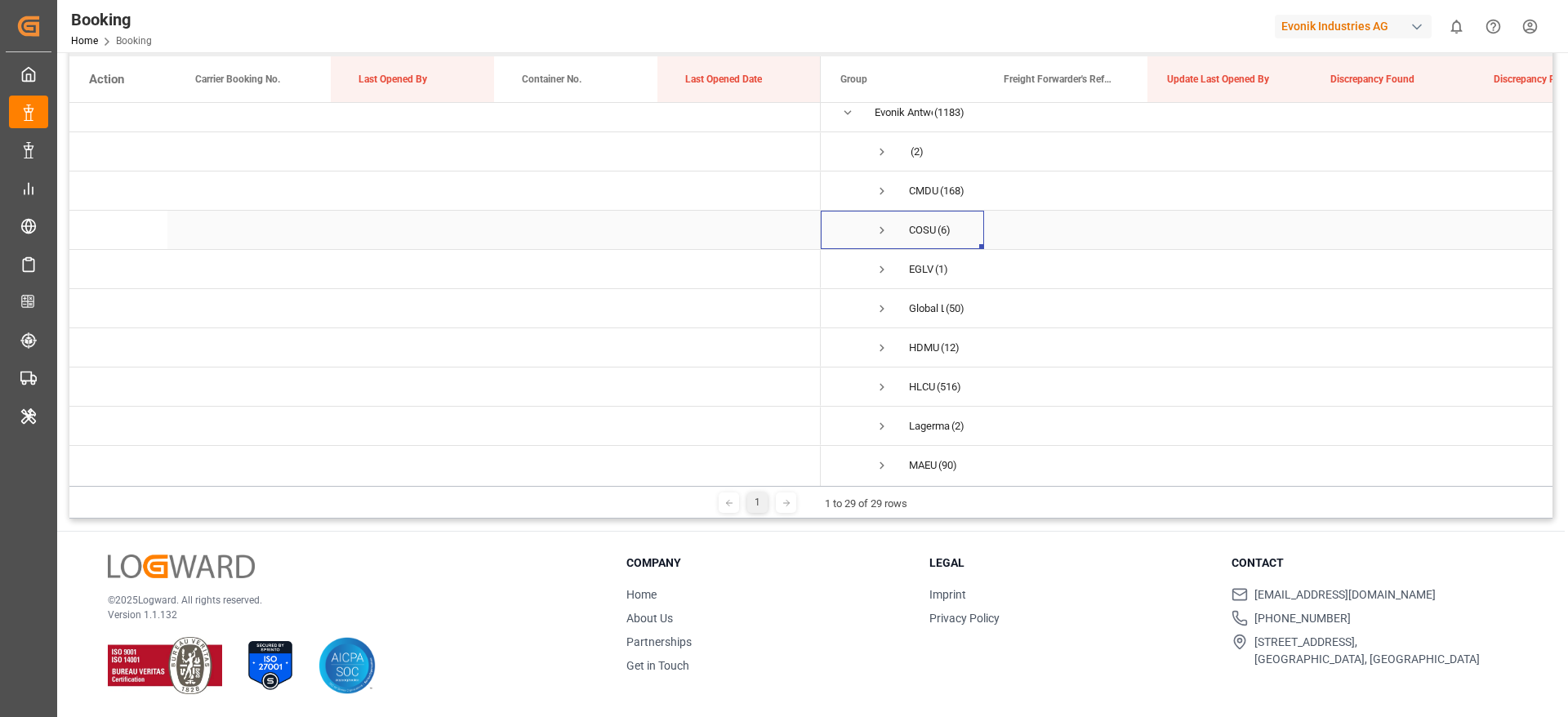
scroll to position [122, 0]
click at [851, 221] on span "Press SPACE to select this row." at bounding box center [847, 235] width 15 height 37
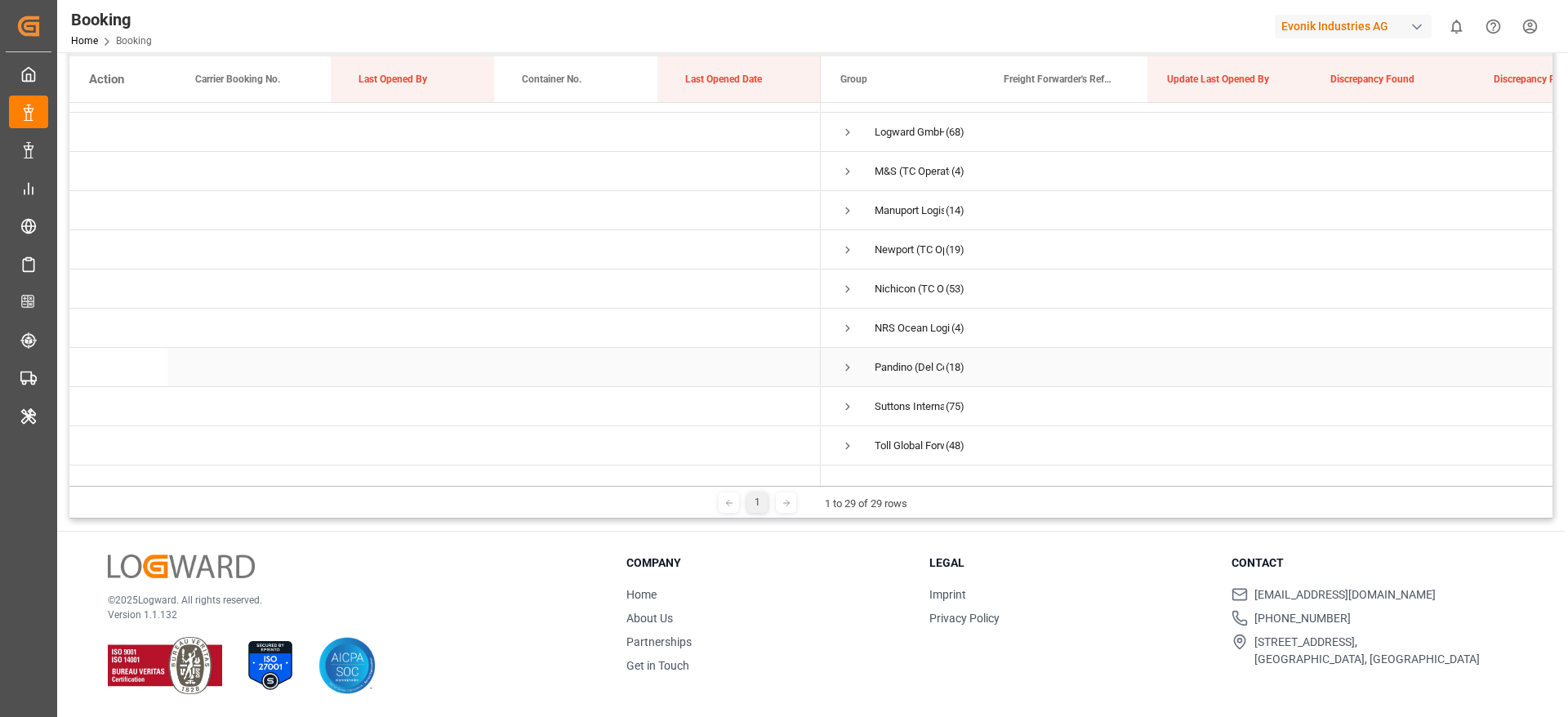
scroll to position [367, 0]
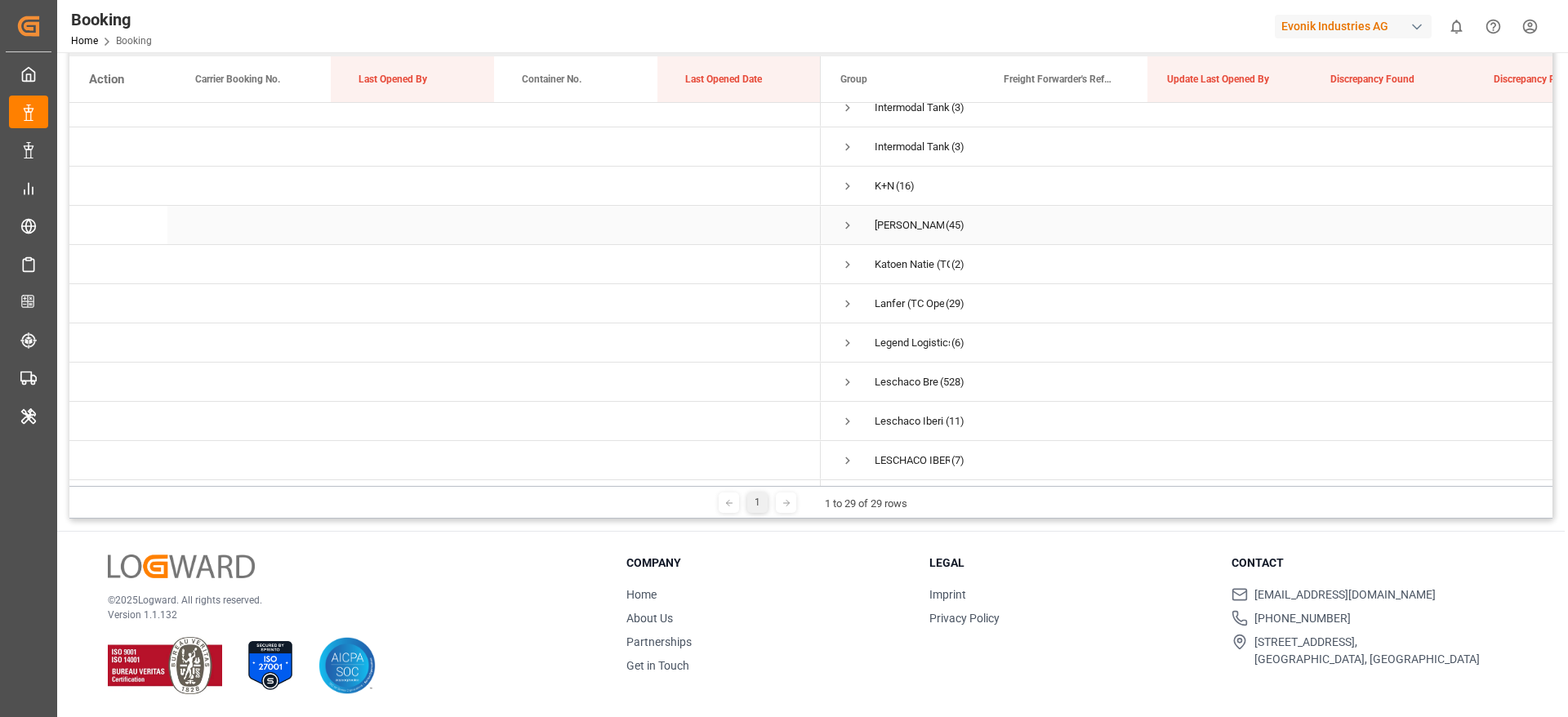
click at [845, 228] on span "Press SPACE to select this row." at bounding box center [847, 225] width 15 height 15
click at [875, 345] on span "Press SPACE to select this row." at bounding box center [882, 343] width 15 height 15
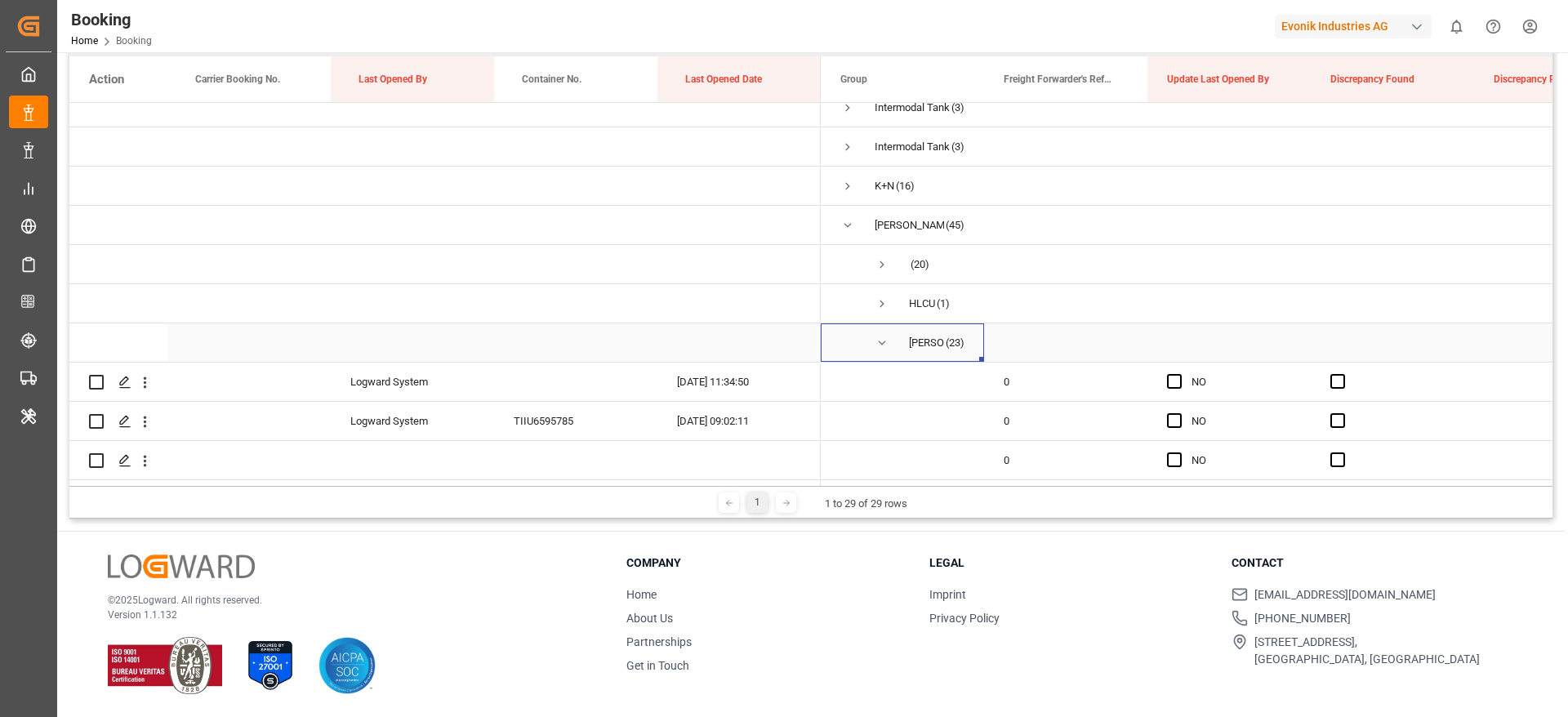
click at [875, 345] on span "Press SPACE to select this row." at bounding box center [882, 343] width 15 height 15
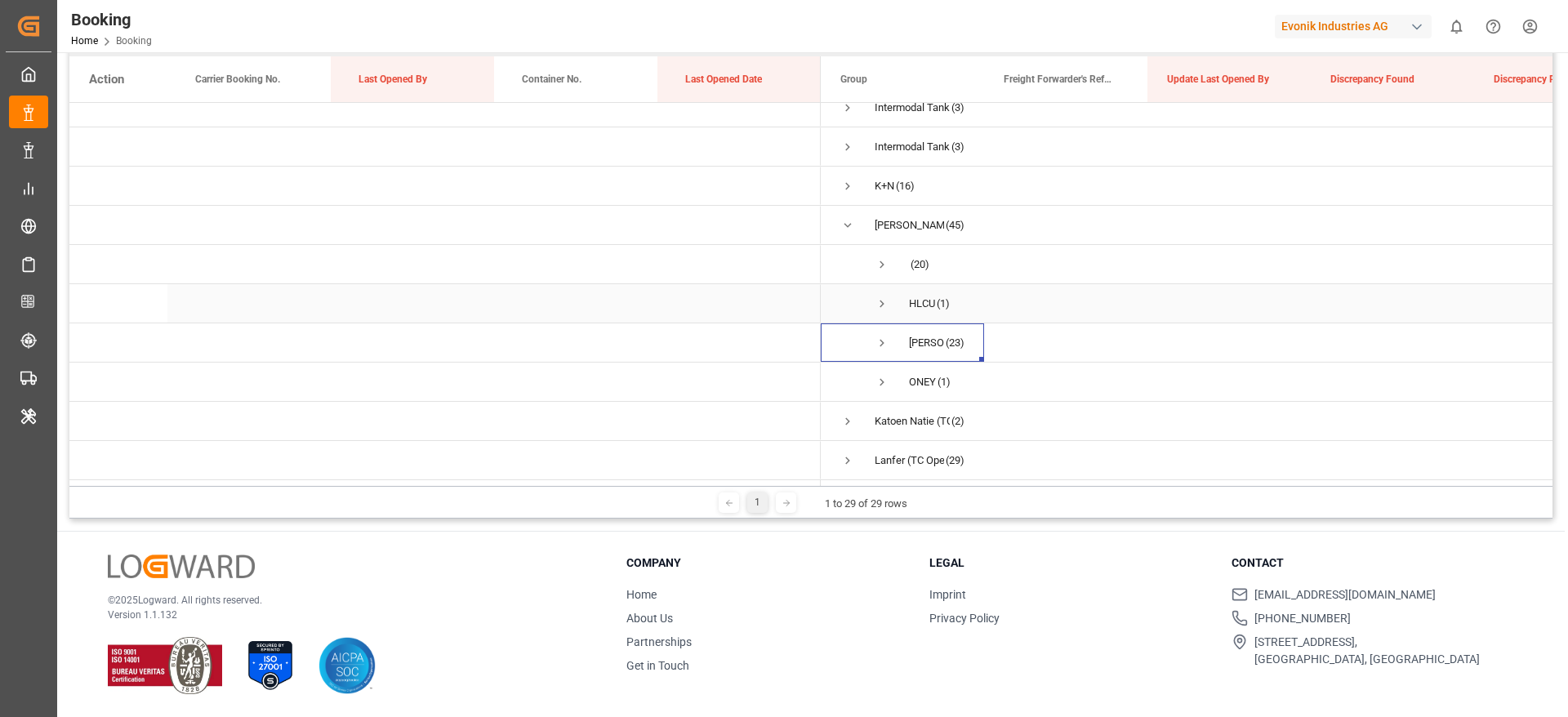
click at [878, 297] on span "Press SPACE to select this row." at bounding box center [882, 303] width 15 height 15
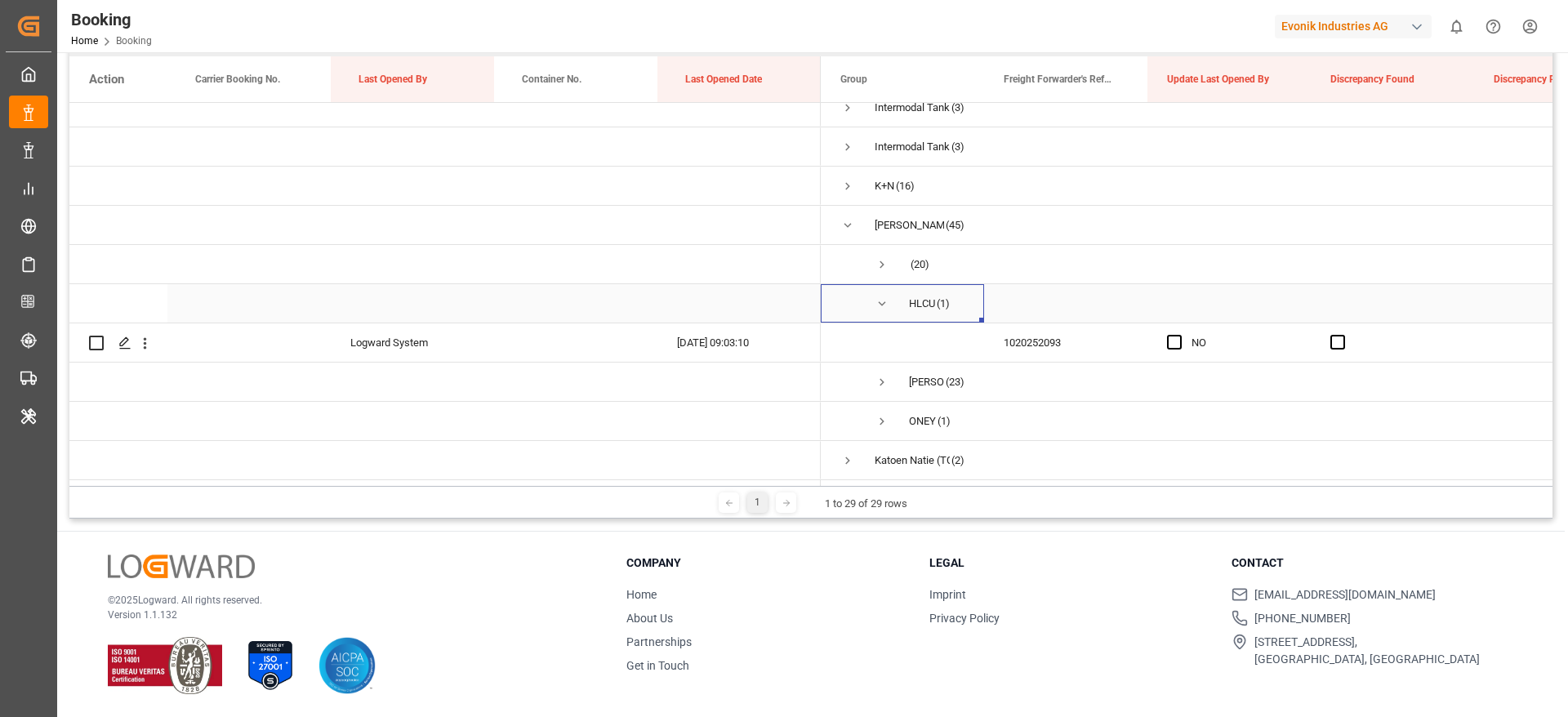
click at [878, 297] on span "Press SPACE to select this row." at bounding box center [882, 303] width 15 height 15
click at [848, 228] on span "Press SPACE to select this row." at bounding box center [847, 225] width 15 height 15
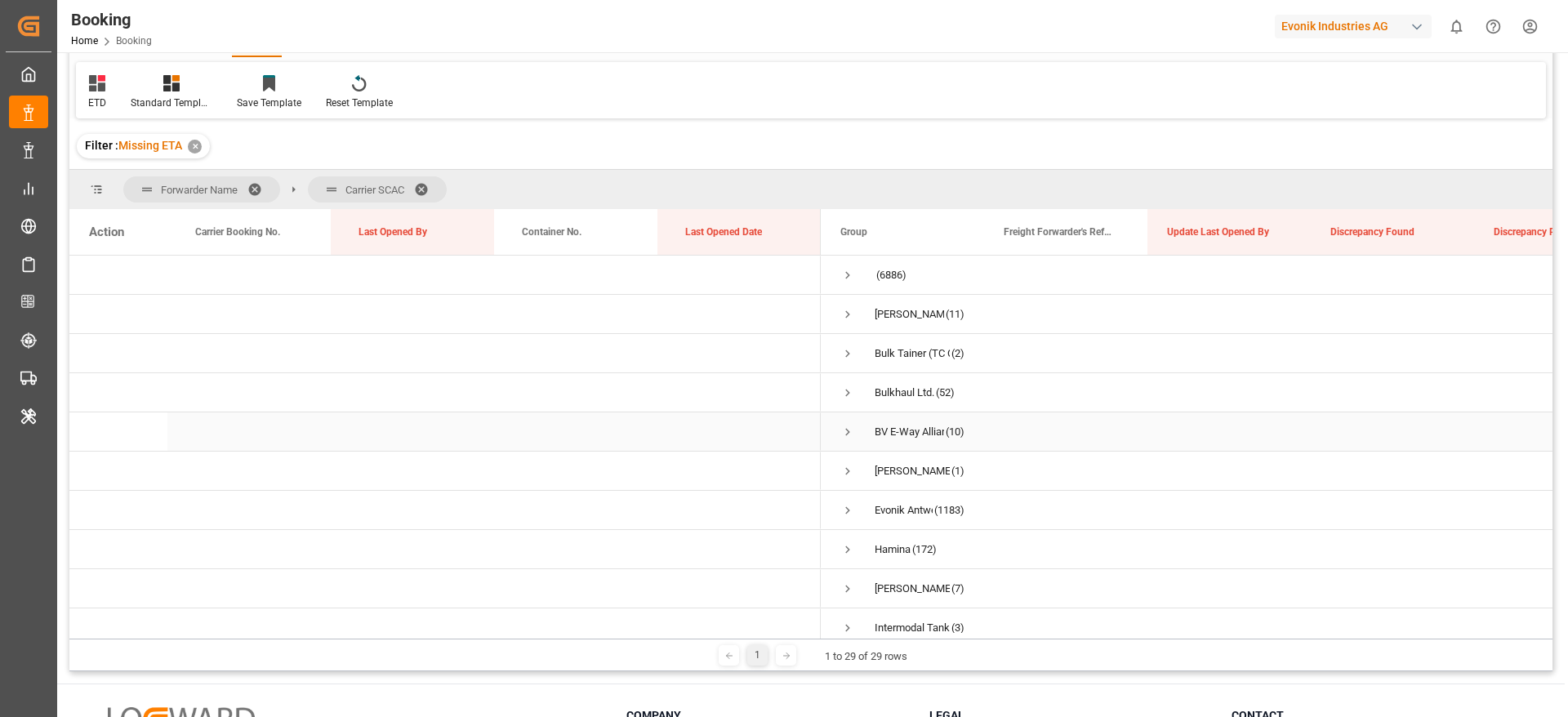
scroll to position [0, 0]
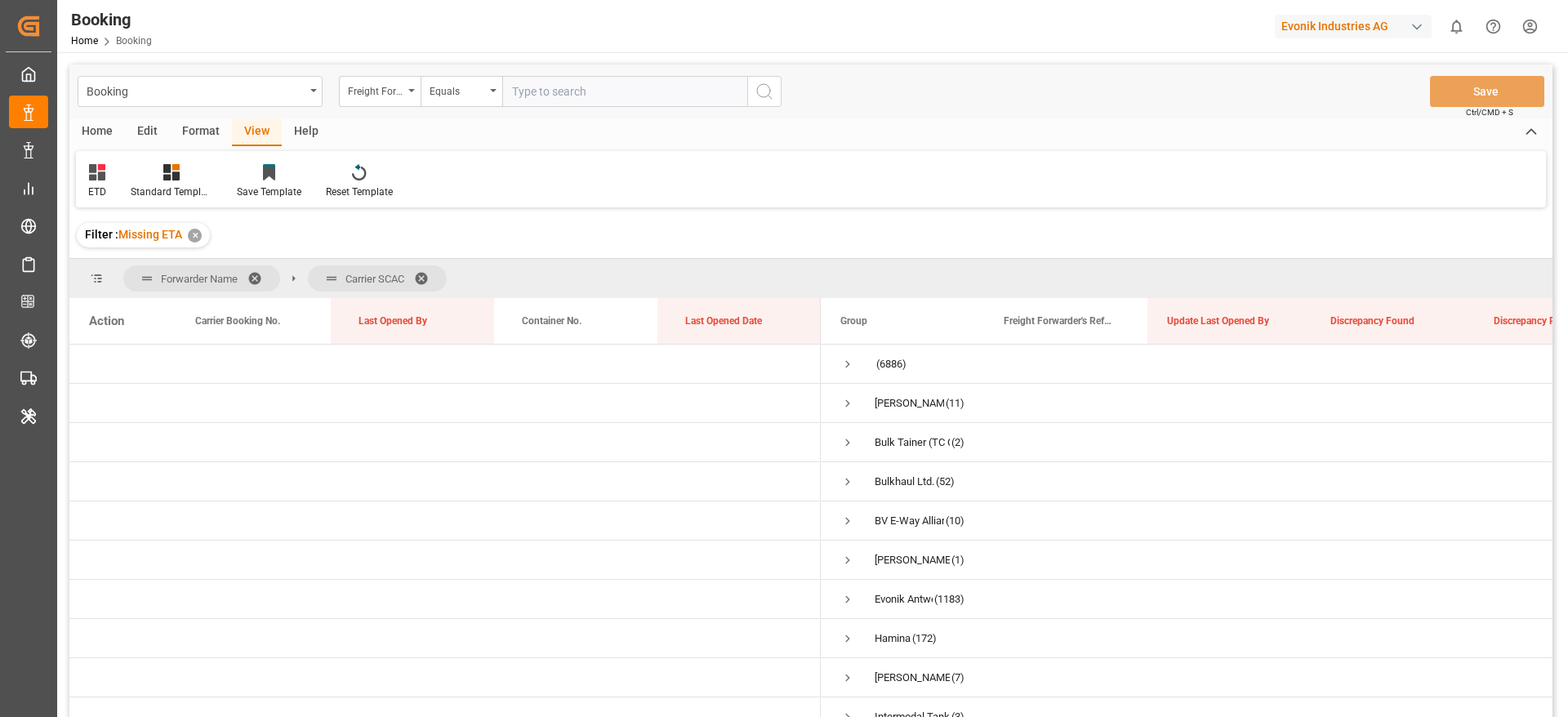
click at [261, 271] on span at bounding box center [260, 278] width 27 height 15
click at [240, 276] on span at bounding box center [242, 278] width 27 height 15
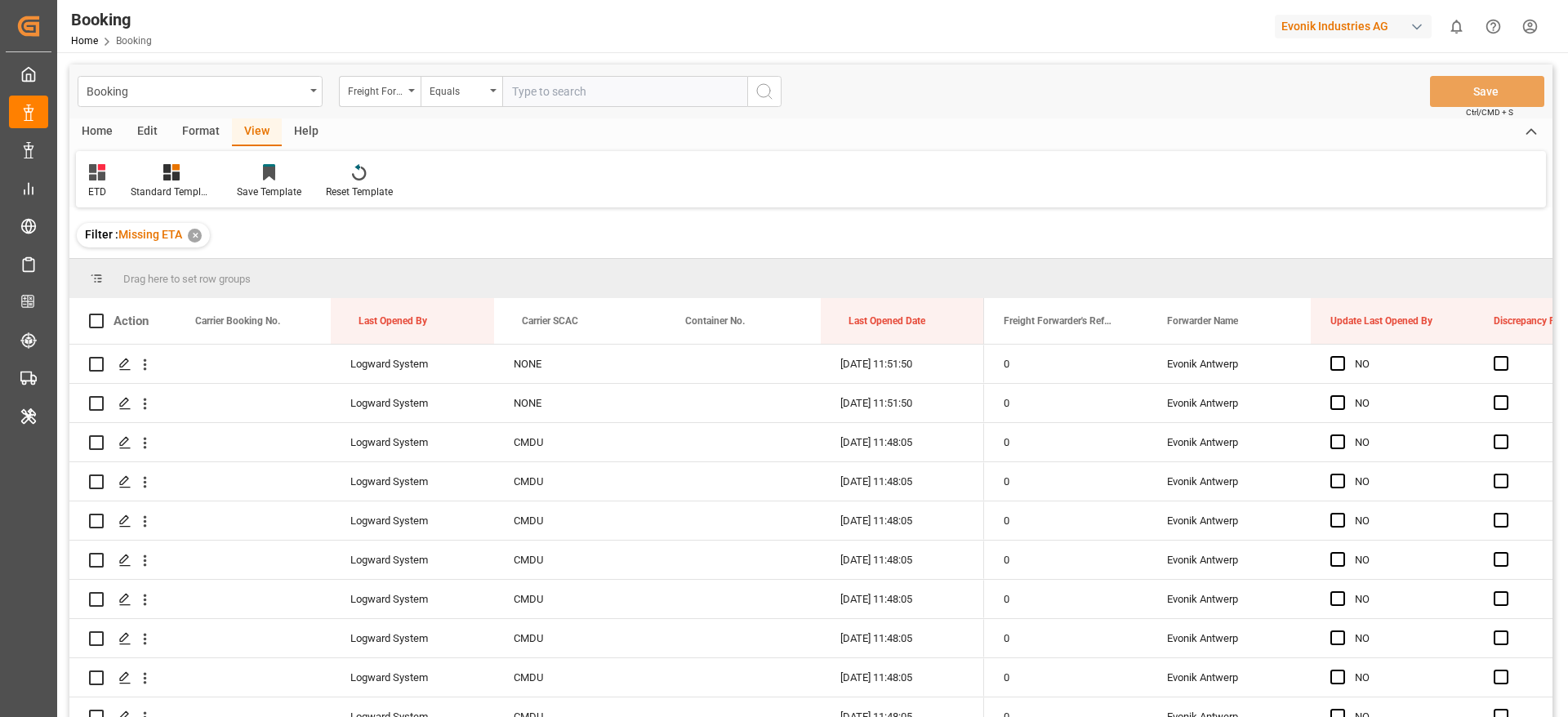
click at [197, 237] on div "✕" at bounding box center [195, 235] width 14 height 14
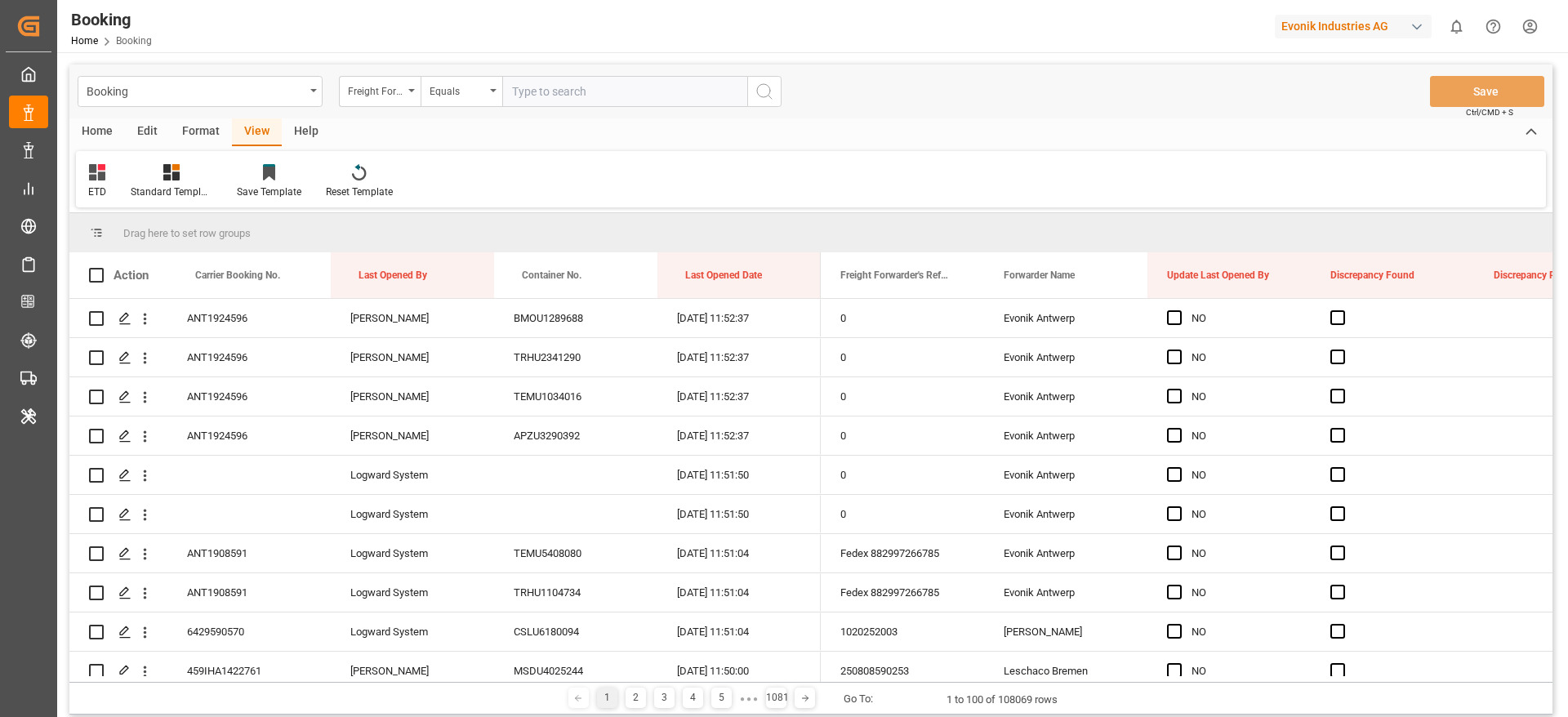
click at [193, 122] on div "Format" at bounding box center [201, 132] width 62 height 28
click at [110, 186] on div "Filter Rows" at bounding box center [112, 191] width 48 height 15
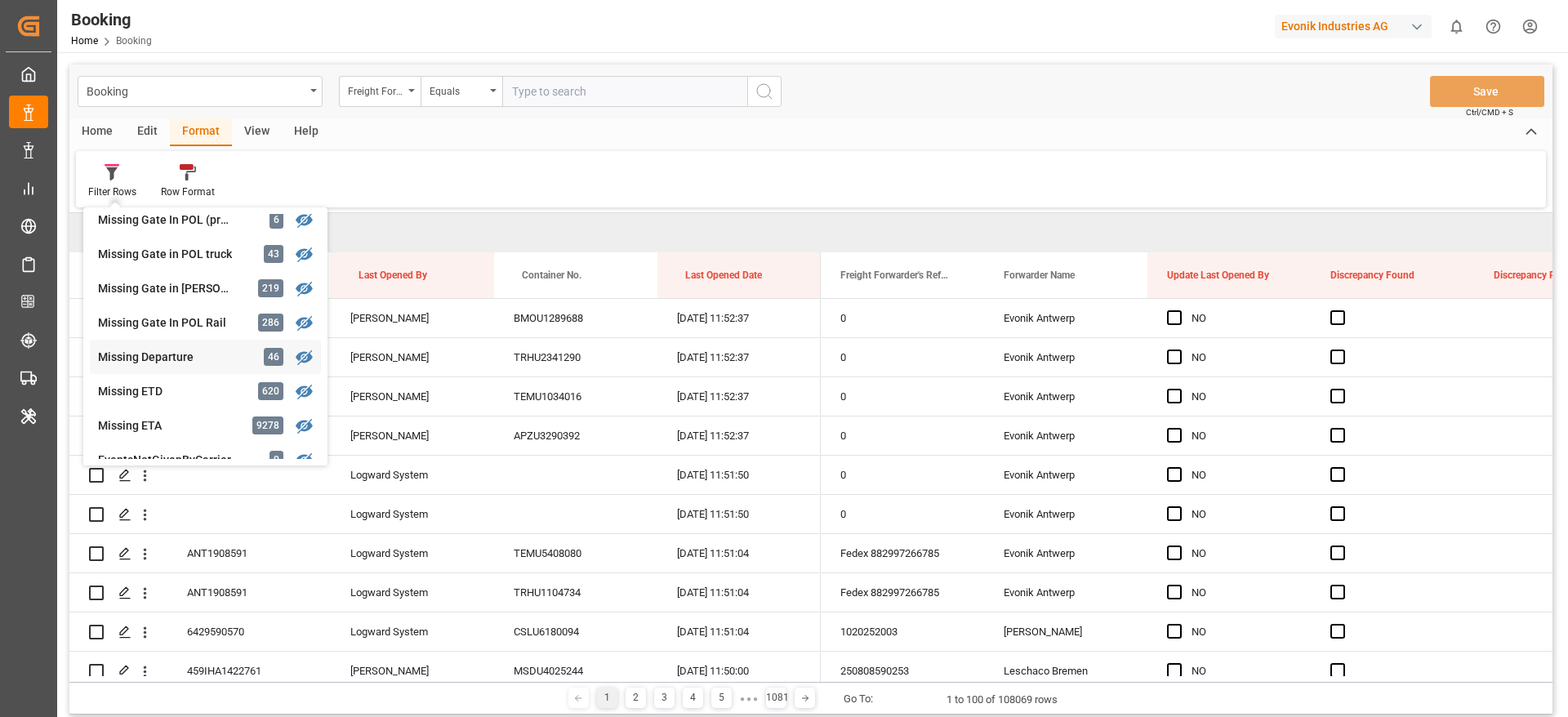
scroll to position [374, 0]
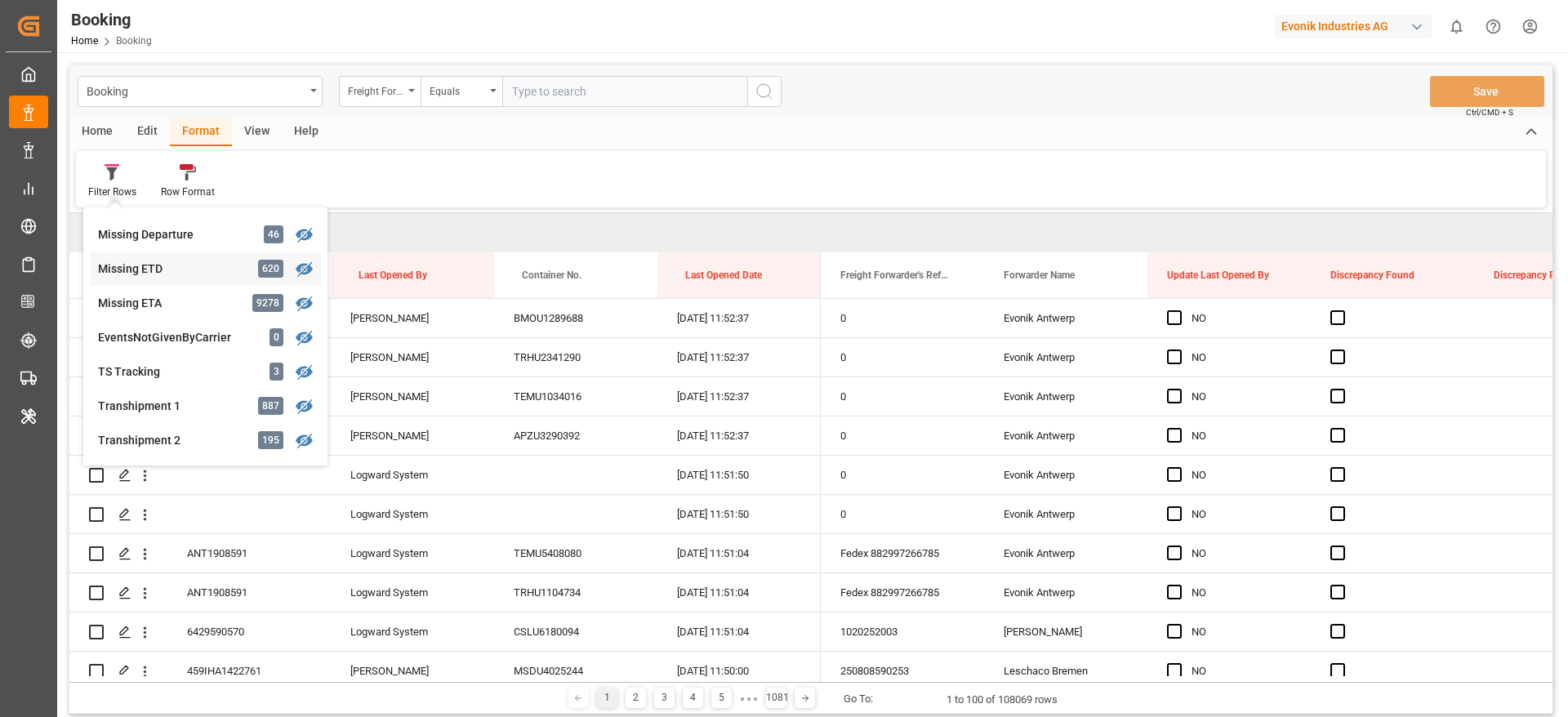
click at [194, 277] on div "Missing ETD" at bounding box center [169, 269] width 143 height 17
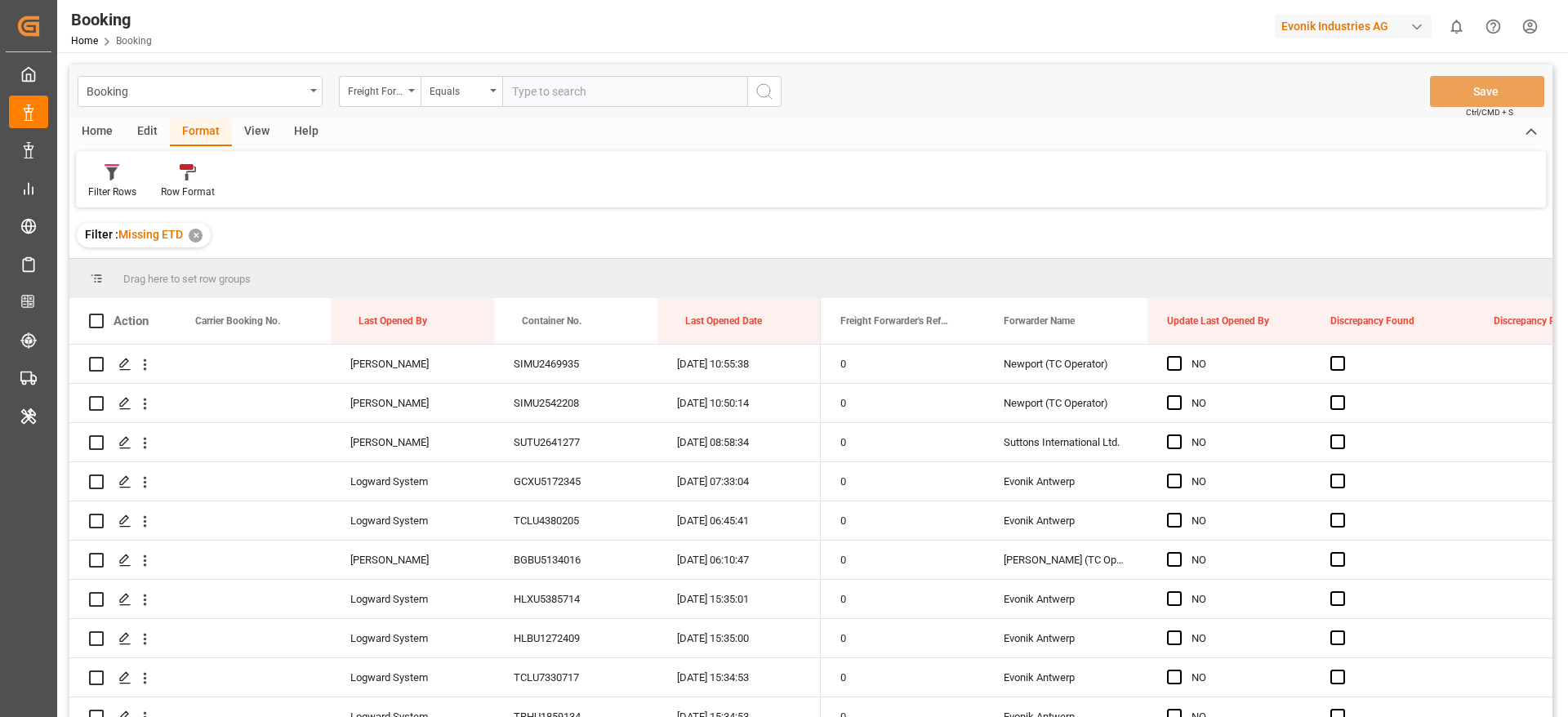
click at [261, 141] on div "View" at bounding box center [257, 132] width 50 height 28
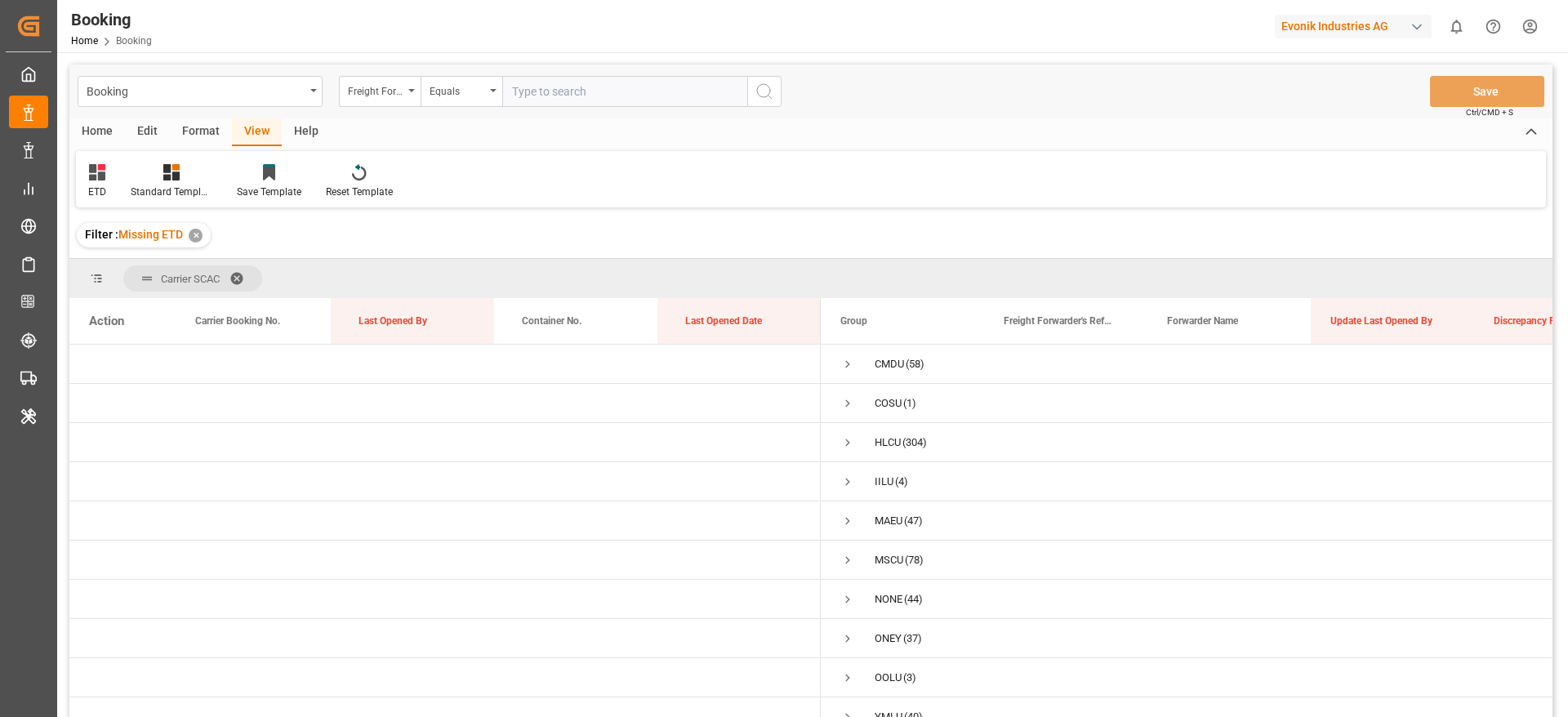
click at [237, 275] on span at bounding box center [242, 278] width 27 height 15
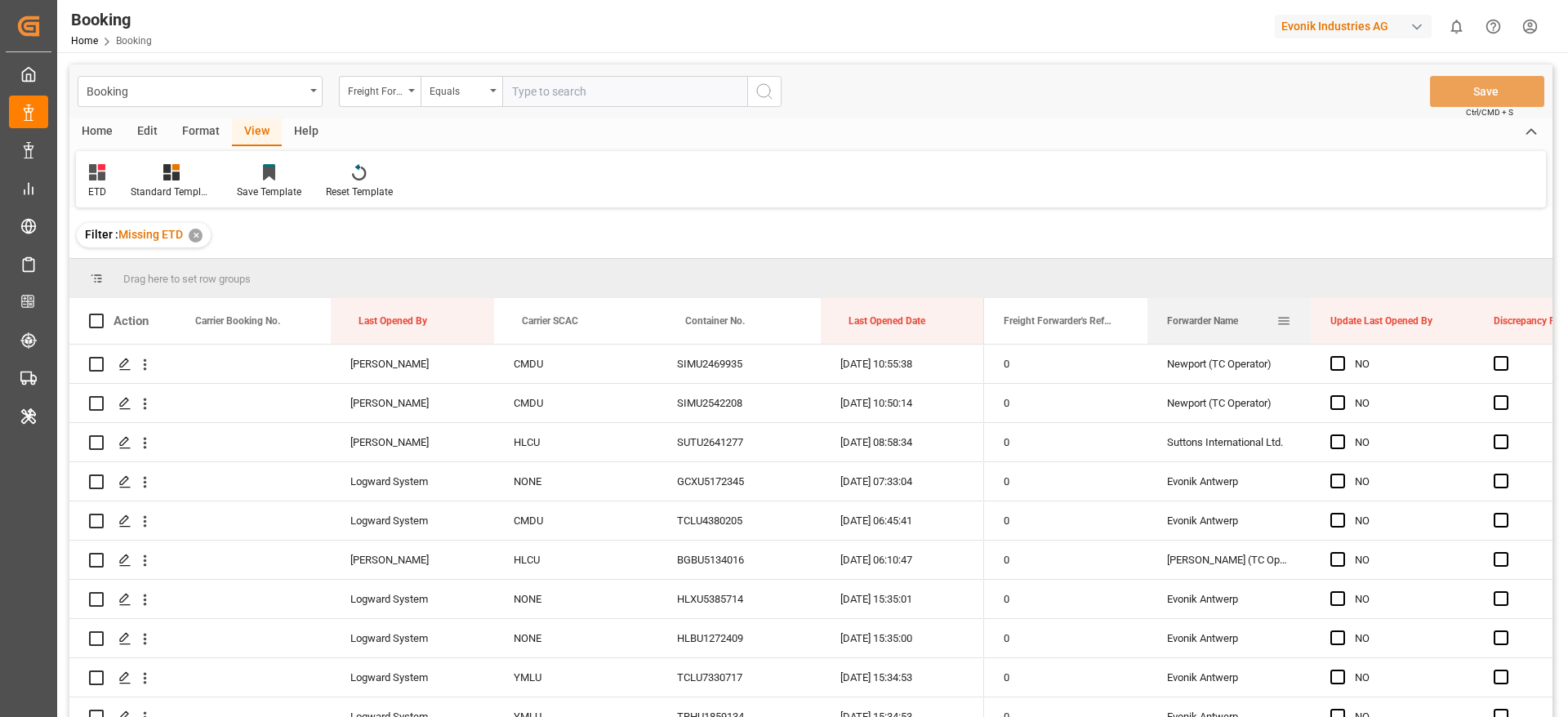
drag, startPoint x: 1201, startPoint y: 320, endPoint x: 1161, endPoint y: 299, distance: 45.2
click at [1161, 299] on div "Forwarder Name" at bounding box center [1229, 321] width 163 height 45
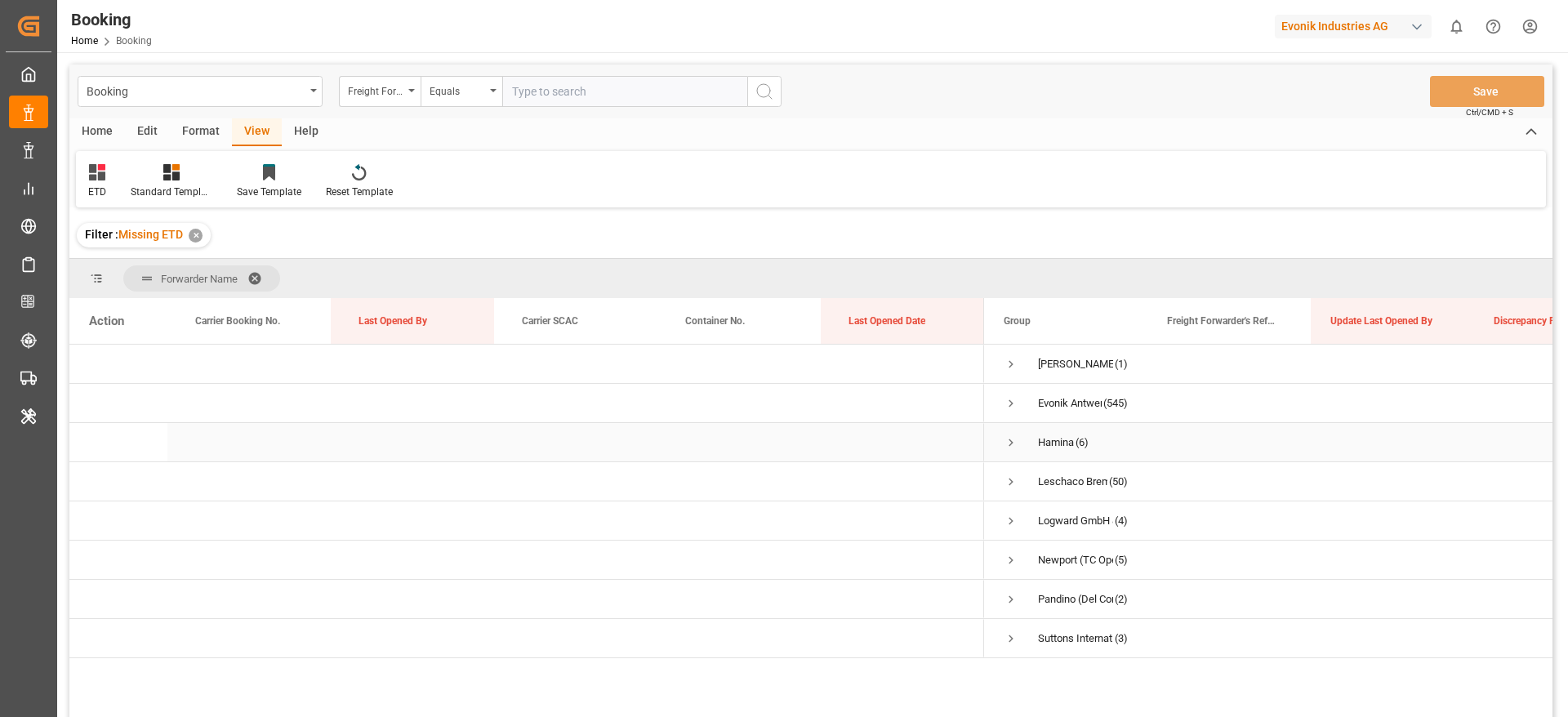
click at [1008, 442] on span "Press SPACE to select this row." at bounding box center [1011, 442] width 15 height 15
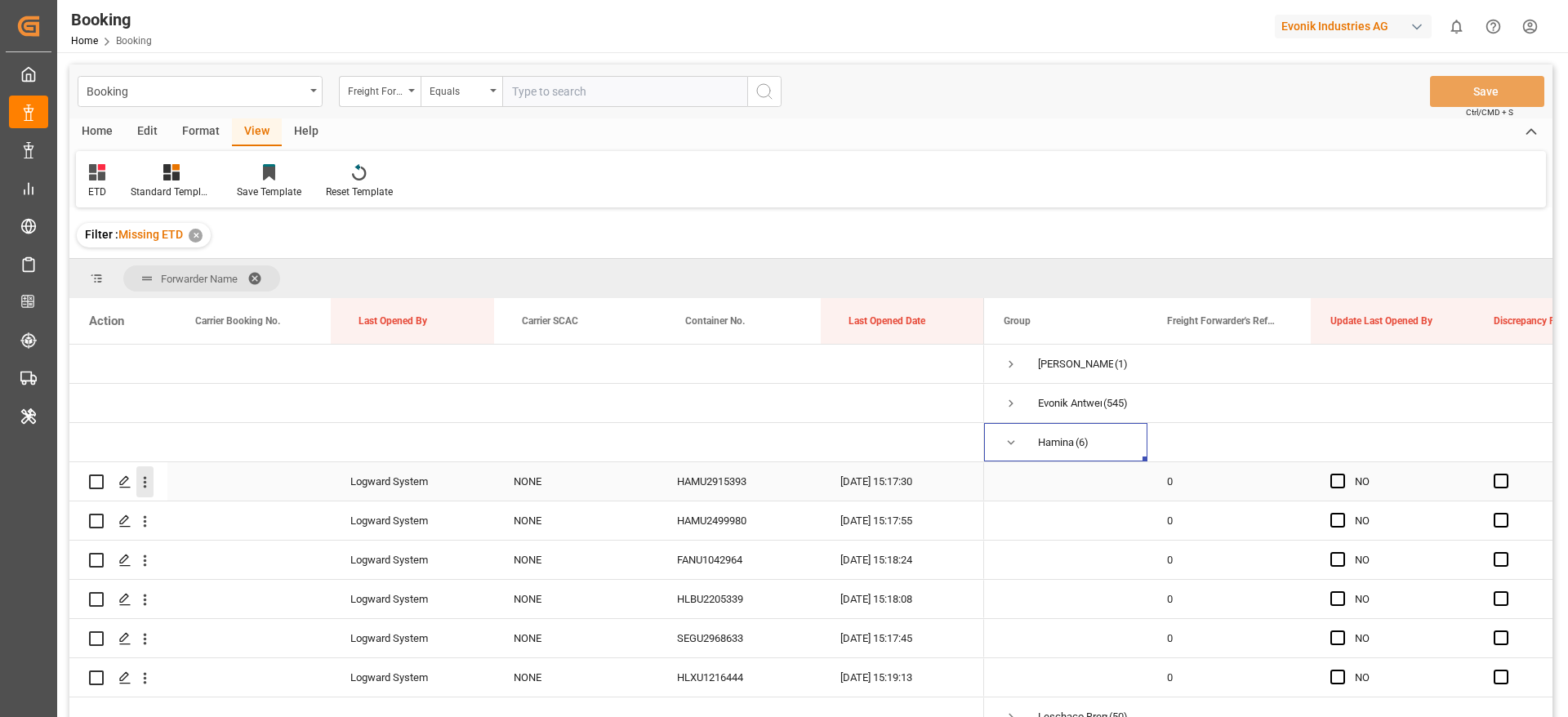
click at [145, 486] on icon "open menu" at bounding box center [145, 483] width 3 height 12
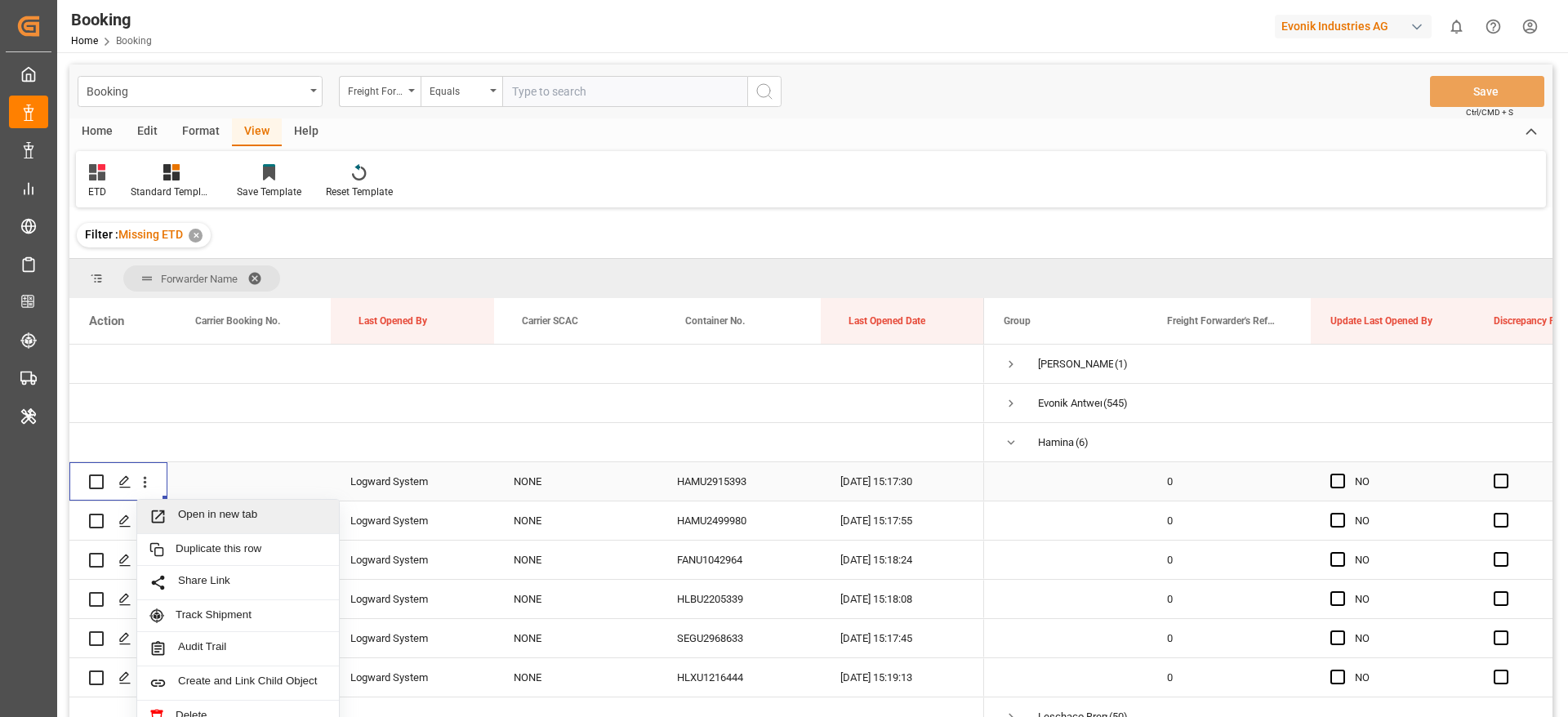
click at [264, 514] on span "Open in new tab" at bounding box center [252, 516] width 149 height 17
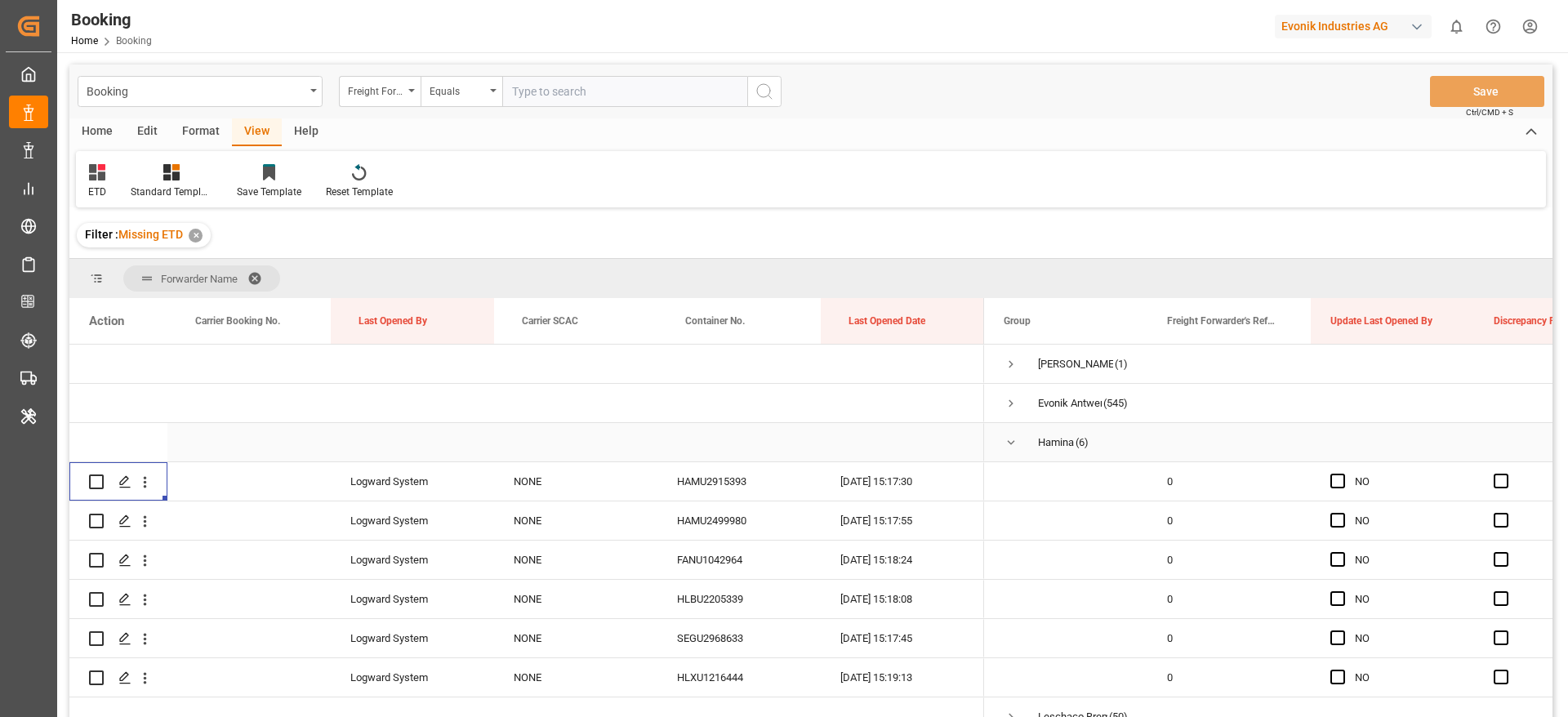
click at [1003, 449] on div "Hamina (6)" at bounding box center [1066, 442] width 163 height 38
click at [1013, 447] on span "Press SPACE to select this row." at bounding box center [1011, 442] width 15 height 15
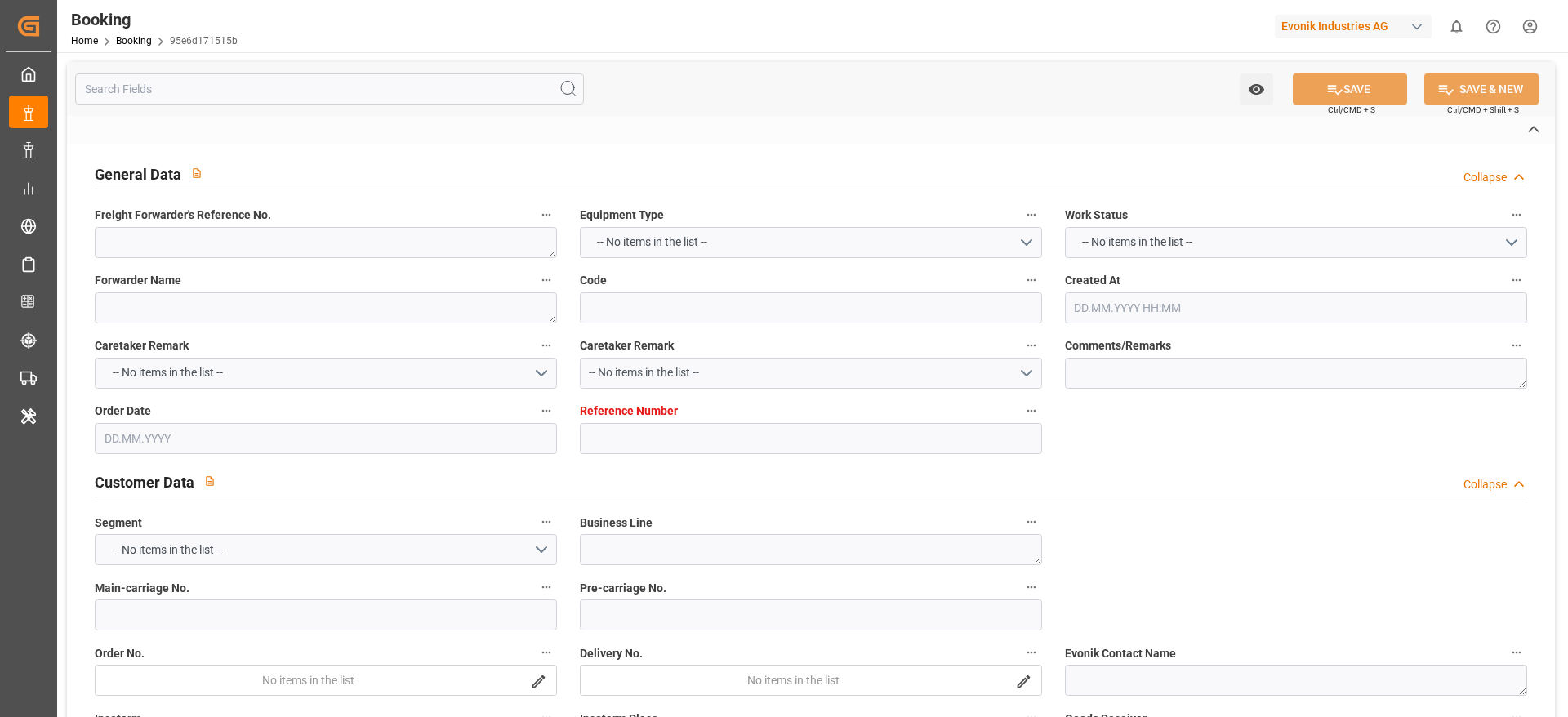
type textarea "0"
type textarea "Hamina"
type input "95e6d171515b"
type input "0"
type textarea "AT-SE"
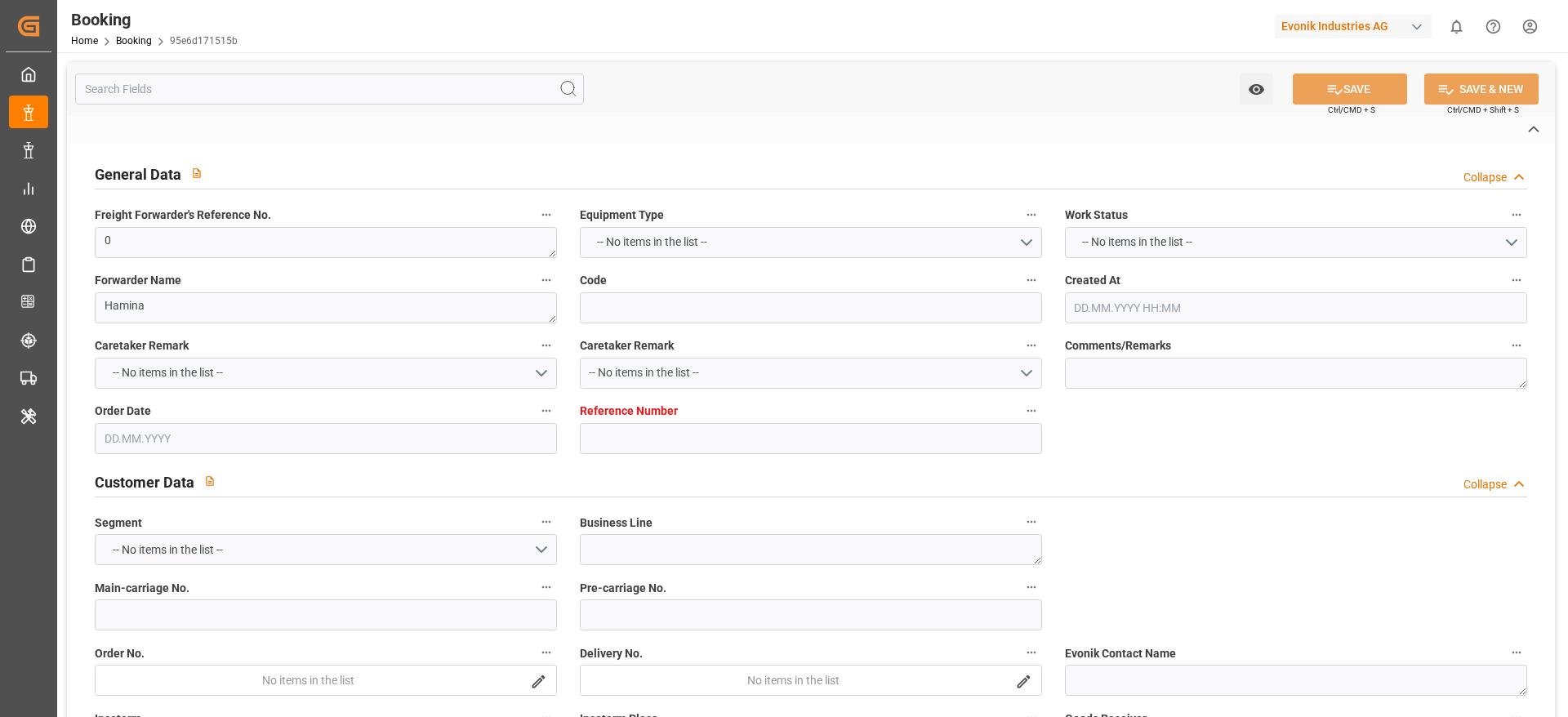
type input "4006708981"
type textarea "DAP"
type textarea "New Castle, Delaware"
type textarea "Evonik Plant 0000501436"
type textarea "Hamina"
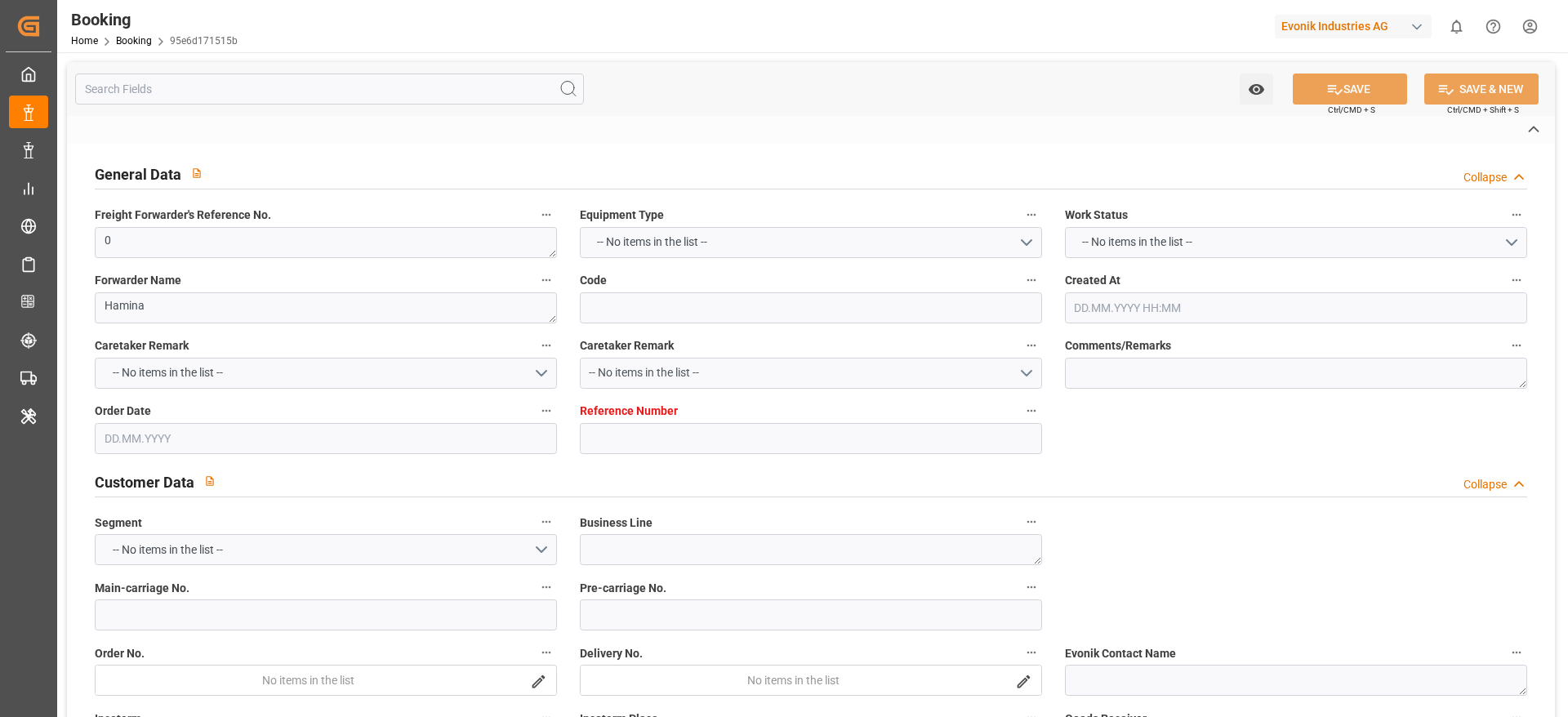
type textarea "HAMU2915393"
type input "NONE"
type input "[GEOGRAPHIC_DATA]"
type input "New Castle"
type textarea "INPUT_Evonik_Seeburger_LoadTenderOcean_1003098958_20250829171532159.xml"
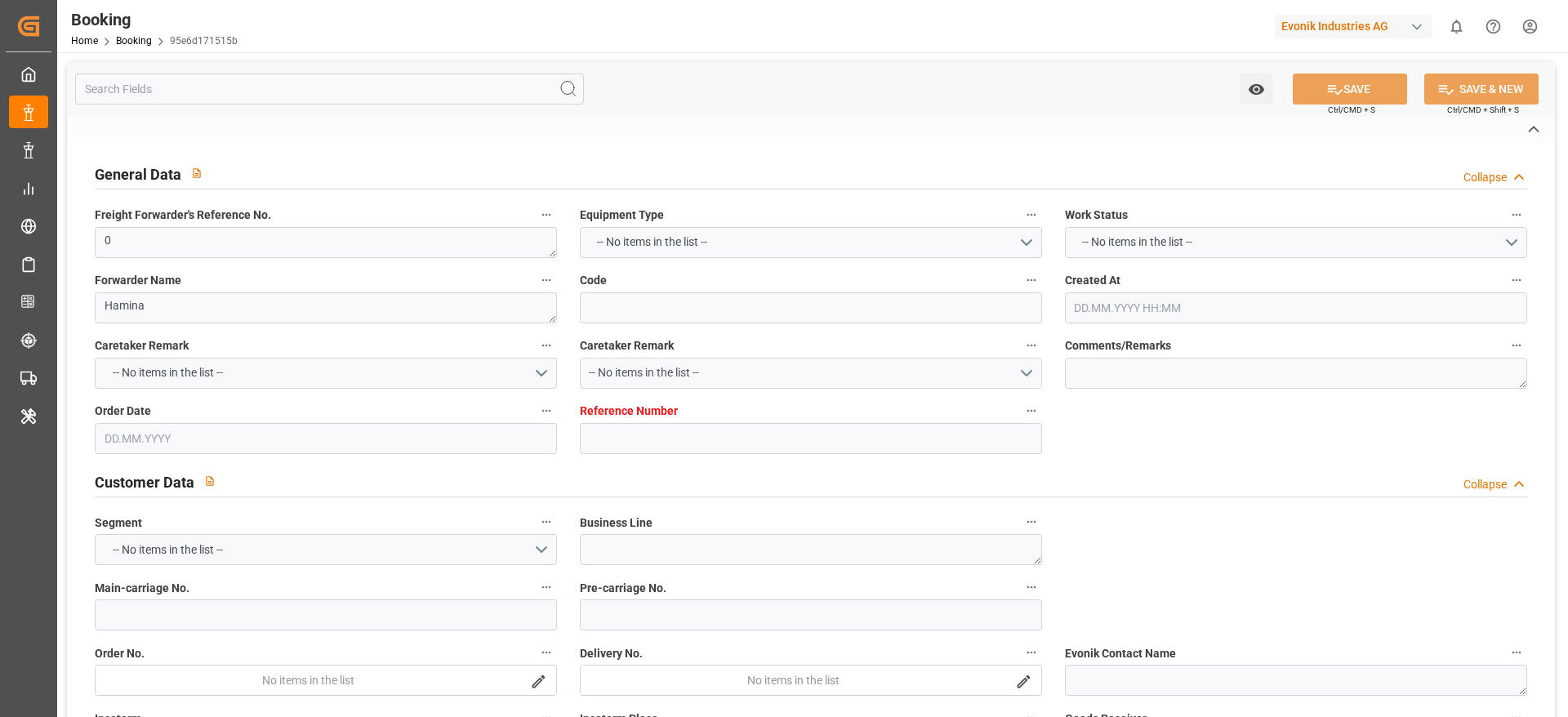
type textarea "NWC/UK North West Continent / UK_USNCD_NONE_AT-SE"
type textarea "INPUT_Evonik_Seeburger_LoadTenderOcean_1003083173_20250825063539002.xml,INPUT_E…"
type textarea "1003098958"
type textarea "Logward System"
type textarea "Pod-PodCountry-businessDivision-businessLine-"
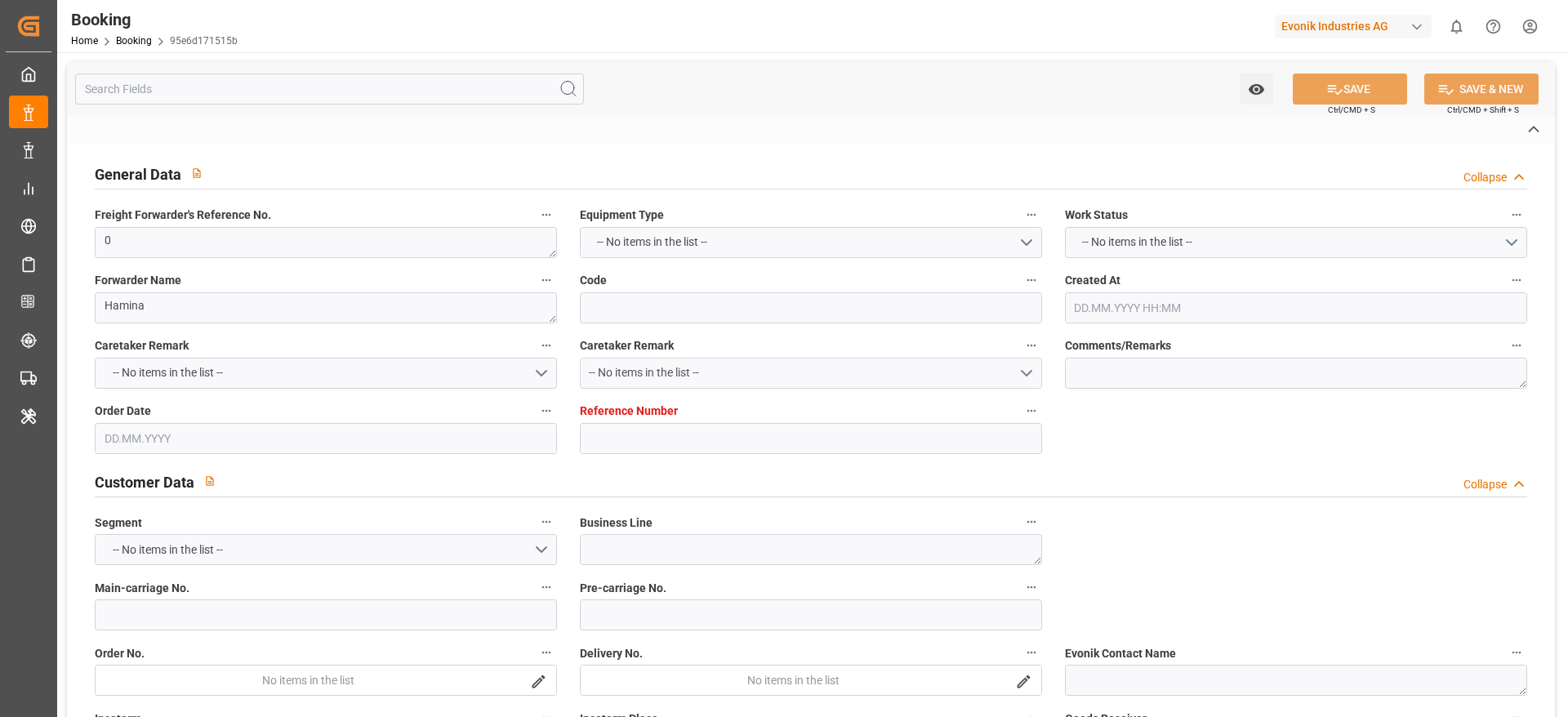
type textarea "EVONIK Load Tender XML"
type textarea "a011t00000LcJC5AAN"
type textarea "No"
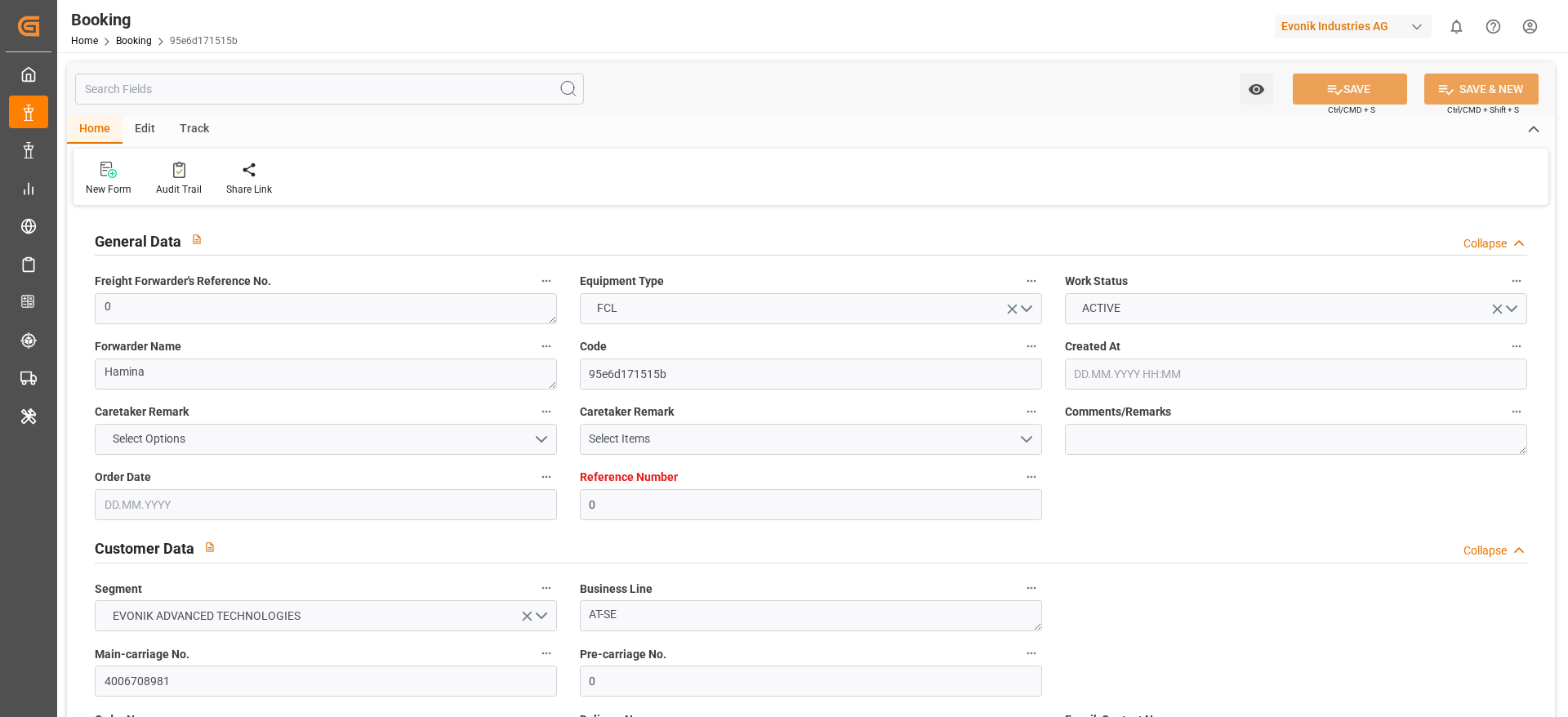
type input "0"
type input "Dummy"
type input "Dummy Carrier"
type input "NLRTM"
type input "USNCD"
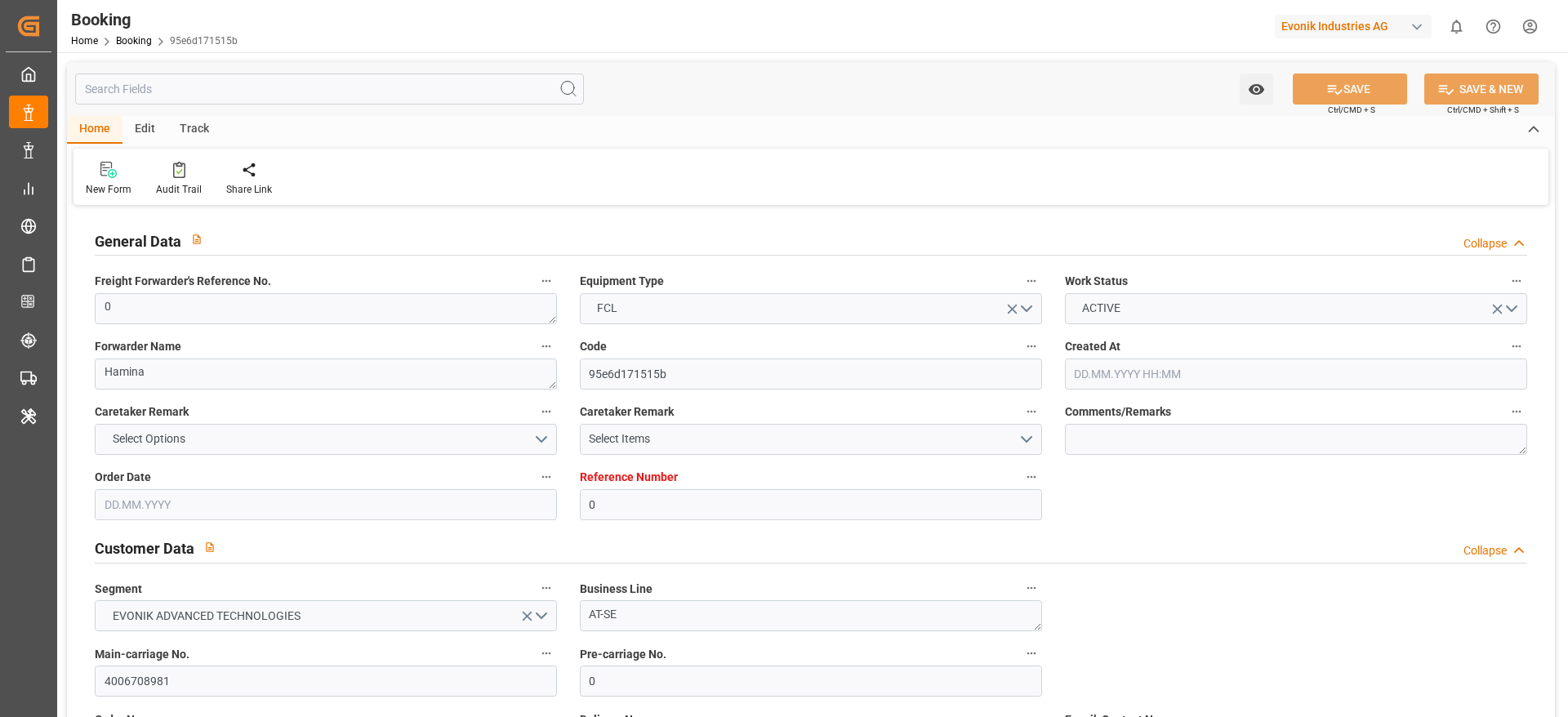
type input "25.08.2025 04:38"
type input "25.08.2025"
type input "06.10.2025"
type input "01.09.2025"
type input "01.09.2025 00:00"
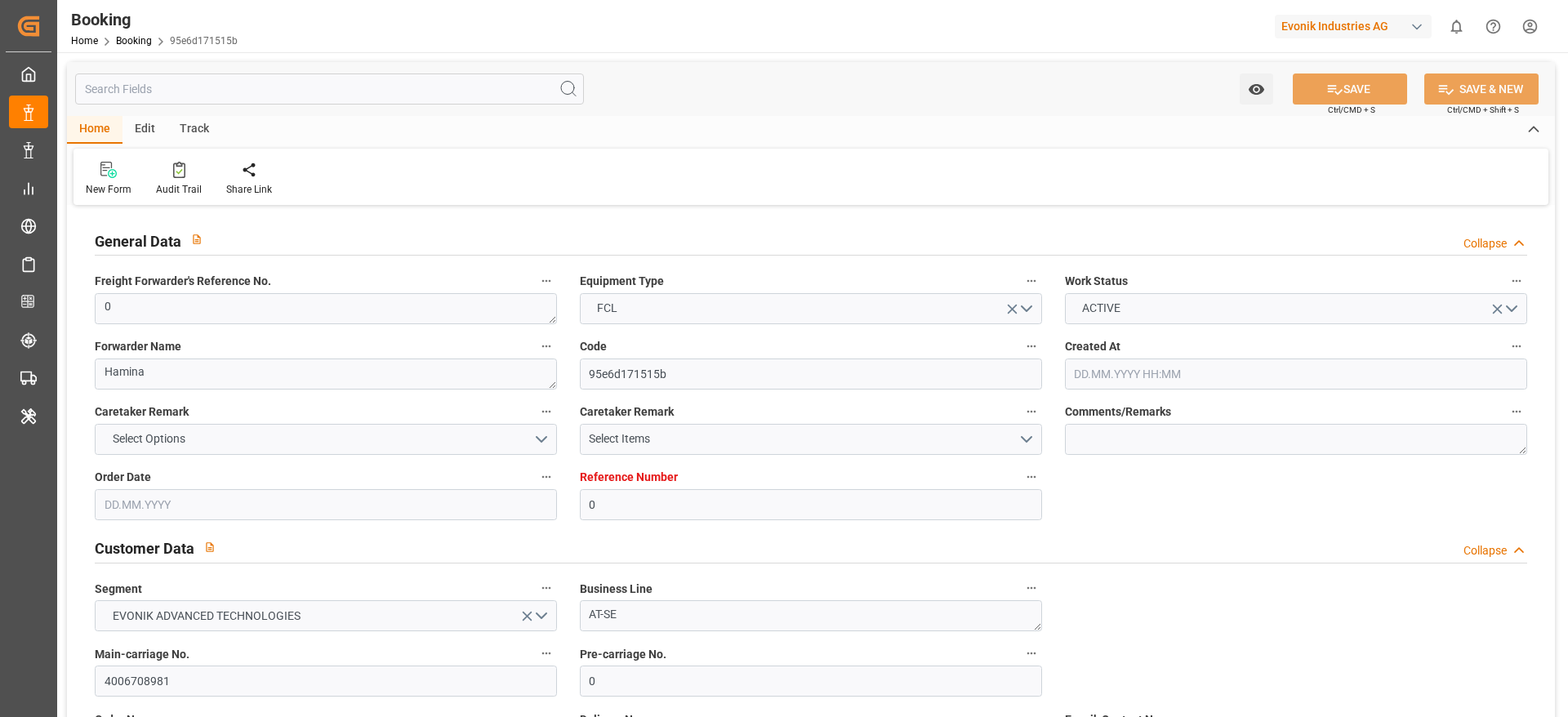
type input "29.08.2025 15:17"
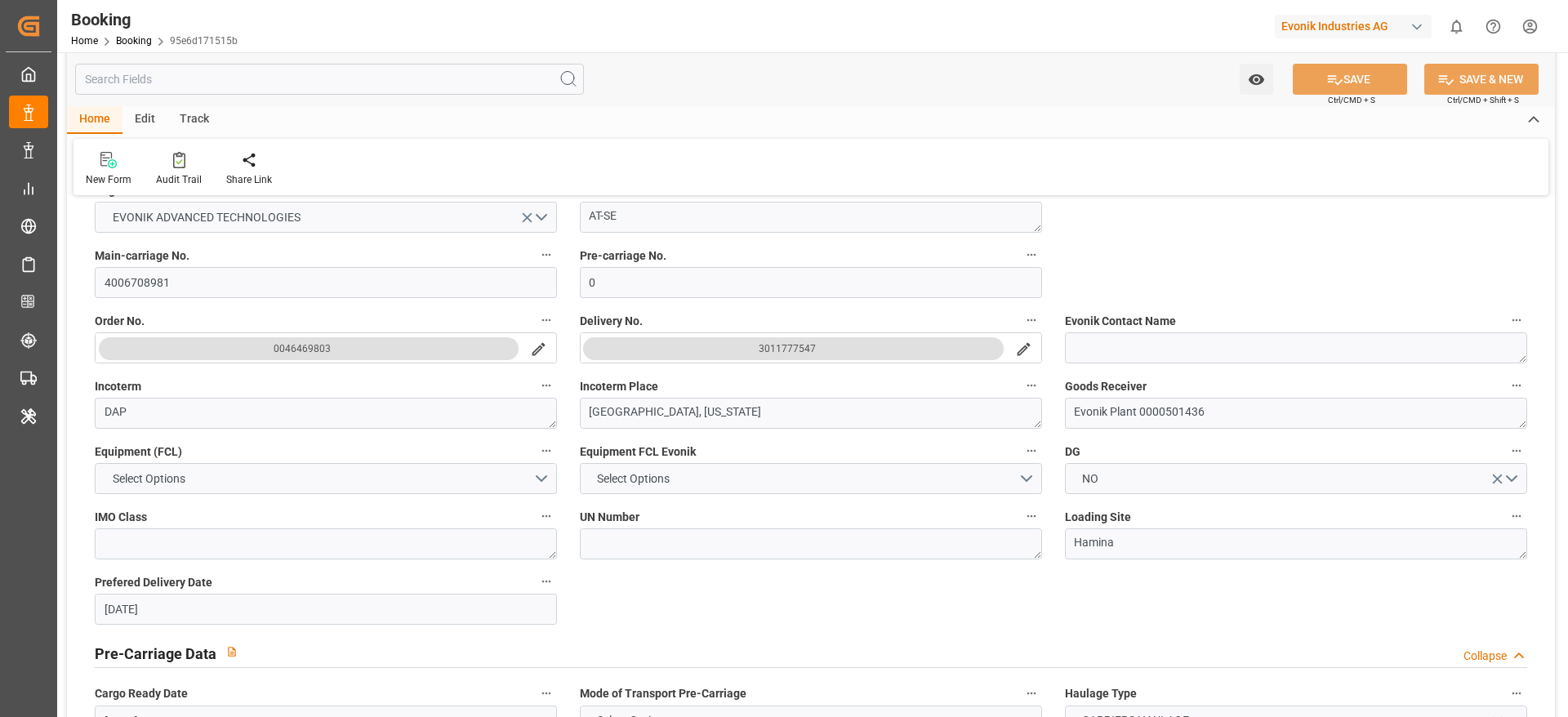
scroll to position [367, 0]
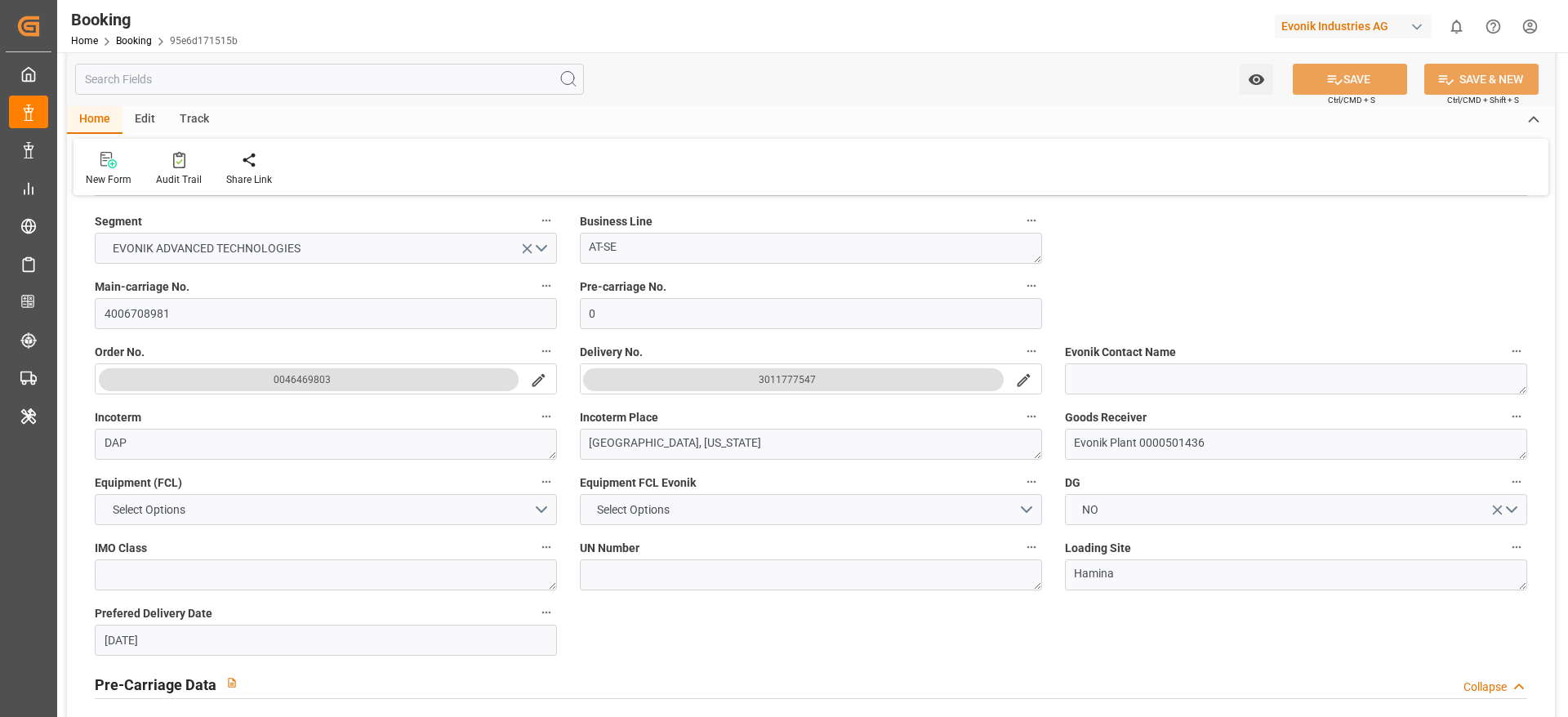
click at [816, 377] on button "3011777547" at bounding box center [793, 379] width 421 height 23
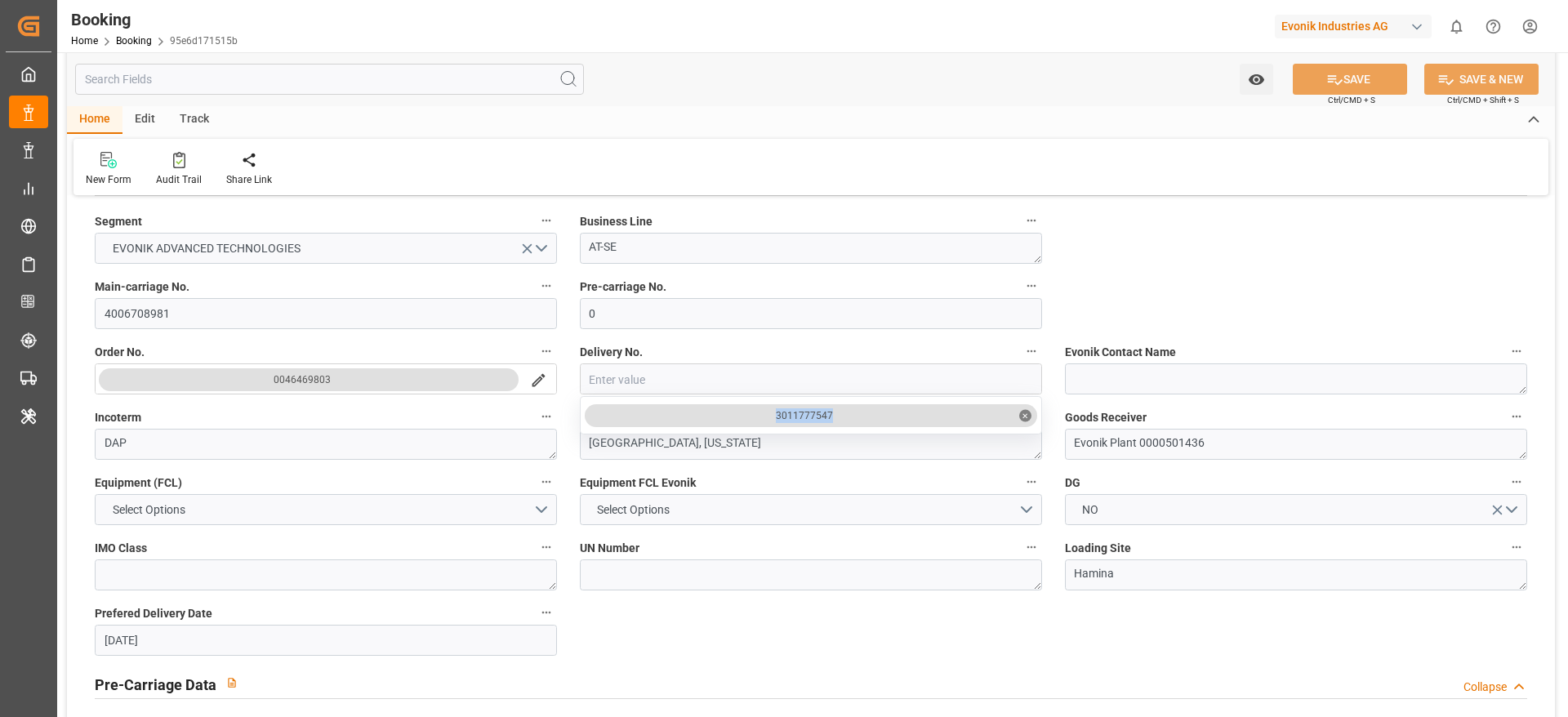
drag, startPoint x: 847, startPoint y: 411, endPoint x: 720, endPoint y: 404, distance: 127.2
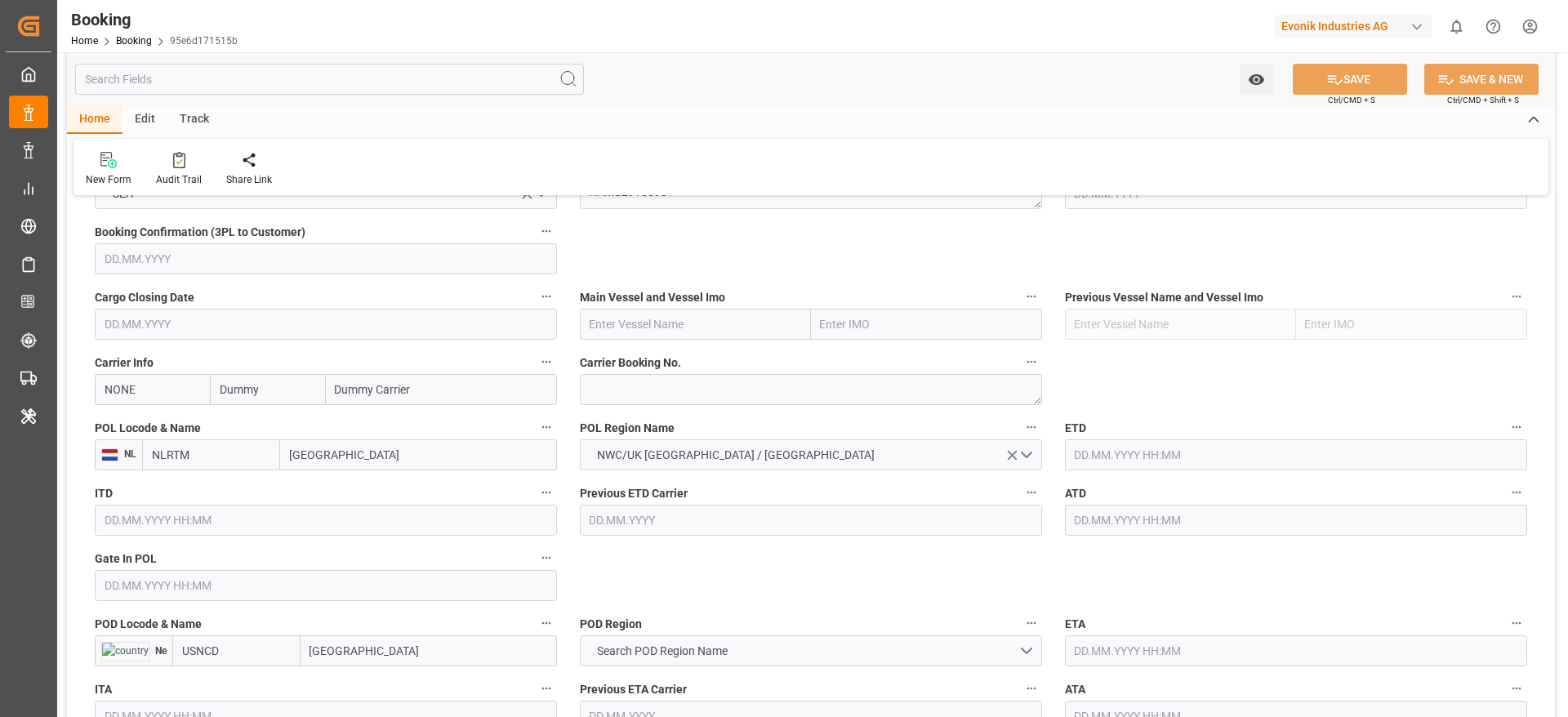
scroll to position [980, 0]
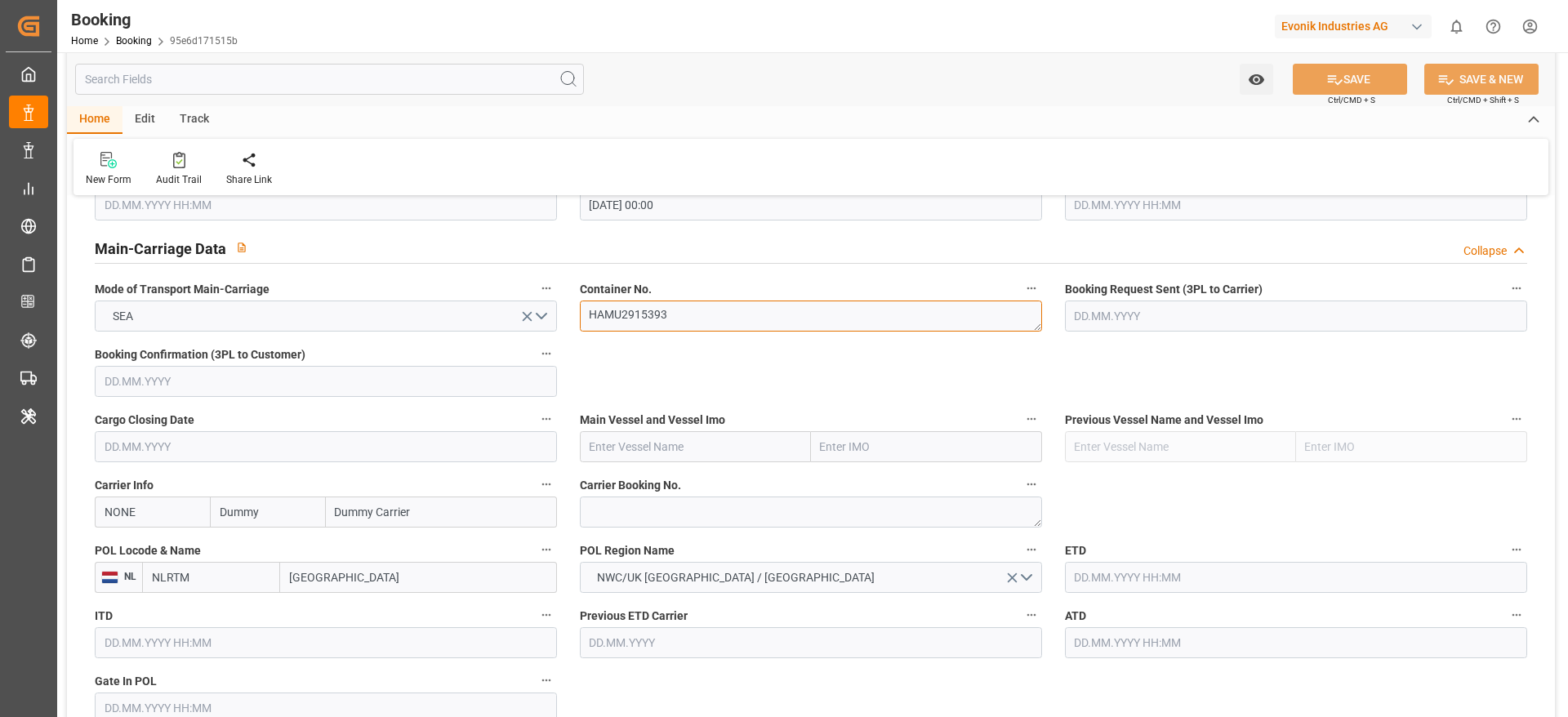
click at [720, 320] on textarea "HAMU2915393" at bounding box center [811, 316] width 462 height 32
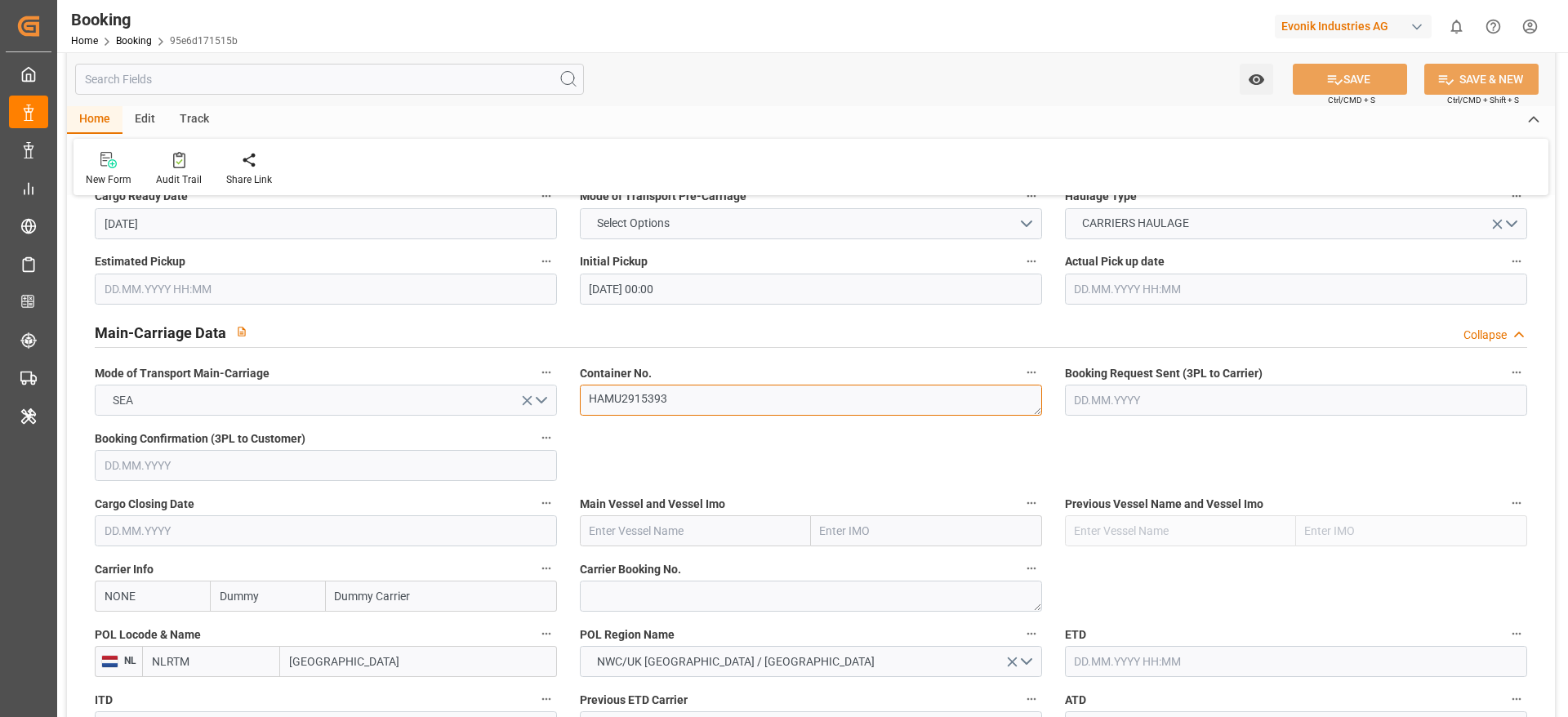
scroll to position [858, 0]
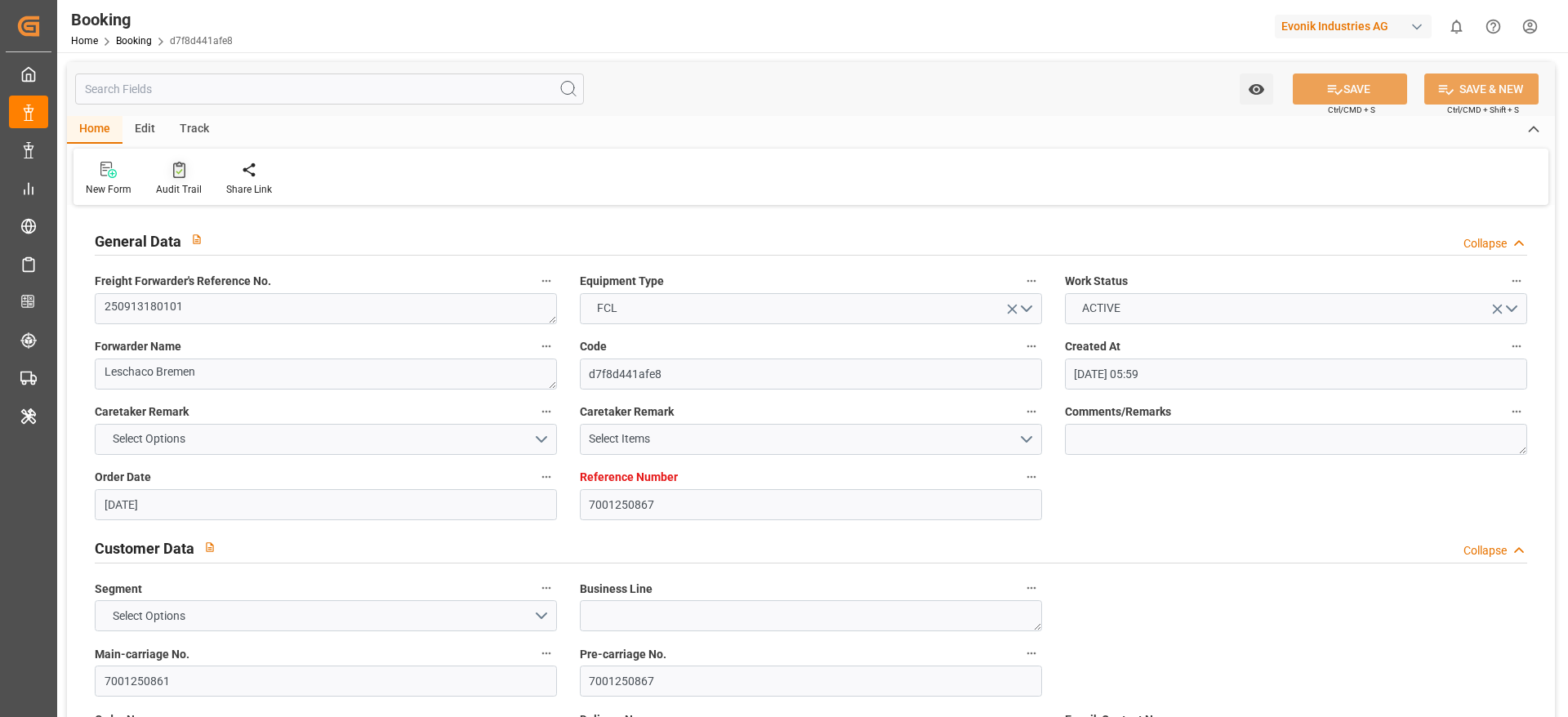
click at [169, 179] on div "Audit Trail" at bounding box center [178, 178] width 70 height 35
type input "7001263283"
type input "9839167"
type input "CMACGM"
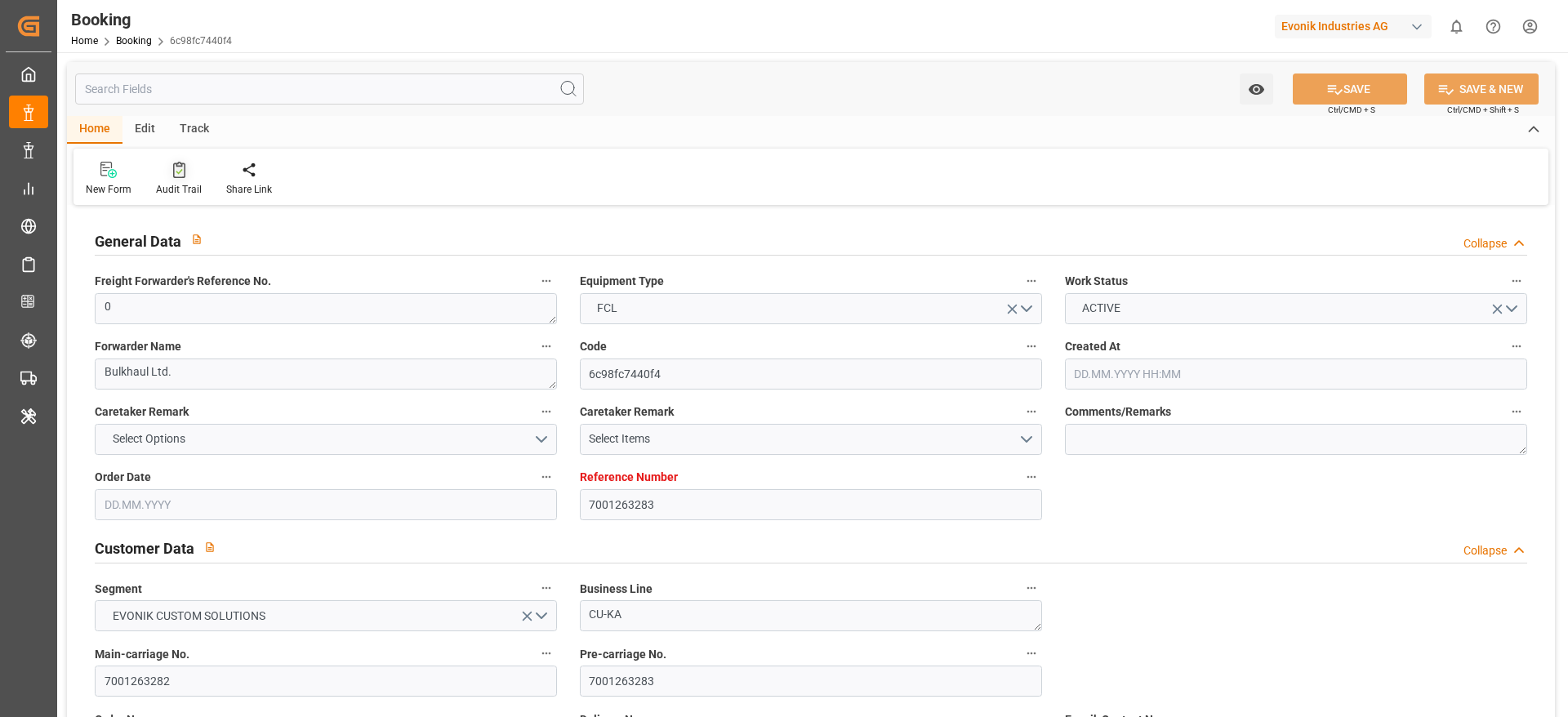
type input "CMA CGM Group"
type input "BEANR"
type input "IDBDJ"
type input "MYPKG"
type input "IDJKT"
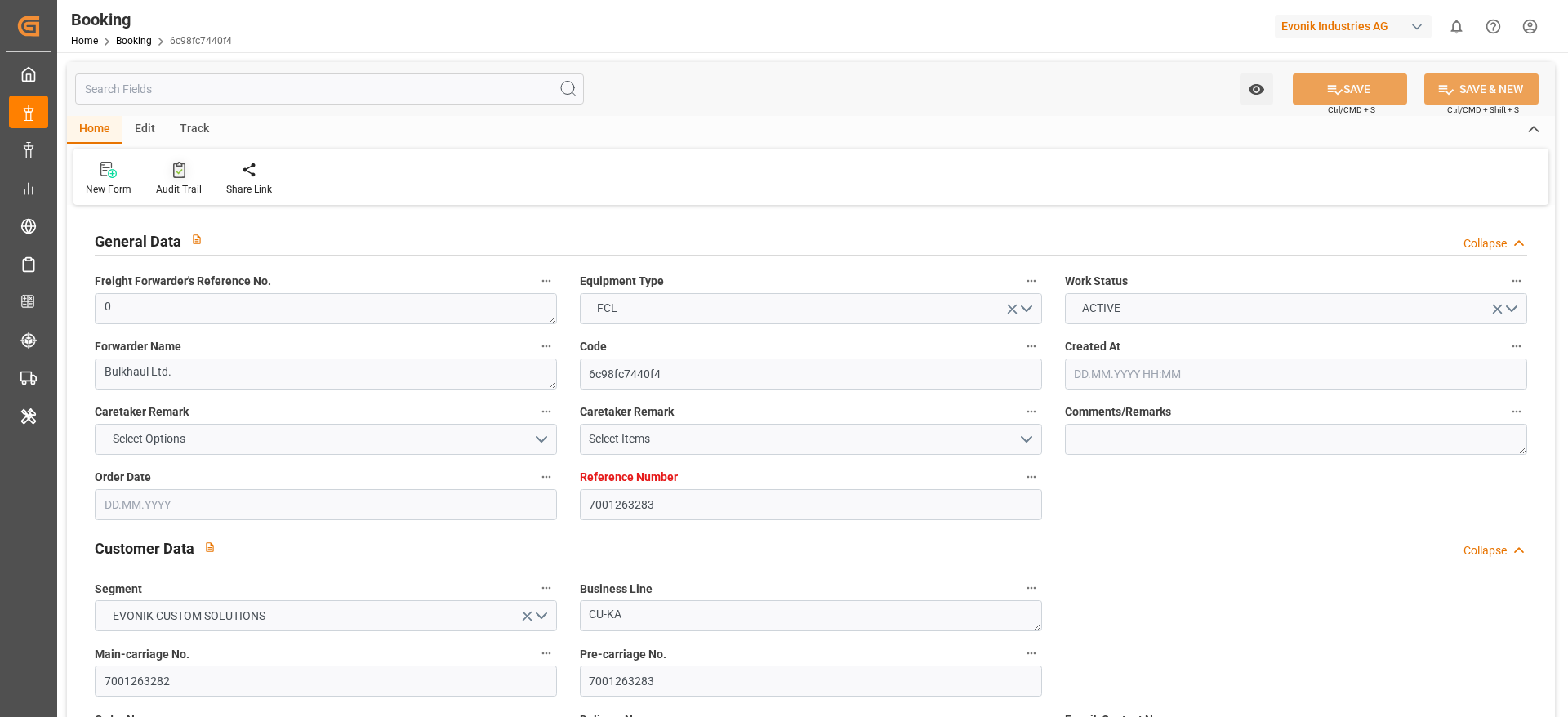
type input "0"
type input "[DATE] 08:18"
type input "[DATE]"
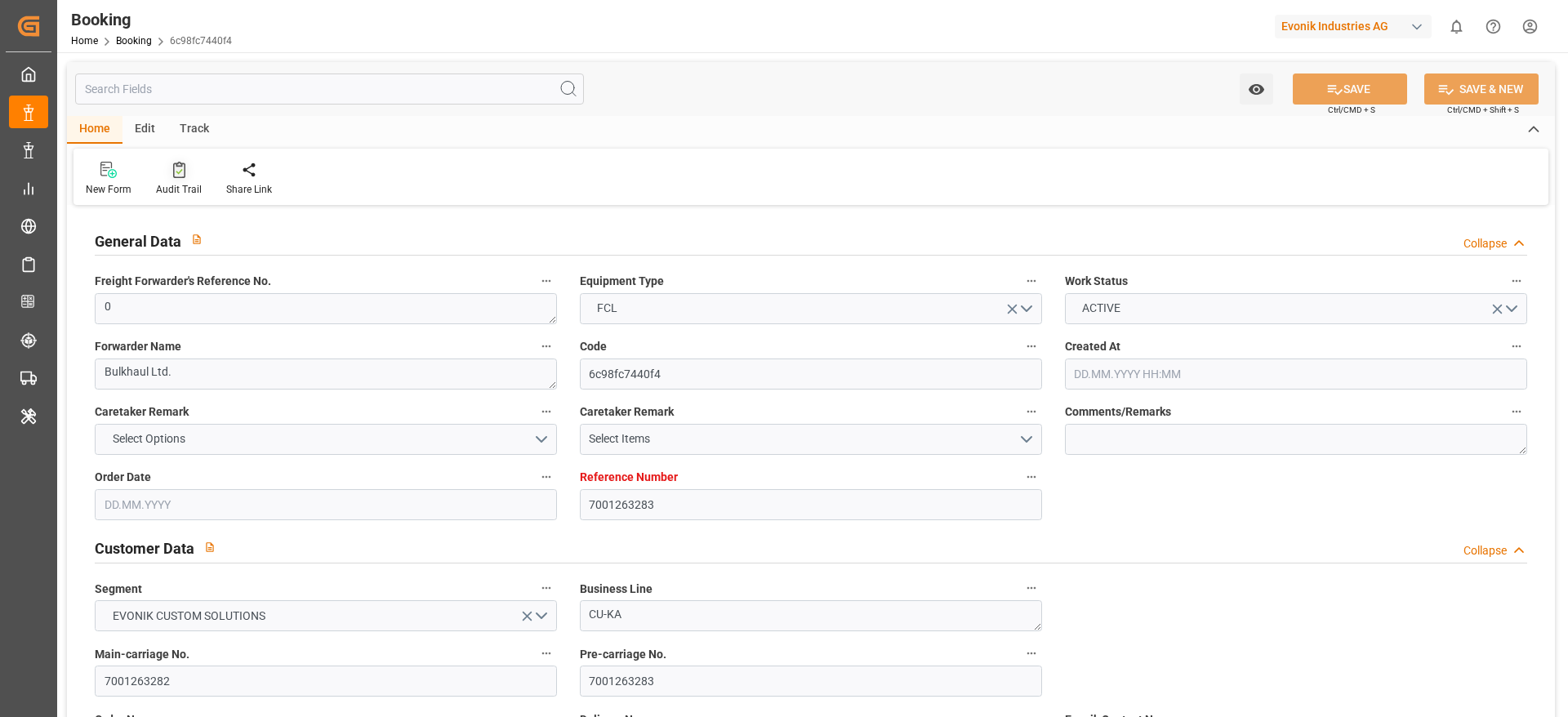
type input "[DATE] 00:00"
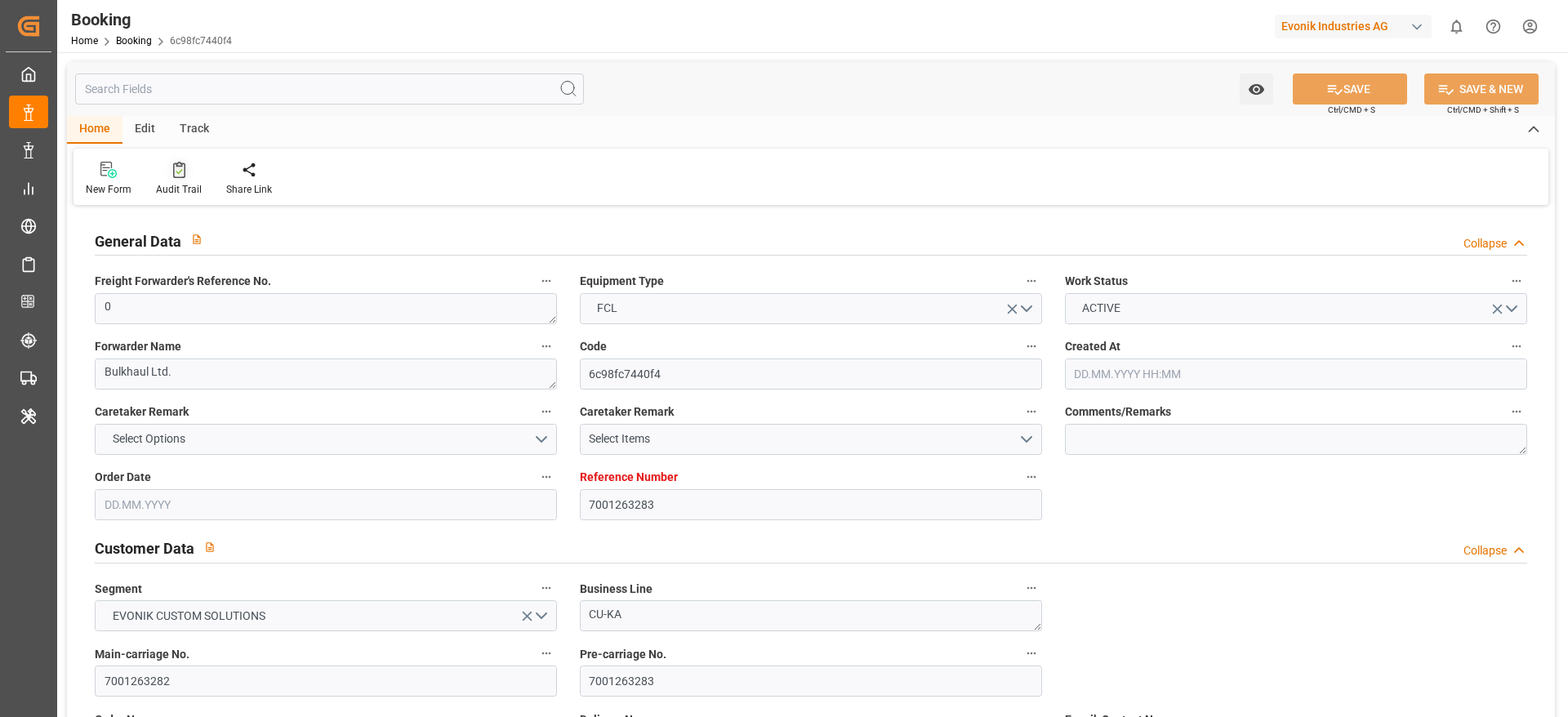
type input "[DATE] 00:00"
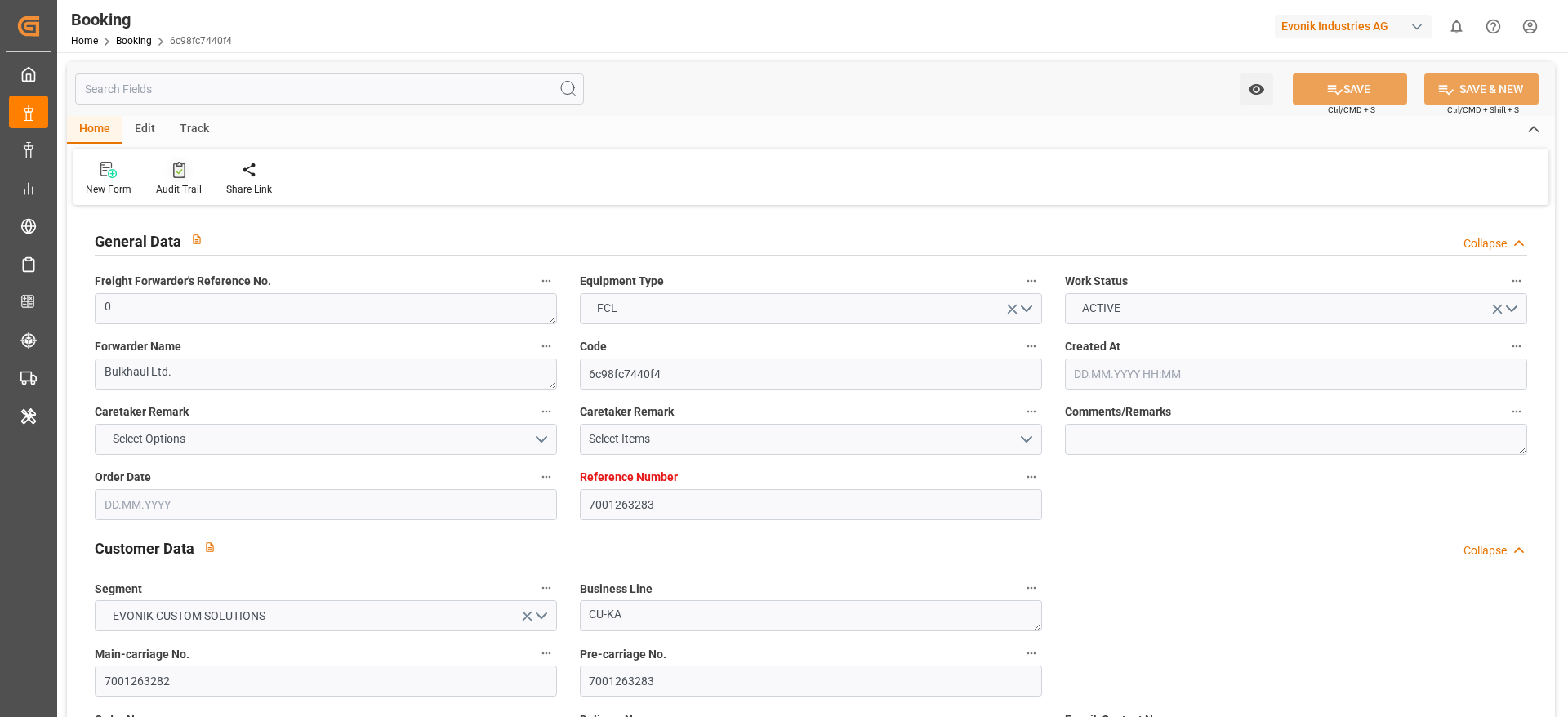
type input "[DATE] 00:00"
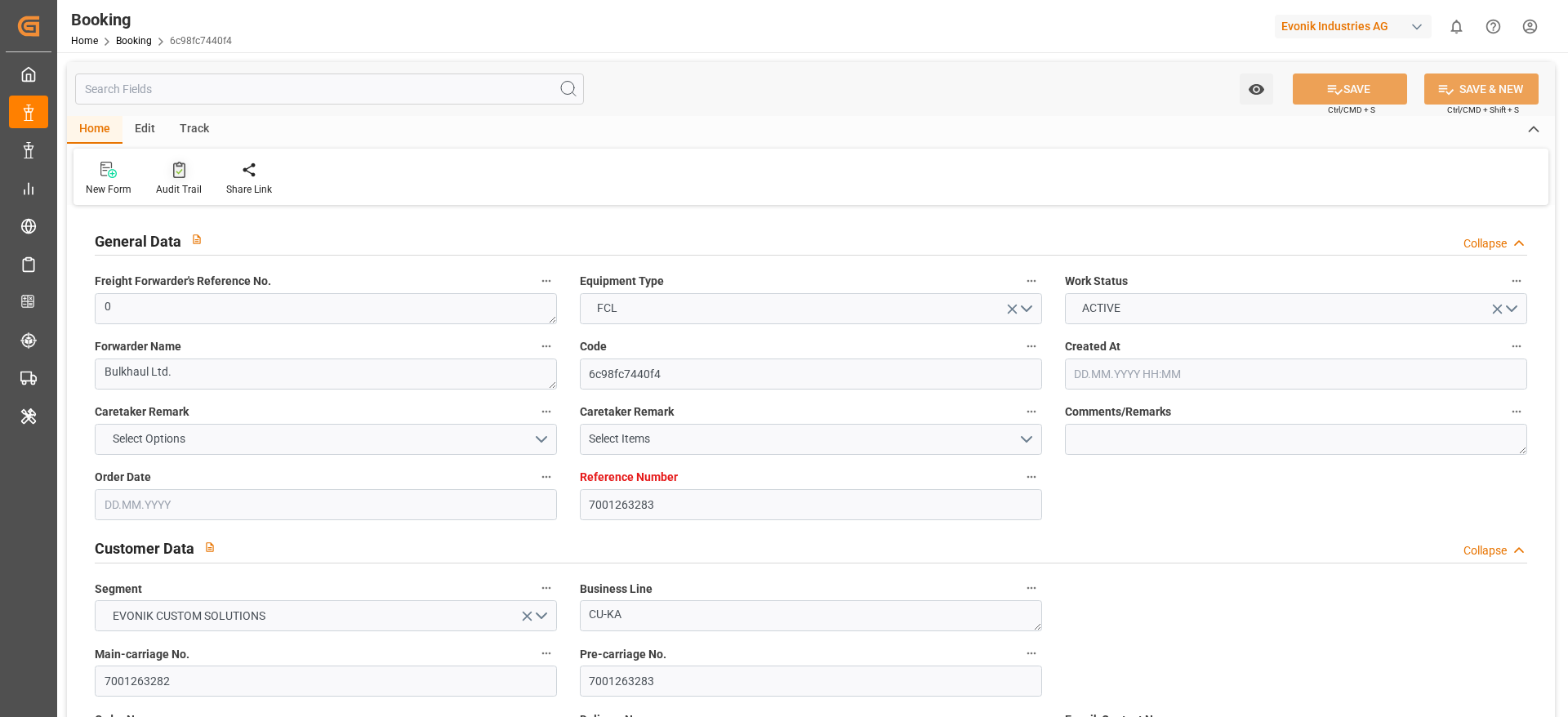
type input "[DATE] 00:00"
type input "[DATE] 09:19"
click at [173, 165] on icon at bounding box center [179, 169] width 12 height 17
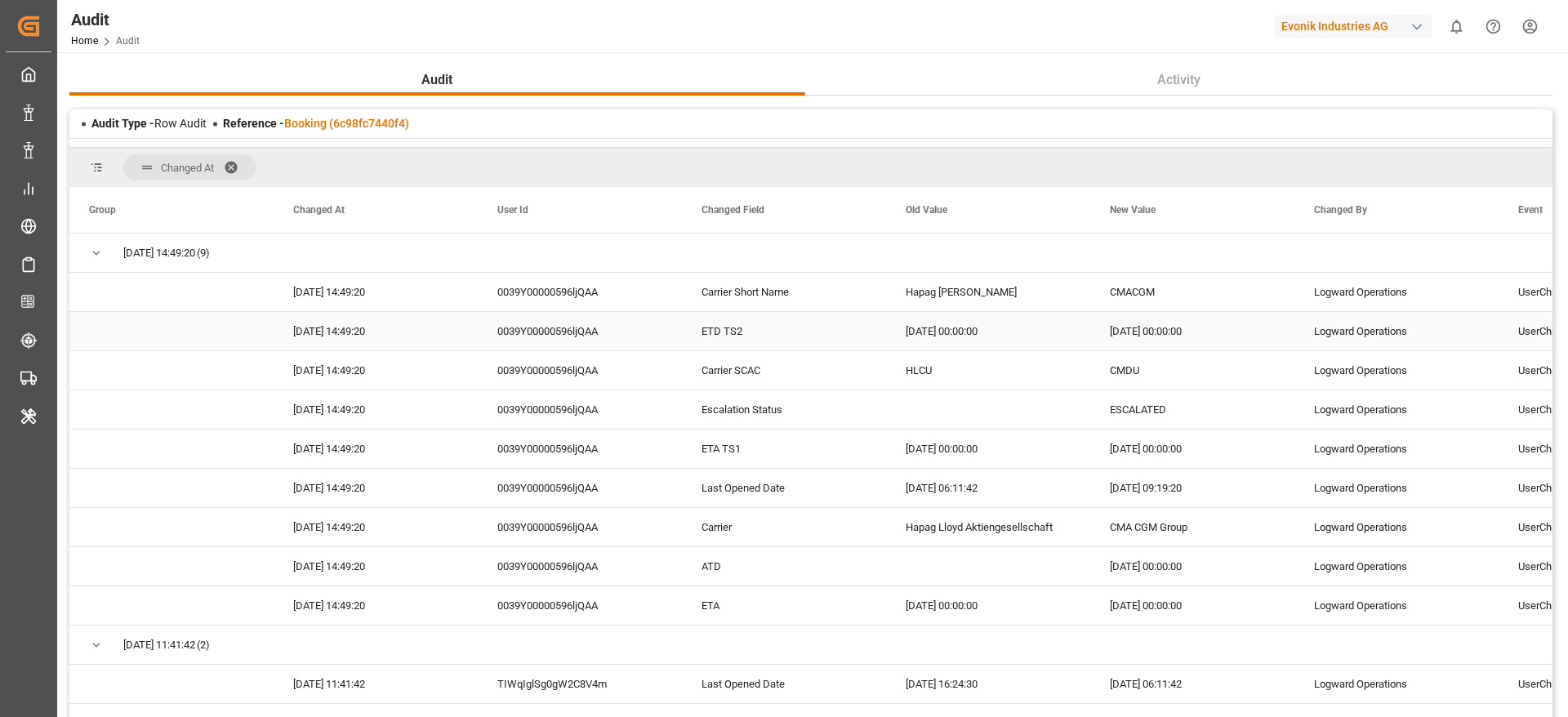
scroll to position [122, 0]
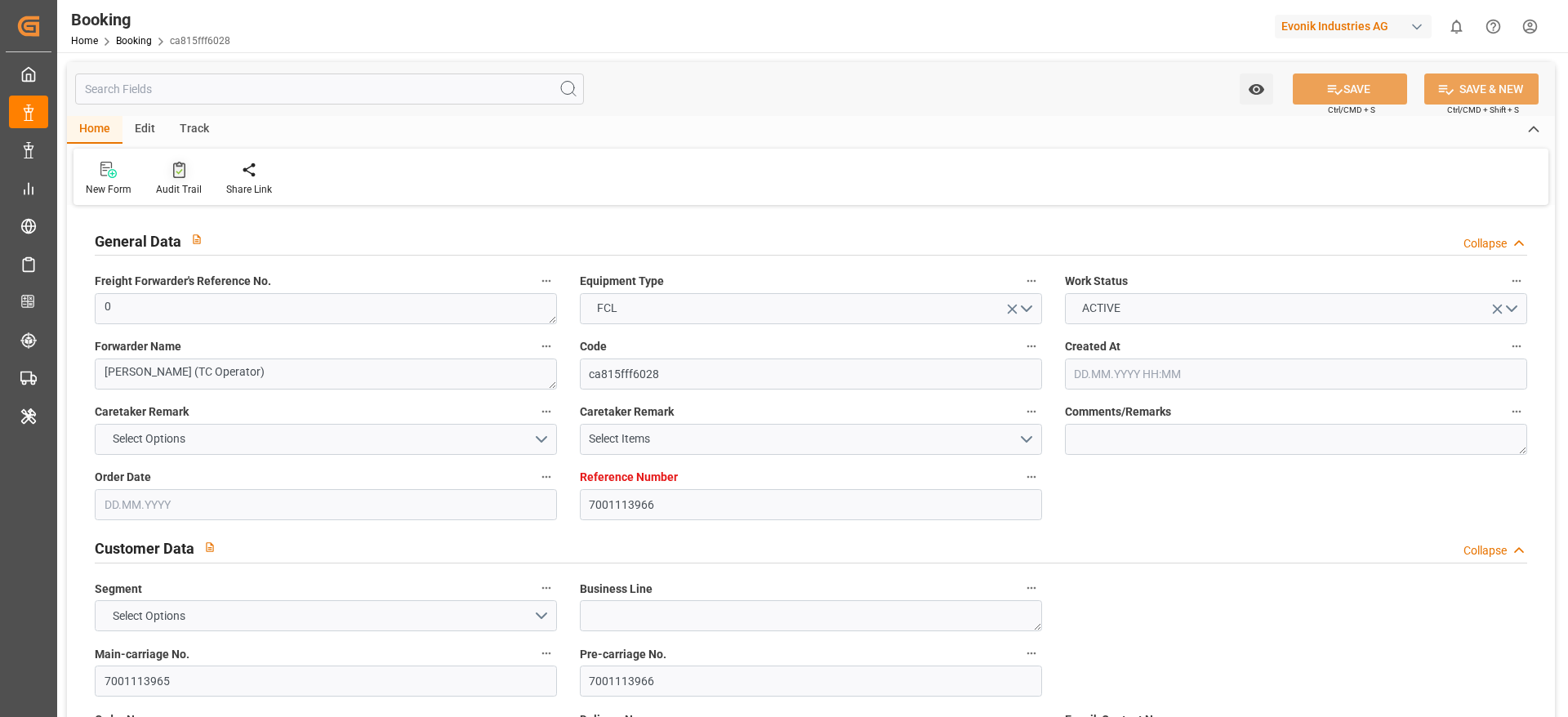
type input "7001113966"
type input "9314210"
type input "Hapag [PERSON_NAME]"
type input "Hapag Lloyd Aktiengesellschaft"
type input "NLRTM"
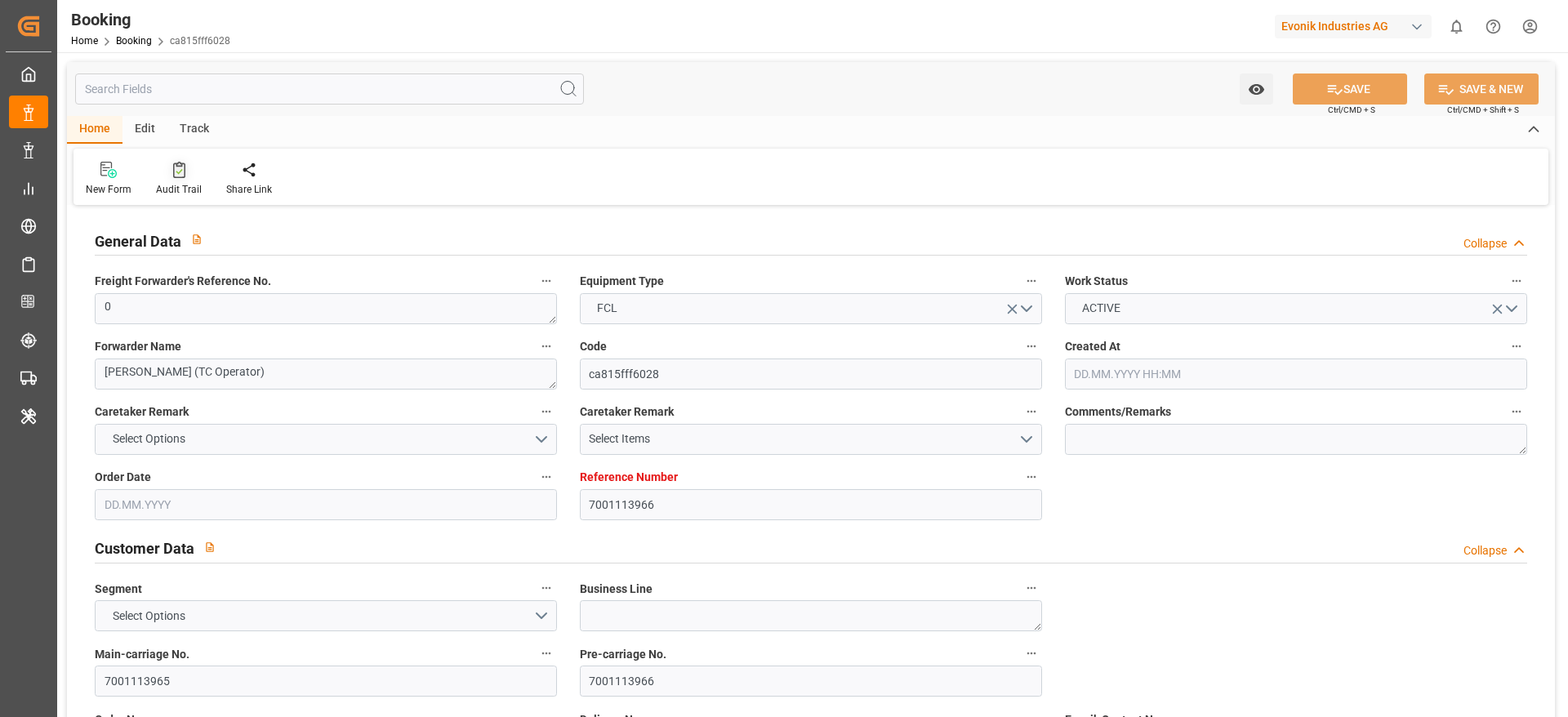
type input "USHOU"
type input "7188"
type input "[DATE] 02:15"
type input "[DATE]"
type input "[DATE] 00:00"
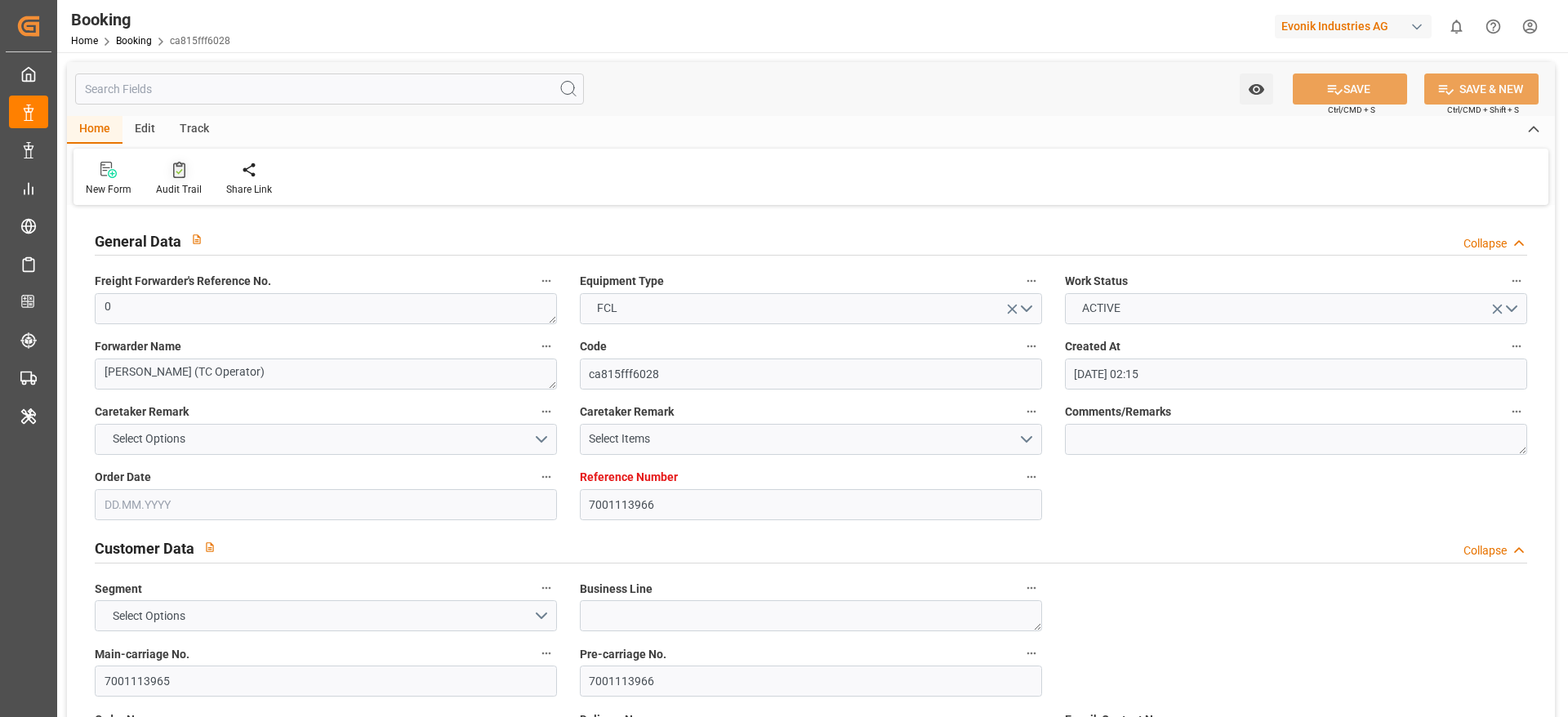
type input "[DATE] 00:00"
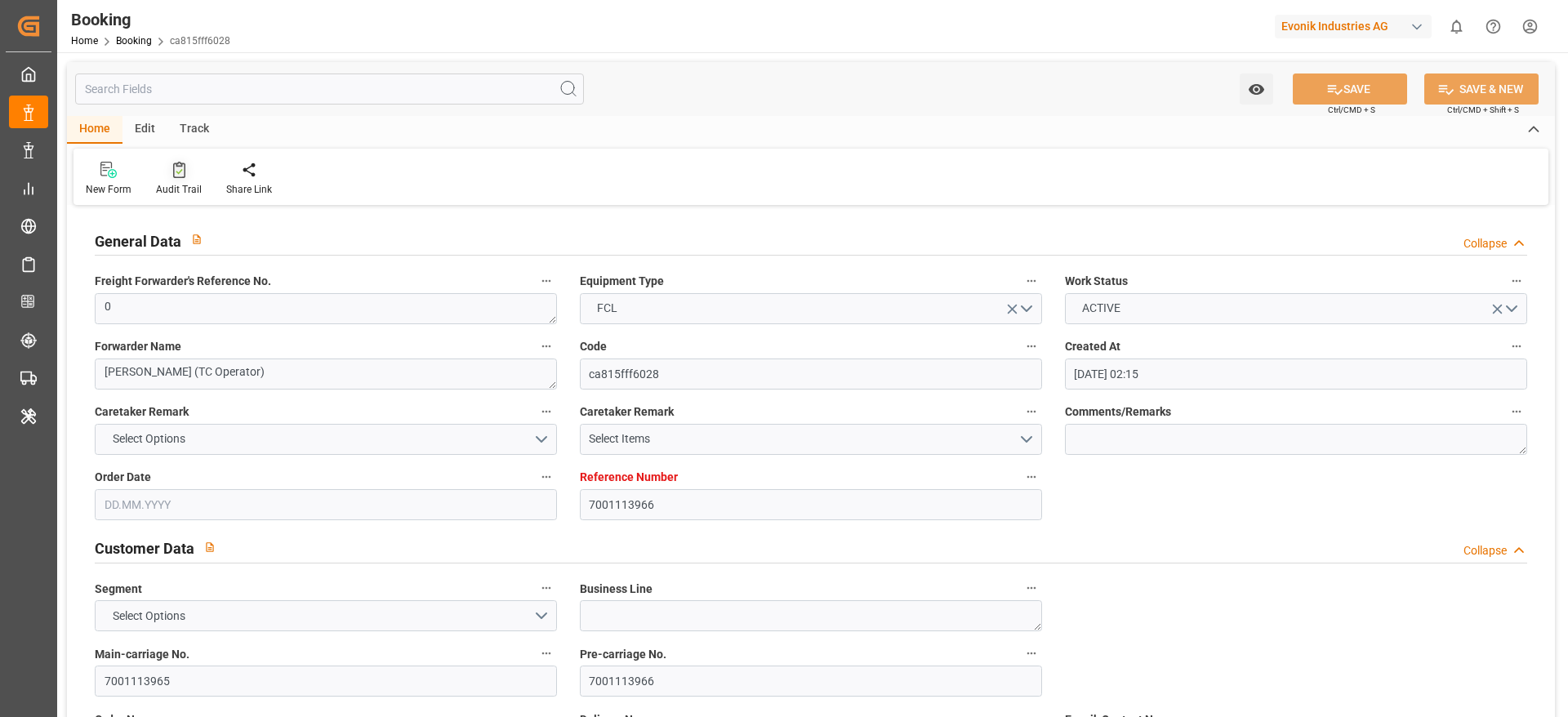
type input "[DATE] 09:46"
click at [180, 176] on icon at bounding box center [179, 169] width 12 height 17
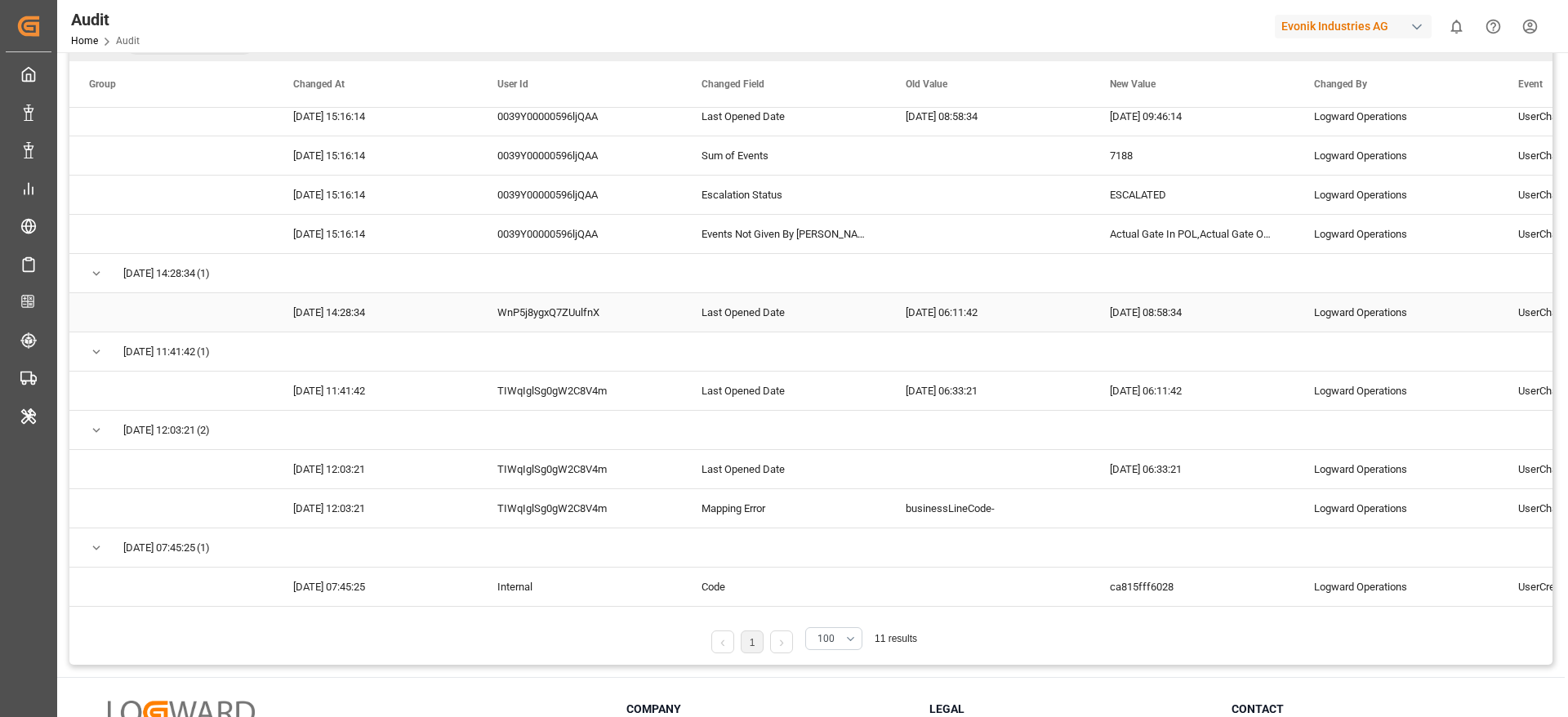
scroll to position [245, 0]
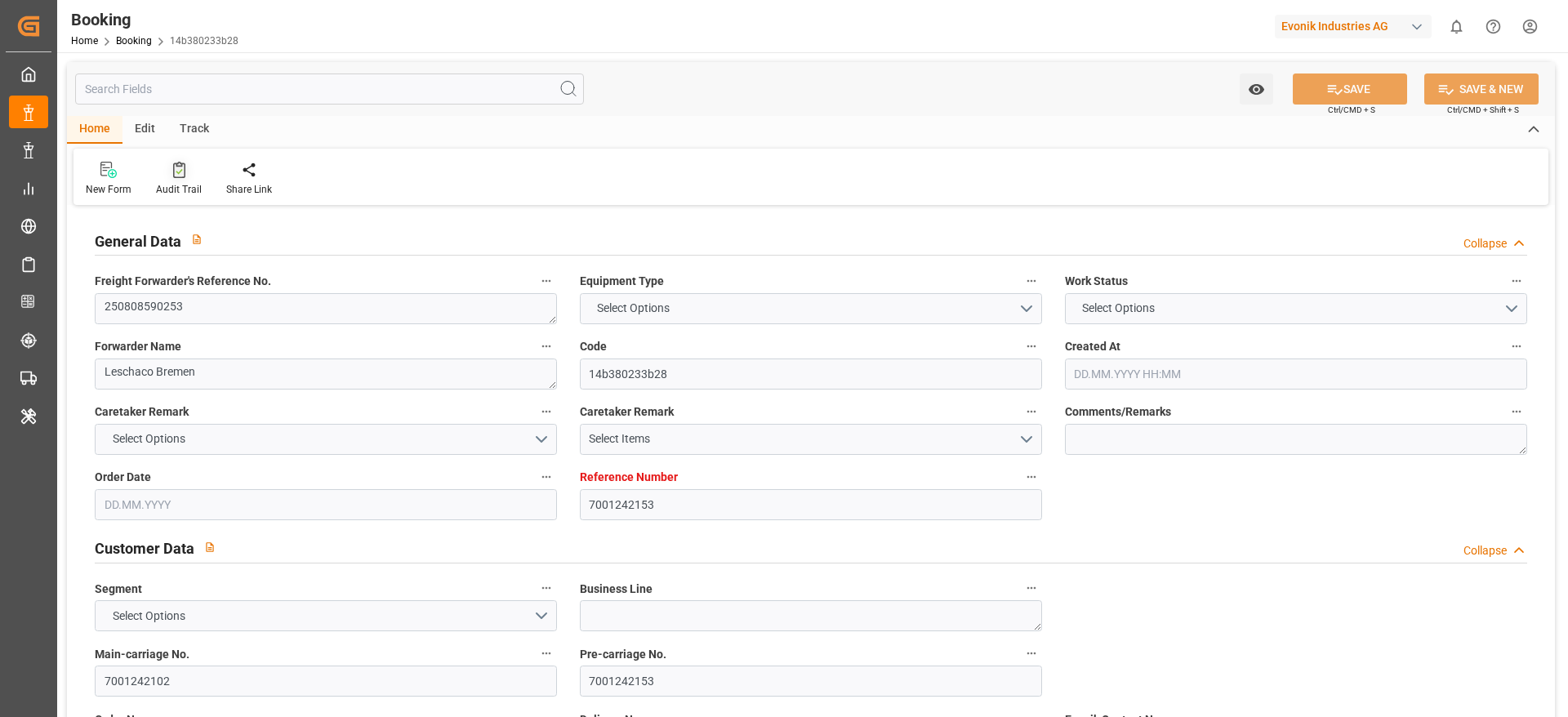
click at [179, 186] on div "Audit Trail" at bounding box center [178, 189] width 45 height 15
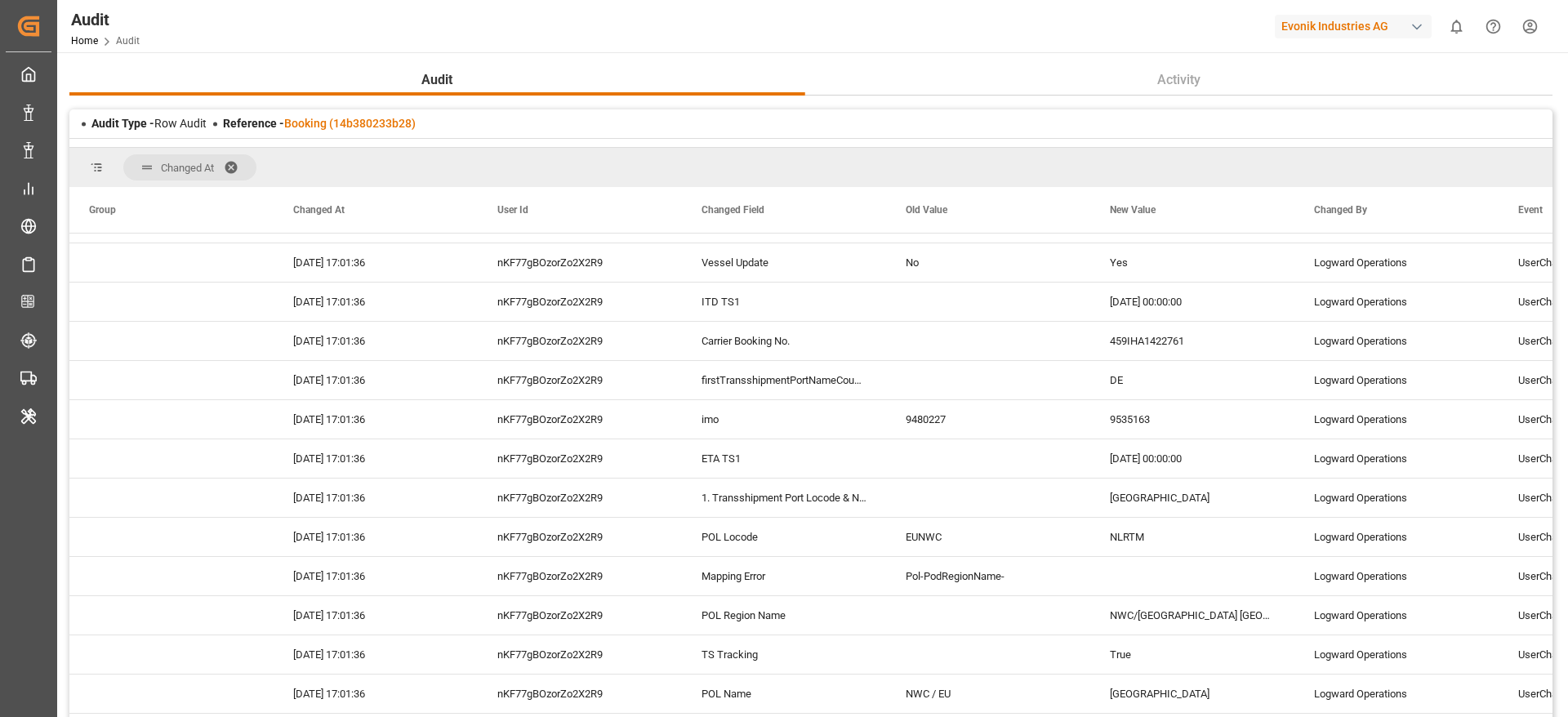
scroll to position [1225, 0]
